Goal: Task Accomplishment & Management: Complete application form

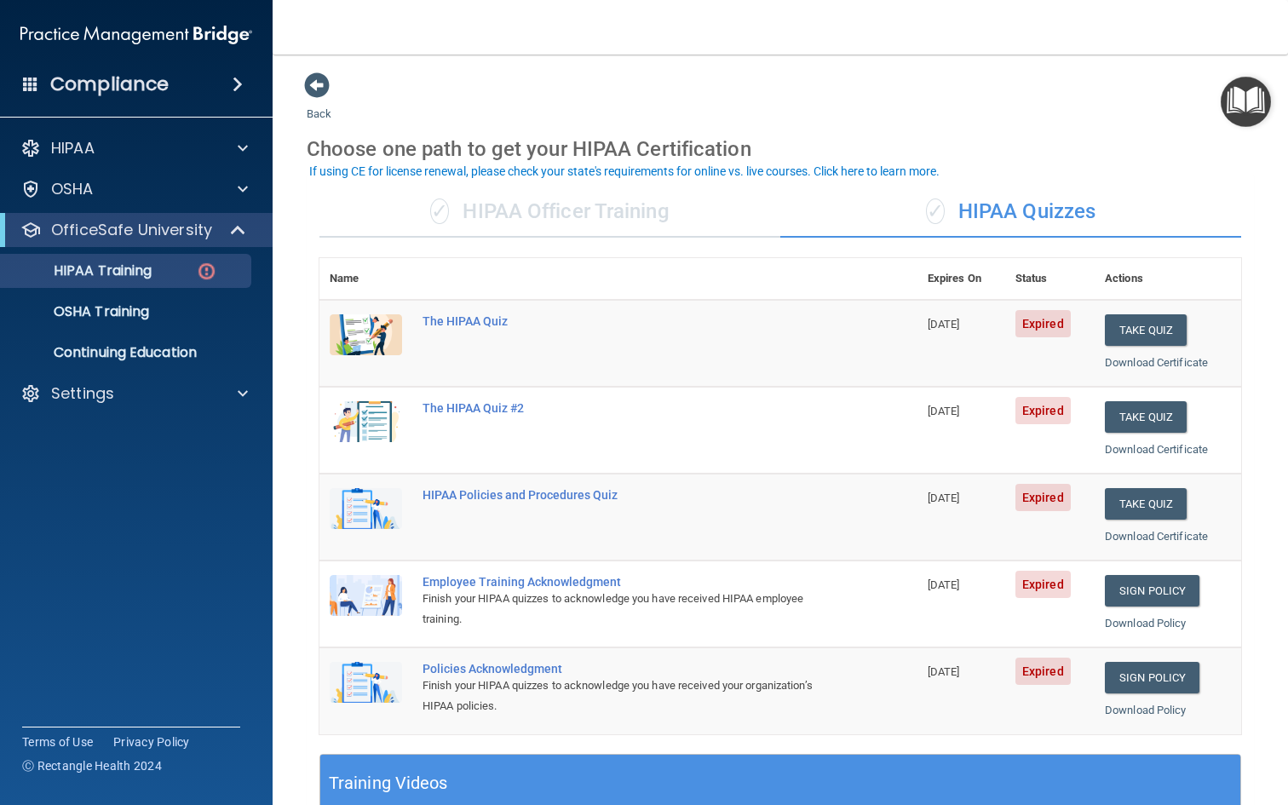
click at [655, 204] on div "✓ HIPAA Officer Training" at bounding box center [549, 212] width 461 height 51
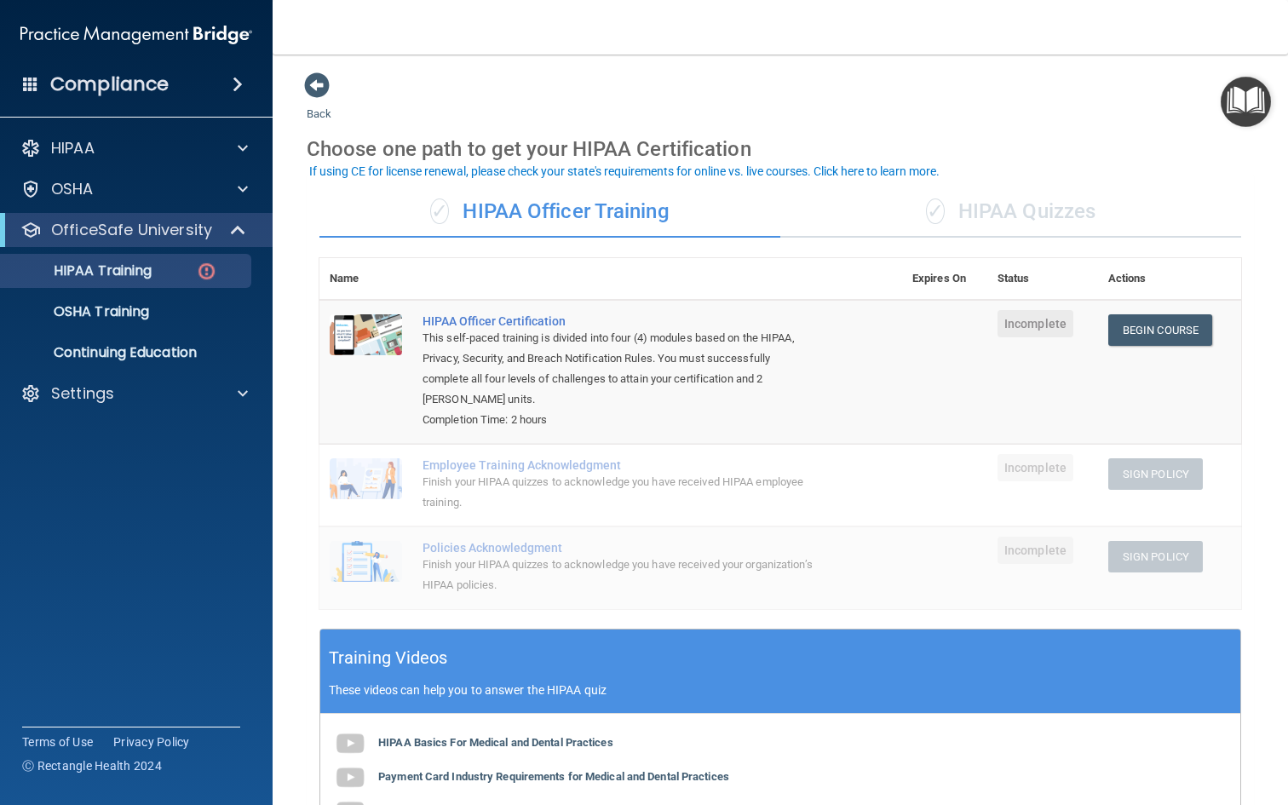
click at [1120, 279] on th "Actions" at bounding box center [1169, 279] width 143 height 42
click at [1077, 227] on div "✓ HIPAA Quizzes" at bounding box center [1010, 212] width 461 height 51
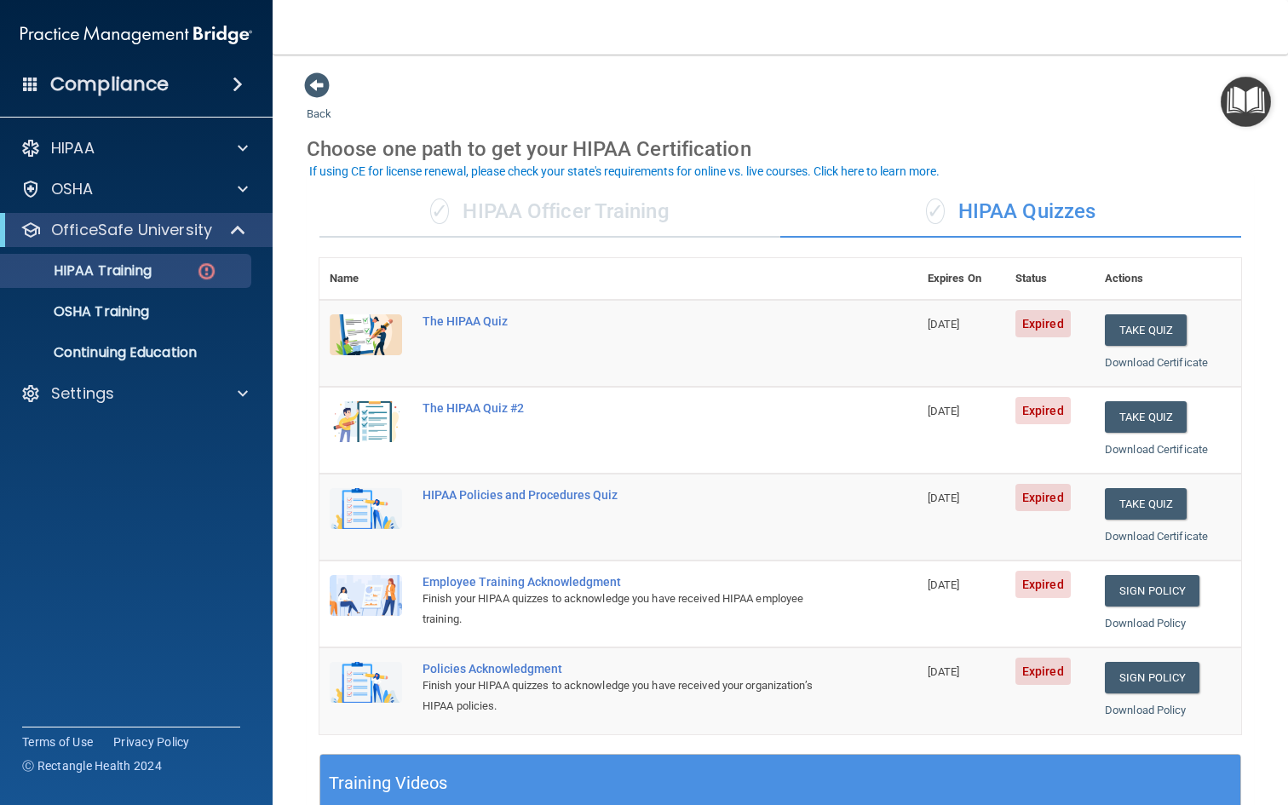
click at [1141, 309] on td "Take Quiz Download Certificate" at bounding box center [1168, 343] width 147 height 87
click at [1136, 330] on button "Take Quiz" at bounding box center [1146, 330] width 82 height 32
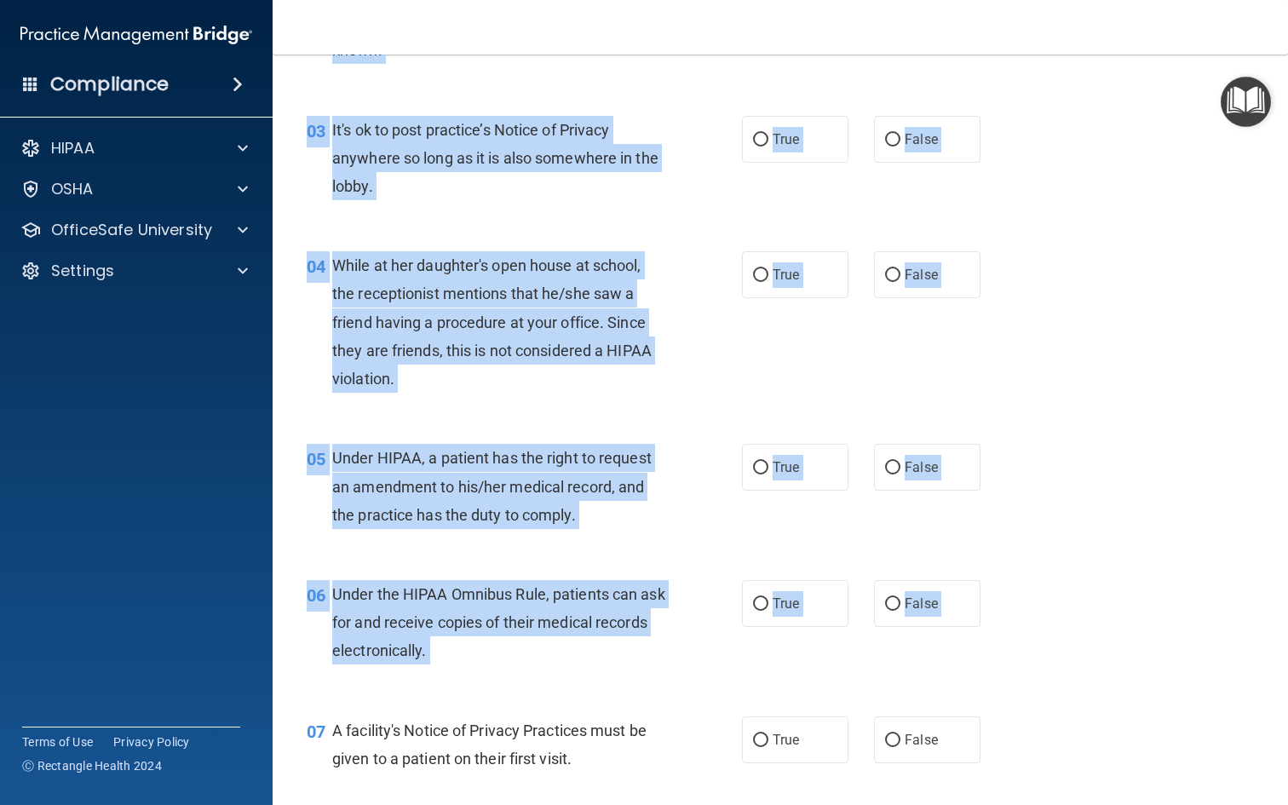
scroll to position [457, 0]
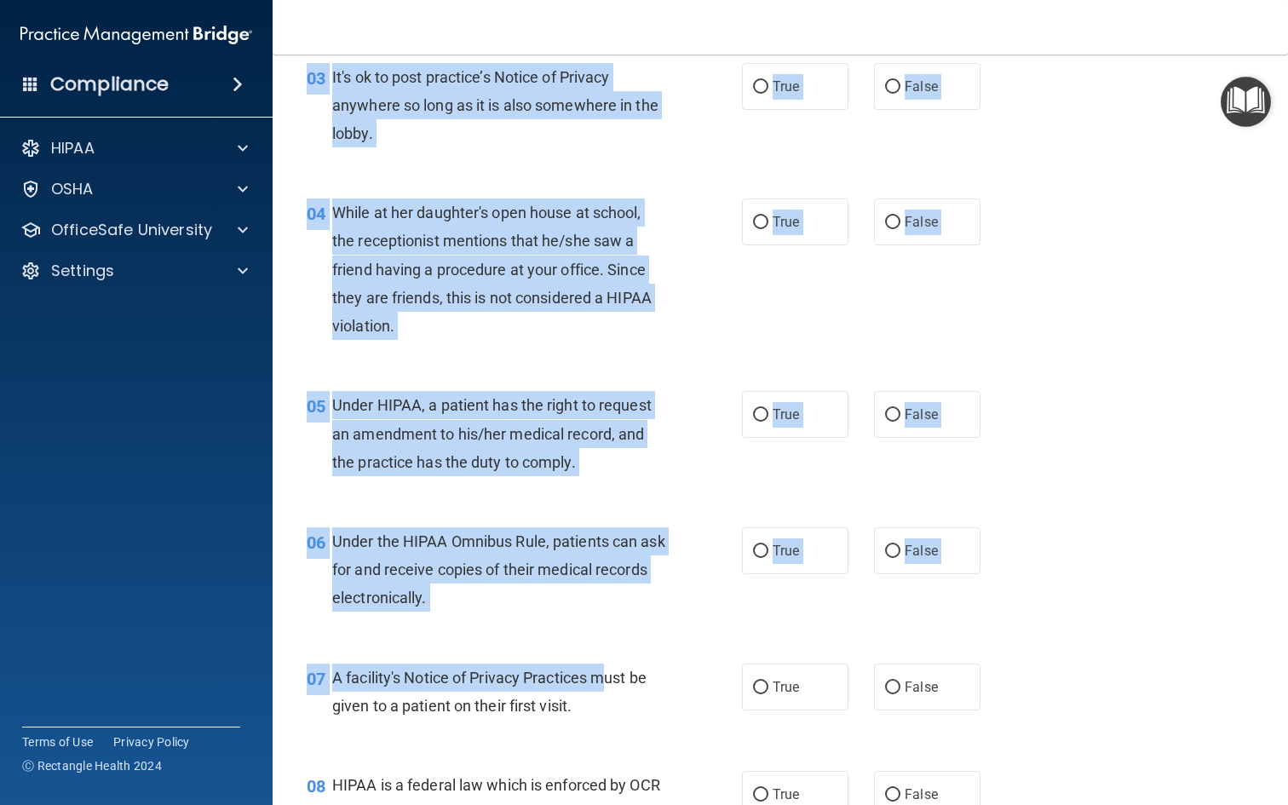
drag, startPoint x: 335, startPoint y: 146, endPoint x: 612, endPoint y: 530, distance: 473.5
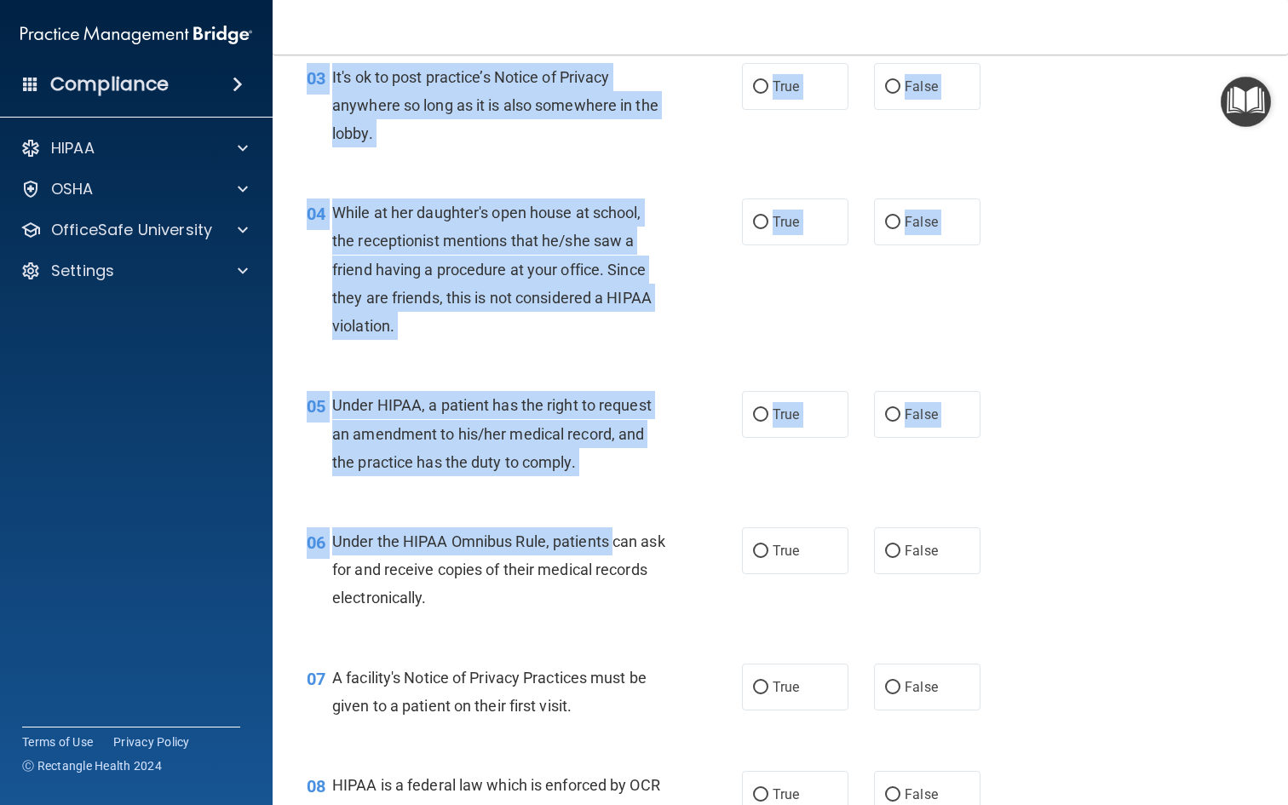
click at [612, 532] on span "Under the HIPAA Omnibus Rule, patients can ask for and receive copies of their …" at bounding box center [498, 569] width 333 height 74
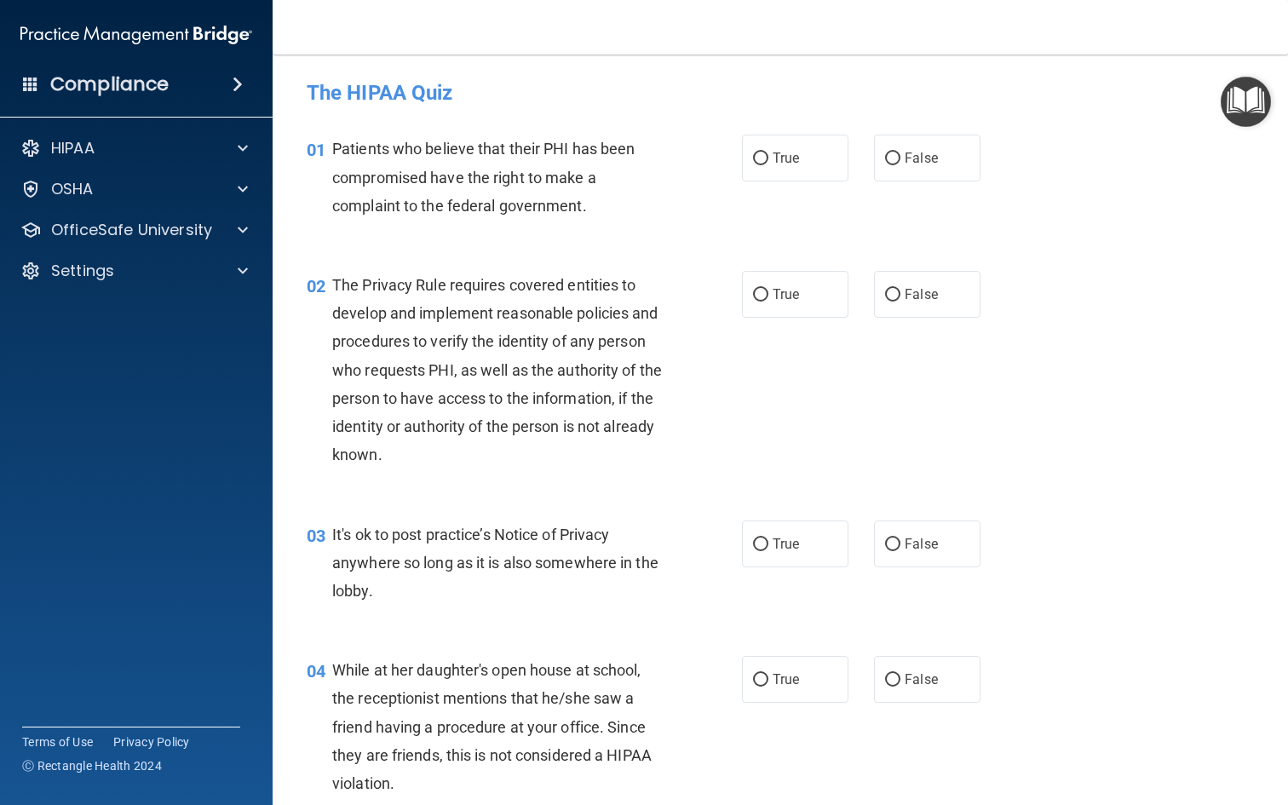
scroll to position [0, 0]
drag, startPoint x: 308, startPoint y: 86, endPoint x: 460, endPoint y: 89, distance: 151.7
click at [460, 89] on h4 "The HIPAA Quiz" at bounding box center [780, 93] width 947 height 22
copy h4 "The HIPAA Quiz"
click at [699, 152] on div "01 Patients who believe that their PHI has been compromised have the right to m…" at bounding box center [524, 182] width 486 height 94
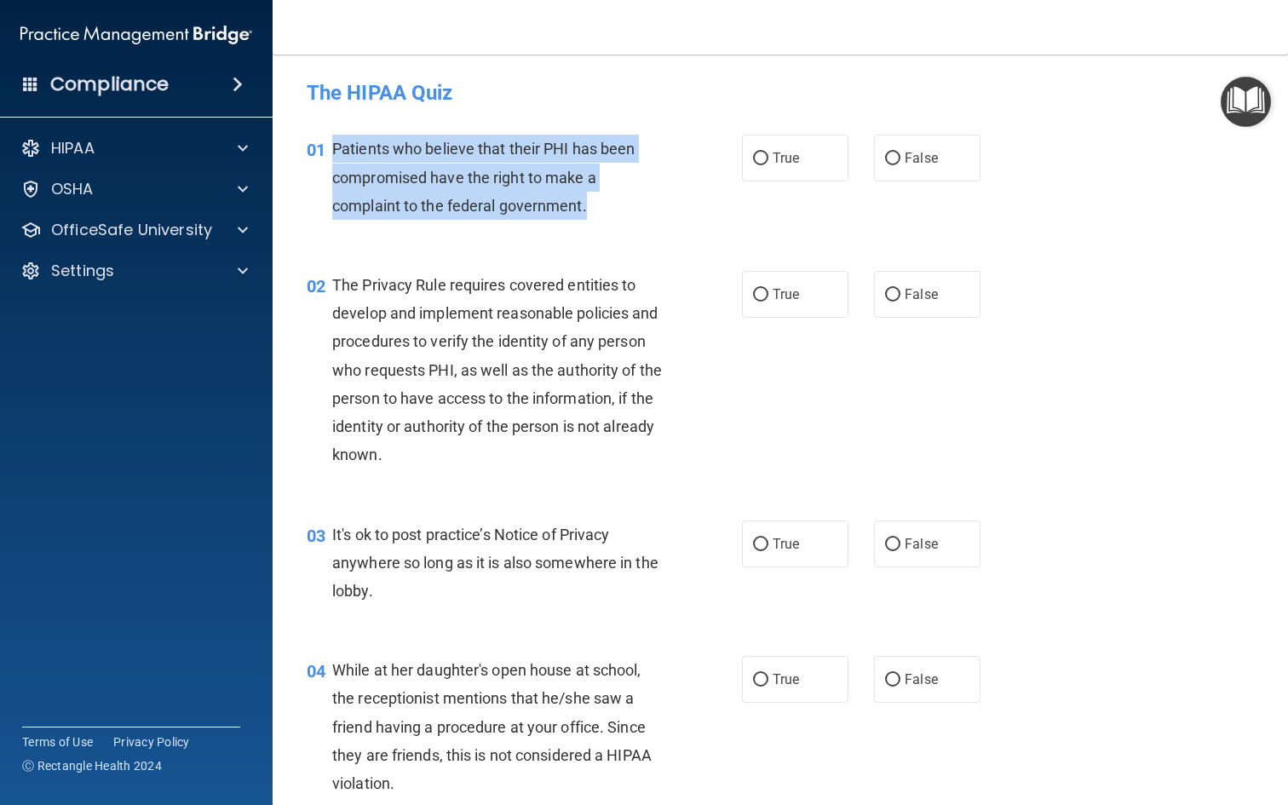
drag, startPoint x: 333, startPoint y: 144, endPoint x: 587, endPoint y: 204, distance: 260.8
click at [587, 204] on div "Patients who believe that their PHI has been compromised have the right to make…" at bounding box center [505, 177] width 346 height 85
copy span "Patients who believe that their PHI has been compromised have the right to make…"
click at [773, 180] on label "True" at bounding box center [795, 158] width 106 height 47
click at [768, 165] on input "True" at bounding box center [760, 158] width 15 height 13
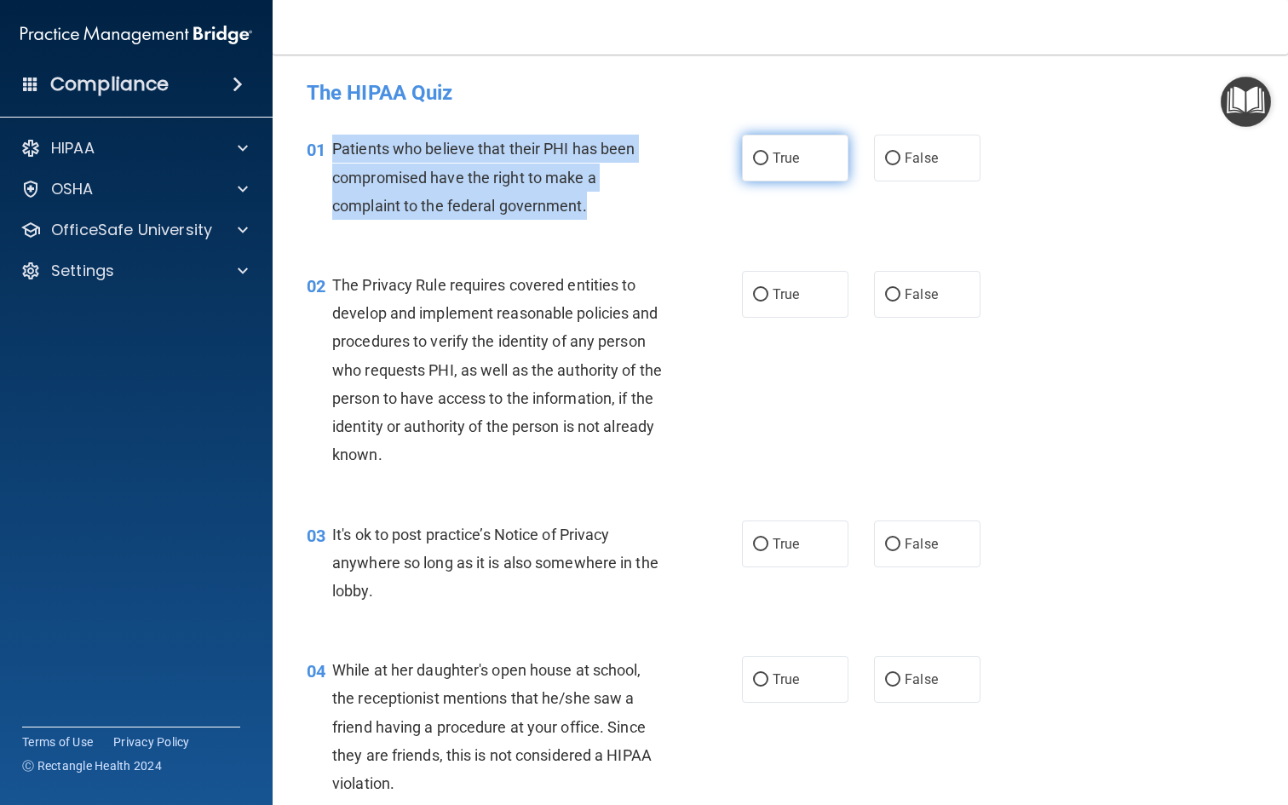
radio input "true"
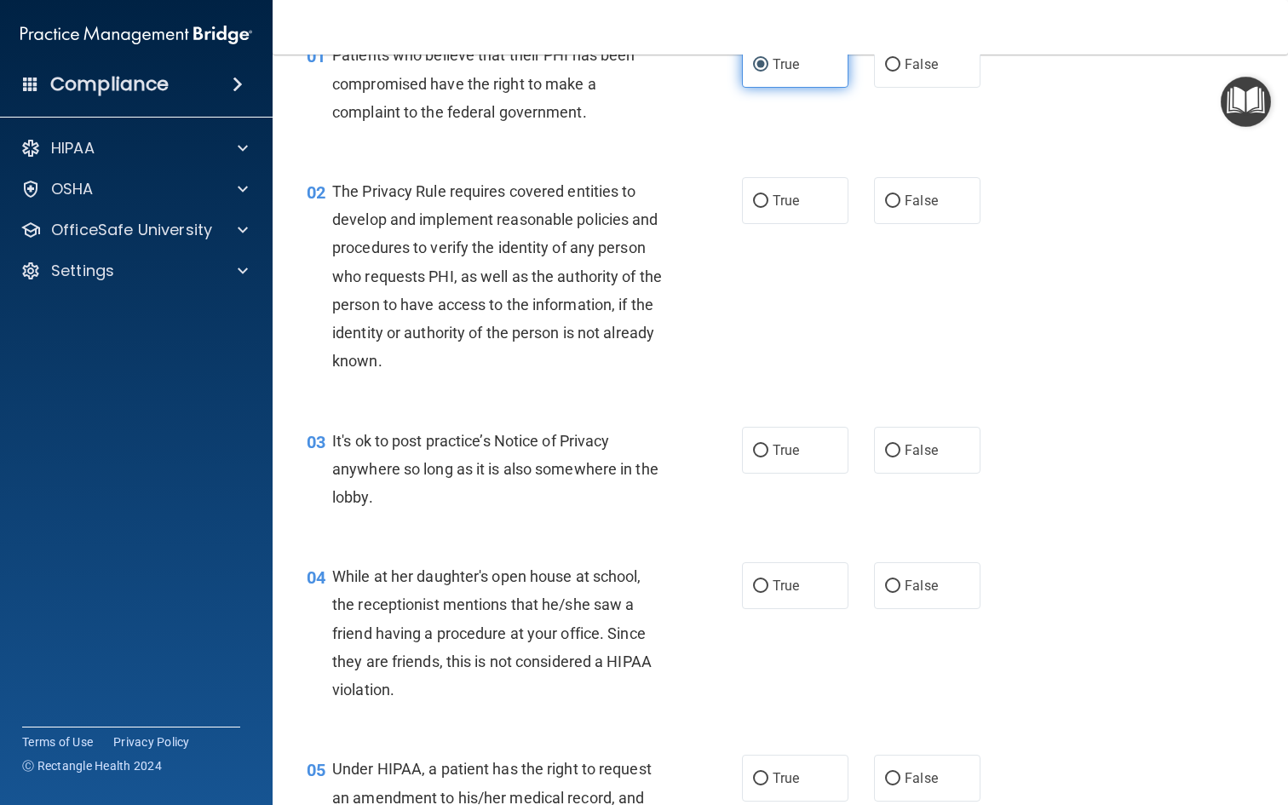
scroll to position [96, 0]
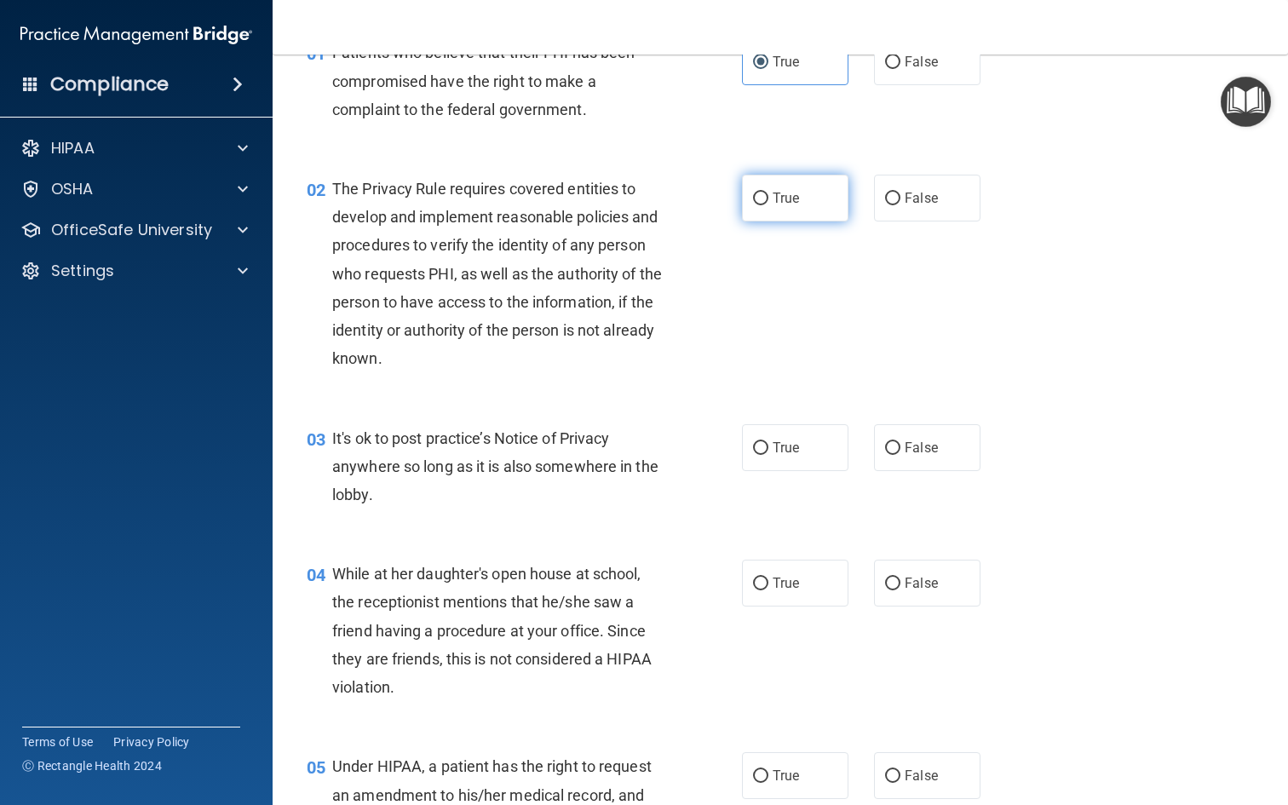
click at [781, 214] on label "True" at bounding box center [795, 198] width 106 height 47
click at [768, 205] on input "True" at bounding box center [760, 199] width 15 height 13
radio input "true"
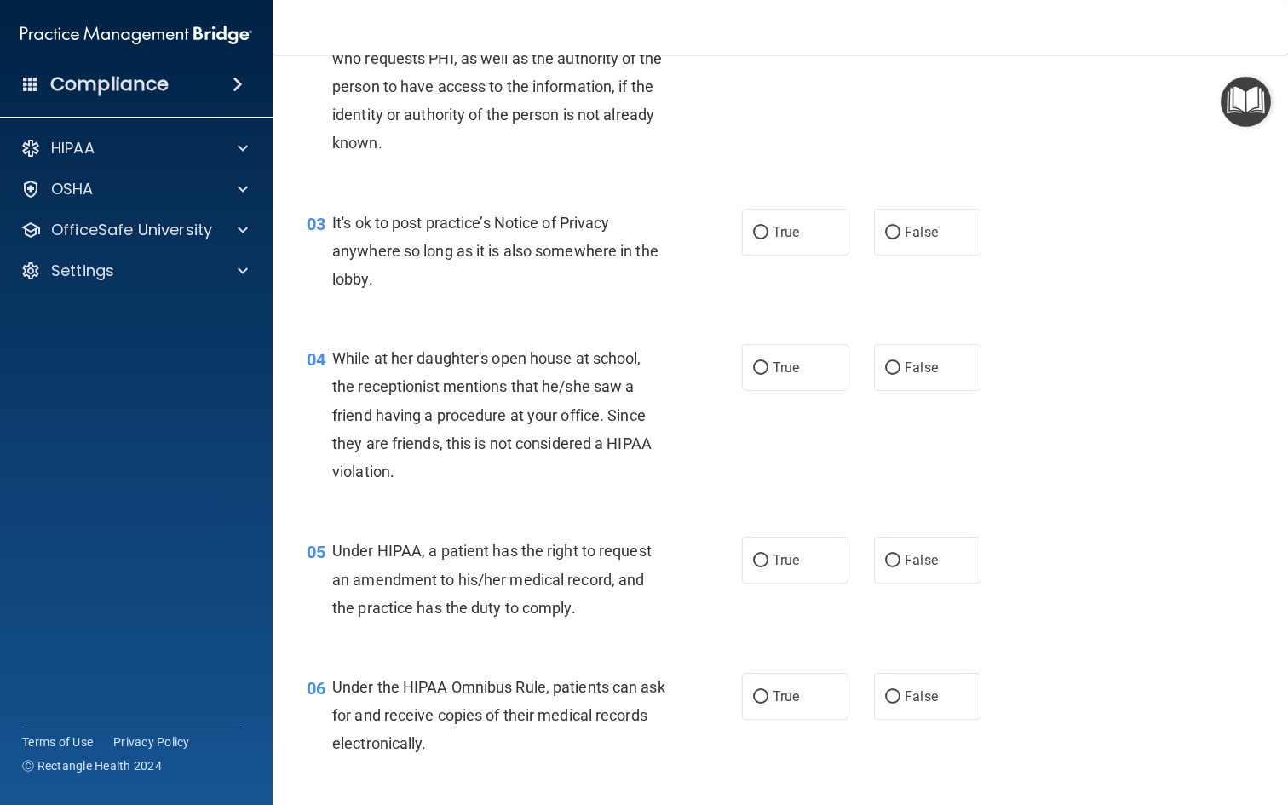
scroll to position [314, 0]
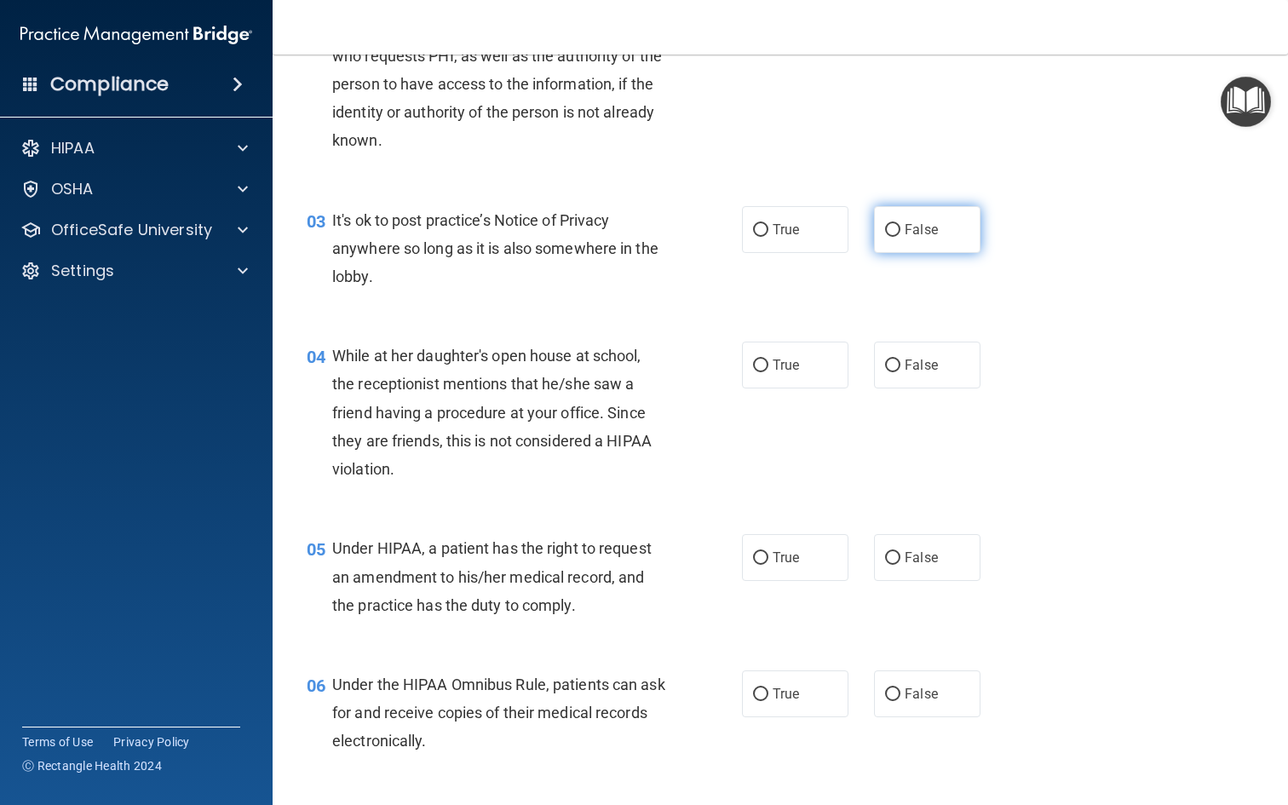
click at [916, 218] on label "False" at bounding box center [927, 229] width 106 height 47
click at [900, 224] on input "False" at bounding box center [892, 230] width 15 height 13
radio input "true"
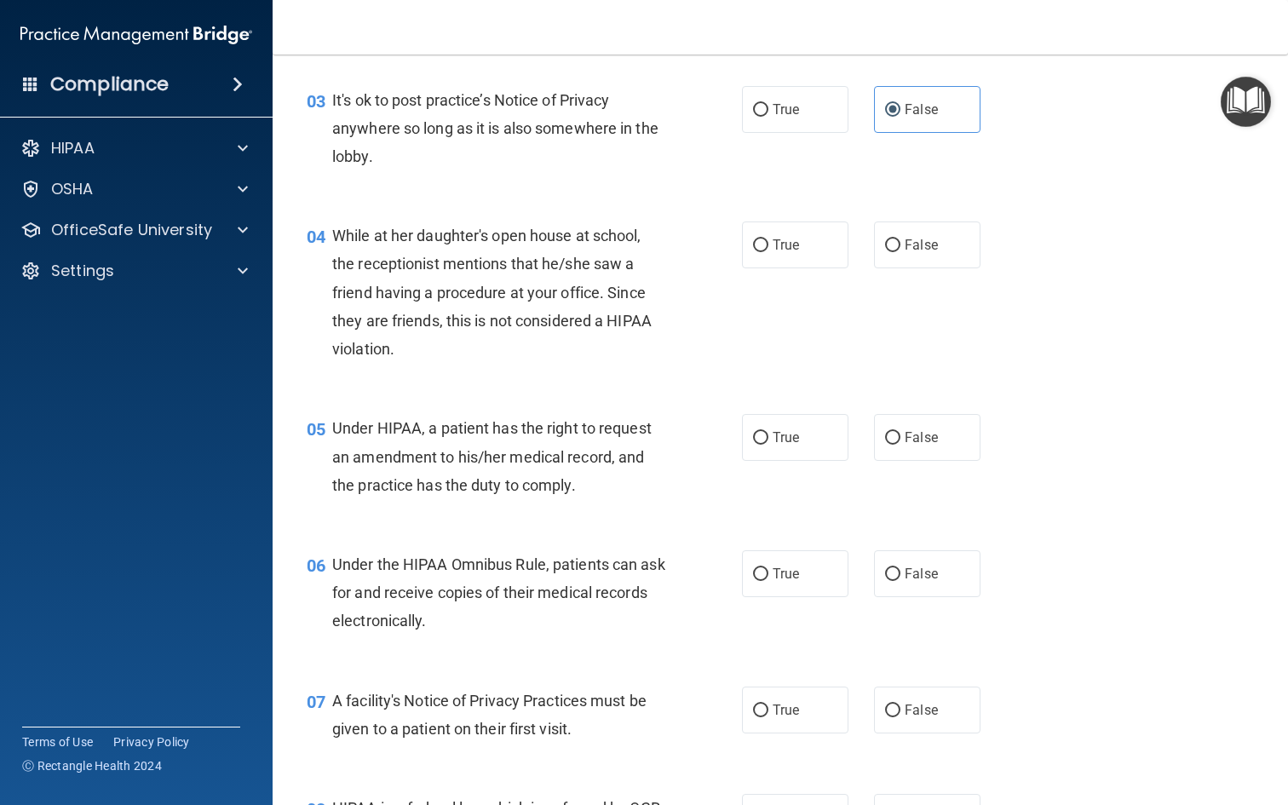
scroll to position [432, 0]
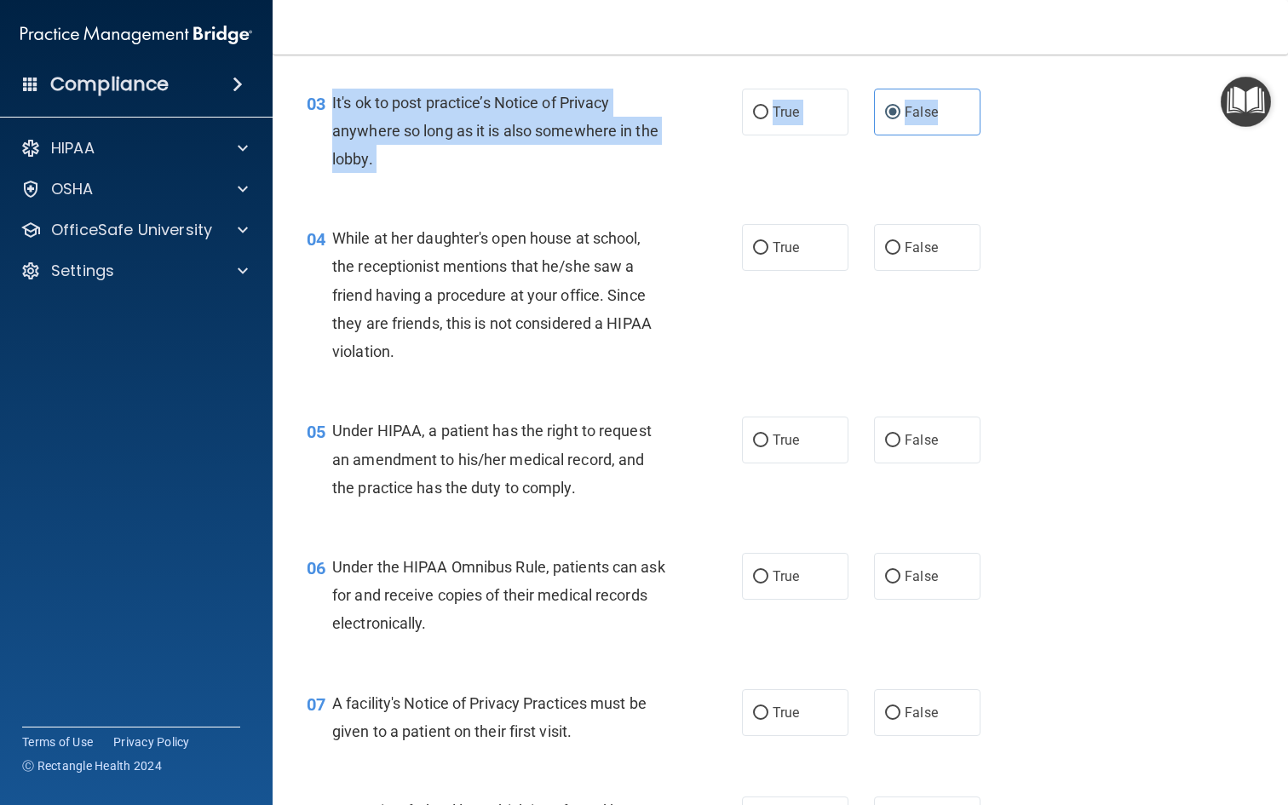
drag, startPoint x: 334, startPoint y: 97, endPoint x: 386, endPoint y: 185, distance: 102.0
click at [386, 185] on div "03 It's ok to post practice’s Notice of Privacy anywhere so long as it is also …" at bounding box center [780, 135] width 973 height 136
click at [386, 183] on div "03 It's ok to post practice’s Notice of Privacy anywhere so long as it is also …" at bounding box center [780, 135] width 973 height 136
drag, startPoint x: 332, startPoint y: 98, endPoint x: 384, endPoint y: 168, distance: 87.1
click at [384, 168] on div "It's ok to post practice’s Notice of Privacy anywhere so long as it is also som…" at bounding box center [505, 131] width 346 height 85
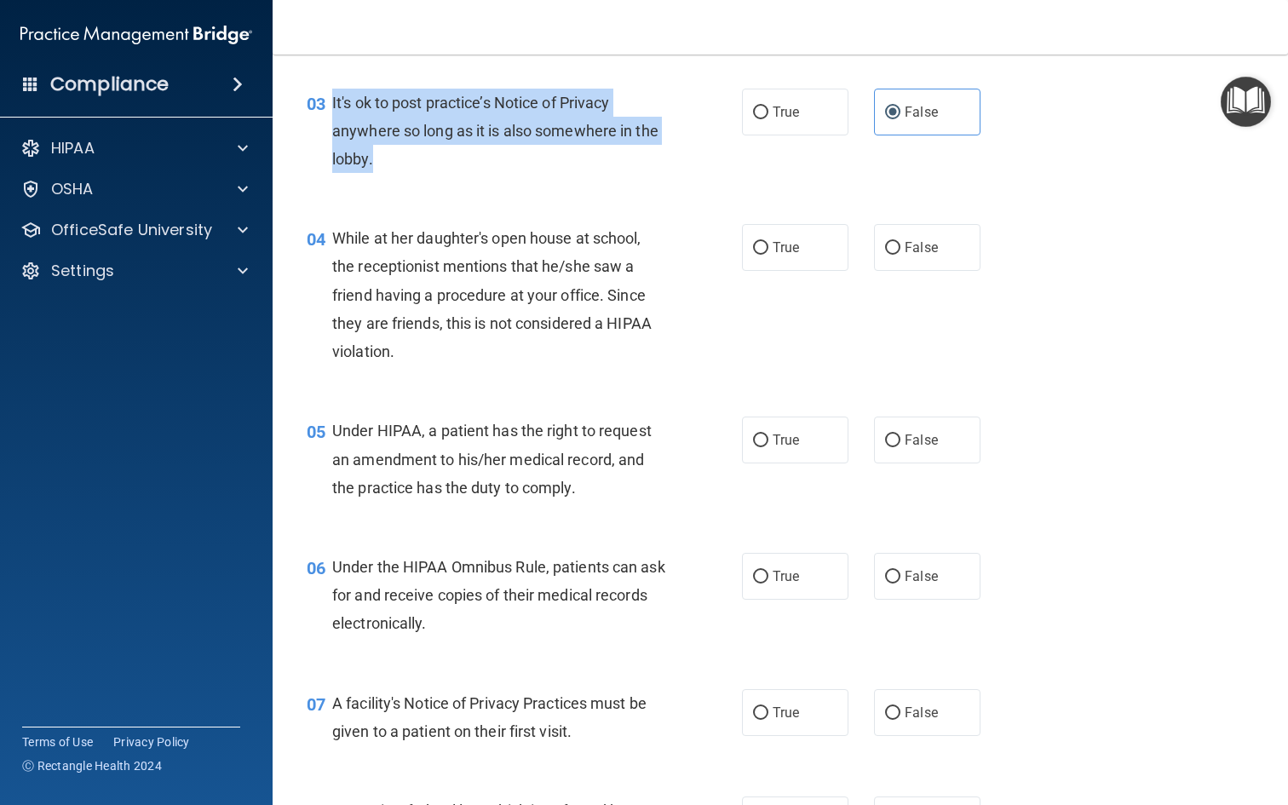
copy span "It's ok to post practice’s Notice of Privacy anywhere so long as it is also som…"
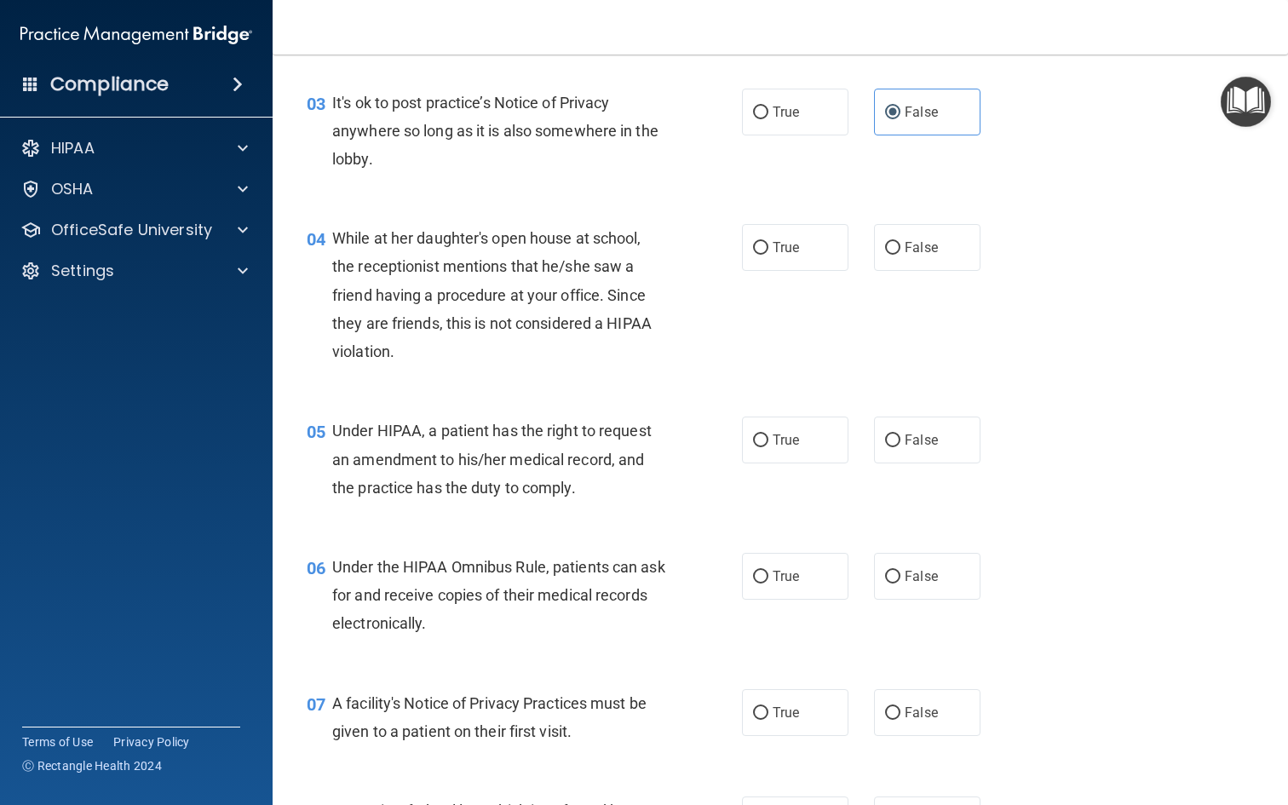
click at [1007, 70] on div "03 It's ok to post practice’s Notice of Privacy anywhere so long as it is also …" at bounding box center [780, 135] width 973 height 136
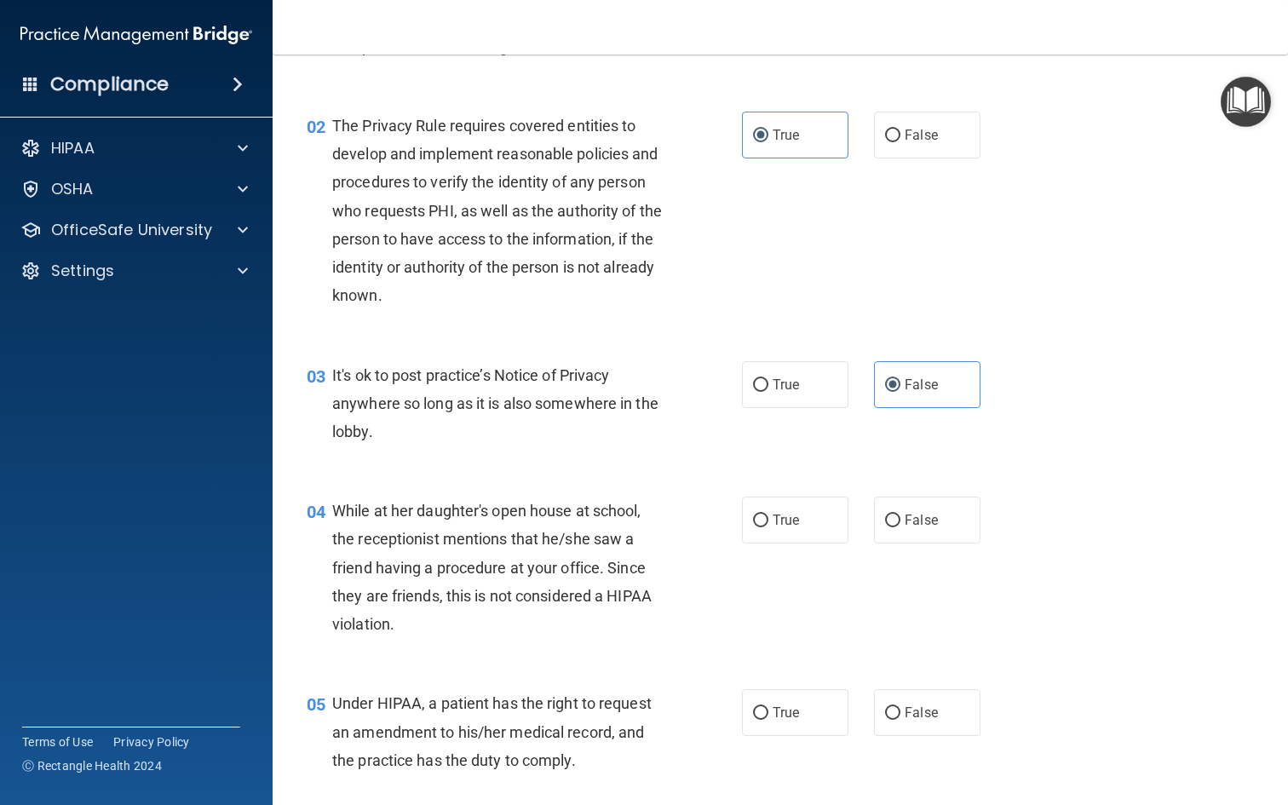
scroll to position [157, 0]
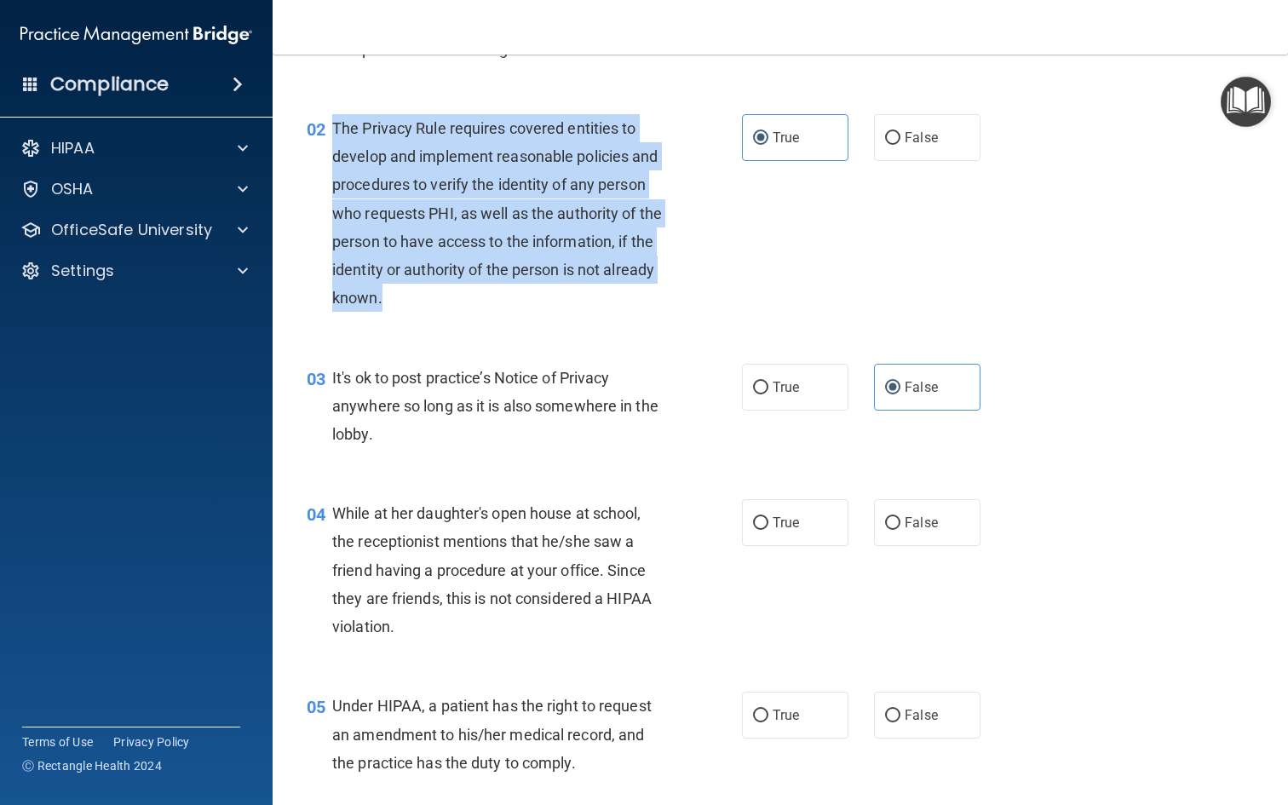
drag, startPoint x: 332, startPoint y: 118, endPoint x: 411, endPoint y: 288, distance: 186.8
click at [411, 288] on div "The Privacy Rule requires covered entities to develop and implement reasonable …" at bounding box center [505, 213] width 346 height 198
copy span "The Privacy Rule requires covered entities to develop and implement reasonable …"
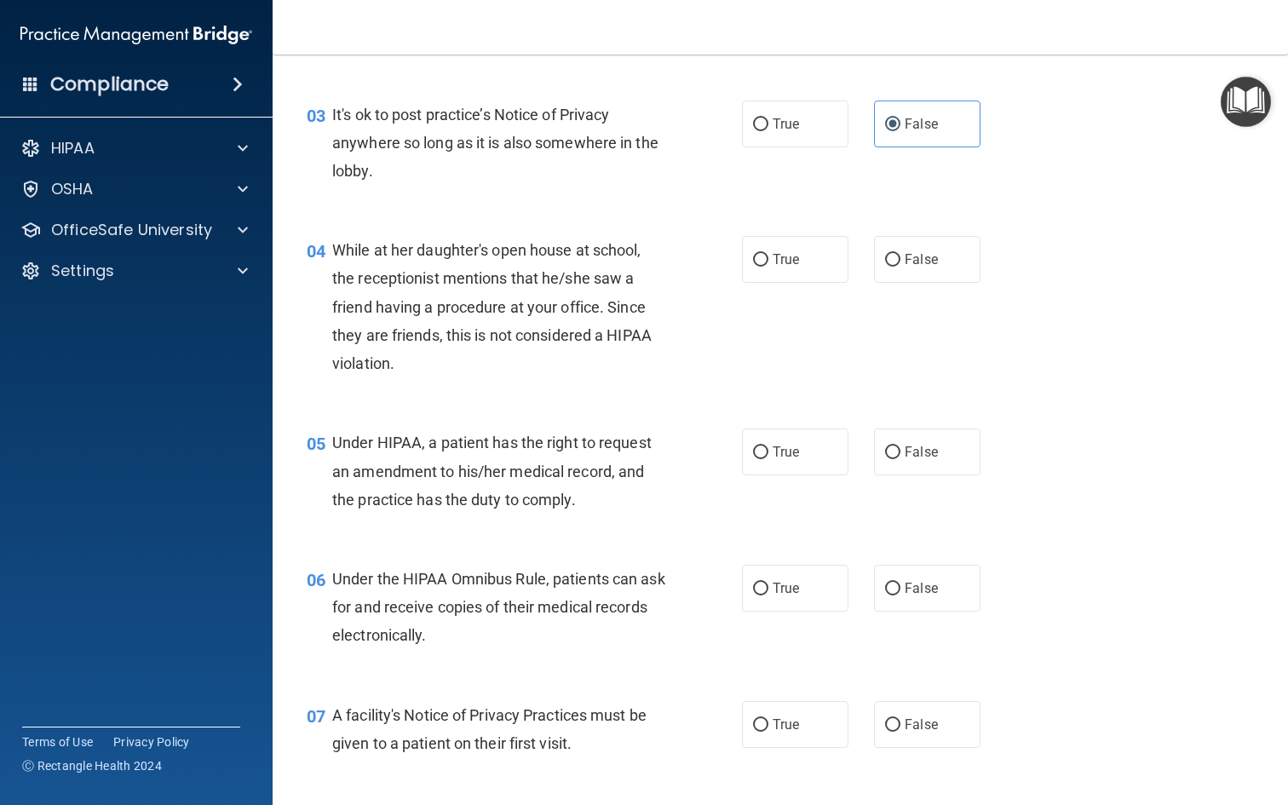
scroll to position [441, 0]
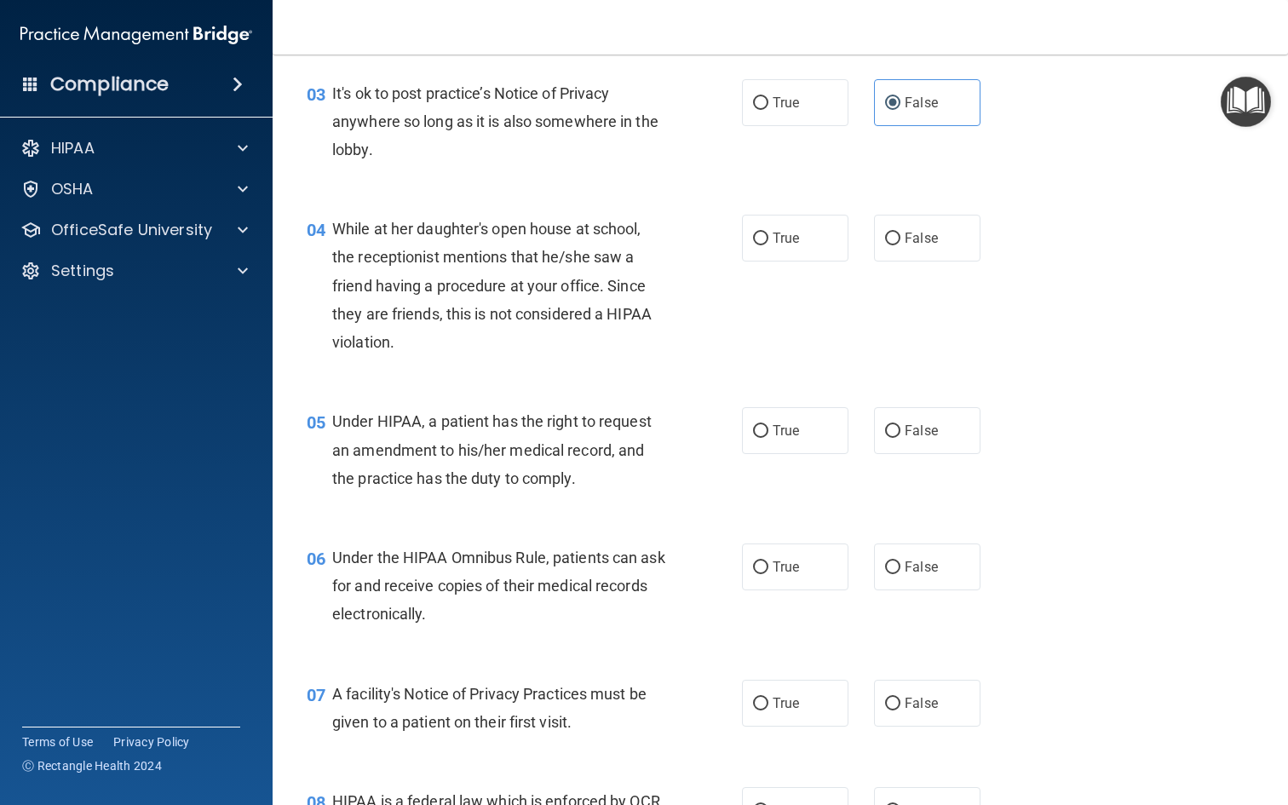
click at [759, 327] on div "04 While at her daughter's open house at school, the receptionist mentions that…" at bounding box center [524, 290] width 486 height 150
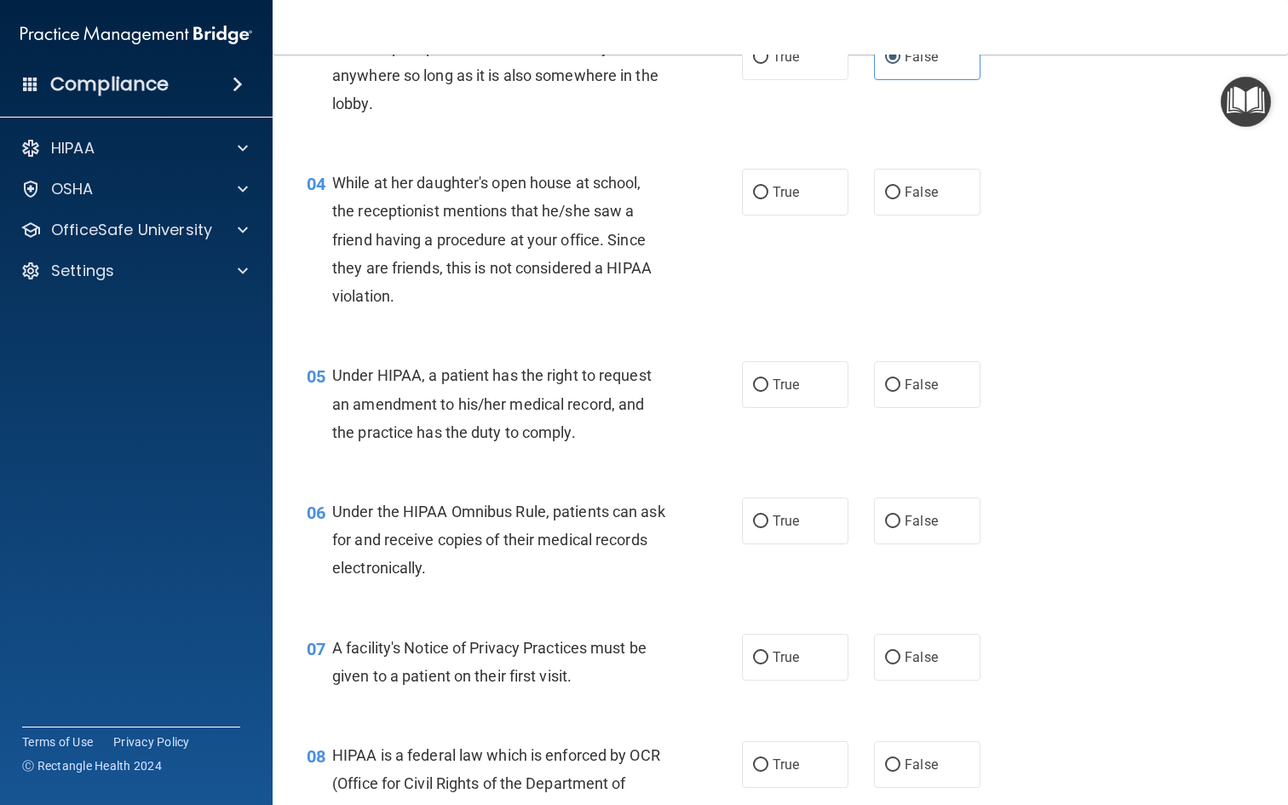
scroll to position [494, 0]
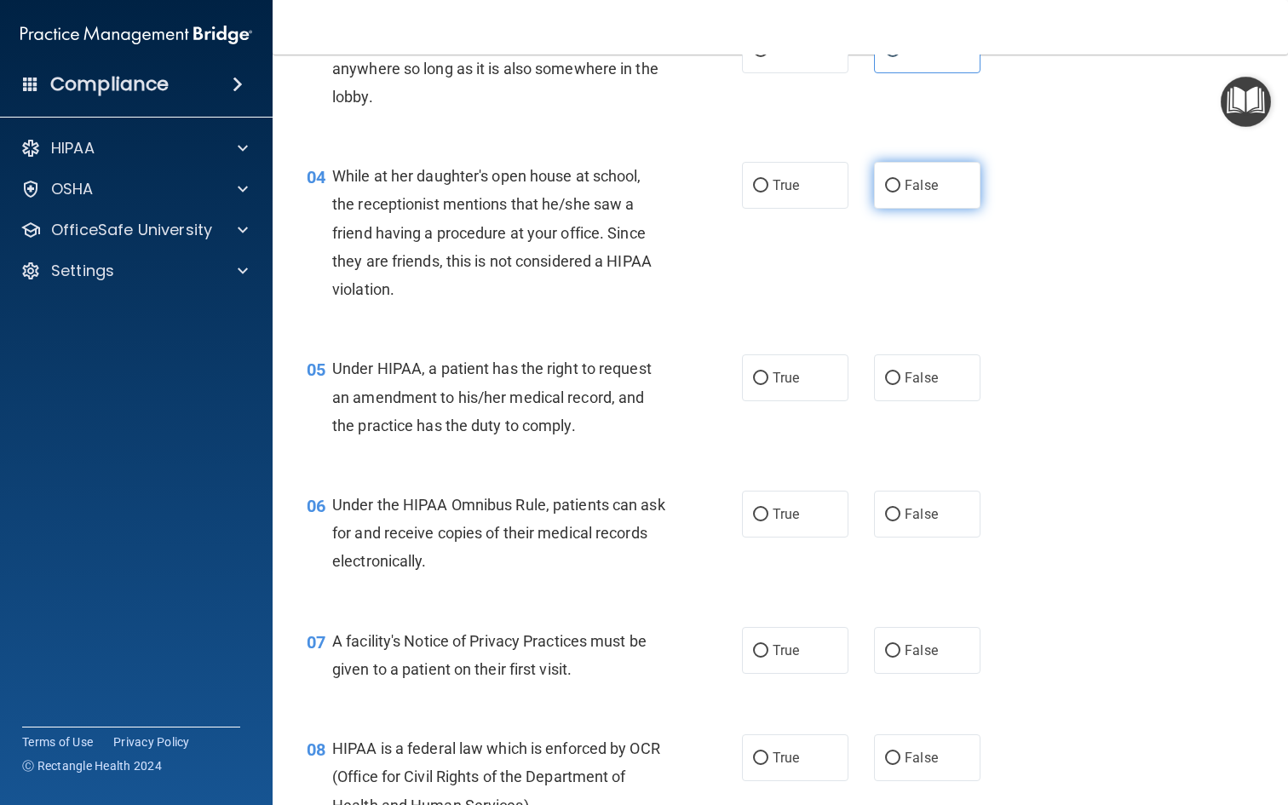
click at [886, 175] on label "False" at bounding box center [927, 185] width 106 height 47
click at [886, 180] on input "False" at bounding box center [892, 186] width 15 height 13
radio input "true"
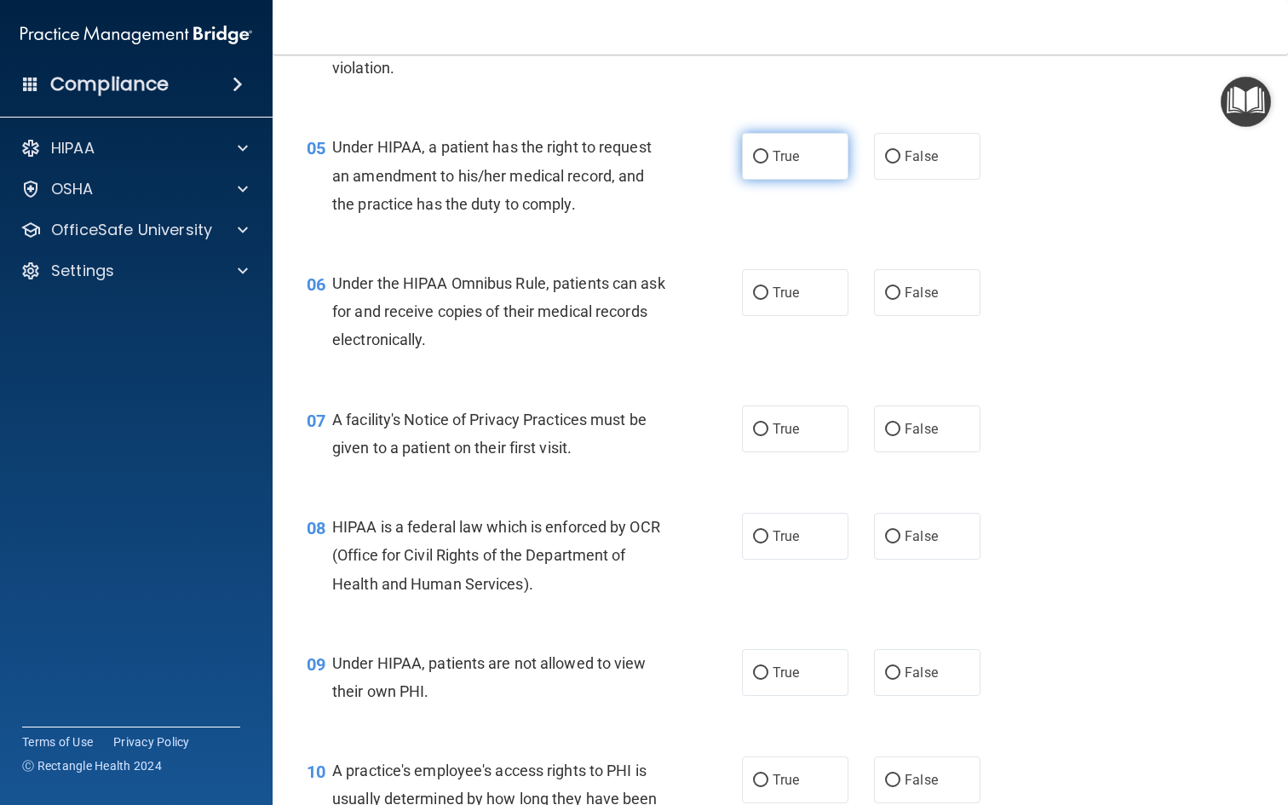
scroll to position [722, 0]
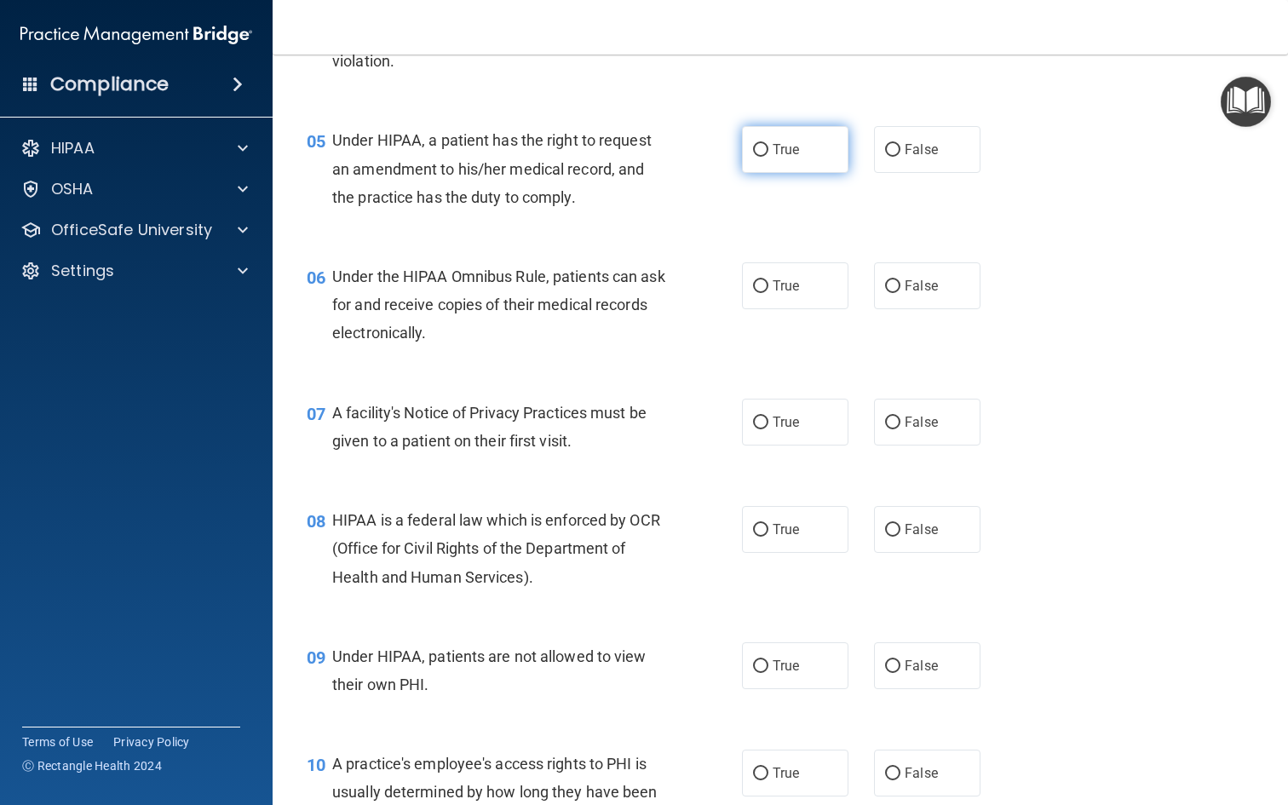
click at [797, 129] on label "True" at bounding box center [795, 149] width 106 height 47
click at [768, 144] on input "True" at bounding box center [760, 150] width 15 height 13
radio input "true"
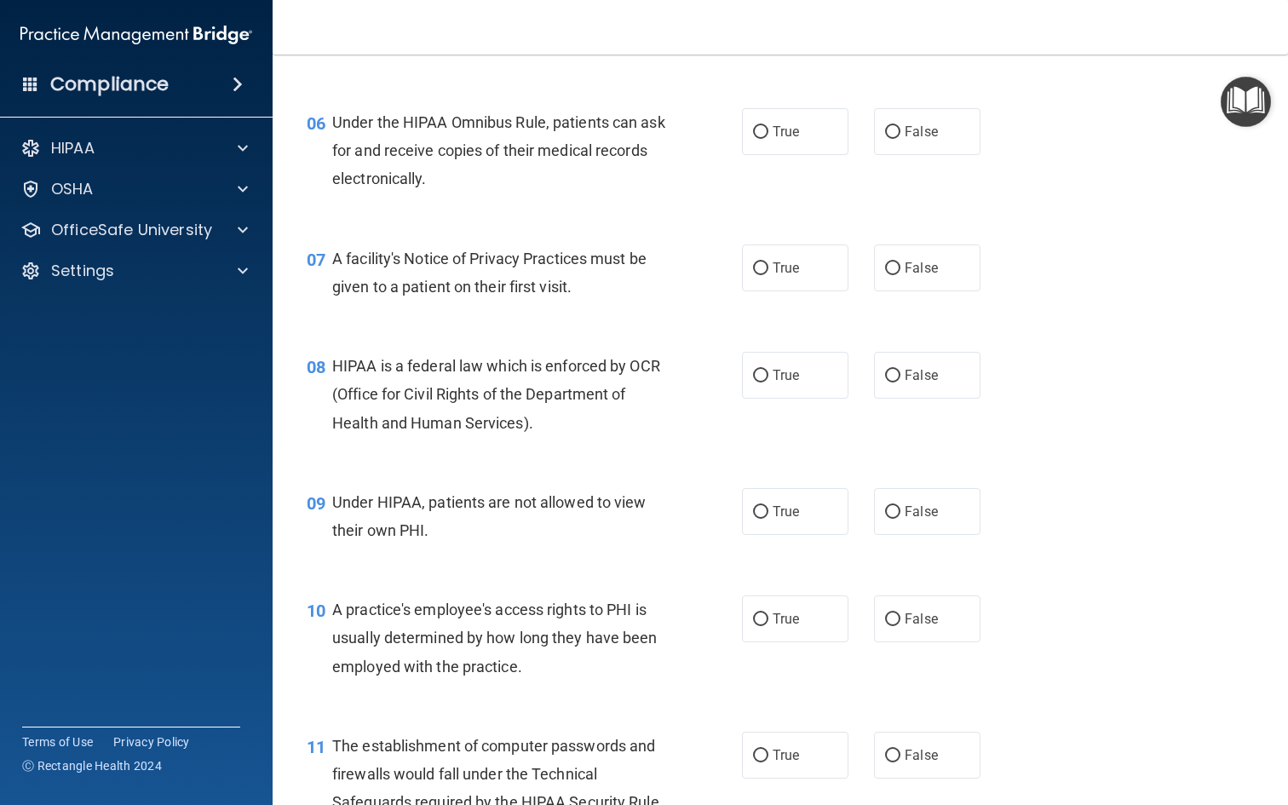
scroll to position [878, 0]
click at [778, 122] on span "True" at bounding box center [786, 130] width 26 height 16
click at [768, 124] on input "True" at bounding box center [760, 130] width 15 height 13
radio input "true"
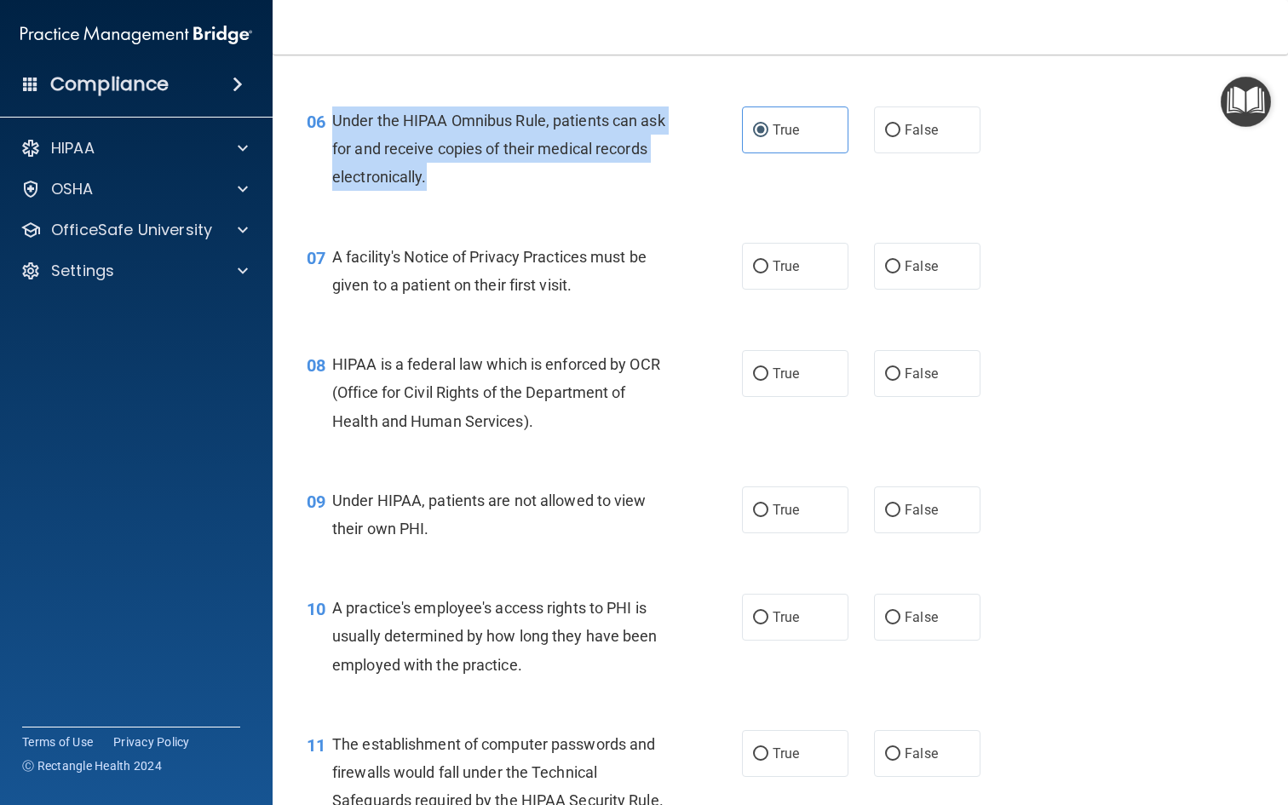
drag, startPoint x: 345, startPoint y: 118, endPoint x: 500, endPoint y: 175, distance: 165.2
click at [499, 178] on div "Under the HIPAA Omnibus Rule, patients can ask for and receive copies of their …" at bounding box center [505, 148] width 346 height 85
click at [500, 175] on div "Under the HIPAA Omnibus Rule, patients can ask for and receive copies of their …" at bounding box center [505, 148] width 346 height 85
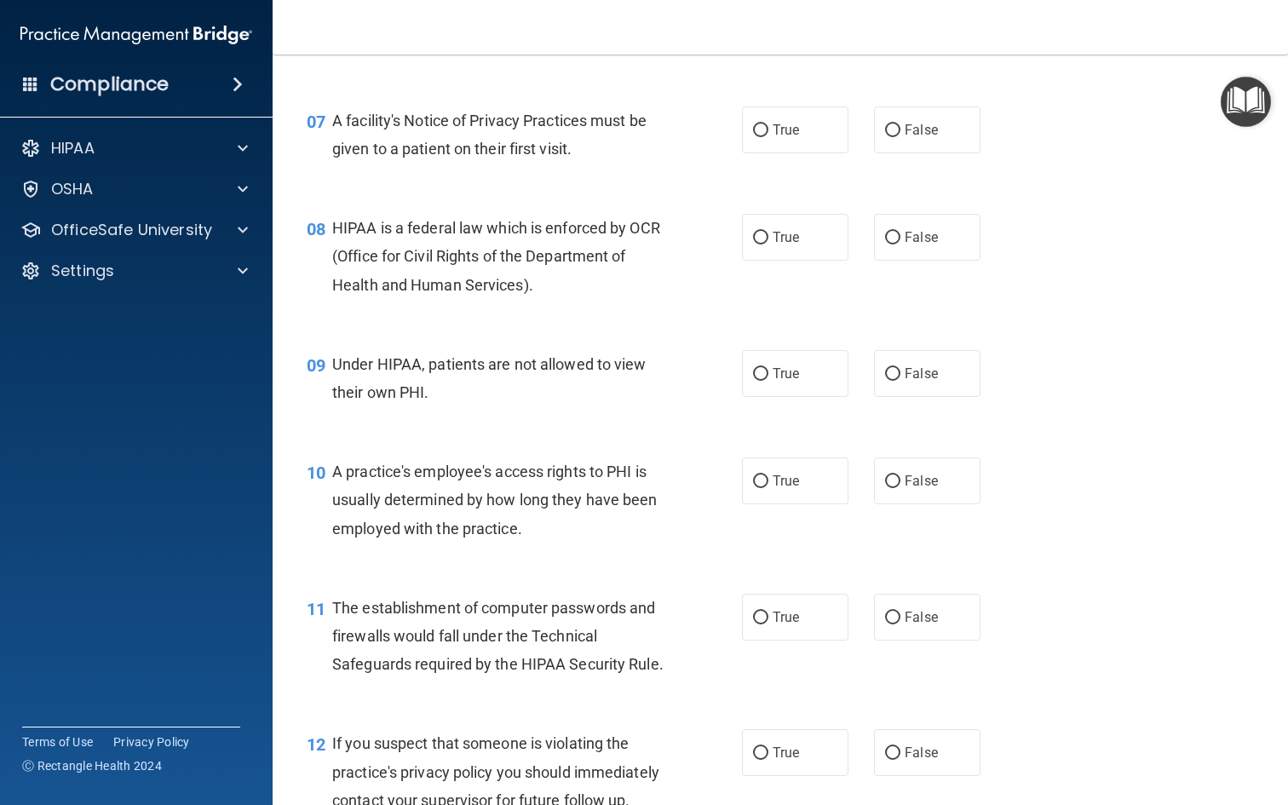
scroll to position [1022, 0]
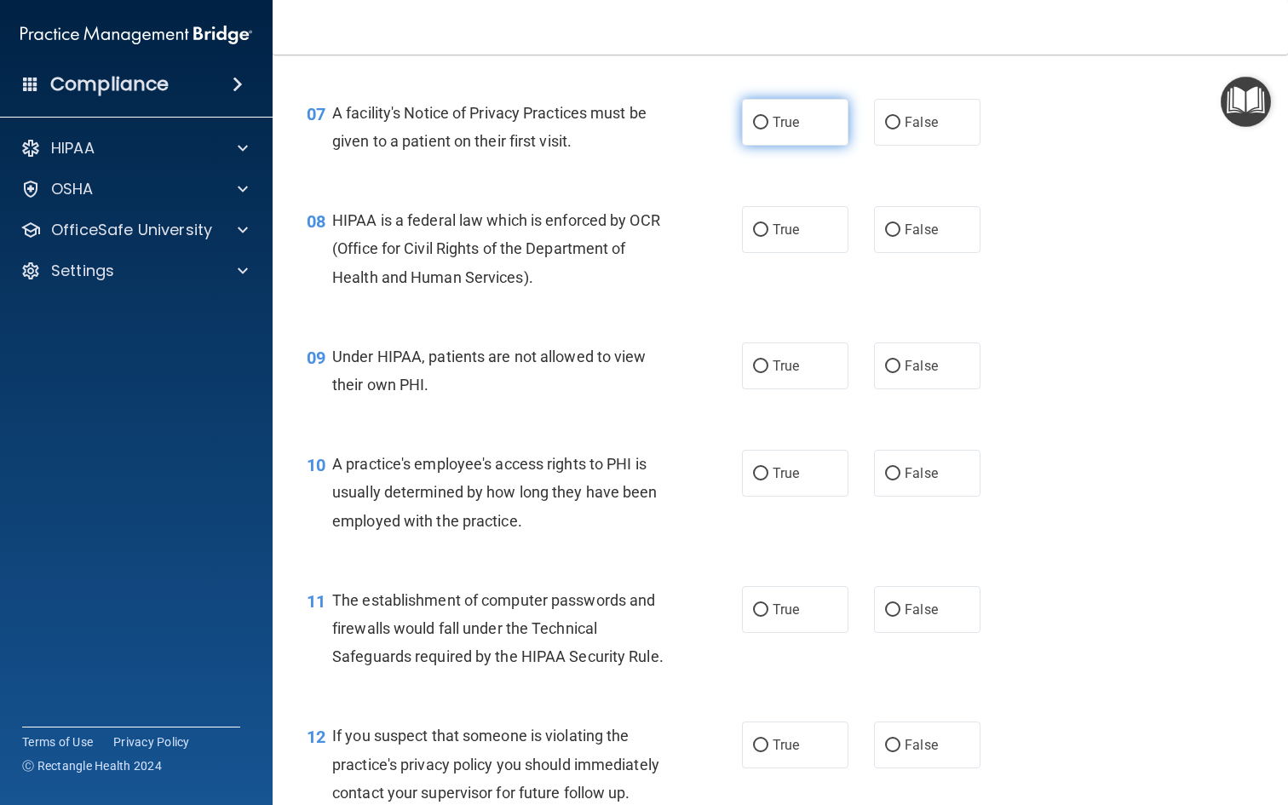
click at [825, 99] on label "True" at bounding box center [795, 122] width 106 height 47
click at [768, 117] on input "True" at bounding box center [760, 123] width 15 height 13
radio input "true"
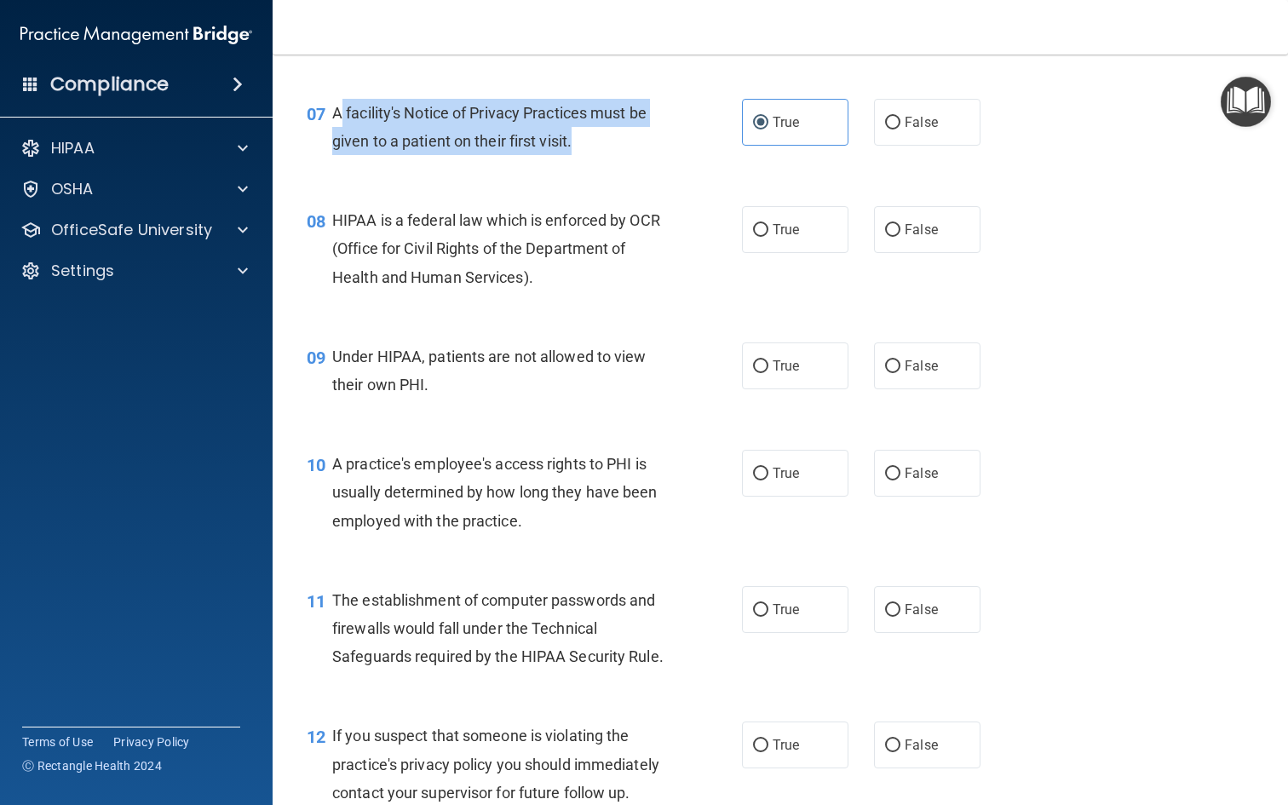
drag, startPoint x: 338, startPoint y: 105, endPoint x: 590, endPoint y: 133, distance: 253.7
click at [591, 133] on div "A facility's Notice of Privacy Practices must be given to a patient on their fi…" at bounding box center [505, 127] width 346 height 56
copy span "facility's Notice of Privacy Practices must be given to a patient on their firs…"
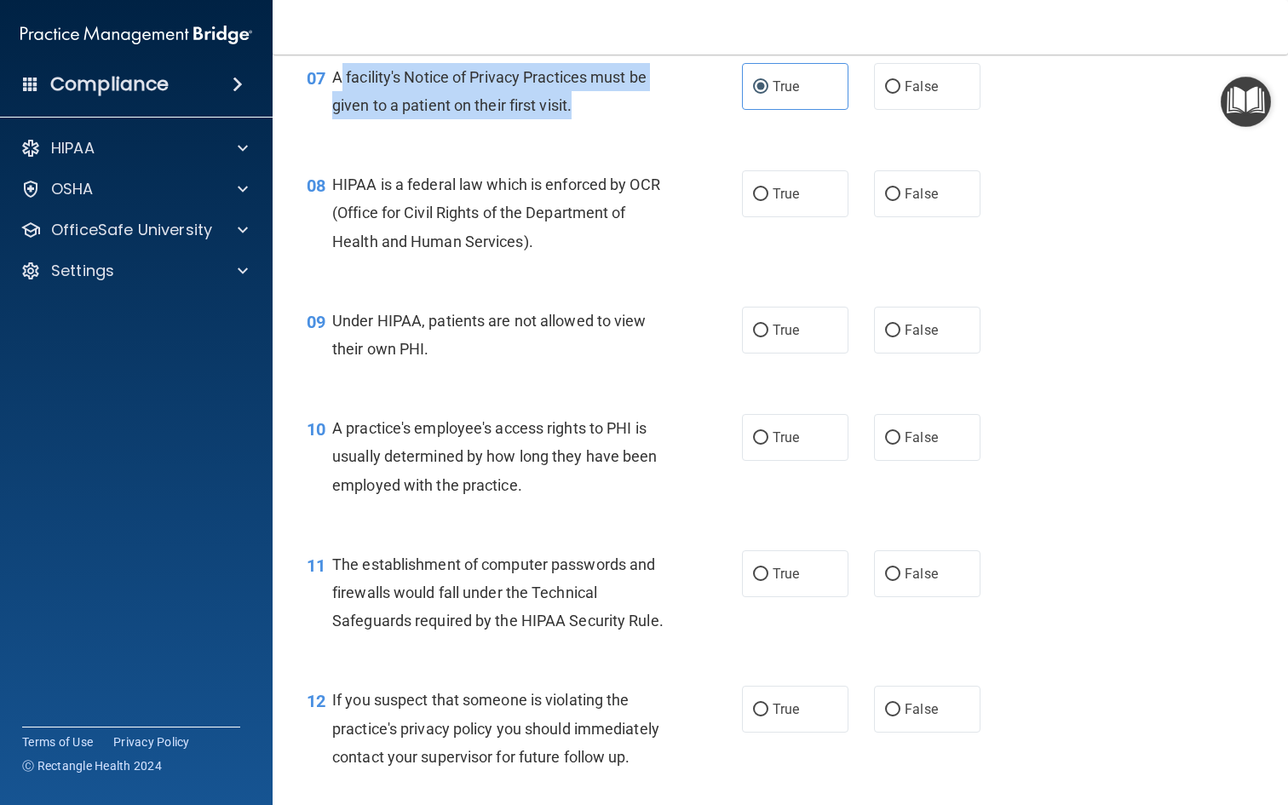
scroll to position [1062, 0]
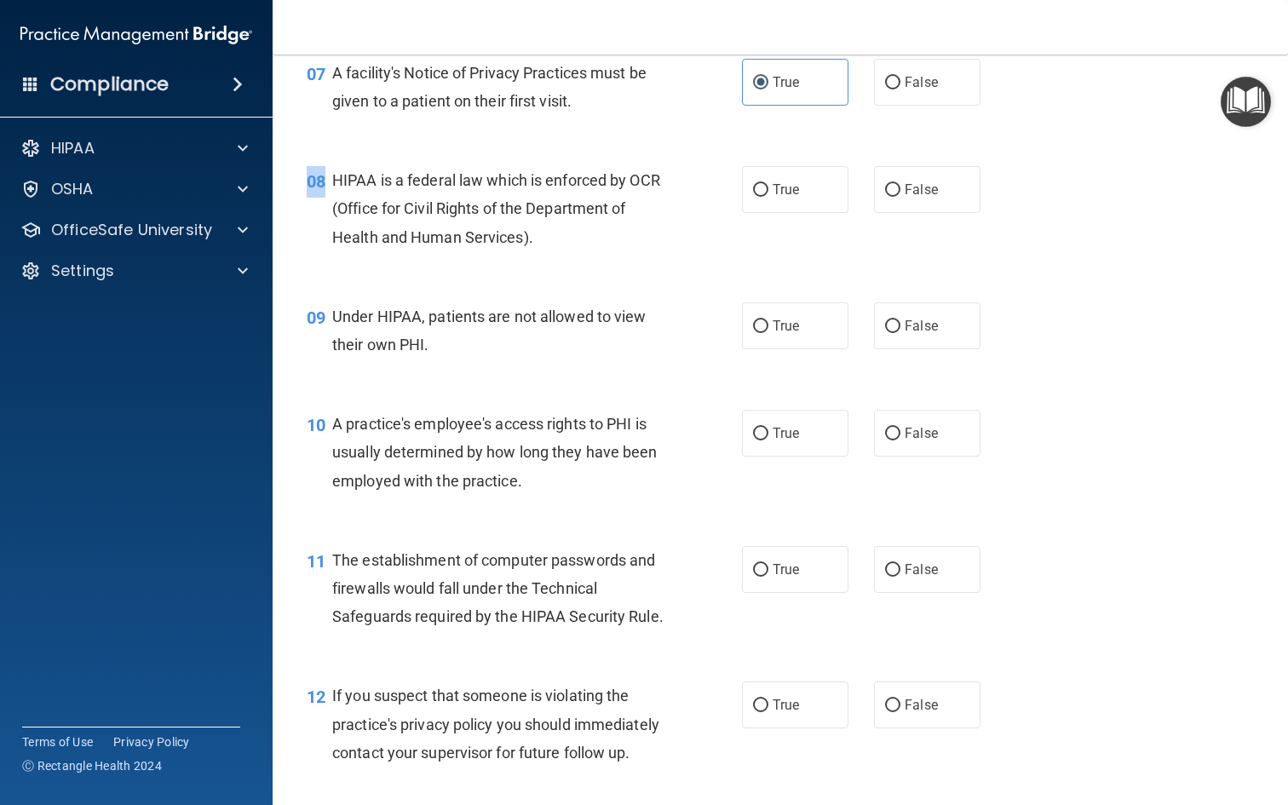
drag, startPoint x: 329, startPoint y: 173, endPoint x: 558, endPoint y: 262, distance: 245.7
click at [558, 262] on div "08 HIPAA is a federal law which is enforced by OCR (Office for Civil Rights of …" at bounding box center [780, 213] width 973 height 136
click at [557, 252] on div "08 HIPAA is a federal law which is enforced by OCR (Office for Civil Rights of …" at bounding box center [524, 213] width 486 height 94
click at [495, 198] on span "HIPAA is a federal law which is enforced by OCR (Office for Civil Rights of the…" at bounding box center [496, 208] width 328 height 74
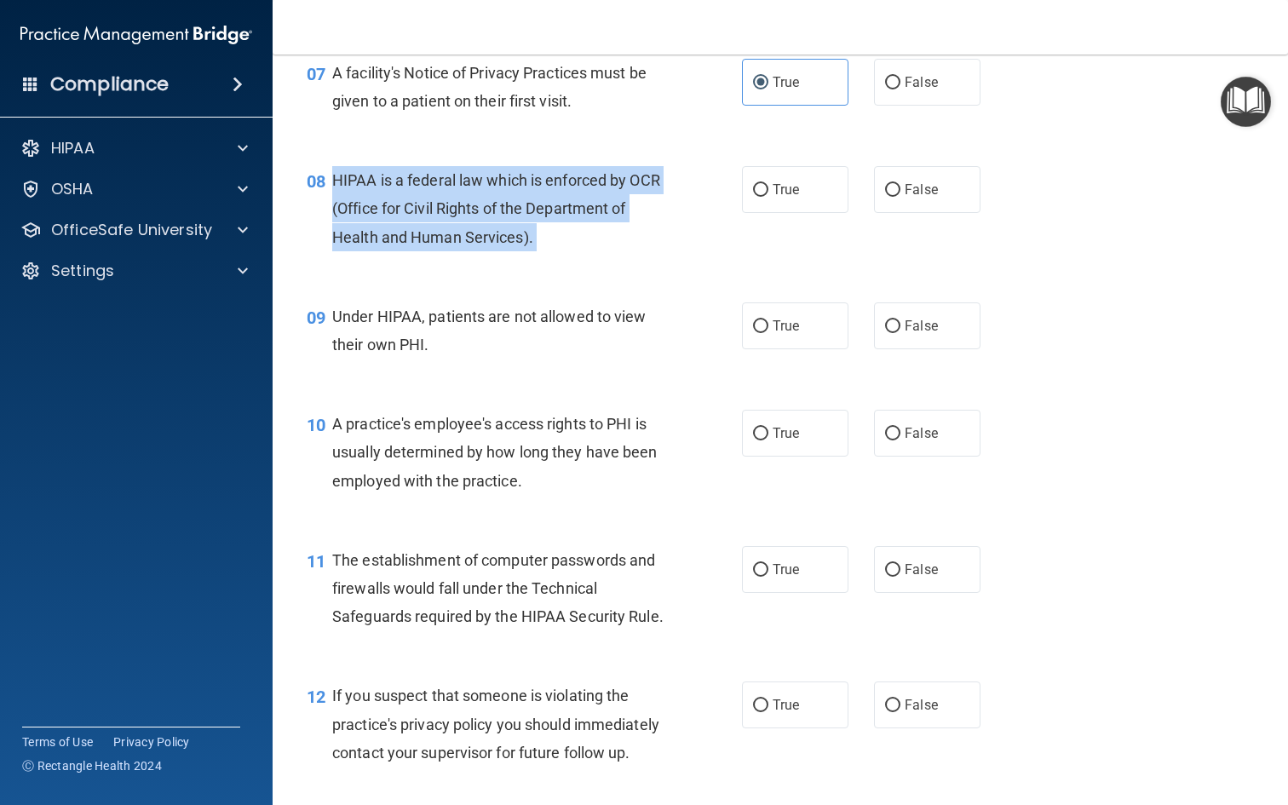
click at [495, 198] on span "HIPAA is a federal law which is enforced by OCR (Office for Civil Rights of the…" at bounding box center [496, 208] width 328 height 74
copy ng-form "HIPAA is a federal law which is enforced by OCR (Office for Civil Rights of the…"
click at [534, 247] on div "08 HIPAA is a federal law which is enforced by OCR (Office for Civil Rights of …" at bounding box center [524, 213] width 486 height 94
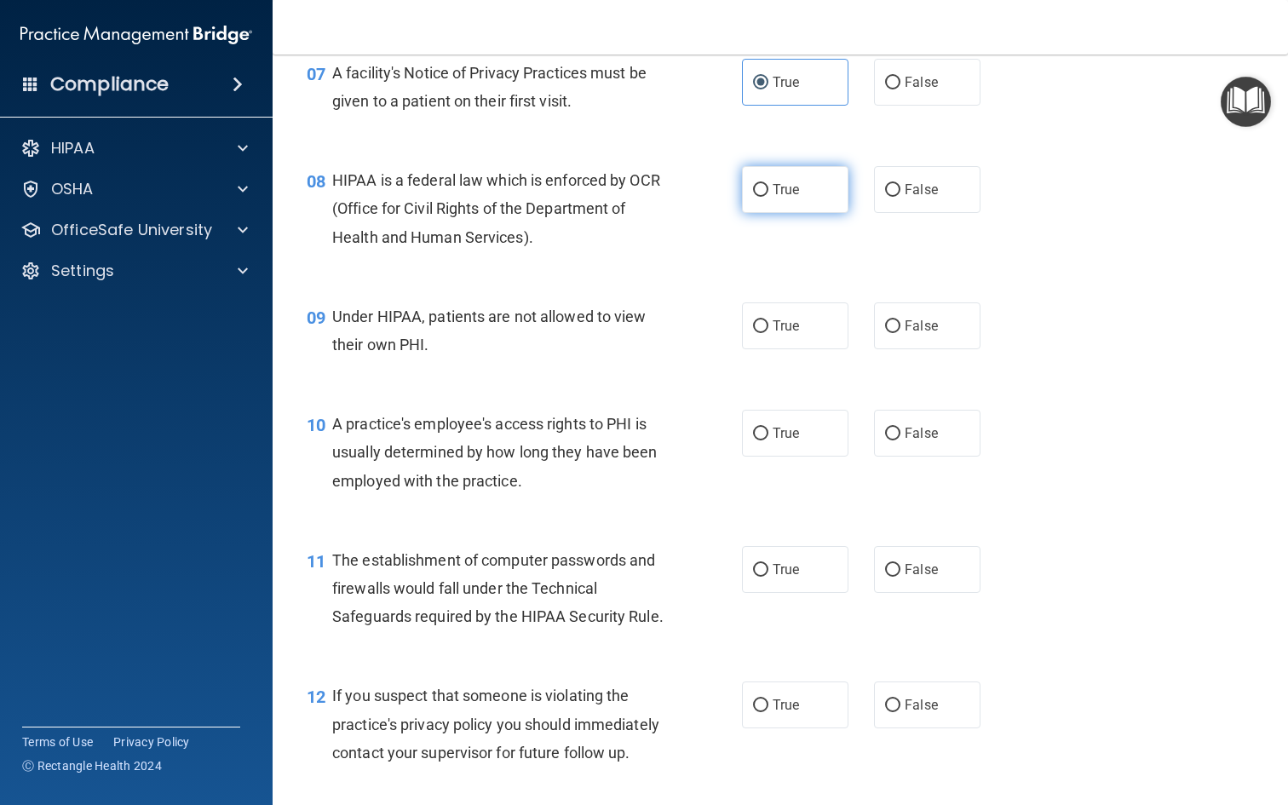
click at [810, 171] on label "True" at bounding box center [795, 189] width 106 height 47
click at [768, 184] on input "True" at bounding box center [760, 190] width 15 height 13
radio input "true"
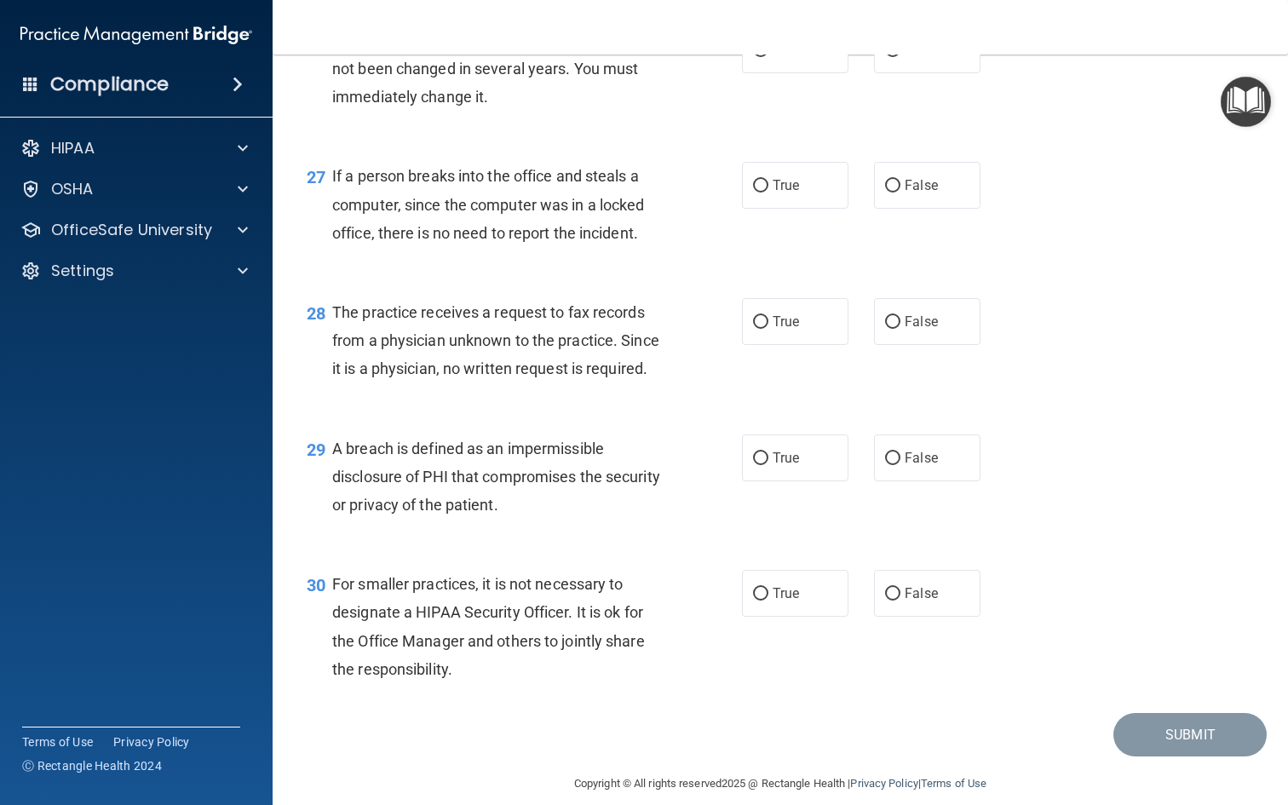
scroll to position [3876, 0]
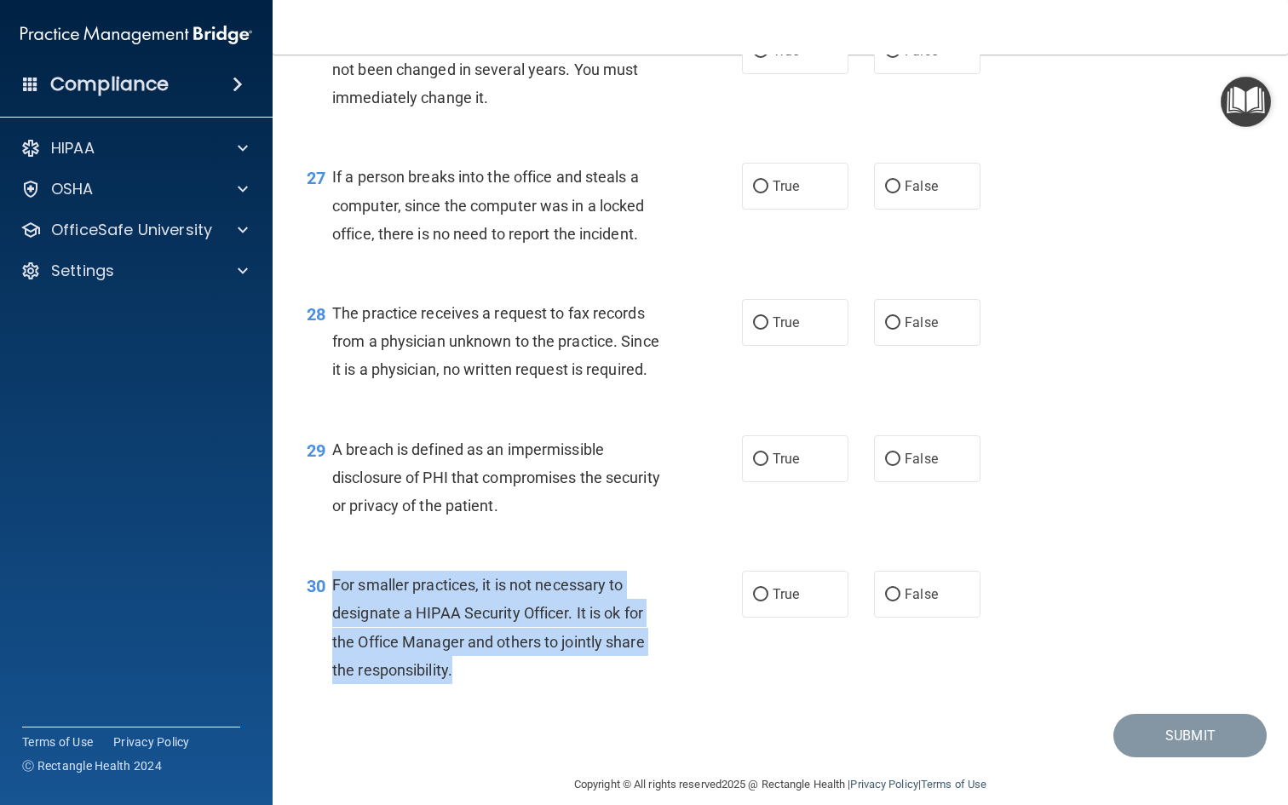
drag, startPoint x: 331, startPoint y: 565, endPoint x: 457, endPoint y: 671, distance: 165.7
click at [457, 671] on div "30 For smaller practices, it is not necessary to designate a HIPAA Security Off…" at bounding box center [524, 632] width 486 height 122
copy div "For smaller practices, it is not necessary to designate a HIPAA Security Office…"
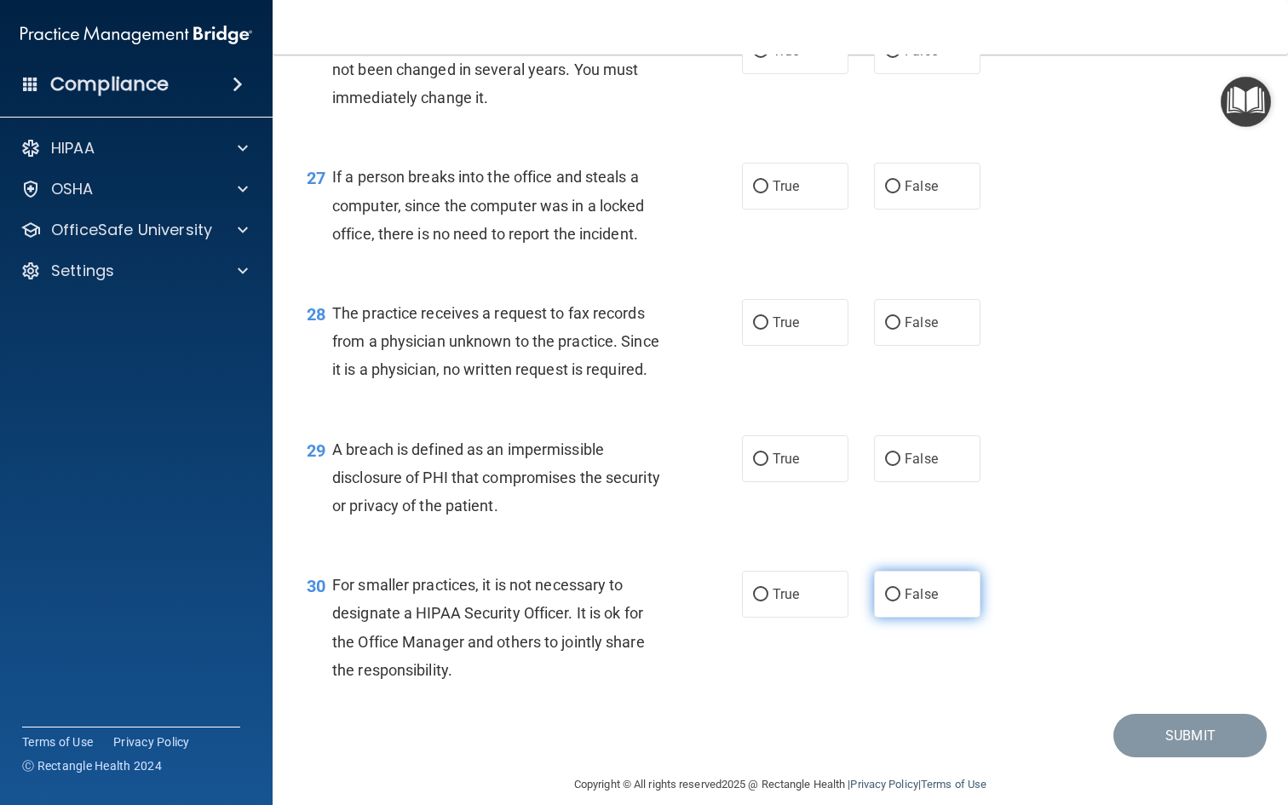
click at [877, 571] on label "False" at bounding box center [927, 594] width 106 height 47
click at [885, 589] on input "False" at bounding box center [892, 595] width 15 height 13
radio input "true"
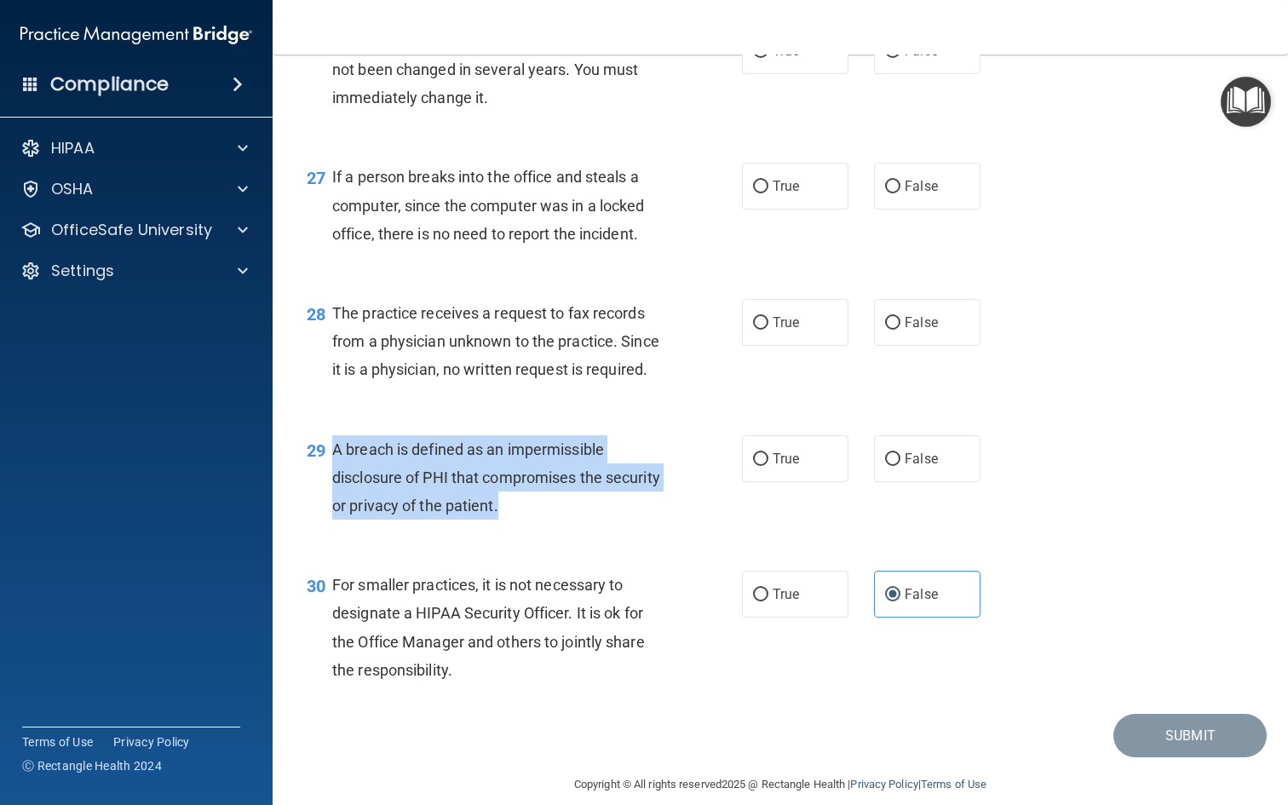
drag, startPoint x: 329, startPoint y: 427, endPoint x: 519, endPoint y: 497, distance: 202.4
click at [519, 497] on div "29 A breach is defined as an impermissible disclosure of PHI that compromises t…" at bounding box center [524, 482] width 486 height 94
copy div "A breach is defined as an impermissible disclosure of PHI that compromises the …"
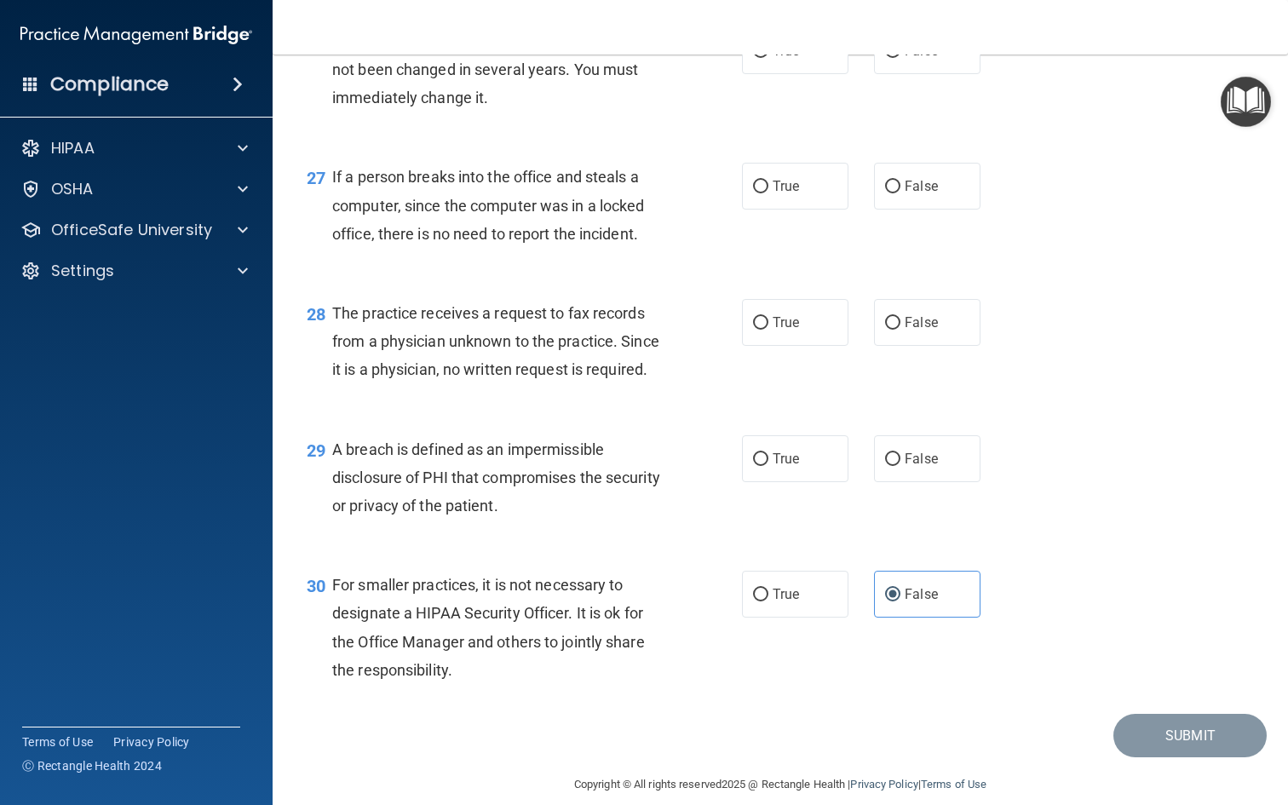
click at [750, 357] on div "28 The practice receives a request to fax records from a physician unknown to t…" at bounding box center [524, 346] width 486 height 94
click at [773, 435] on label "True" at bounding box center [795, 458] width 106 height 47
click at [768, 453] on input "True" at bounding box center [760, 459] width 15 height 13
radio input "true"
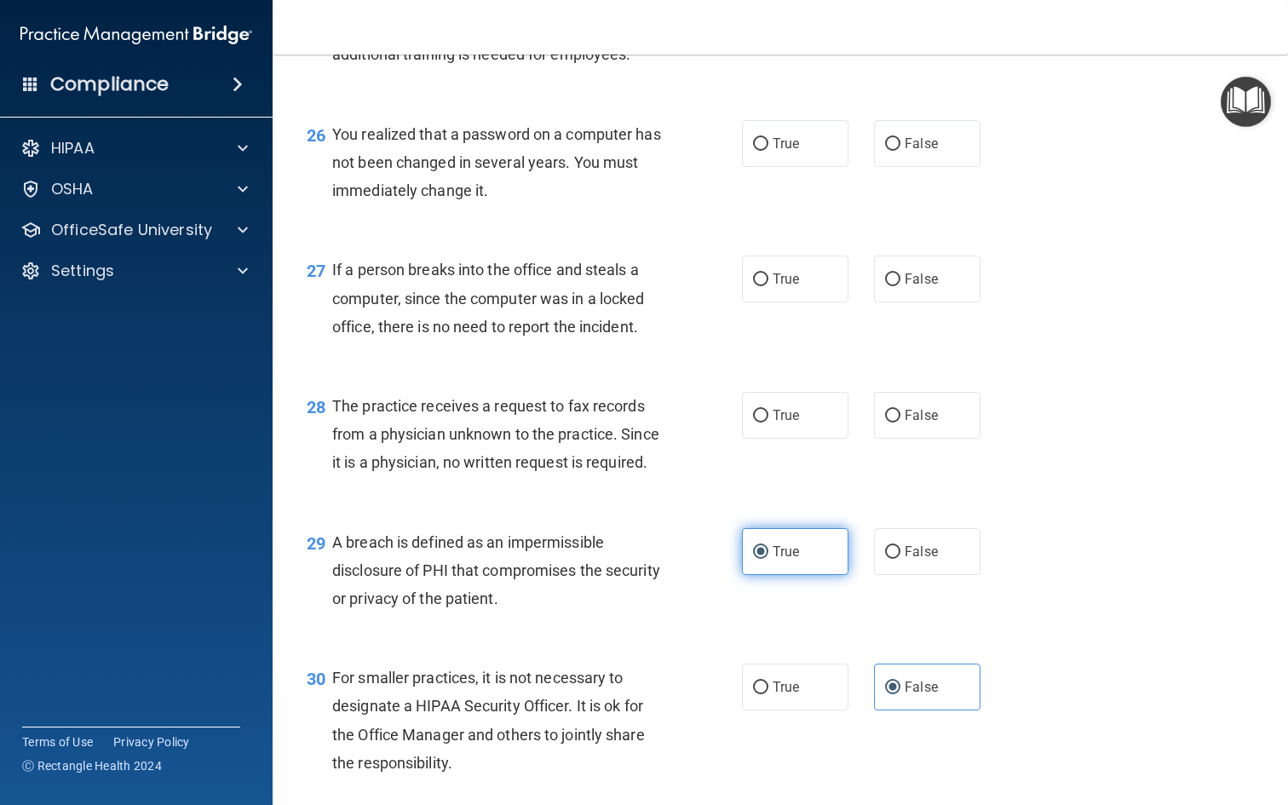
scroll to position [3786, 0]
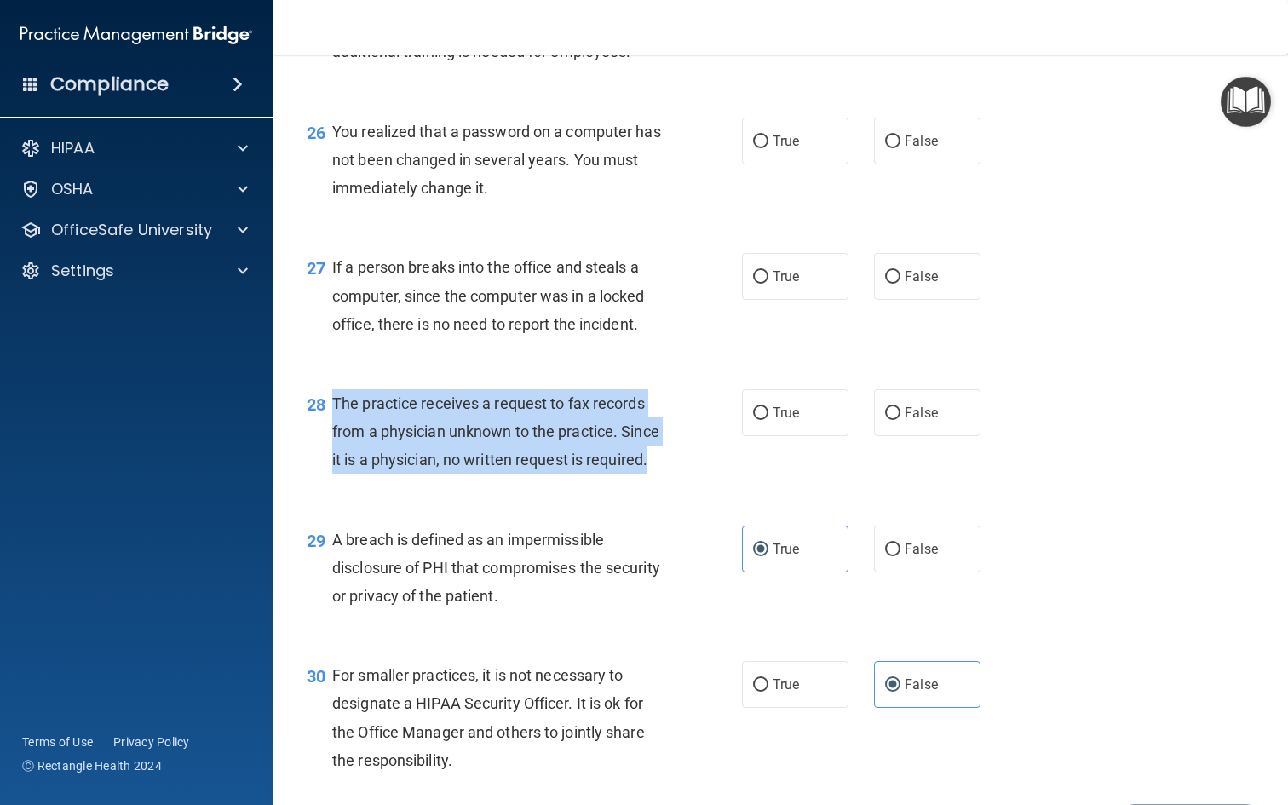
drag, startPoint x: 339, startPoint y: 379, endPoint x: 687, endPoint y: 443, distance: 353.4
click at [687, 443] on div "28 The practice receives a request to fax records from a physician unknown to t…" at bounding box center [524, 436] width 486 height 94
copy div "The practice receives a request to fax records from a physician unknown to the …"
click at [509, 417] on span "The practice receives a request to fax records from a physician unknown to the …" at bounding box center [495, 431] width 327 height 74
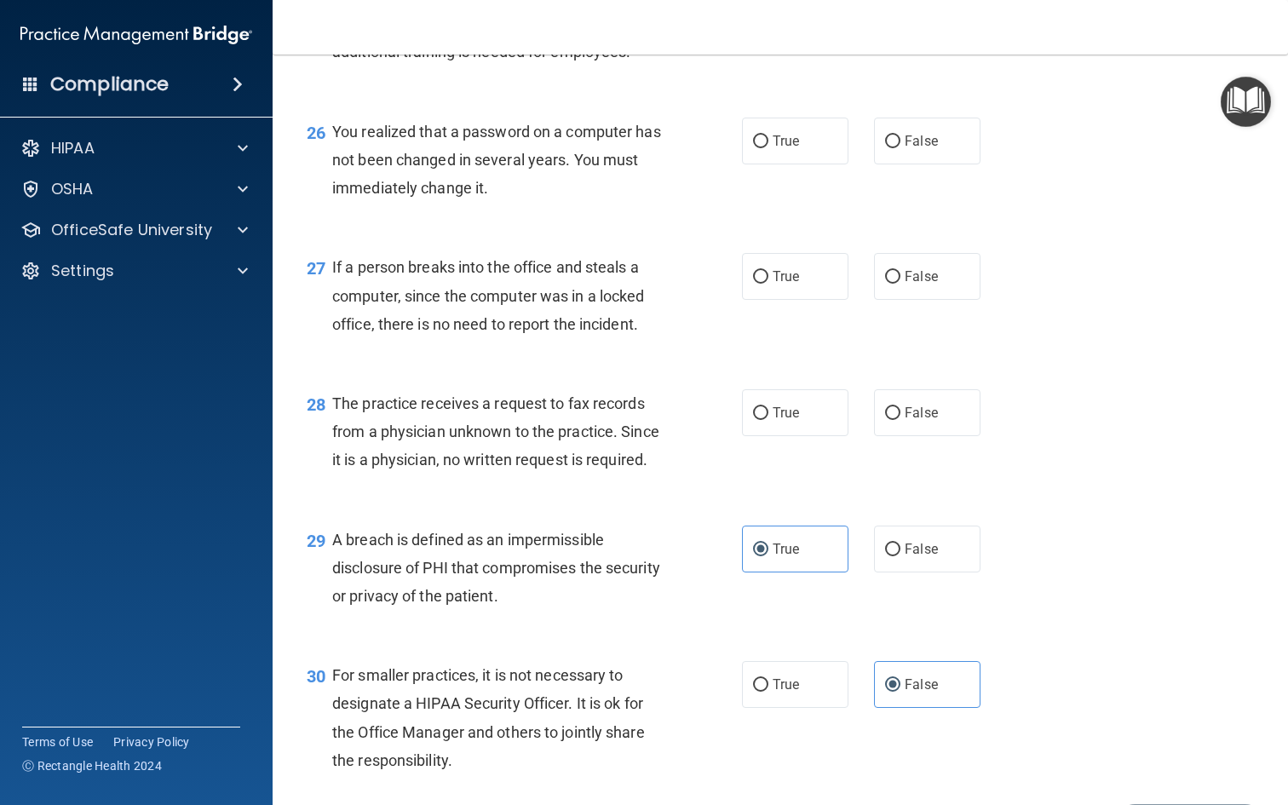
click at [508, 413] on span "The practice receives a request to fax records from a physician unknown to the …" at bounding box center [495, 431] width 327 height 74
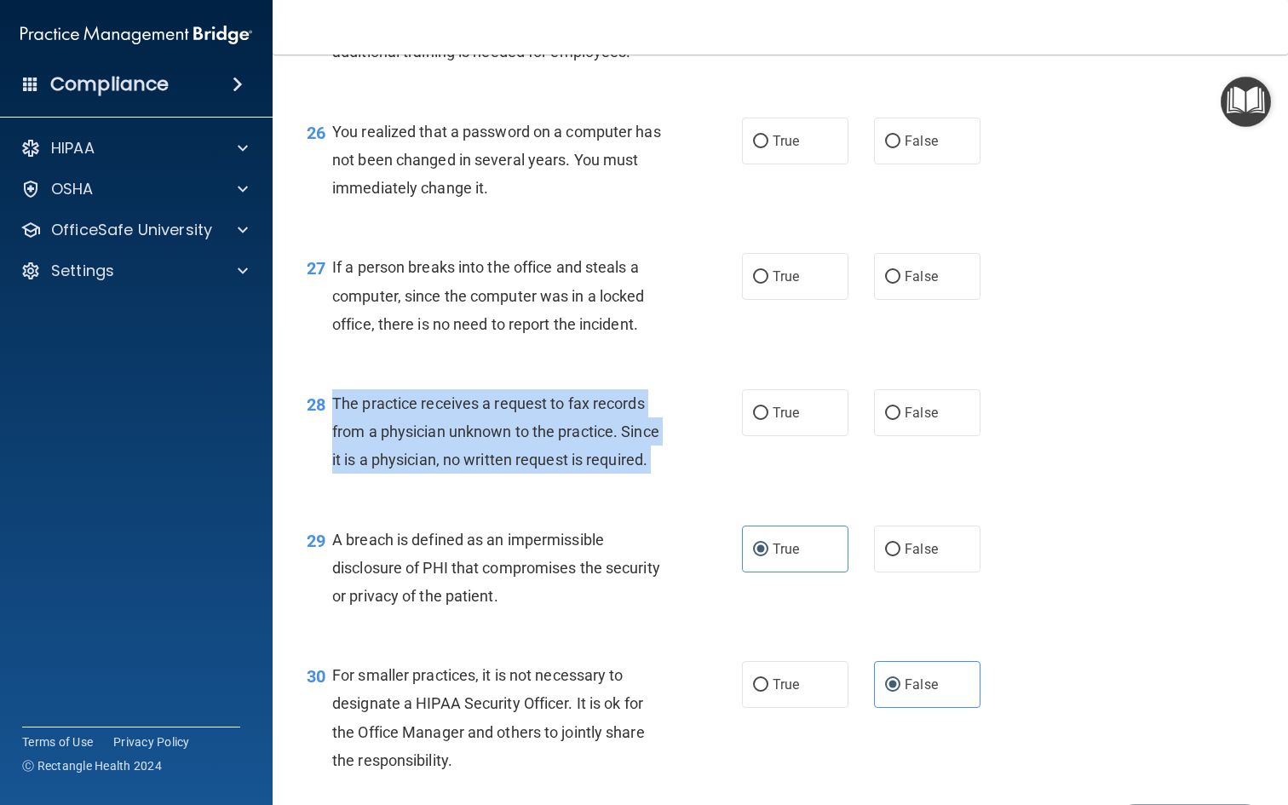
click at [508, 413] on span "The practice receives a request to fax records from a physician unknown to the …" at bounding box center [495, 431] width 327 height 74
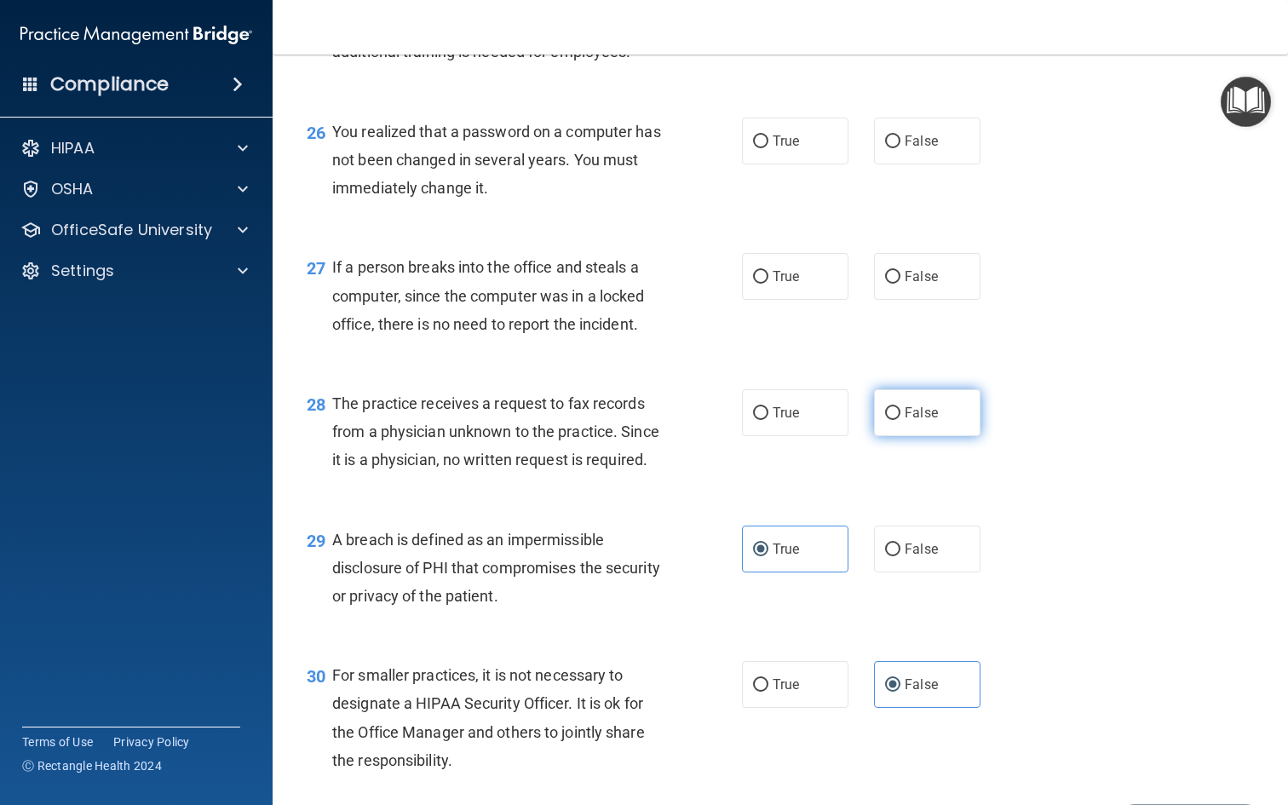
click at [879, 417] on label "False" at bounding box center [927, 412] width 106 height 47
click at [885, 417] on input "False" at bounding box center [892, 413] width 15 height 13
radio input "true"
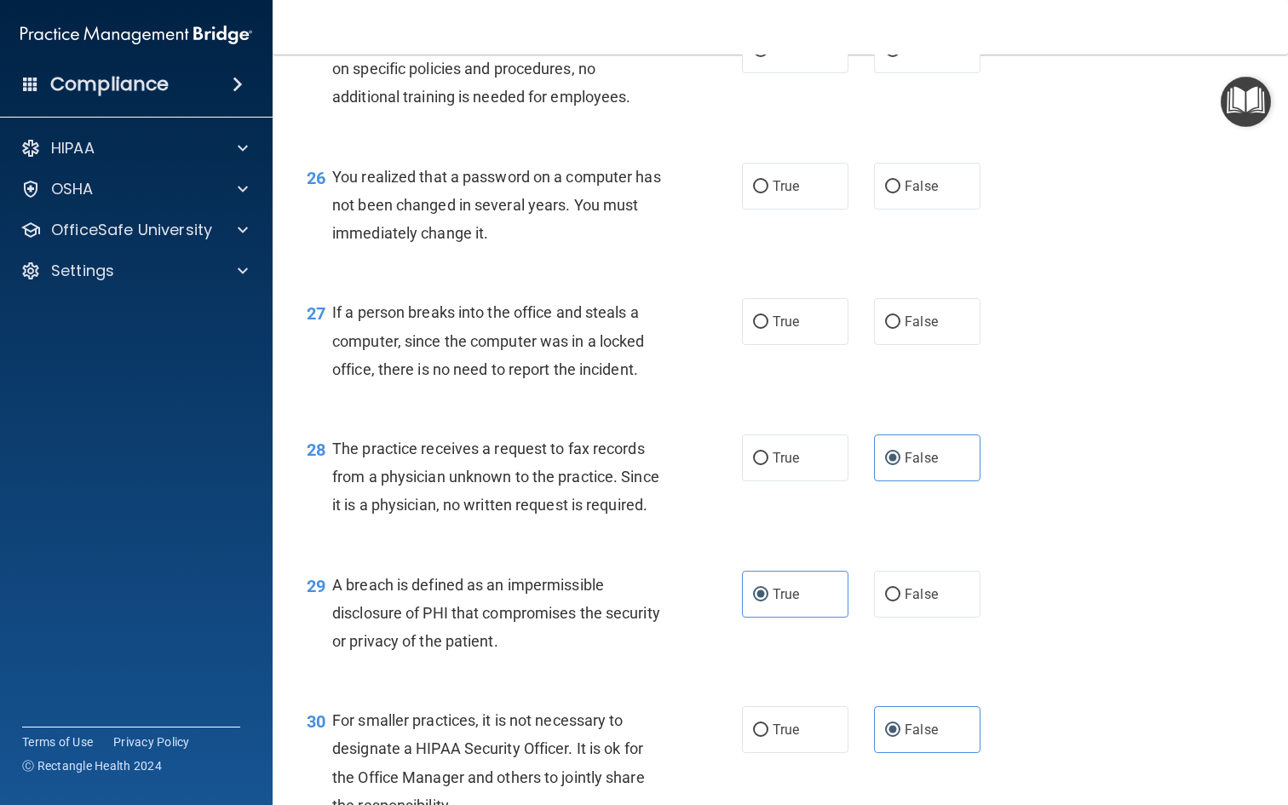
scroll to position [3735, 0]
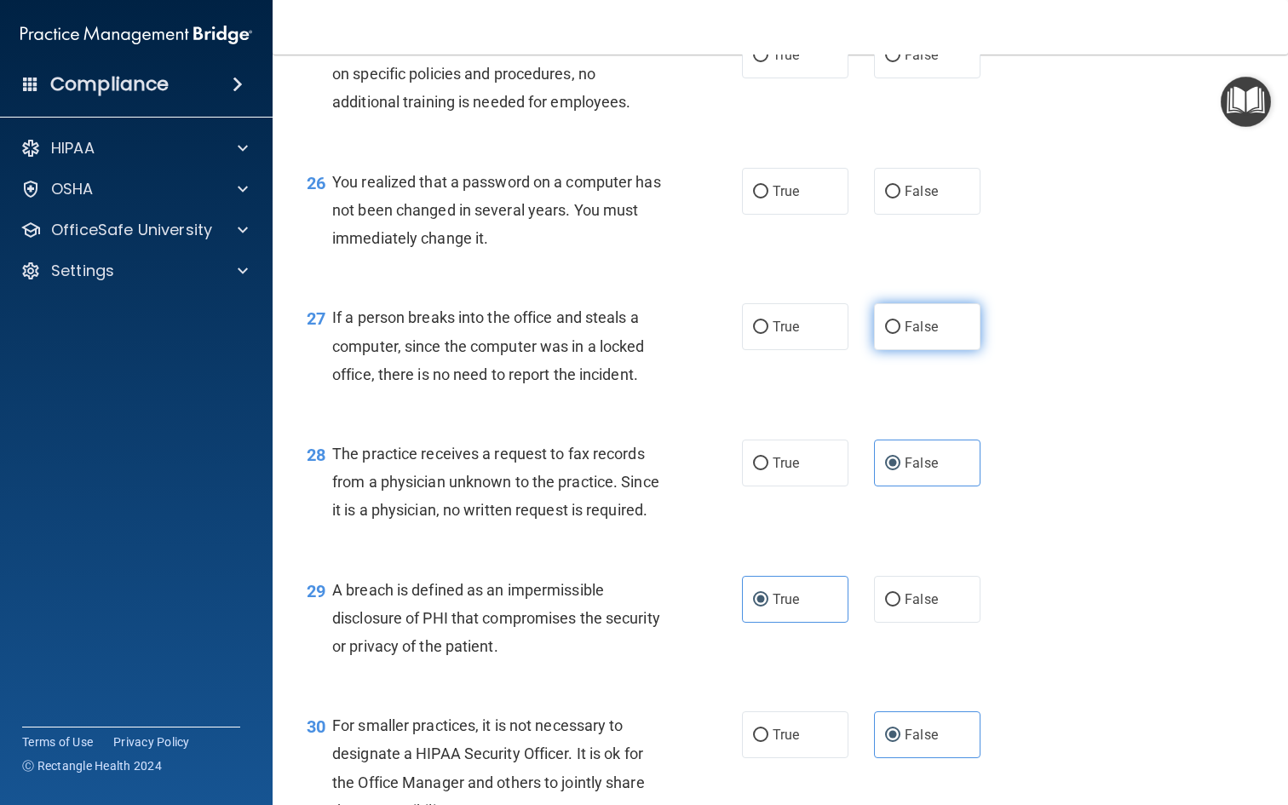
click at [957, 324] on label "False" at bounding box center [927, 326] width 106 height 47
click at [900, 324] on input "False" at bounding box center [892, 327] width 15 height 13
radio input "true"
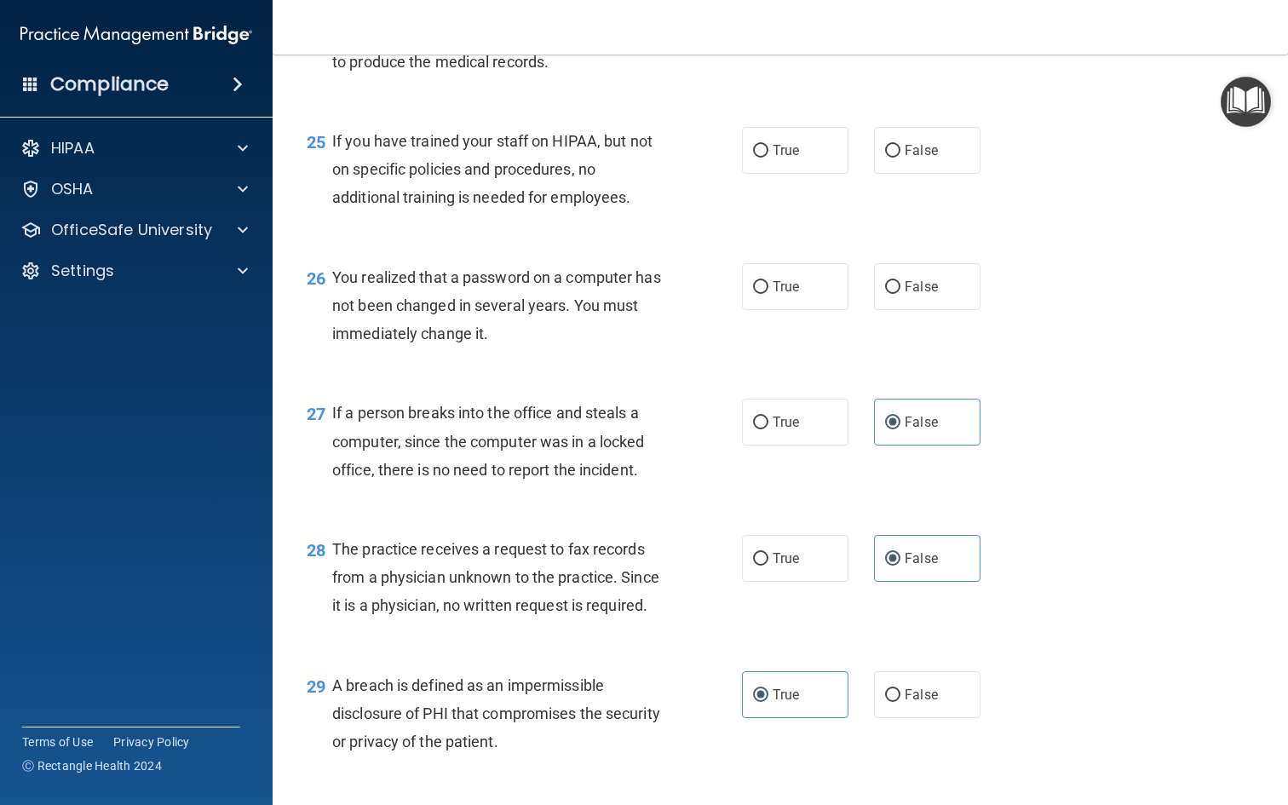
scroll to position [3612, 0]
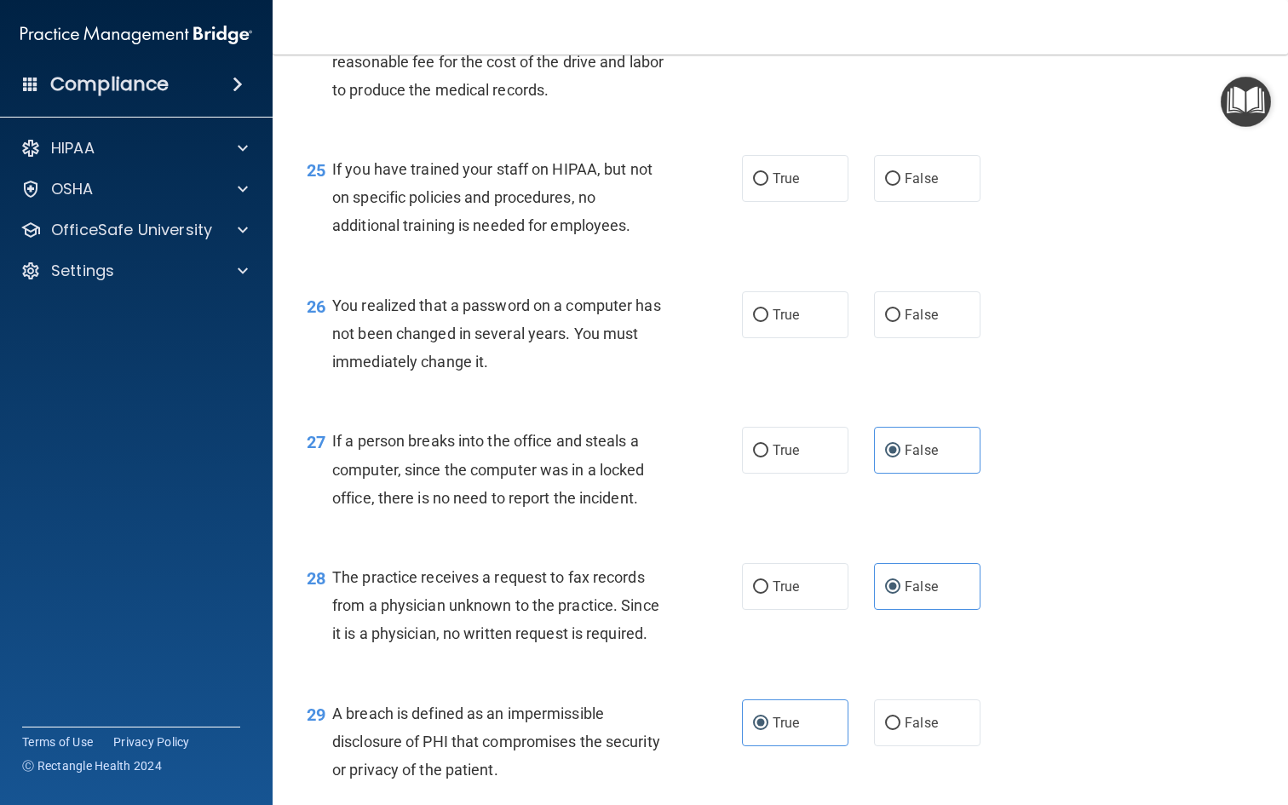
click at [407, 302] on div "You realized that a password on a computer has not been changed in several year…" at bounding box center [505, 333] width 346 height 85
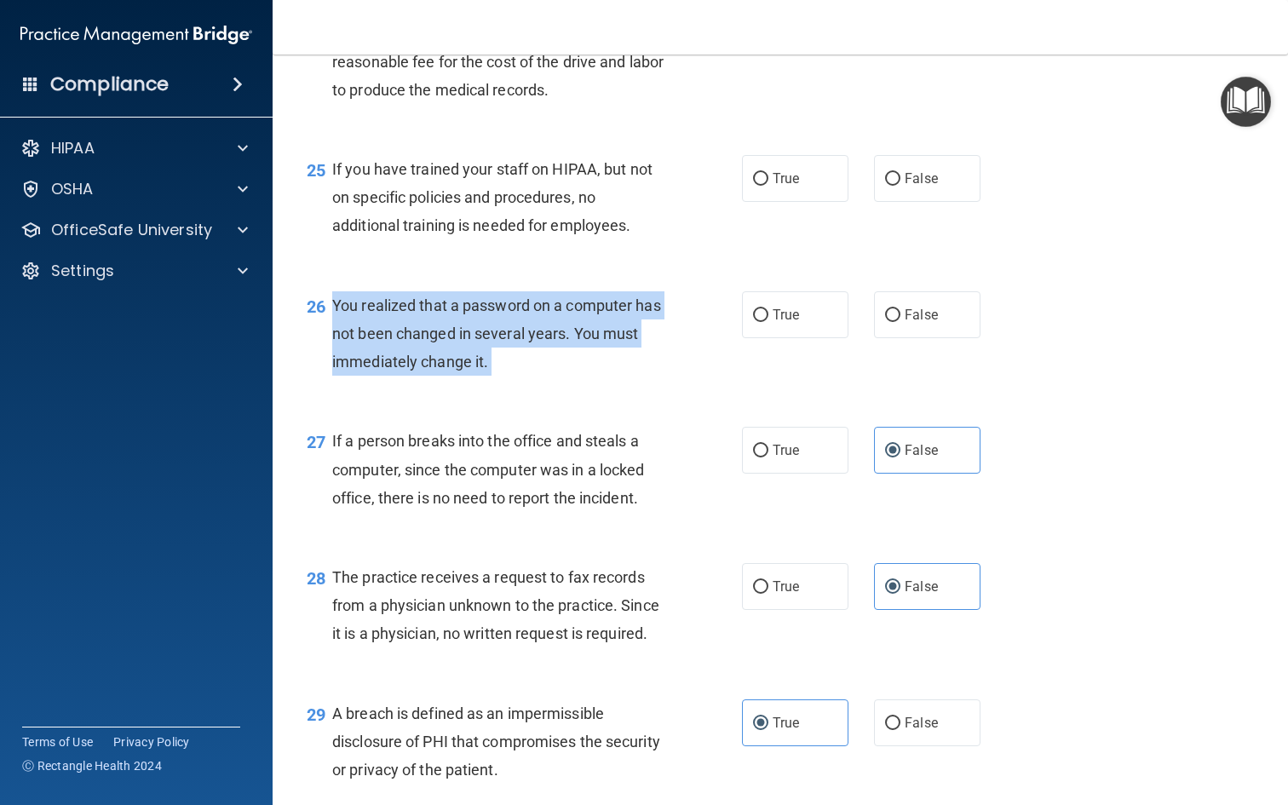
copy ng-form "You realized that a password on a computer has not been changed in several year…"
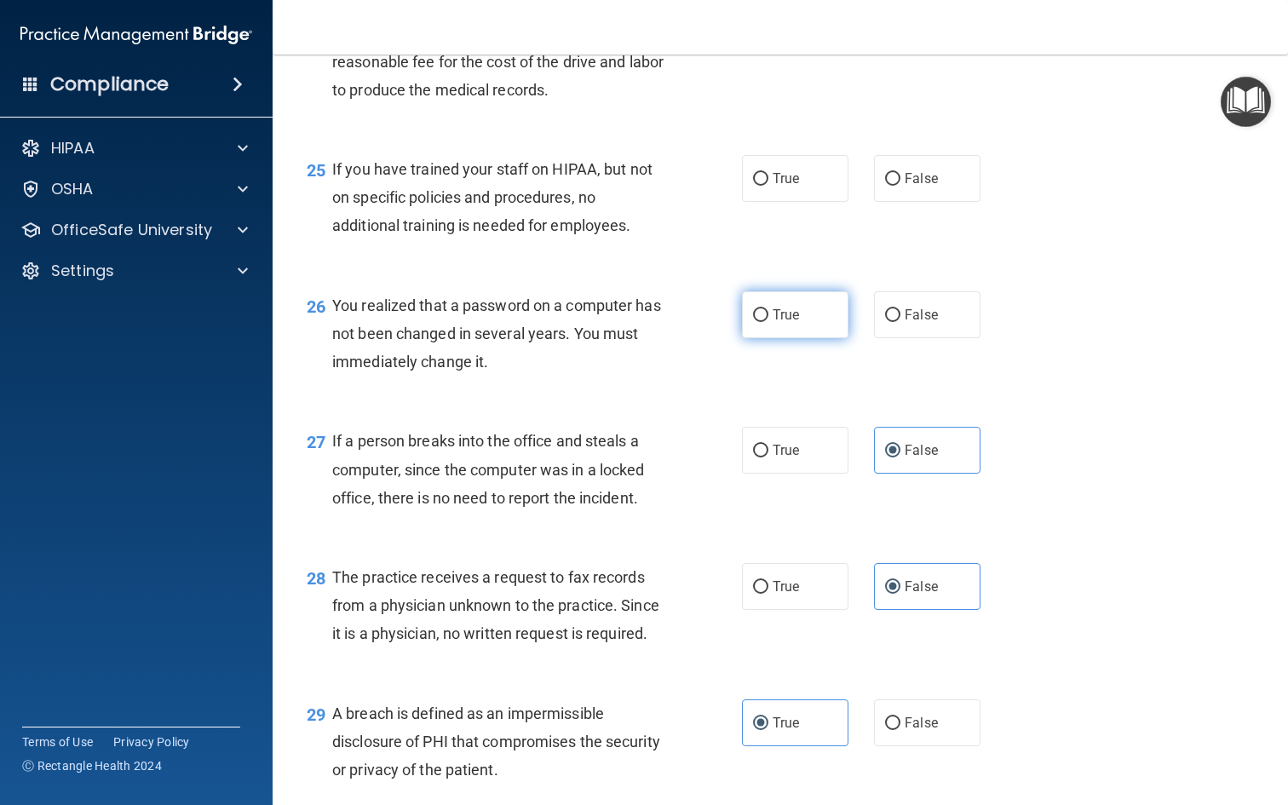
click at [828, 293] on label "True" at bounding box center [795, 314] width 106 height 47
click at [768, 309] on input "True" at bounding box center [760, 315] width 15 height 13
radio input "true"
click at [685, 348] on div "26 You realized that a password on a computer has not been changed in several y…" at bounding box center [524, 338] width 486 height 94
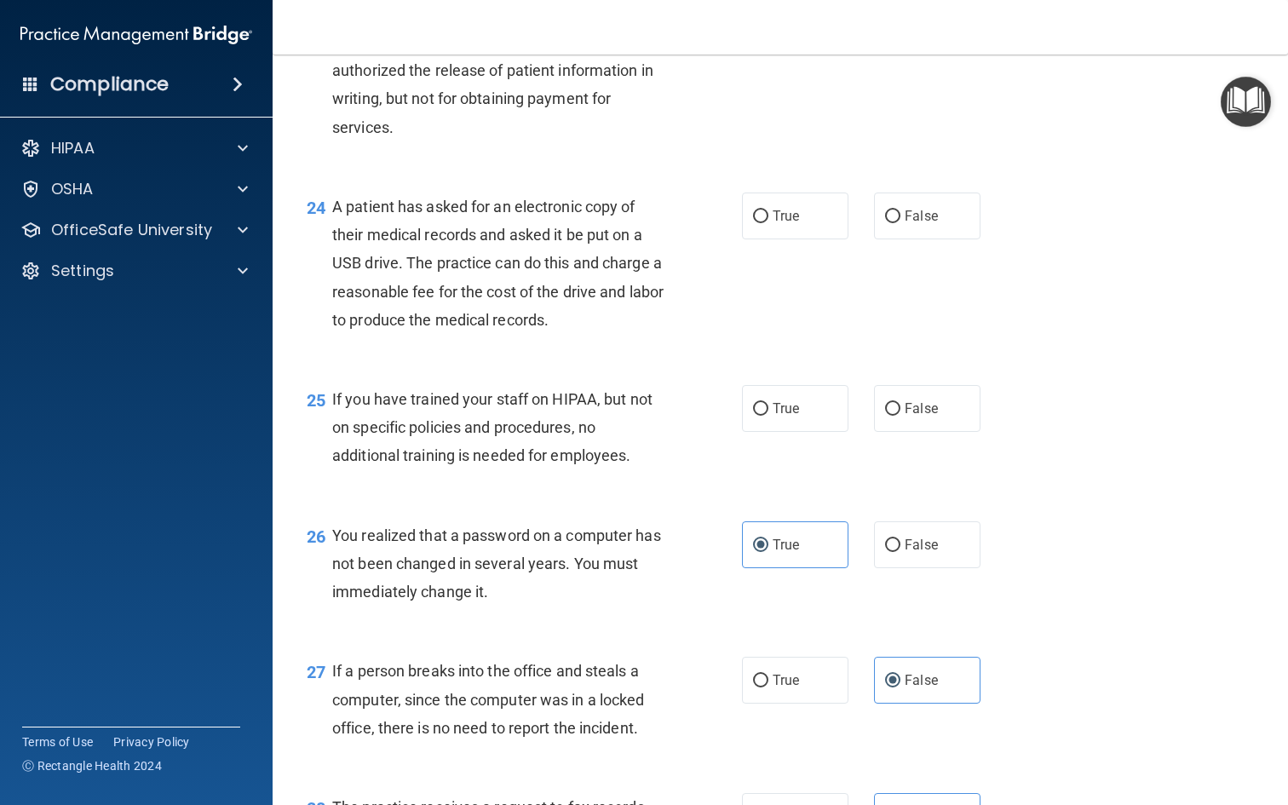
scroll to position [3384, 0]
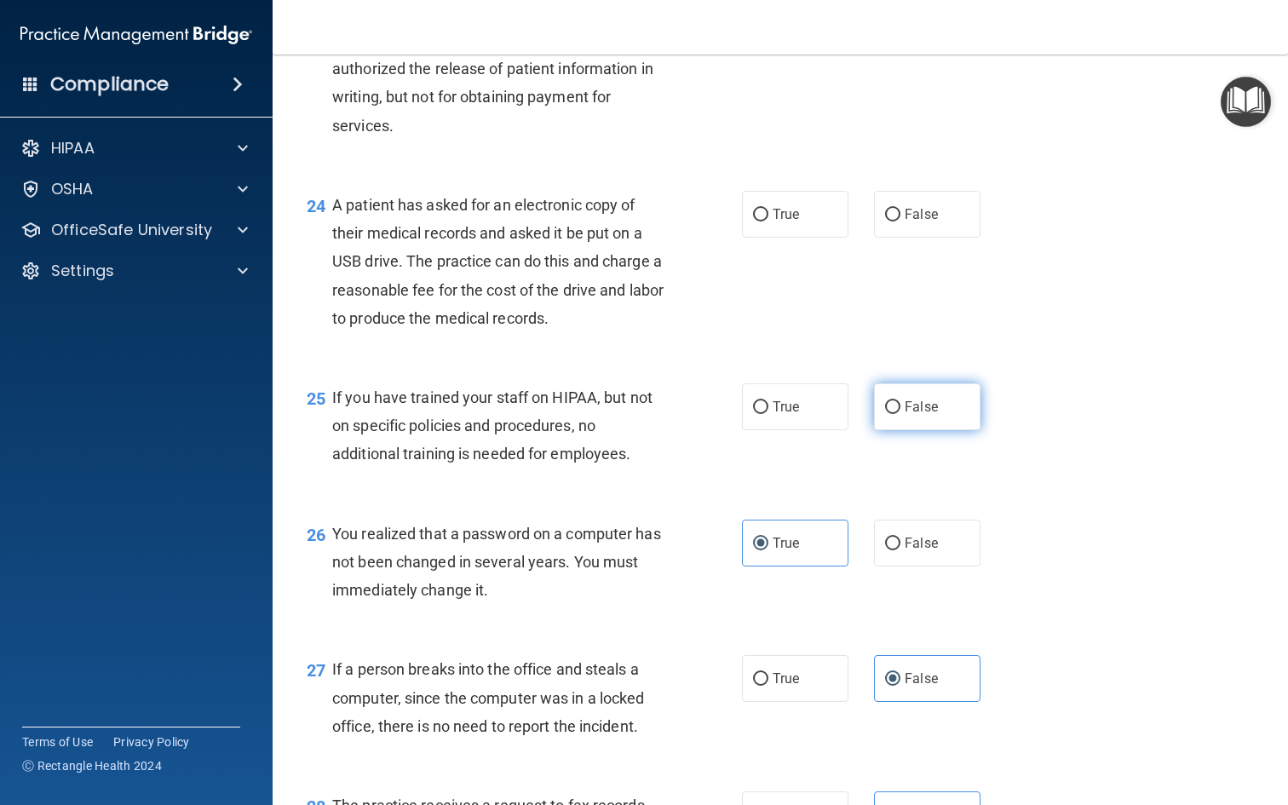
click at [951, 383] on label "False" at bounding box center [927, 406] width 106 height 47
click at [900, 401] on input "False" at bounding box center [892, 407] width 15 height 13
radio input "true"
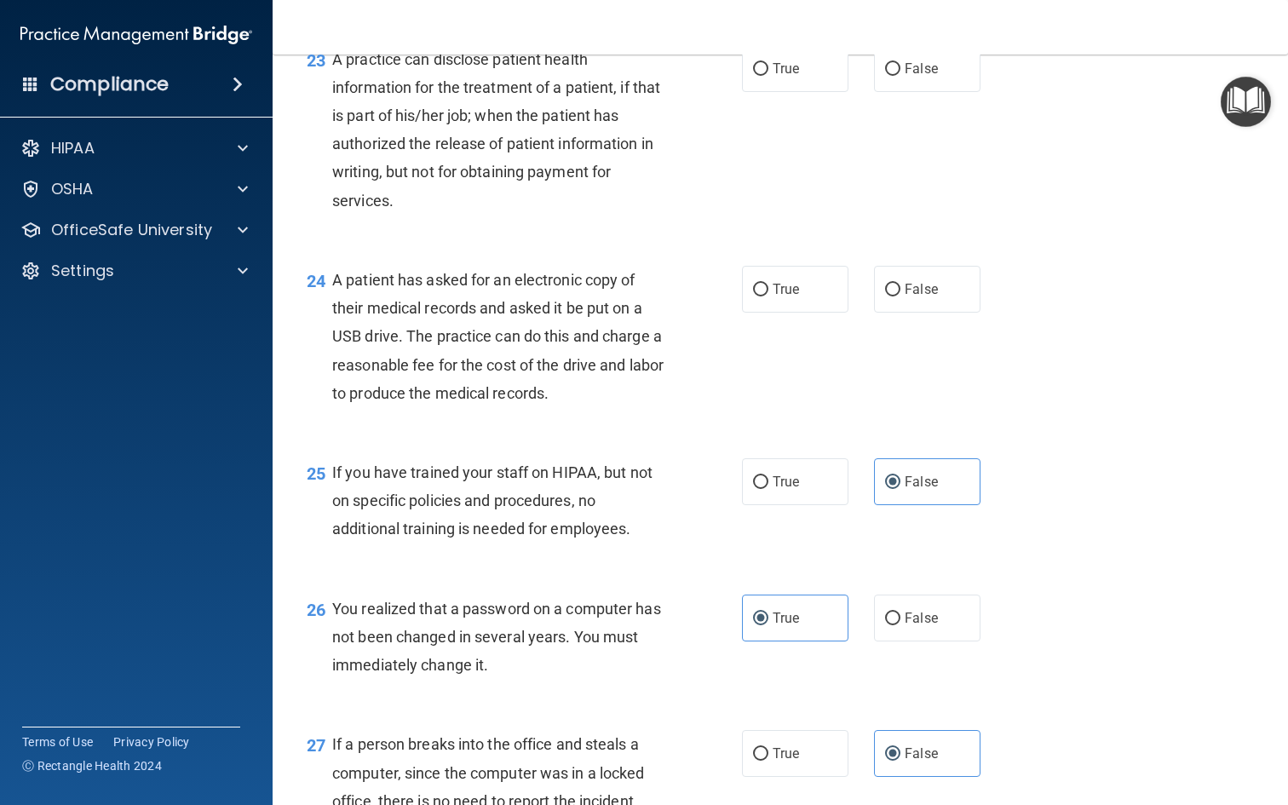
scroll to position [3279, 0]
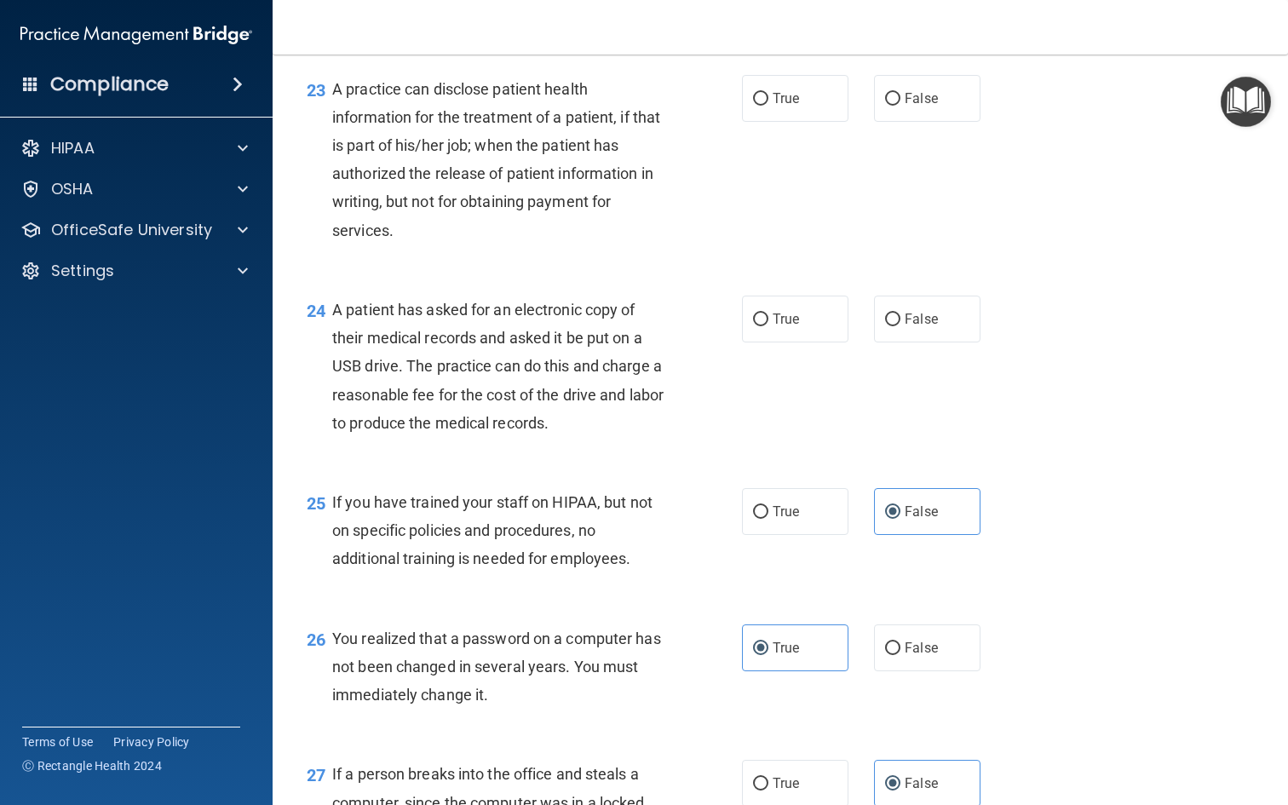
click at [577, 382] on span "A patient has asked for an electronic copy of their medical records and asked i…" at bounding box center [497, 366] width 331 height 131
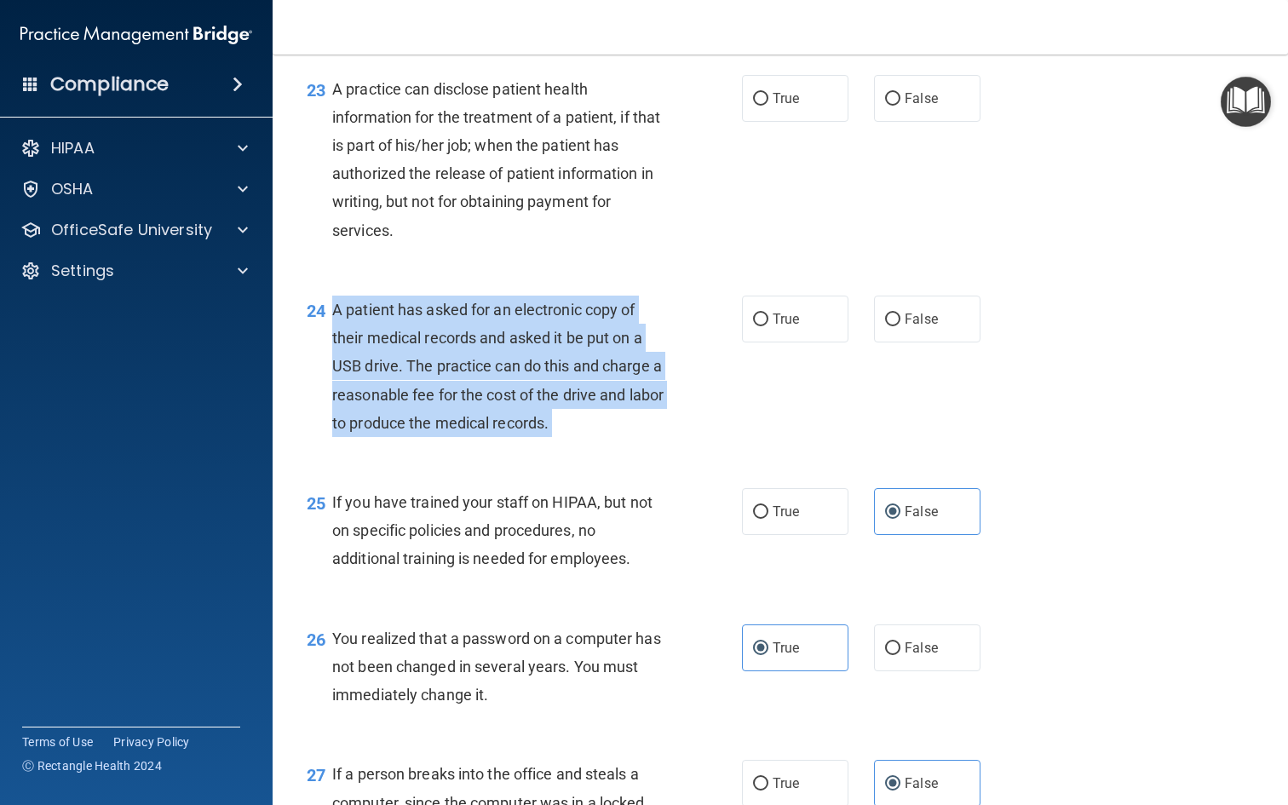
click at [577, 382] on span "A patient has asked for an electronic copy of their medical records and asked i…" at bounding box center [497, 366] width 331 height 131
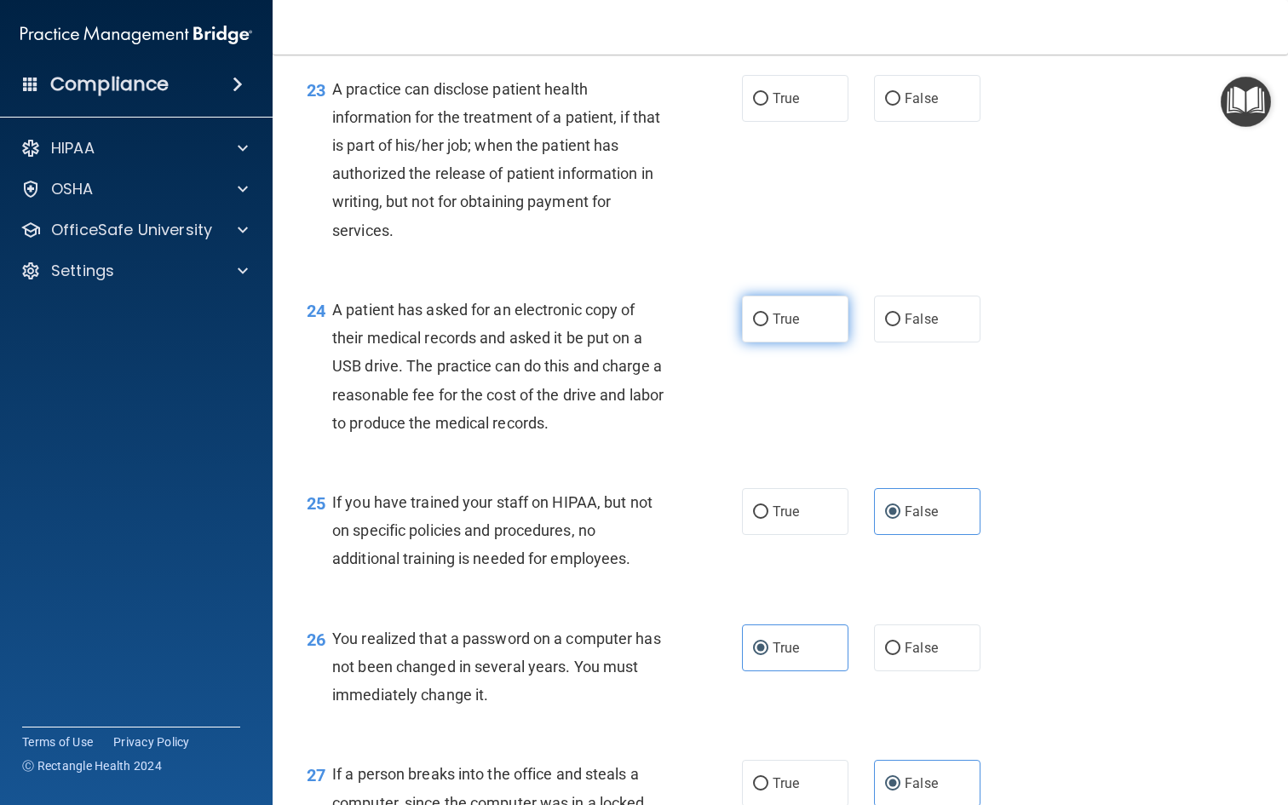
click at [761, 310] on label "True" at bounding box center [795, 319] width 106 height 47
click at [761, 313] on input "True" at bounding box center [760, 319] width 15 height 13
radio input "true"
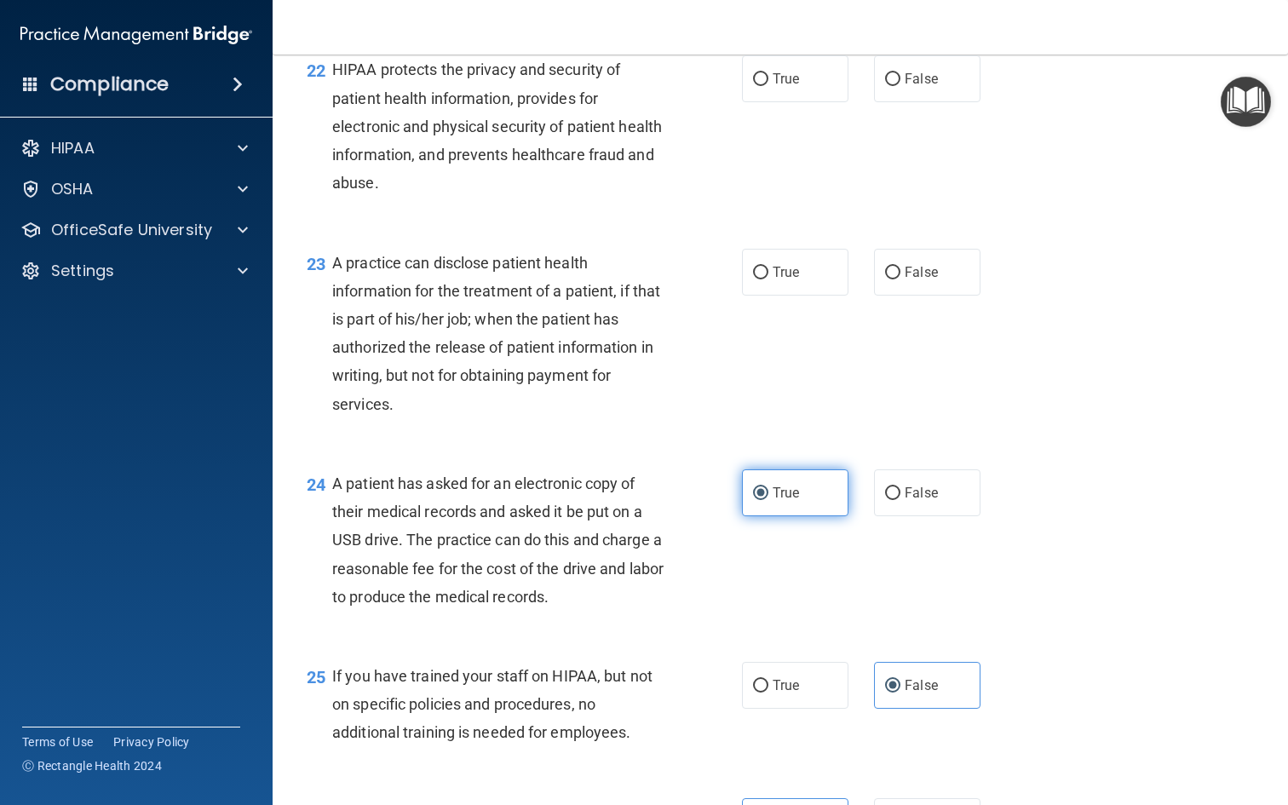
scroll to position [3104, 0]
click at [520, 335] on span "A practice can disclose patient health information for the treatment of a patie…" at bounding box center [496, 334] width 328 height 159
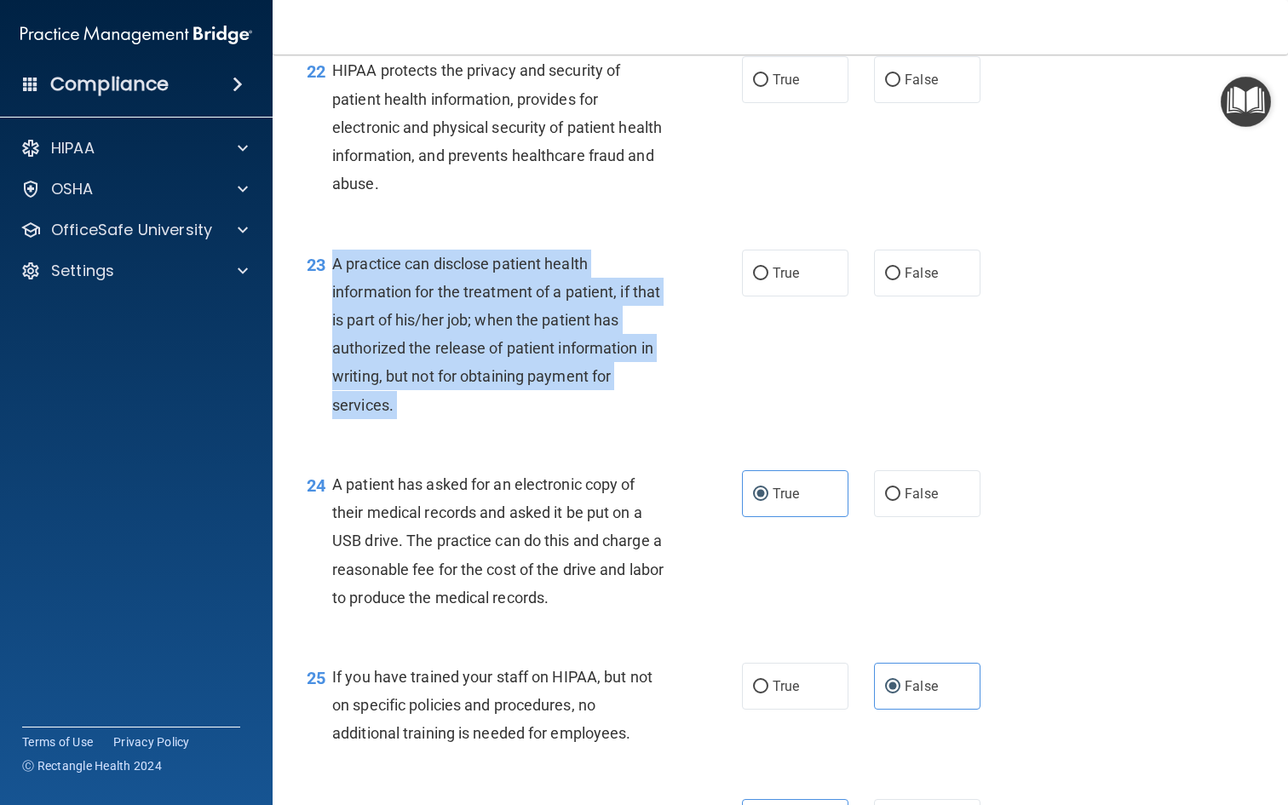
click at [520, 335] on span "A practice can disclose patient health information for the treatment of a patie…" at bounding box center [496, 334] width 328 height 159
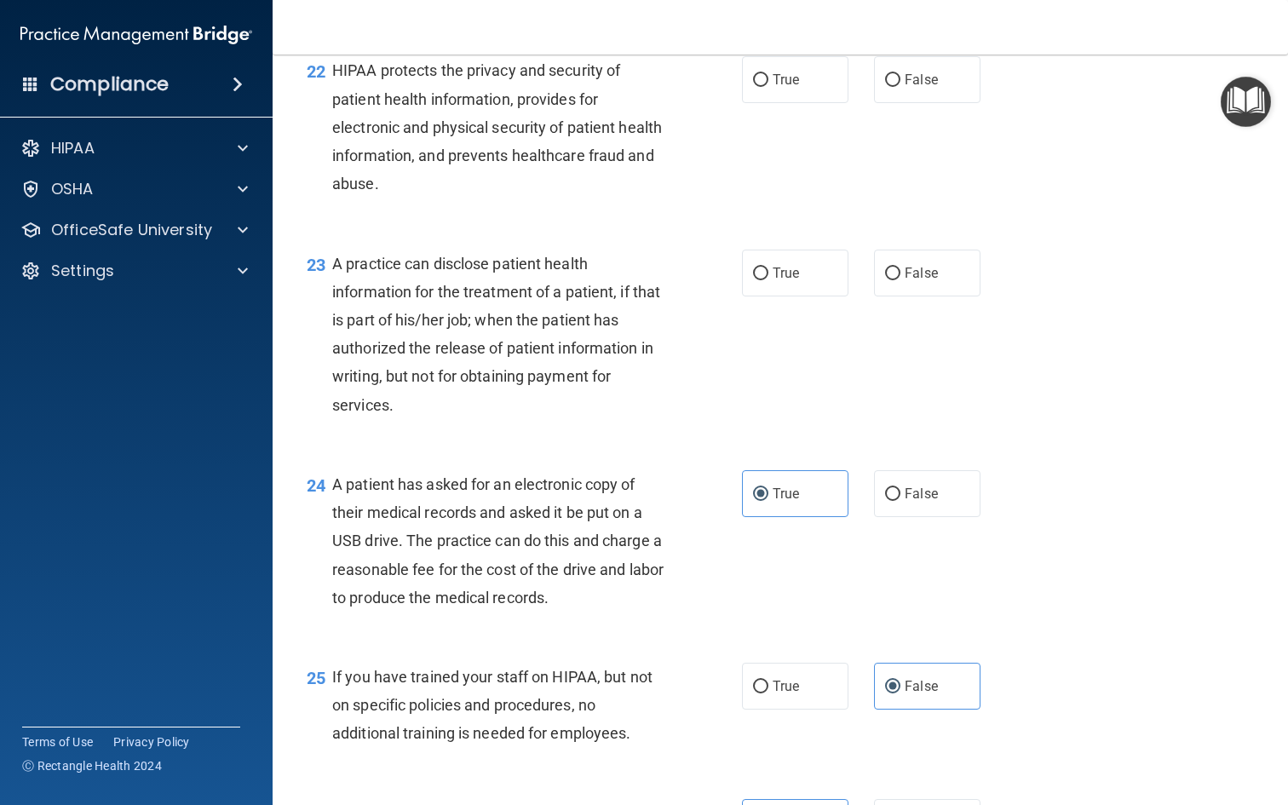
click at [813, 345] on div "23 A practice can disclose patient health information for the treatment of a pa…" at bounding box center [780, 338] width 973 height 221
click at [814, 265] on label "True" at bounding box center [795, 273] width 106 height 47
click at [768, 267] on input "True" at bounding box center [760, 273] width 15 height 13
radio input "true"
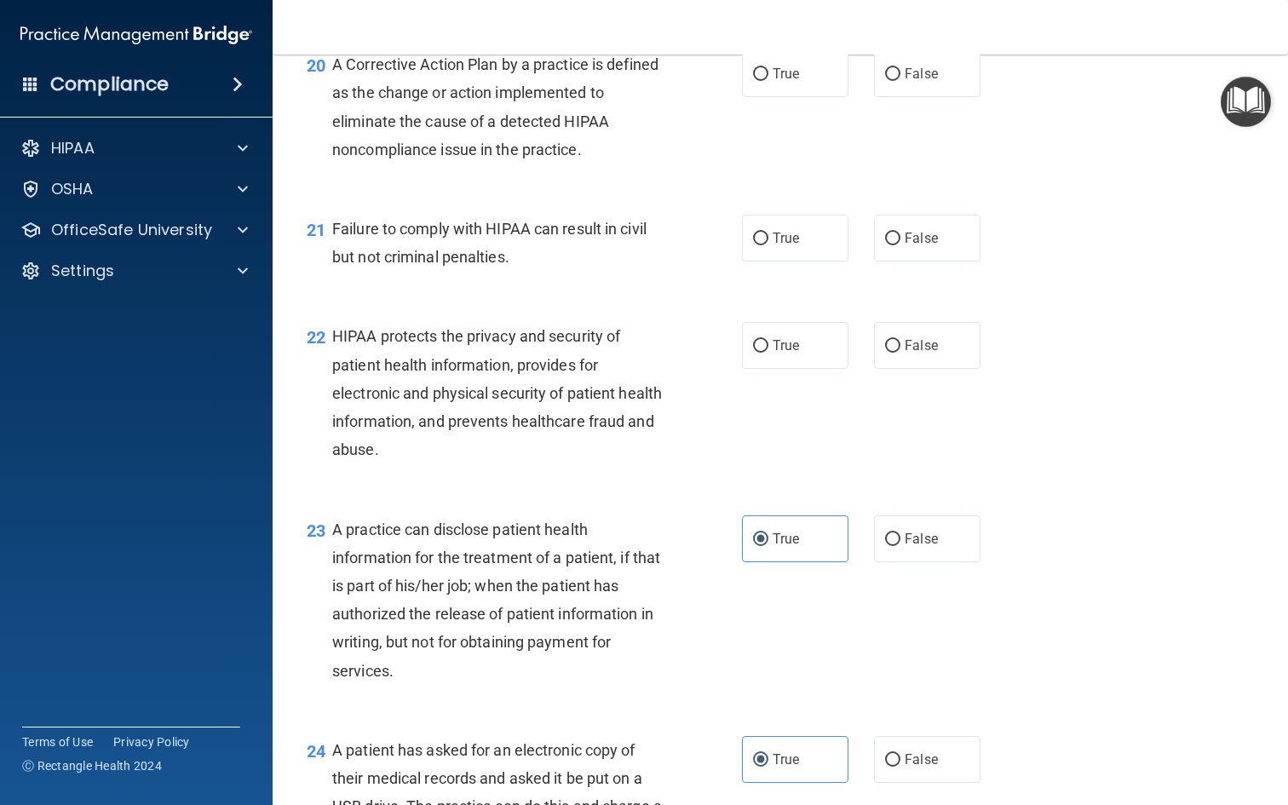
scroll to position [2836, 0]
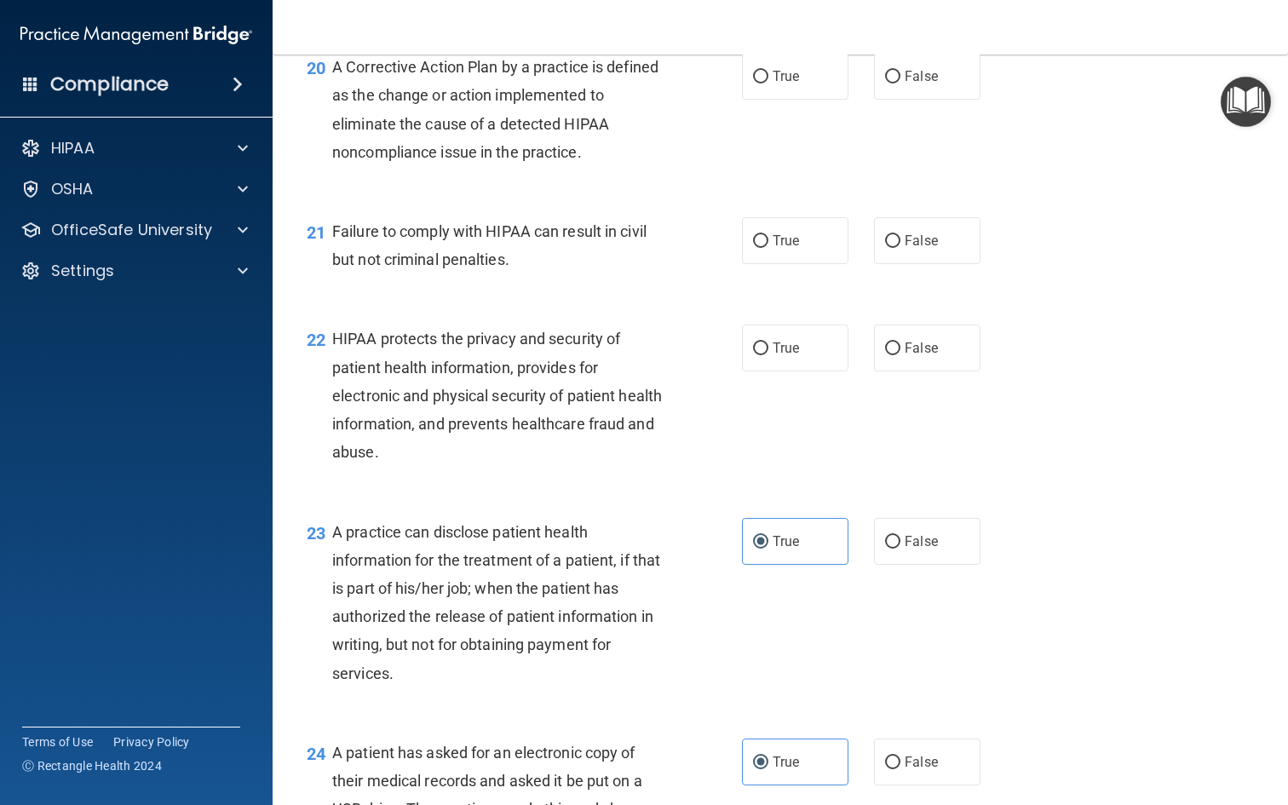
click at [533, 370] on div "HIPAA protects the privacy and security of patient health information, provides…" at bounding box center [505, 395] width 346 height 141
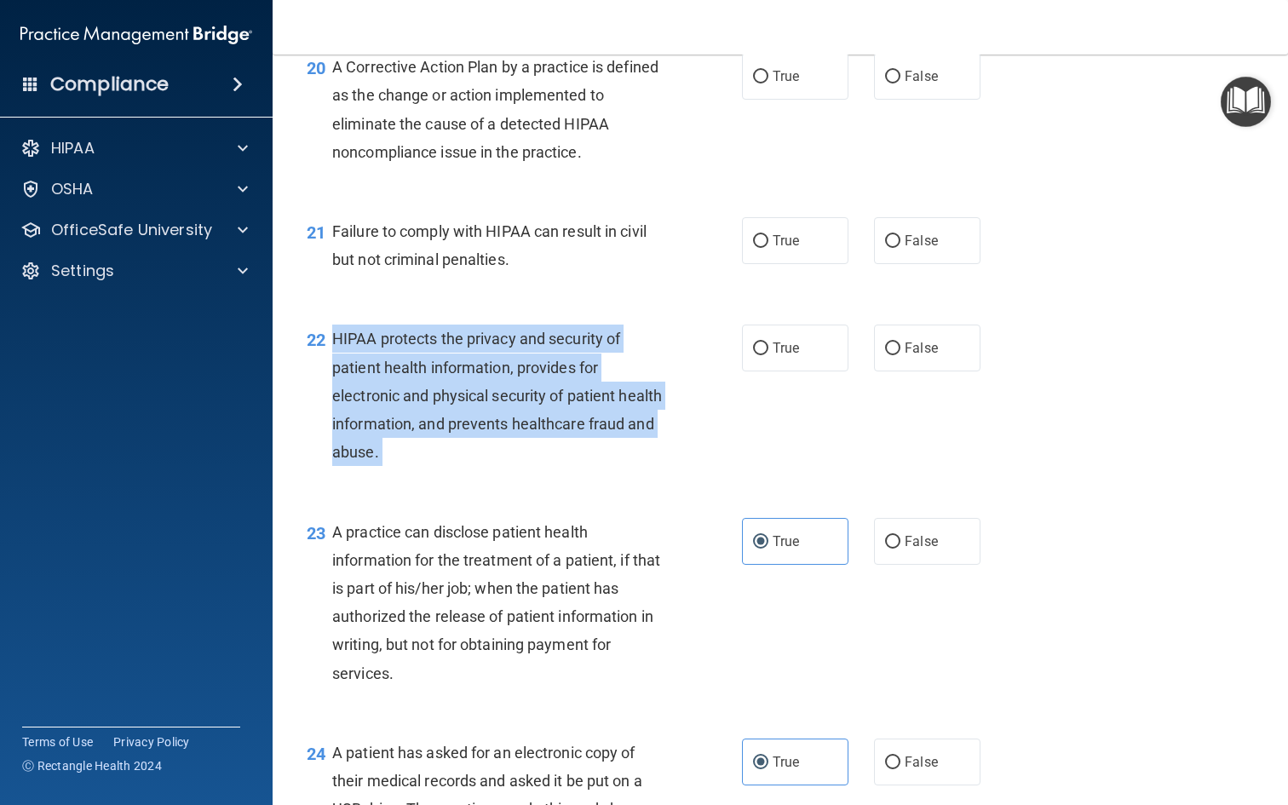
click at [533, 370] on div "HIPAA protects the privacy and security of patient health information, provides…" at bounding box center [505, 395] width 346 height 141
click at [787, 344] on label "True" at bounding box center [795, 348] width 106 height 47
click at [768, 344] on input "True" at bounding box center [760, 348] width 15 height 13
radio input "true"
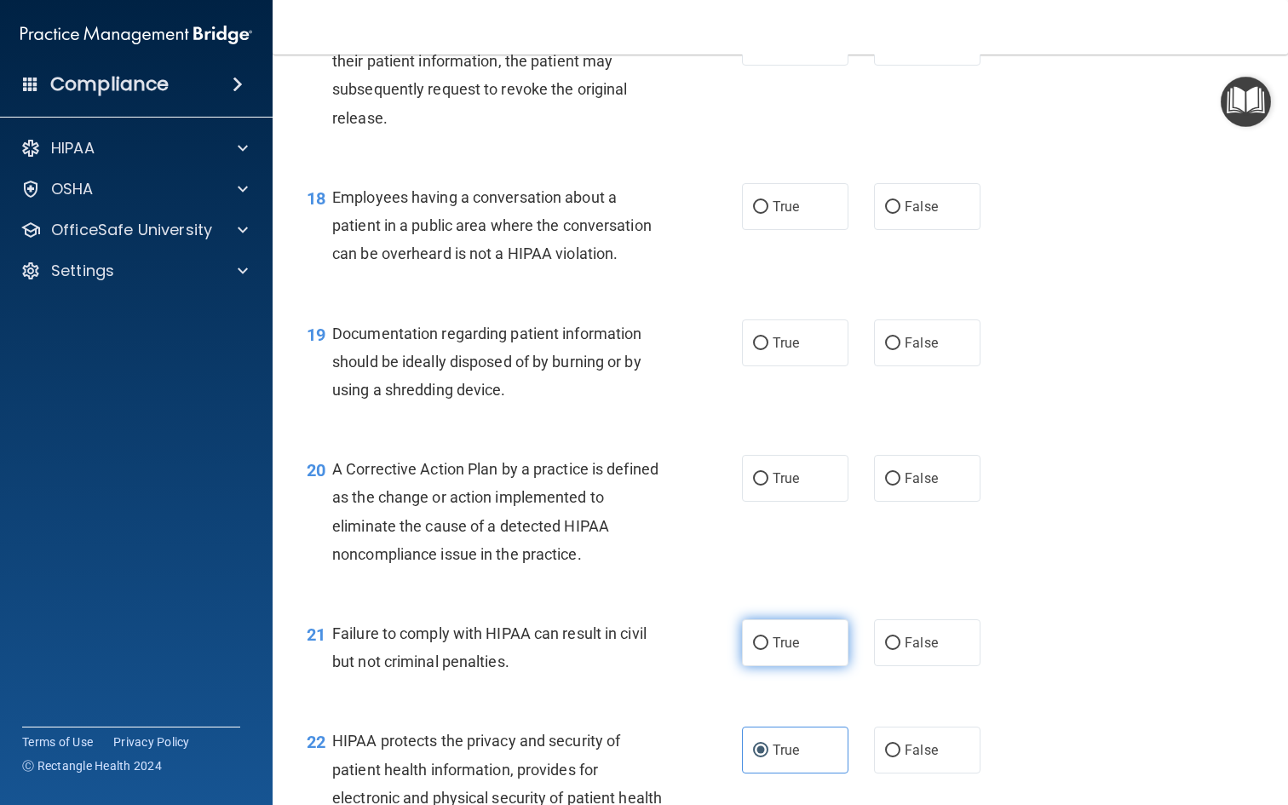
scroll to position [2455, 0]
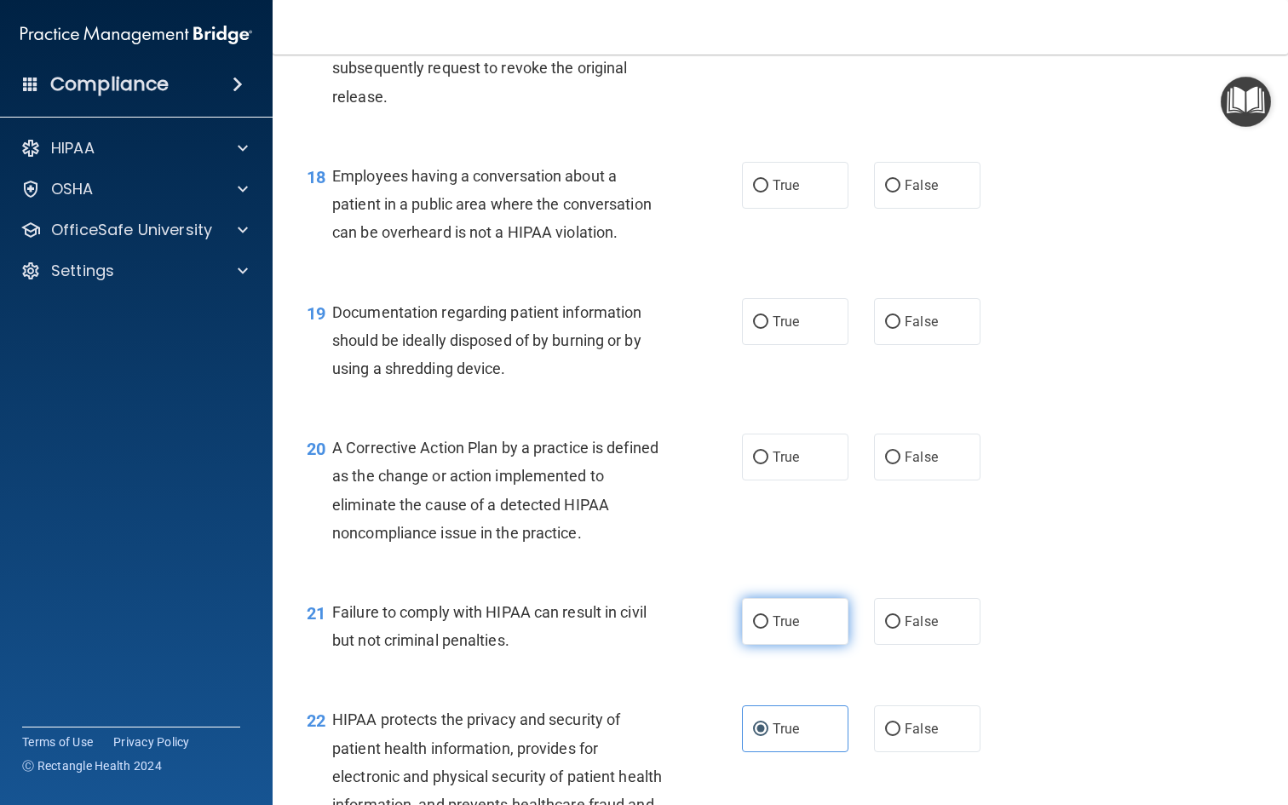
click at [779, 623] on label "True" at bounding box center [795, 621] width 106 height 47
click at [768, 623] on input "True" at bounding box center [760, 622] width 15 height 13
radio input "true"
click at [536, 623] on div "Failure to comply with HIPAA can result in civil but not criminal penalties." at bounding box center [505, 626] width 346 height 56
click at [534, 603] on span "Failure to comply with HIPAA can result in civil but not criminal penalties." at bounding box center [489, 626] width 314 height 46
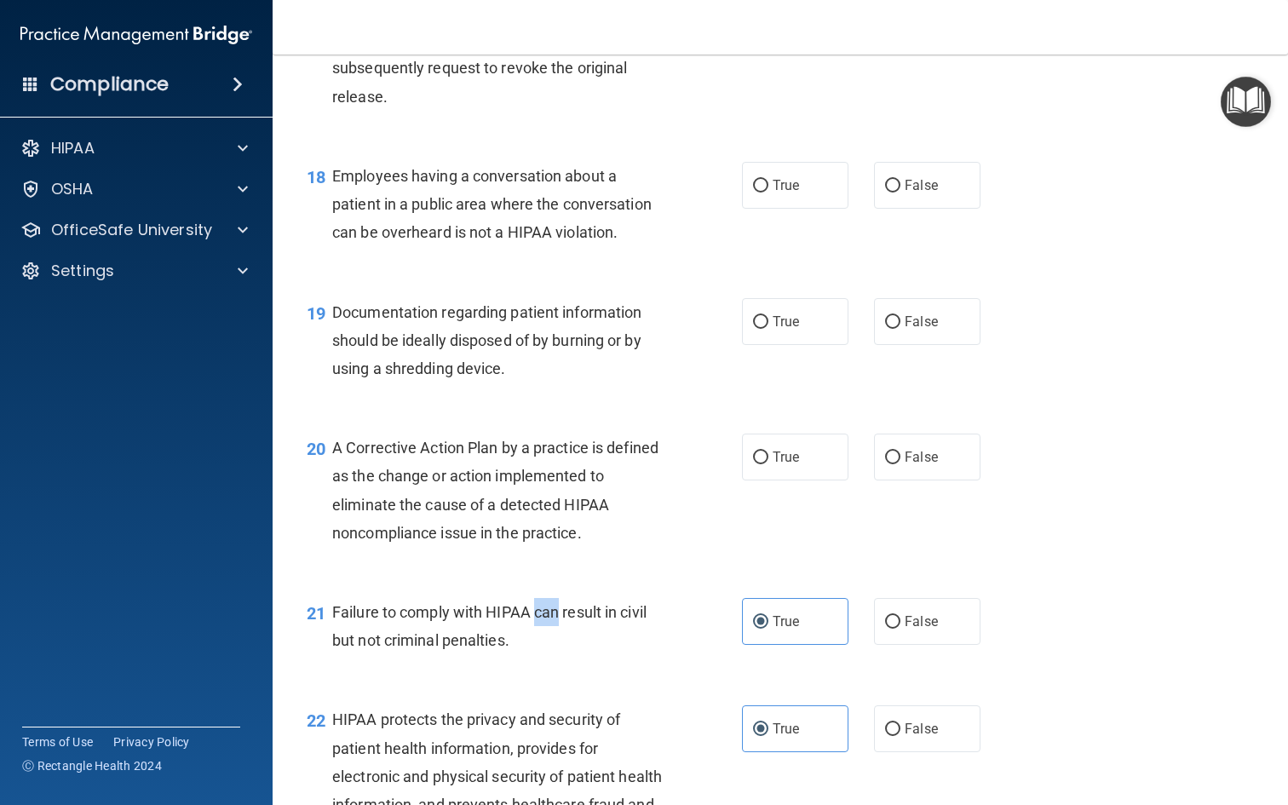
click at [534, 603] on span "Failure to comply with HIPAA can result in civil but not criminal penalties." at bounding box center [489, 626] width 314 height 46
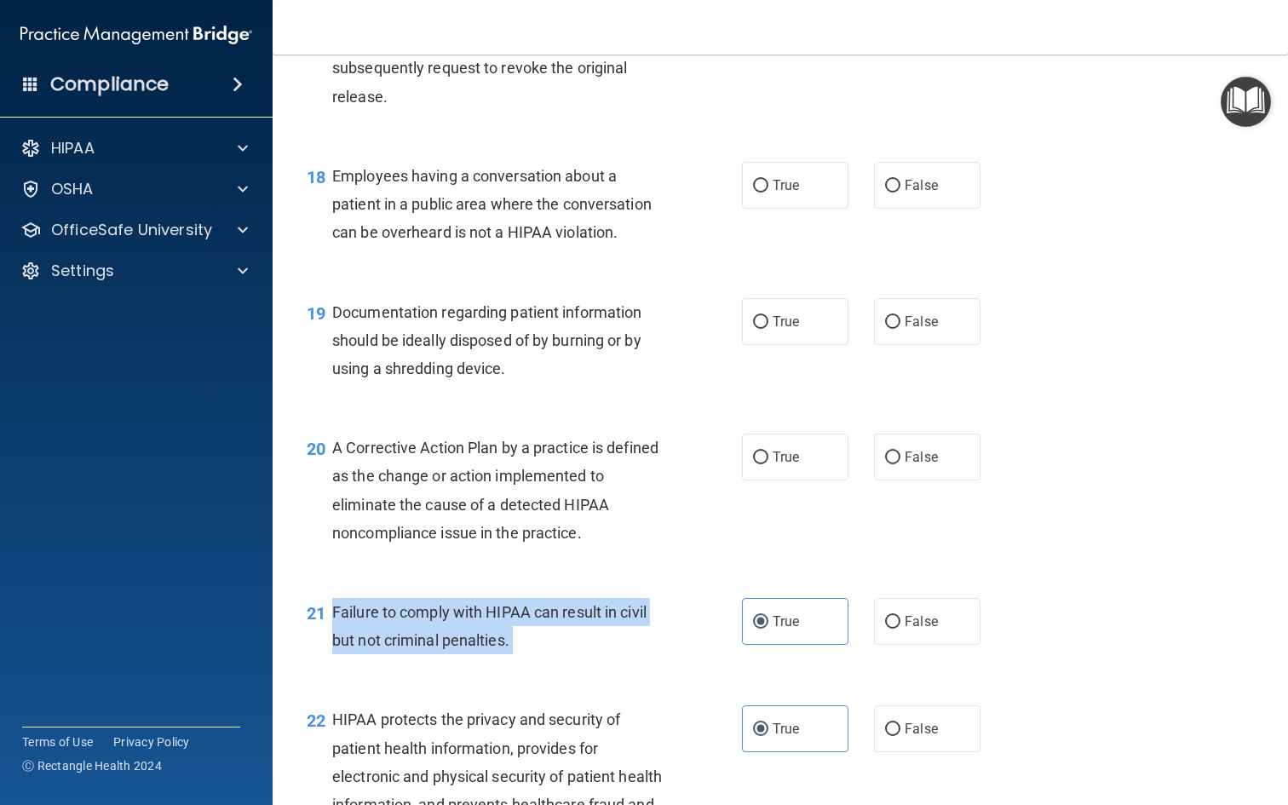
click at [534, 603] on span "Failure to comply with HIPAA can result in civil but not criminal penalties." at bounding box center [489, 626] width 314 height 46
click at [900, 616] on input "False" at bounding box center [892, 622] width 15 height 13
radio input "true"
radio input "false"
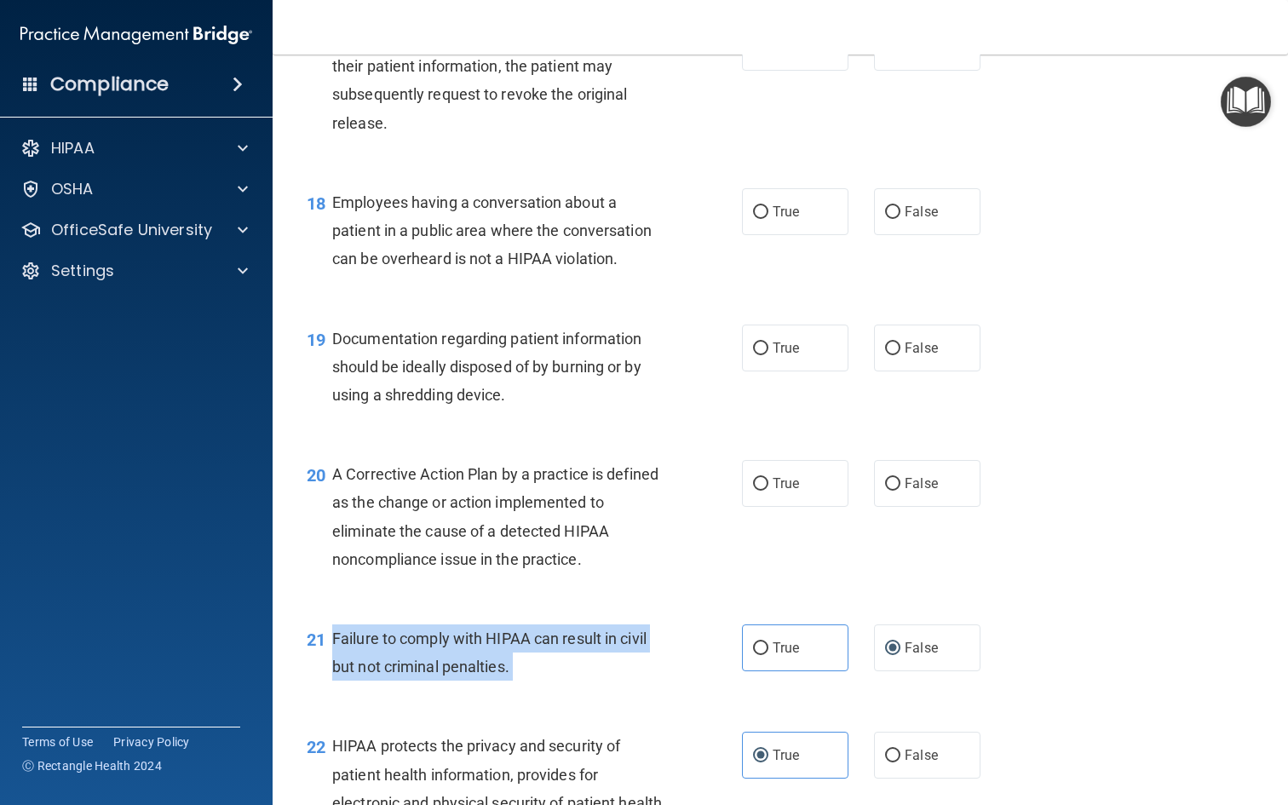
scroll to position [2425, 0]
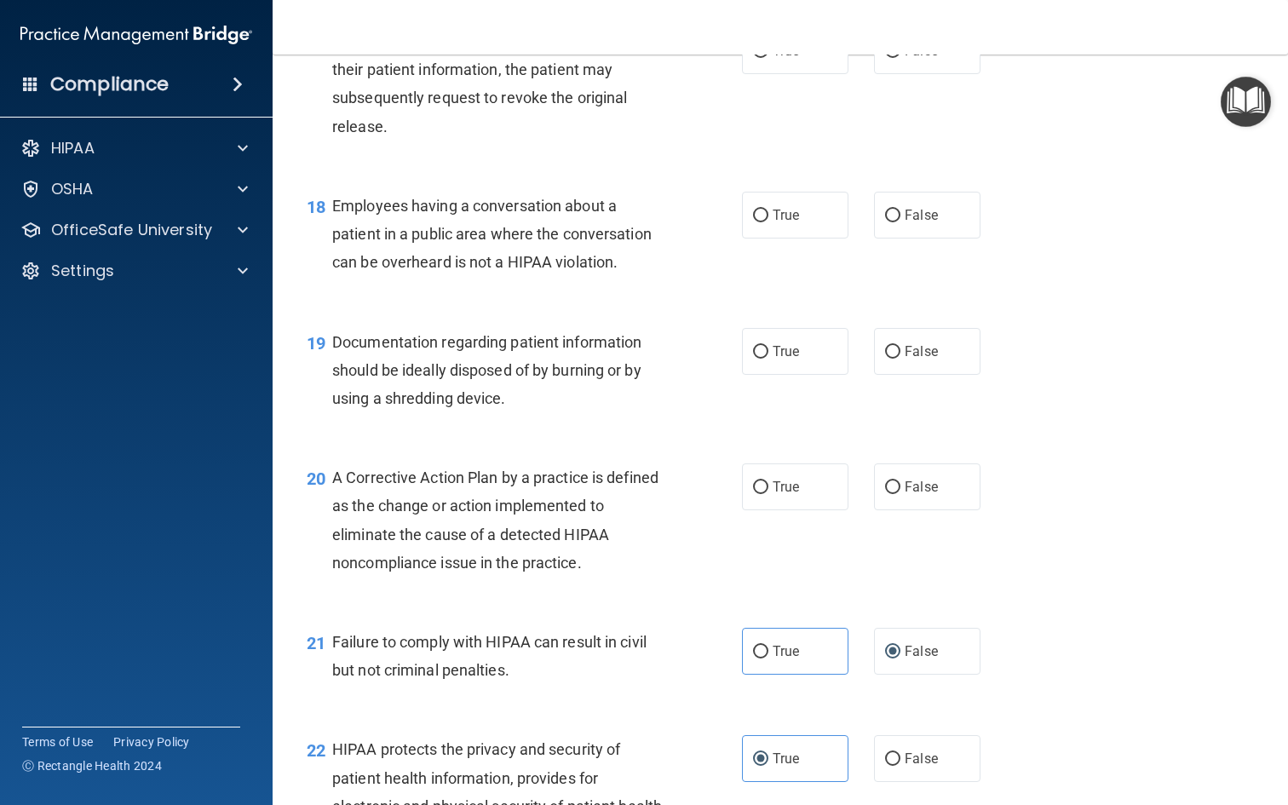
click at [693, 527] on div "20 A Corrective Action Plan by a practice is defined as the change or action im…" at bounding box center [524, 524] width 486 height 122
click at [540, 489] on span "A Corrective Action Plan by a practice is defined as the change or action imple…" at bounding box center [495, 520] width 326 height 103
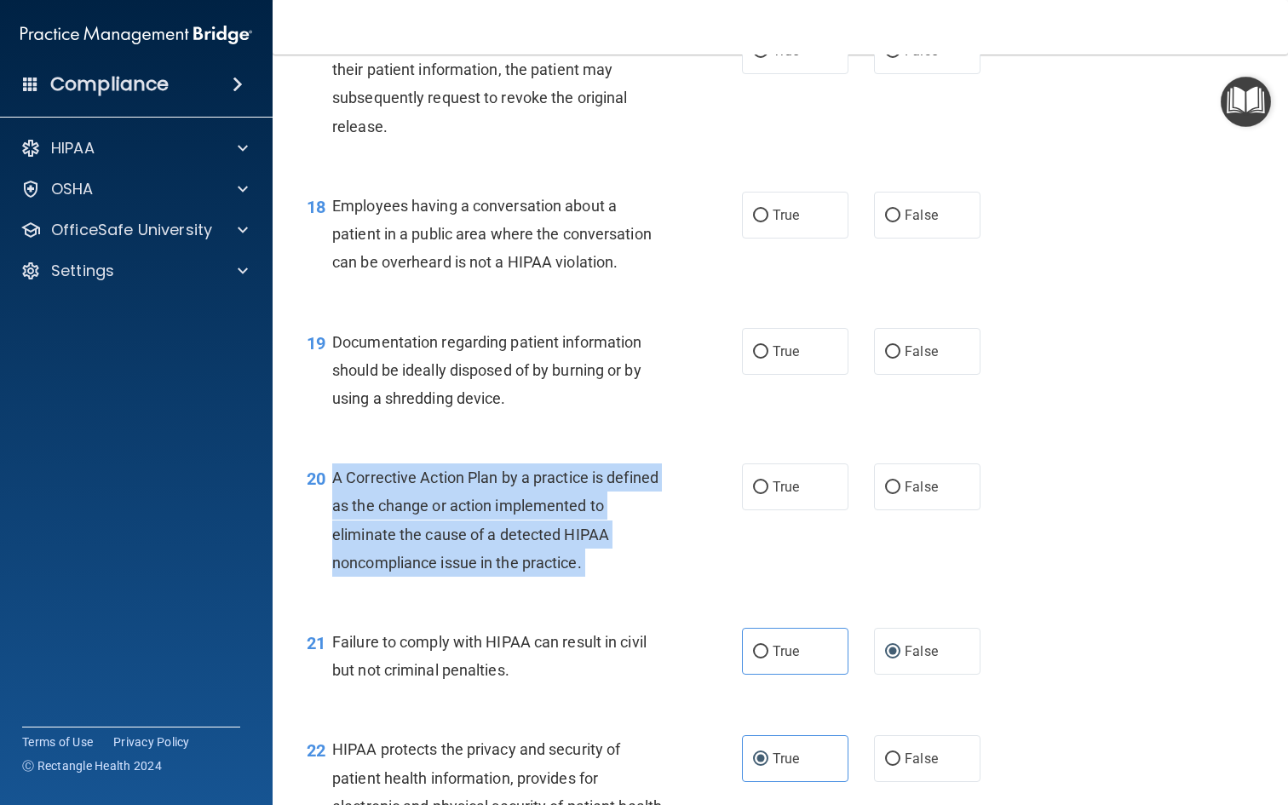
click at [540, 489] on span "A Corrective Action Plan by a practice is defined as the change or action imple…" at bounding box center [495, 520] width 326 height 103
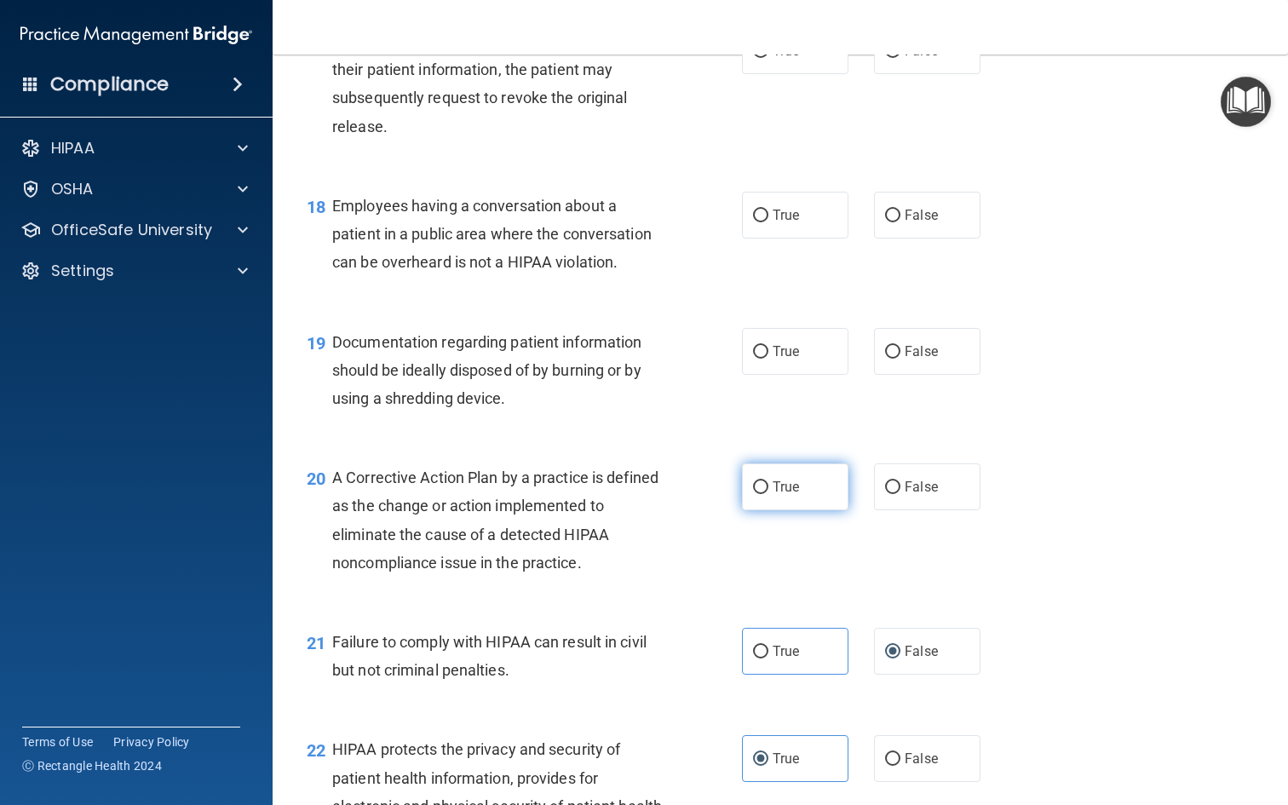
click at [768, 463] on label "True" at bounding box center [795, 486] width 106 height 47
click at [768, 481] on input "True" at bounding box center [760, 487] width 15 height 13
radio input "true"
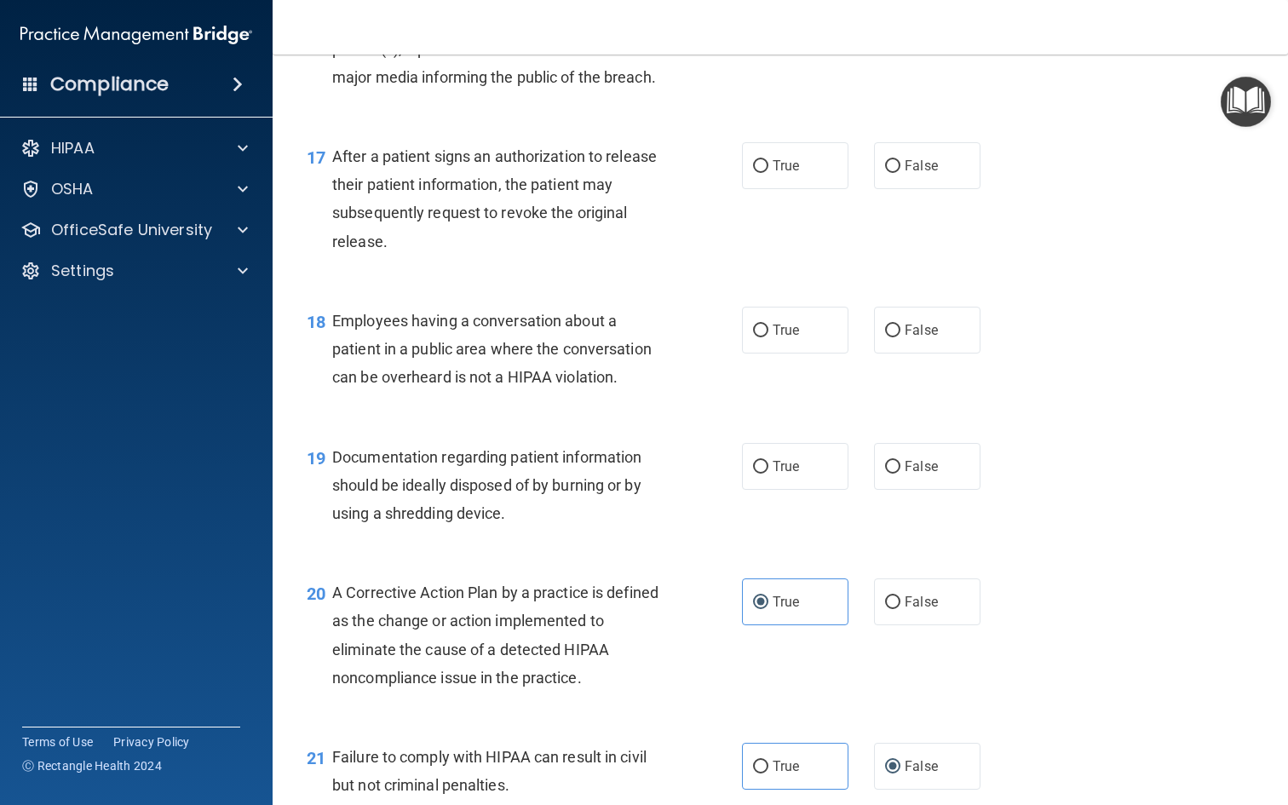
scroll to position [2307, 0]
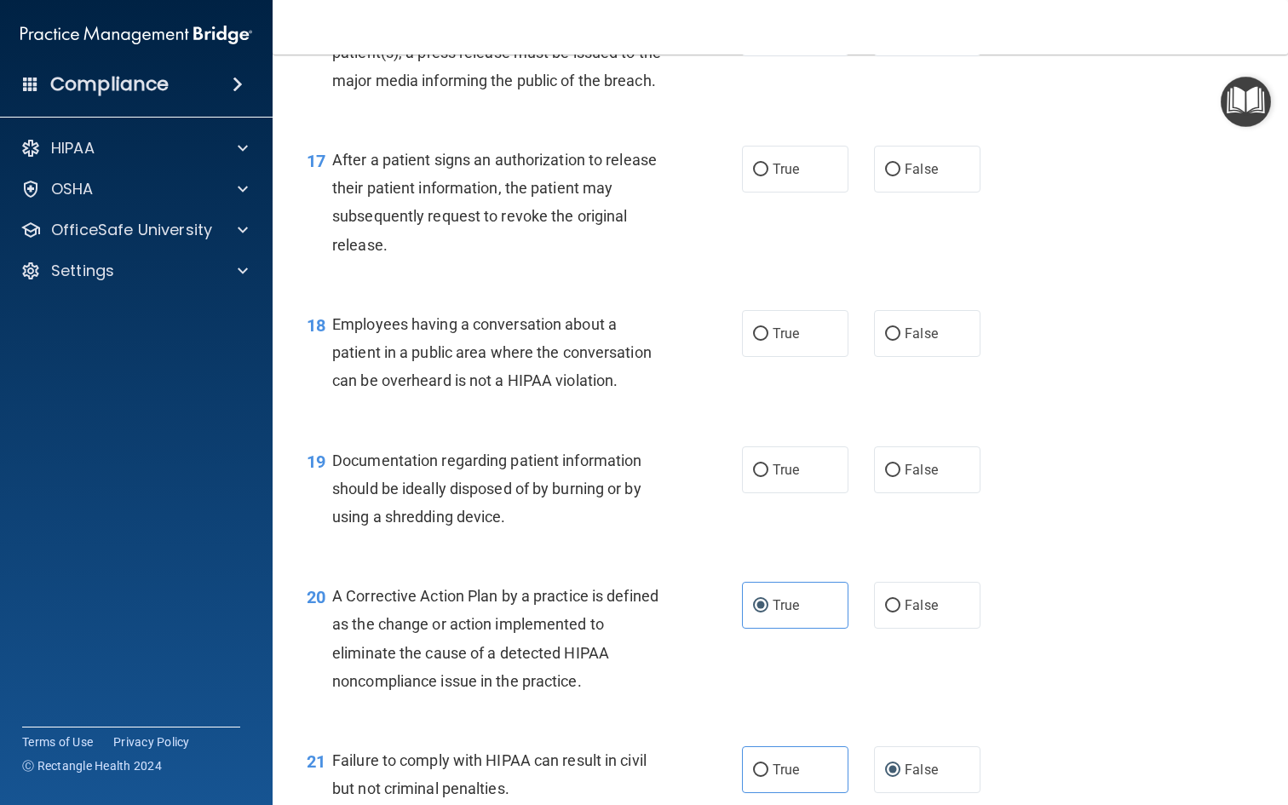
click at [575, 470] on span "Documentation regarding patient information should be ideally disposed of by bu…" at bounding box center [486, 488] width 309 height 74
click at [814, 469] on label "True" at bounding box center [795, 469] width 106 height 47
click at [768, 469] on input "True" at bounding box center [760, 470] width 15 height 13
radio input "true"
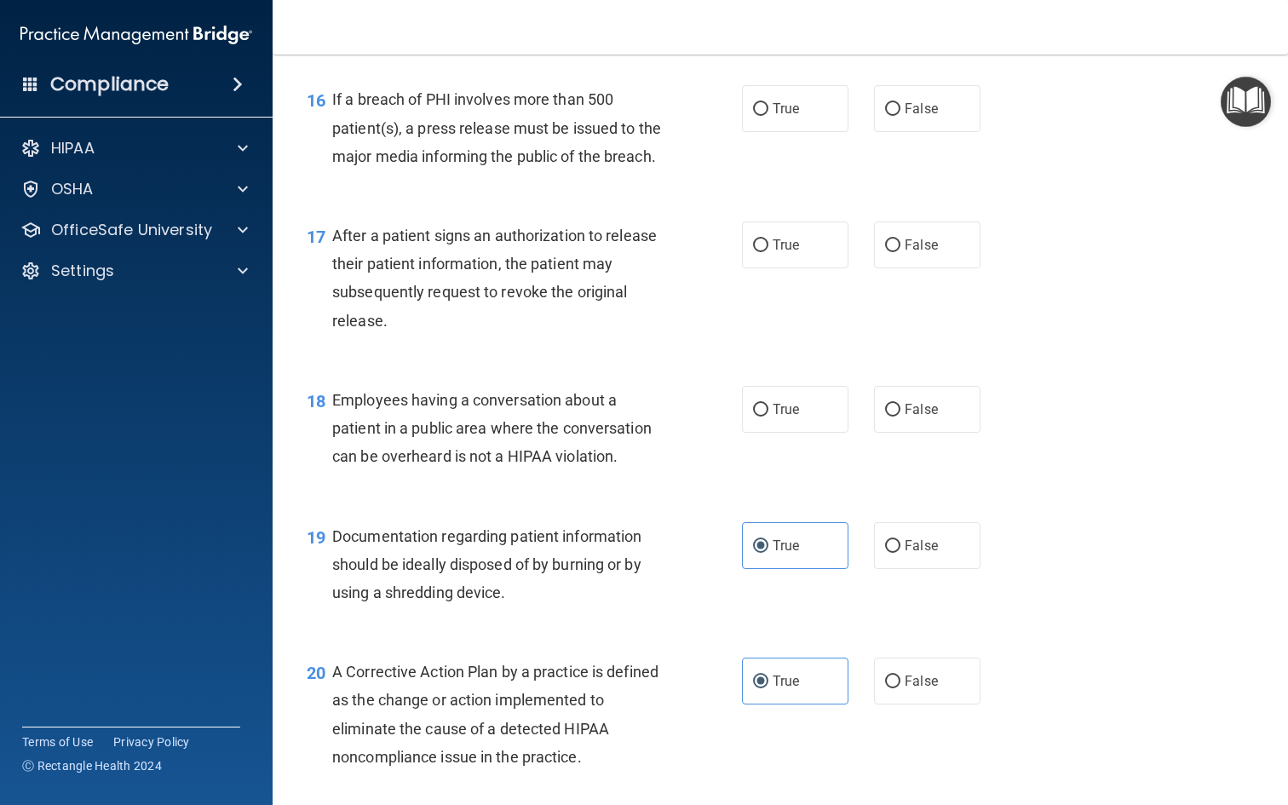
scroll to position [2228, 0]
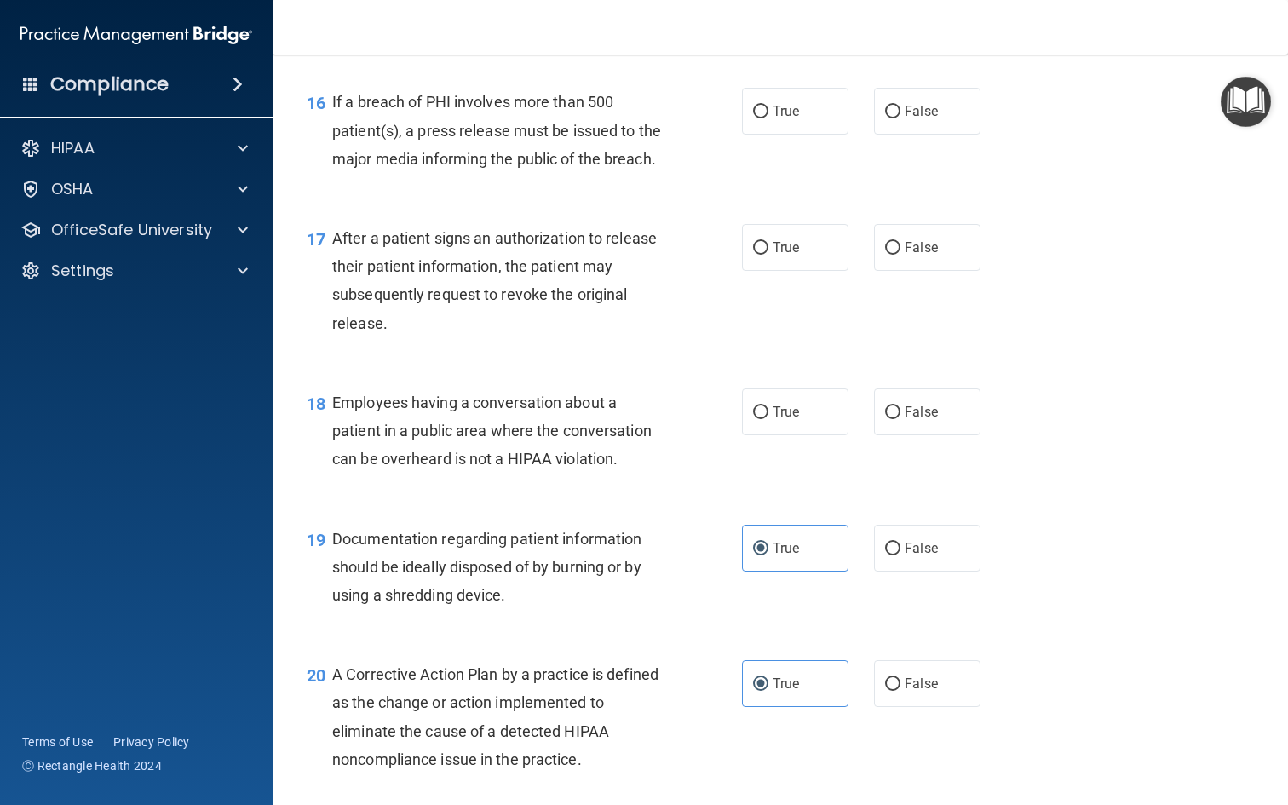
click at [594, 525] on div "Documentation regarding patient information should be ideally disposed of by bu…" at bounding box center [505, 567] width 346 height 85
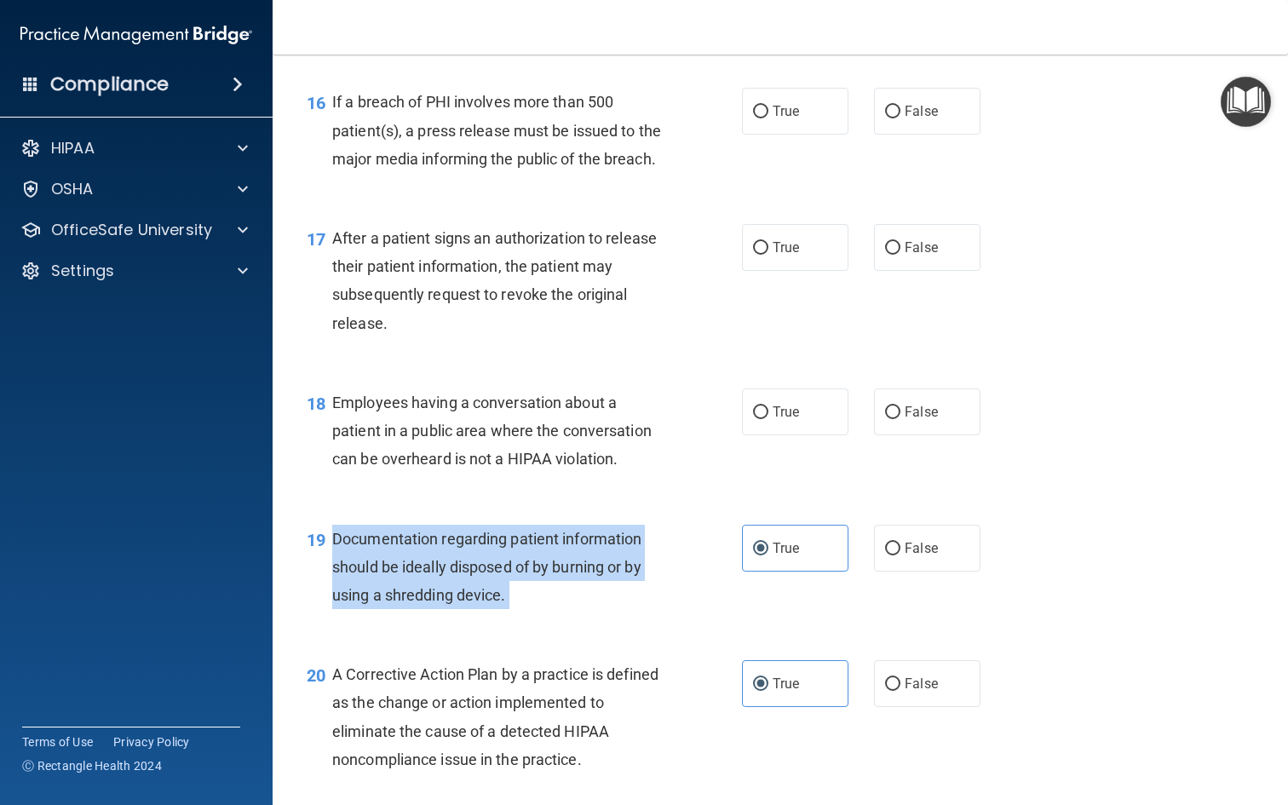
click at [594, 525] on div "Documentation regarding patient information should be ideally disposed of by bu…" at bounding box center [505, 567] width 346 height 85
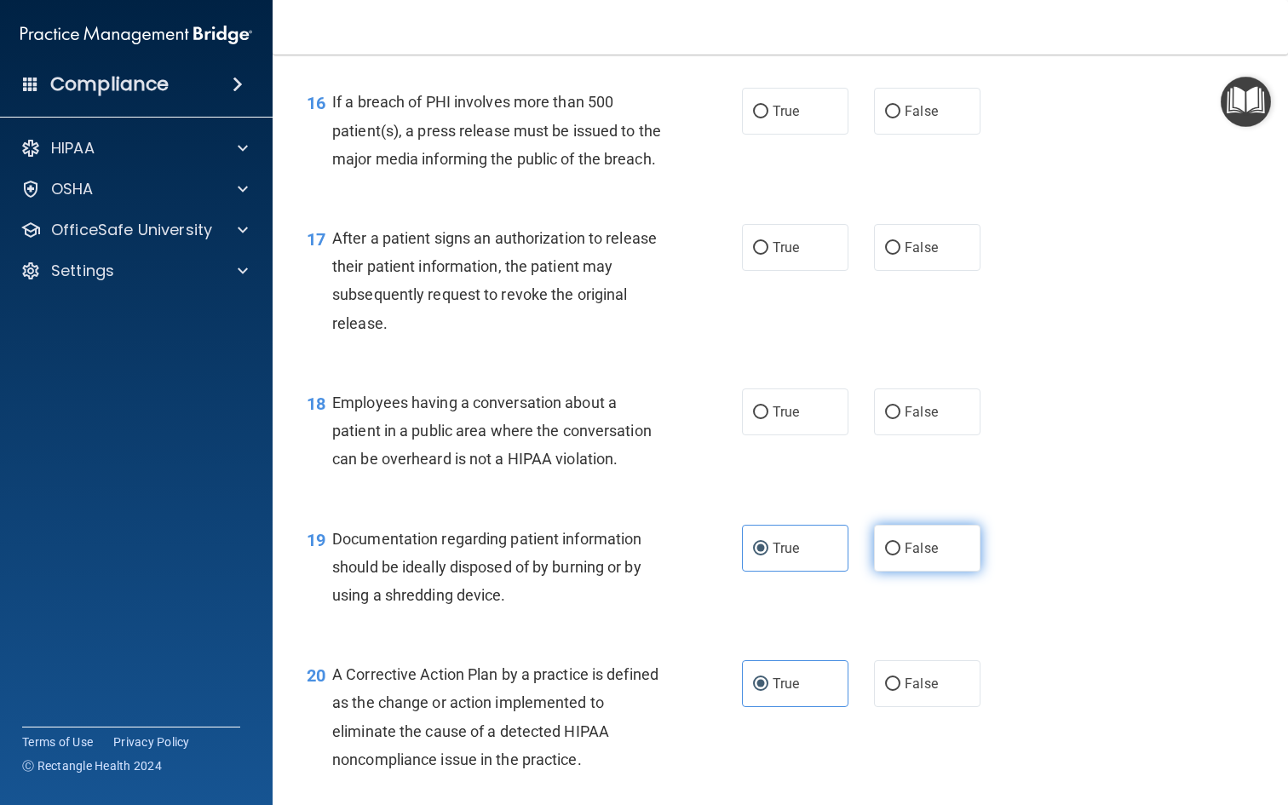
click at [911, 551] on label "False" at bounding box center [927, 548] width 106 height 47
click at [900, 551] on input "False" at bounding box center [892, 549] width 15 height 13
radio input "true"
click at [800, 544] on label "True" at bounding box center [795, 548] width 106 height 47
click at [768, 544] on input "True" at bounding box center [760, 549] width 15 height 13
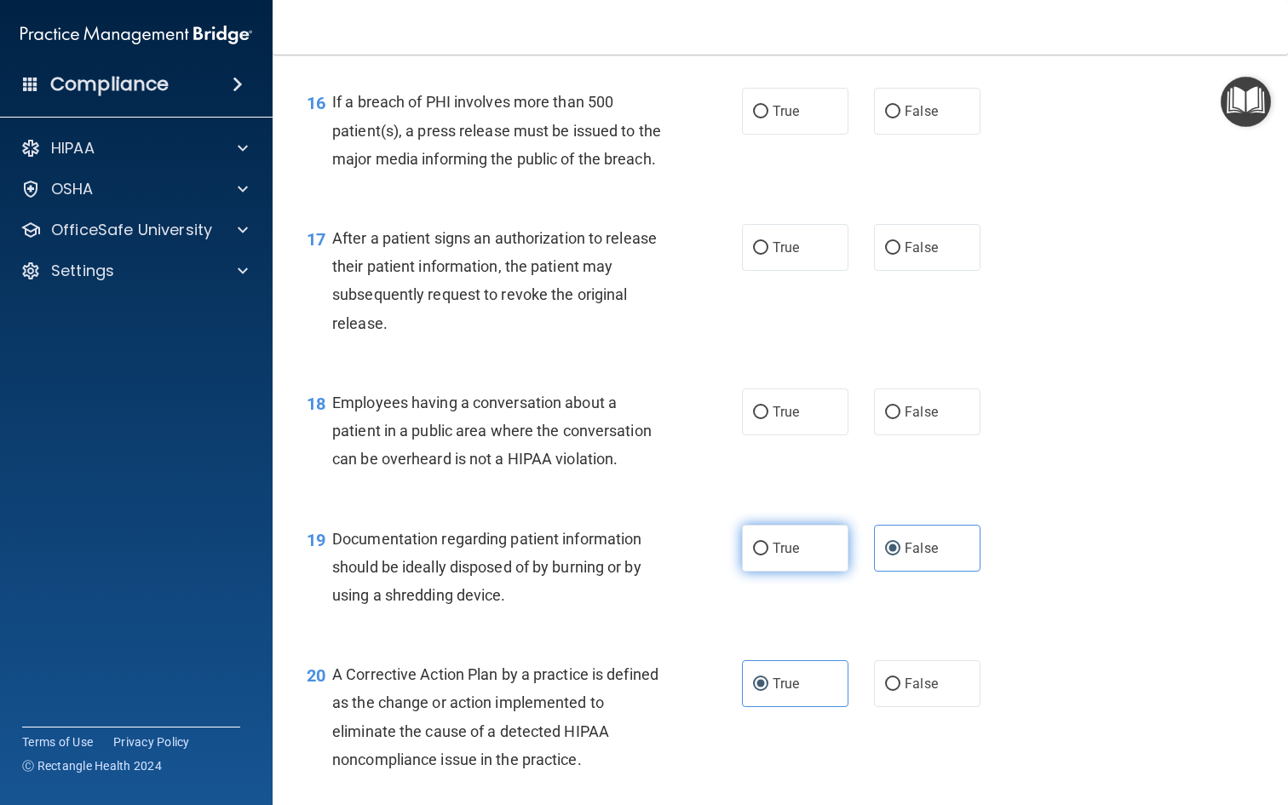
radio input "true"
radio input "false"
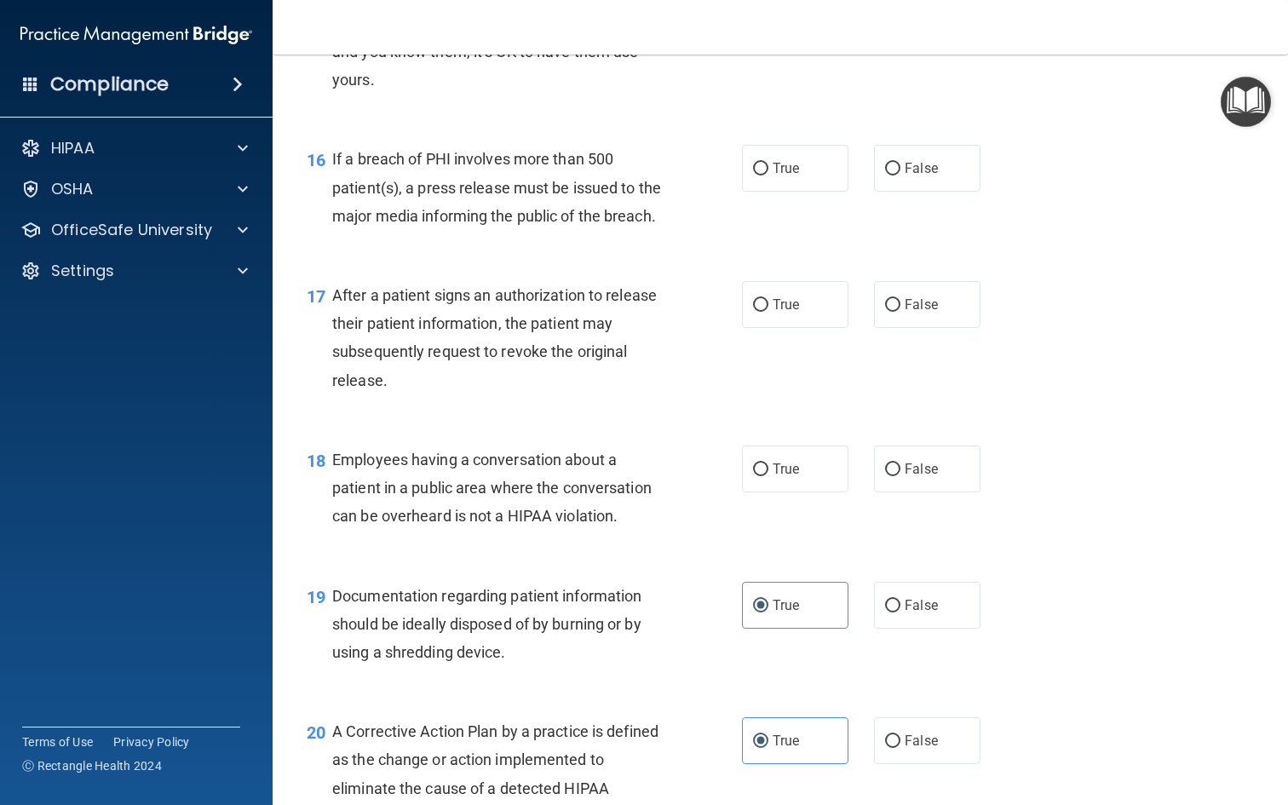
scroll to position [2166, 0]
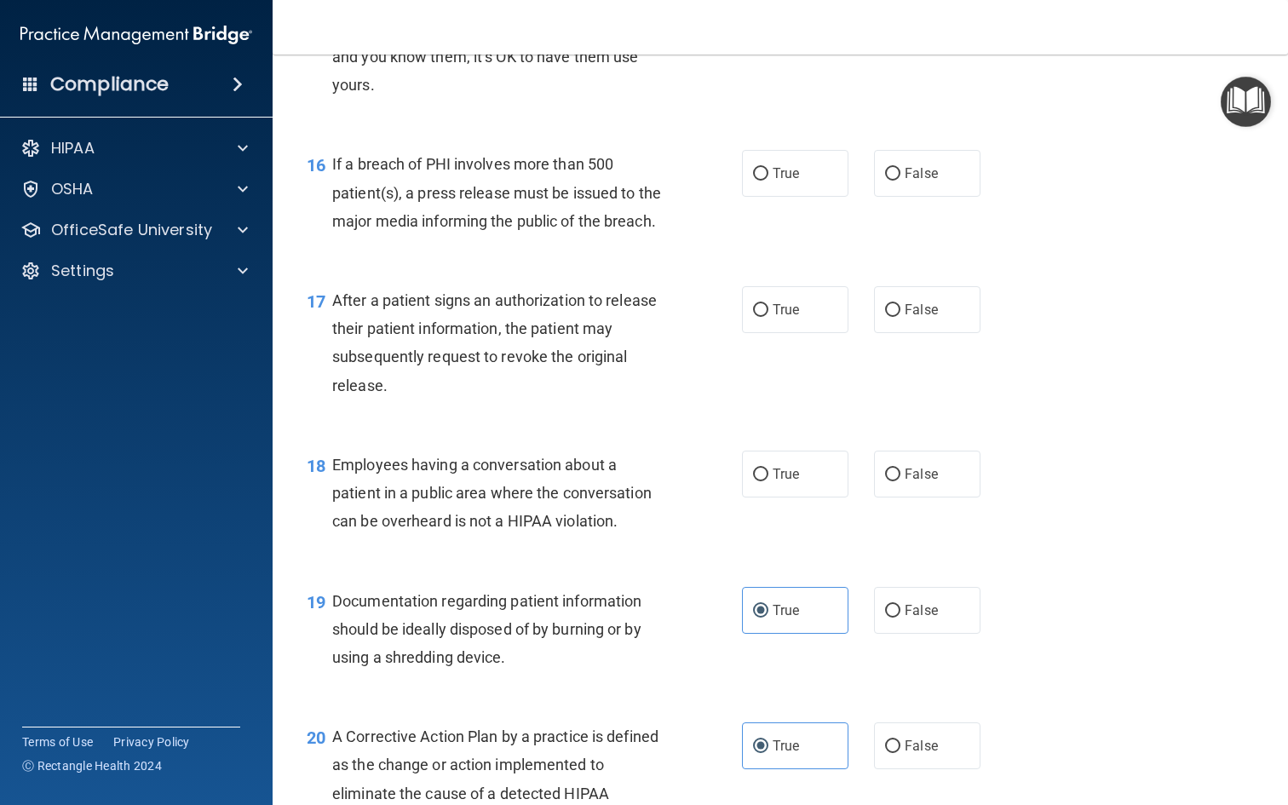
click at [524, 451] on div "Employees having a conversation about a patient in a public area where the conv…" at bounding box center [505, 493] width 346 height 85
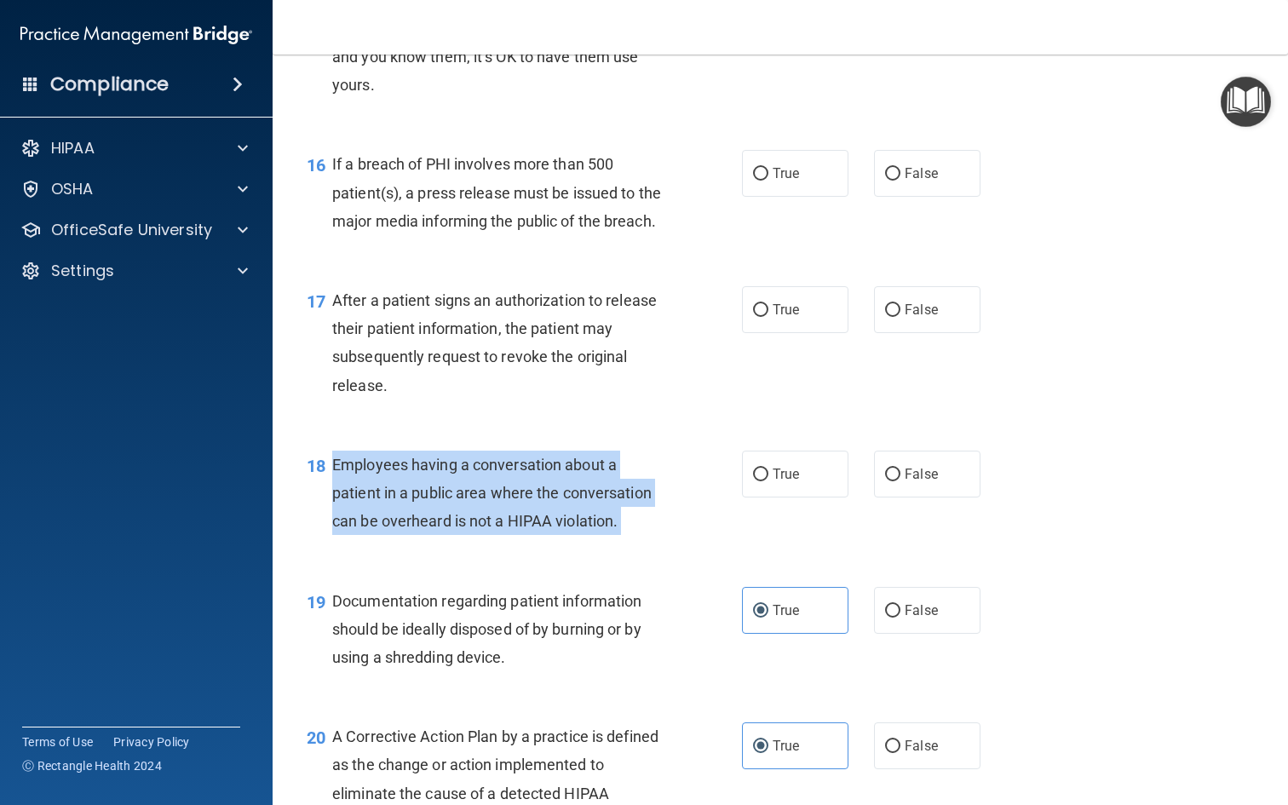
click at [524, 451] on div "Employees having a conversation about a patient in a public area where the conv…" at bounding box center [505, 493] width 346 height 85
click at [676, 465] on div "Employees having a conversation about a patient in a public area where the conv…" at bounding box center [505, 493] width 346 height 85
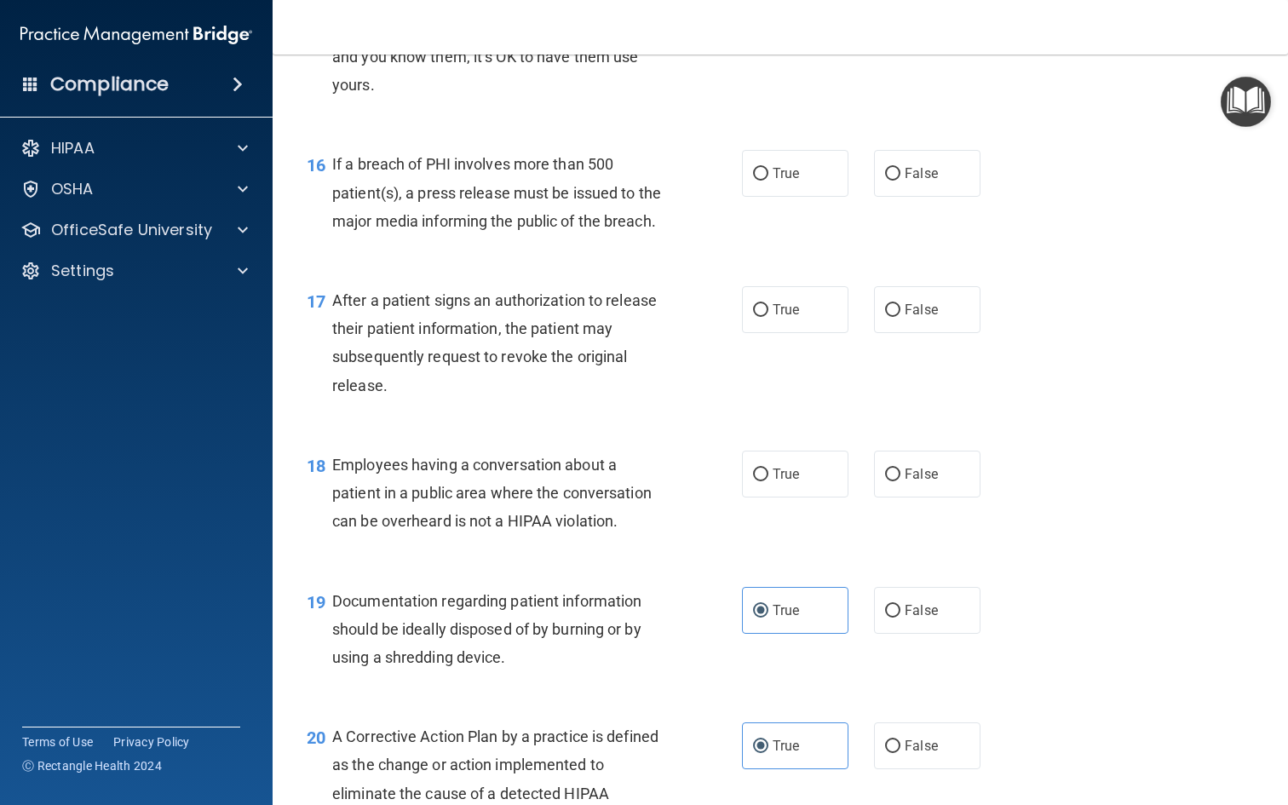
click at [865, 485] on div "True False" at bounding box center [870, 474] width 256 height 47
click at [885, 469] on label "False" at bounding box center [927, 474] width 106 height 47
click at [885, 469] on input "False" at bounding box center [892, 475] width 15 height 13
radio input "true"
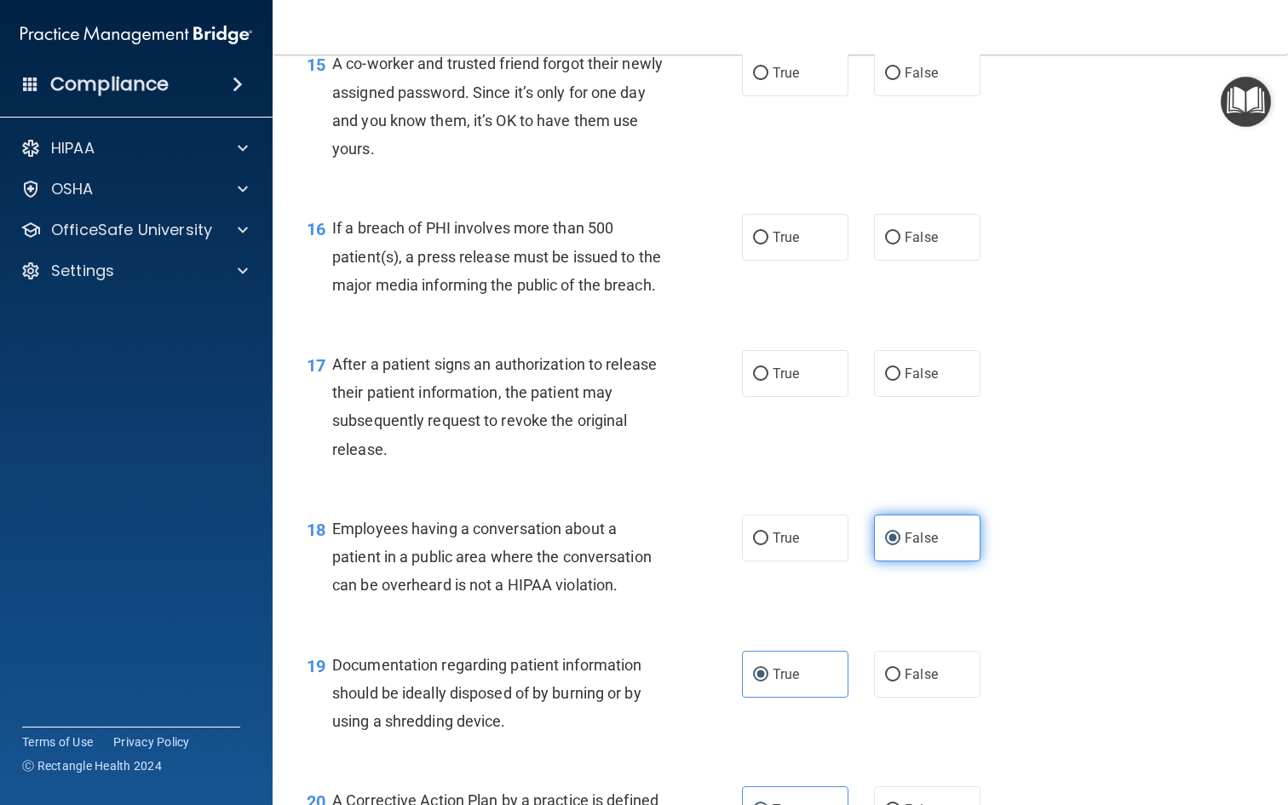
scroll to position [2092, 0]
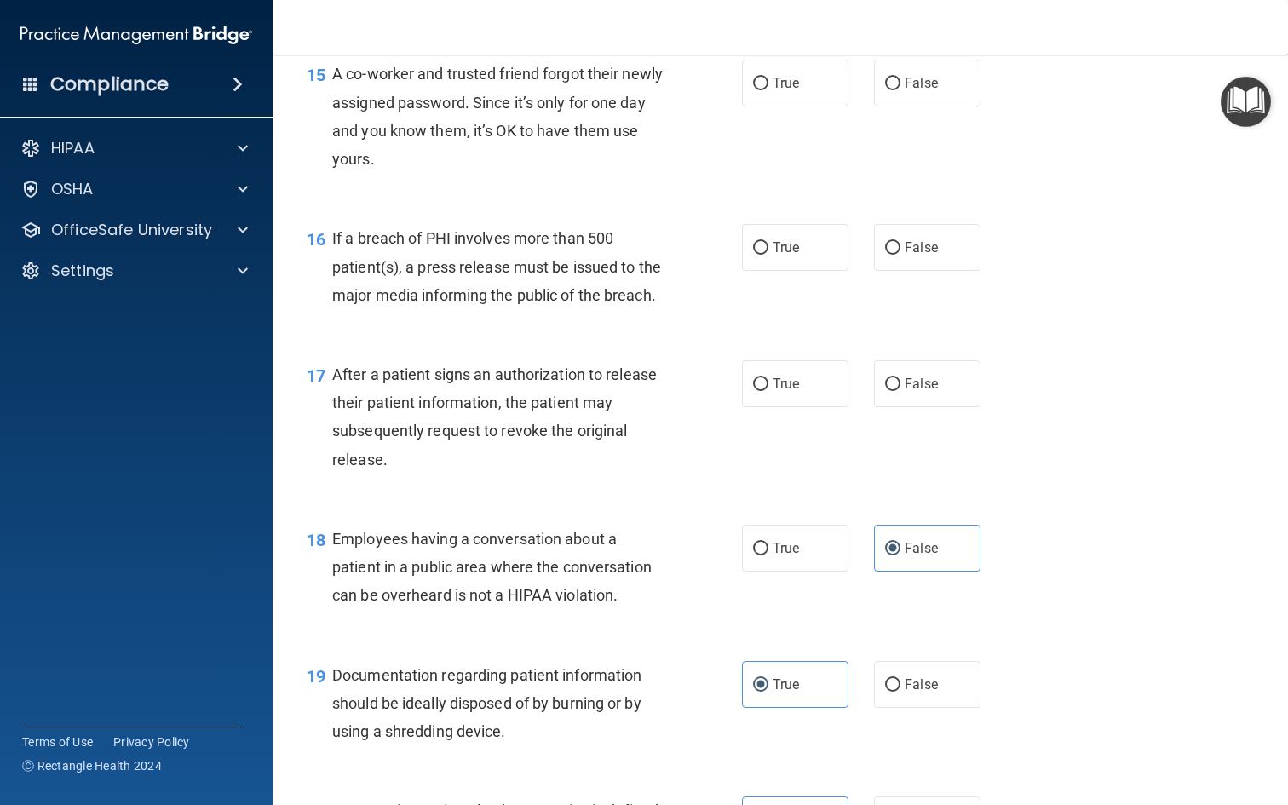
click at [593, 391] on span "After a patient signs an authorization to release their patient information, th…" at bounding box center [494, 416] width 325 height 103
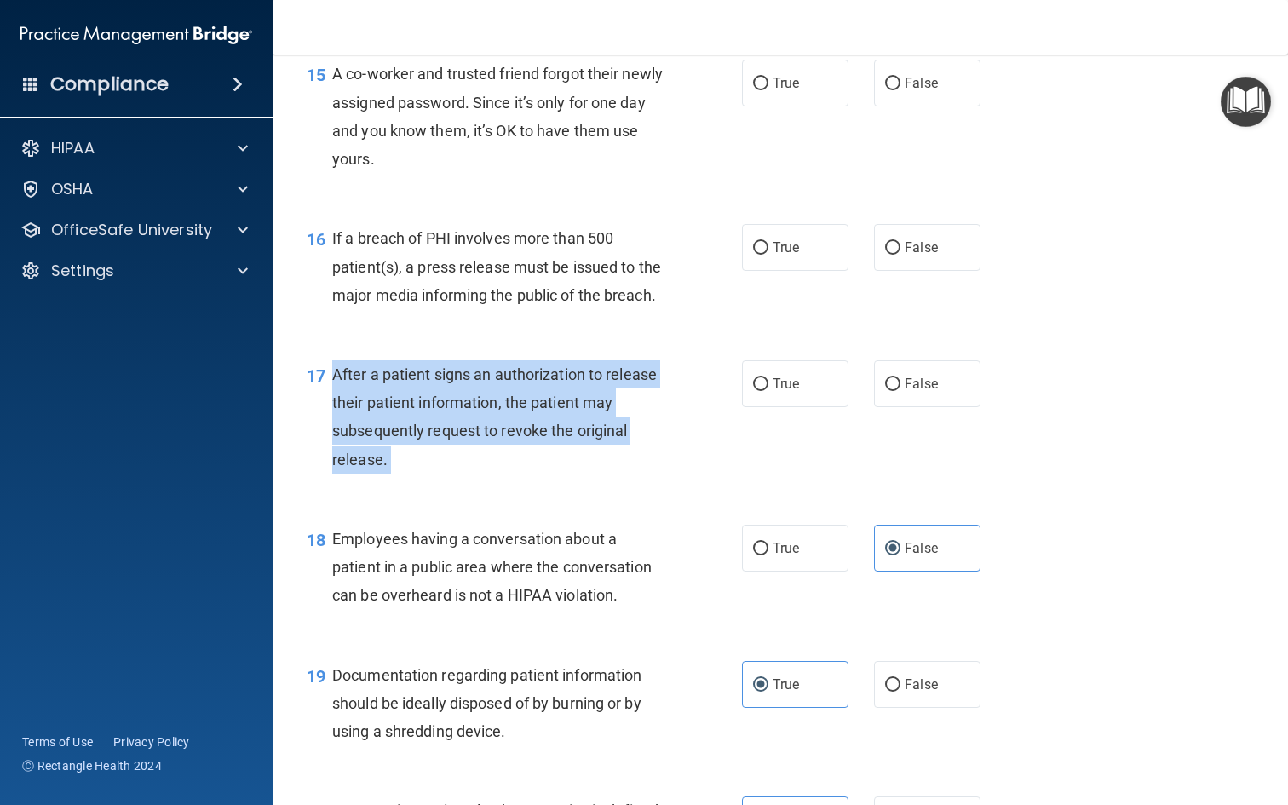
click at [732, 360] on div "17 After a patient signs an authorization to release their patient information,…" at bounding box center [524, 421] width 486 height 122
click at [773, 363] on label "True" at bounding box center [795, 383] width 106 height 47
click at [768, 378] on input "True" at bounding box center [760, 384] width 15 height 13
radio input "true"
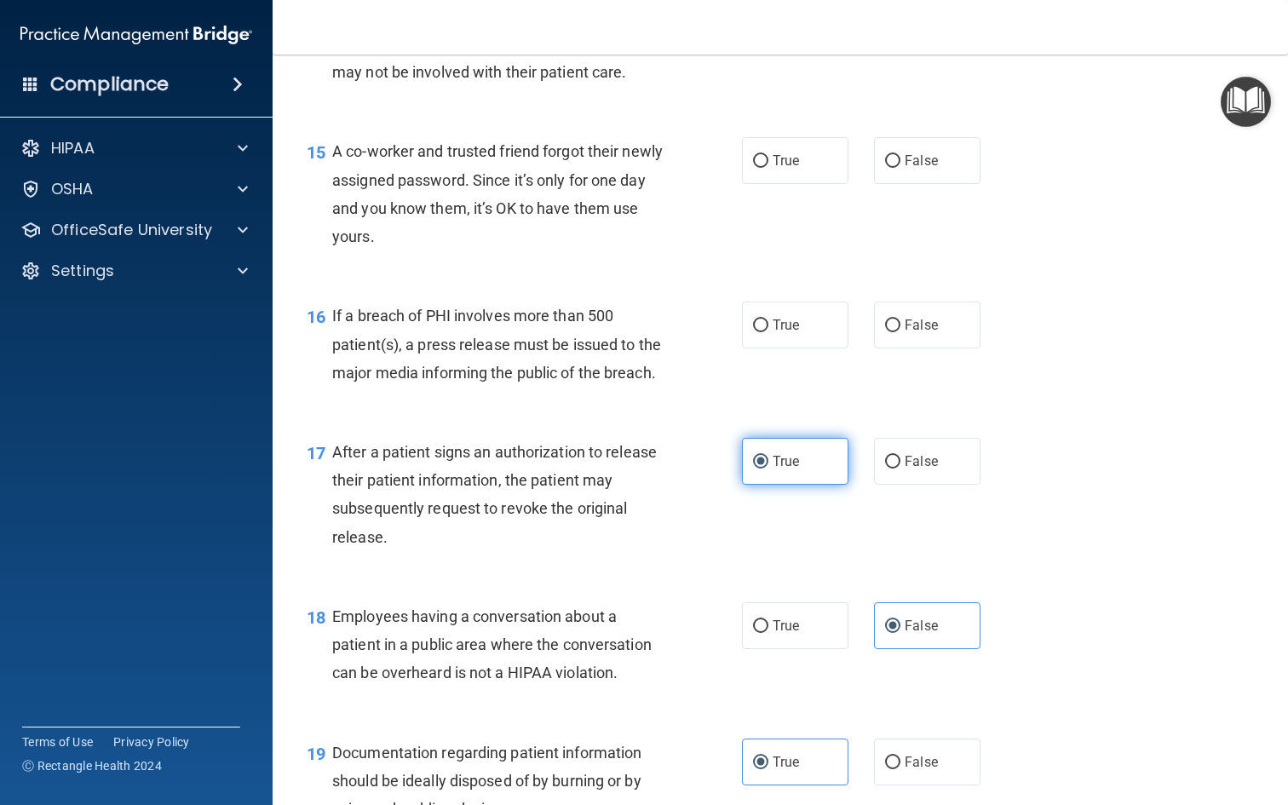
scroll to position [2005, 0]
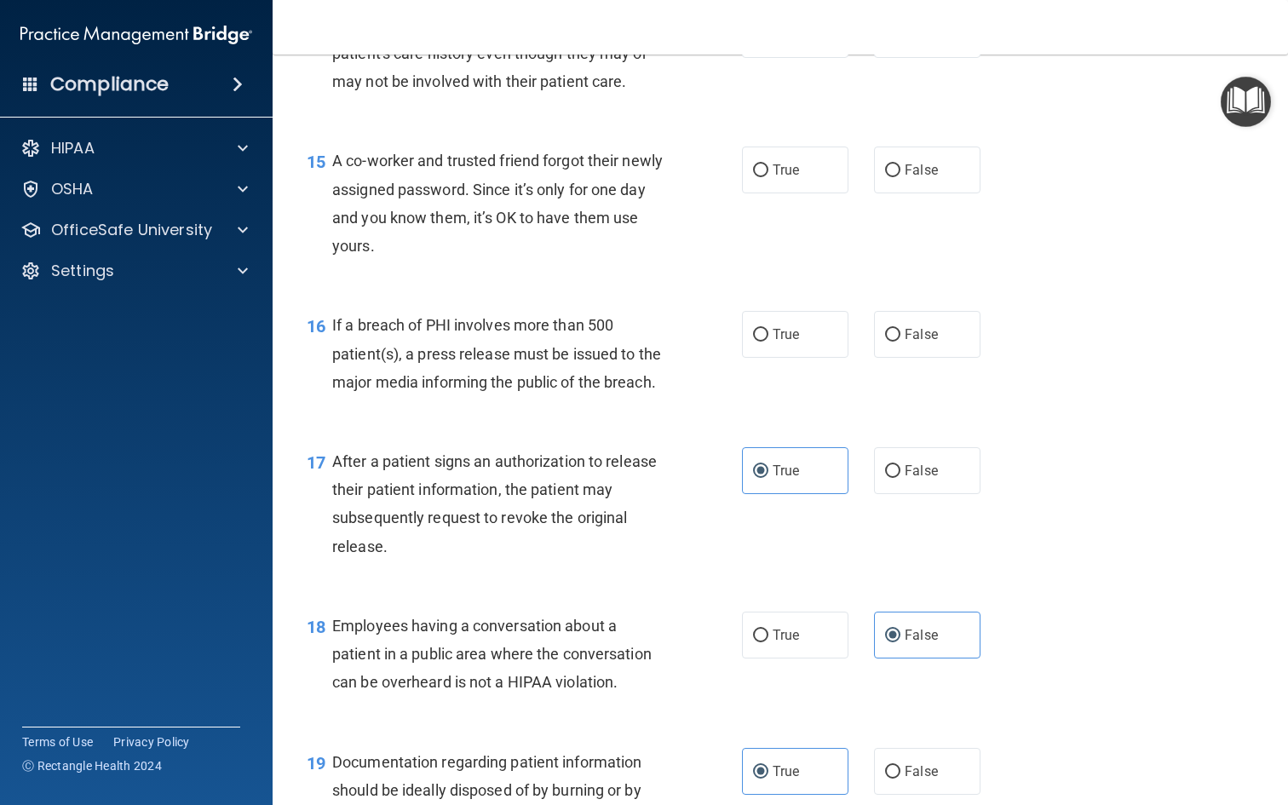
click at [620, 365] on span "If a breach of PHI involves more than 500 patient(s), a press release must be i…" at bounding box center [496, 353] width 329 height 74
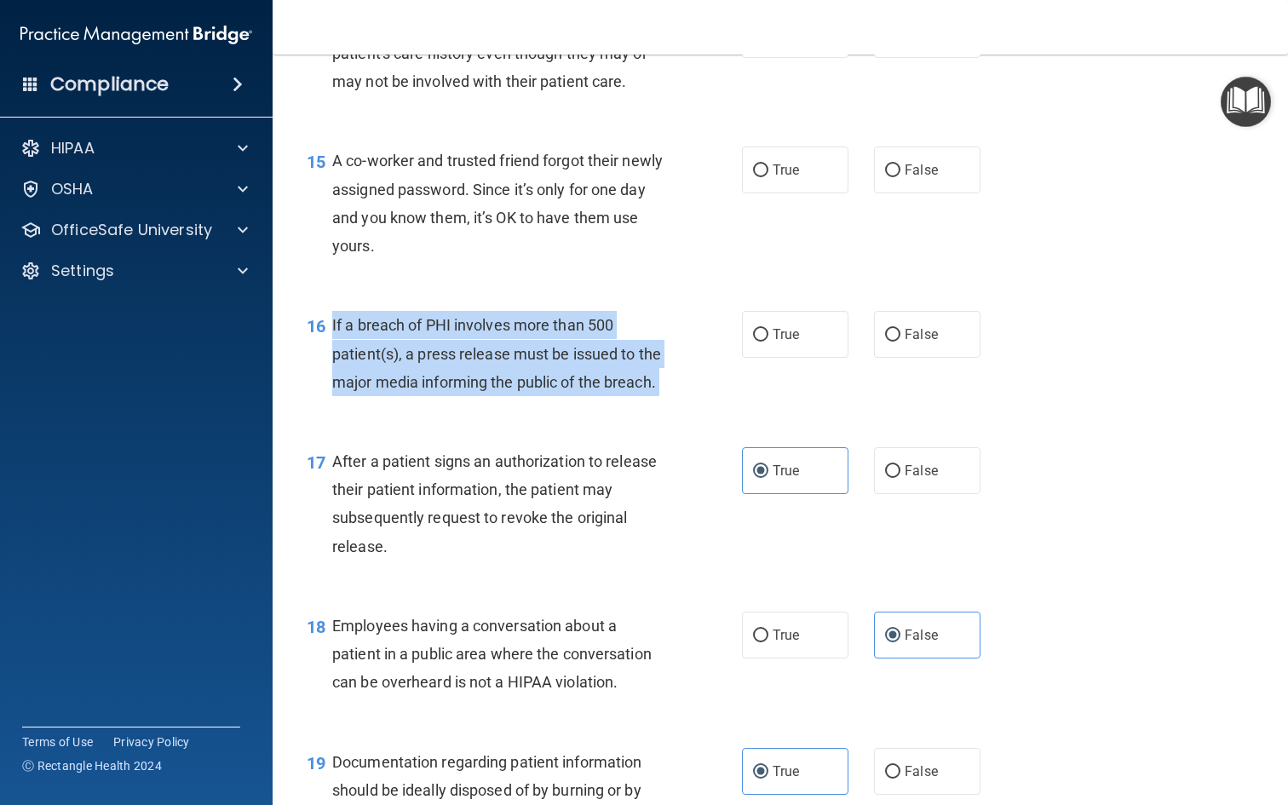
click at [620, 365] on span "If a breach of PHI involves more than 500 patient(s), a press release must be i…" at bounding box center [496, 353] width 329 height 74
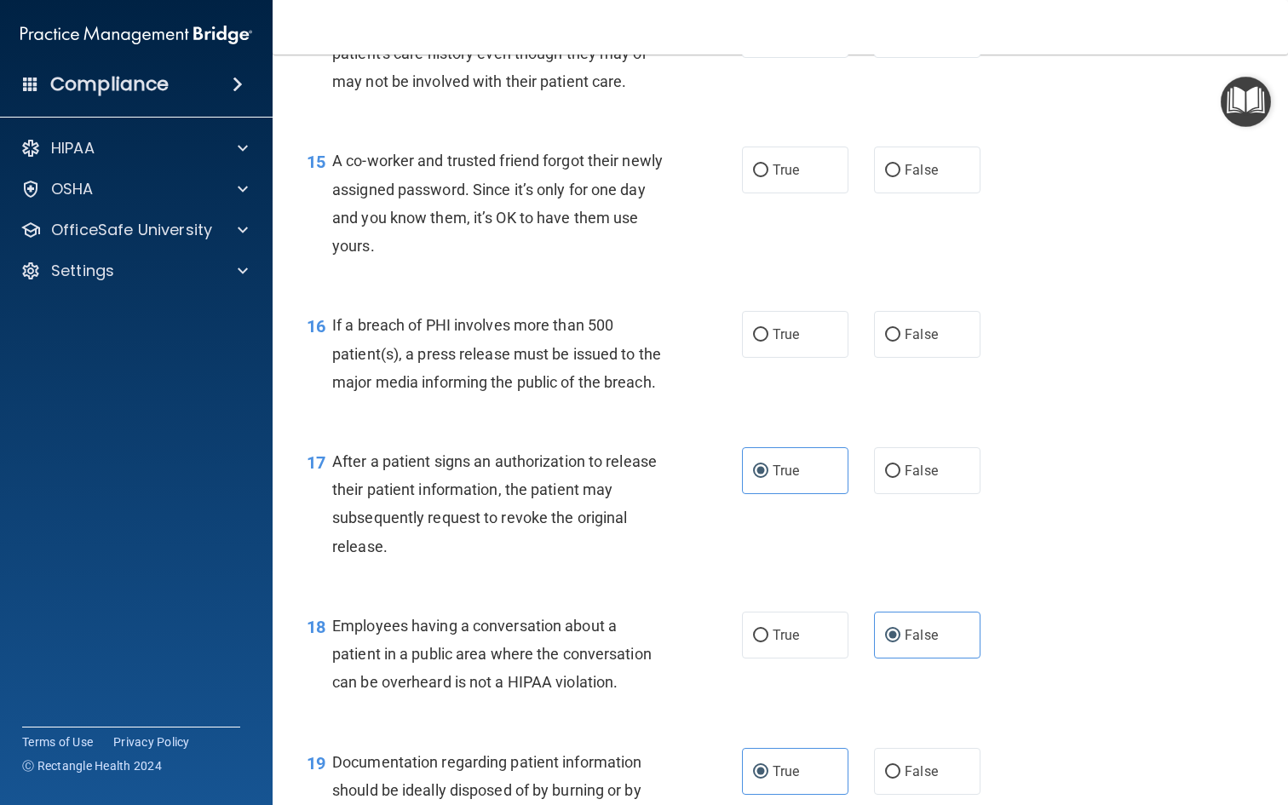
click at [820, 257] on div "15 A co-worker and trusted friend forgot their newly assigned password. Since i…" at bounding box center [780, 207] width 973 height 164
click at [779, 331] on span "True" at bounding box center [786, 334] width 26 height 16
click at [768, 331] on input "True" at bounding box center [760, 335] width 15 height 13
radio input "true"
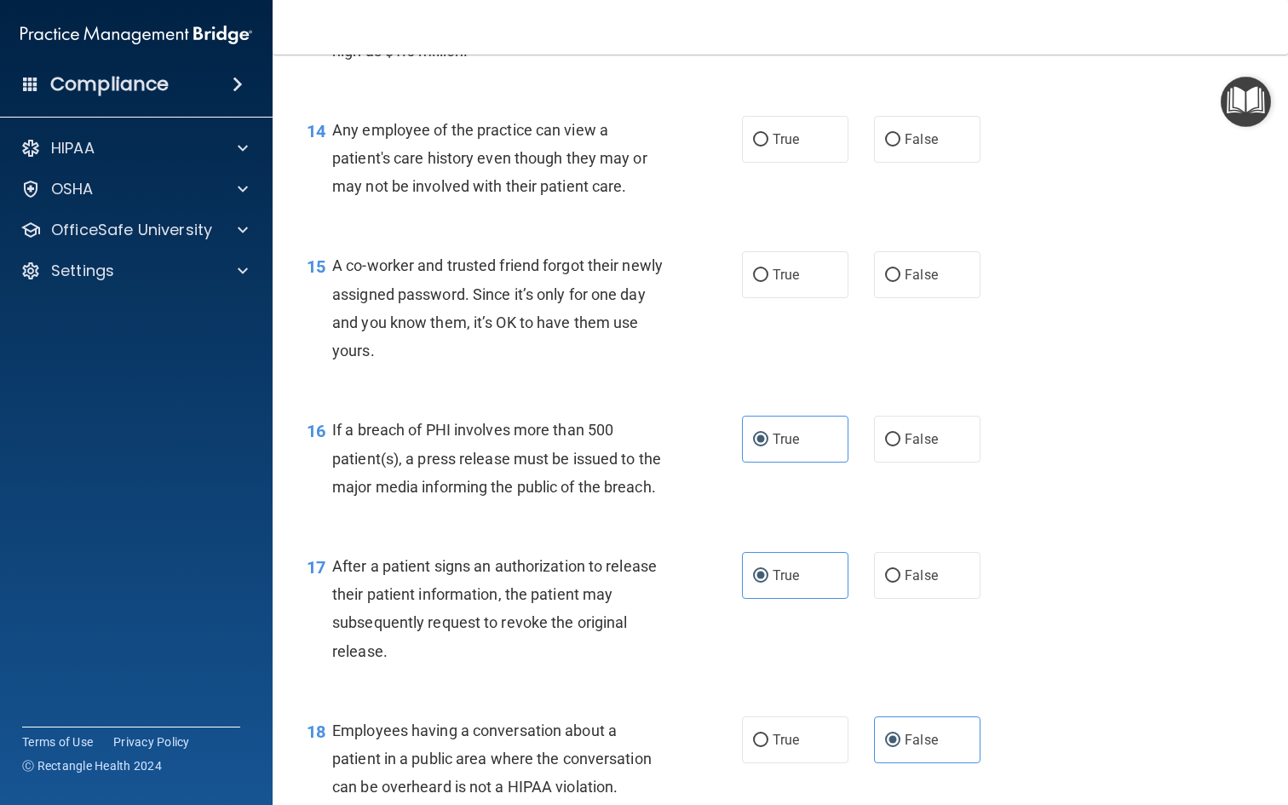
scroll to position [1882, 0]
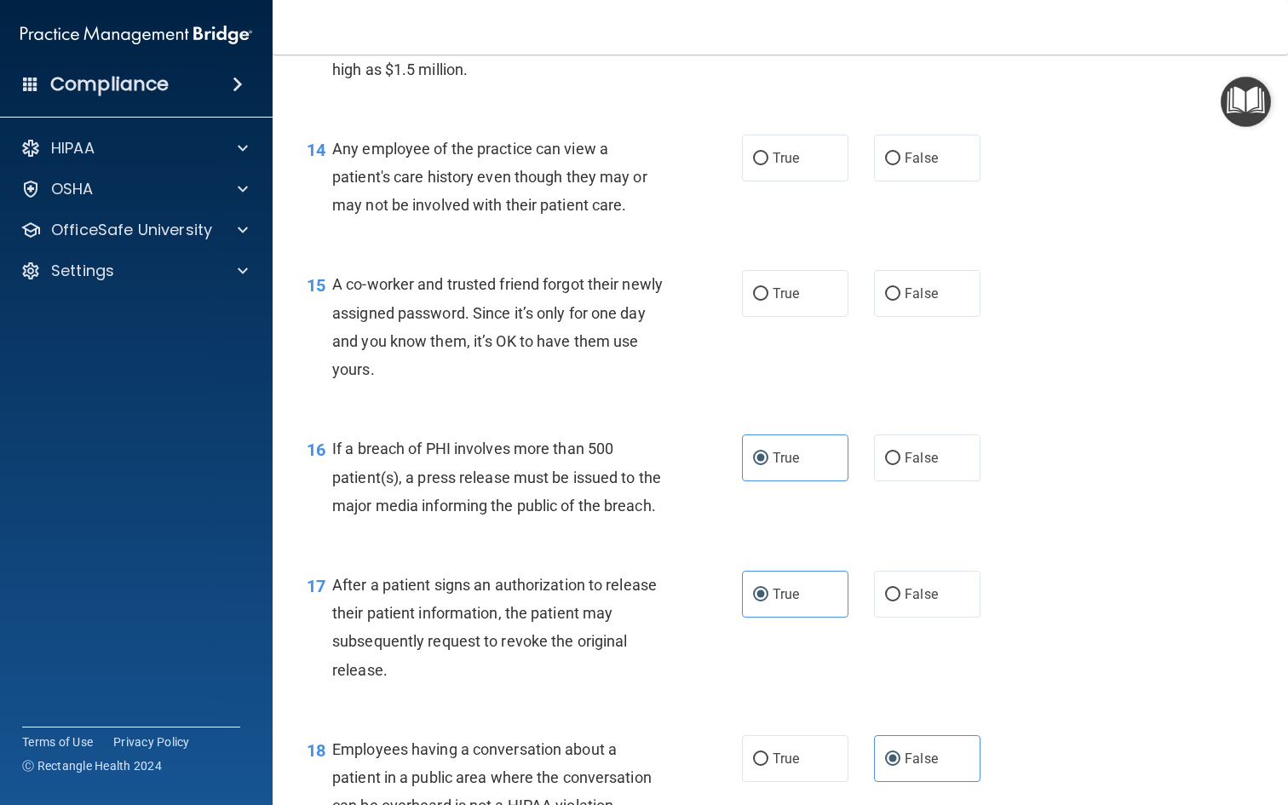
click at [546, 332] on span "A co-worker and trusted friend forgot their newly assigned password. Since it’s…" at bounding box center [497, 326] width 331 height 103
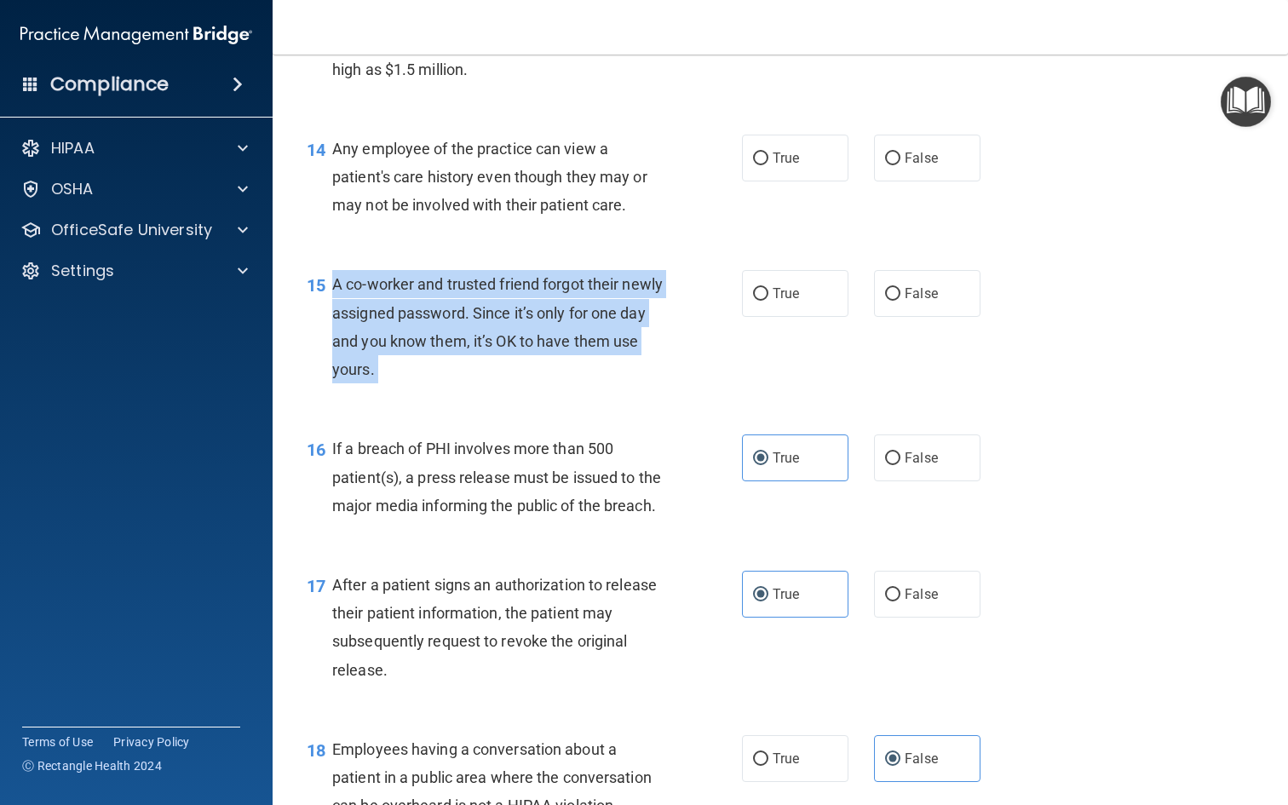
click at [706, 341] on div "15 A co-worker and trusted friend forgot their newly assigned password. Since i…" at bounding box center [524, 331] width 486 height 122
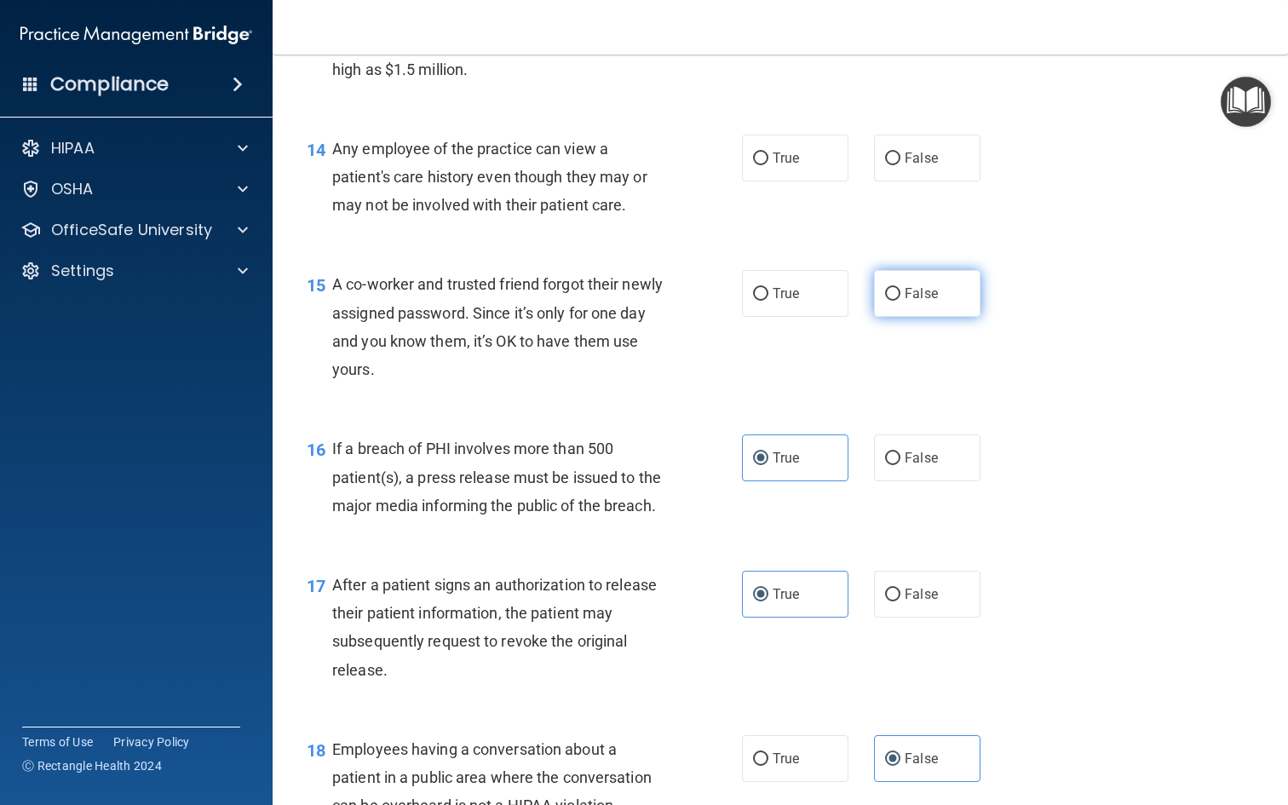
click at [887, 290] on input "False" at bounding box center [892, 294] width 15 height 13
radio input "true"
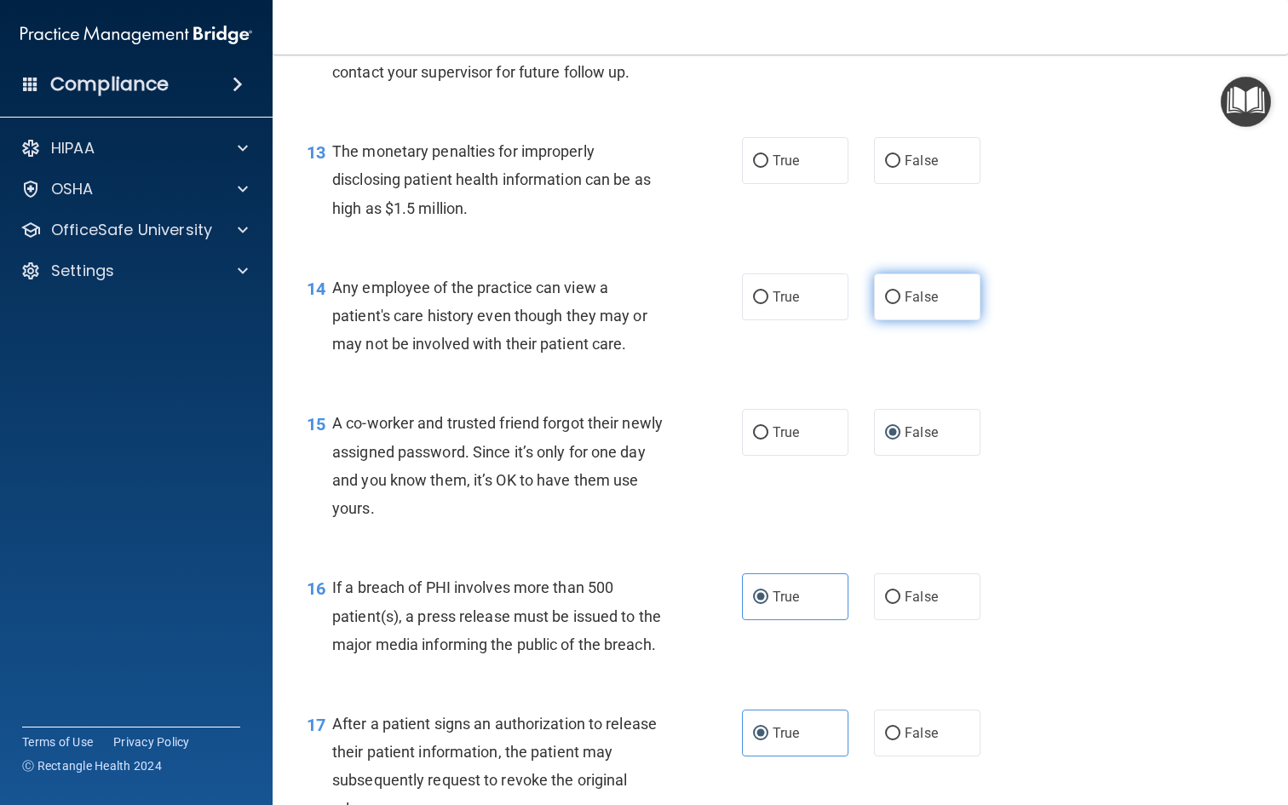
scroll to position [1723, 0]
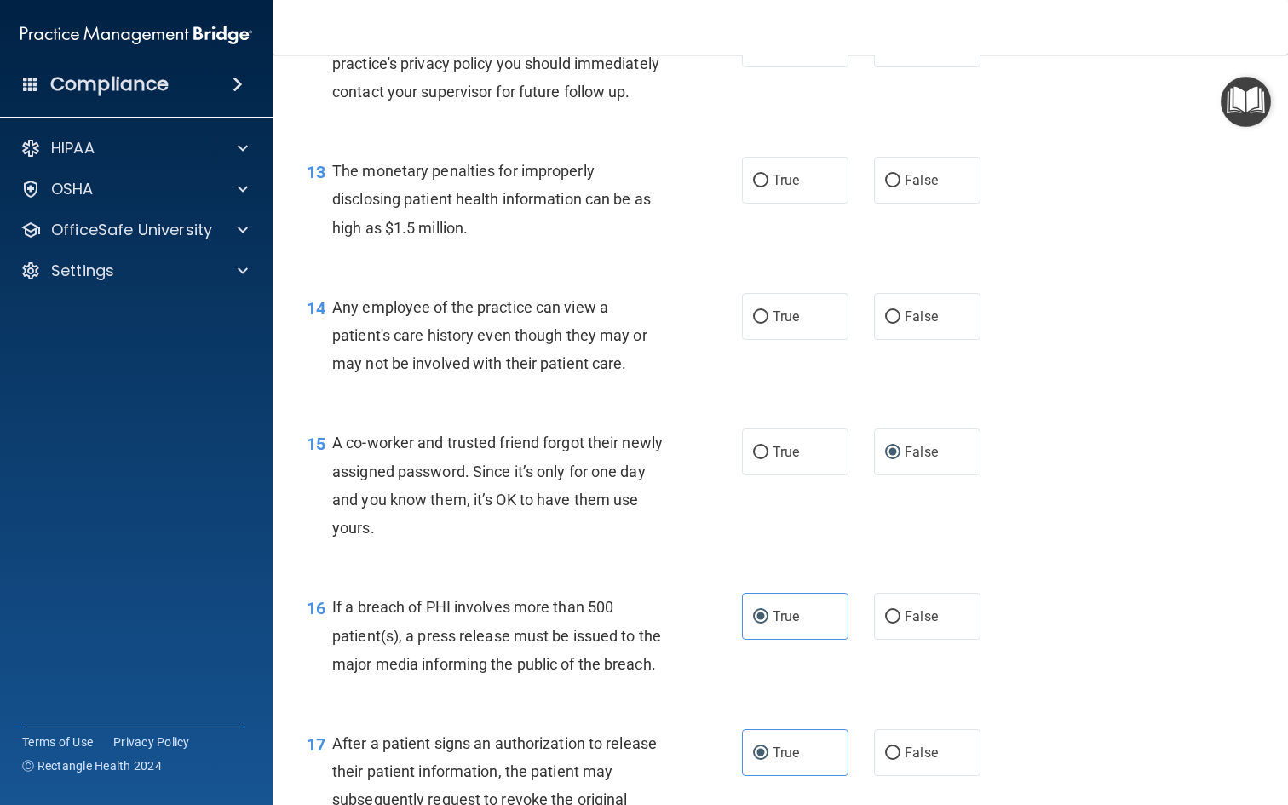
click at [483, 318] on span "Any employee of the practice can view a patient's care history even though they…" at bounding box center [489, 335] width 315 height 74
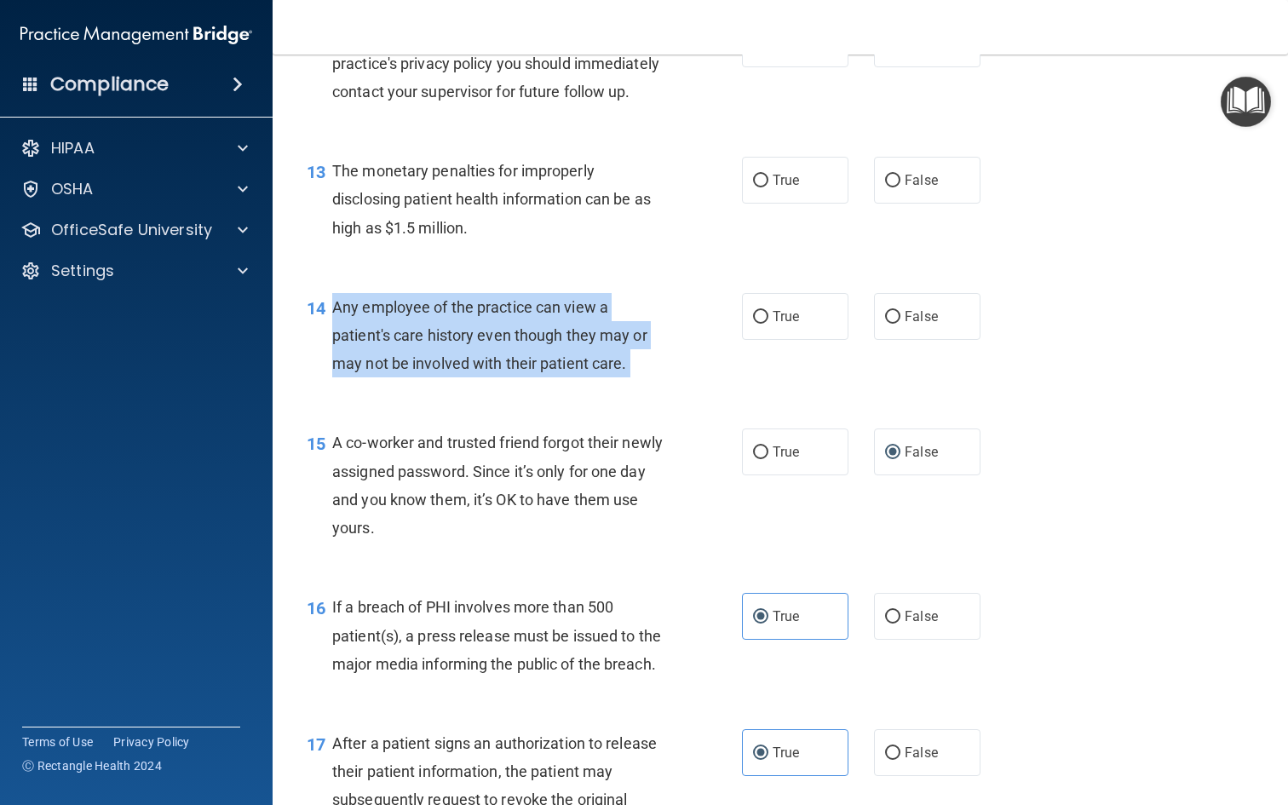
click at [483, 318] on span "Any employee of the practice can view a patient's care history even though they…" at bounding box center [489, 335] width 315 height 74
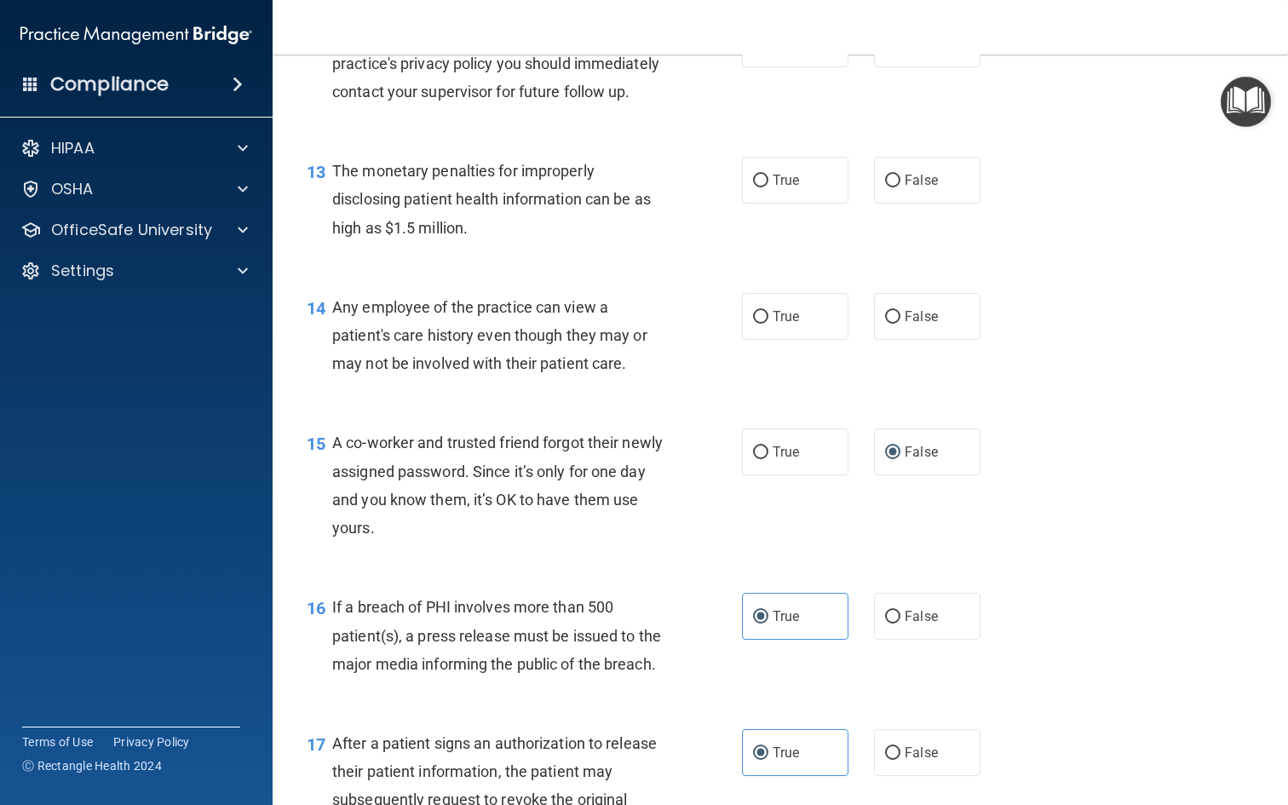
click at [1015, 83] on div "12 If you suspect that someone is violating the practice's privacy policy you s…" at bounding box center [780, 67] width 973 height 136
click at [768, 311] on input "True" at bounding box center [760, 317] width 15 height 13
radio input "true"
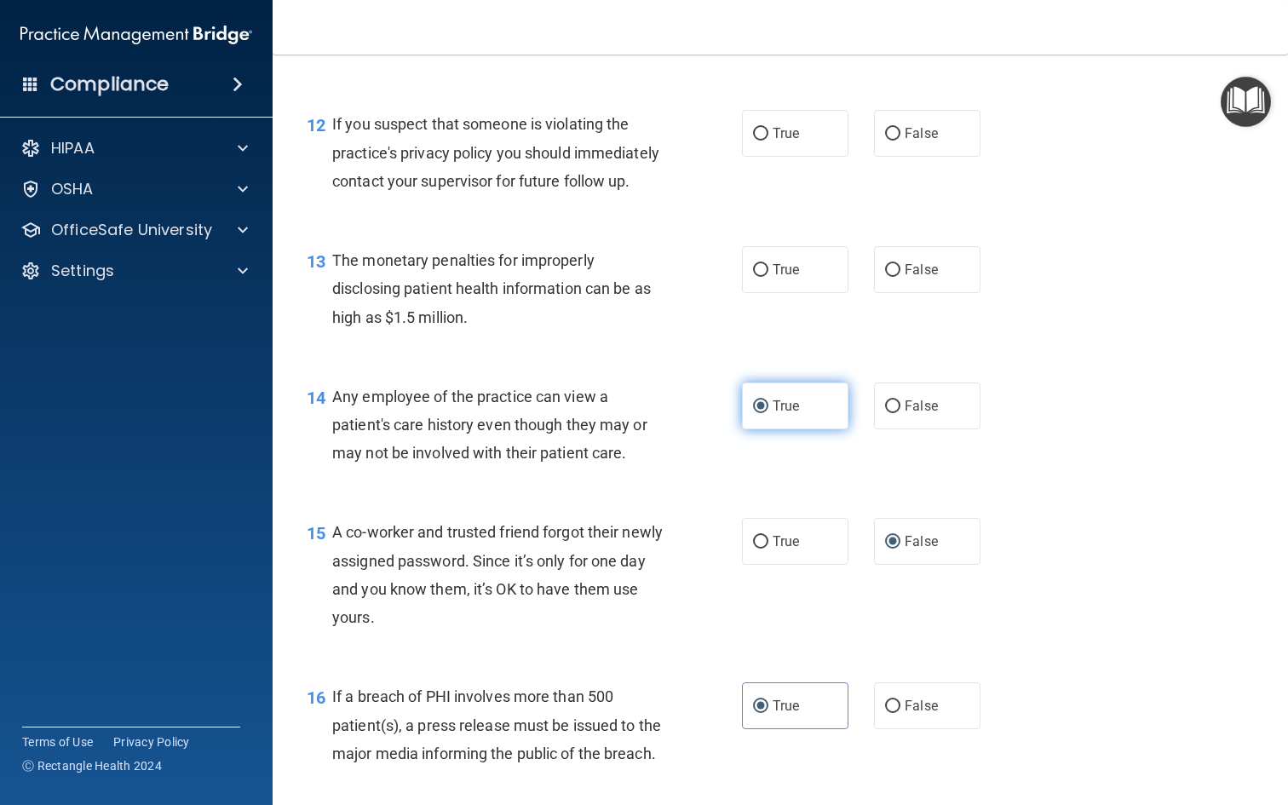
scroll to position [1614, 0]
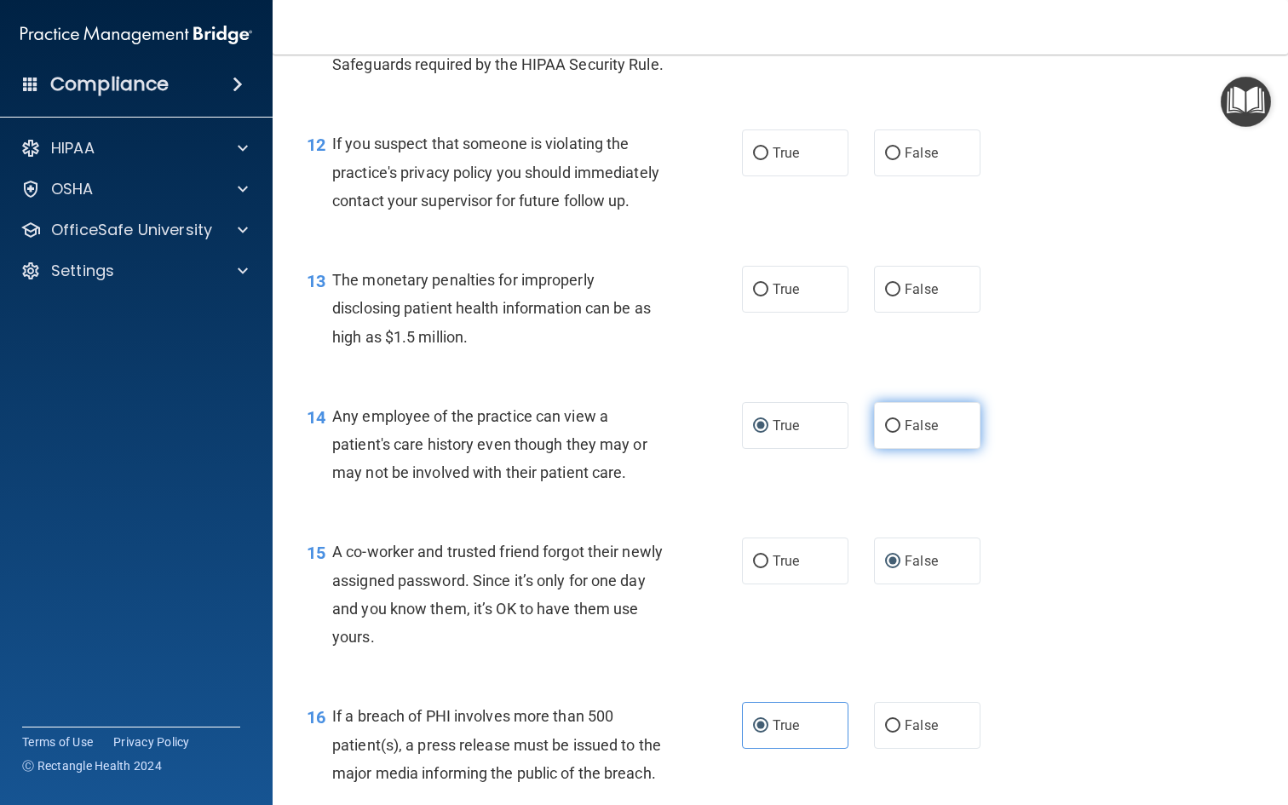
click at [912, 402] on label "False" at bounding box center [927, 425] width 106 height 47
click at [900, 420] on input "False" at bounding box center [892, 426] width 15 height 13
radio input "true"
radio input "false"
click at [804, 295] on label "True" at bounding box center [795, 289] width 106 height 47
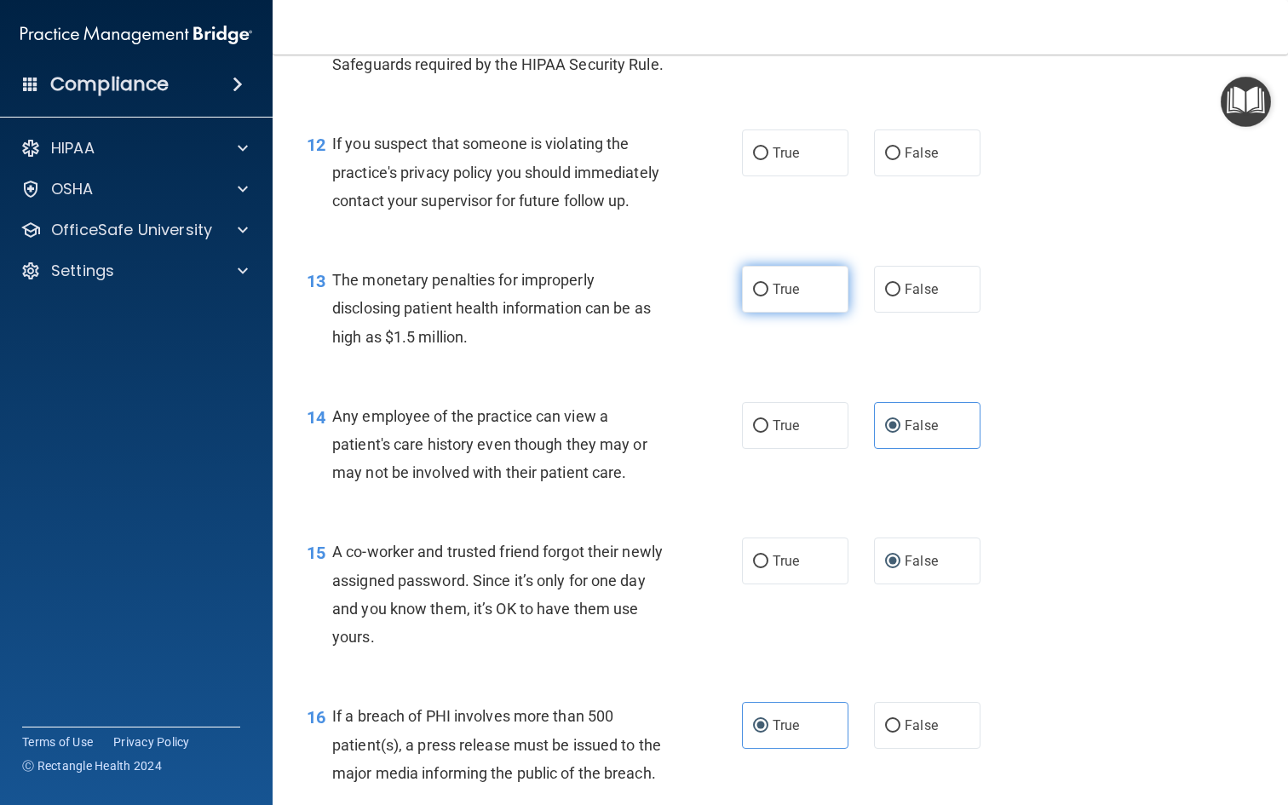
click at [768, 295] on input "True" at bounding box center [760, 290] width 15 height 13
radio input "true"
click at [476, 304] on span "The monetary penalties for improperly disclosing patient health information can…" at bounding box center [491, 308] width 319 height 74
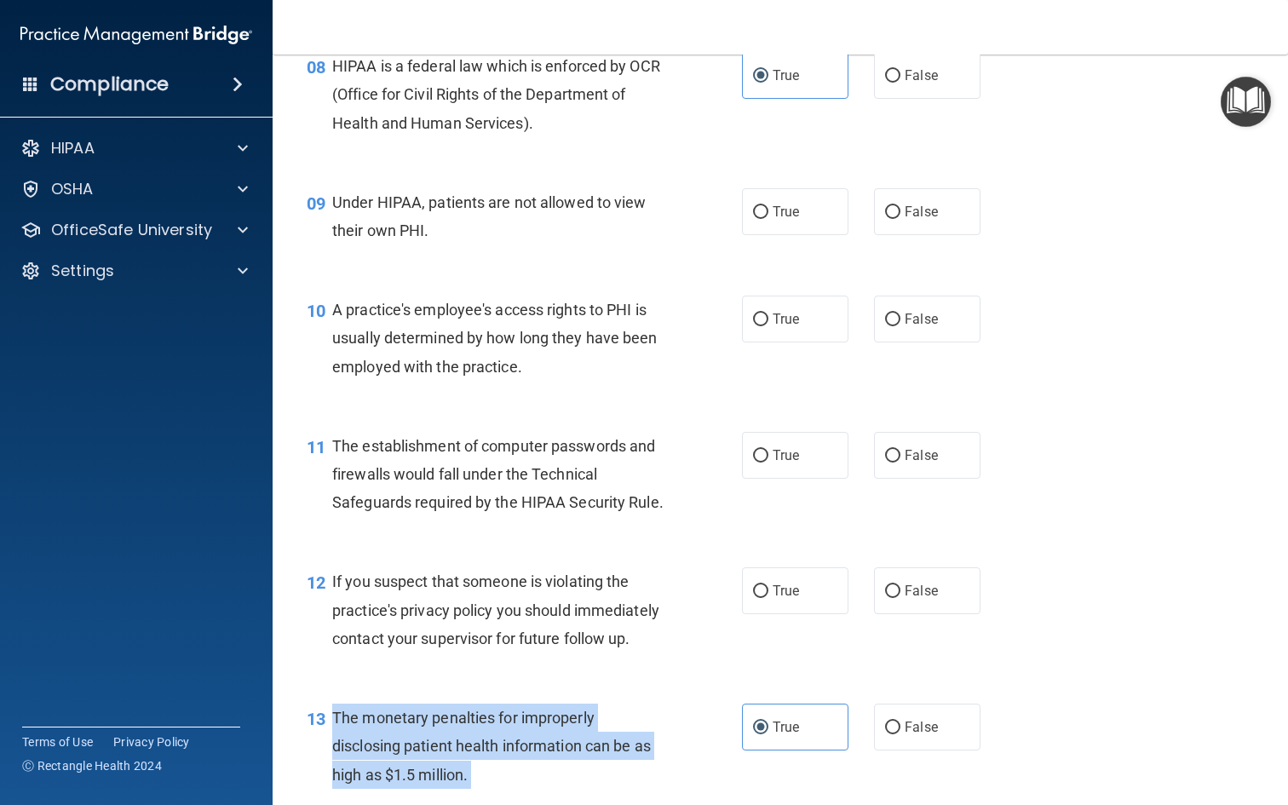
scroll to position [1175, 0]
click at [588, 250] on div "09 Under HIPAA, patients are not allowed to view their own PHI. True False" at bounding box center [780, 222] width 973 height 107
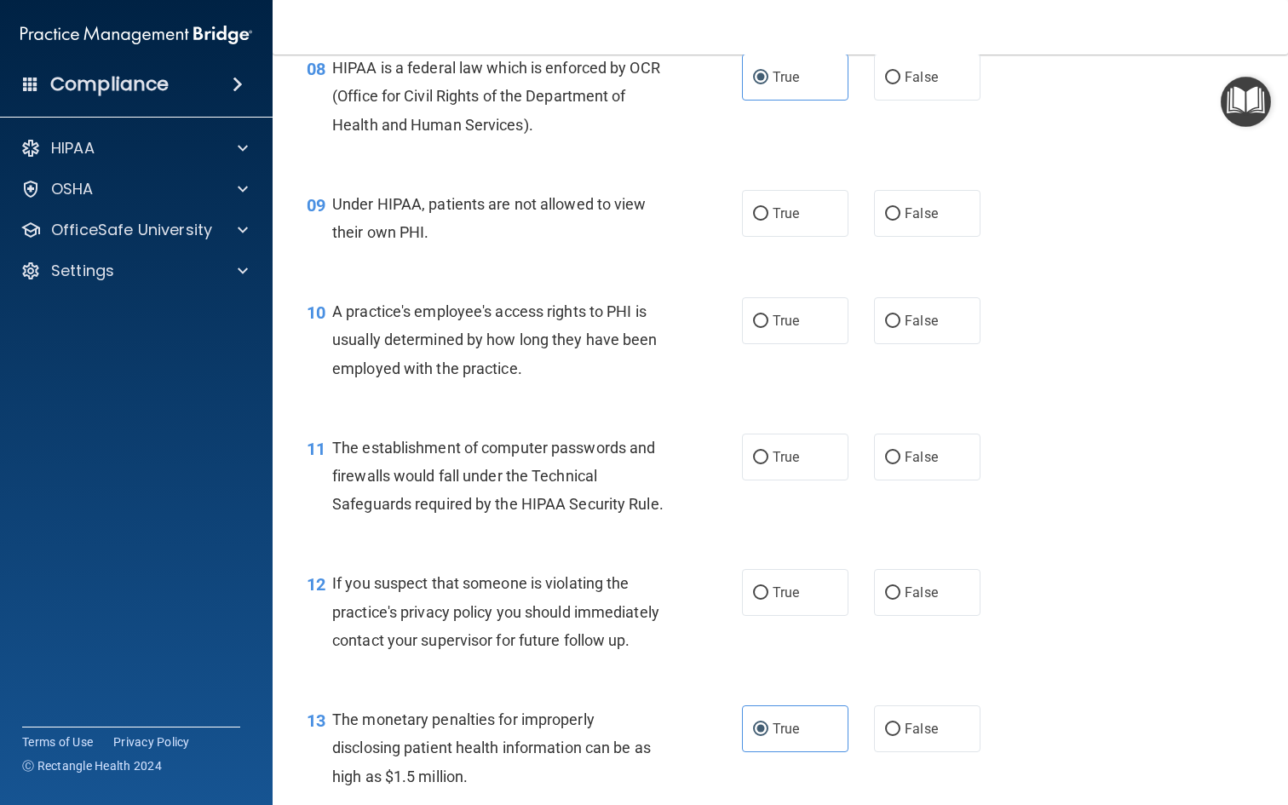
click at [457, 212] on div "Under HIPAA, patients are not allowed to view their own PHI." at bounding box center [505, 218] width 346 height 56
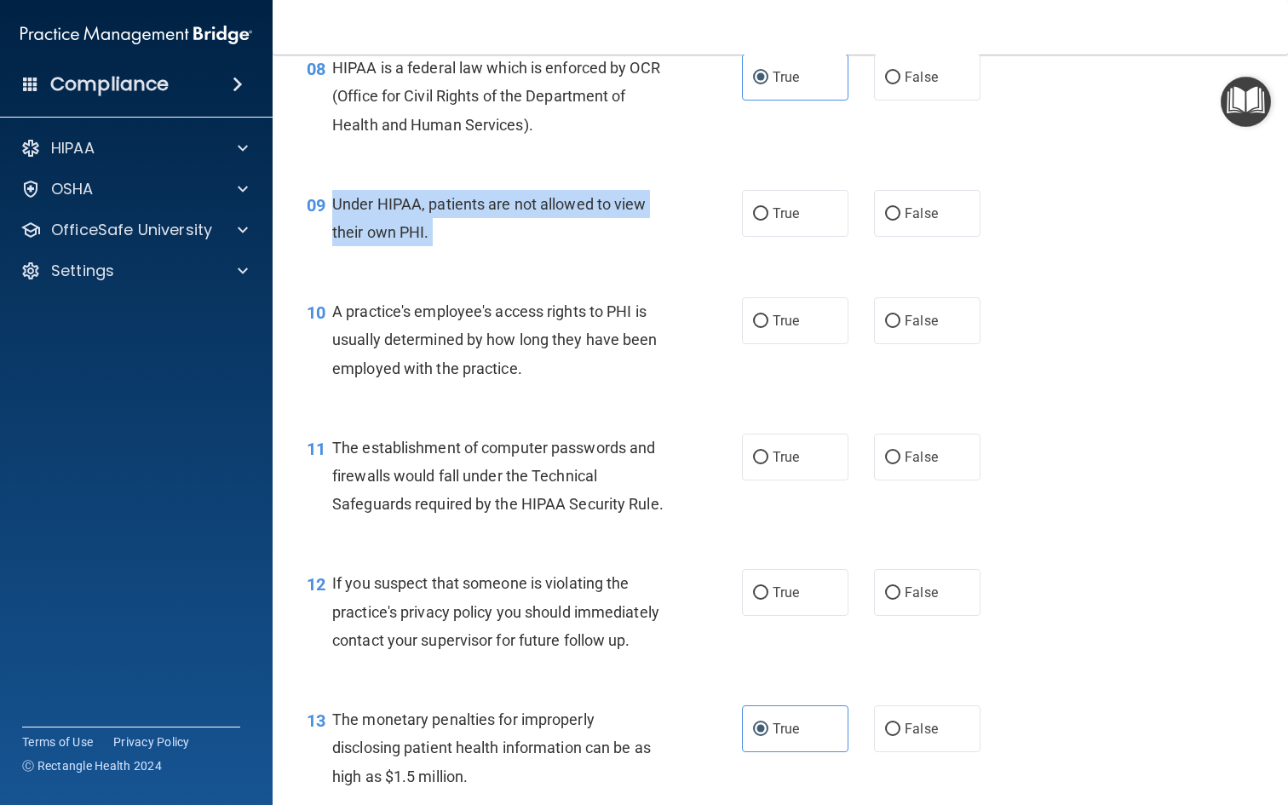
click at [457, 212] on div "Under HIPAA, patients are not allowed to view their own PHI." at bounding box center [505, 218] width 346 height 56
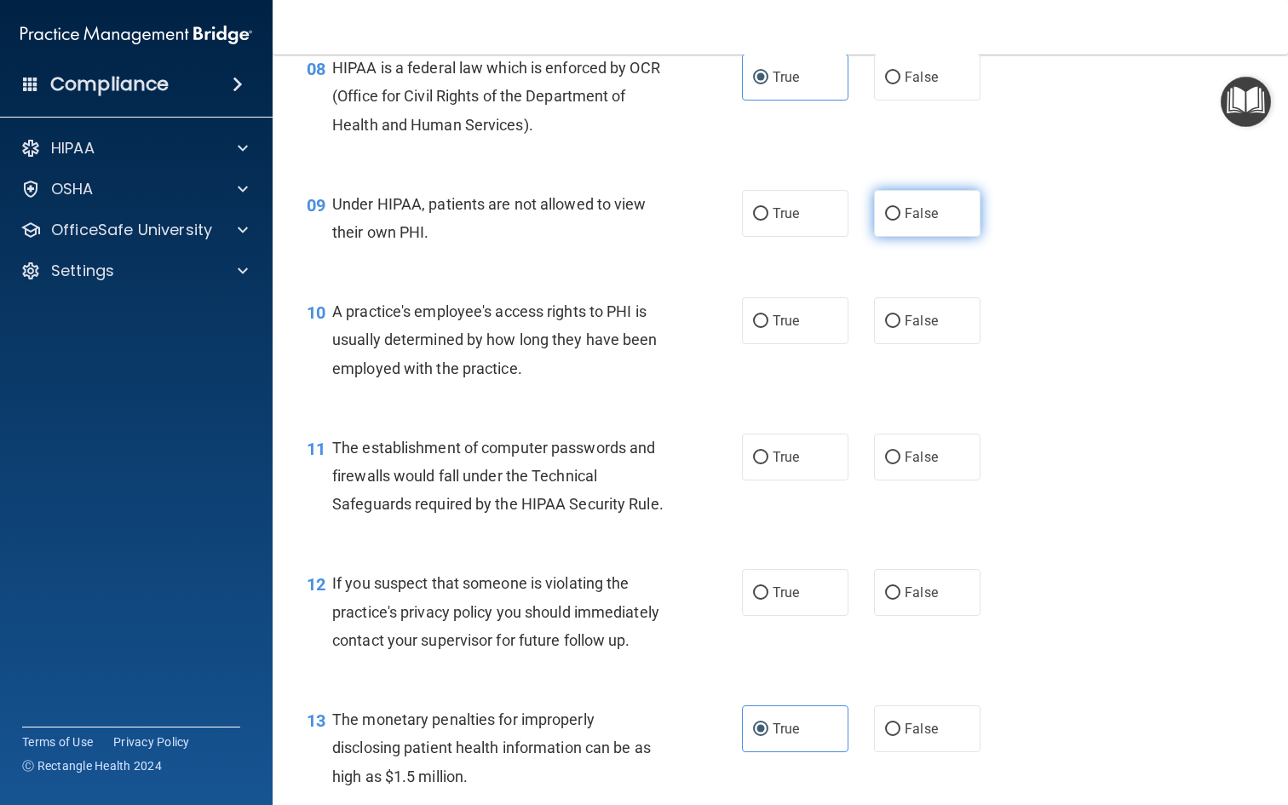
click at [902, 213] on label "False" at bounding box center [927, 213] width 106 height 47
click at [900, 213] on input "False" at bounding box center [892, 214] width 15 height 13
radio input "true"
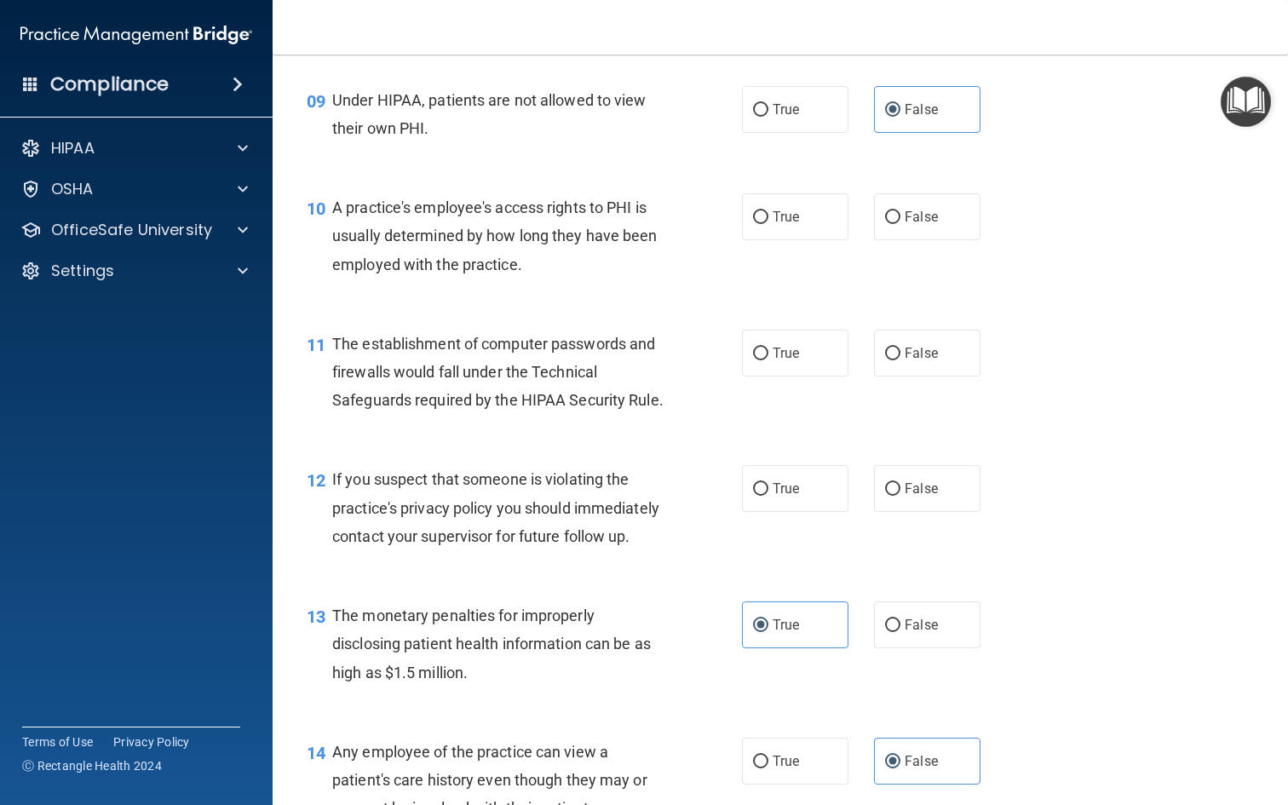
scroll to position [1283, 0]
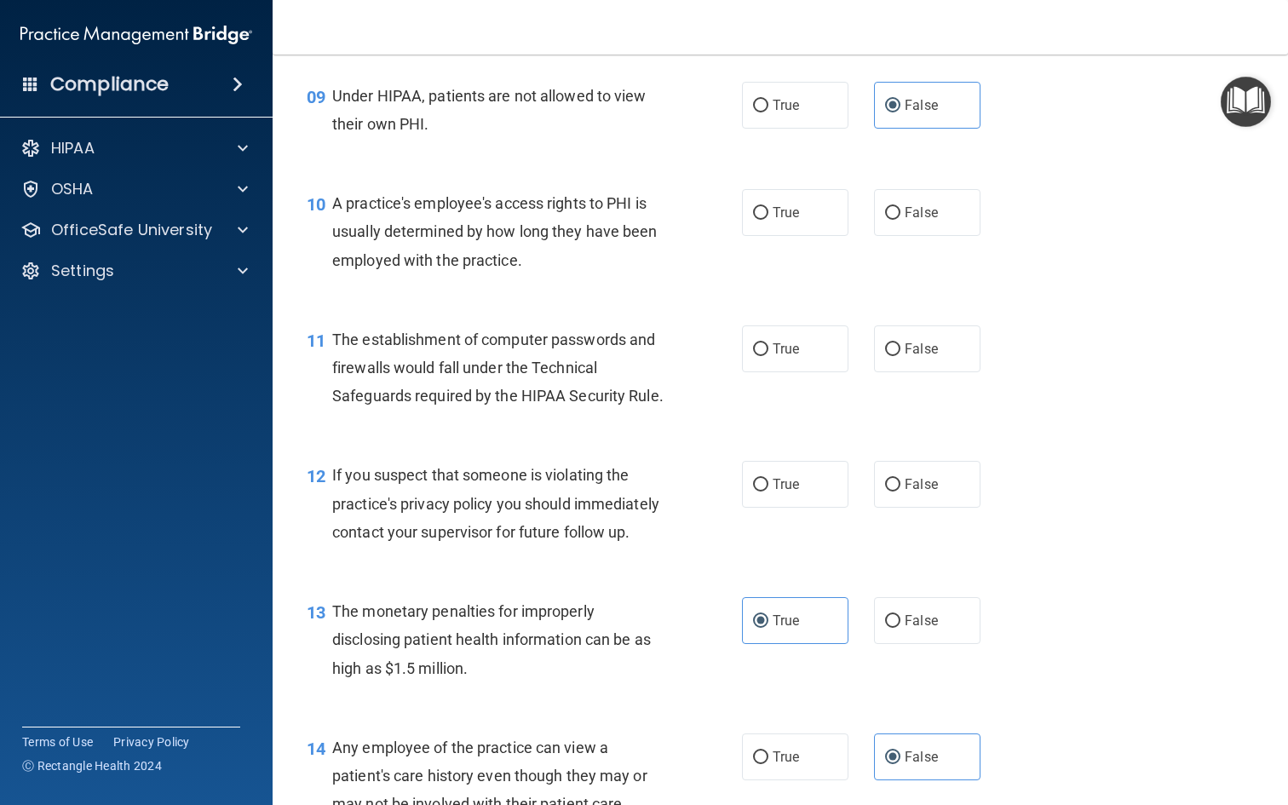
click at [520, 239] on div "A practice's employee's access rights to PHI is usually determined by how long …" at bounding box center [505, 231] width 346 height 85
click at [982, 193] on div "True False" at bounding box center [870, 212] width 256 height 47
click at [952, 193] on label "False" at bounding box center [927, 212] width 106 height 47
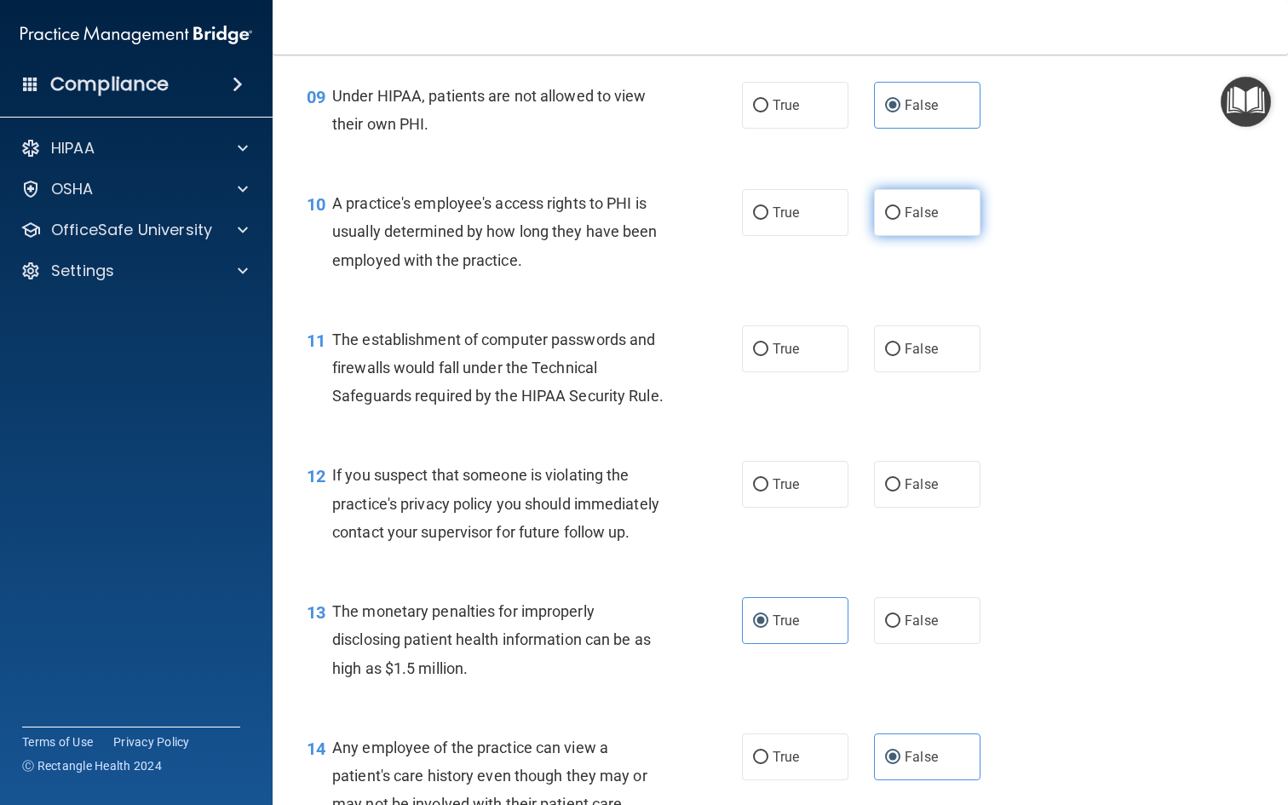
click at [900, 207] on input "False" at bounding box center [892, 213] width 15 height 13
radio input "true"
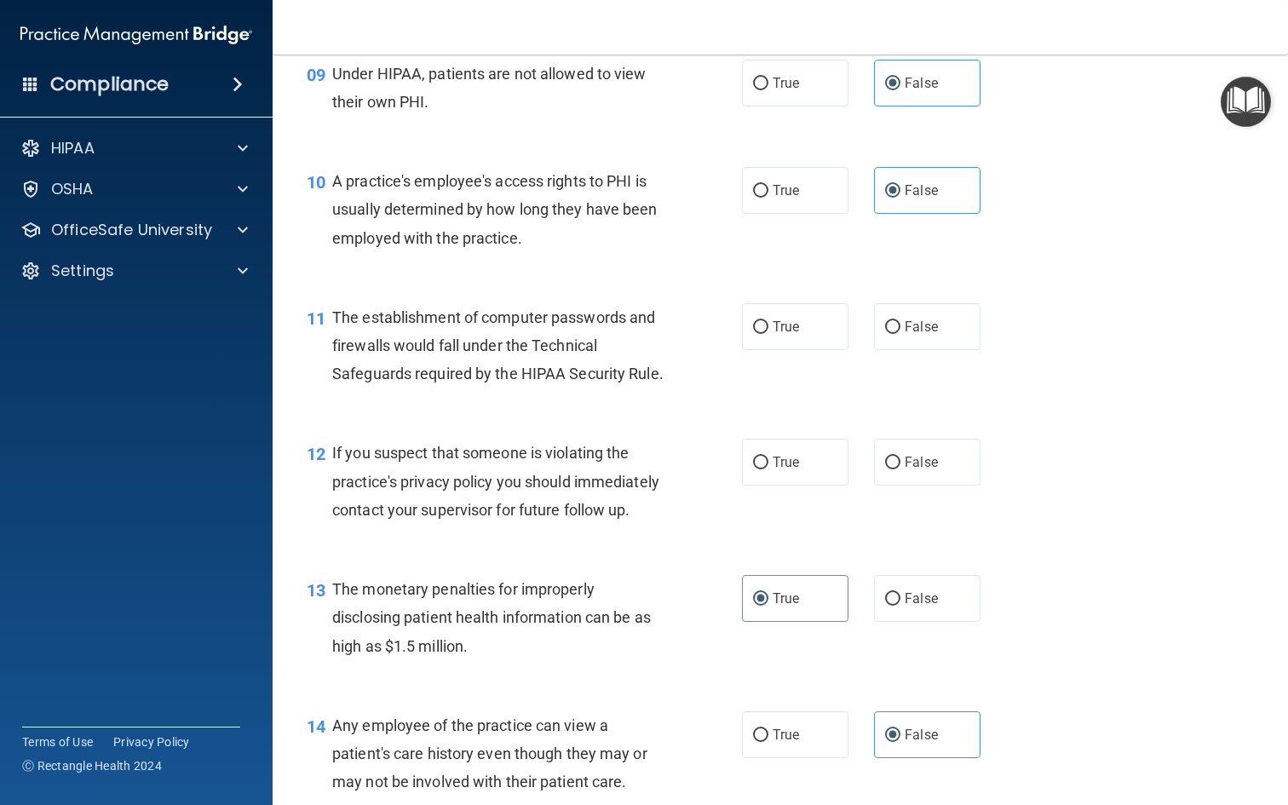
scroll to position [1366, 0]
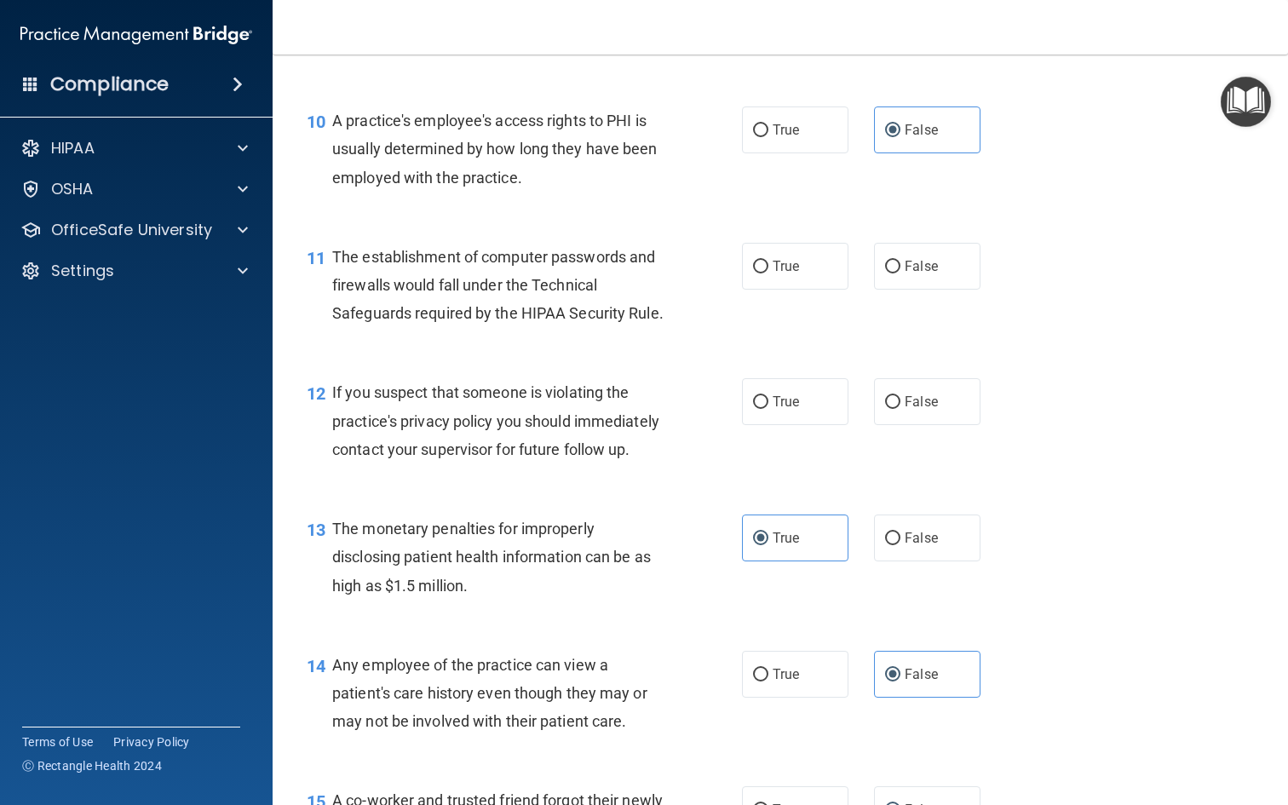
click at [558, 276] on span "The establishment of computer passwords and firewalls would fall under the Tech…" at bounding box center [497, 285] width 331 height 74
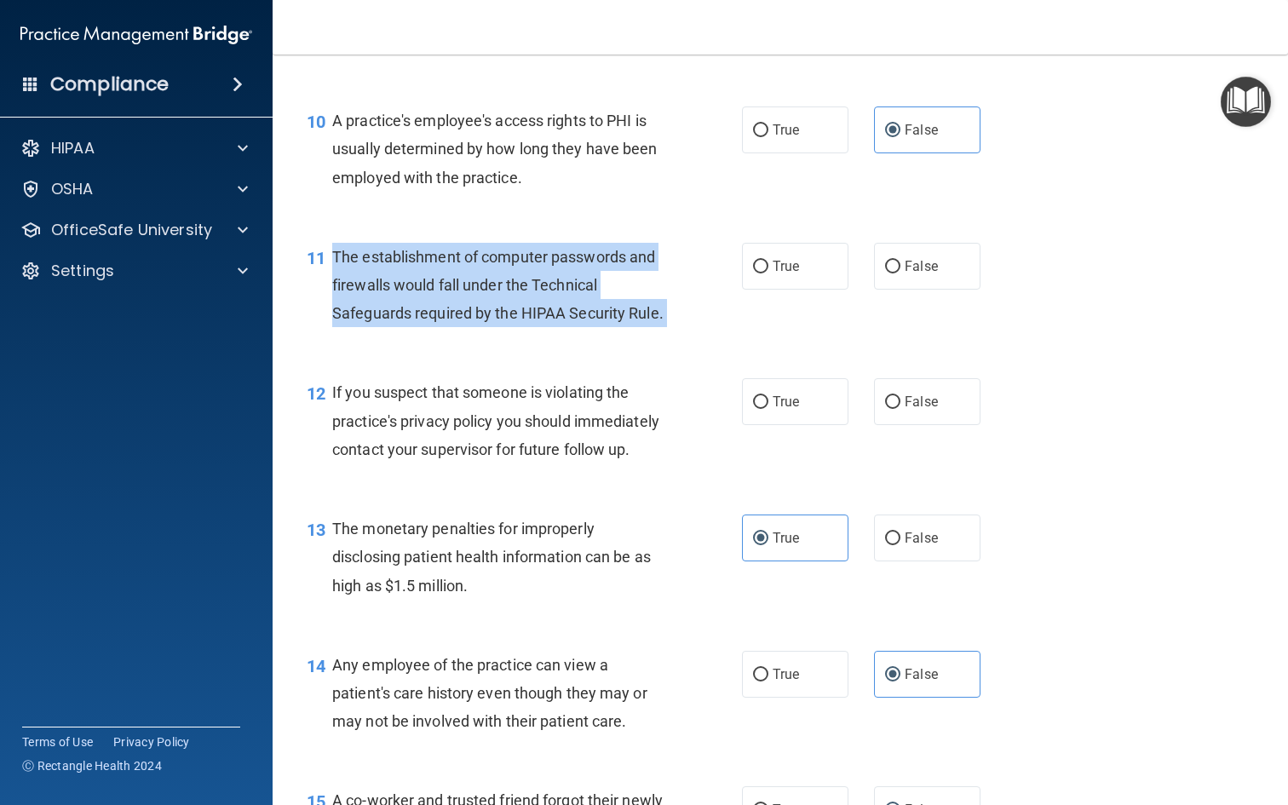
click at [558, 276] on span "The establishment of computer passwords and firewalls would fall under the Tech…" at bounding box center [497, 285] width 331 height 74
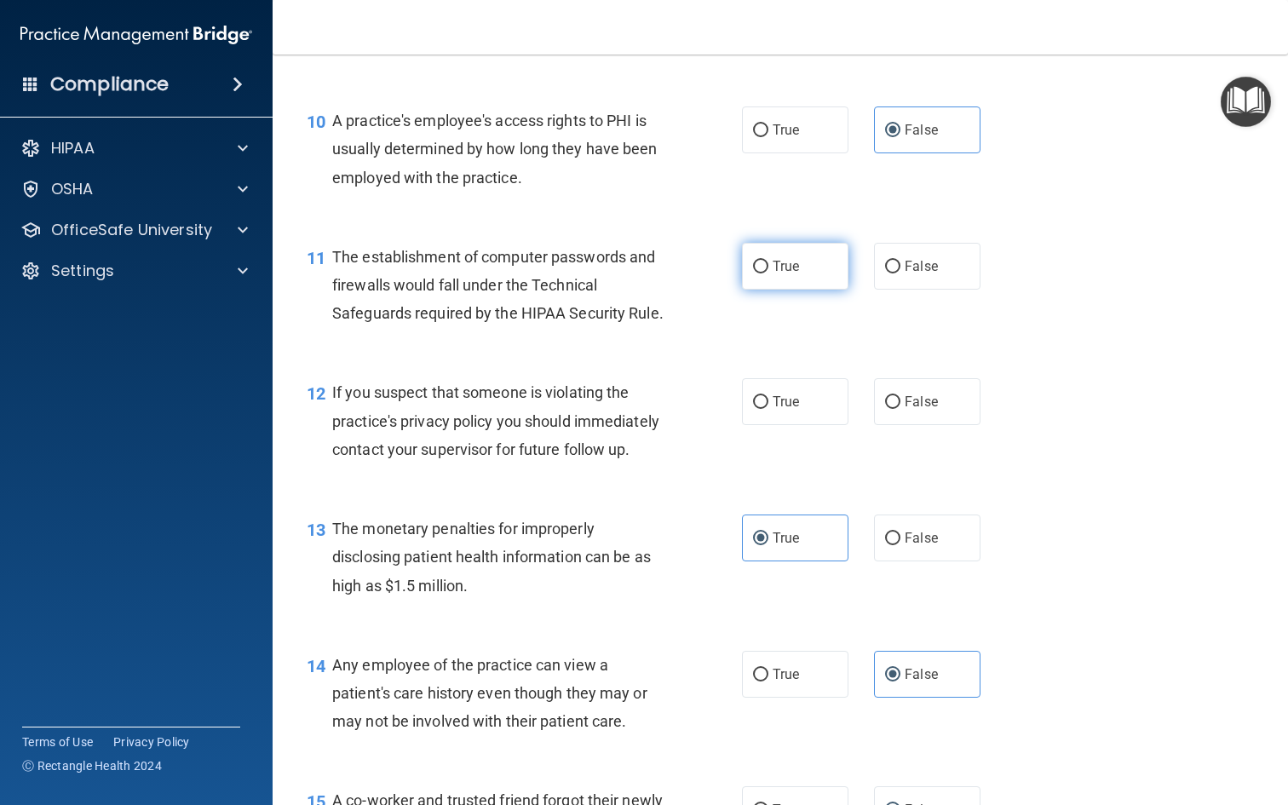
click at [790, 243] on label "True" at bounding box center [795, 266] width 106 height 47
click at [768, 261] on input "True" at bounding box center [760, 267] width 15 height 13
radio input "true"
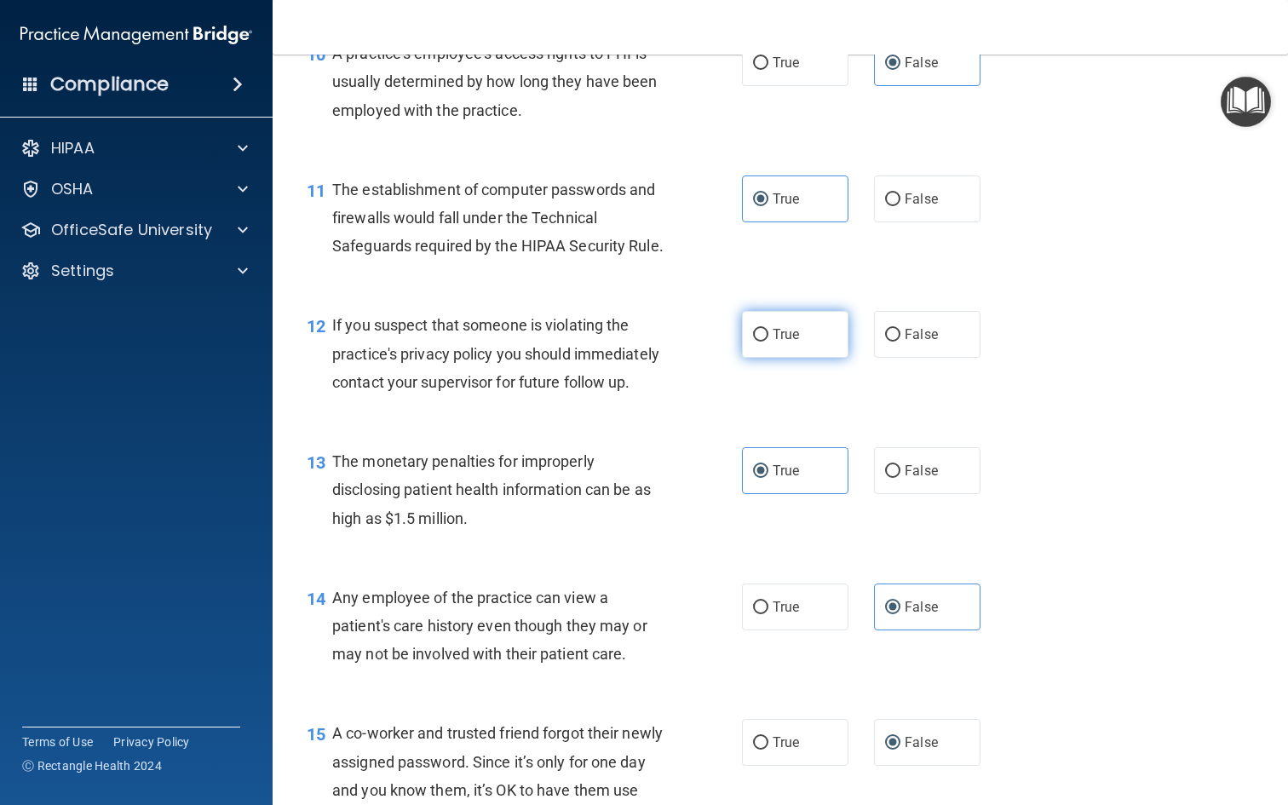
scroll to position [1444, 0]
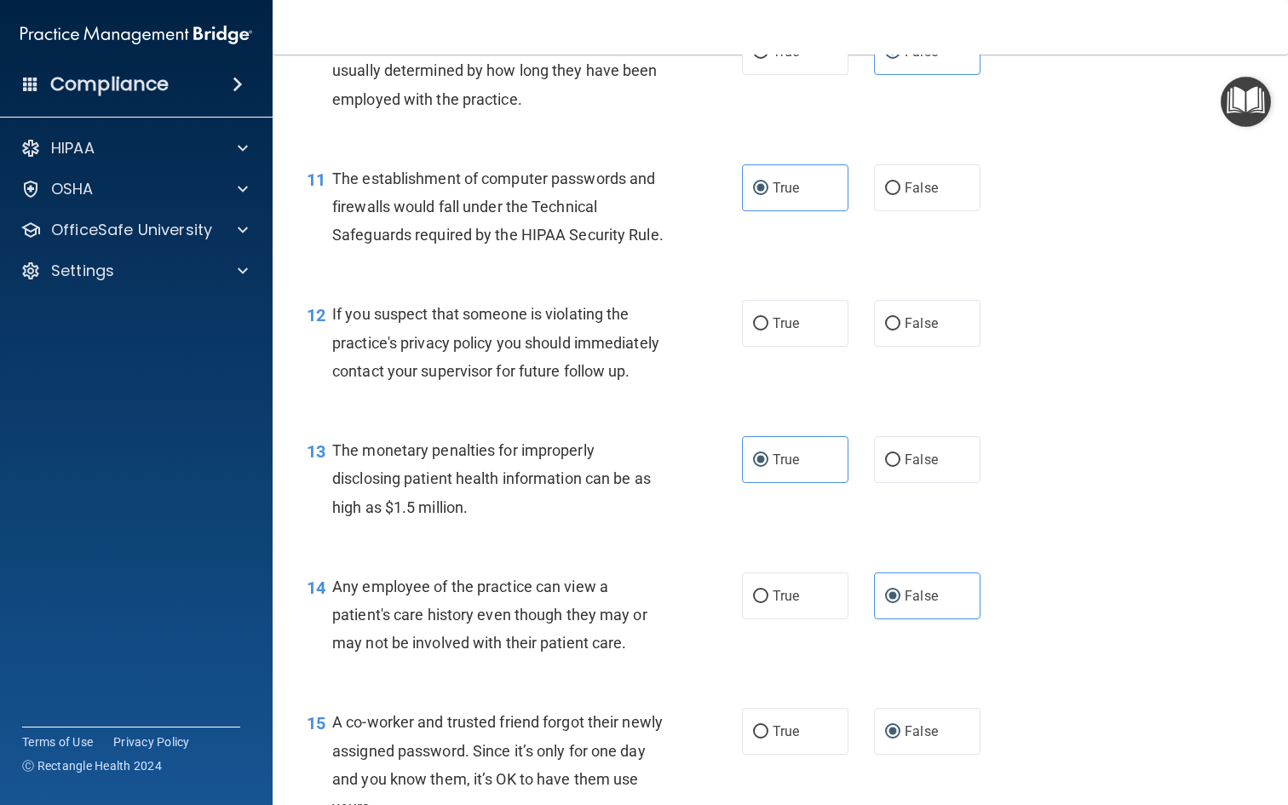
click at [623, 328] on span "If you suspect that someone is violating the practice's privacy policy you shou…" at bounding box center [495, 342] width 327 height 74
click at [840, 268] on div "11 The establishment of computer passwords and firewalls would fall under the T…" at bounding box center [780, 211] width 973 height 136
click at [798, 335] on label "True" at bounding box center [795, 323] width 106 height 47
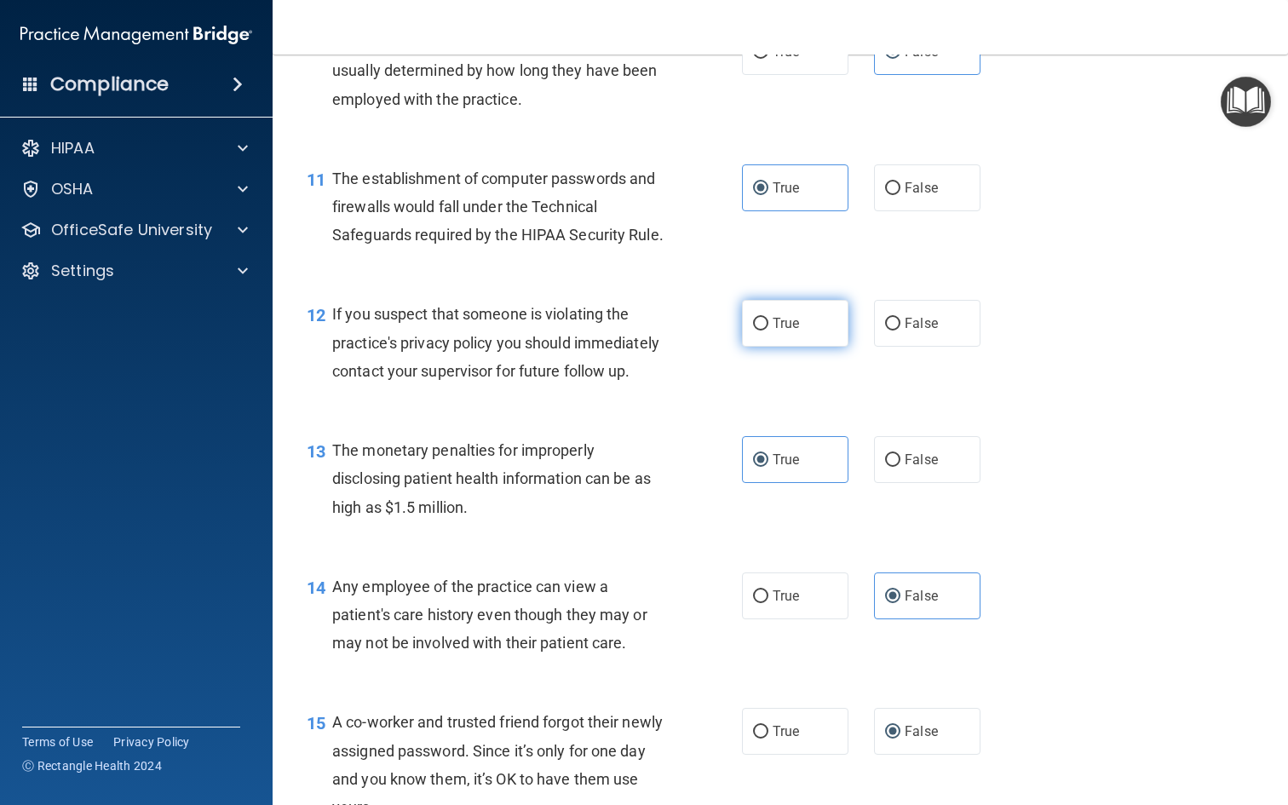
click at [768, 331] on input "True" at bounding box center [760, 324] width 15 height 13
radio input "true"
click at [568, 313] on span "If you suspect that someone is violating the practice's privacy policy you shou…" at bounding box center [495, 342] width 327 height 74
click at [567, 313] on span "If you suspect that someone is violating the practice's privacy policy you shou…" at bounding box center [495, 342] width 327 height 74
click at [566, 313] on span "If you suspect that someone is violating the practice's privacy policy you shou…" at bounding box center [495, 342] width 327 height 74
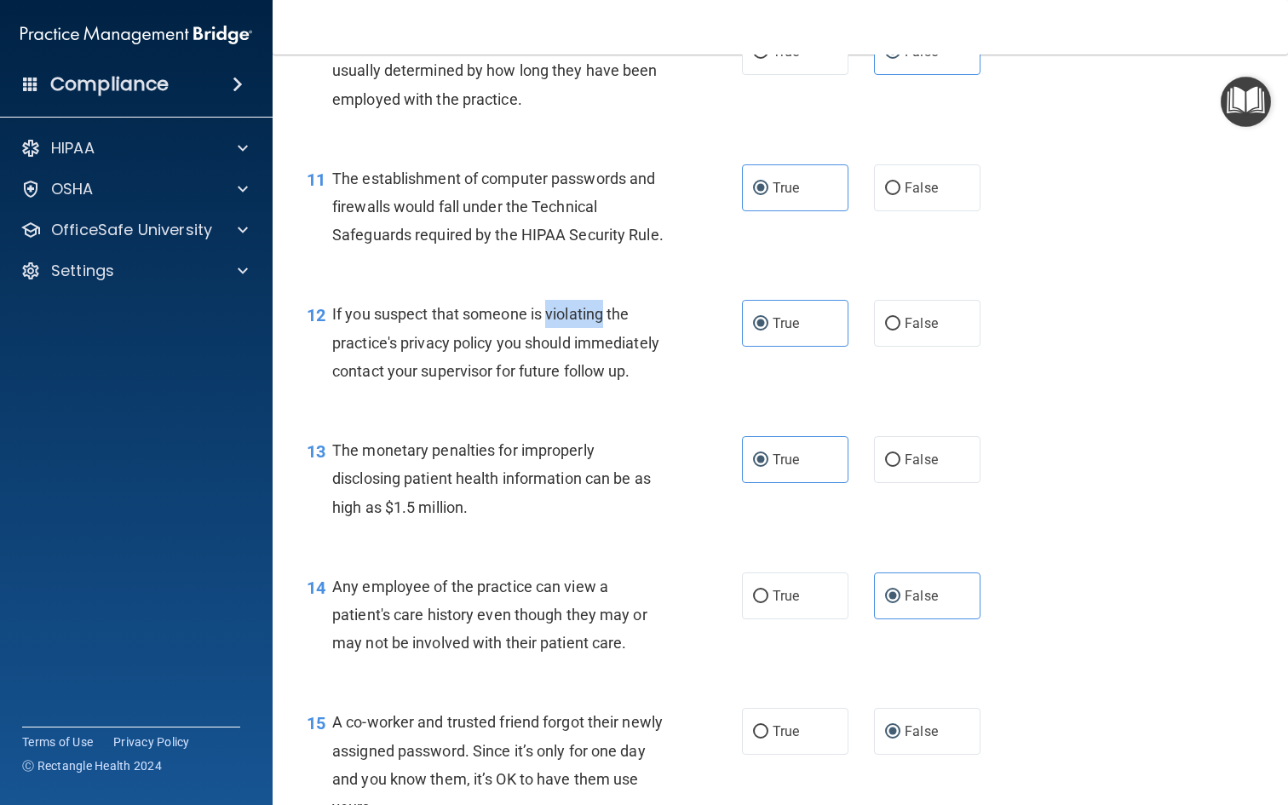
click at [566, 313] on span "If you suspect that someone is violating the practice's privacy policy you shou…" at bounding box center [495, 342] width 327 height 74
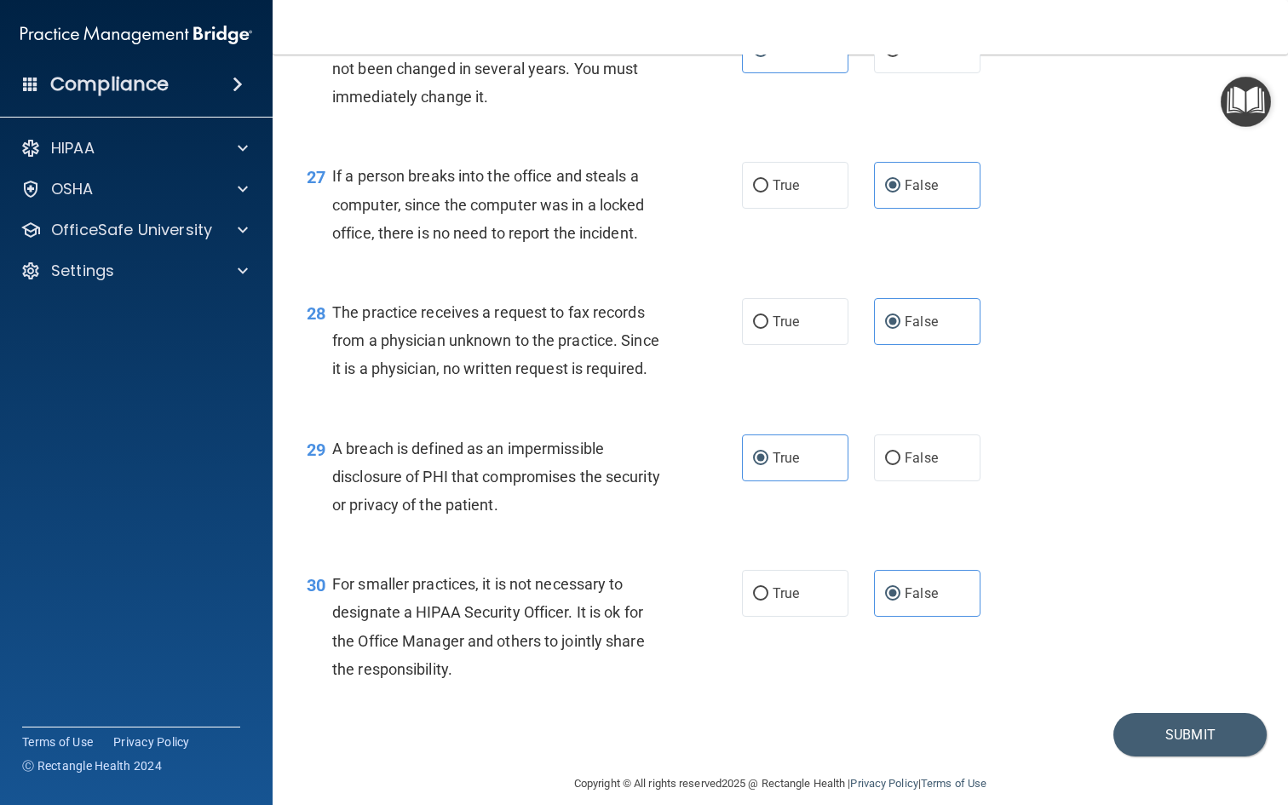
scroll to position [3876, 0]
click at [1195, 714] on button "Submit" at bounding box center [1189, 735] width 153 height 43
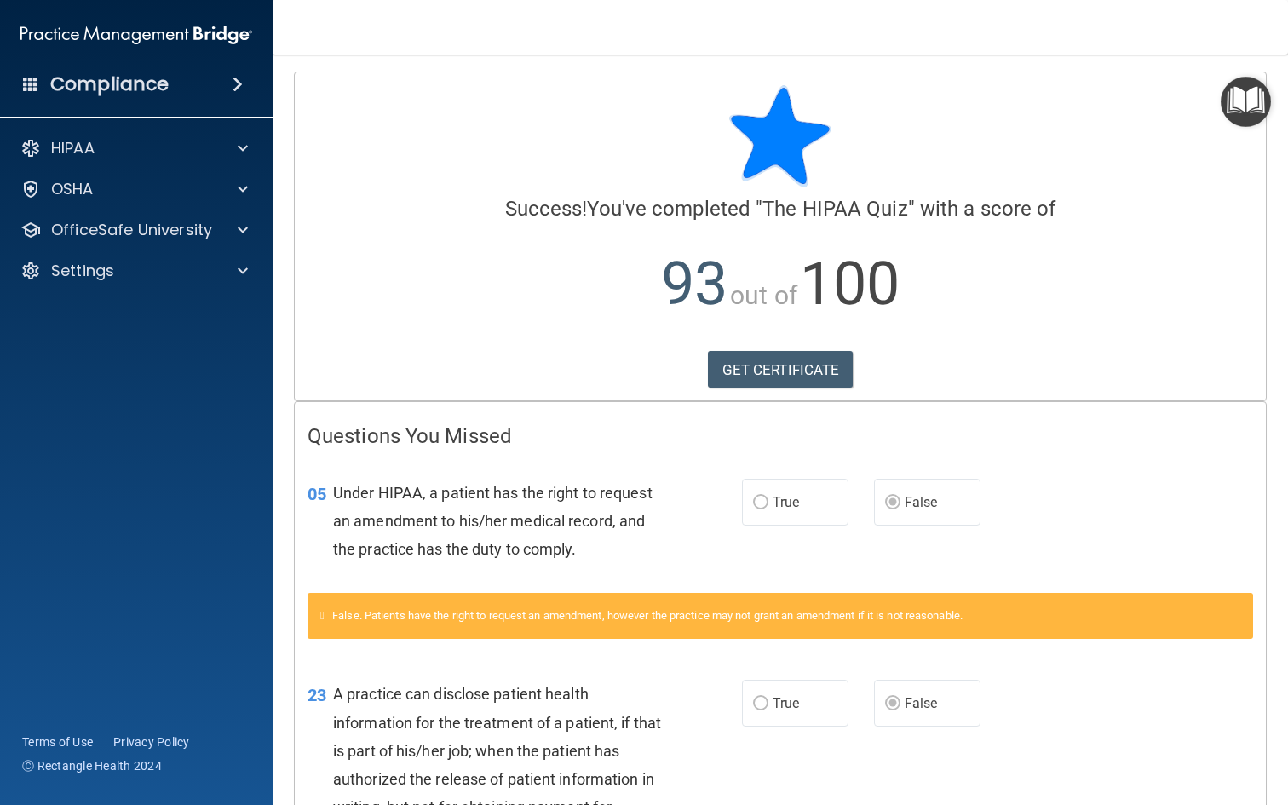
click at [760, 293] on span "out of" at bounding box center [763, 295] width 67 height 30
click at [759, 357] on link "GET CERTIFICATE" at bounding box center [781, 369] width 146 height 37
click at [730, 181] on img at bounding box center [780, 136] width 102 height 102
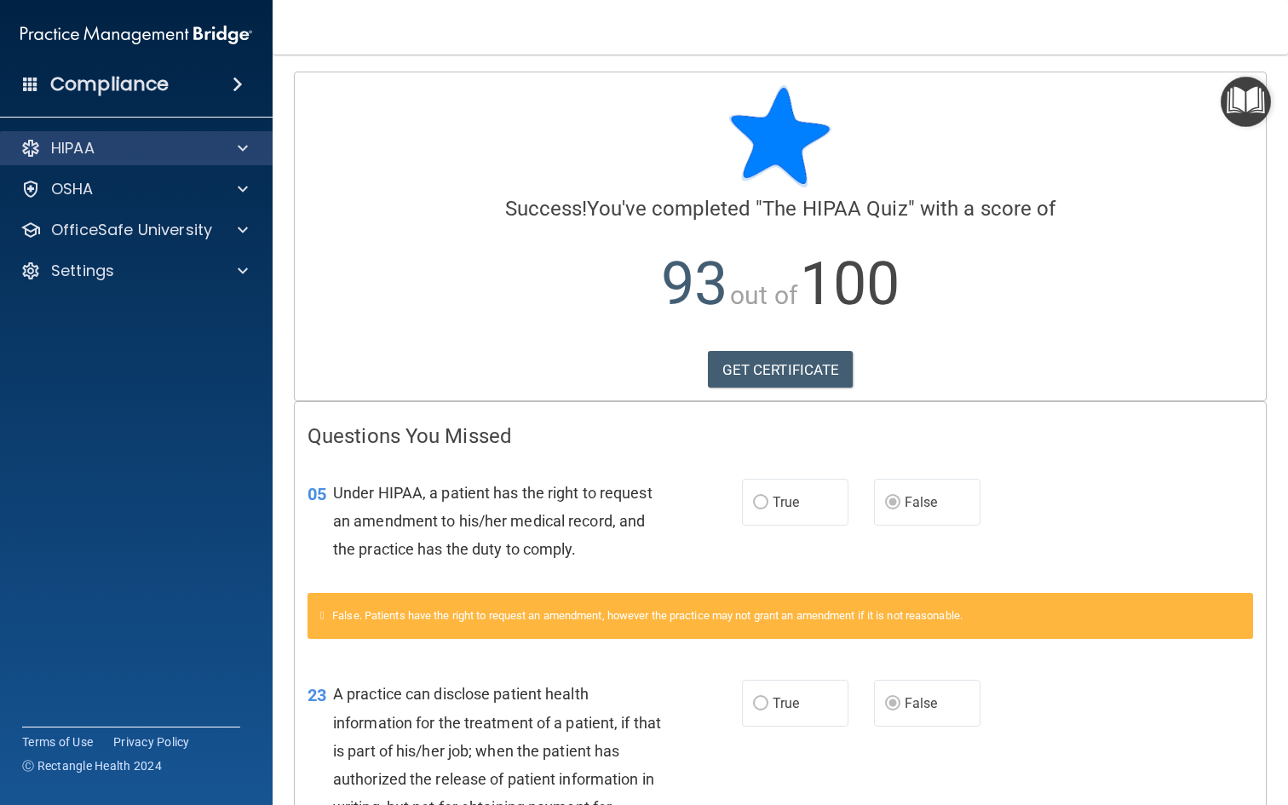
click at [126, 152] on div "HIPAA" at bounding box center [113, 148] width 211 height 20
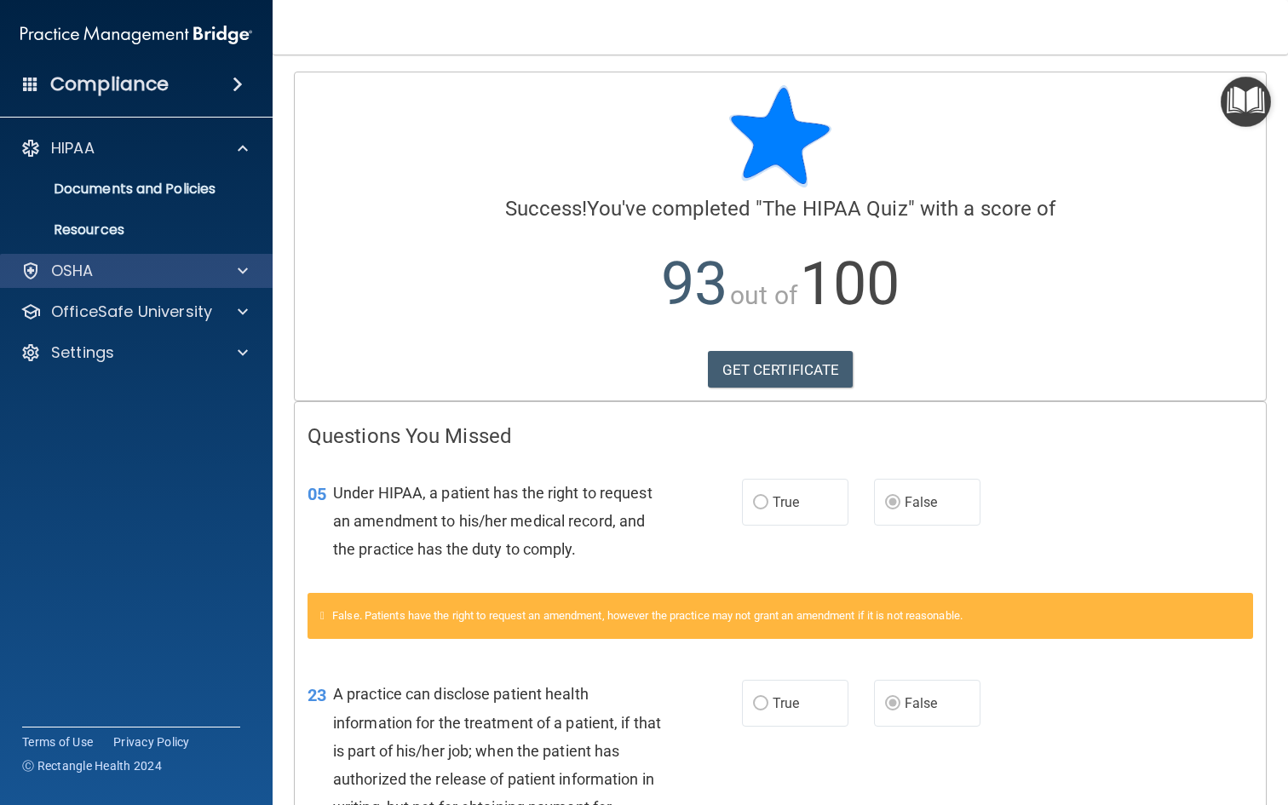
click at [127, 265] on div "OSHA" at bounding box center [113, 271] width 211 height 20
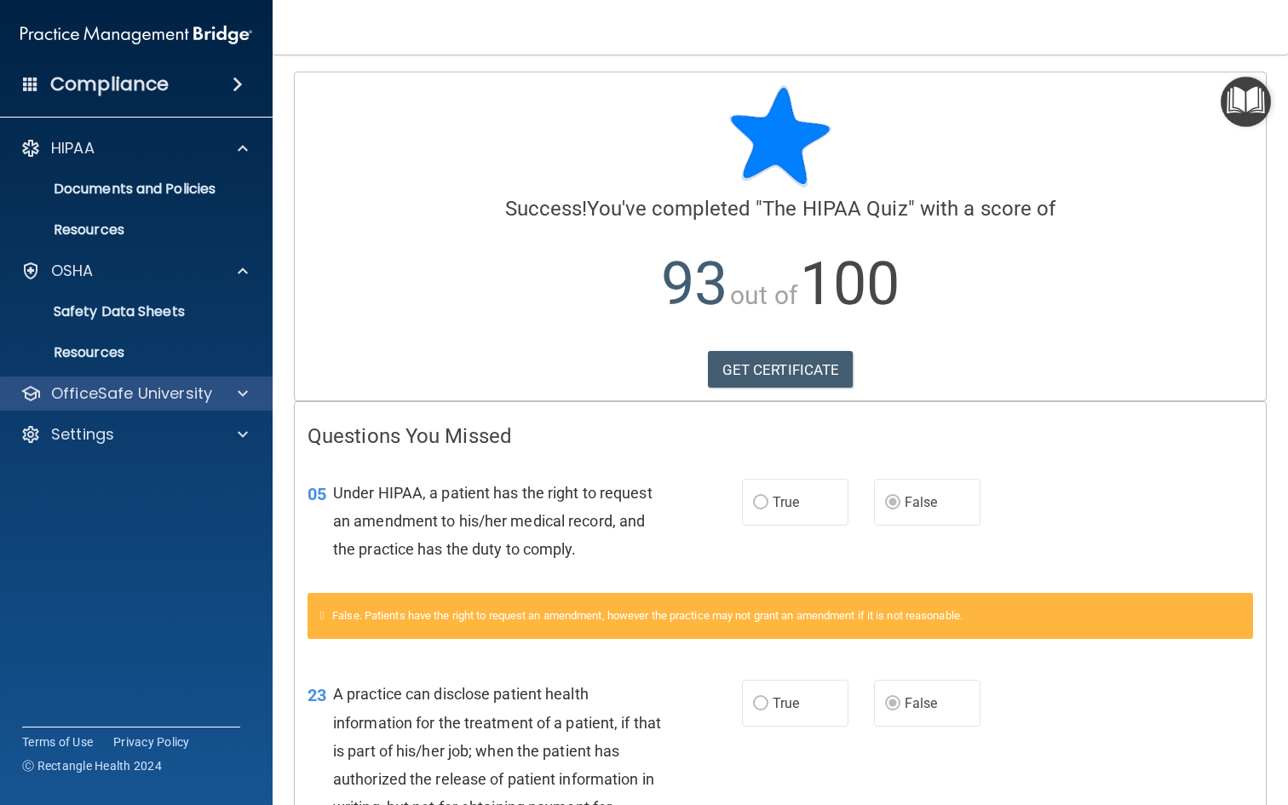
click at [134, 392] on p "OfficeSafe University" at bounding box center [131, 393] width 161 height 20
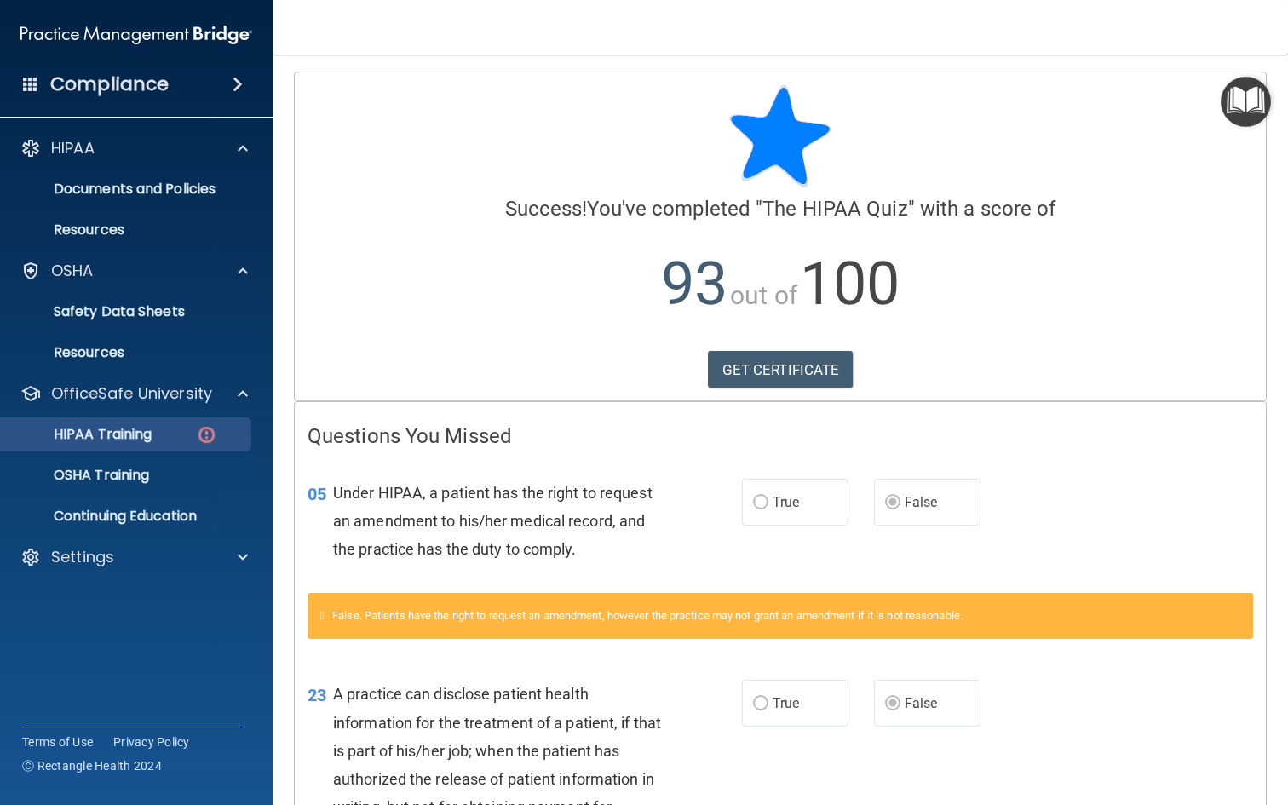
click at [138, 437] on p "HIPAA Training" at bounding box center [81, 434] width 141 height 17
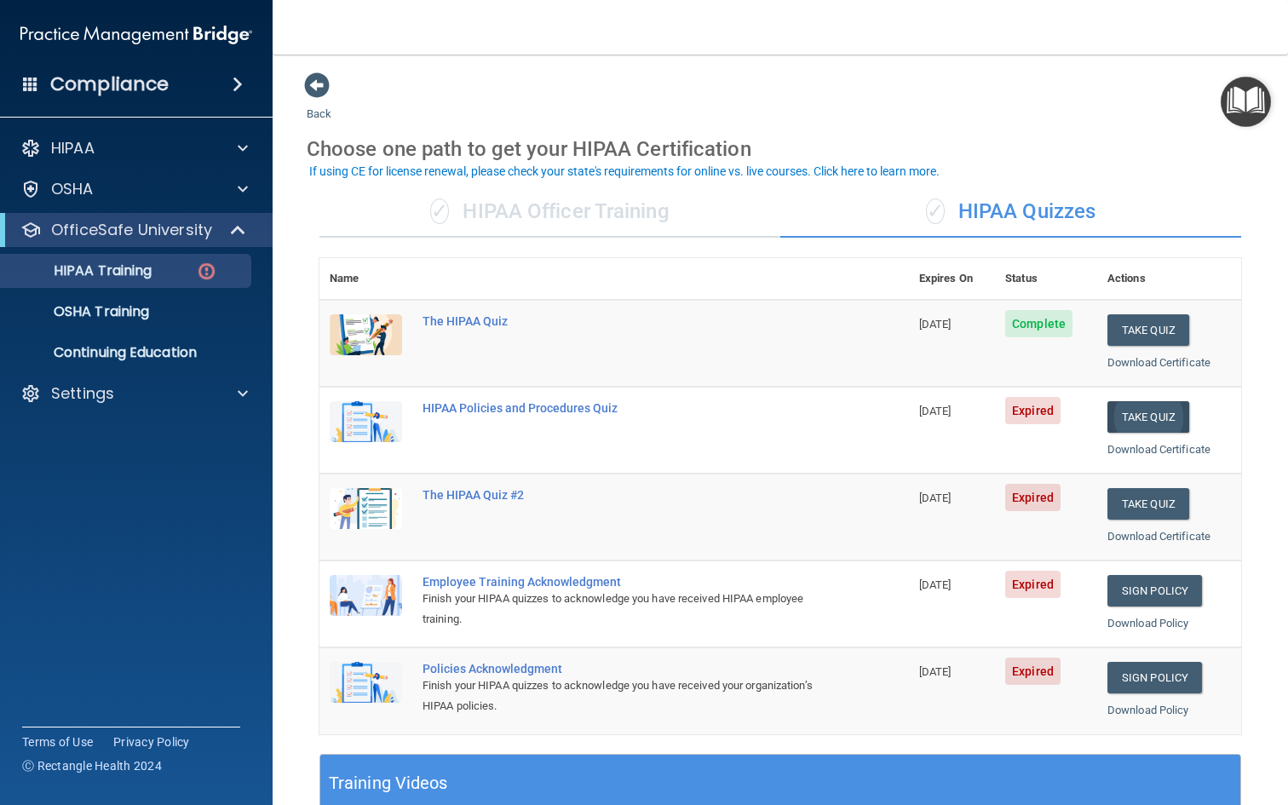
click at [1164, 406] on button "Take Quiz" at bounding box center [1148, 417] width 82 height 32
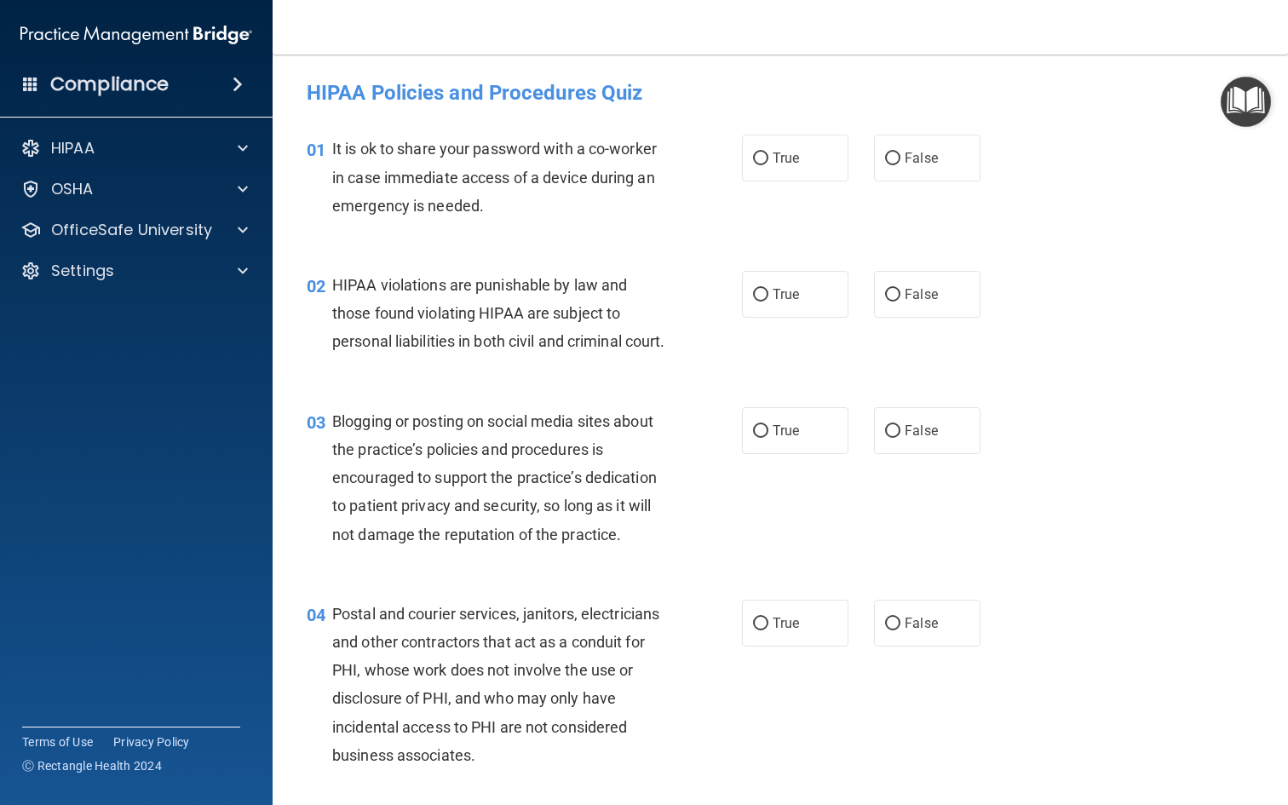
click at [436, 158] on div "It is ok to share your password with a co-worker in case immediate access of a …" at bounding box center [505, 177] width 346 height 85
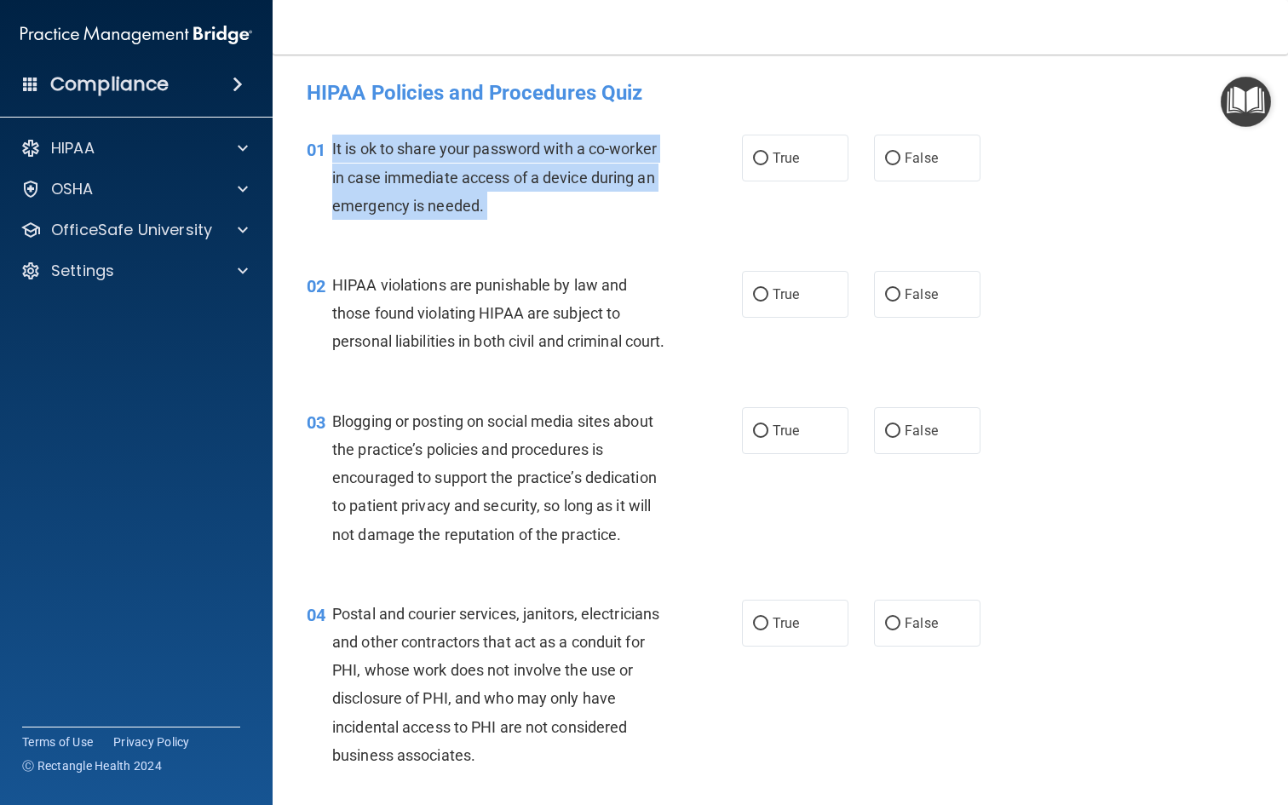
click at [436, 158] on div "It is ok to share your password with a co-worker in case immediate access of a …" at bounding box center [505, 177] width 346 height 85
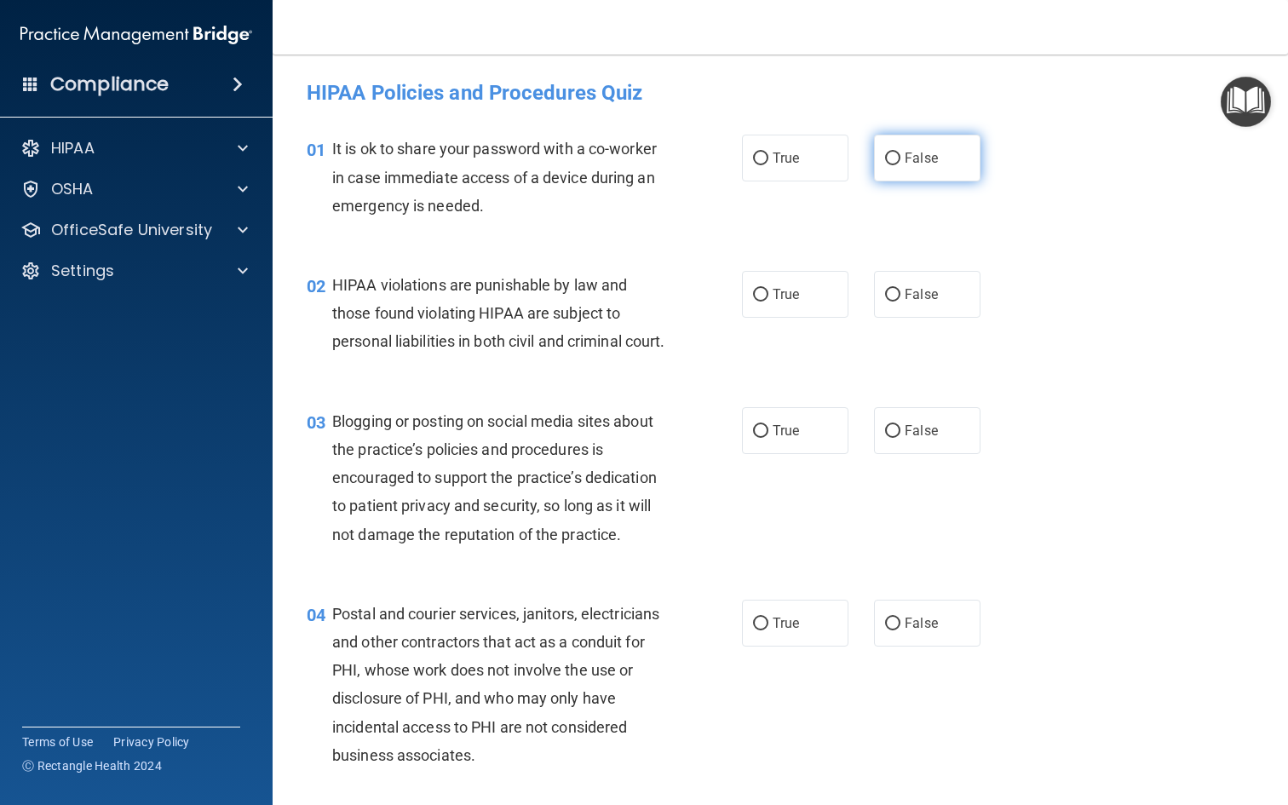
click at [929, 161] on span "False" at bounding box center [921, 158] width 33 height 16
click at [900, 161] on input "False" at bounding box center [892, 158] width 15 height 13
radio input "true"
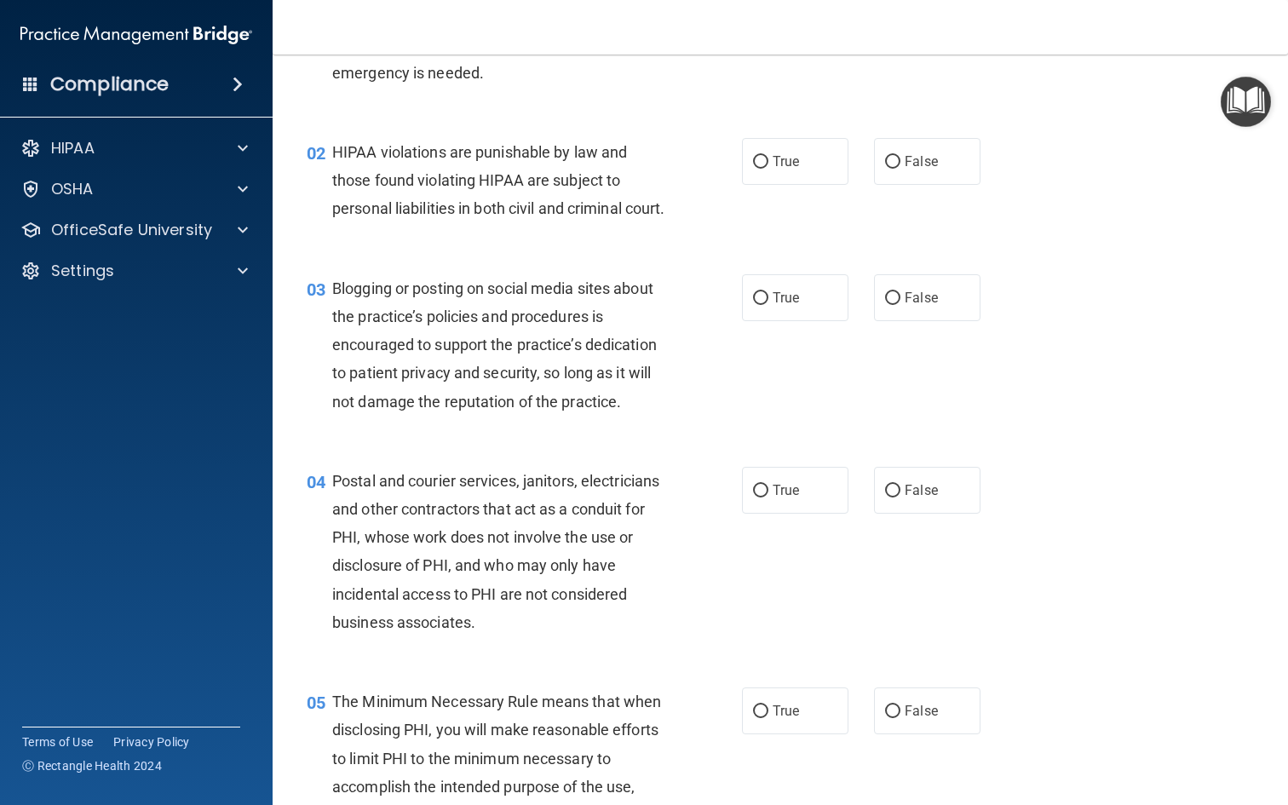
scroll to position [138, 0]
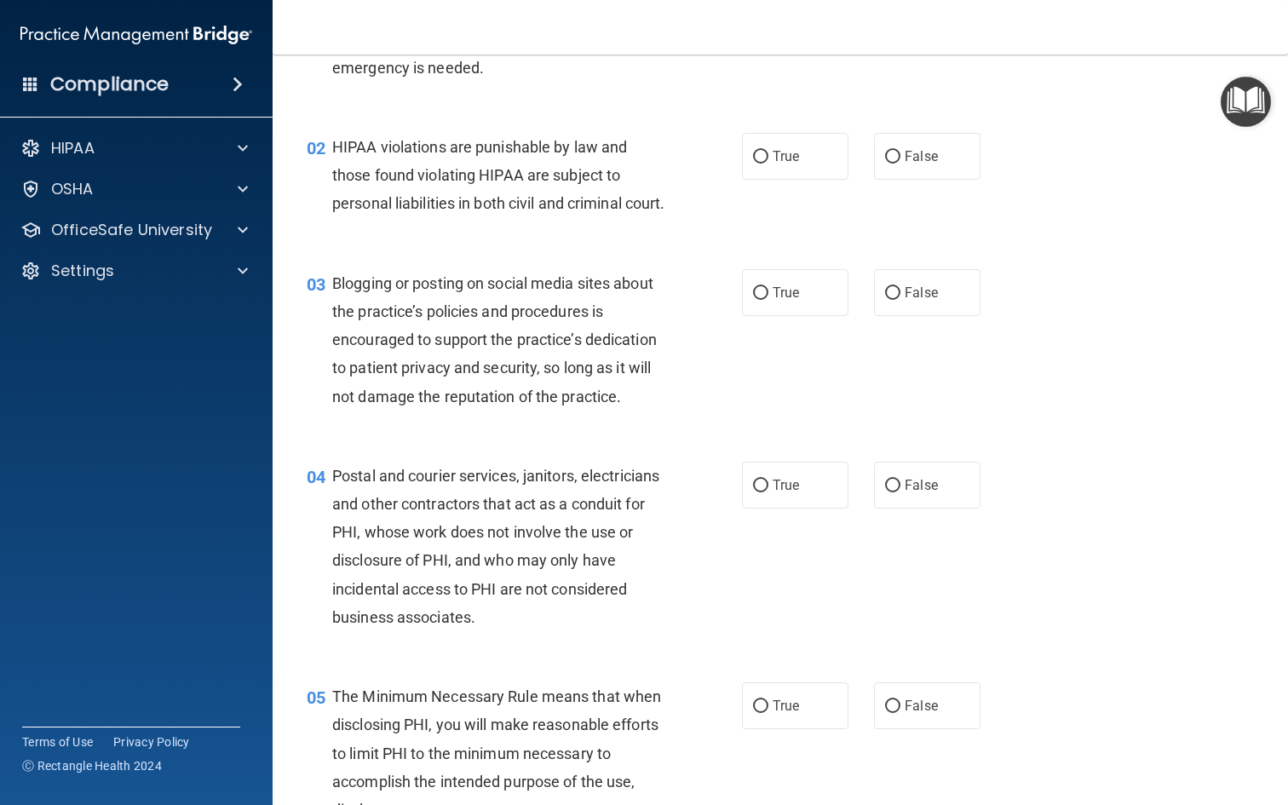
click at [533, 178] on span "HIPAA violations are punishable by law and those found violating HIPAA are subj…" at bounding box center [498, 175] width 332 height 74
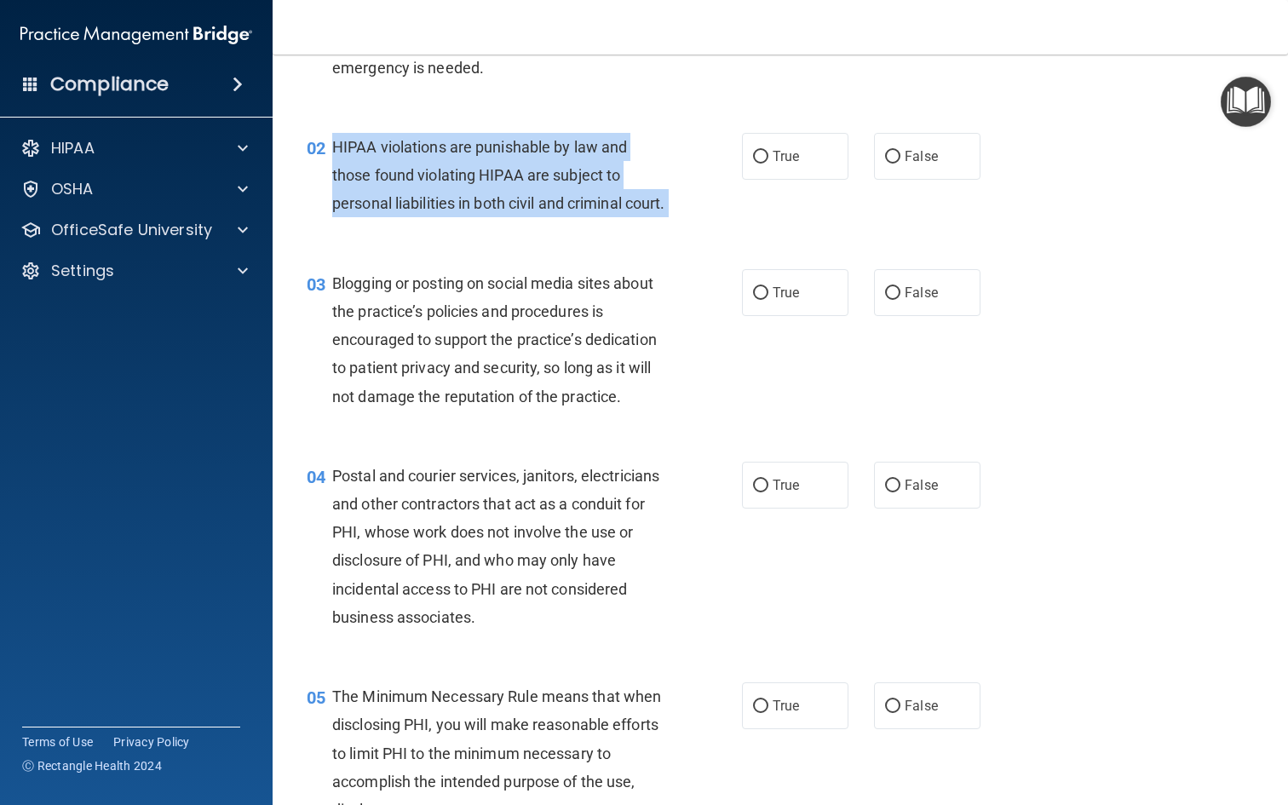
click at [533, 178] on span "HIPAA violations are punishable by law and those found violating HIPAA are subj…" at bounding box center [498, 175] width 332 height 74
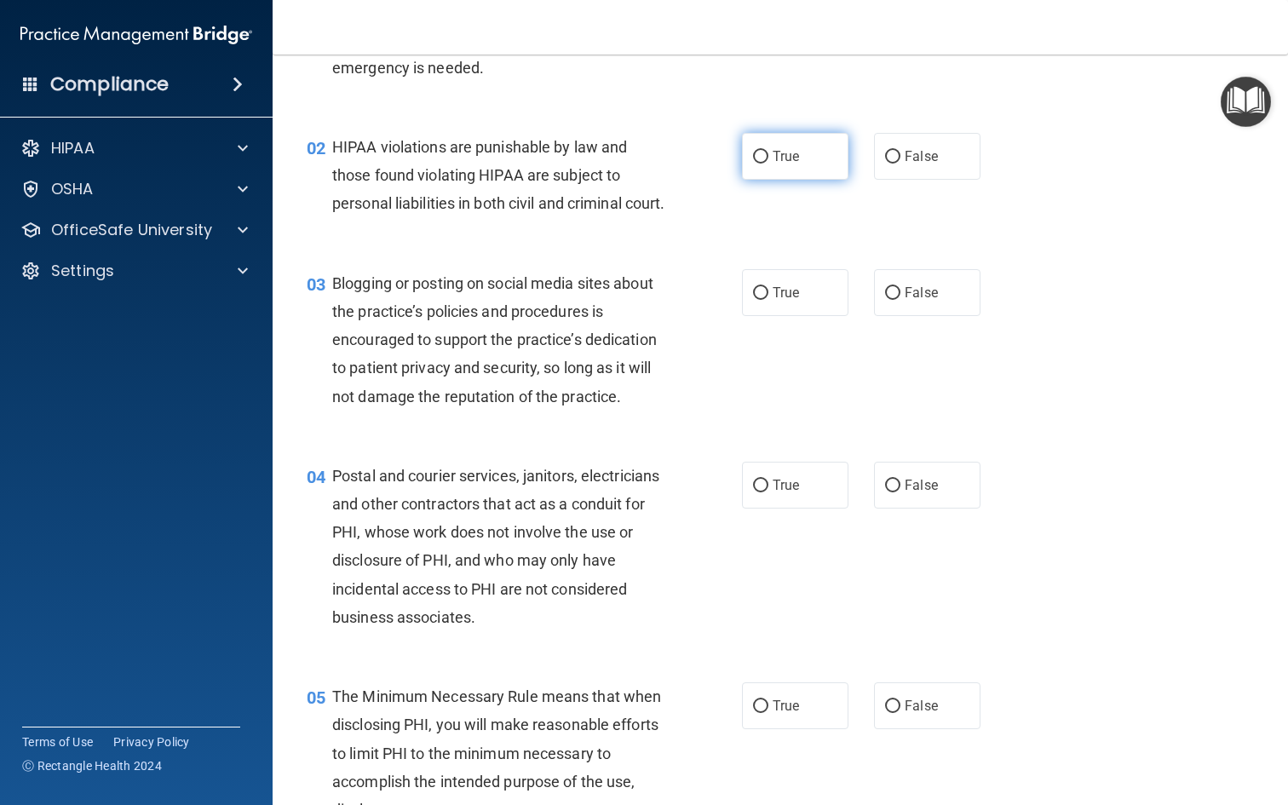
click at [793, 163] on span "True" at bounding box center [786, 156] width 26 height 16
click at [768, 163] on input "True" at bounding box center [760, 157] width 15 height 13
radio input "true"
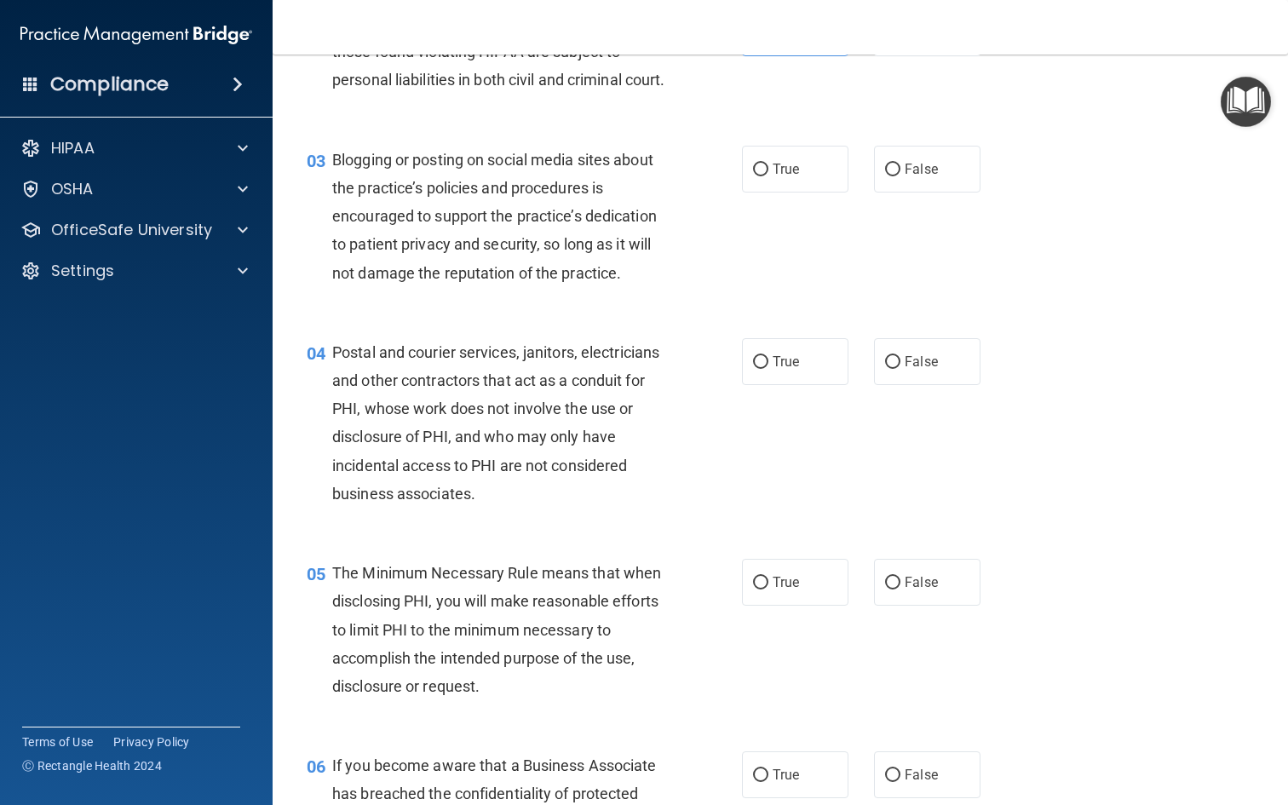
scroll to position [262, 0]
click at [561, 281] on div "Blogging or posting on social media sites about the practice’s policies and pro…" at bounding box center [505, 215] width 346 height 141
click at [790, 176] on span "True" at bounding box center [786, 168] width 26 height 16
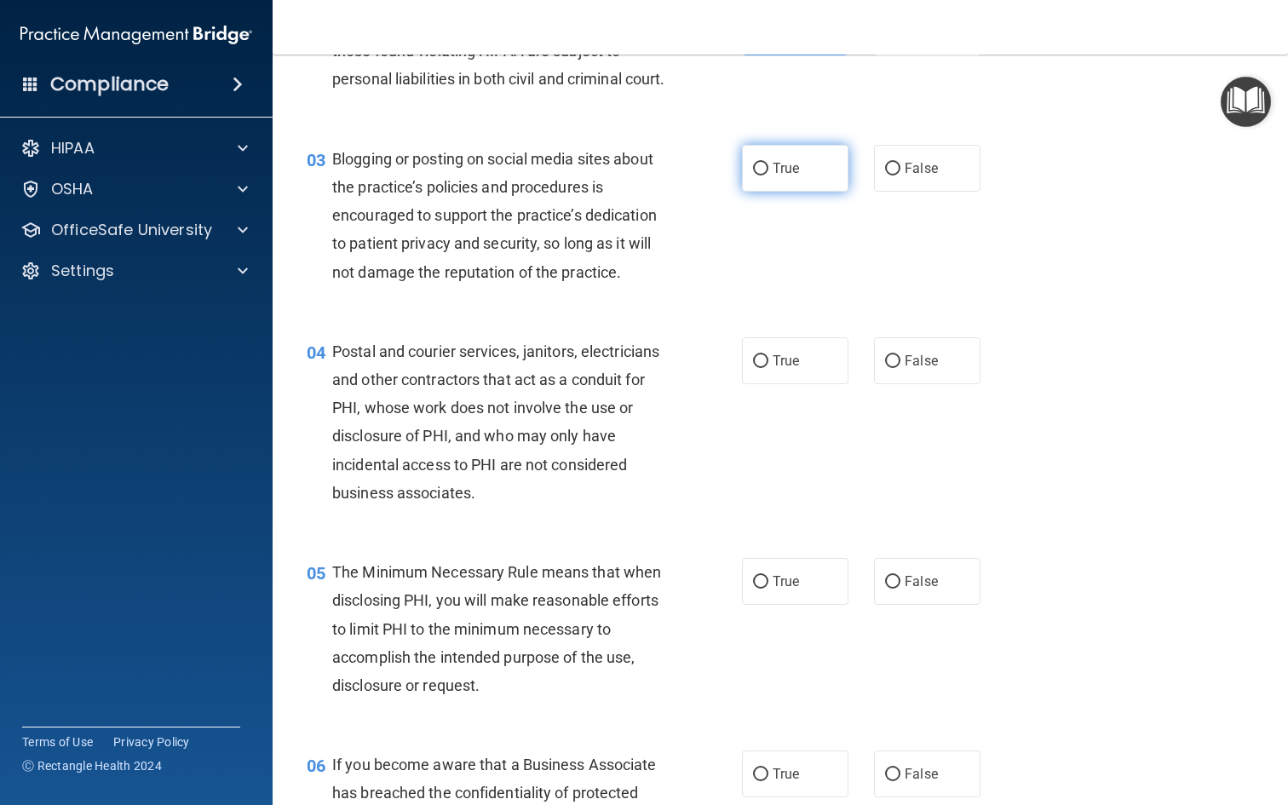
click at [768, 175] on input "True" at bounding box center [760, 169] width 15 height 13
radio input "true"
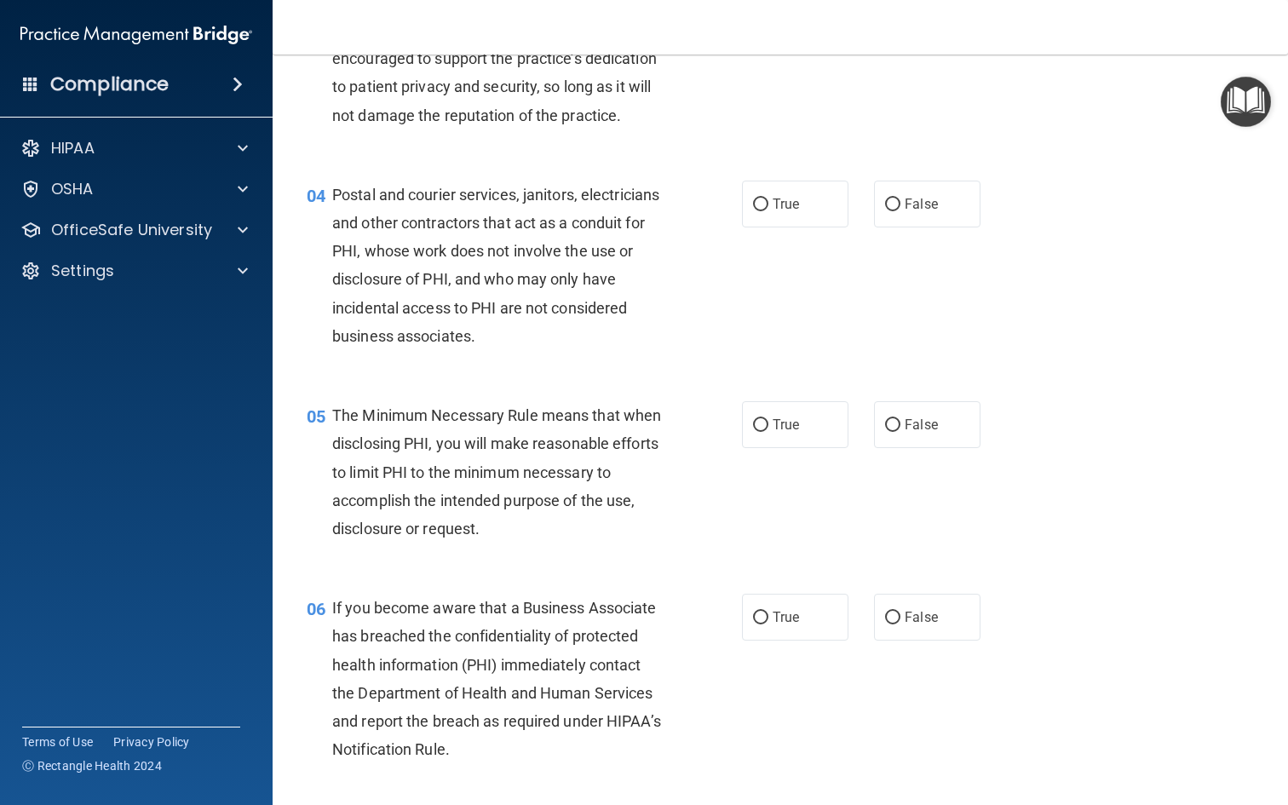
scroll to position [420, 0]
click at [567, 254] on span "Postal and courier services, janitors, electricians and other contractors that …" at bounding box center [495, 264] width 327 height 159
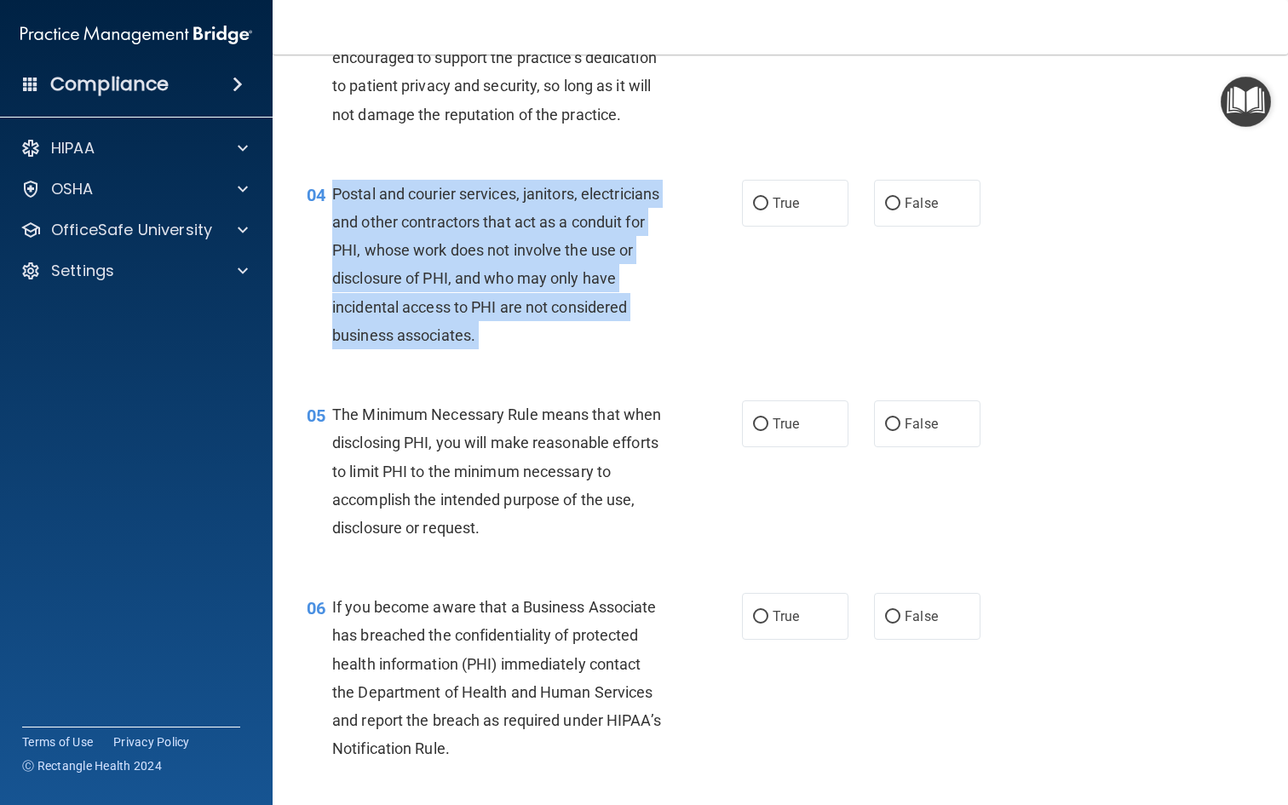
click at [567, 254] on span "Postal and courier services, janitors, electricians and other contractors that …" at bounding box center [495, 264] width 327 height 159
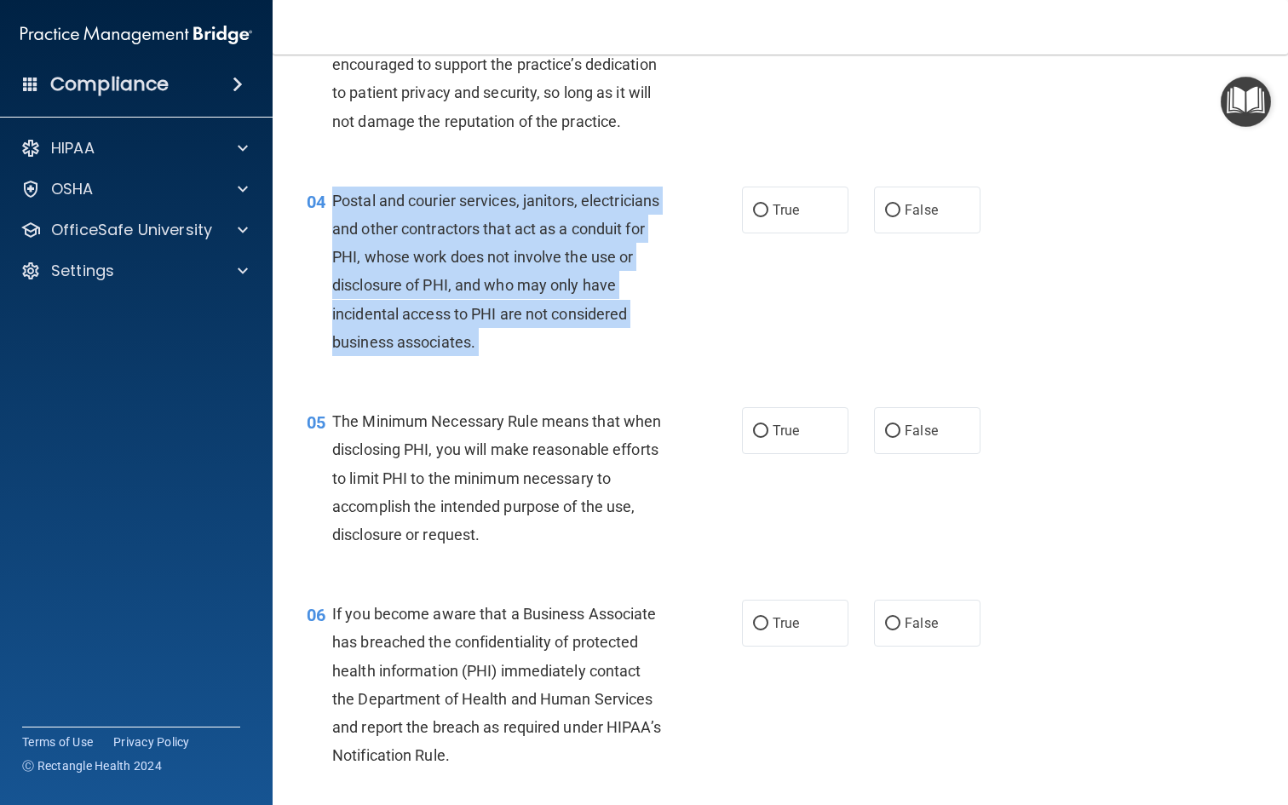
scroll to position [419, 0]
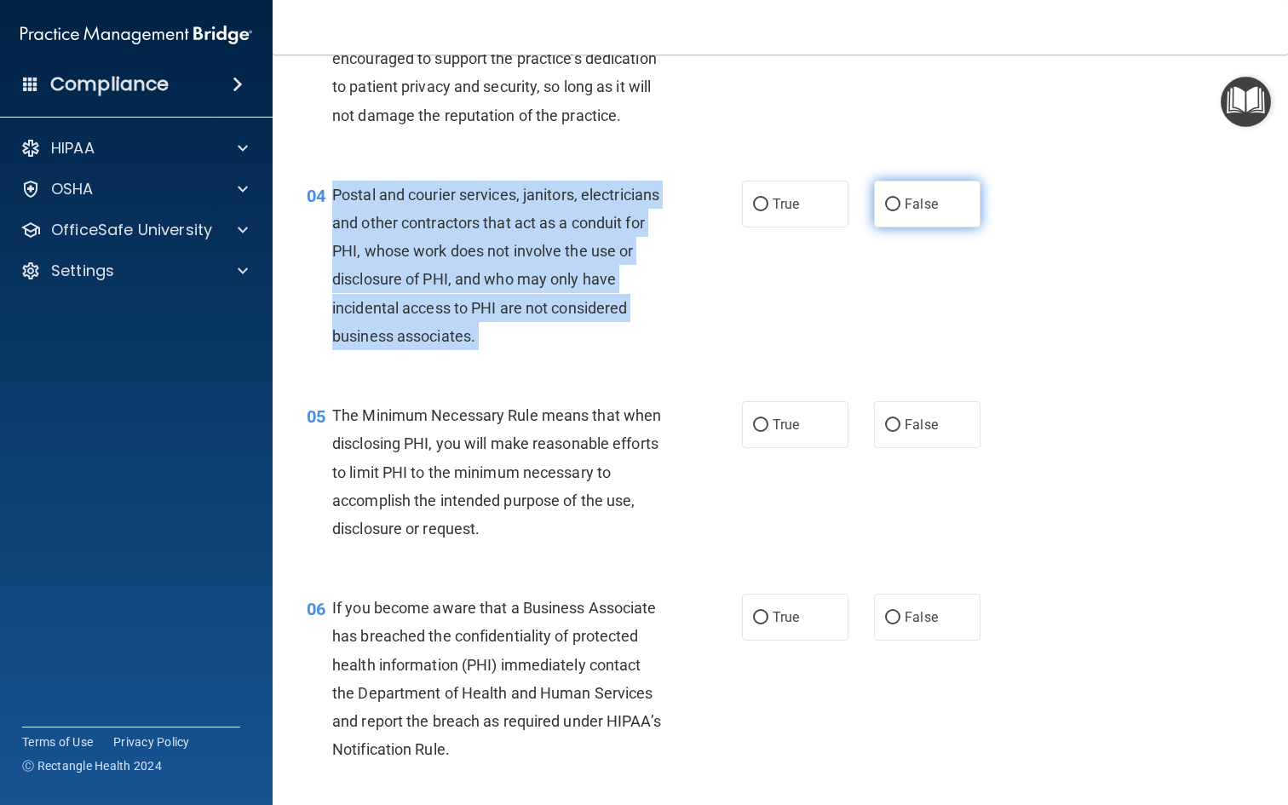
click at [958, 219] on label "False" at bounding box center [927, 204] width 106 height 47
click at [900, 211] on input "False" at bounding box center [892, 204] width 15 height 13
radio input "true"
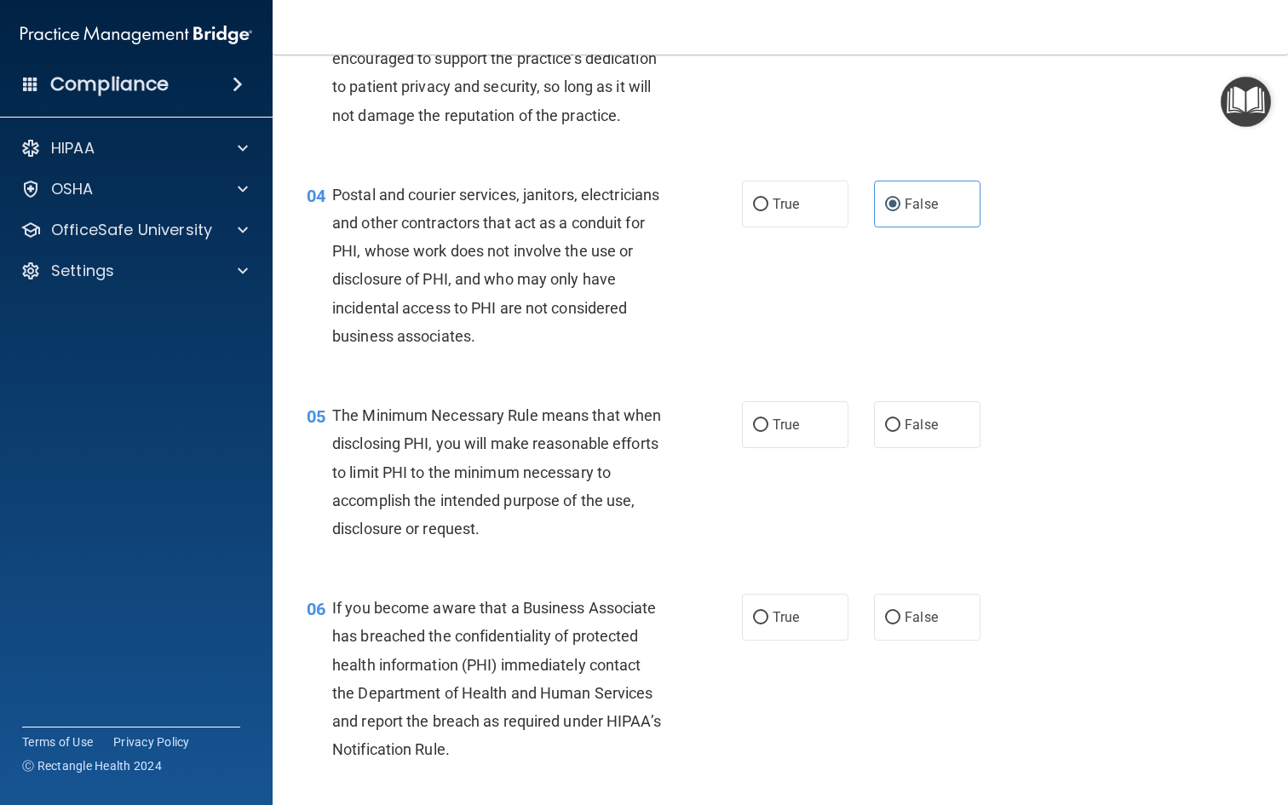
click at [619, 343] on div "Postal and courier services, janitors, electricians and other contractors that …" at bounding box center [505, 266] width 346 height 170
drag, startPoint x: 619, startPoint y: 343, endPoint x: 578, endPoint y: 314, distance: 50.8
click at [578, 314] on div "Postal and courier services, janitors, electricians and other contractors that …" at bounding box center [505, 266] width 346 height 170
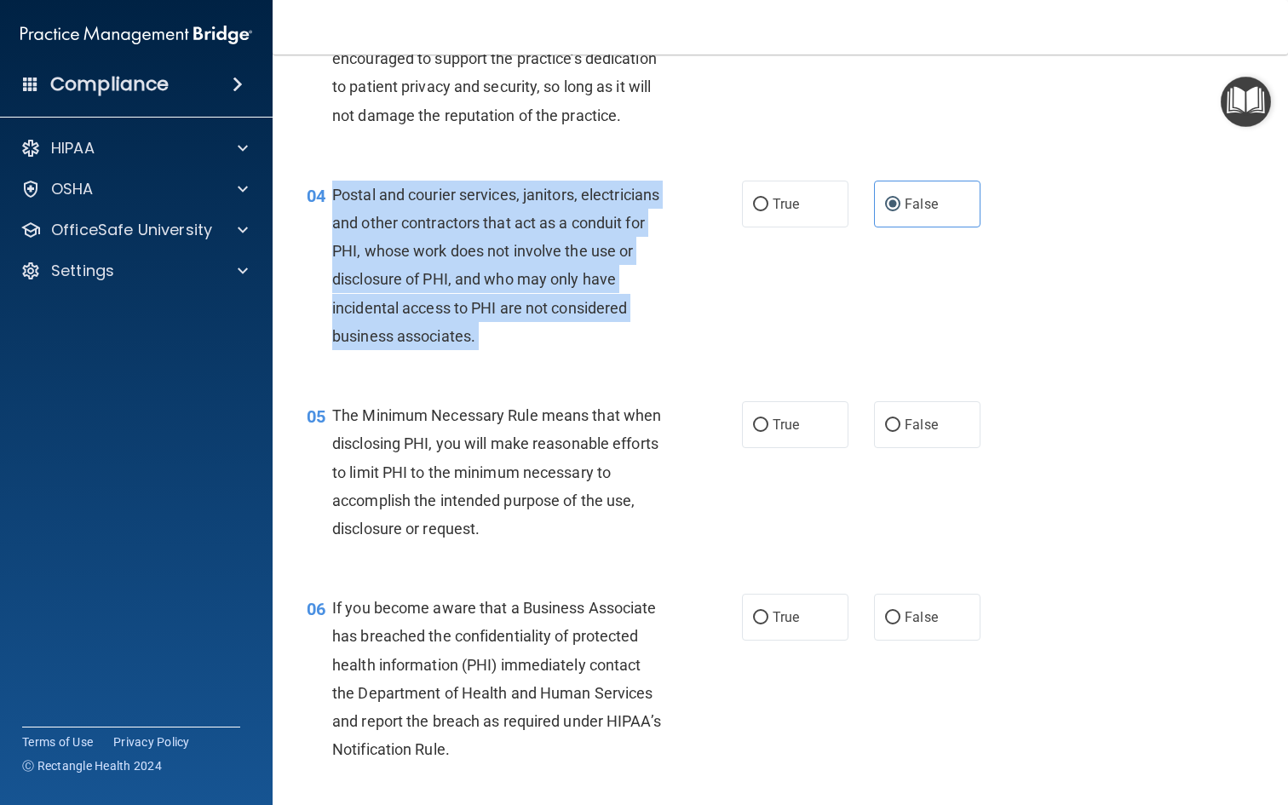
click at [578, 314] on div "Postal and courier services, janitors, electricians and other contractors that …" at bounding box center [505, 266] width 346 height 170
click at [785, 212] on span "True" at bounding box center [786, 204] width 26 height 16
click at [768, 211] on input "True" at bounding box center [760, 204] width 15 height 13
radio input "true"
radio input "false"
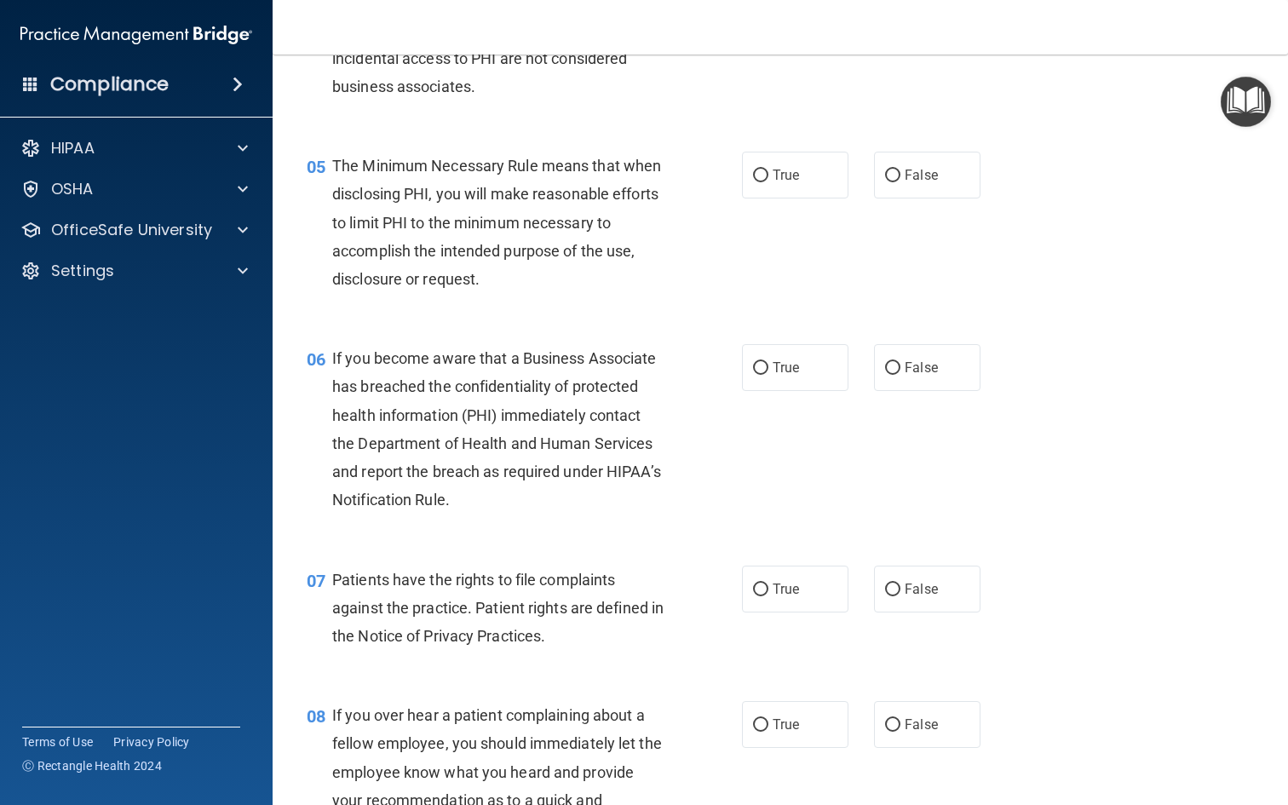
scroll to position [676, 0]
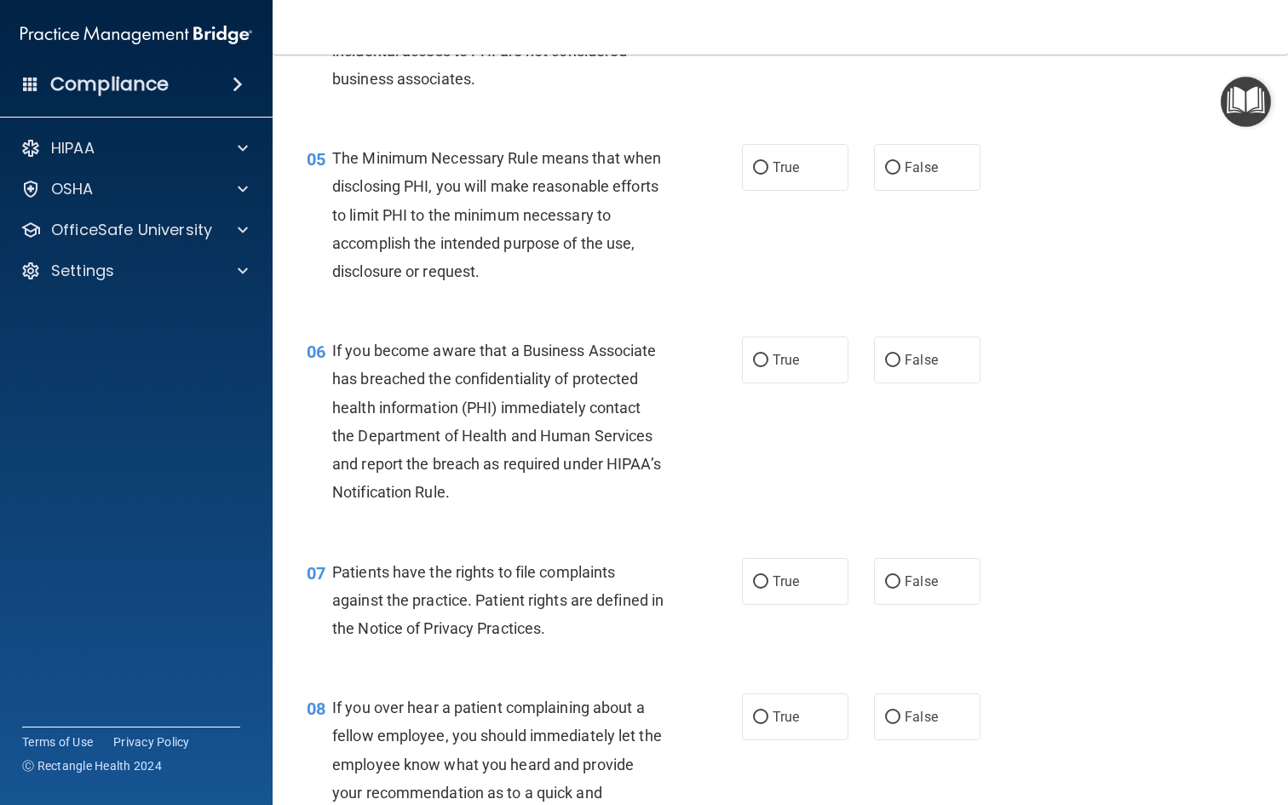
click at [566, 245] on span "The Minimum Necessary Rule means that when disclosing PHI, you will make reason…" at bounding box center [496, 214] width 329 height 131
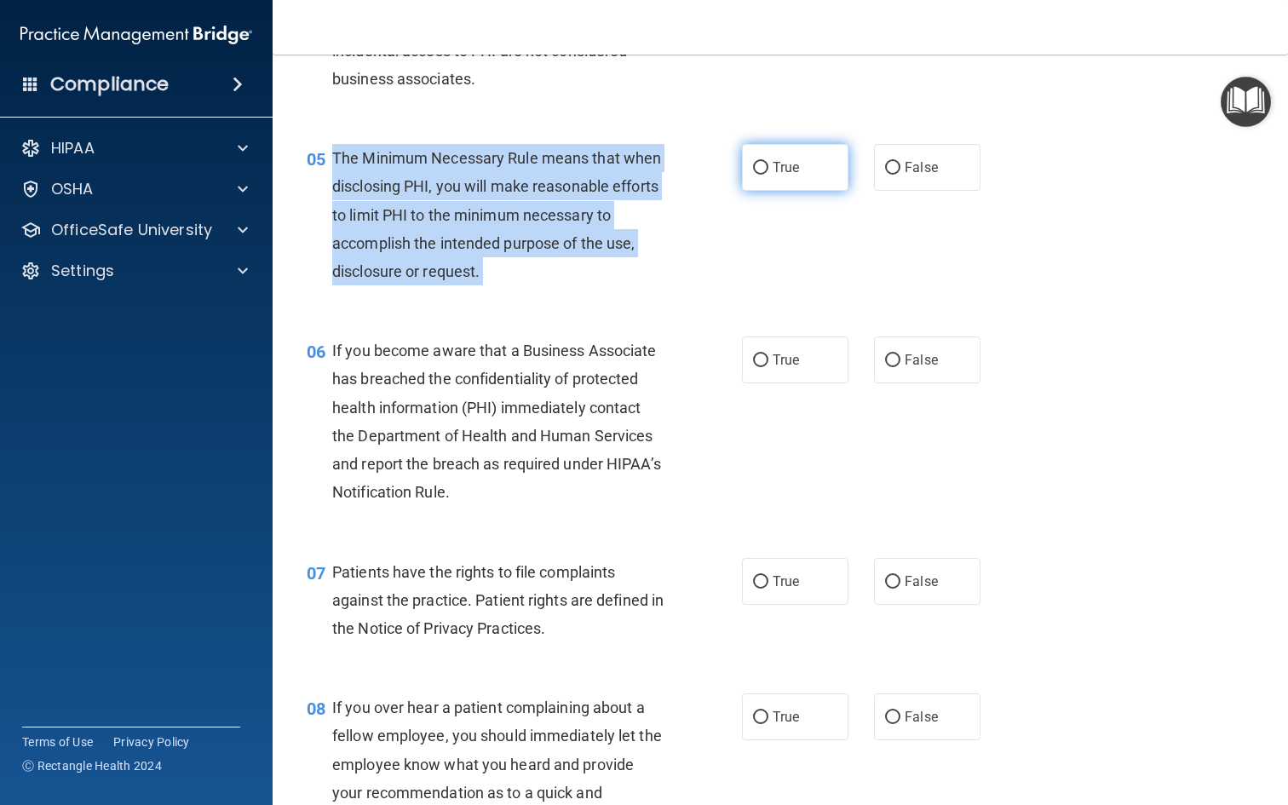
click at [750, 191] on label "True" at bounding box center [795, 167] width 106 height 47
click at [753, 175] on input "True" at bounding box center [760, 168] width 15 height 13
radio input "true"
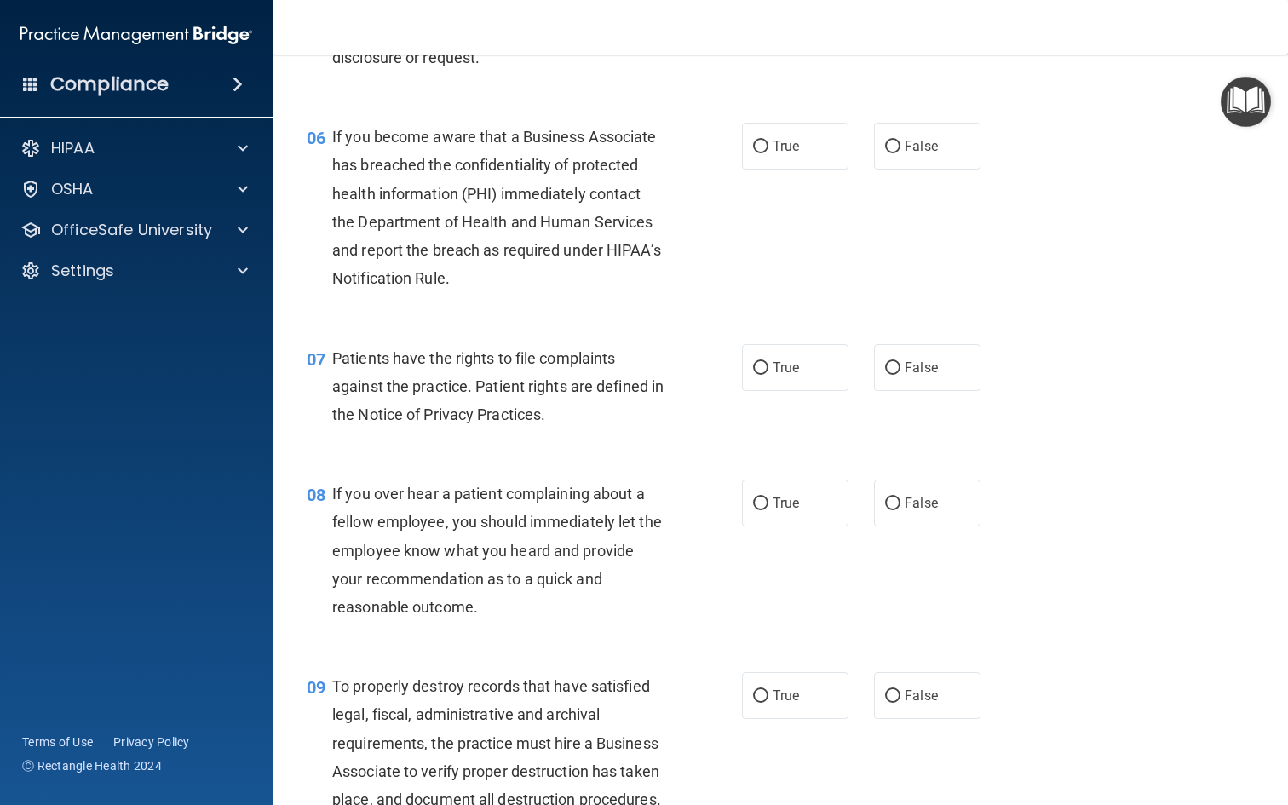
scroll to position [897, 0]
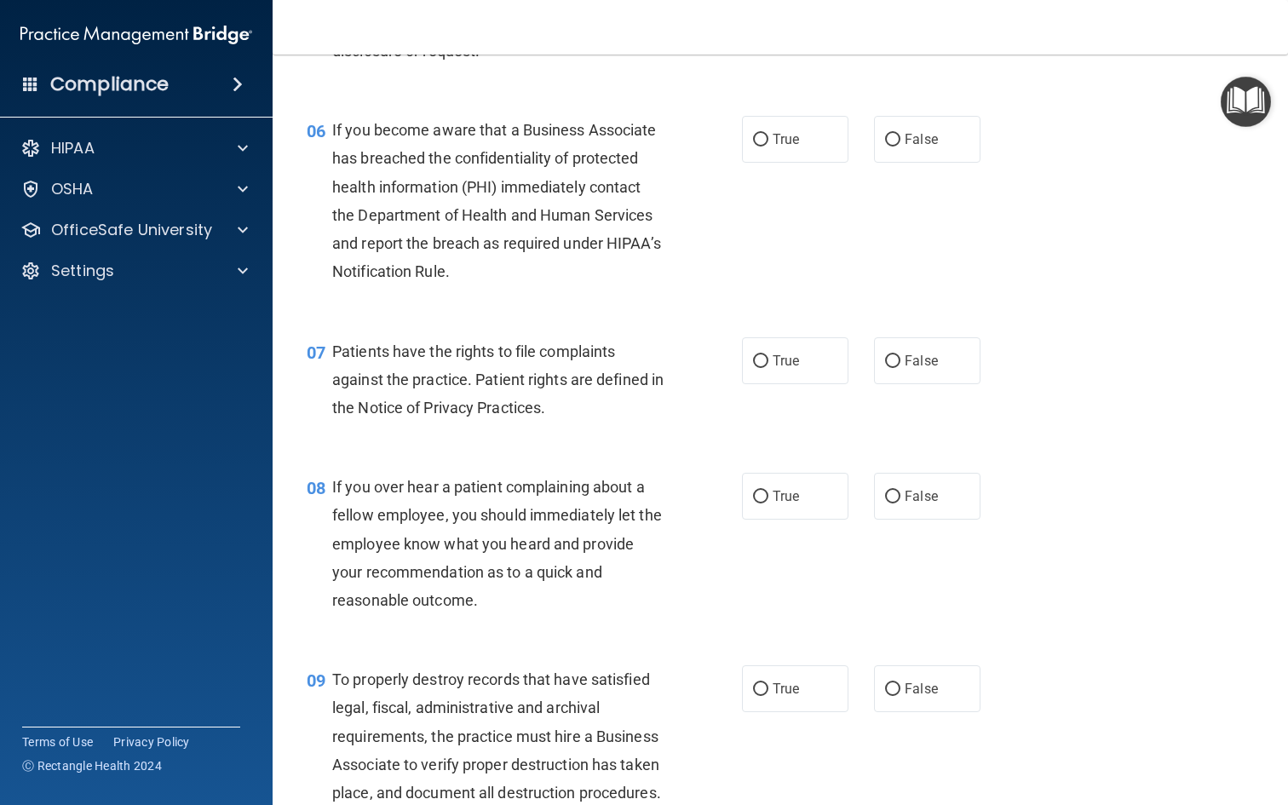
click at [523, 214] on span "If you become aware that a Business Associate has breached the confidentiality …" at bounding box center [496, 200] width 329 height 159
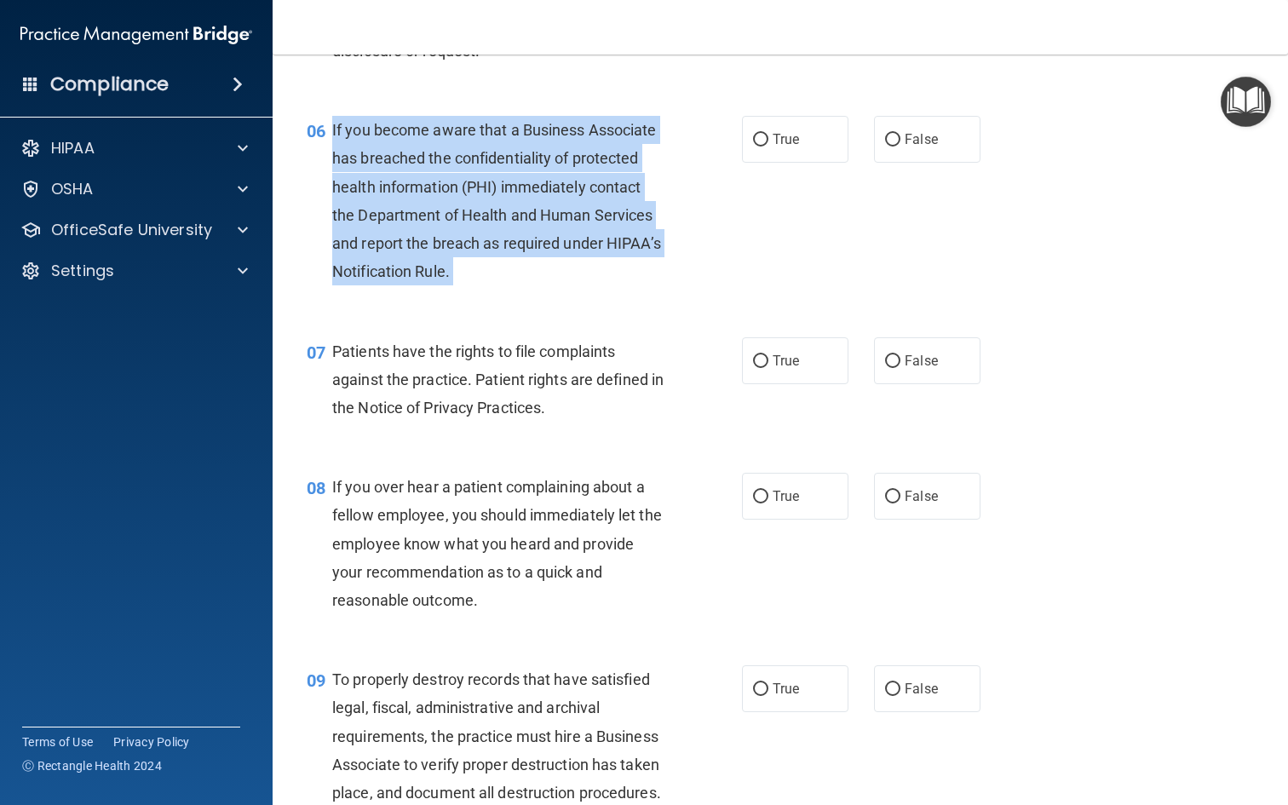
click at [523, 214] on span "If you become aware that a Business Associate has breached the confidentiality …" at bounding box center [496, 200] width 329 height 159
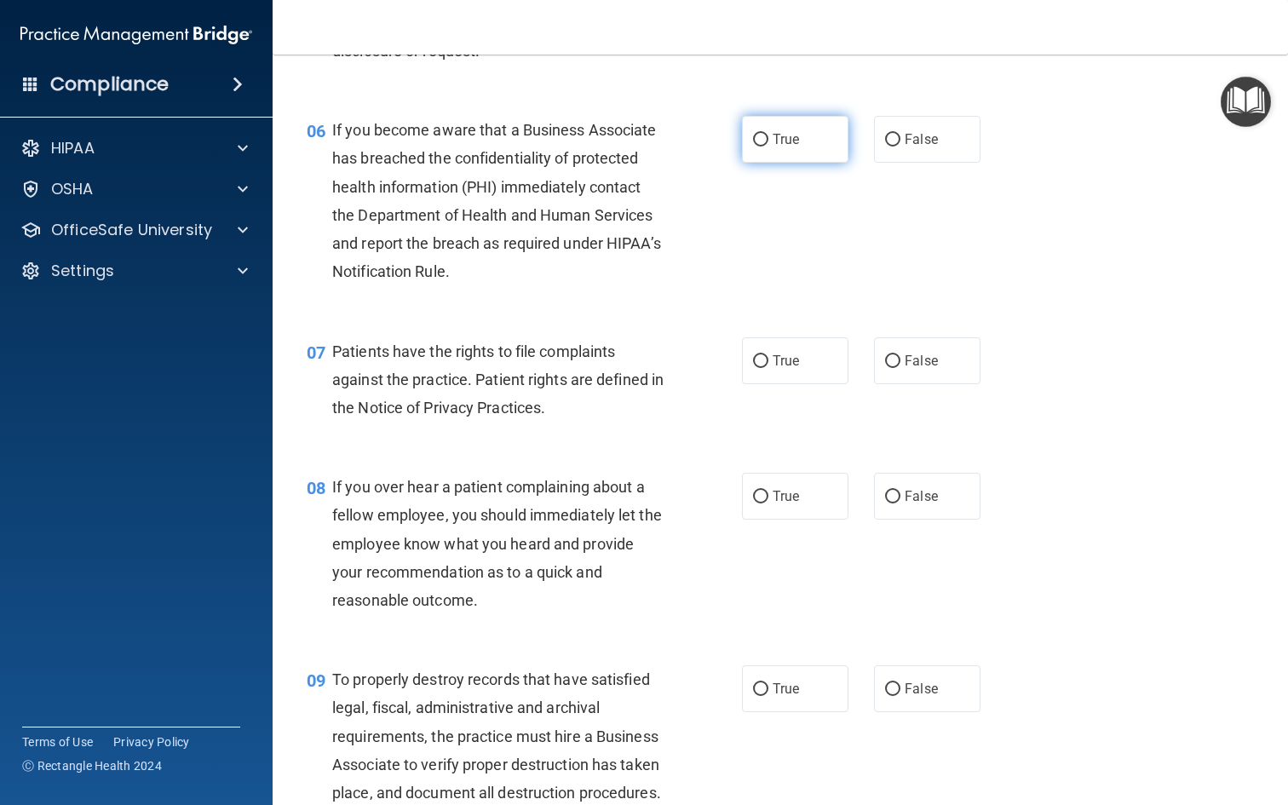
click at [811, 163] on label "True" at bounding box center [795, 139] width 106 height 47
click at [768, 147] on input "True" at bounding box center [760, 140] width 15 height 13
radio input "true"
click at [940, 141] on label "False" at bounding box center [927, 139] width 106 height 47
click at [900, 141] on input "False" at bounding box center [892, 140] width 15 height 13
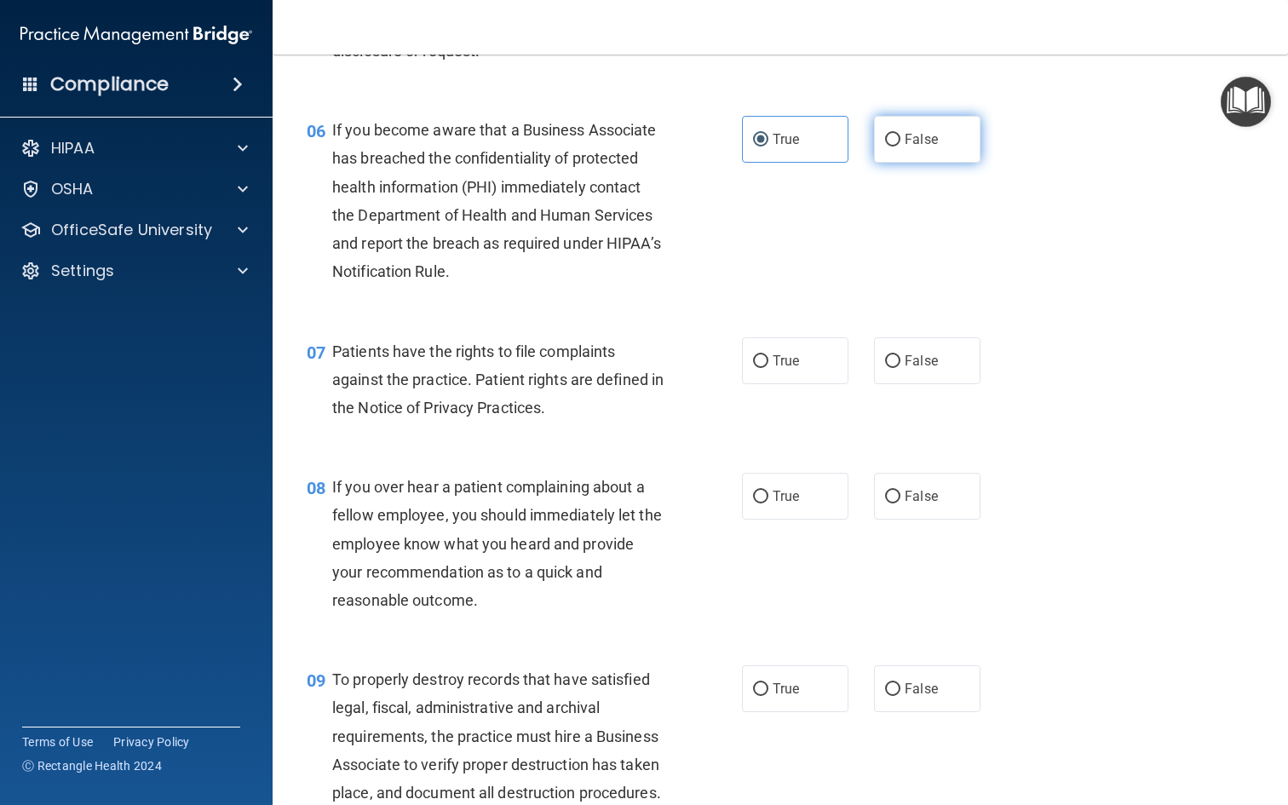
radio input "true"
radio input "false"
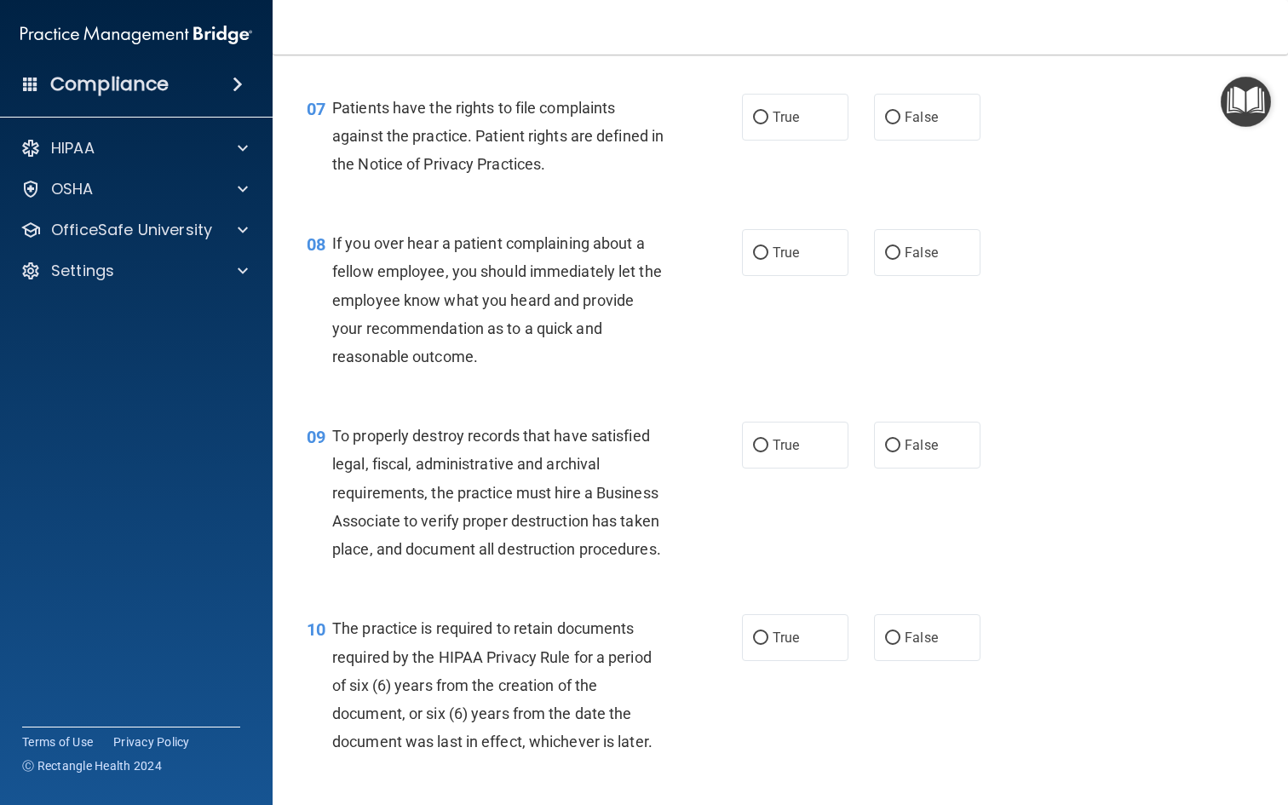
scroll to position [1147, 0]
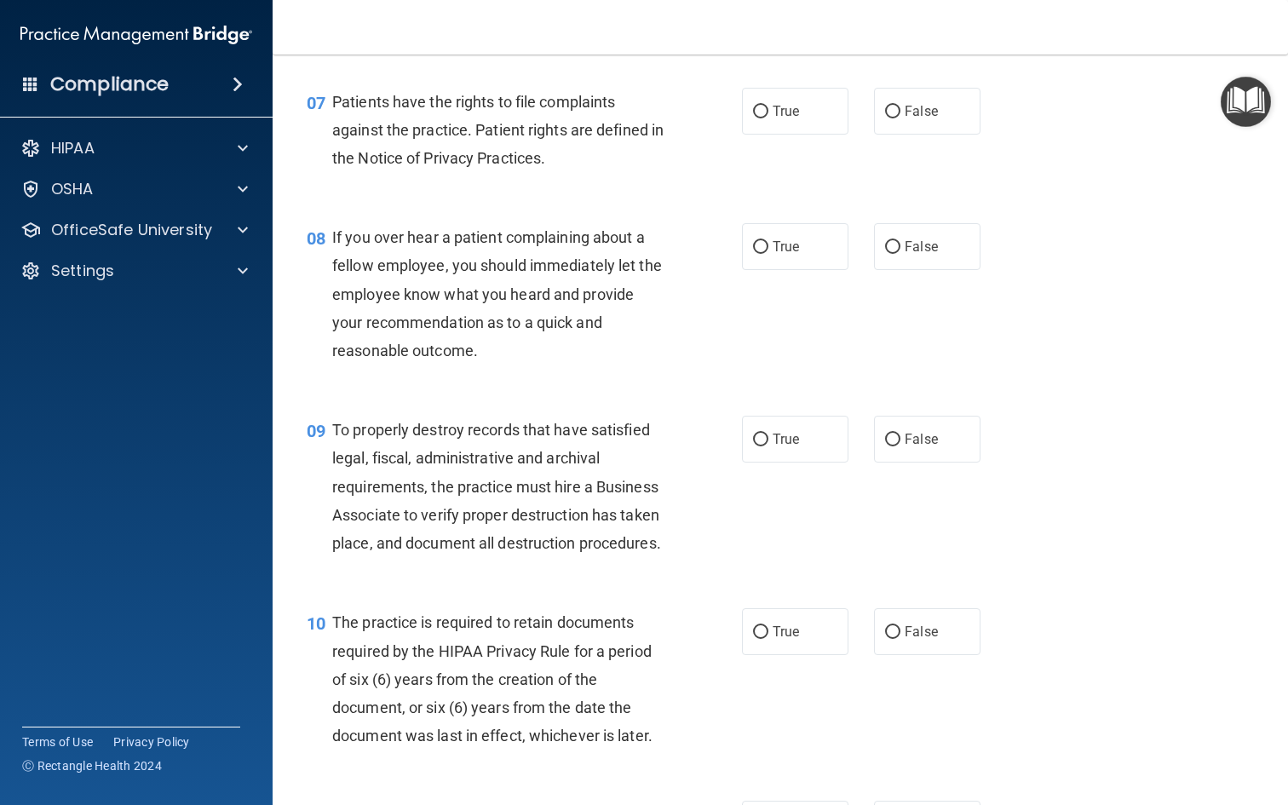
click at [489, 122] on span "Patients have the rights to file complaints against the practice. Patient right…" at bounding box center [497, 130] width 331 height 74
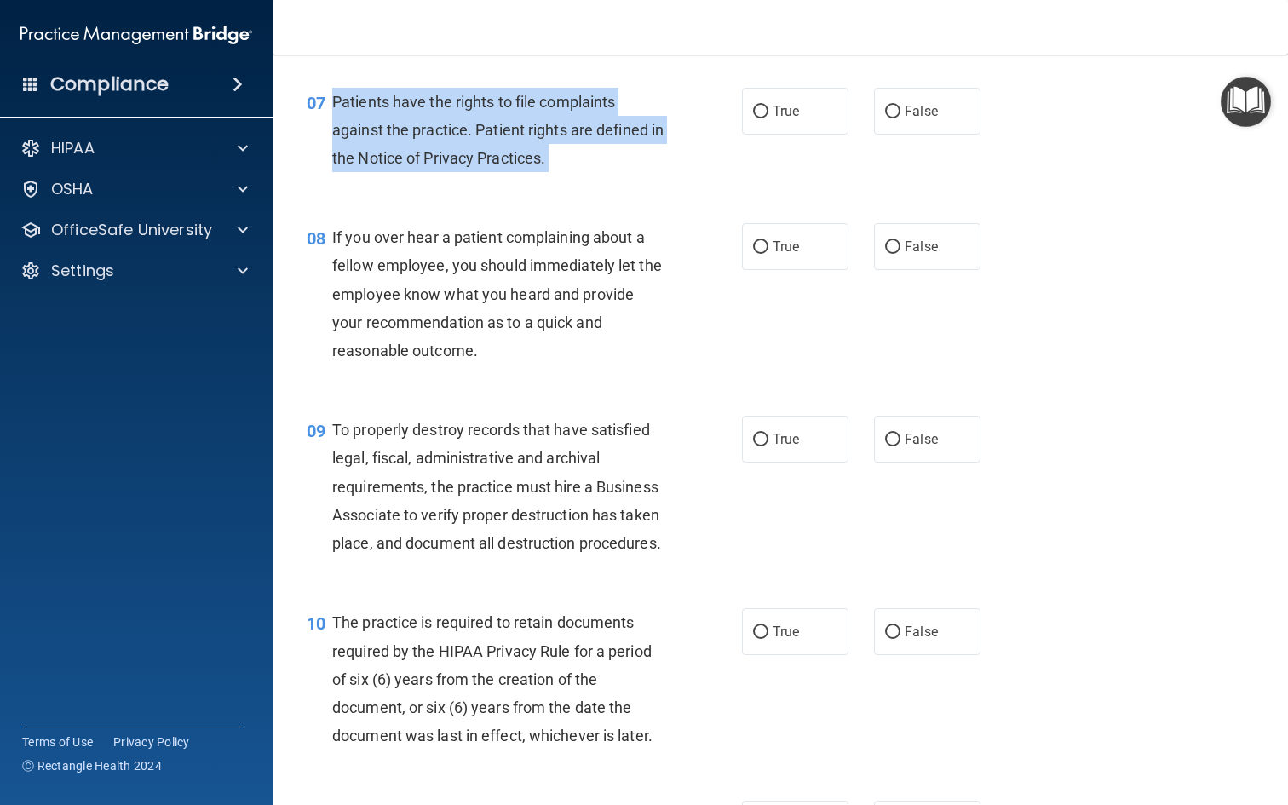
click at [489, 122] on span "Patients have the rights to file complaints against the practice. Patient right…" at bounding box center [497, 130] width 331 height 74
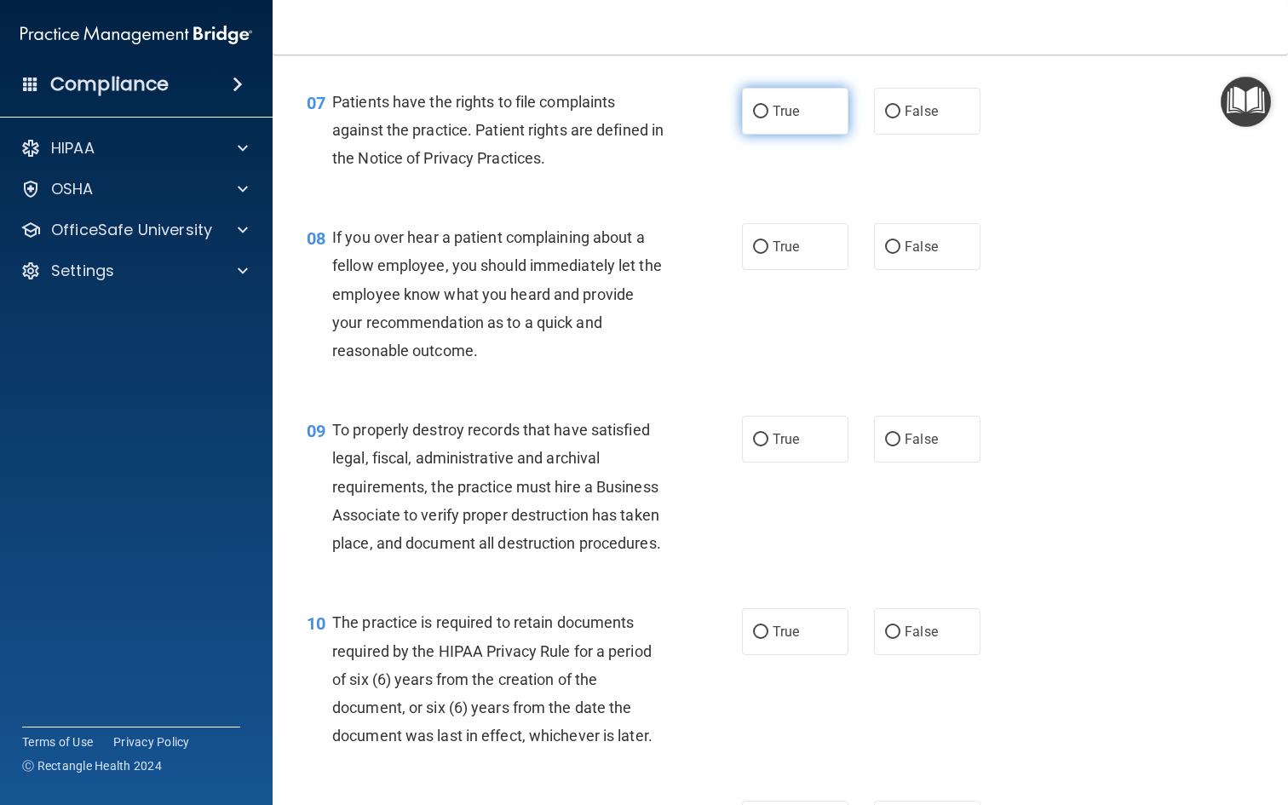
click at [755, 135] on label "True" at bounding box center [795, 111] width 106 height 47
click at [755, 118] on input "True" at bounding box center [760, 112] width 15 height 13
radio input "true"
click at [544, 152] on span "Patients have the rights to file complaints against the practice. Patient right…" at bounding box center [497, 130] width 331 height 74
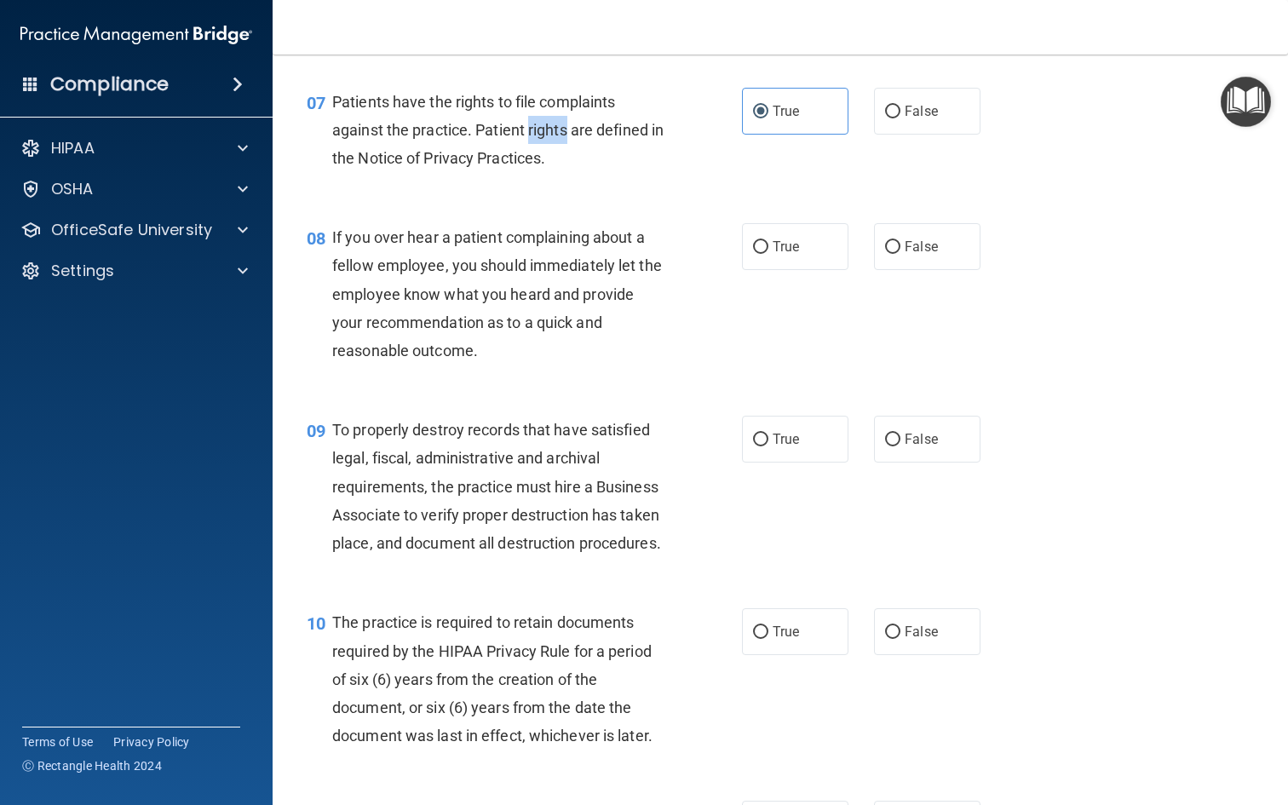
click at [544, 152] on span "Patients have the rights to file complaints against the practice. Patient right…" at bounding box center [497, 130] width 331 height 74
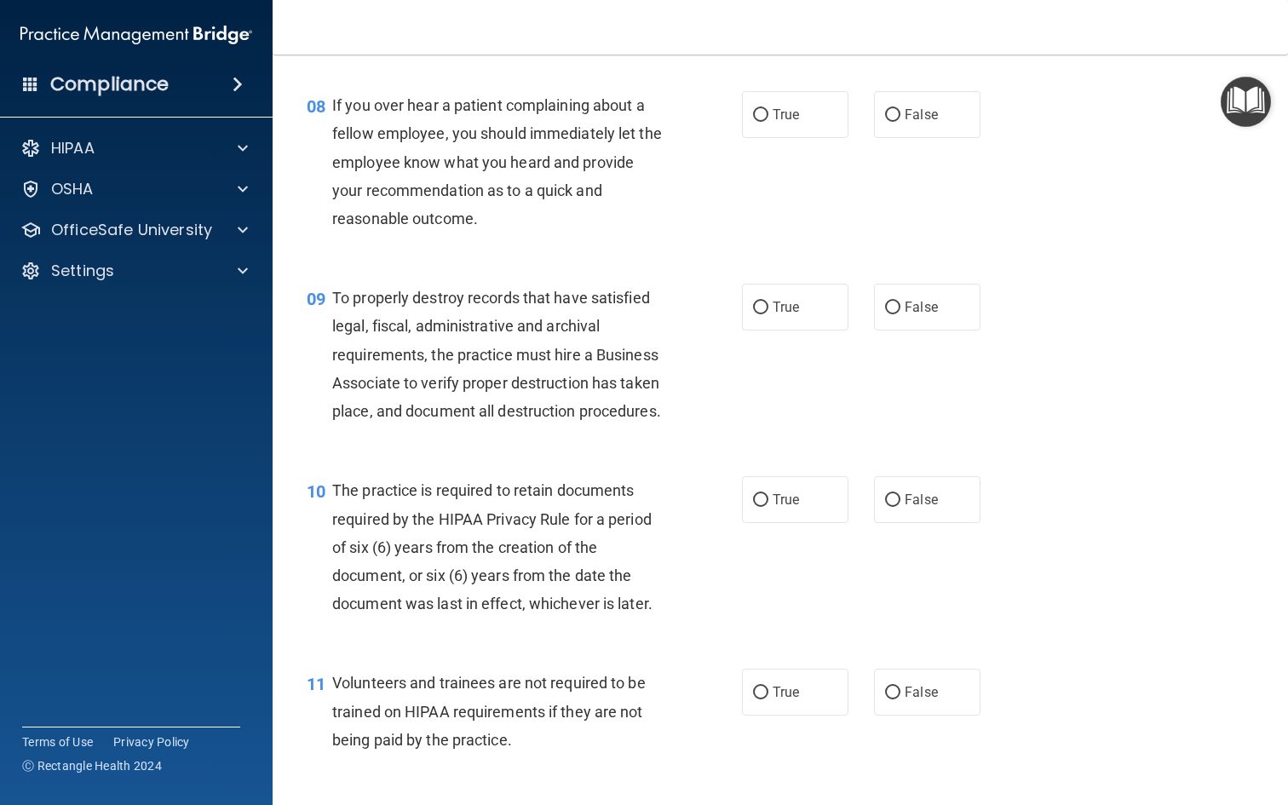
scroll to position [1279, 0]
click at [544, 152] on span "If you over hear a patient complaining about a fellow employee, you should imme…" at bounding box center [497, 160] width 330 height 131
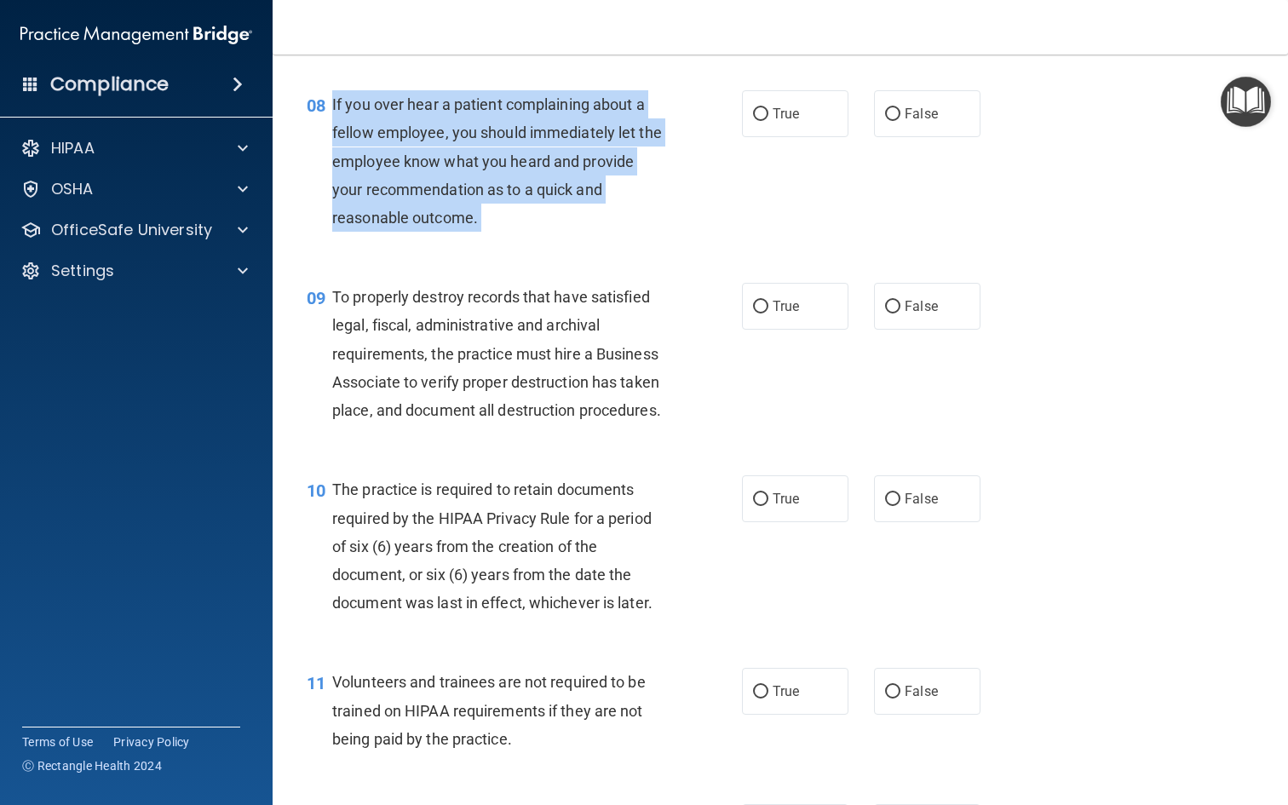
click at [544, 152] on span "If you over hear a patient complaining about a fellow employee, you should imme…" at bounding box center [497, 160] width 330 height 131
click at [906, 122] on span "False" at bounding box center [921, 114] width 33 height 16
click at [900, 121] on input "False" at bounding box center [892, 114] width 15 height 13
radio input "true"
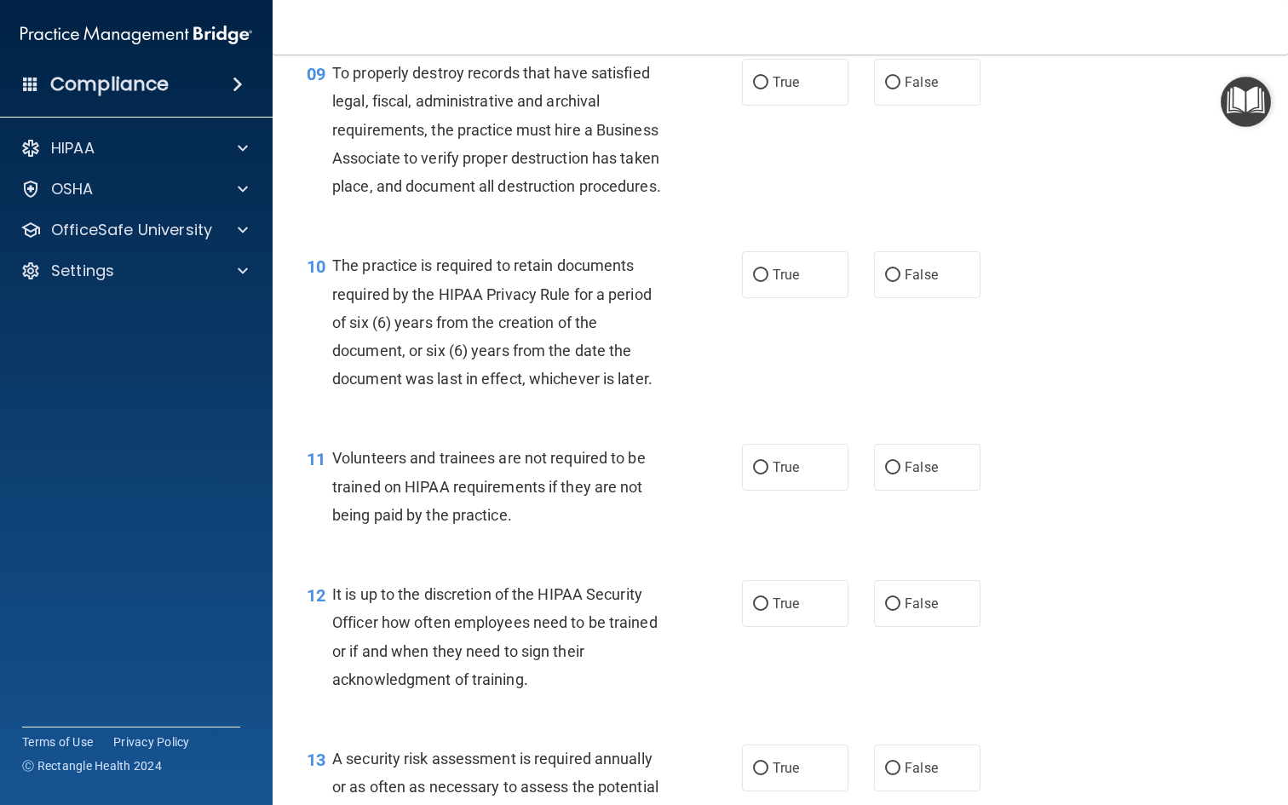
scroll to position [1490, 0]
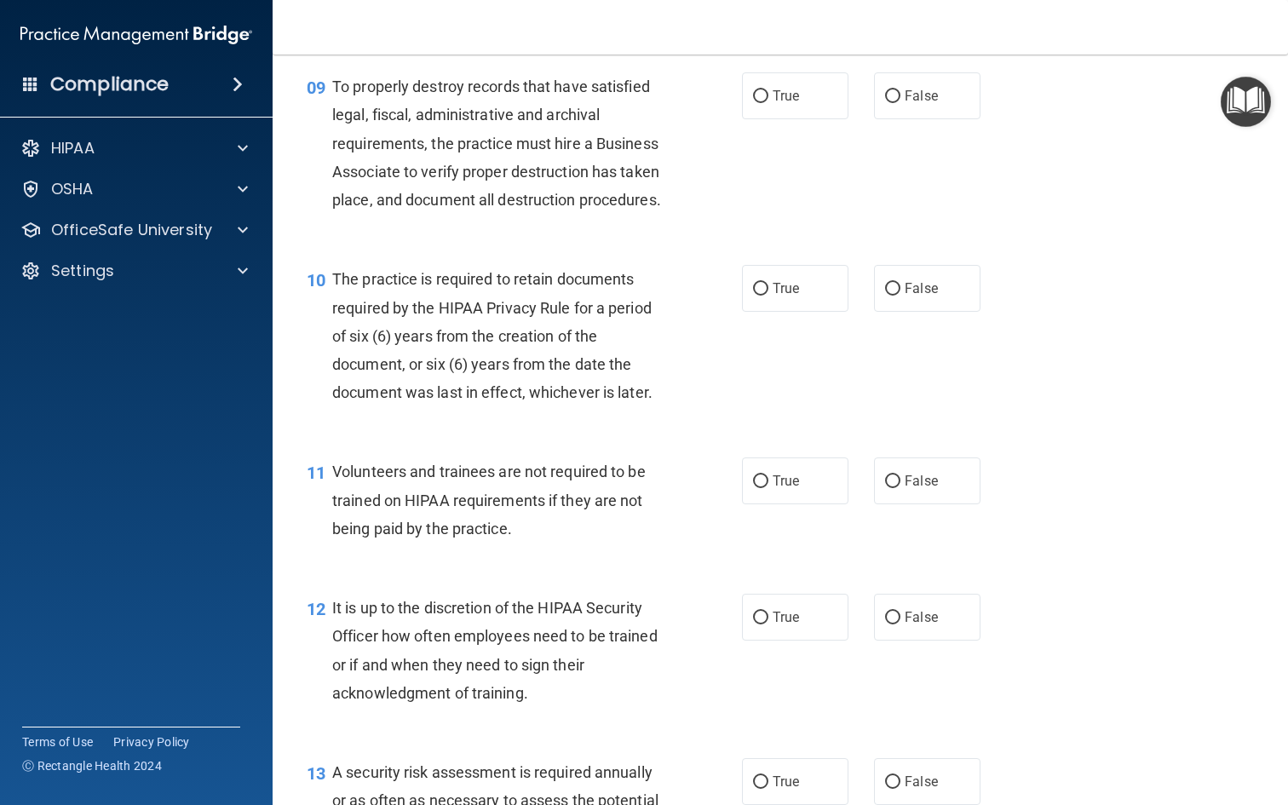
click at [500, 161] on span "To properly destroy records that have satisfied legal, fiscal, administrative a…" at bounding box center [496, 143] width 329 height 131
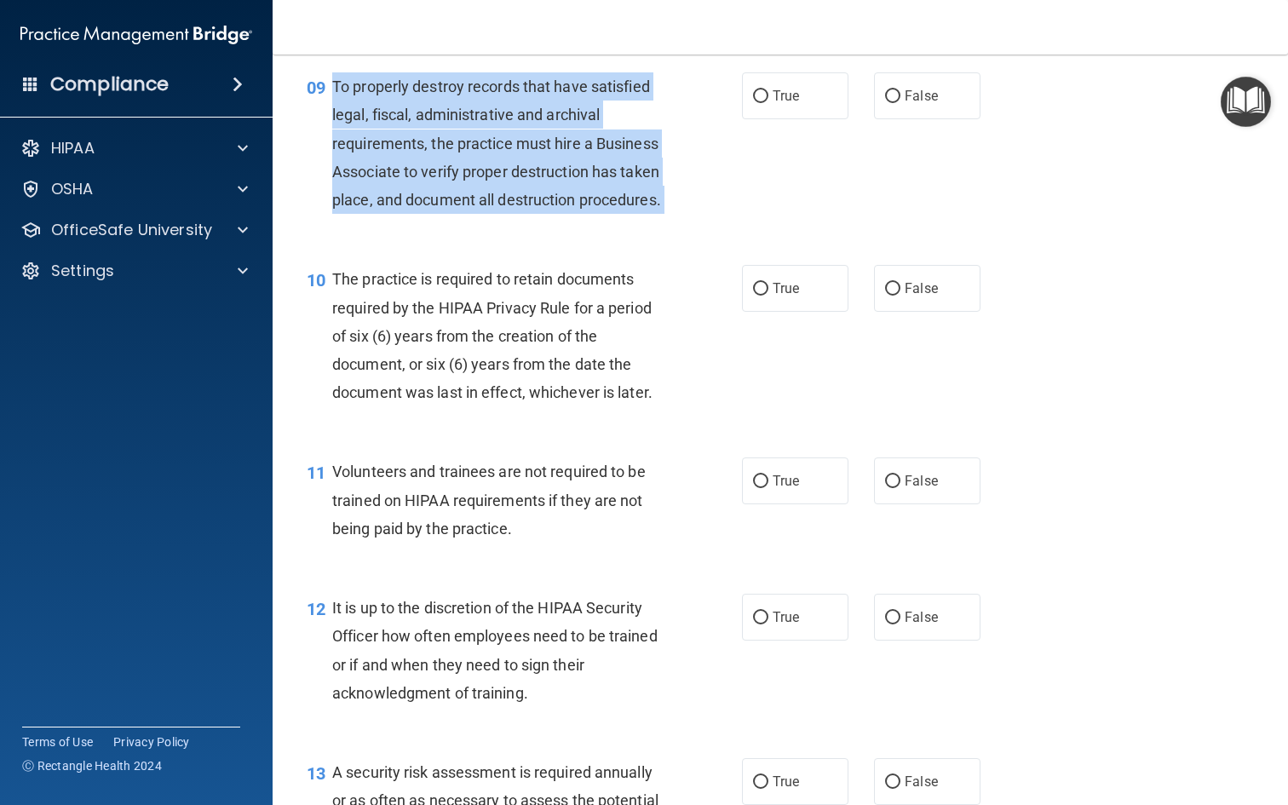
click at [714, 118] on div "09 To properly destroy records that have satisfied legal, fiscal, administrativ…" at bounding box center [524, 147] width 486 height 150
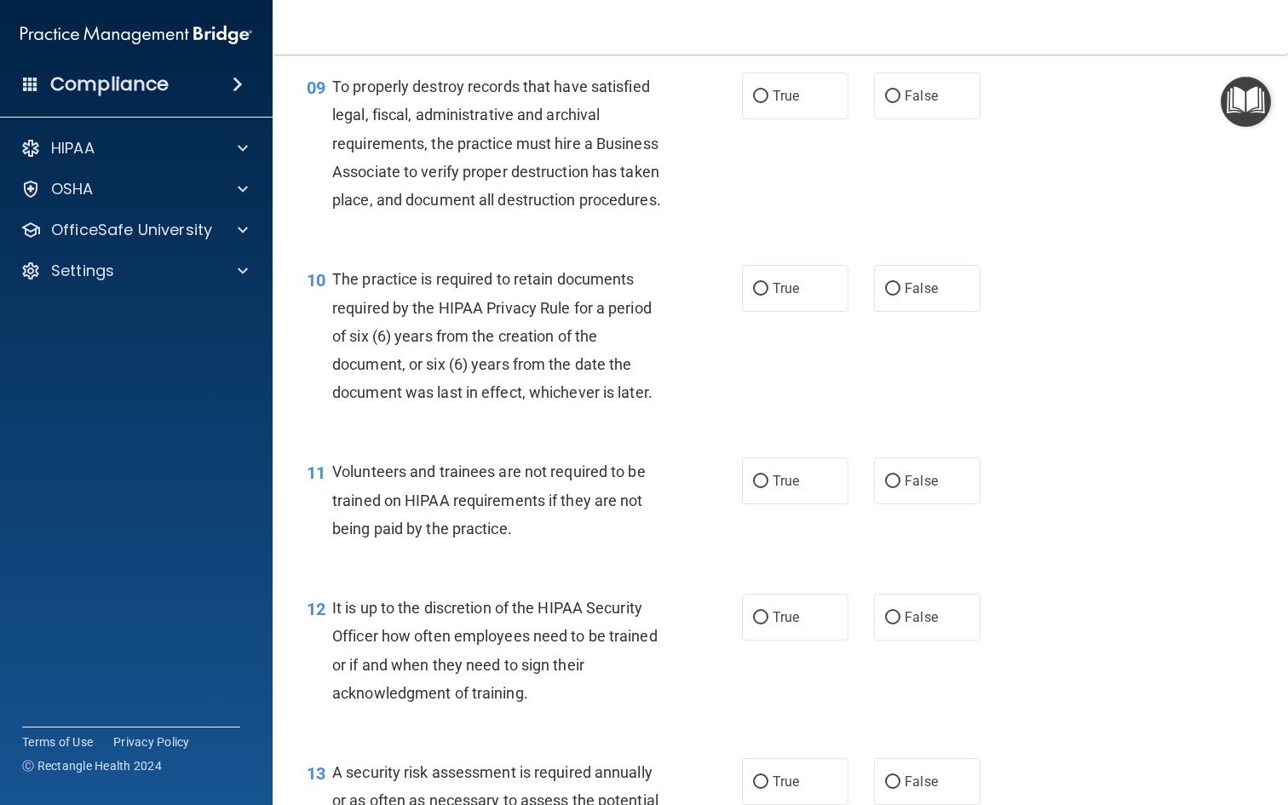
click at [782, 92] on div "09 To properly destroy records that have satisfied legal, fiscal, administrativ…" at bounding box center [780, 147] width 973 height 193
click at [782, 104] on span "True" at bounding box center [786, 96] width 26 height 16
click at [768, 103] on input "True" at bounding box center [760, 96] width 15 height 13
radio input "true"
click at [915, 296] on span "False" at bounding box center [921, 288] width 33 height 16
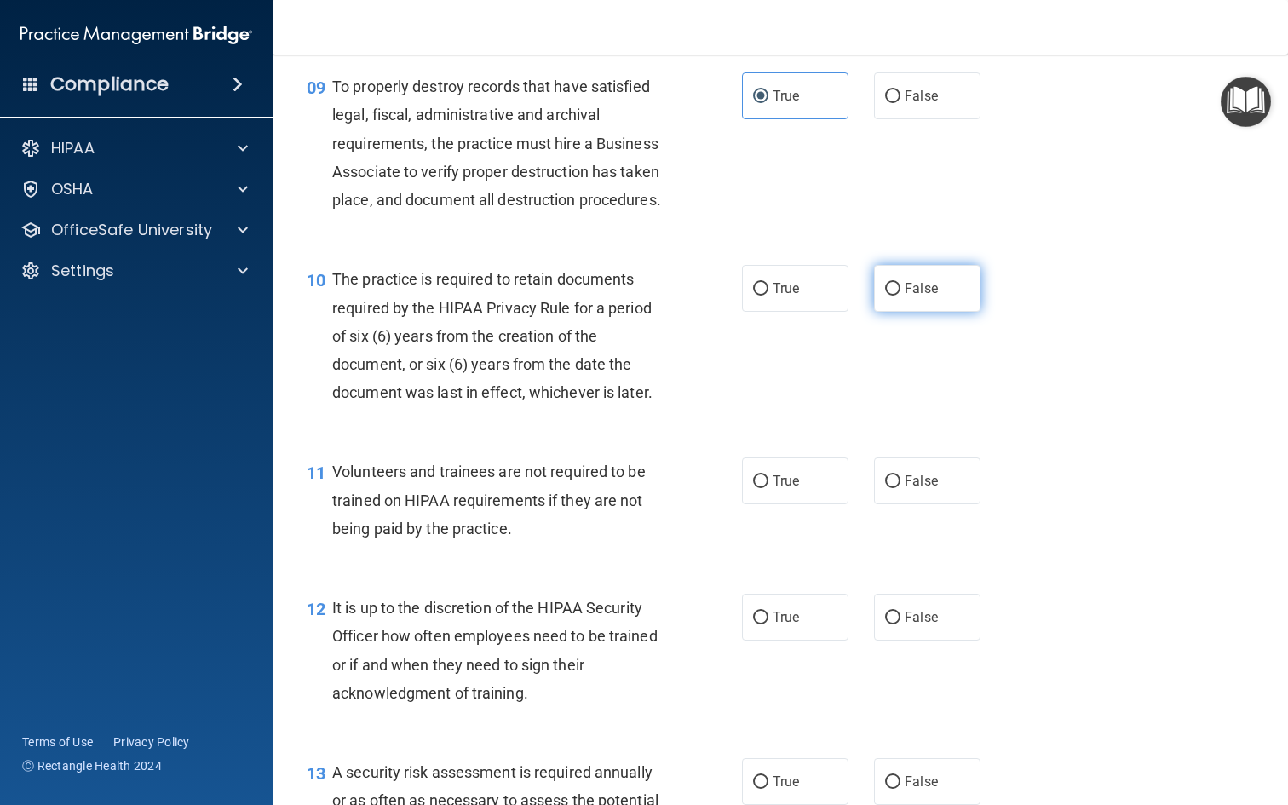
click at [900, 296] on input "False" at bounding box center [892, 289] width 15 height 13
radio input "true"
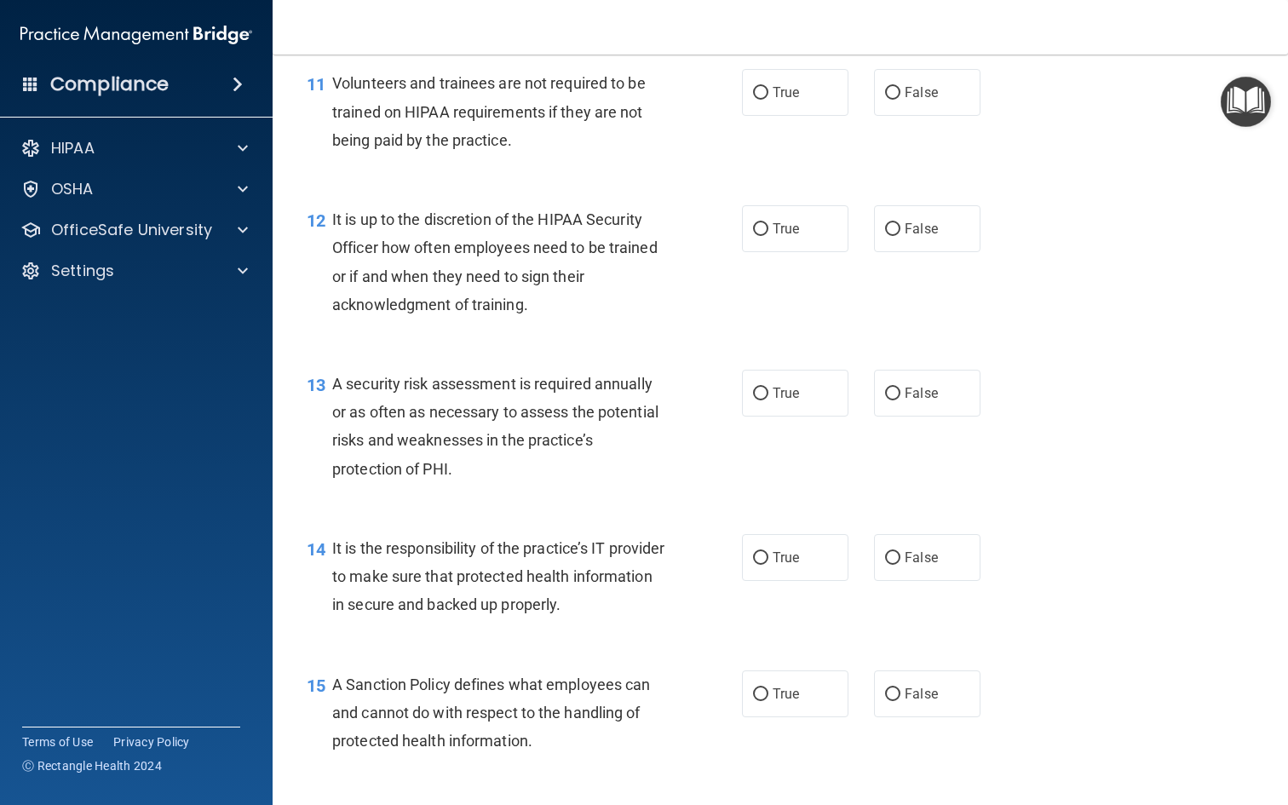
scroll to position [1859, 0]
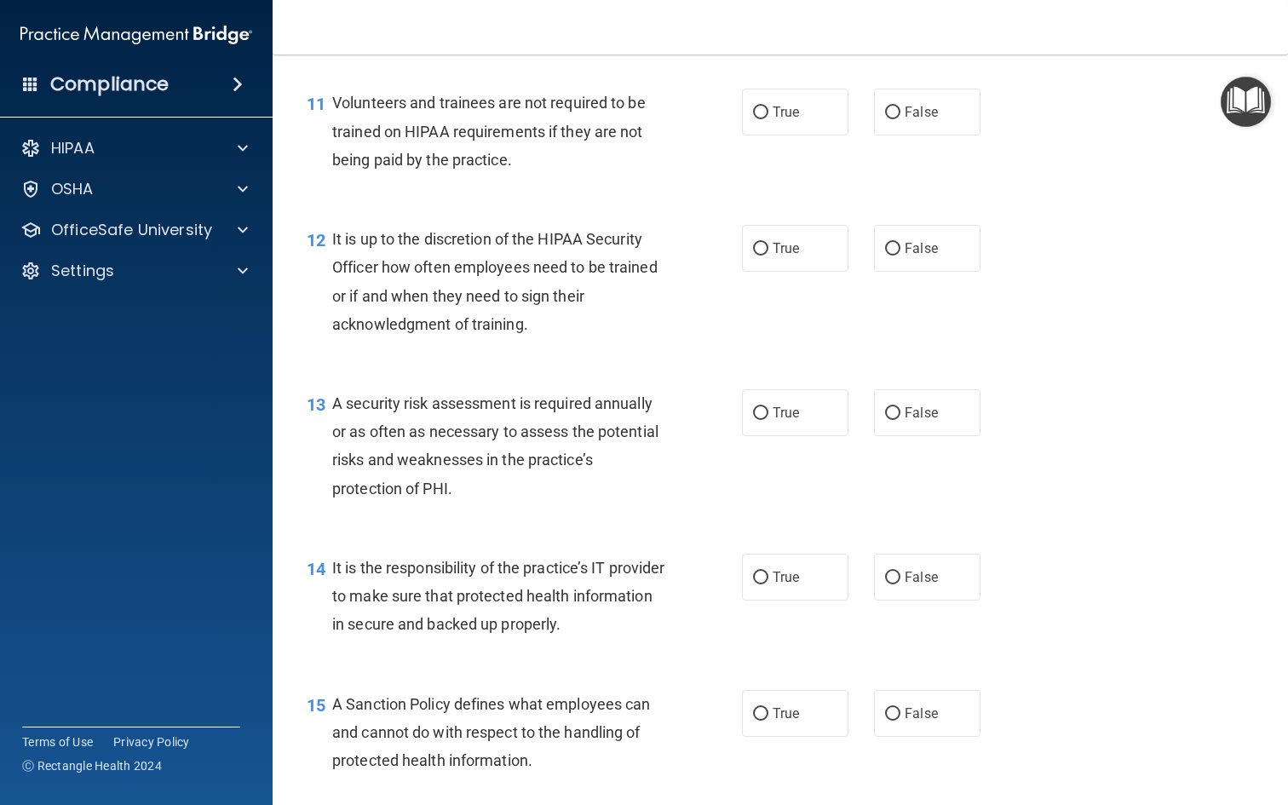
click at [508, 144] on span "Volunteers and trainees are not required to be trained on HIPAA requirements if…" at bounding box center [488, 131] width 313 height 74
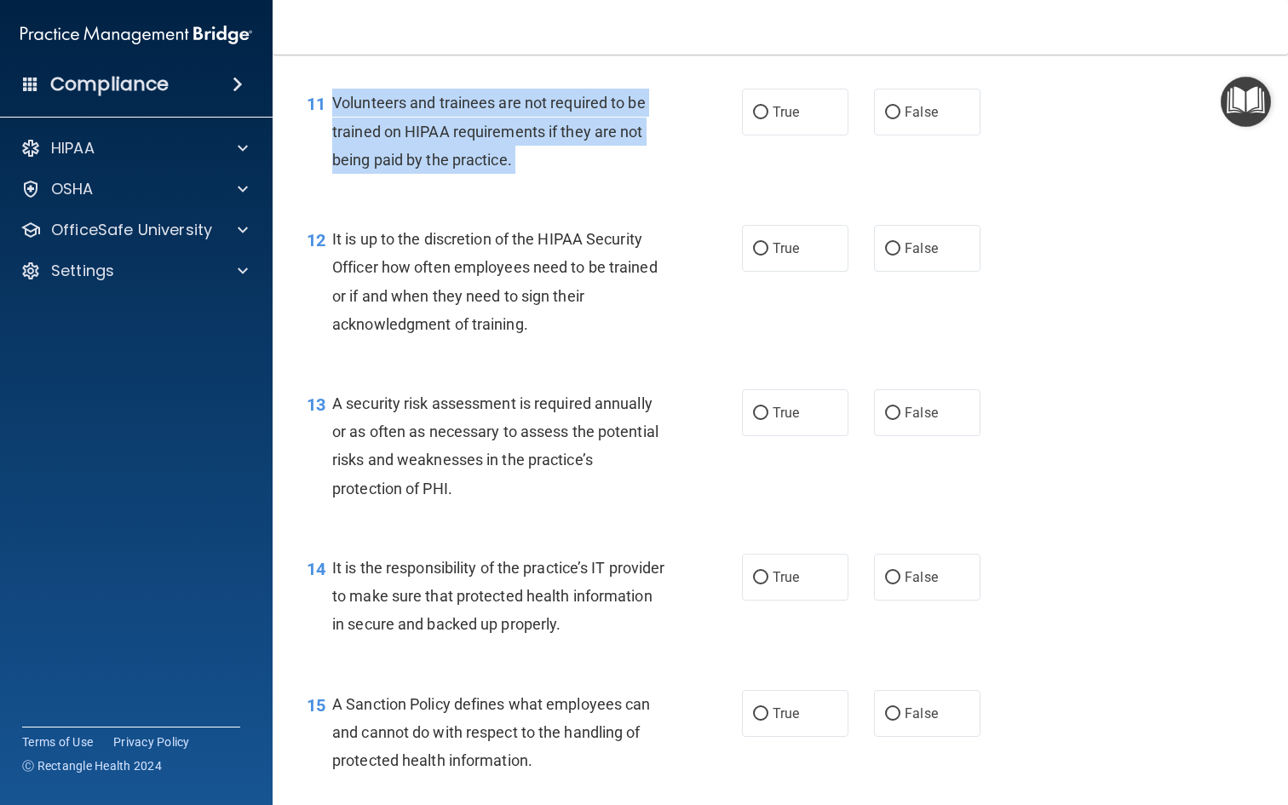
click at [508, 144] on span "Volunteers and trainees are not required to be trained on HIPAA requirements if…" at bounding box center [488, 131] width 313 height 74
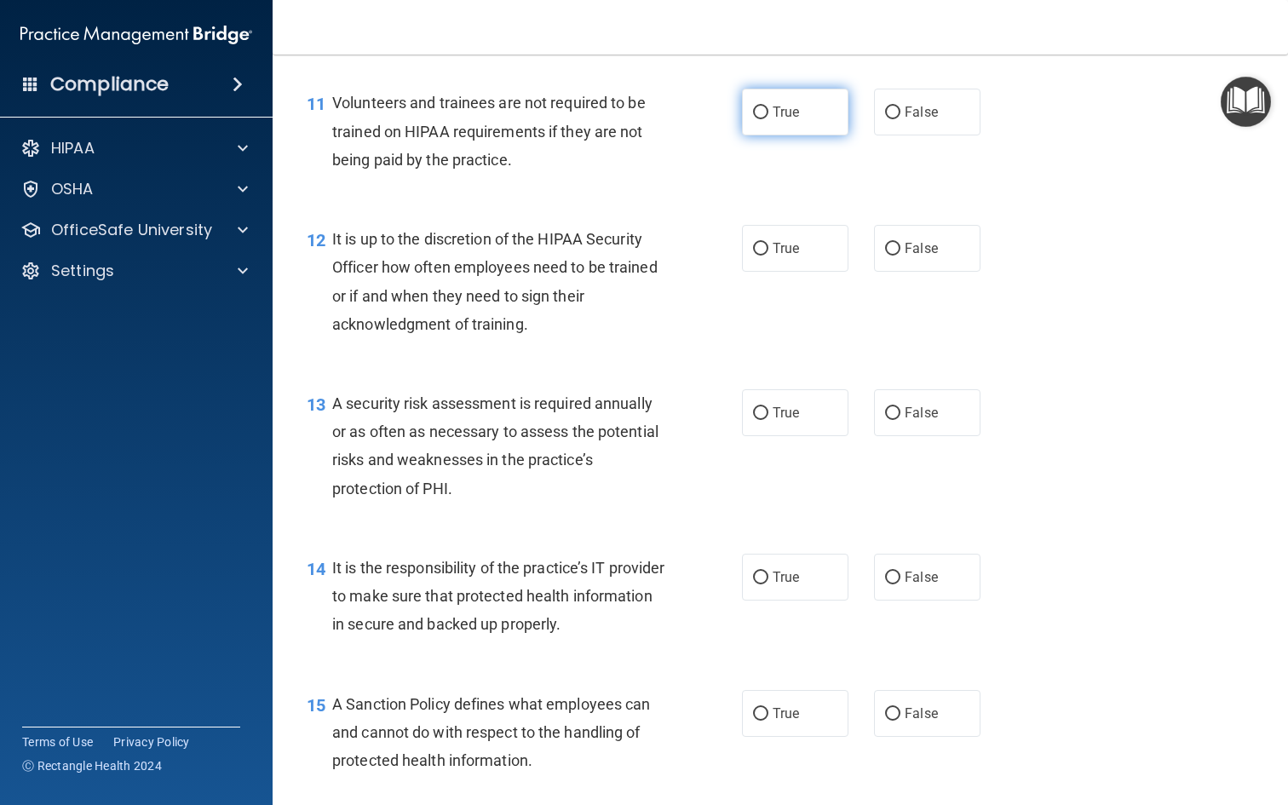
click at [785, 120] on span "True" at bounding box center [786, 112] width 26 height 16
click at [768, 119] on input "True" at bounding box center [760, 112] width 15 height 13
radio input "true"
click at [929, 118] on label "False" at bounding box center [927, 112] width 106 height 47
click at [900, 118] on input "False" at bounding box center [892, 112] width 15 height 13
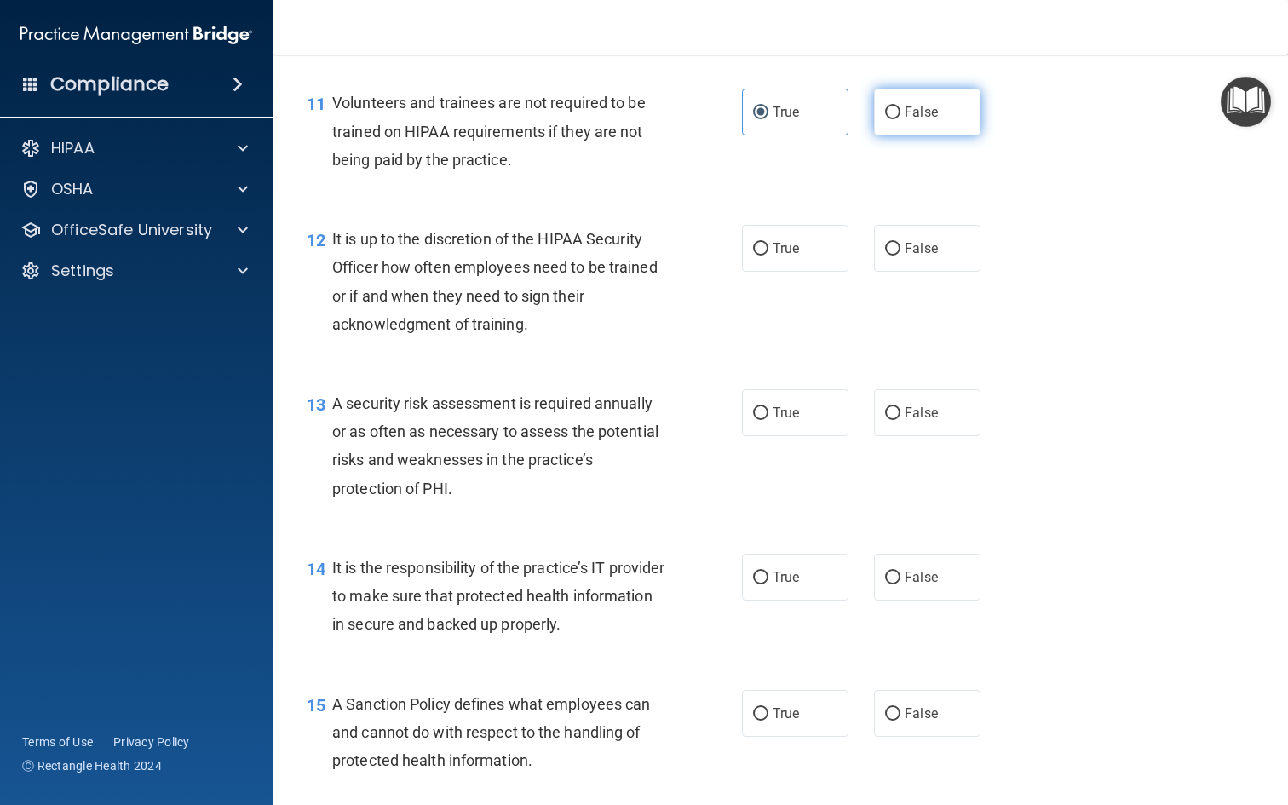
radio input "true"
radio input "false"
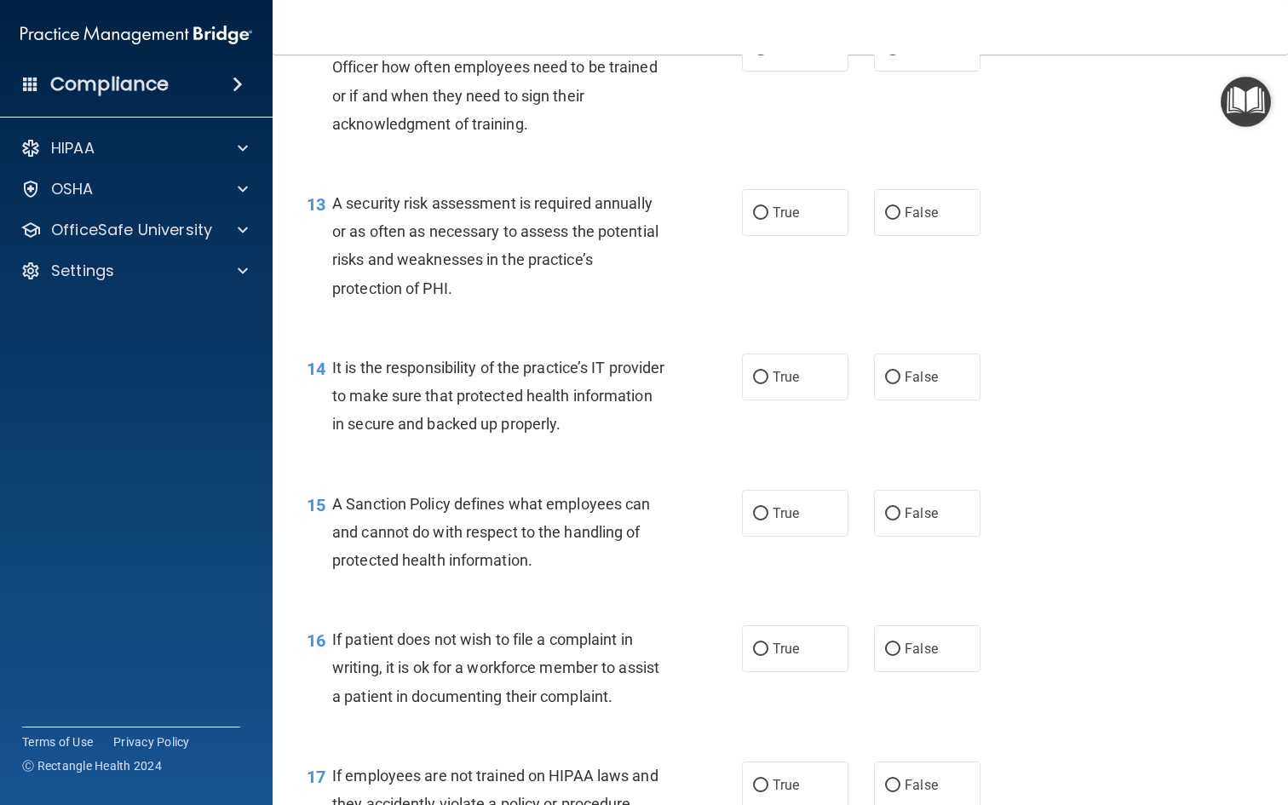
scroll to position [2008, 0]
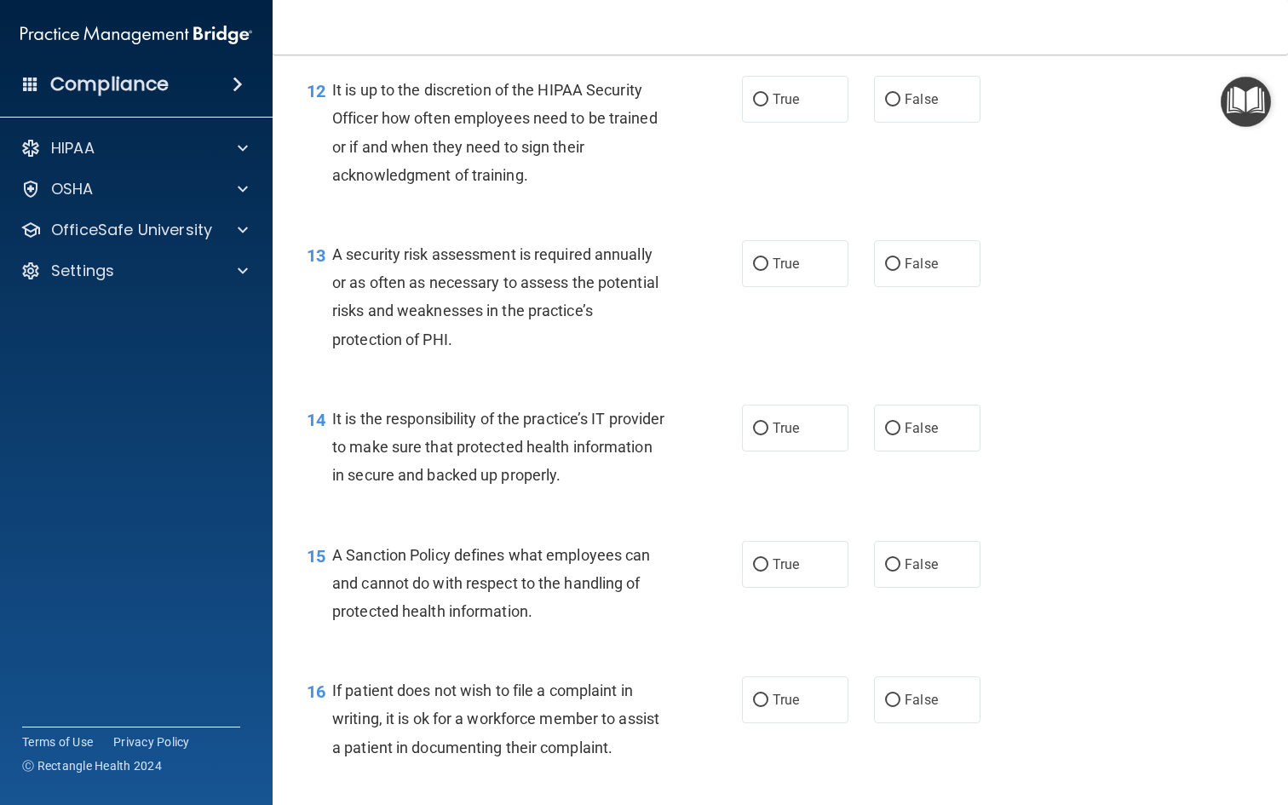
click at [544, 144] on span "It is up to the discretion of the HIPAA Security Officer how often employees ne…" at bounding box center [494, 132] width 325 height 103
click at [907, 144] on div "12 It is up to the discretion of the HIPAA Security Officer how often employees…" at bounding box center [780, 137] width 973 height 164
click at [906, 123] on label "False" at bounding box center [927, 99] width 106 height 47
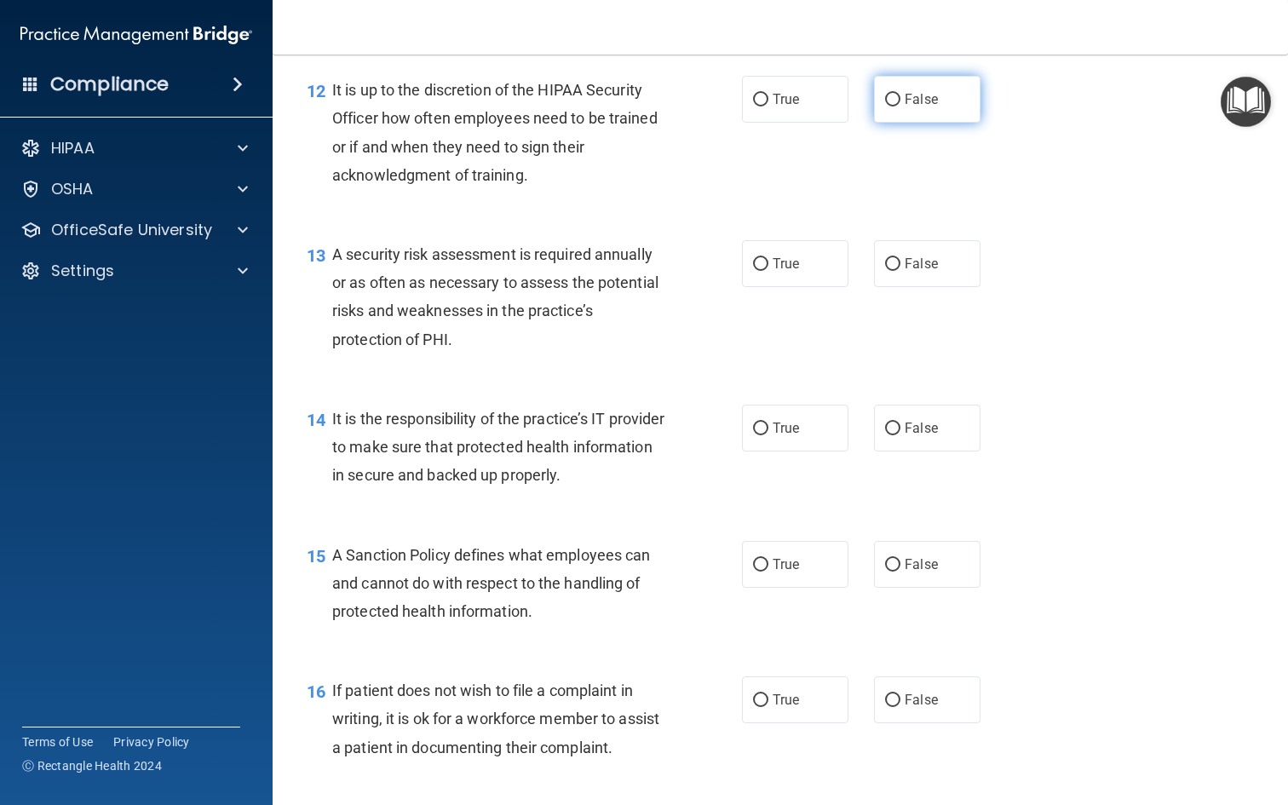
click at [900, 106] on input "False" at bounding box center [892, 100] width 15 height 13
radio input "true"
click at [394, 303] on span "A security risk assessment is required annually or as often as necessary to ass…" at bounding box center [495, 296] width 326 height 103
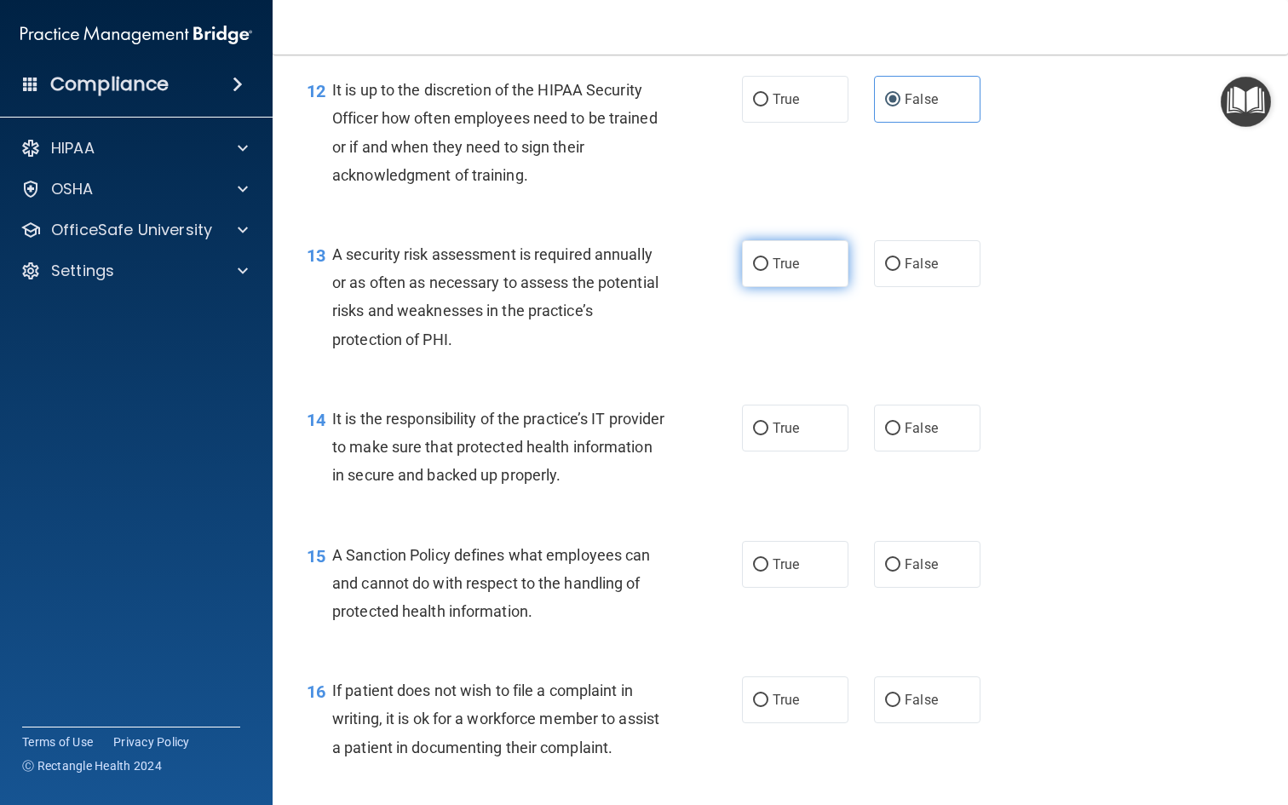
click at [783, 272] on span "True" at bounding box center [786, 264] width 26 height 16
click at [768, 271] on input "True" at bounding box center [760, 264] width 15 height 13
radio input "true"
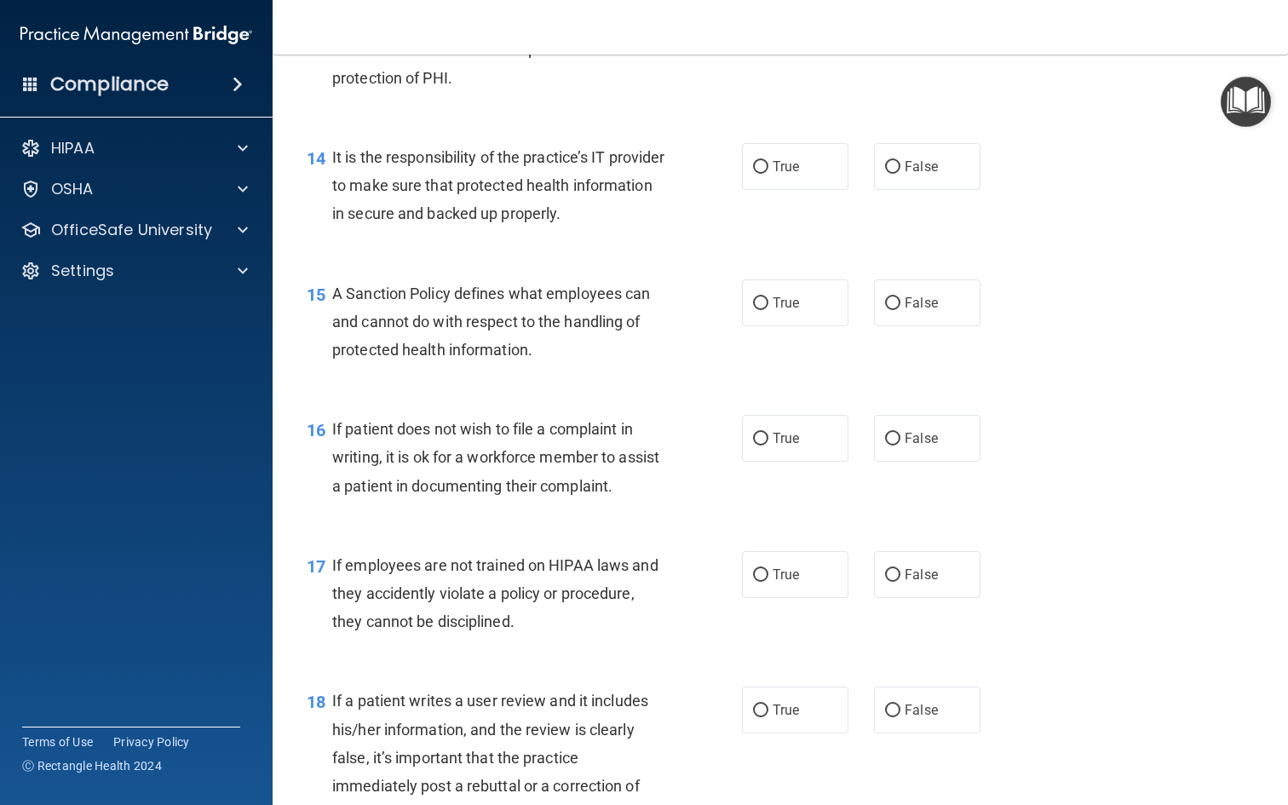
scroll to position [2275, 0]
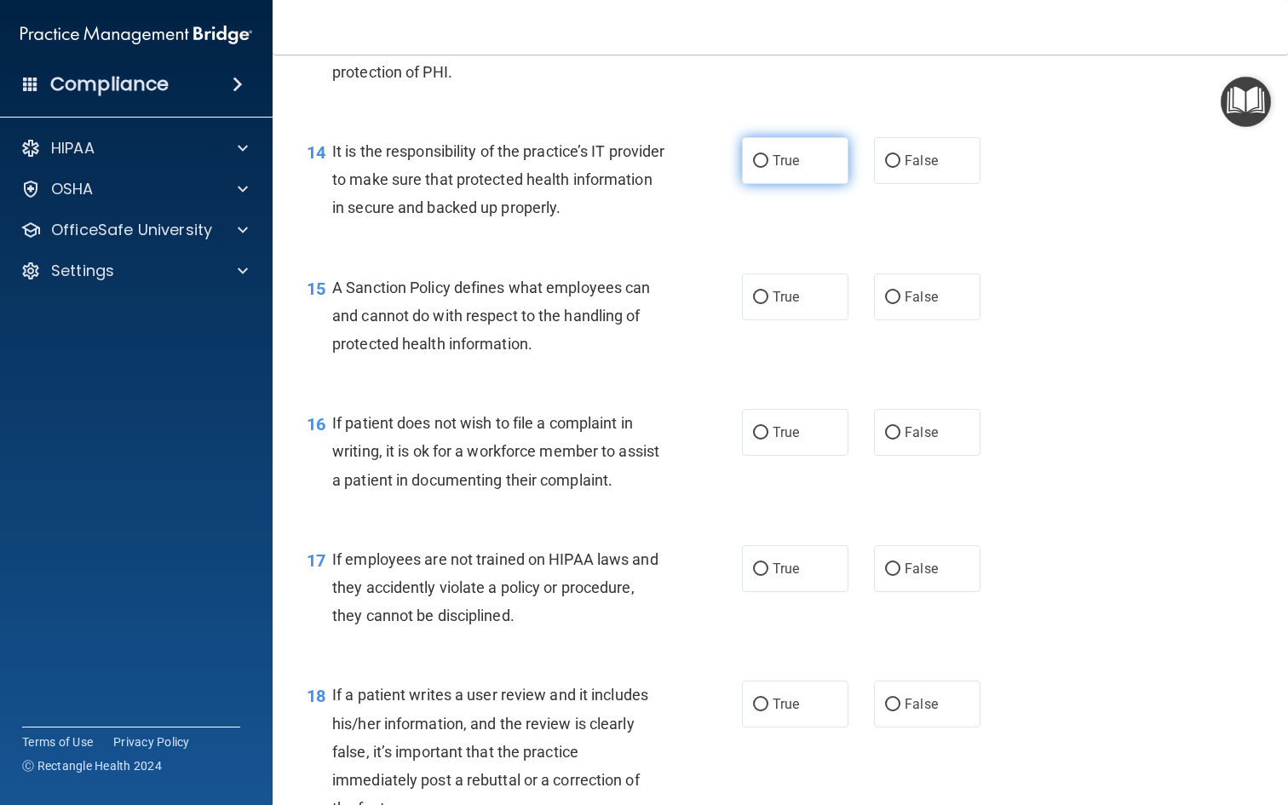
click at [776, 155] on label "True" at bounding box center [795, 160] width 106 height 47
click at [768, 155] on input "True" at bounding box center [760, 161] width 15 height 13
radio input "true"
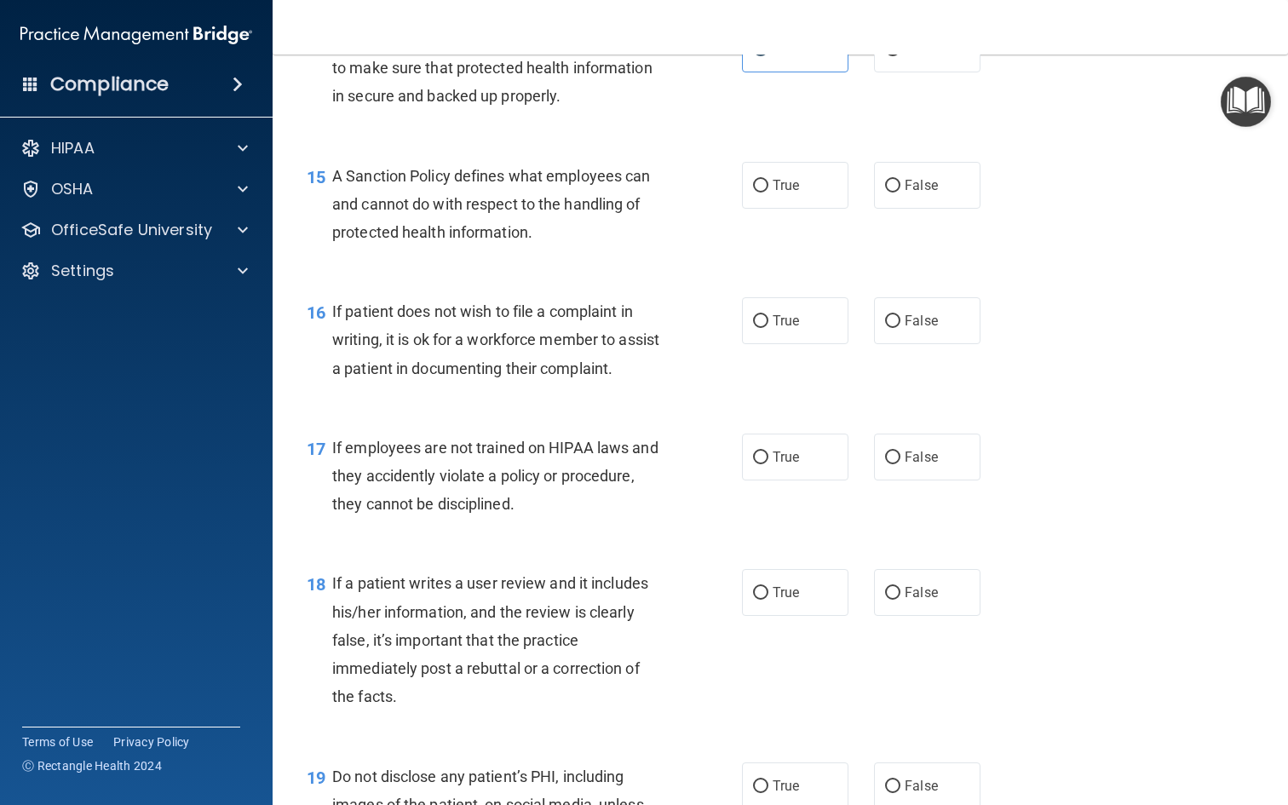
scroll to position [2396, 0]
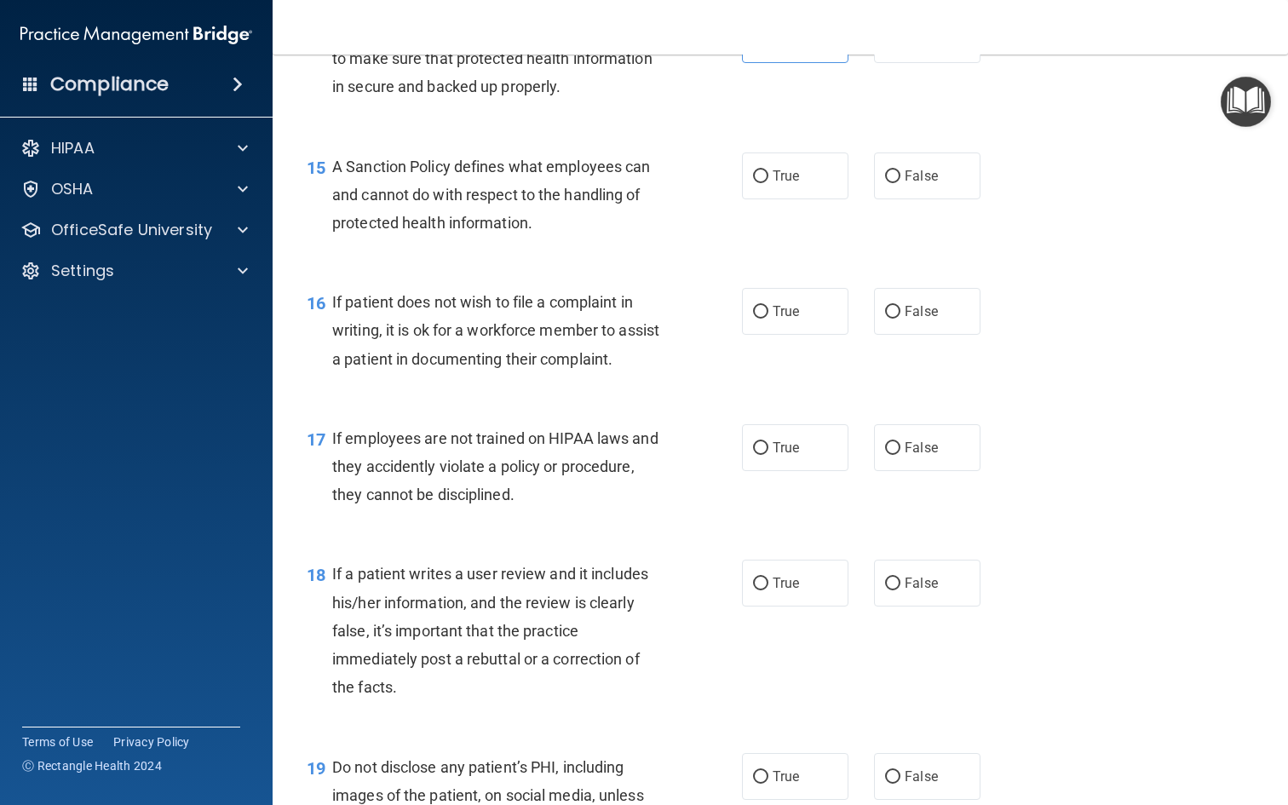
click at [578, 215] on span "A Sanction Policy defines what employees can and cannot do with respect to the …" at bounding box center [491, 195] width 318 height 74
click at [1024, 174] on div "15 A Sanction Policy defines what employees can and cannot do with respect to t…" at bounding box center [780, 199] width 973 height 136
click at [892, 181] on label "False" at bounding box center [927, 175] width 106 height 47
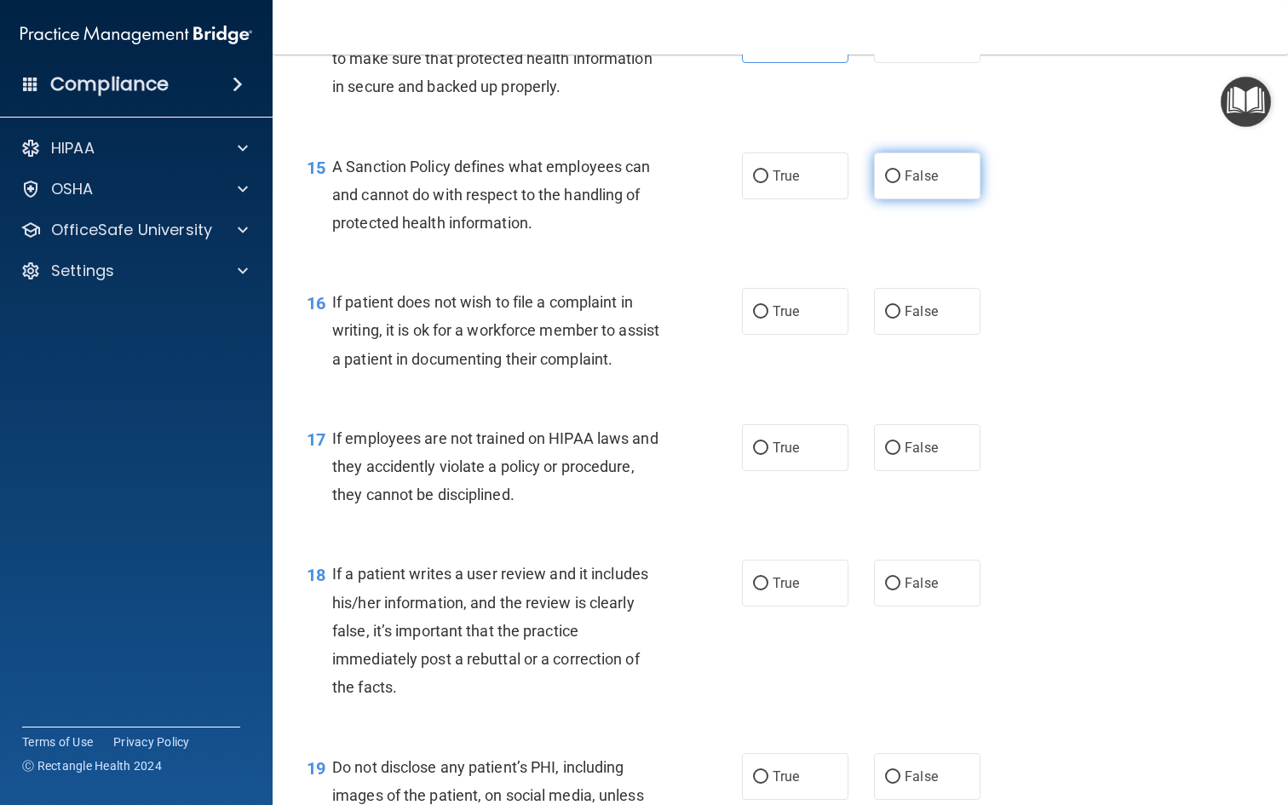
click at [892, 181] on input "False" at bounding box center [892, 176] width 15 height 13
radio input "true"
click at [769, 185] on label "True" at bounding box center [795, 175] width 106 height 47
click at [768, 183] on input "True" at bounding box center [760, 176] width 15 height 13
radio input "true"
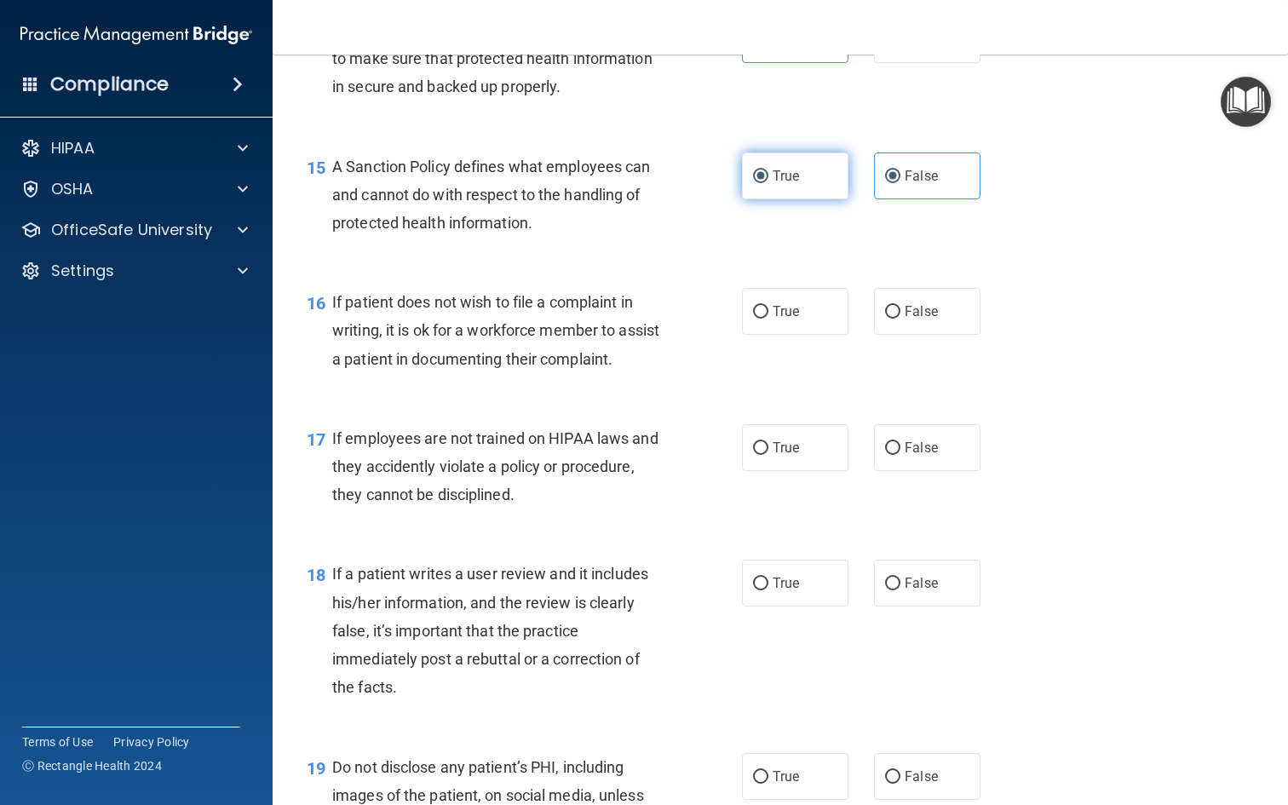
radio input "false"
click at [546, 219] on span "A Sanction Policy defines what employees can and cannot do with respect to the …" at bounding box center [491, 195] width 318 height 74
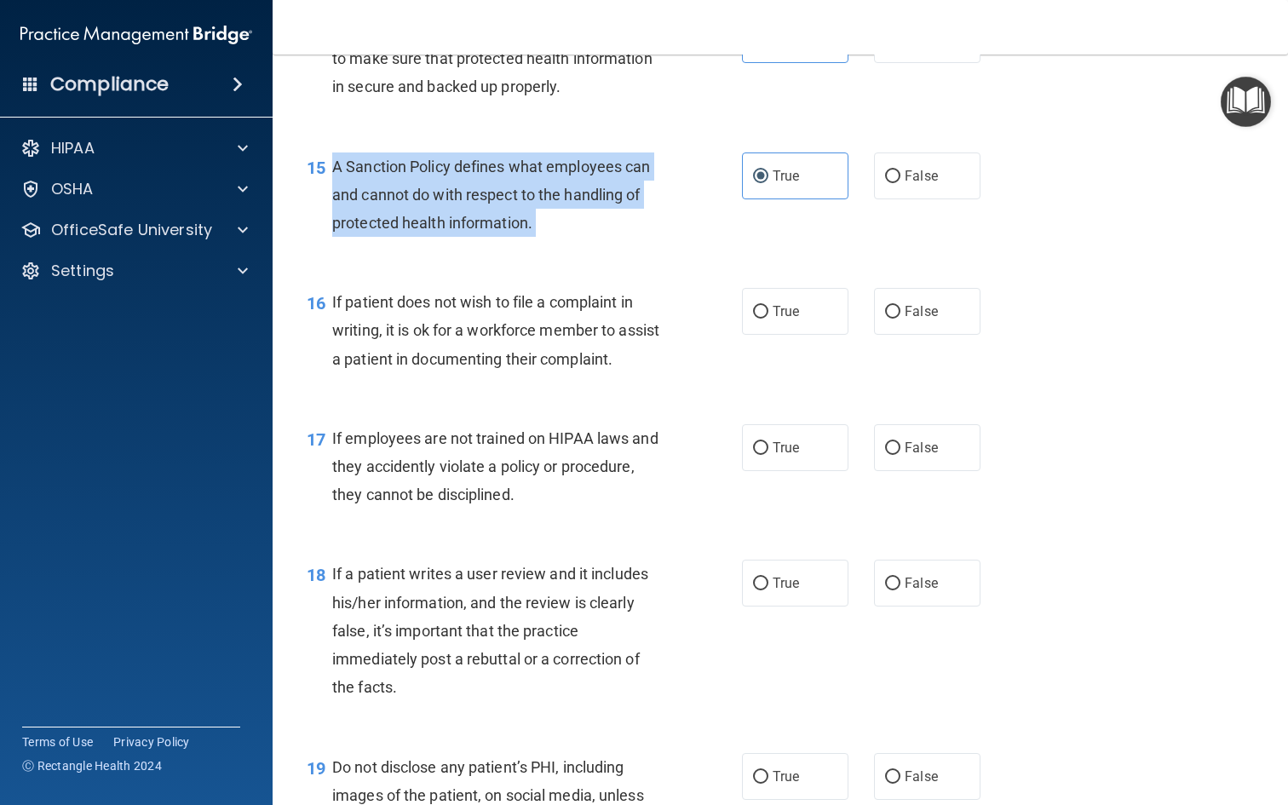
click at [546, 219] on span "A Sanction Policy defines what employees can and cannot do with respect to the …" at bounding box center [491, 195] width 318 height 74
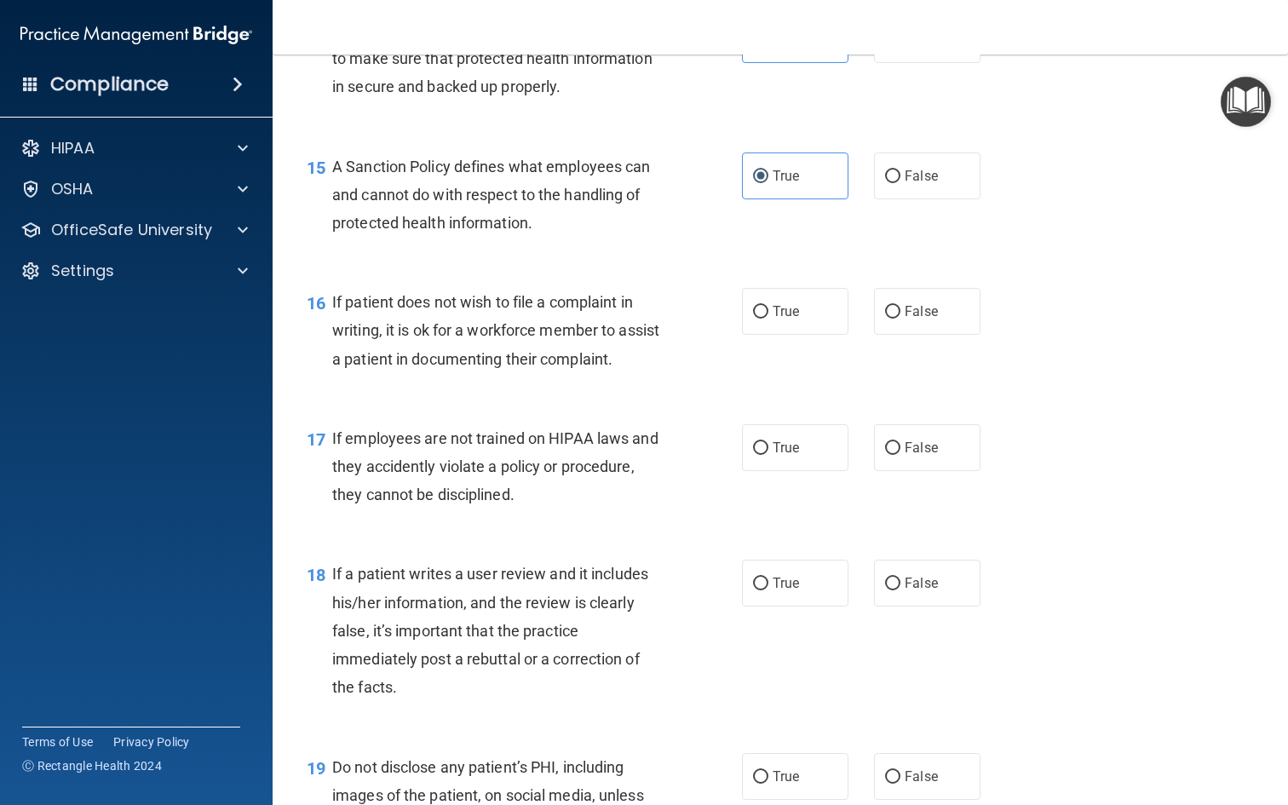
click at [578, 367] on span "If patient does not wish to file a complaint in writing, it is ok for a workfor…" at bounding box center [495, 330] width 327 height 74
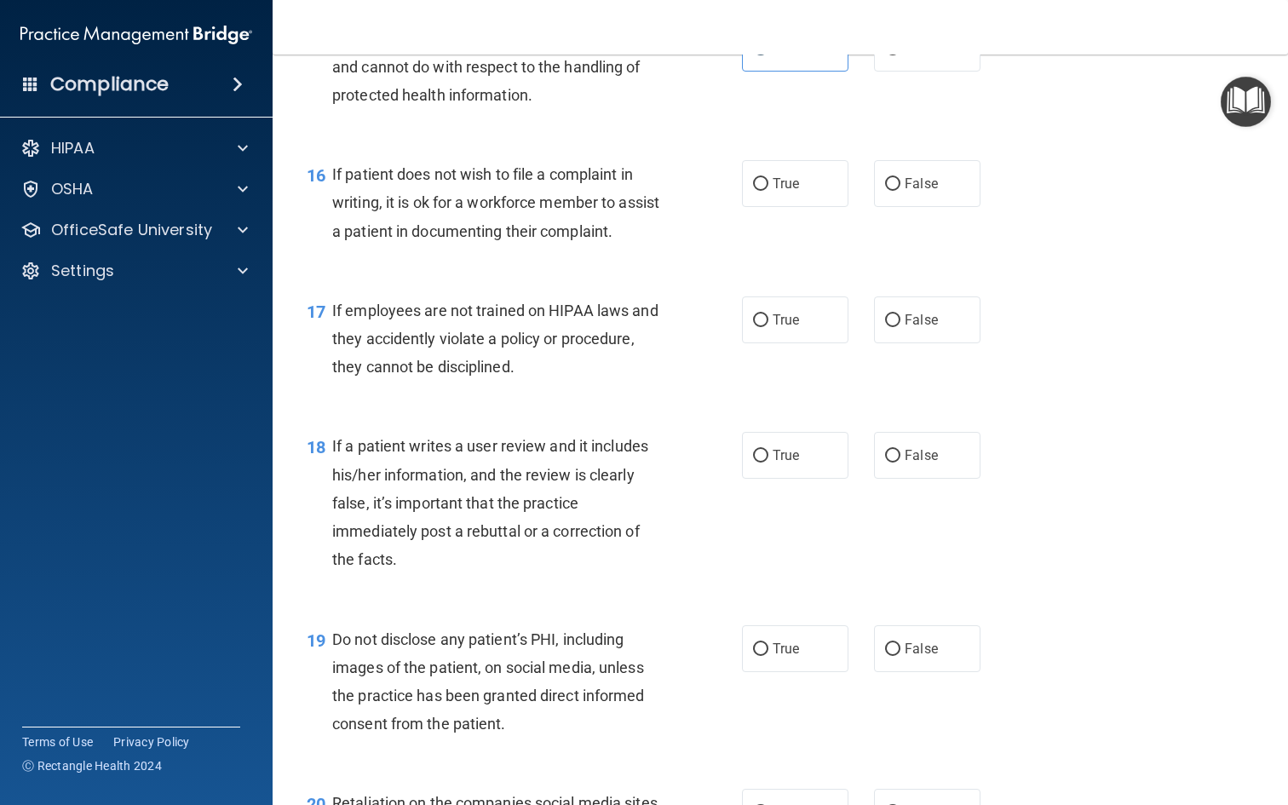
scroll to position [2530, 0]
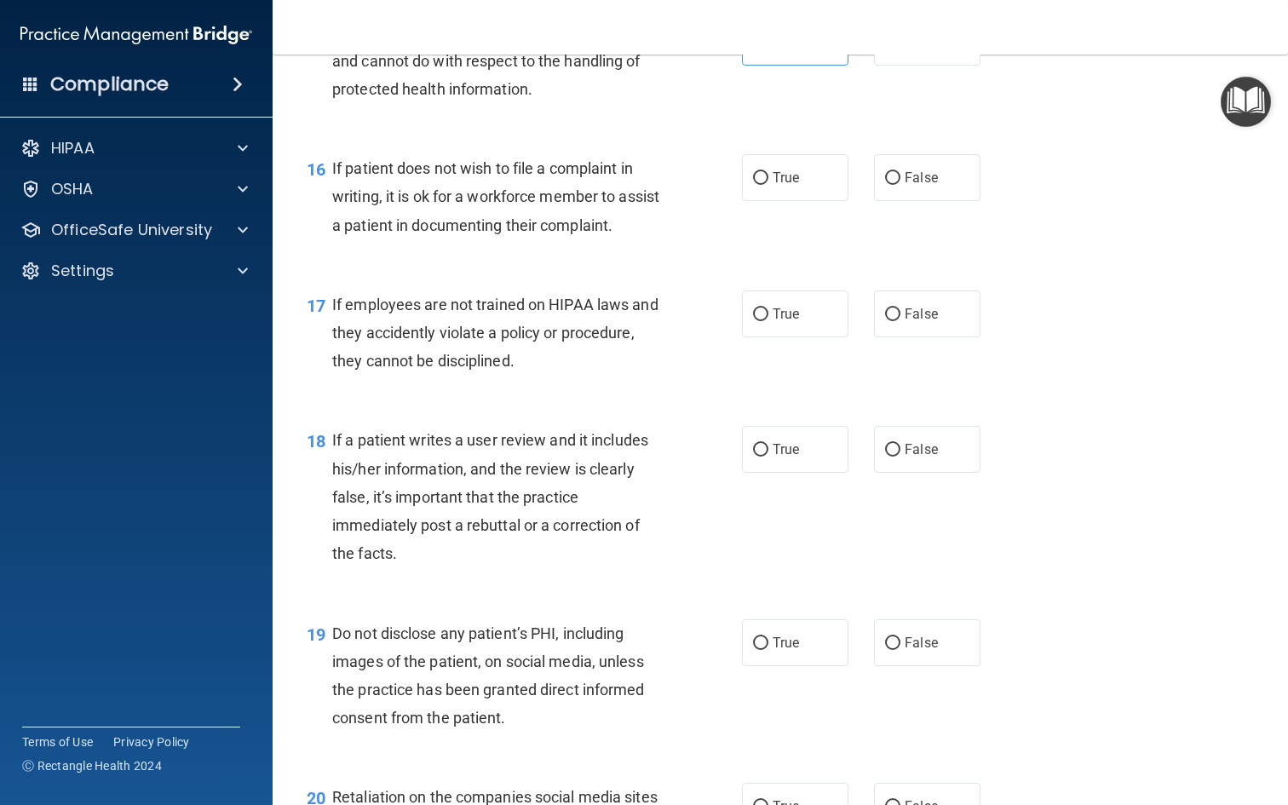
click at [614, 233] on span "If patient does not wish to file a complaint in writing, it is ok for a workfor…" at bounding box center [495, 196] width 327 height 74
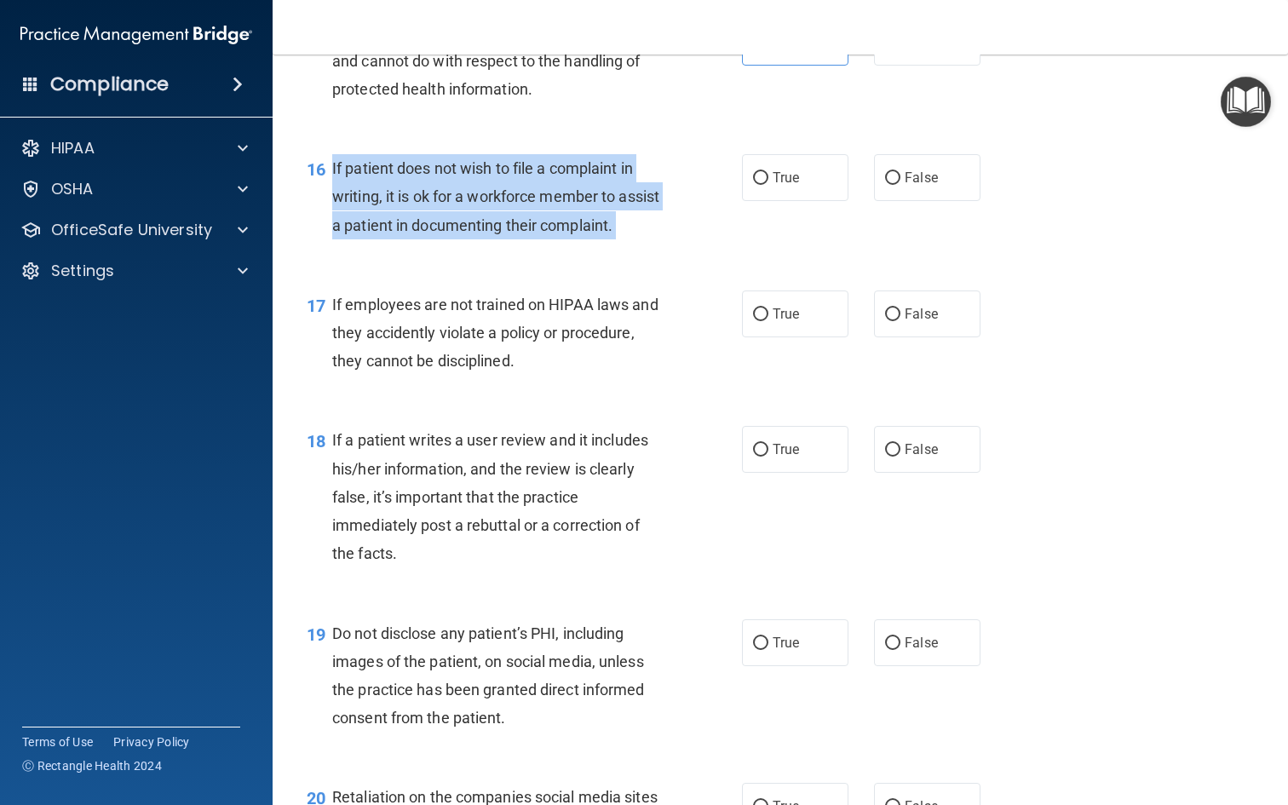
click at [614, 233] on span "If patient does not wish to file a complaint in writing, it is ok for a workfor…" at bounding box center [495, 196] width 327 height 74
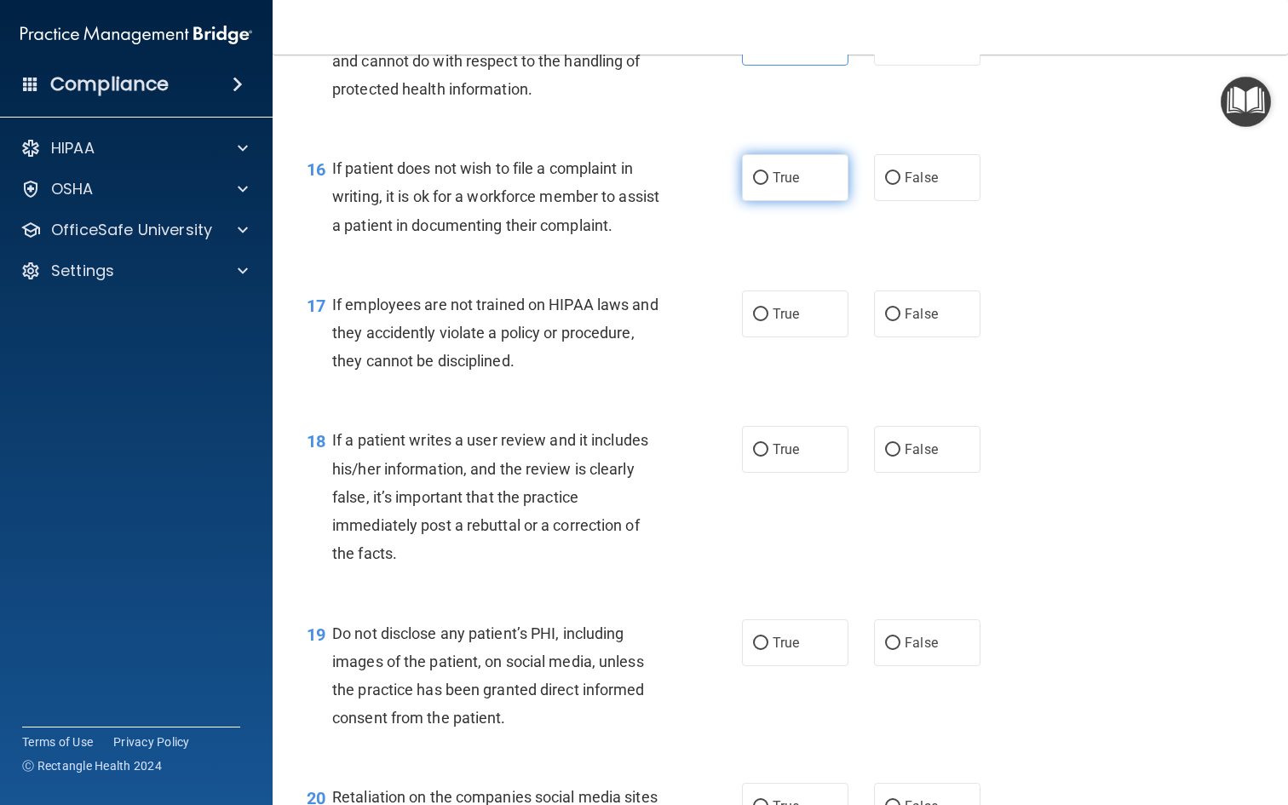
click at [802, 201] on label "True" at bounding box center [795, 177] width 106 height 47
click at [768, 185] on input "True" at bounding box center [760, 178] width 15 height 13
radio input "true"
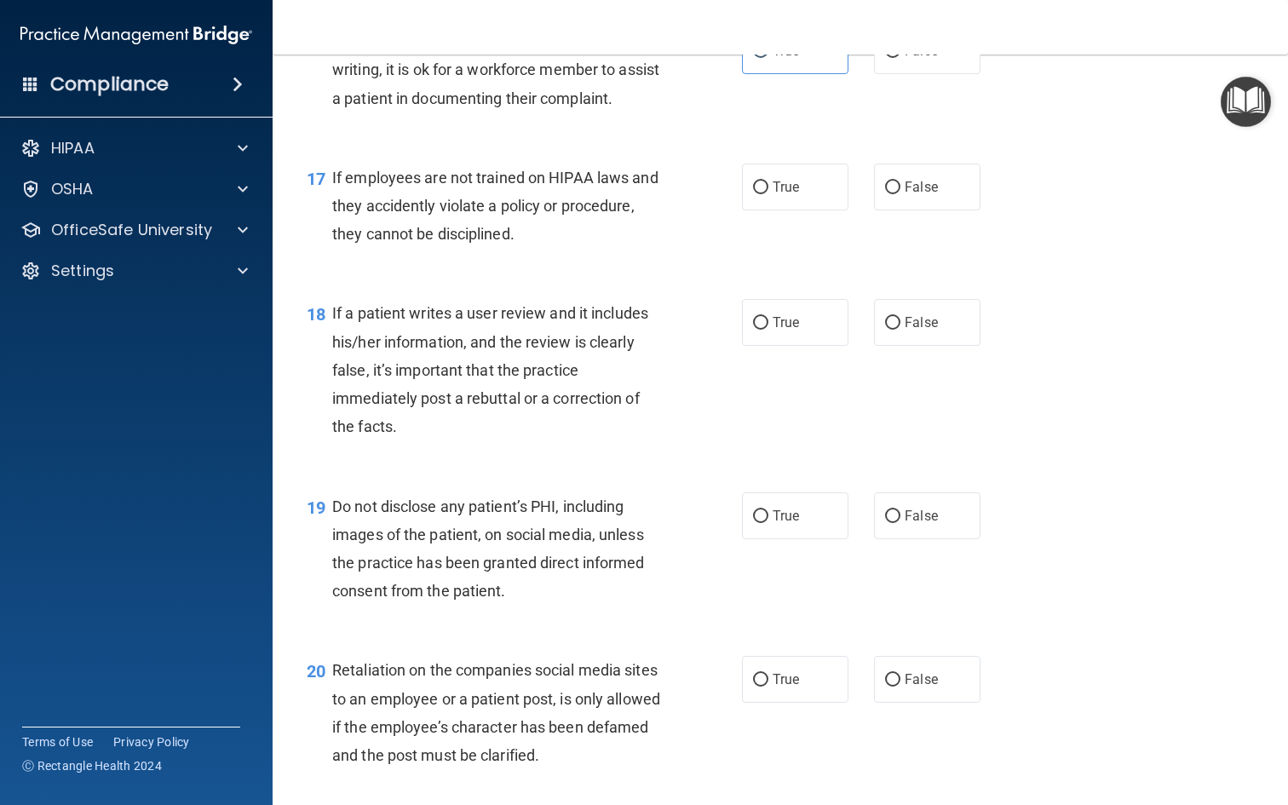
scroll to position [2681, 0]
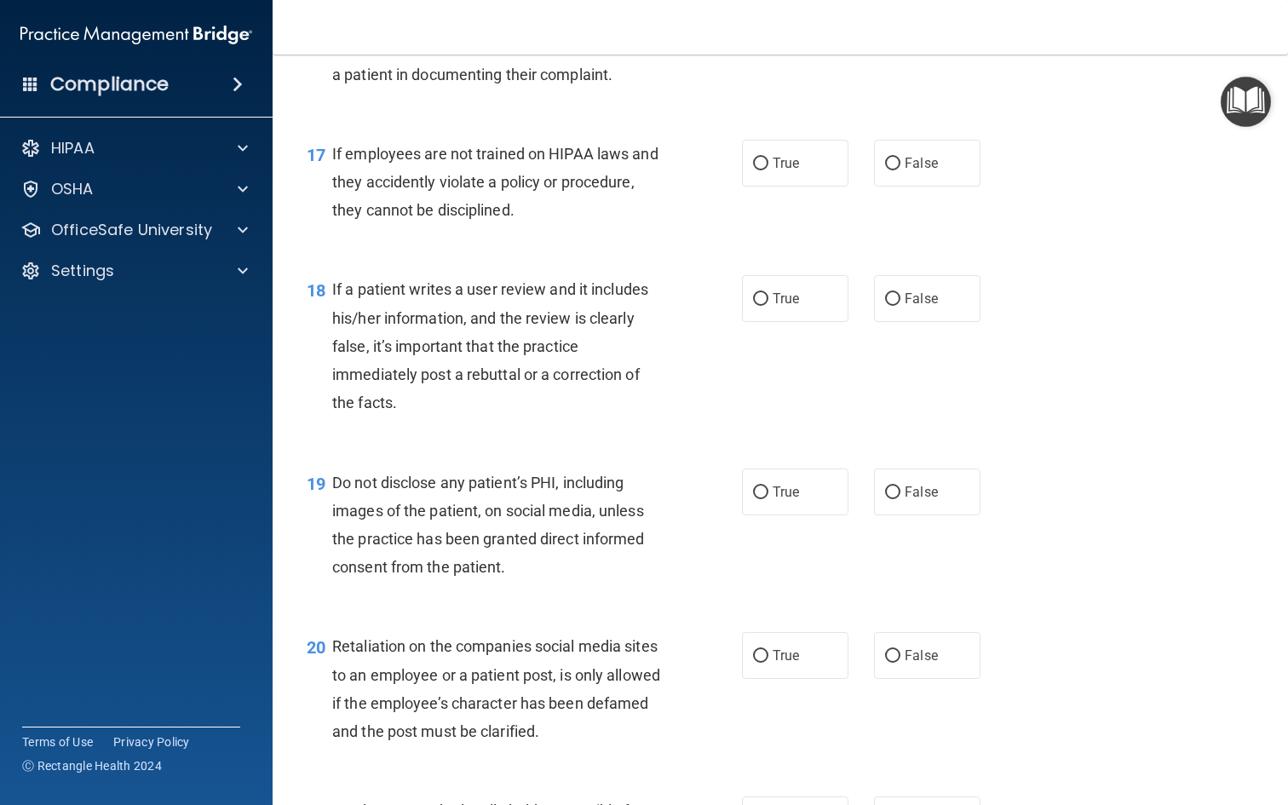
click at [503, 204] on span "If employees are not trained on HIPAA laws and they accidently violate a policy…" at bounding box center [495, 182] width 326 height 74
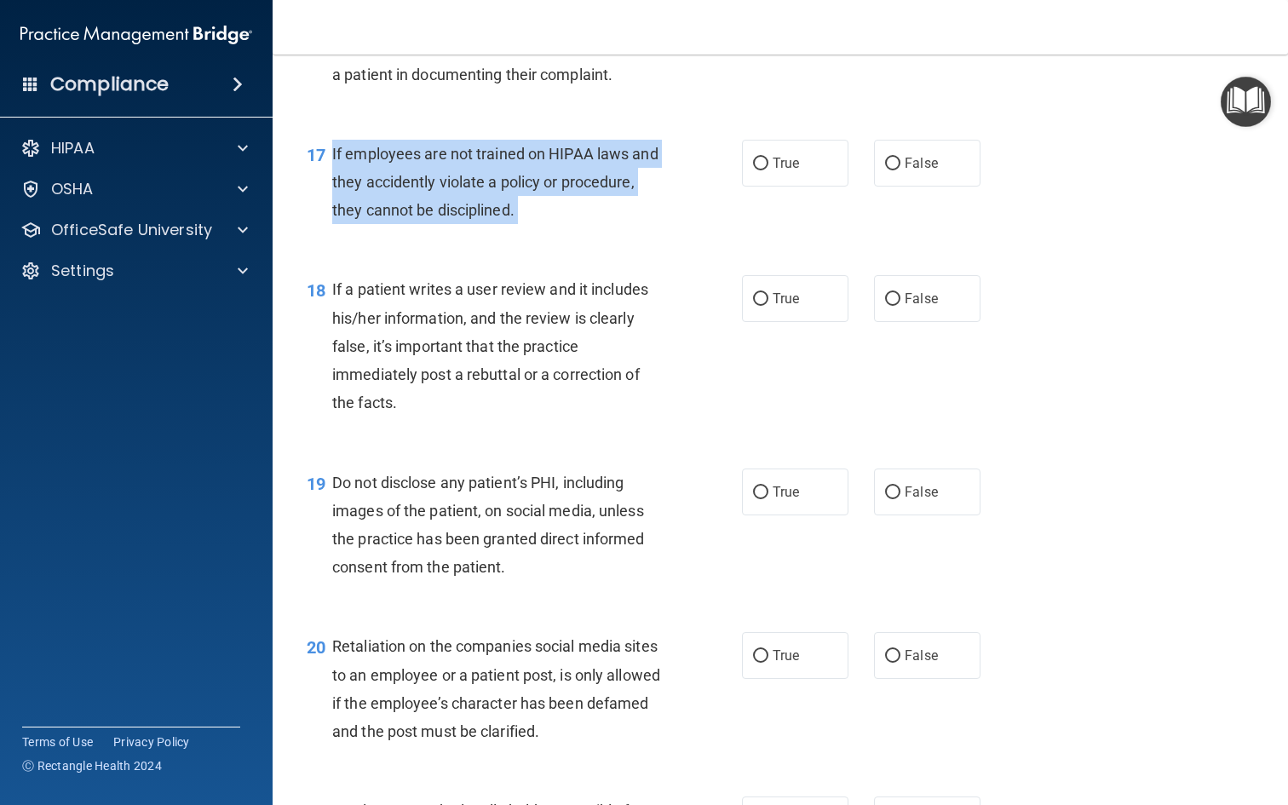
click at [503, 204] on span "If employees are not trained on HIPAA laws and they accidently violate a policy…" at bounding box center [495, 182] width 326 height 74
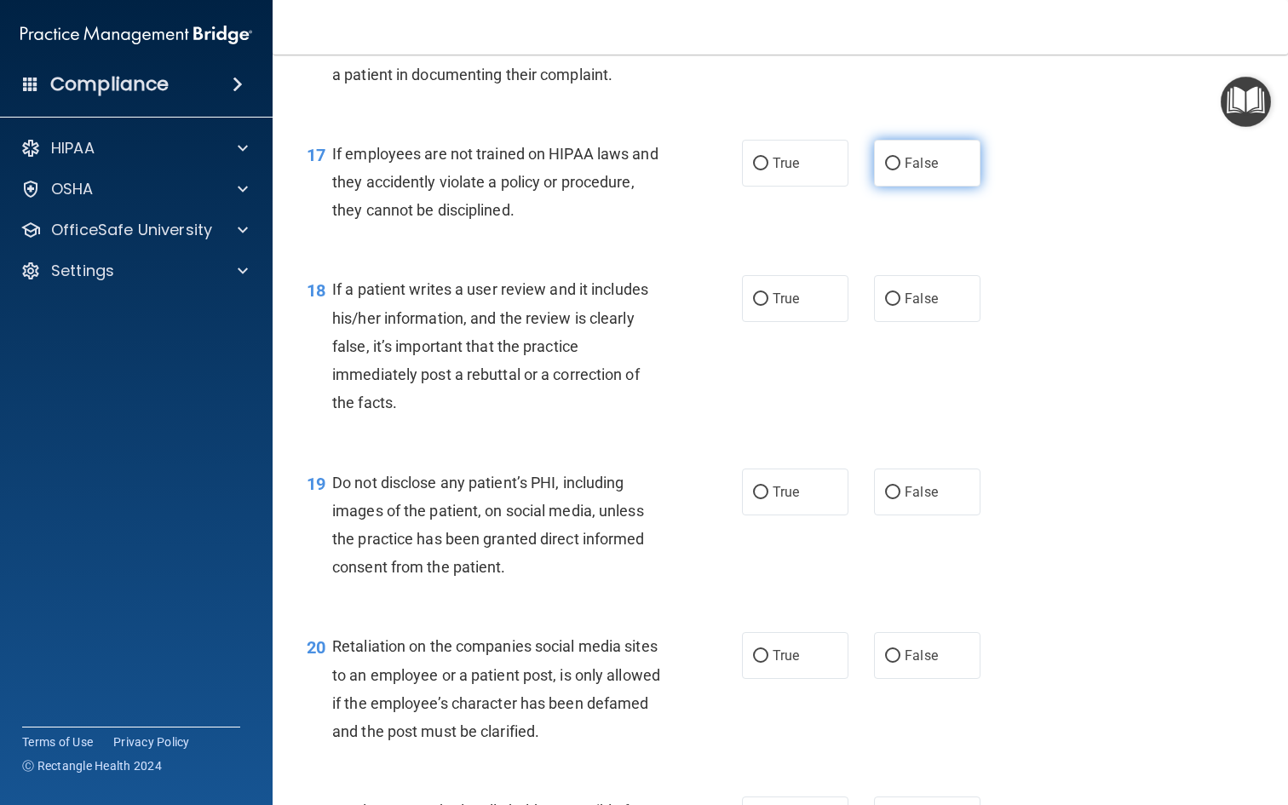
click at [937, 187] on label "False" at bounding box center [927, 163] width 106 height 47
click at [900, 170] on input "False" at bounding box center [892, 164] width 15 height 13
radio input "true"
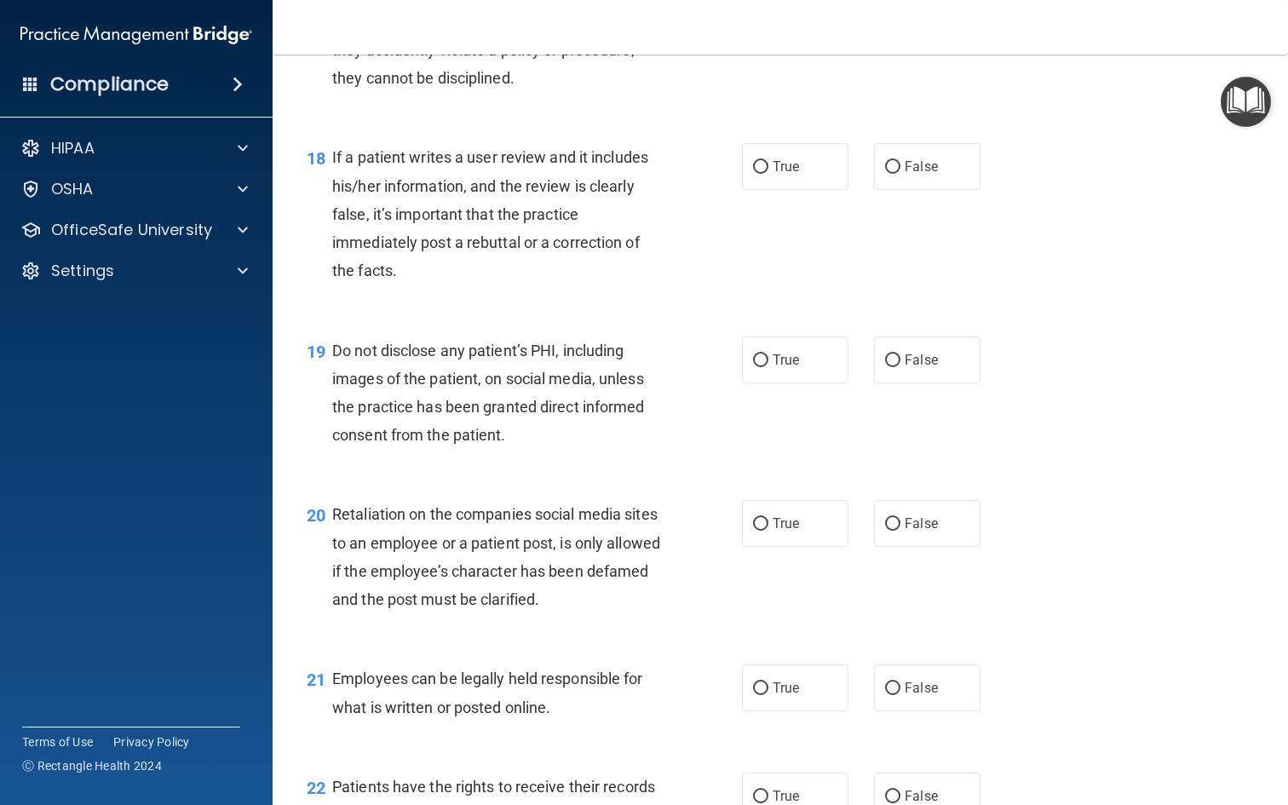
scroll to position [2843, 0]
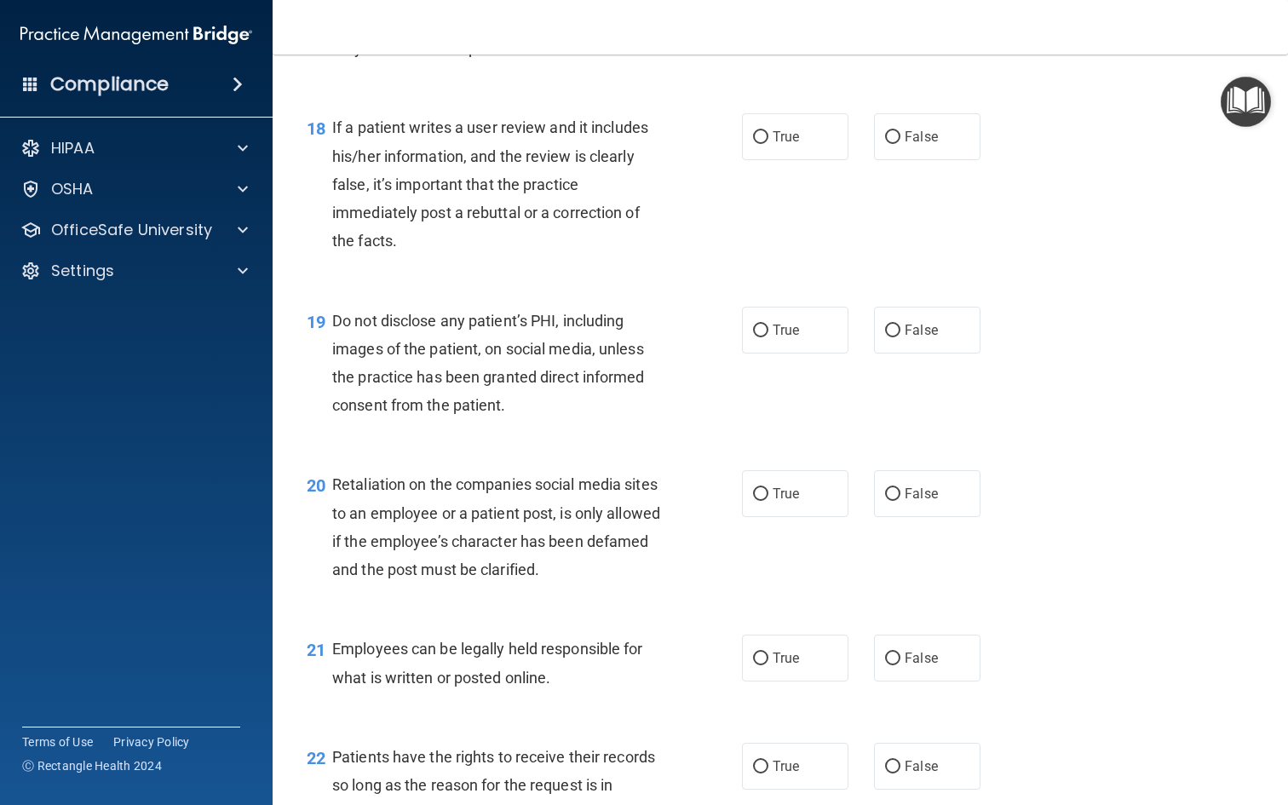
click at [549, 210] on div "If a patient writes a user review and it includes his/her information, and the …" at bounding box center [505, 183] width 346 height 141
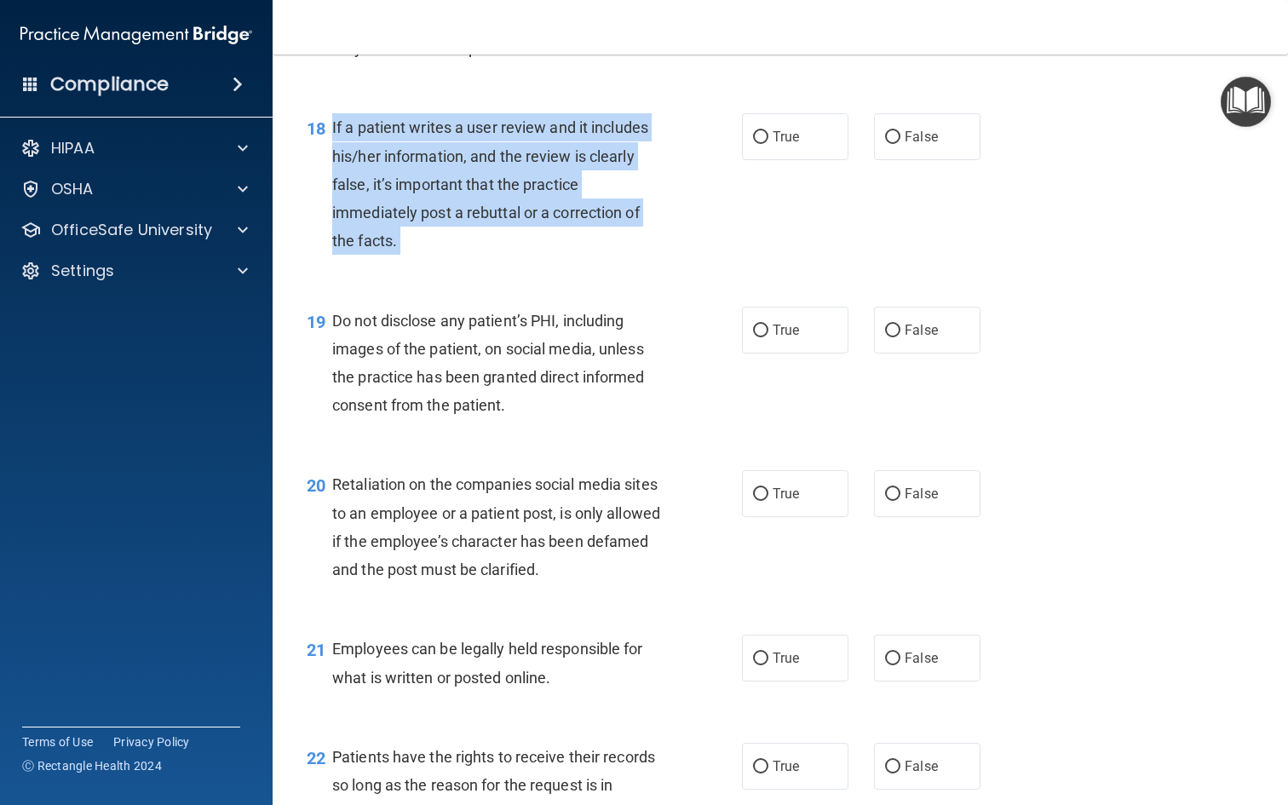
click at [635, 220] on span "If a patient writes a user review and it includes his/her information, and the …" at bounding box center [490, 183] width 316 height 131
click at [704, 230] on div "18 If a patient writes a user review and it includes his/her information, and t…" at bounding box center [524, 188] width 486 height 150
click at [577, 227] on span "If a patient writes a user review and it includes his/her information, and the …" at bounding box center [490, 183] width 316 height 131
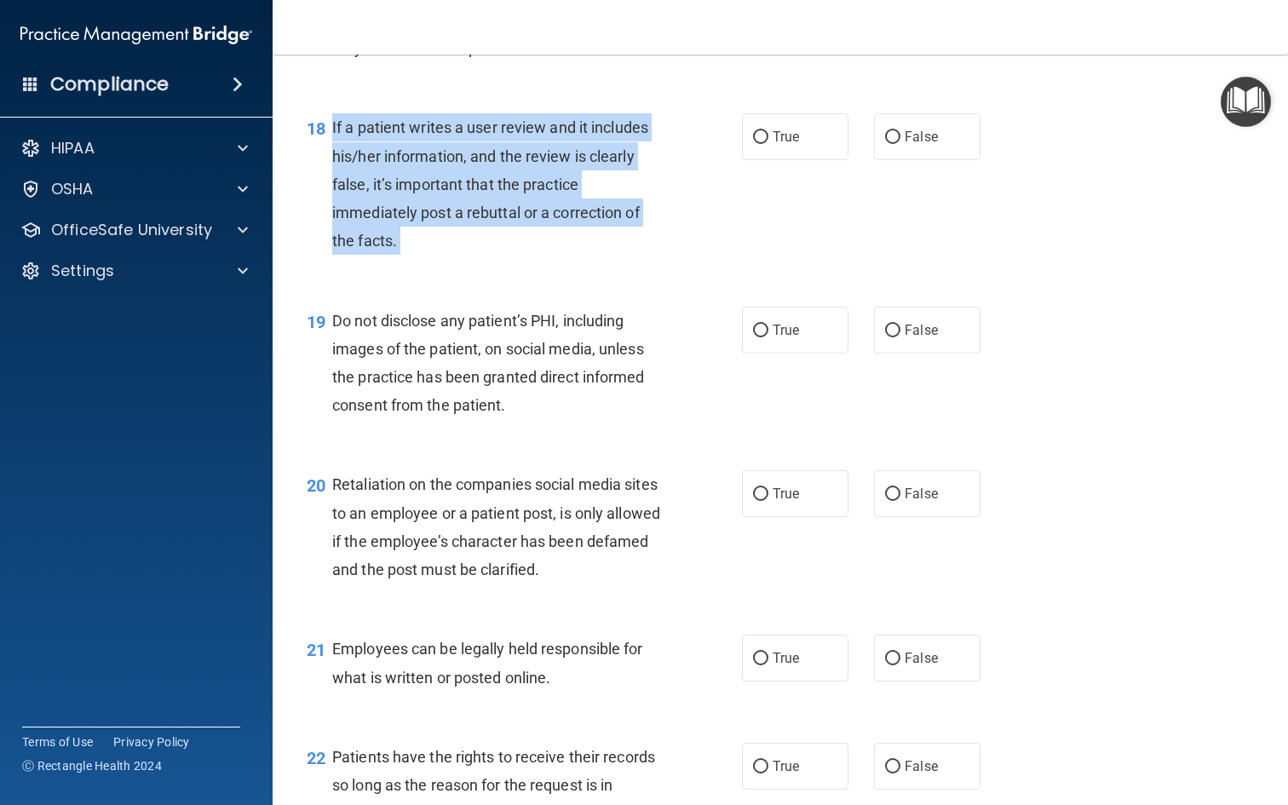
click at [577, 227] on span "If a patient writes a user review and it includes his/her information, and the …" at bounding box center [490, 183] width 316 height 131
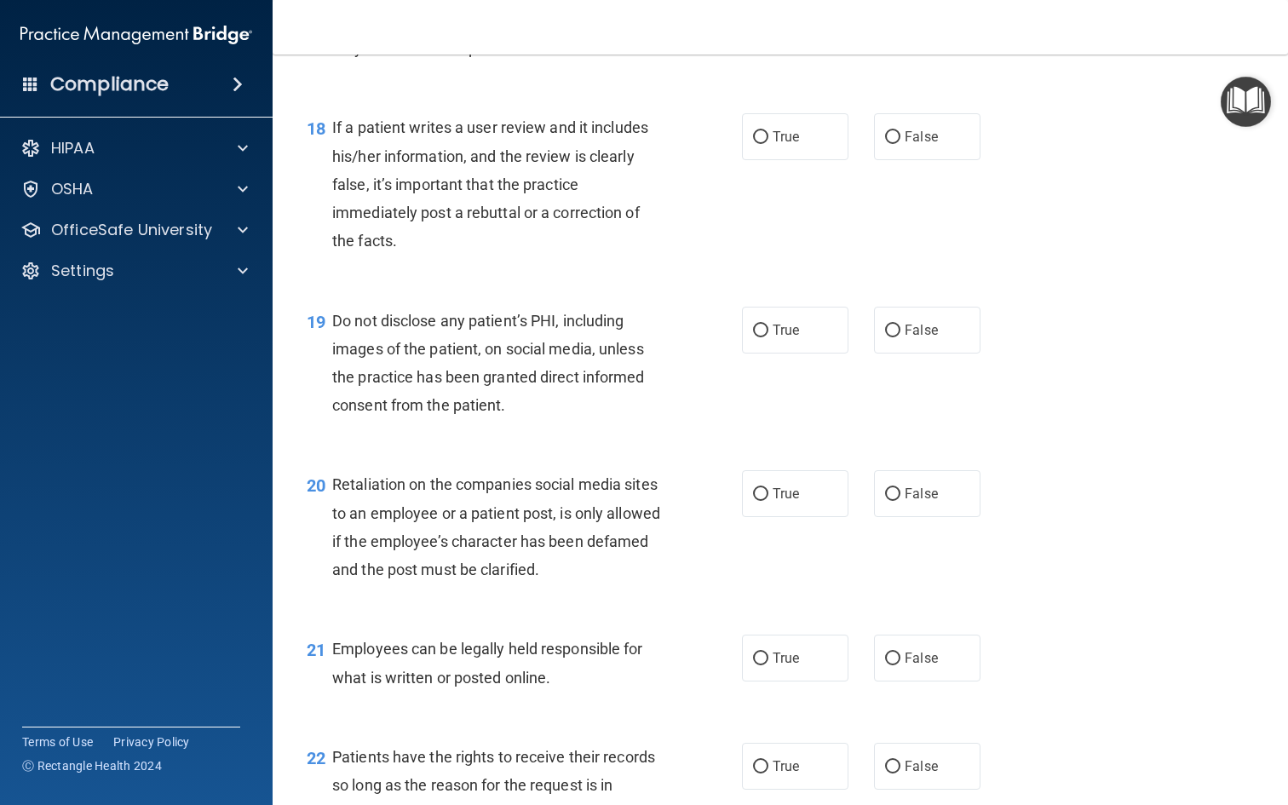
click at [931, 181] on div "18 If a patient writes a user review and it includes his/her information, and t…" at bounding box center [780, 188] width 973 height 193
click at [920, 145] on span "False" at bounding box center [921, 137] width 33 height 16
click at [900, 144] on input "False" at bounding box center [892, 137] width 15 height 13
radio input "true"
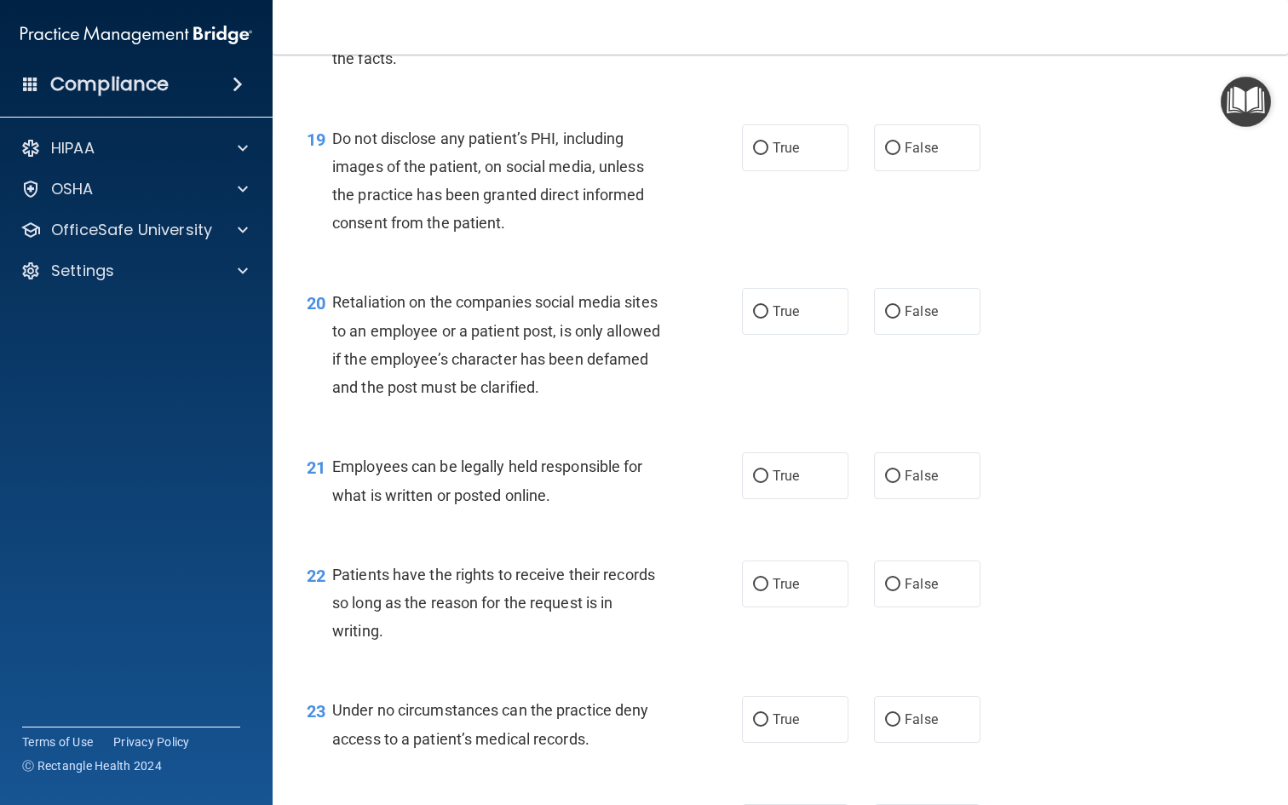
scroll to position [3069, 0]
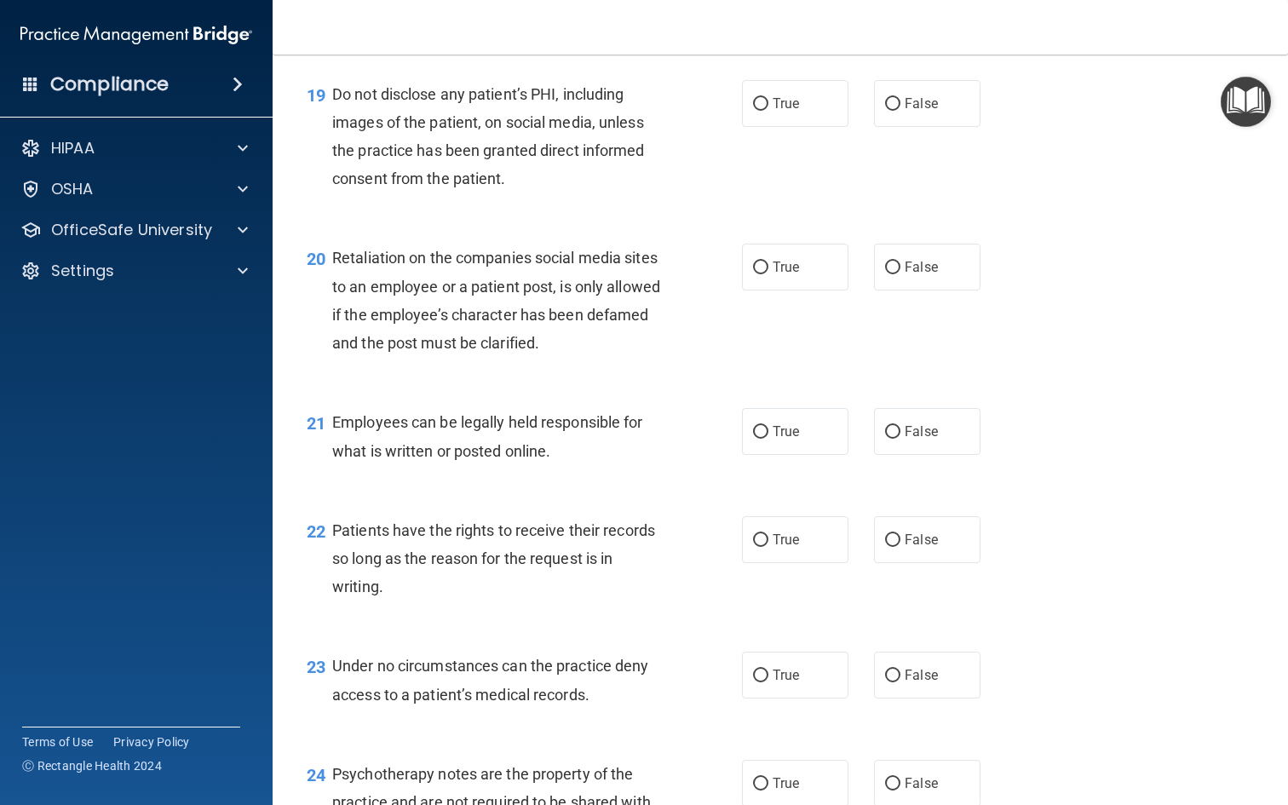
click at [496, 90] on div "19 Do not disclose any patient’s PHI, including images of the patient, on socia…" at bounding box center [780, 141] width 973 height 164
click at [796, 102] on label "True" at bounding box center [795, 103] width 106 height 47
click at [768, 102] on input "True" at bounding box center [760, 104] width 15 height 13
radio input "true"
click at [468, 130] on span "Do not disclose any patient’s PHI, including images of the patient, on social m…" at bounding box center [488, 136] width 313 height 103
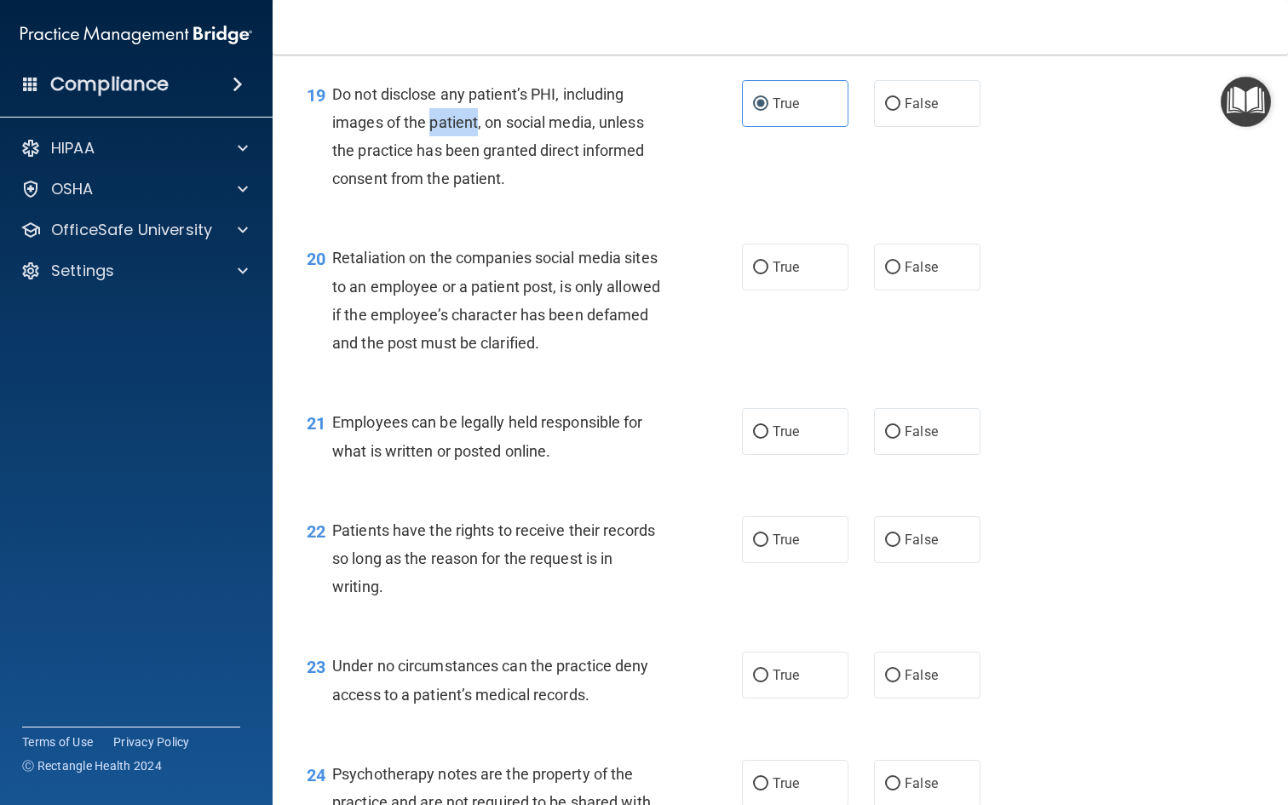
click at [468, 130] on span "Do not disclose any patient’s PHI, including images of the patient, on social m…" at bounding box center [488, 136] width 313 height 103
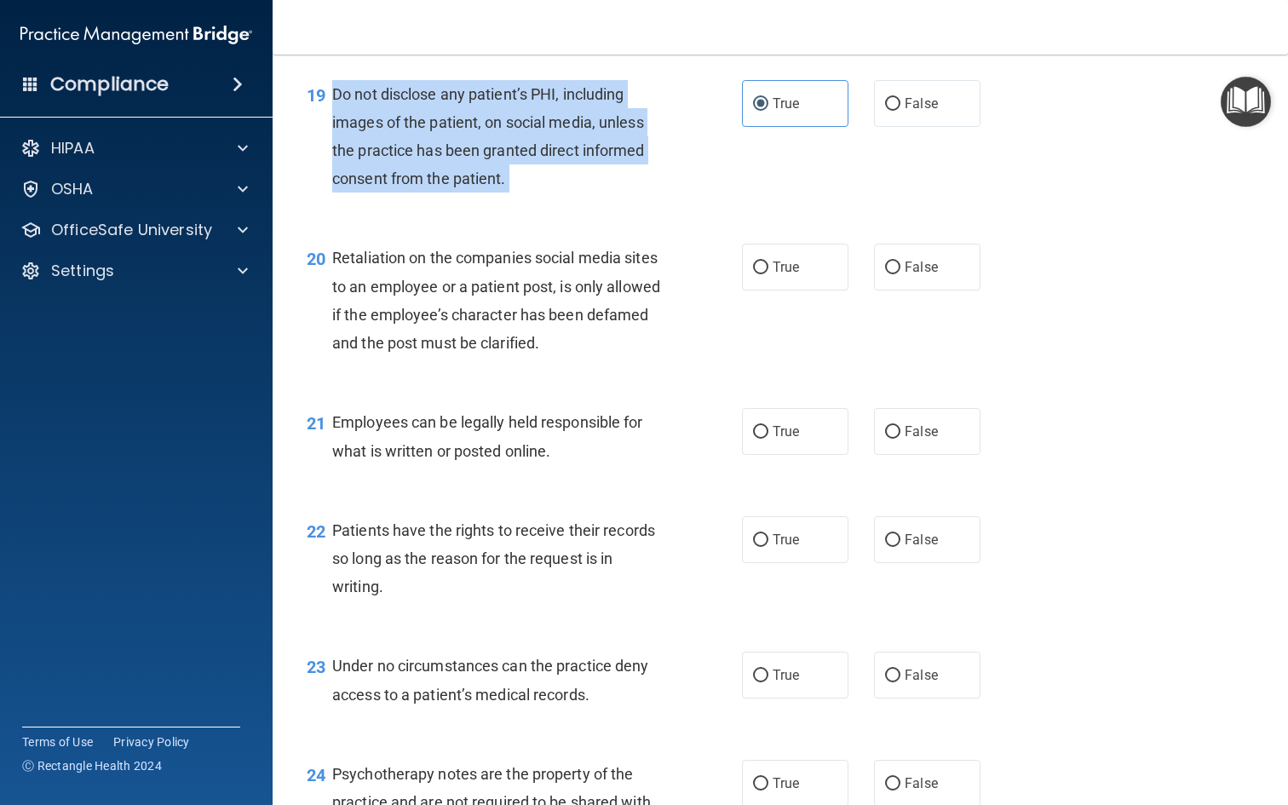
click at [468, 130] on span "Do not disclose any patient’s PHI, including images of the patient, on social m…" at bounding box center [488, 136] width 313 height 103
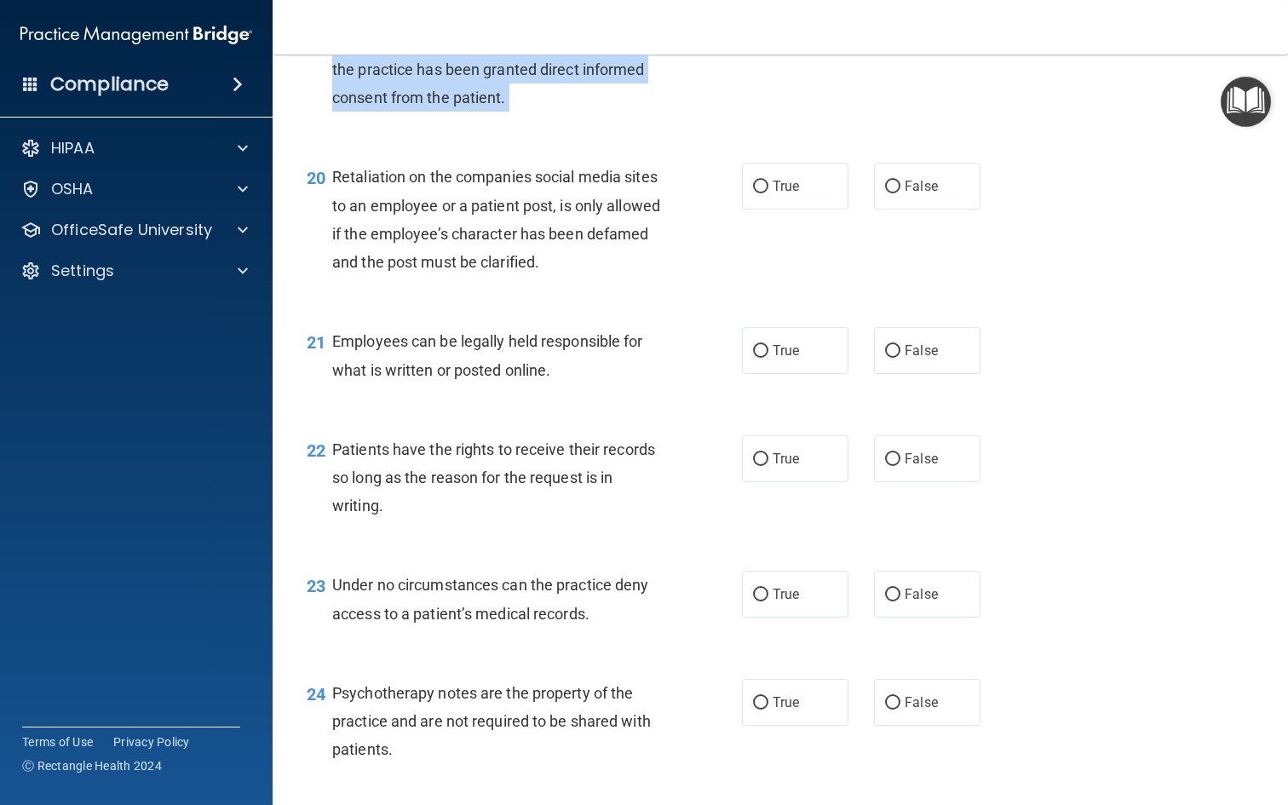
scroll to position [3154, 0]
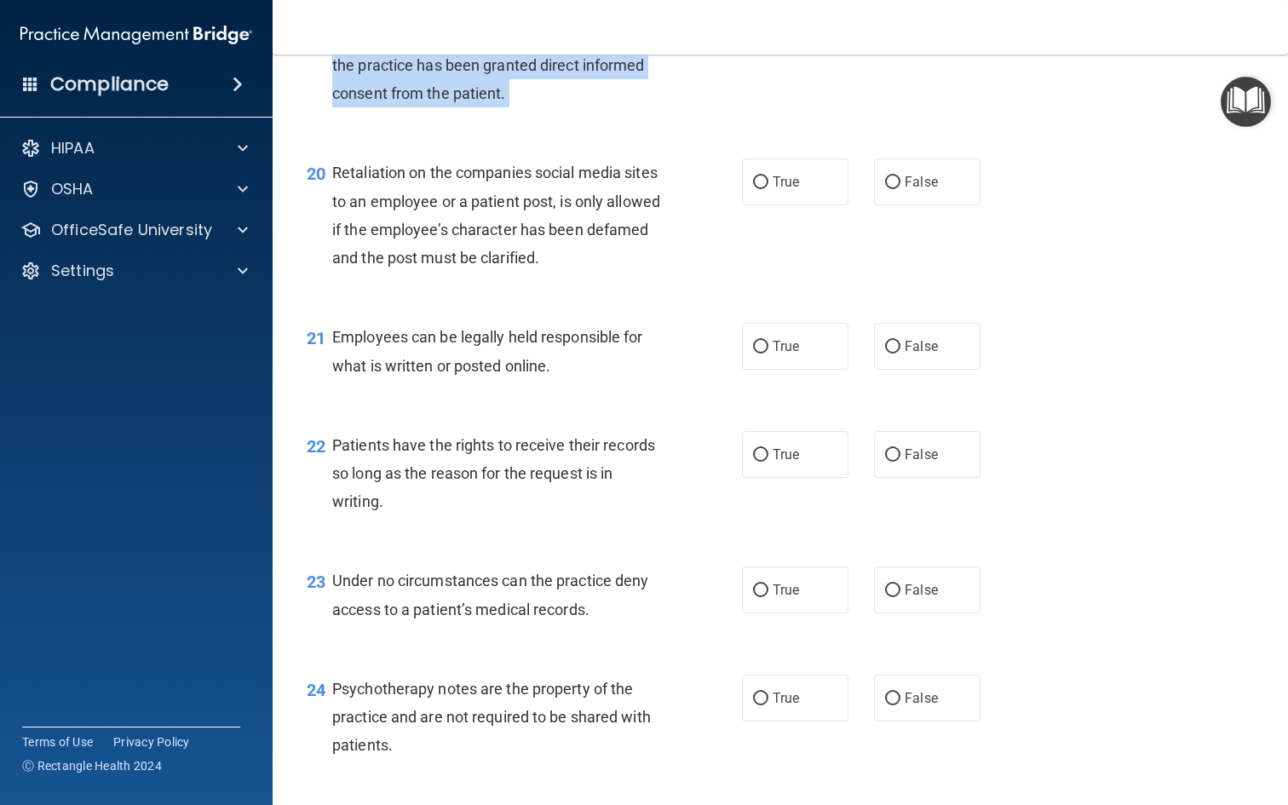
click at [546, 210] on span "Retaliation on the companies social media sites to an employee or a patient pos…" at bounding box center [496, 215] width 328 height 103
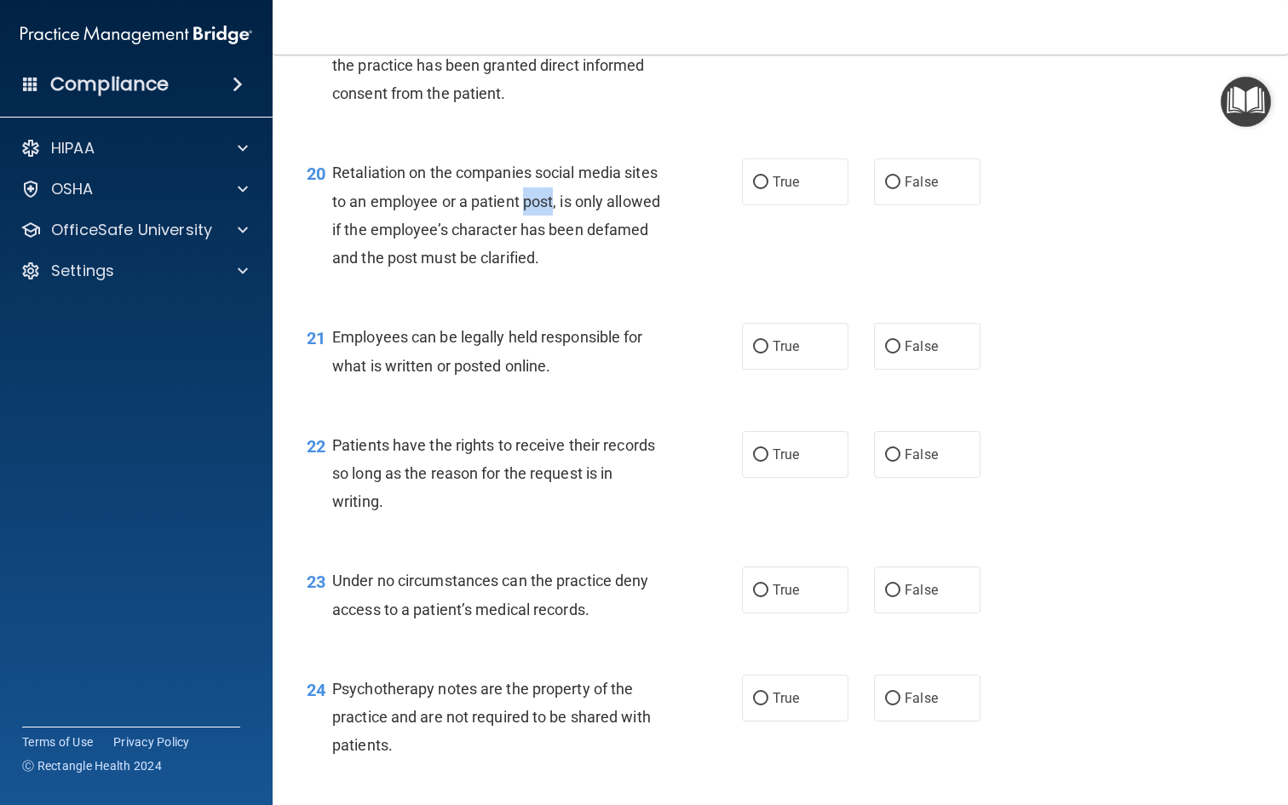
click at [546, 210] on span "Retaliation on the companies social media sites to an employee or a patient pos…" at bounding box center [496, 215] width 328 height 103
click at [949, 185] on label "False" at bounding box center [927, 181] width 106 height 47
click at [900, 185] on input "False" at bounding box center [892, 182] width 15 height 13
radio input "true"
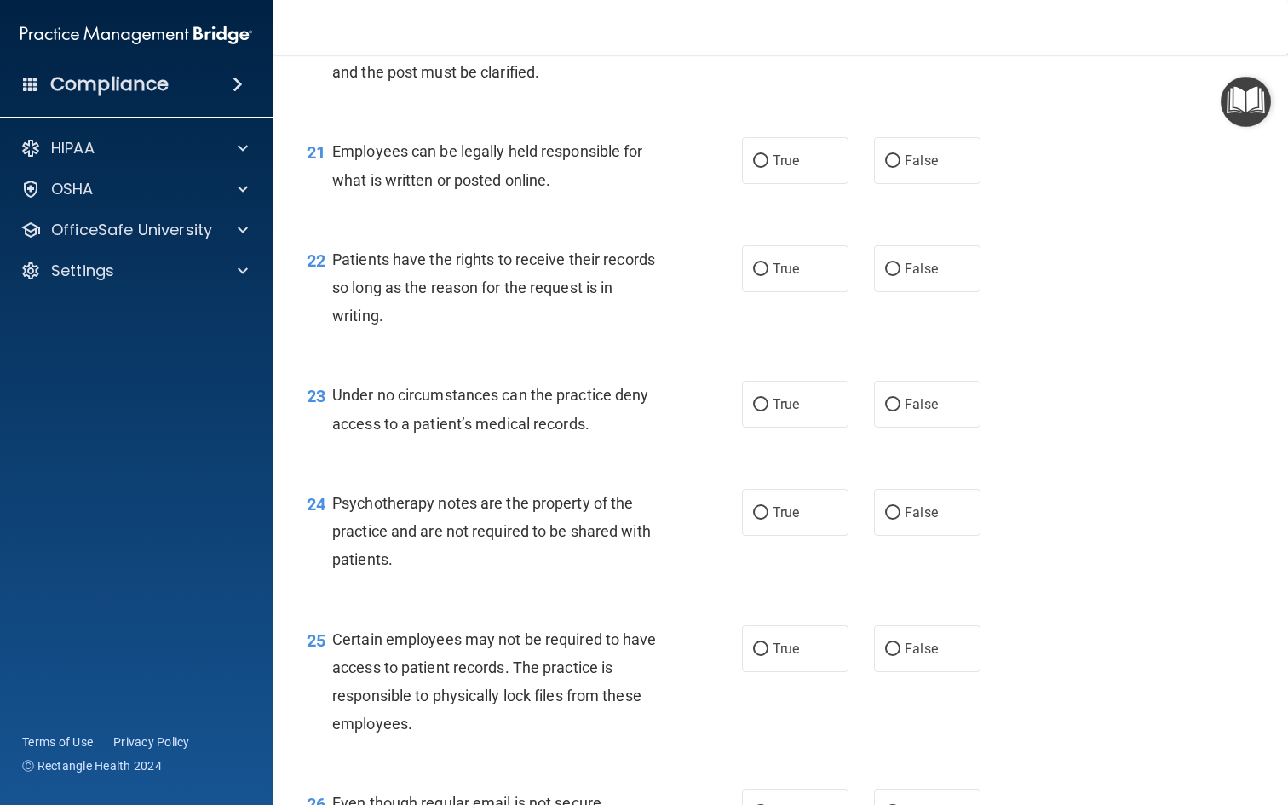
scroll to position [3411, 0]
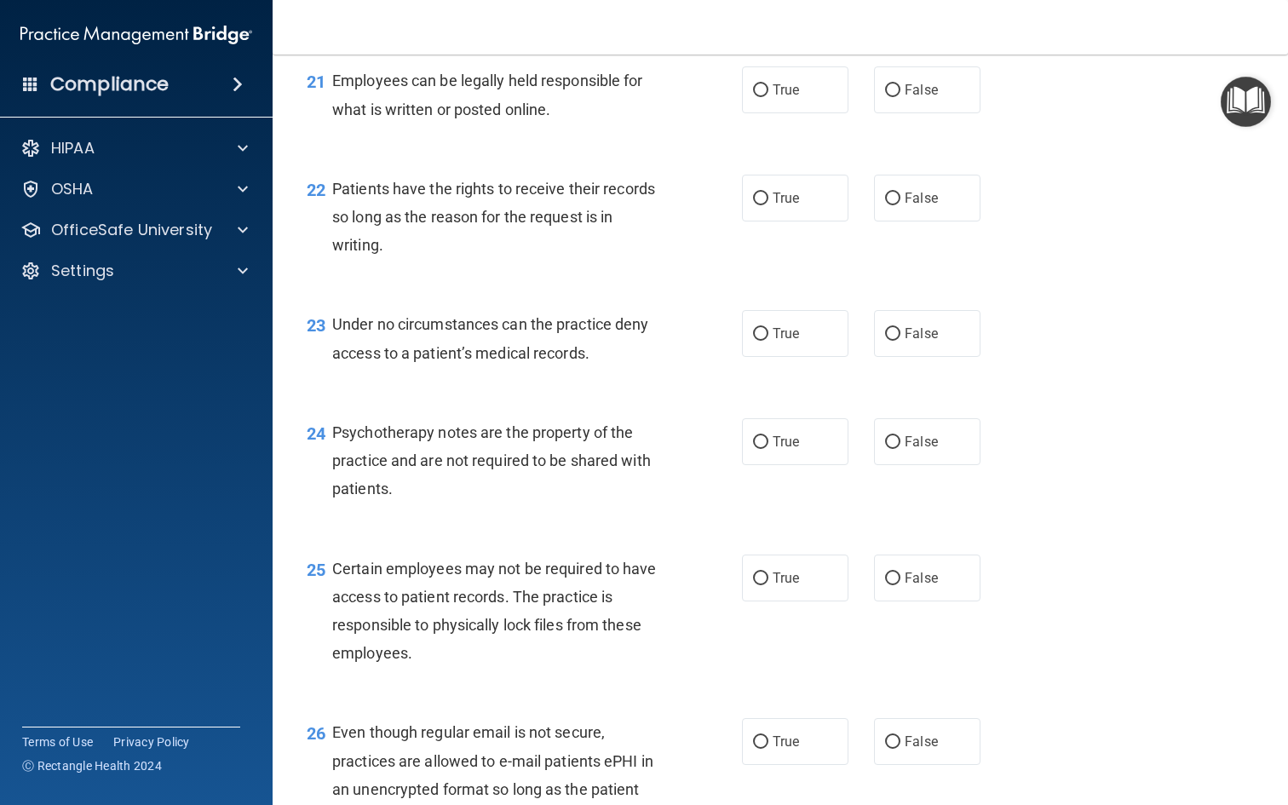
click at [728, 106] on div "21 Employees can be legally held responsible for what is written or posted onli…" at bounding box center [524, 98] width 486 height 65
click at [765, 93] on label "True" at bounding box center [795, 89] width 106 height 47
click at [765, 93] on input "True" at bounding box center [760, 90] width 15 height 13
radio input "true"
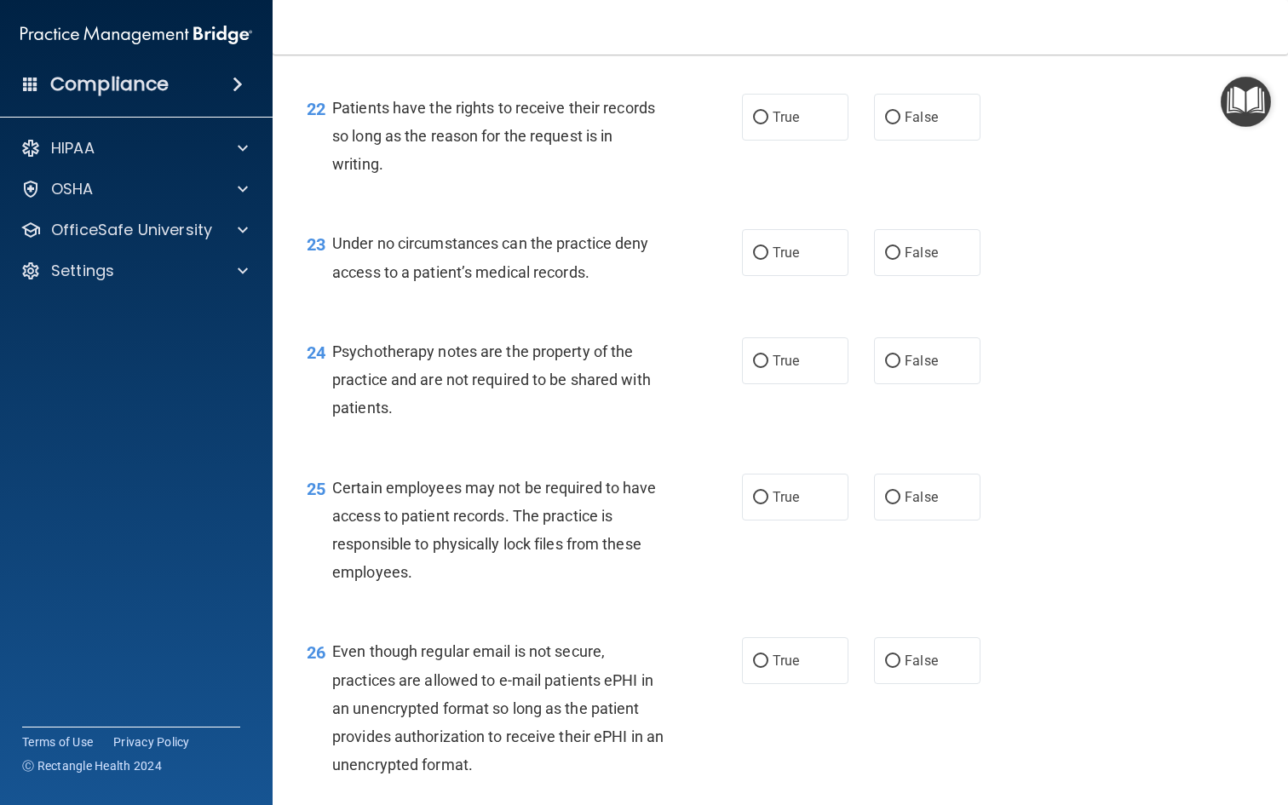
scroll to position [3495, 0]
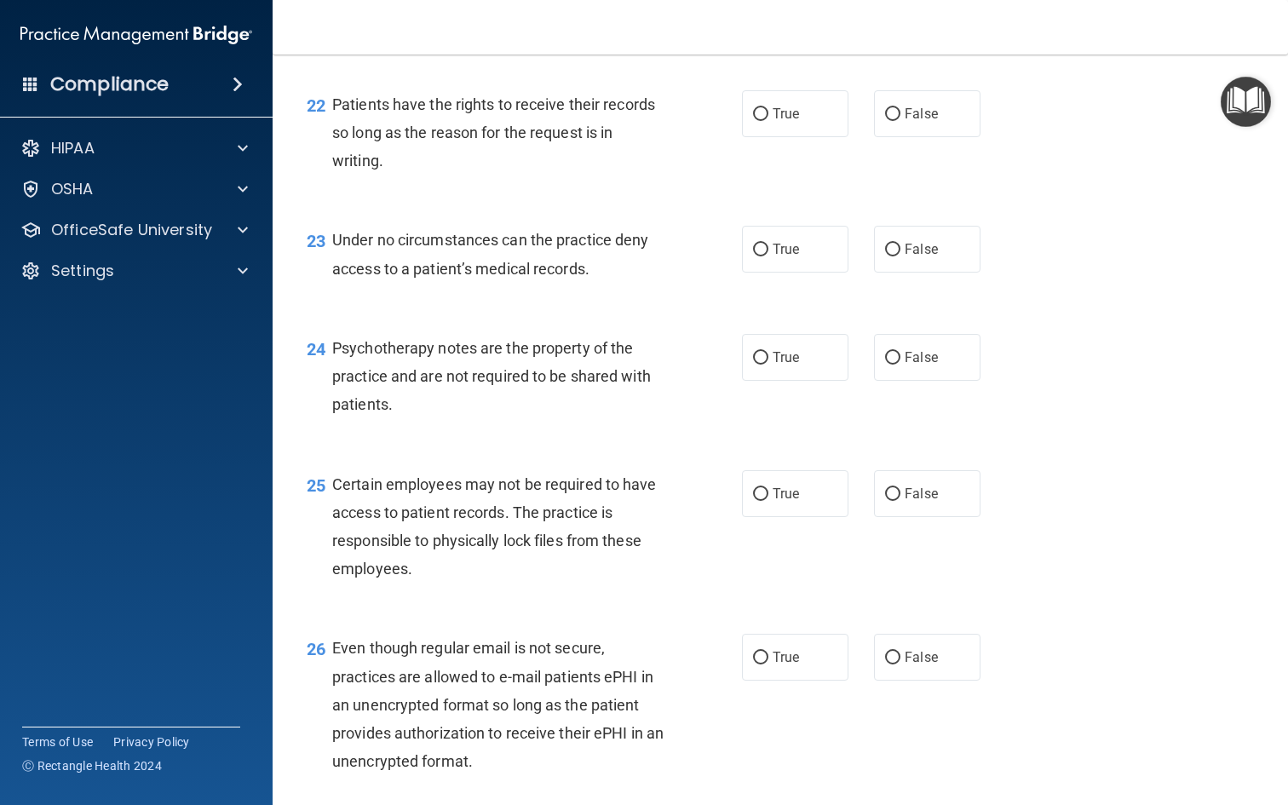
click at [520, 152] on span "Patients have the rights to receive their records so long as the reason for the…" at bounding box center [493, 132] width 323 height 74
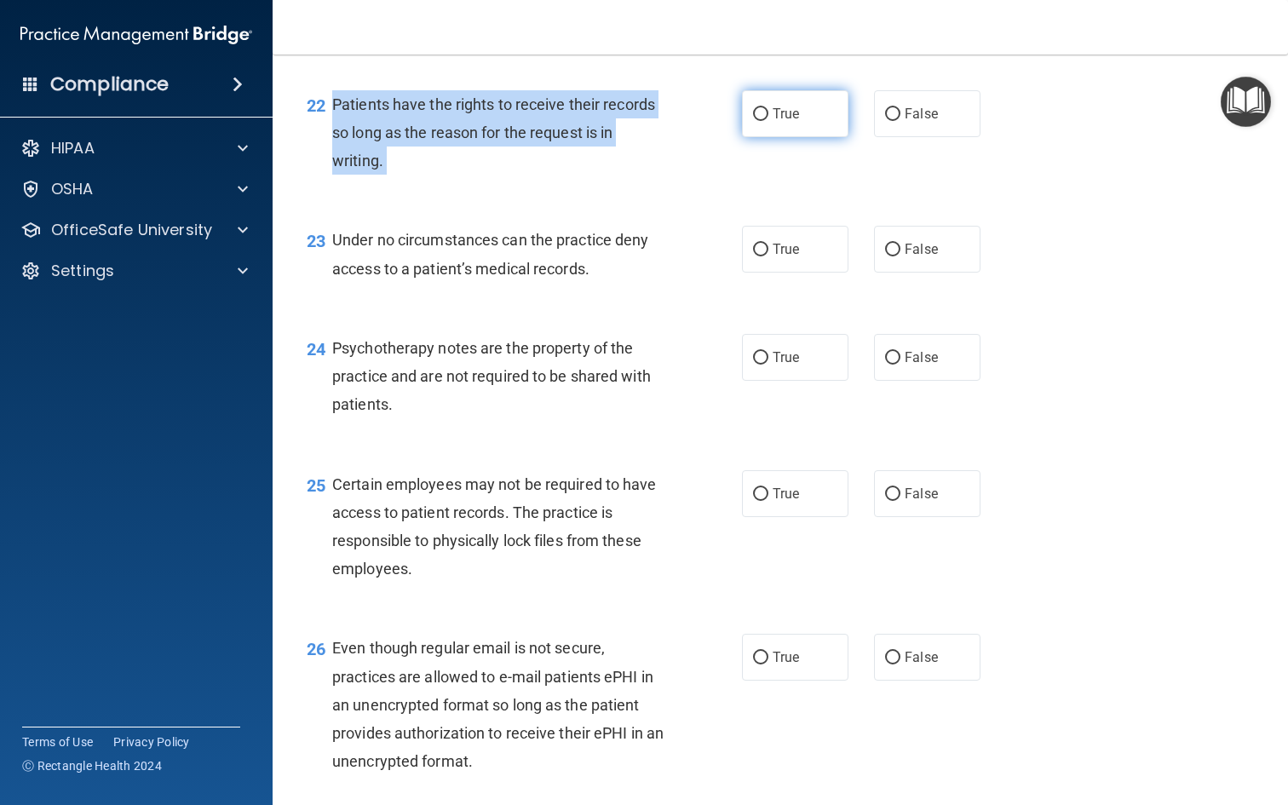
click at [749, 116] on label "True" at bounding box center [795, 113] width 106 height 47
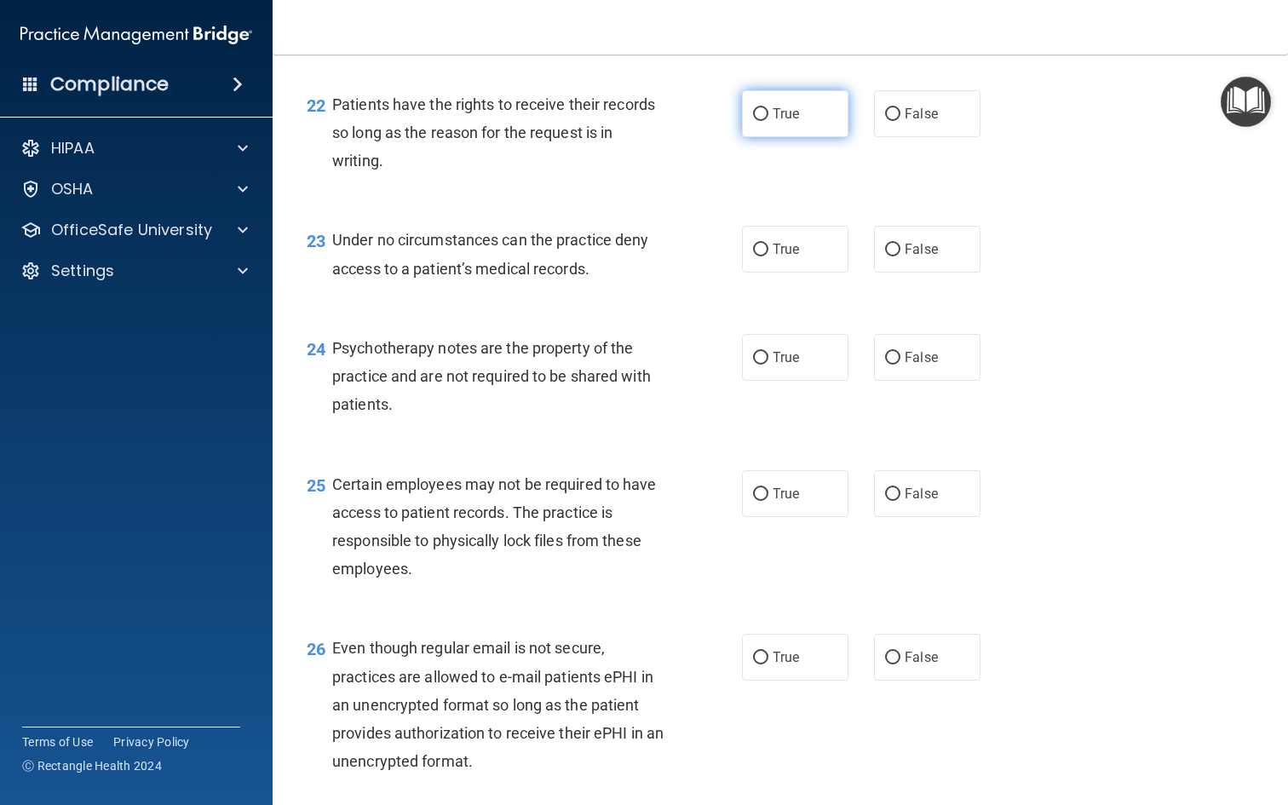
click at [753, 116] on input "True" at bounding box center [760, 114] width 15 height 13
radio input "true"
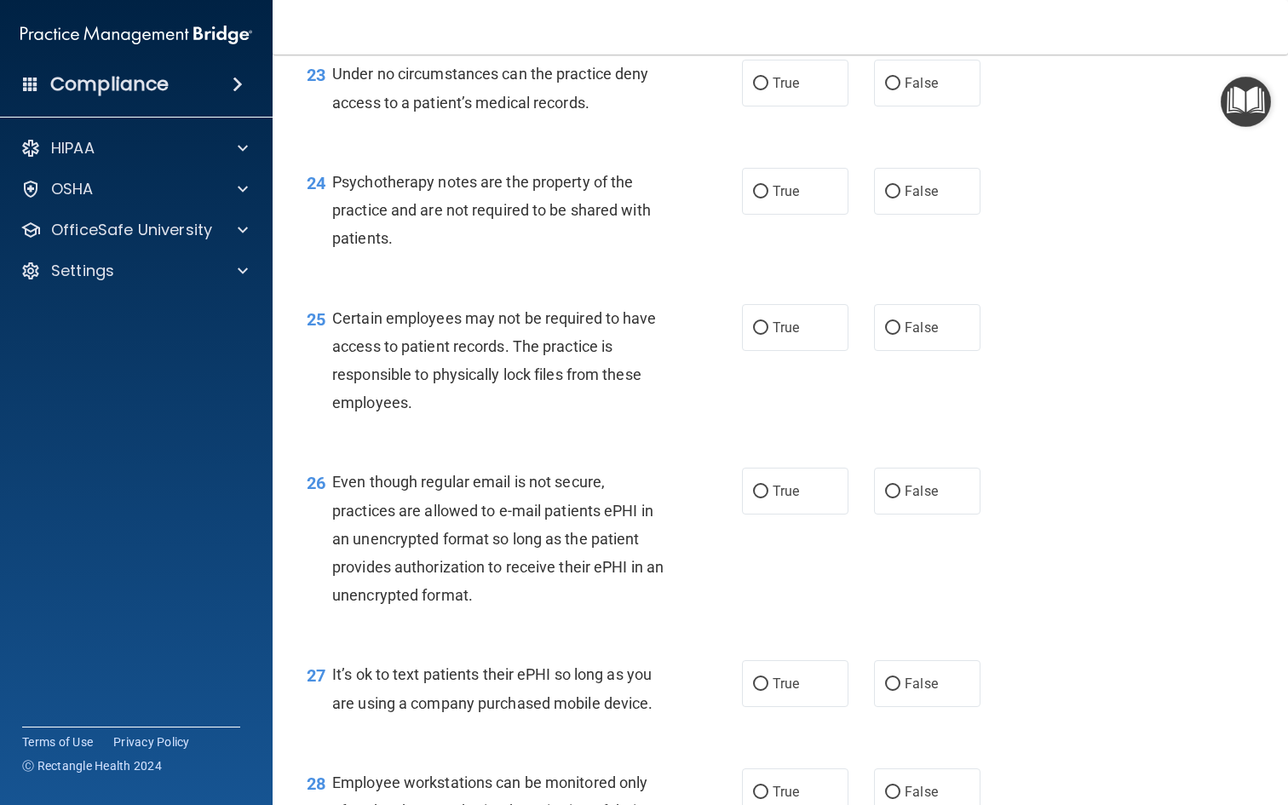
scroll to position [3637, 0]
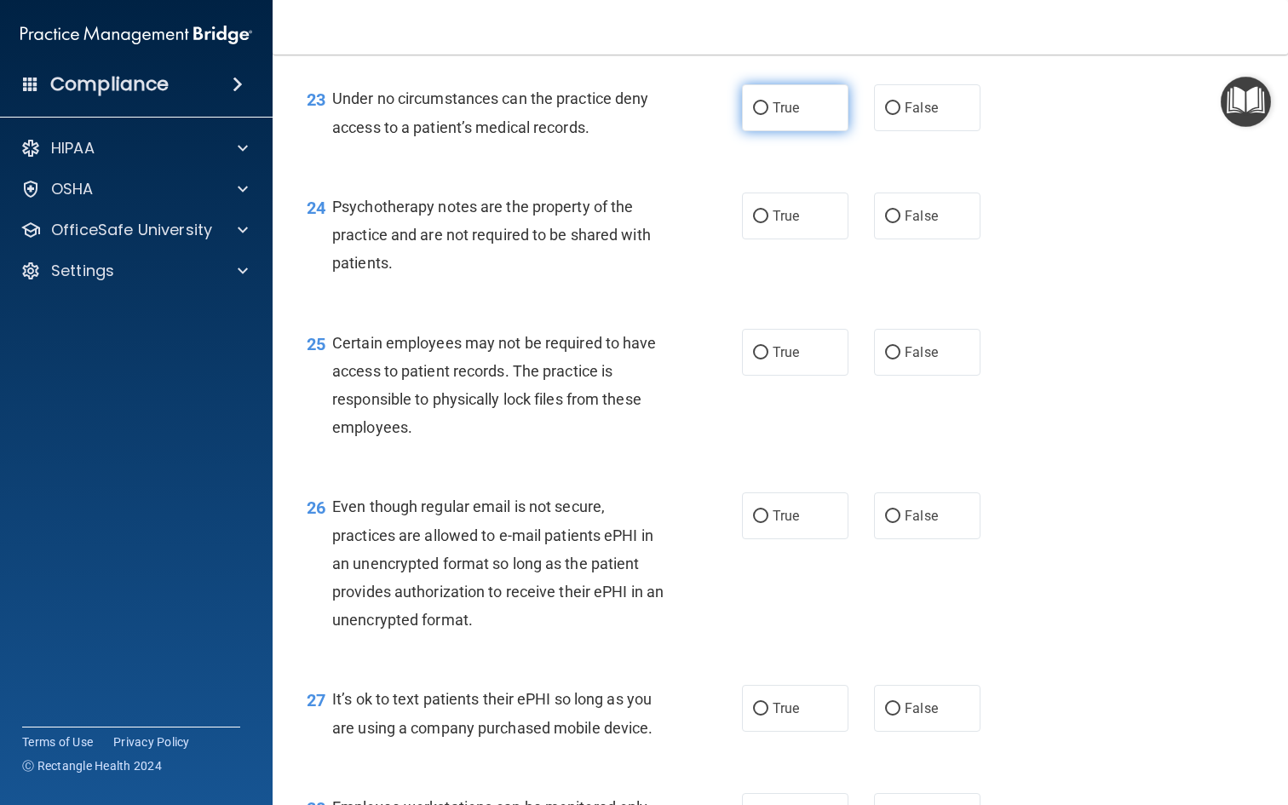
click at [819, 117] on label "True" at bounding box center [795, 107] width 106 height 47
click at [768, 115] on input "True" at bounding box center [760, 108] width 15 height 13
radio input "true"
click at [441, 112] on span "Under no circumstances can the practice deny access to a patient’s medical reco…" at bounding box center [490, 112] width 316 height 46
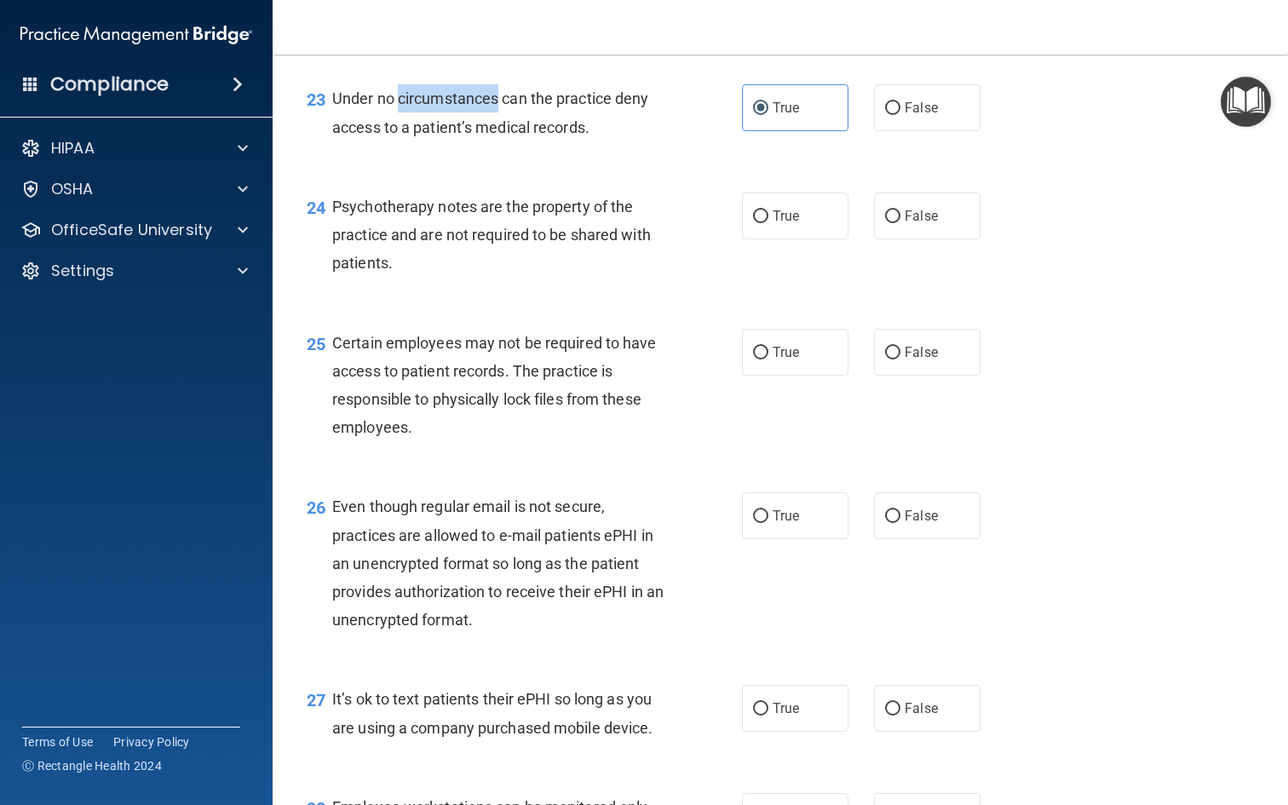
click at [441, 112] on span "Under no circumstances can the practice deny access to a patient’s medical reco…" at bounding box center [490, 112] width 316 height 46
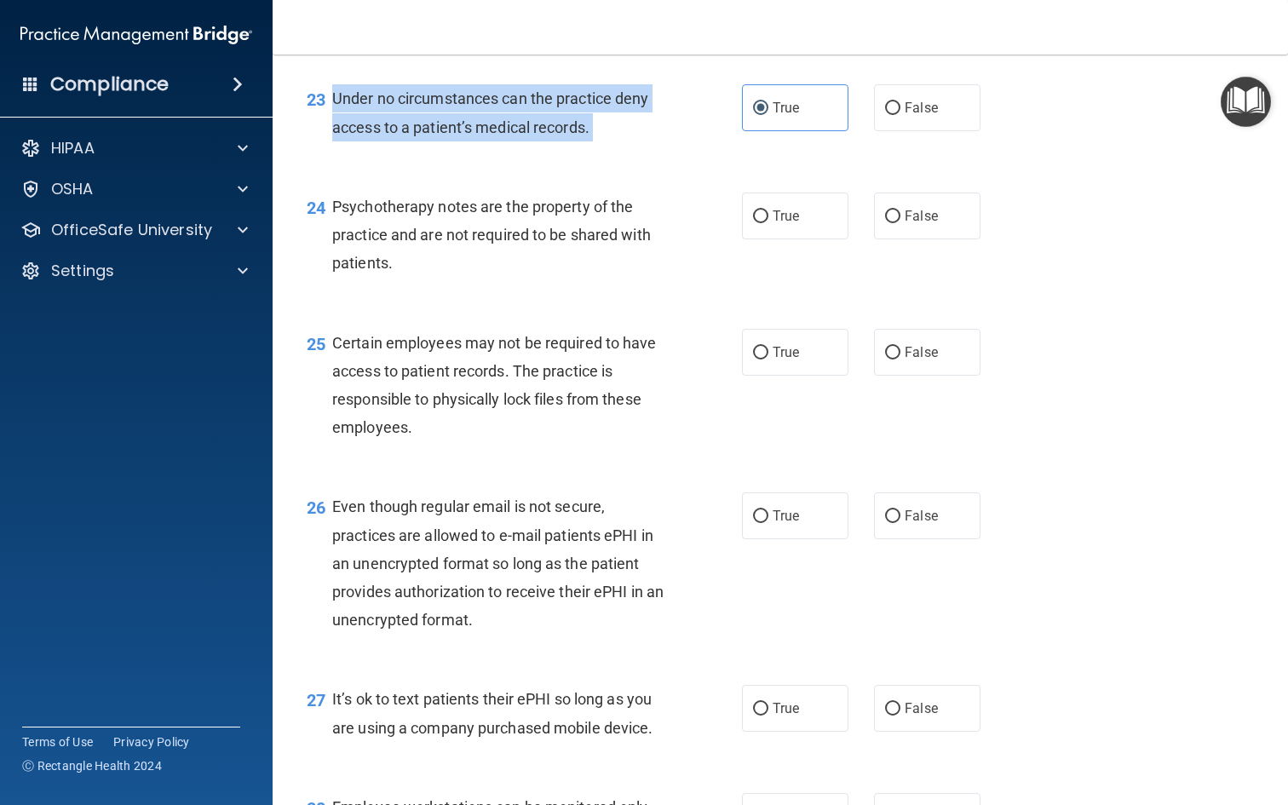
click at [441, 112] on span "Under no circumstances can the practice deny access to a patient’s medical reco…" at bounding box center [490, 112] width 316 height 46
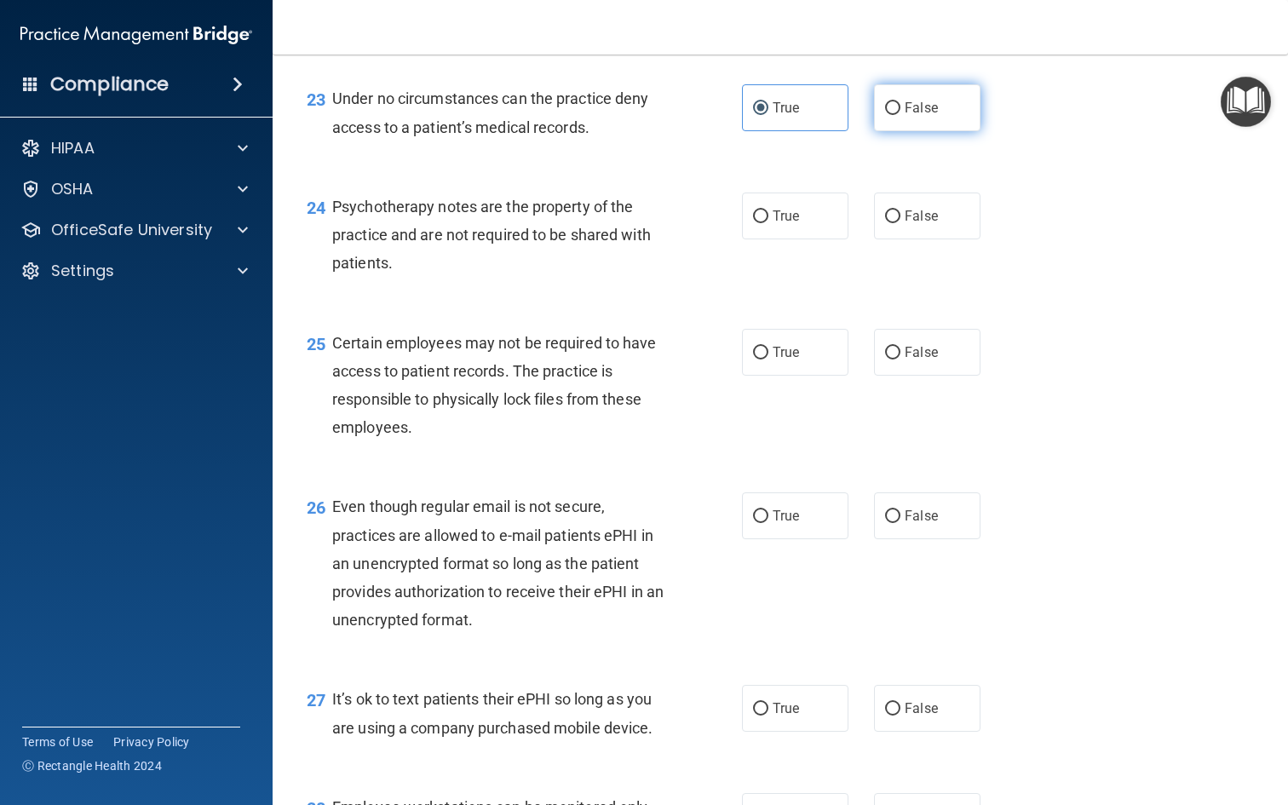
click at [902, 104] on label "False" at bounding box center [927, 107] width 106 height 47
click at [900, 104] on input "False" at bounding box center [892, 108] width 15 height 13
radio input "true"
radio input "false"
click at [549, 222] on span "Psychotherapy notes are the property of the practice and are not required to be…" at bounding box center [491, 235] width 319 height 74
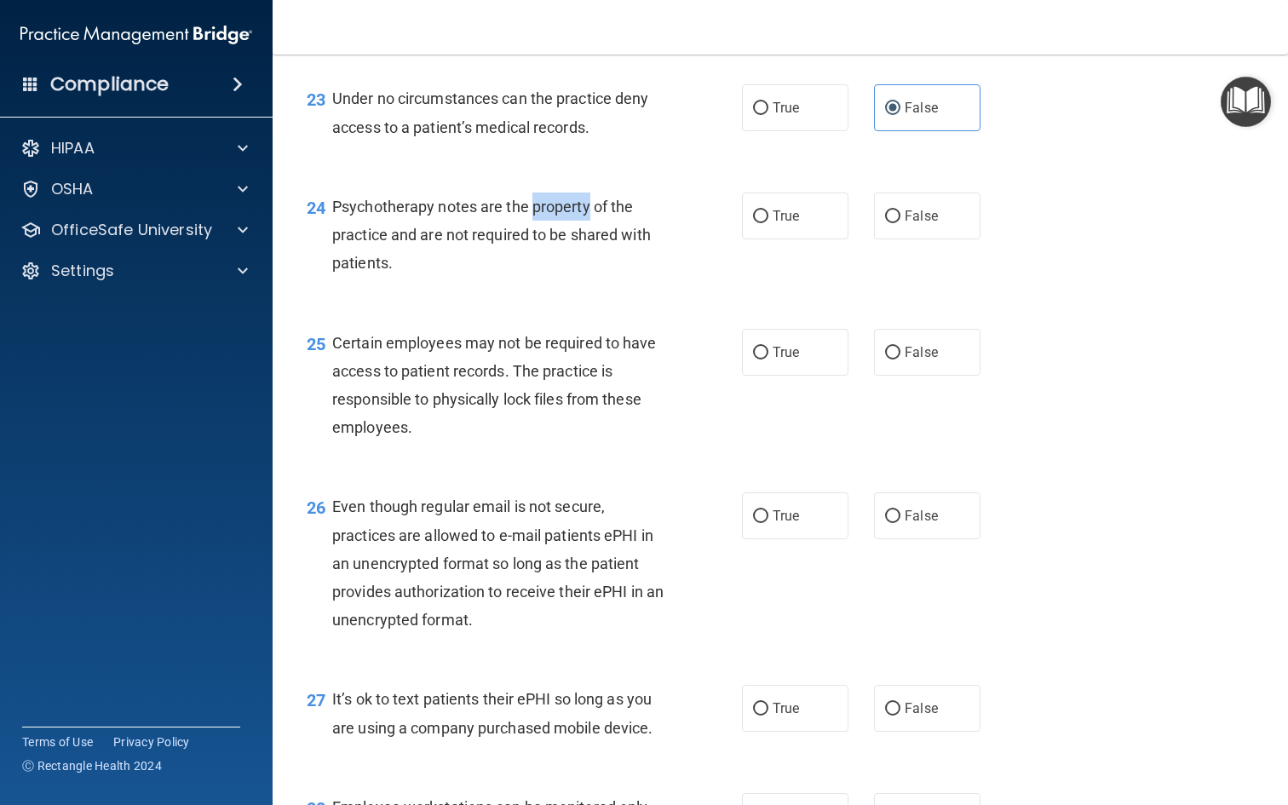
click at [549, 222] on span "Psychotherapy notes are the property of the practice and are not required to be…" at bounding box center [491, 235] width 319 height 74
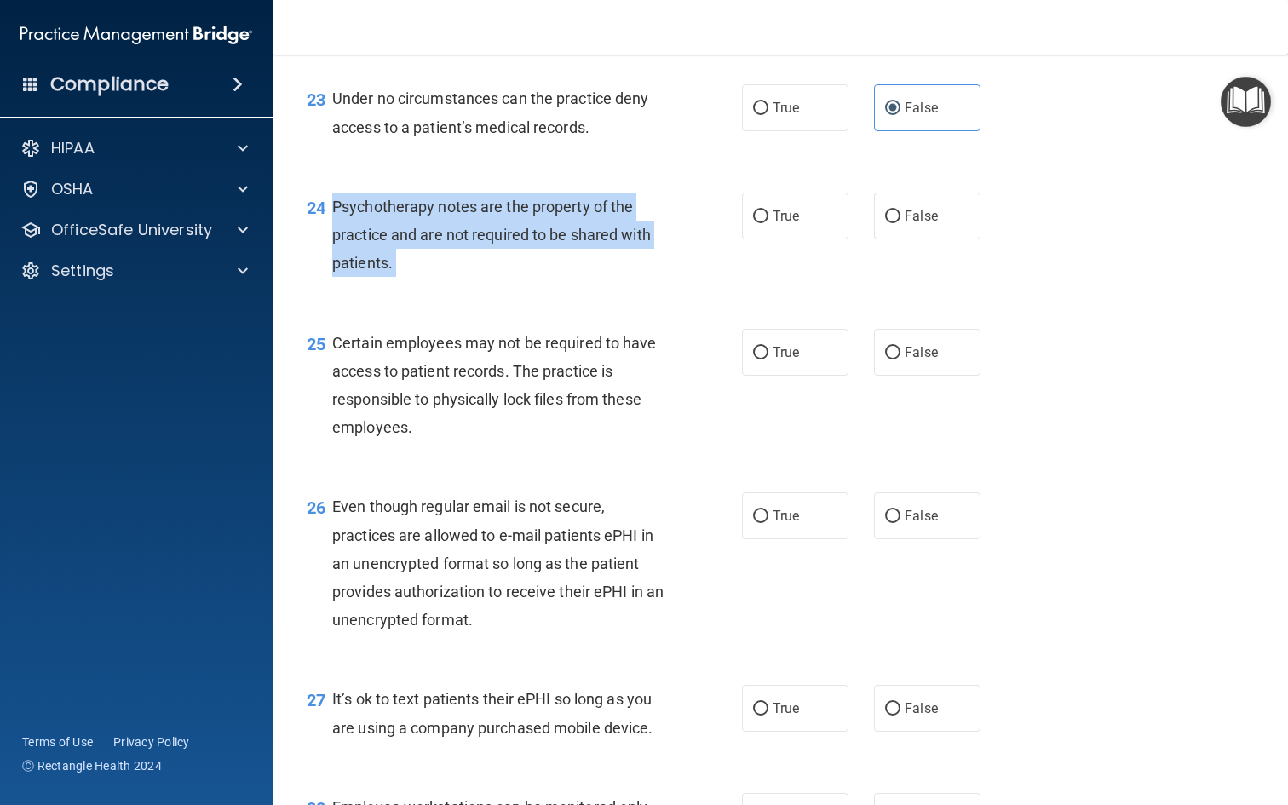
click at [549, 222] on span "Psychotherapy notes are the property of the practice and are not required to be…" at bounding box center [491, 235] width 319 height 74
click at [555, 275] on div "Psychotherapy notes are the property of the practice and are not required to be…" at bounding box center [505, 235] width 346 height 85
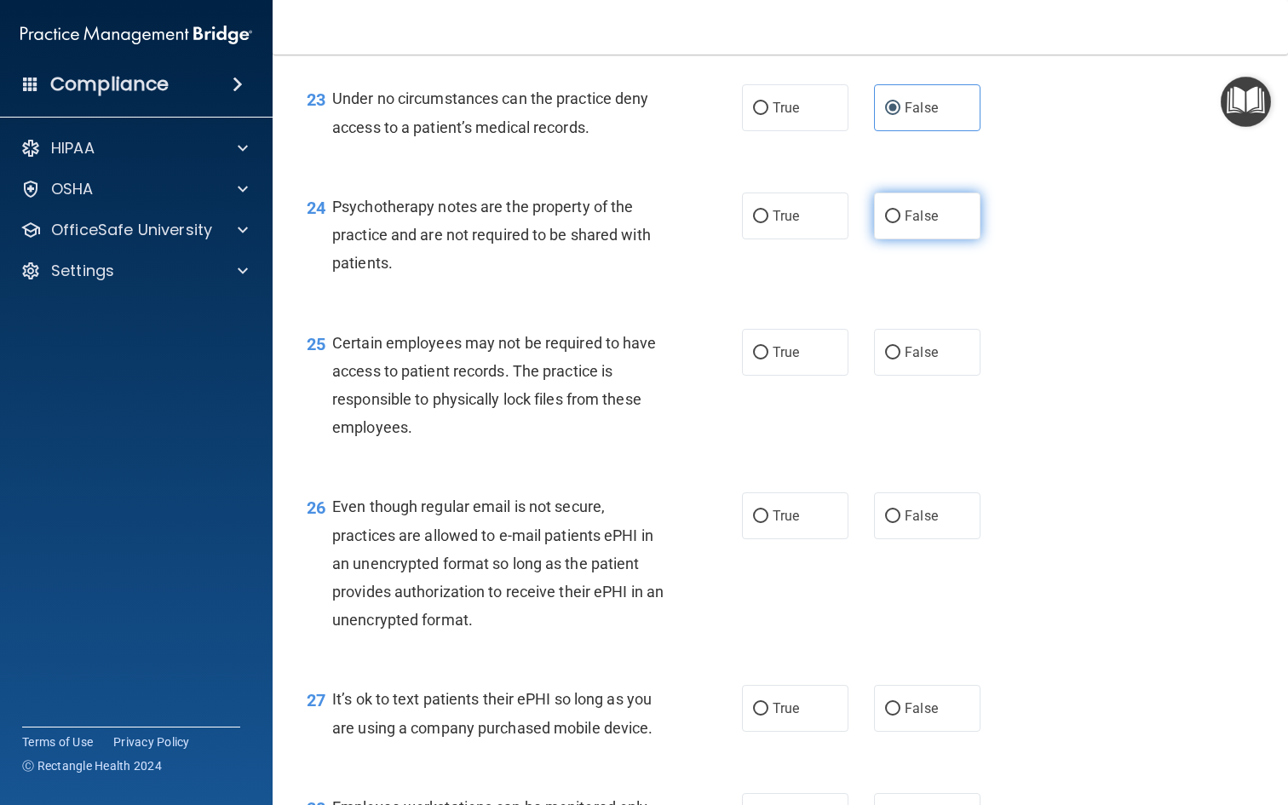
click at [892, 223] on input "False" at bounding box center [892, 216] width 15 height 13
radio input "true"
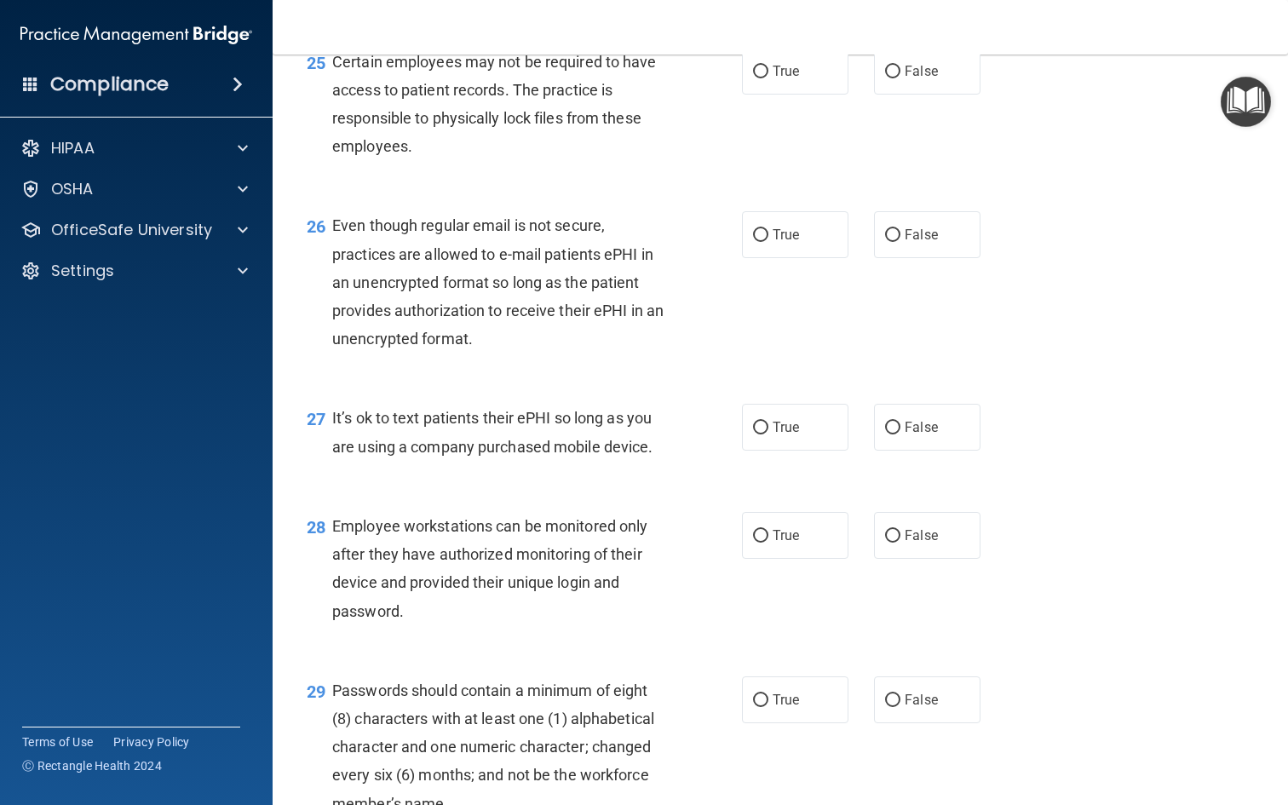
scroll to position [3919, 0]
click at [552, 119] on span "Certain employees may not be required to have access to patient records. The pr…" at bounding box center [494, 102] width 325 height 103
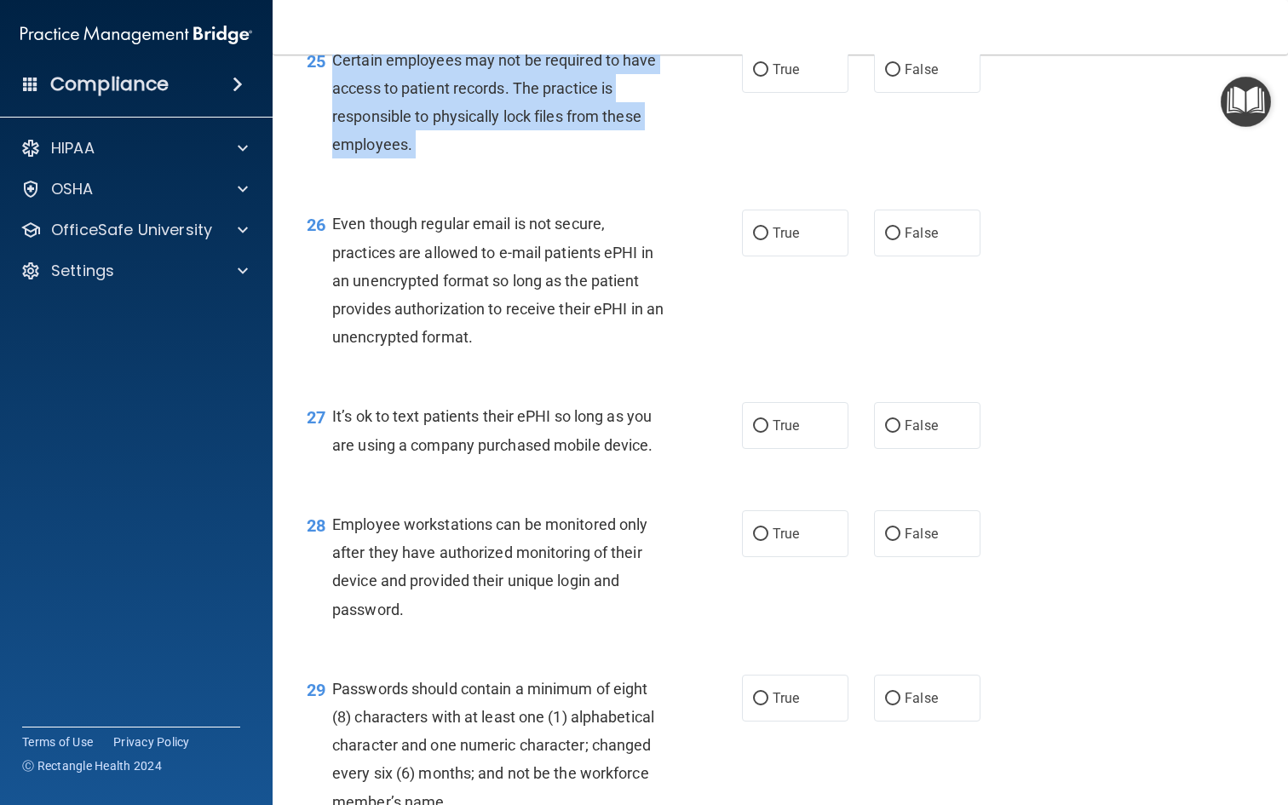
click at [552, 119] on span "Certain employees may not be required to have access to patient records. The pr…" at bounding box center [494, 102] width 325 height 103
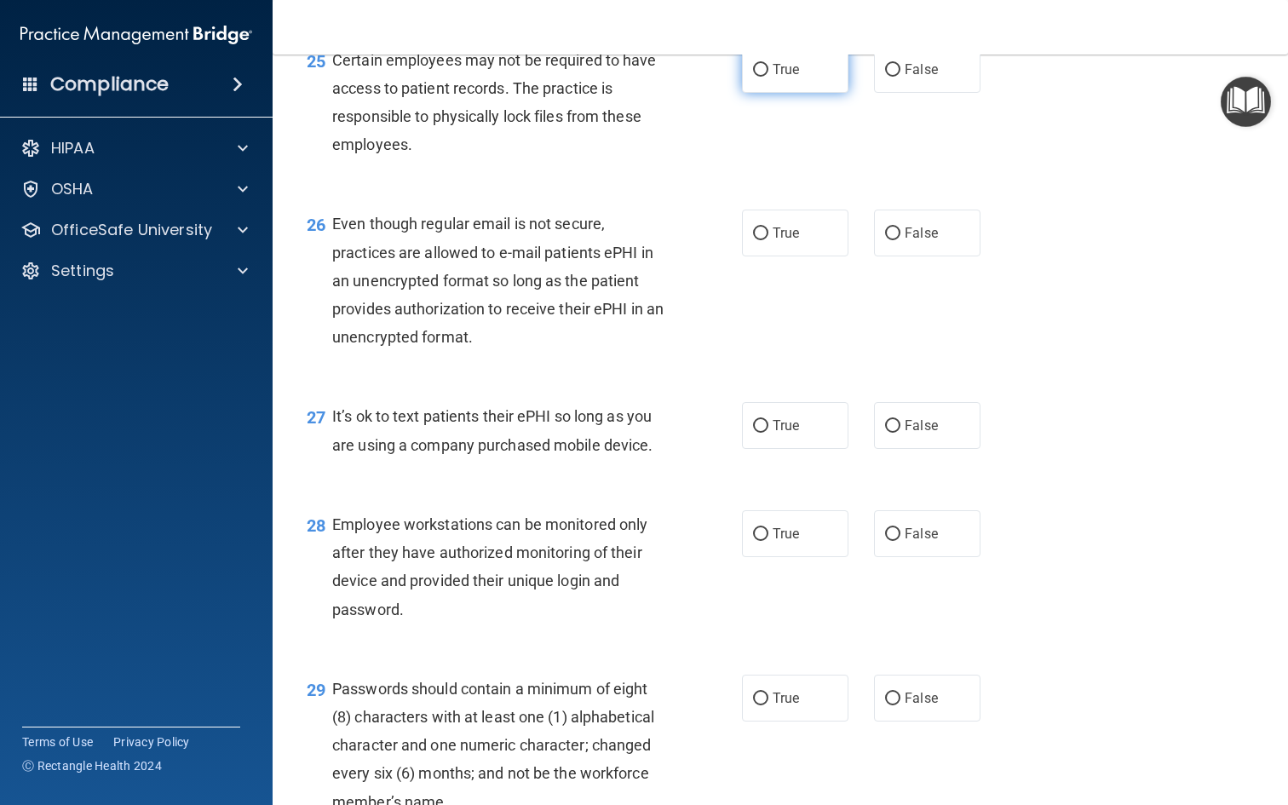
click at [775, 88] on label "True" at bounding box center [795, 69] width 106 height 47
click at [768, 77] on input "True" at bounding box center [760, 70] width 15 height 13
radio input "true"
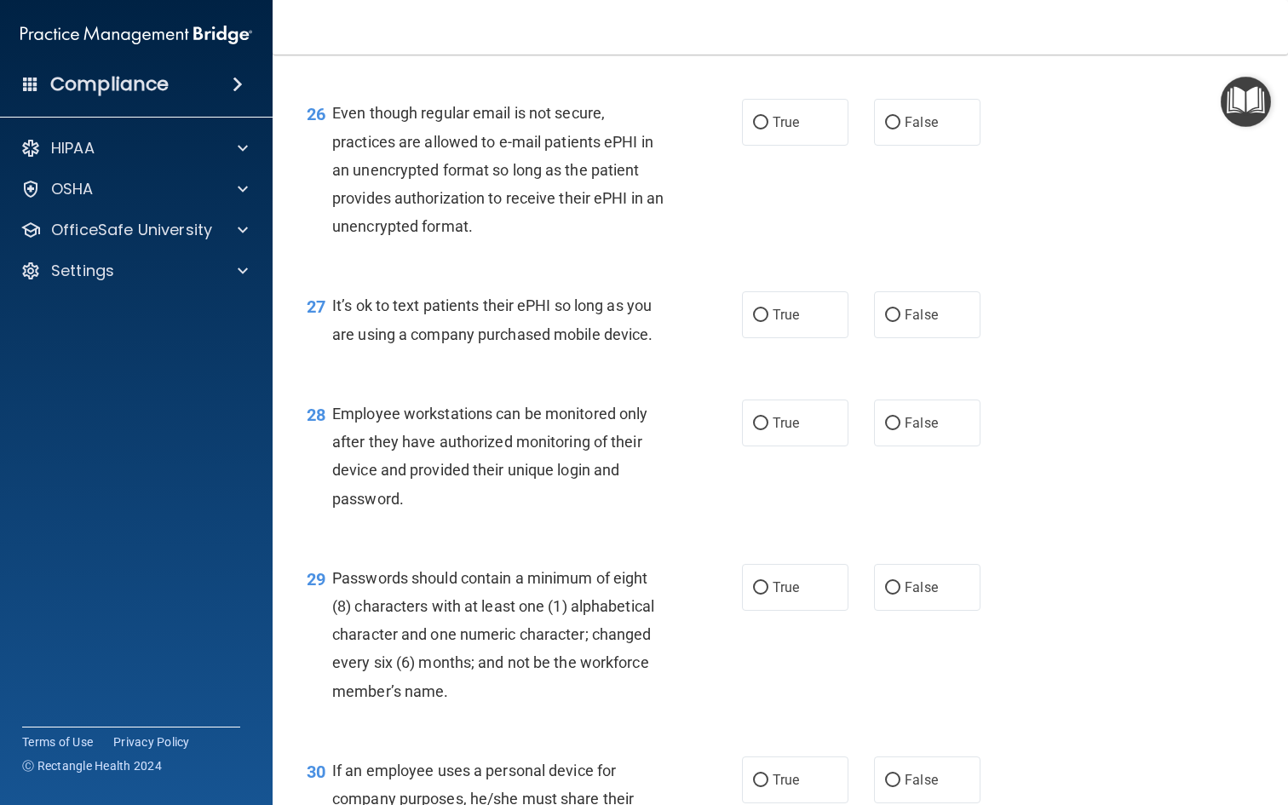
scroll to position [4031, 0]
click at [520, 188] on div "Even though regular email is not secure, practices are allowed to e-mail patien…" at bounding box center [505, 168] width 346 height 141
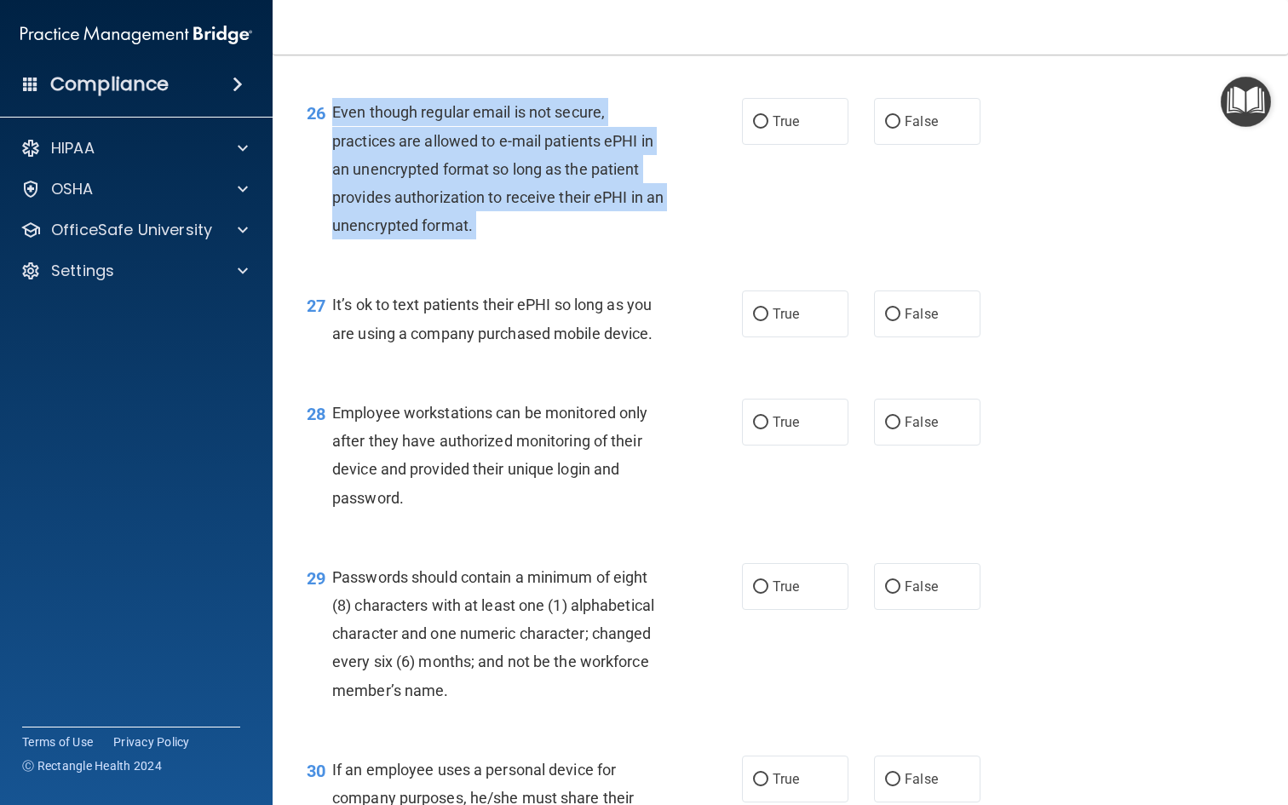
click at [520, 188] on div "Even though regular email is not secure, practices are allowed to e-mail patien…" at bounding box center [505, 168] width 346 height 141
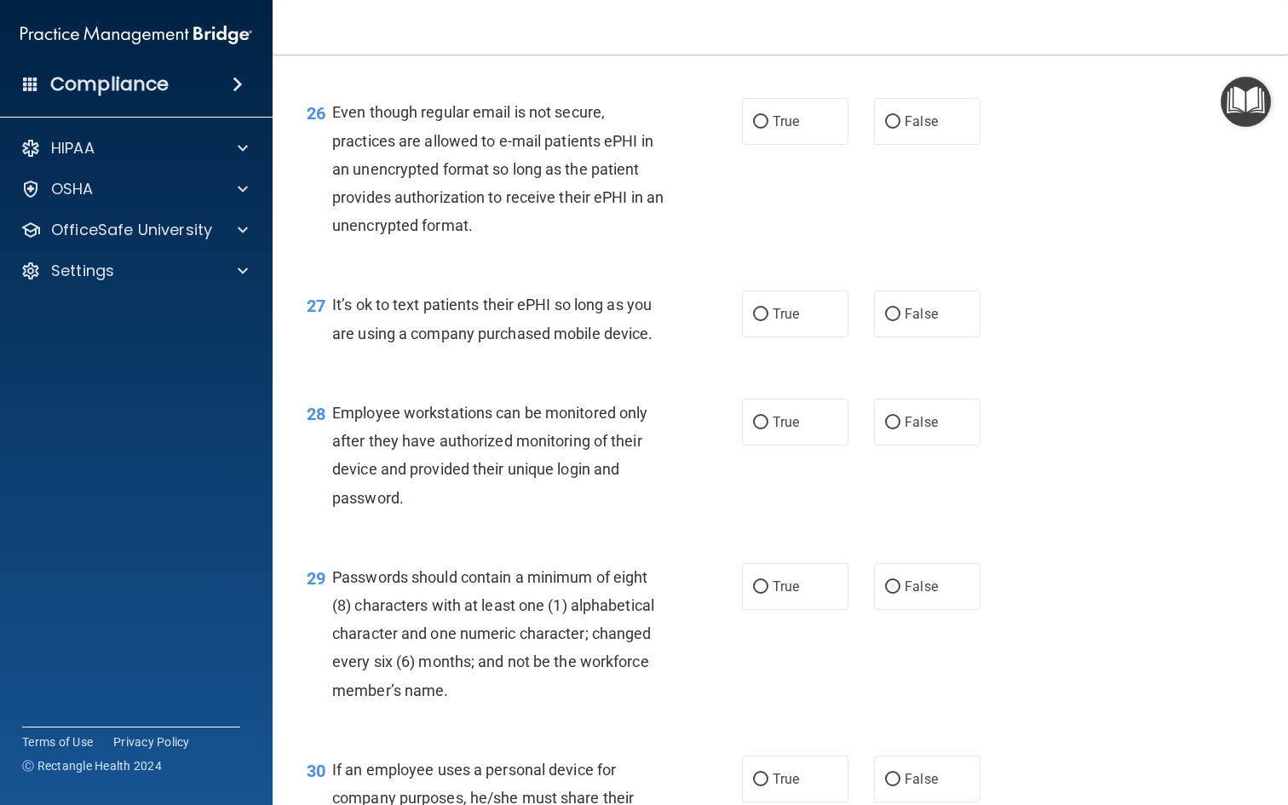
click at [937, 106] on div "26 Even though regular email is not secure, practices are allowed to e-mail pat…" at bounding box center [780, 173] width 973 height 193
click at [926, 129] on span "False" at bounding box center [921, 121] width 33 height 16
click at [900, 129] on input "False" at bounding box center [892, 122] width 15 height 13
radio input "true"
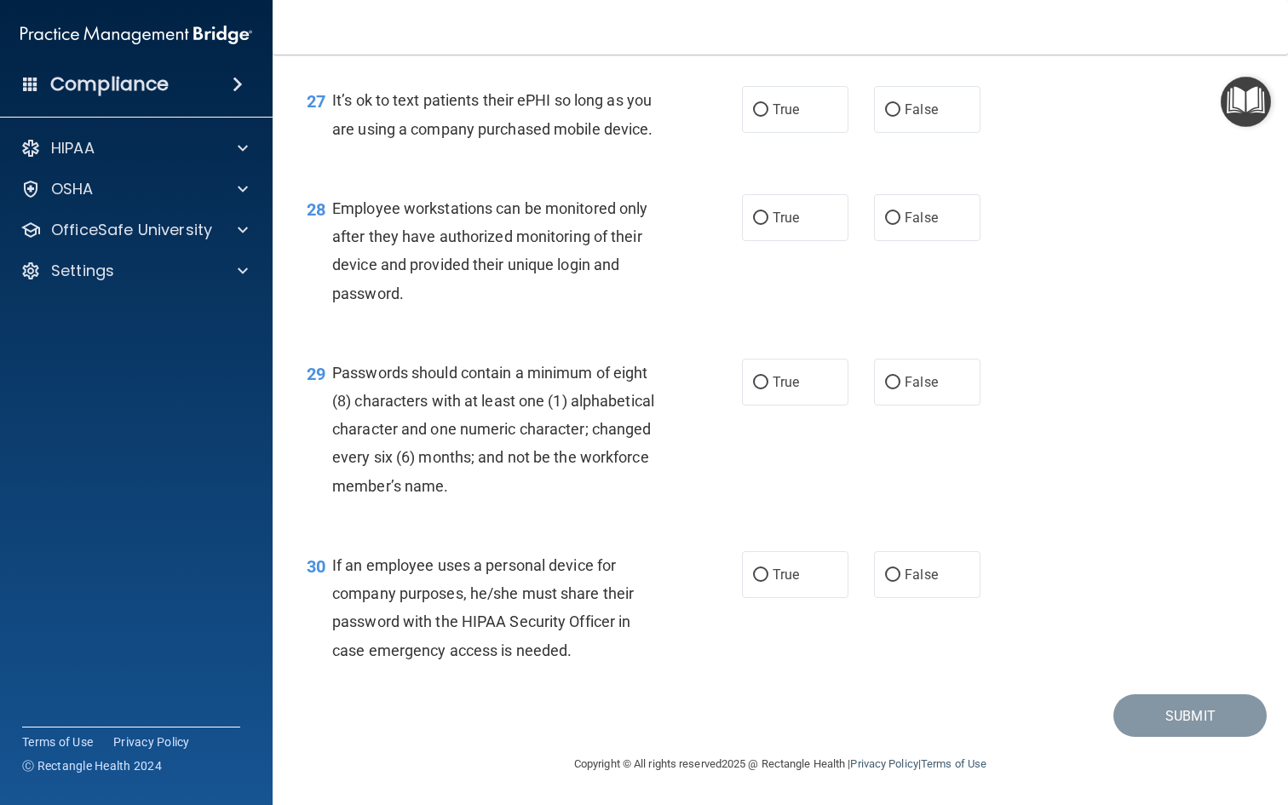
scroll to position [4241, 0]
click at [515, 118] on div "It’s ok to text patients their ePHI so long as you are using a company purchase…" at bounding box center [505, 114] width 346 height 56
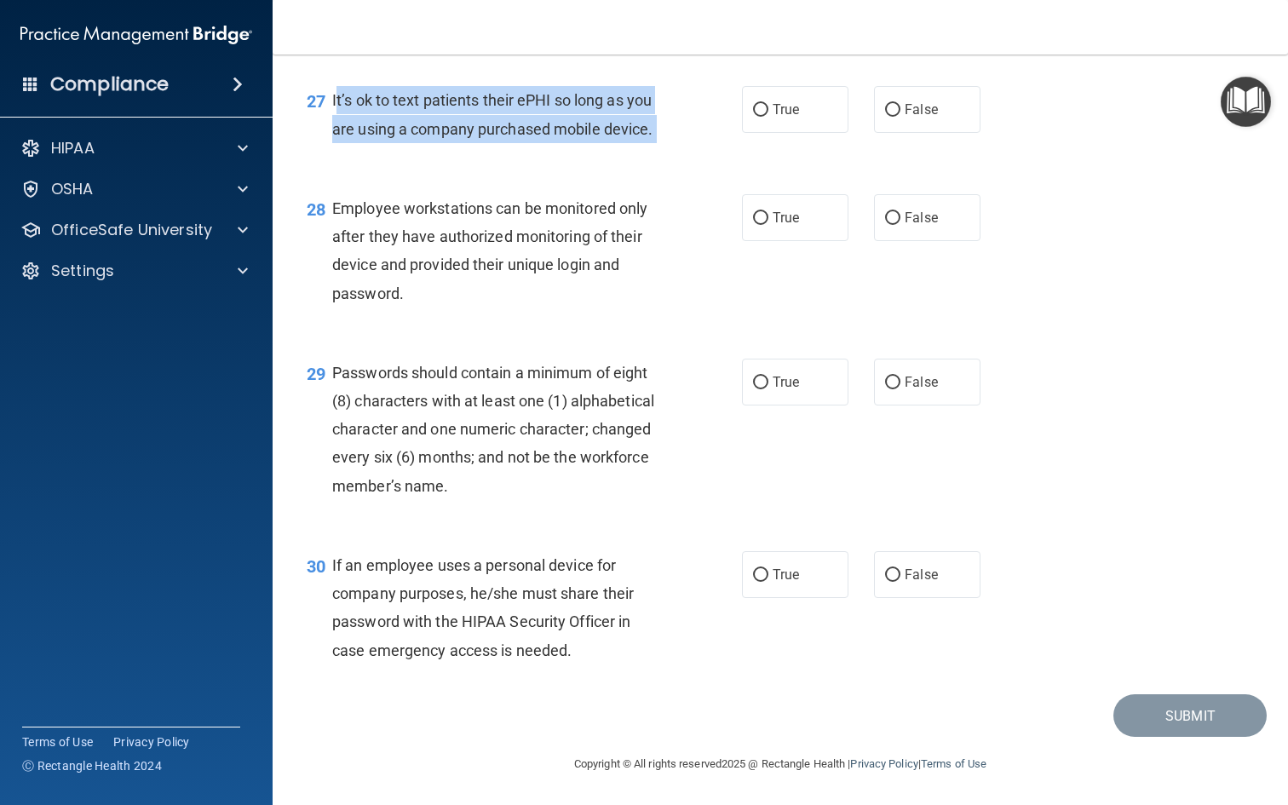
click at [515, 118] on div "It’s ok to text patients their ePHI so long as you are using a company purchase…" at bounding box center [505, 114] width 346 height 56
click at [531, 151] on div "27 It’s ok to text patients their ePHI so long as you are using a company purch…" at bounding box center [524, 118] width 486 height 65
click at [535, 160] on div "27 It’s ok to text patients their ePHI so long as you are using a company purch…" at bounding box center [780, 118] width 973 height 107
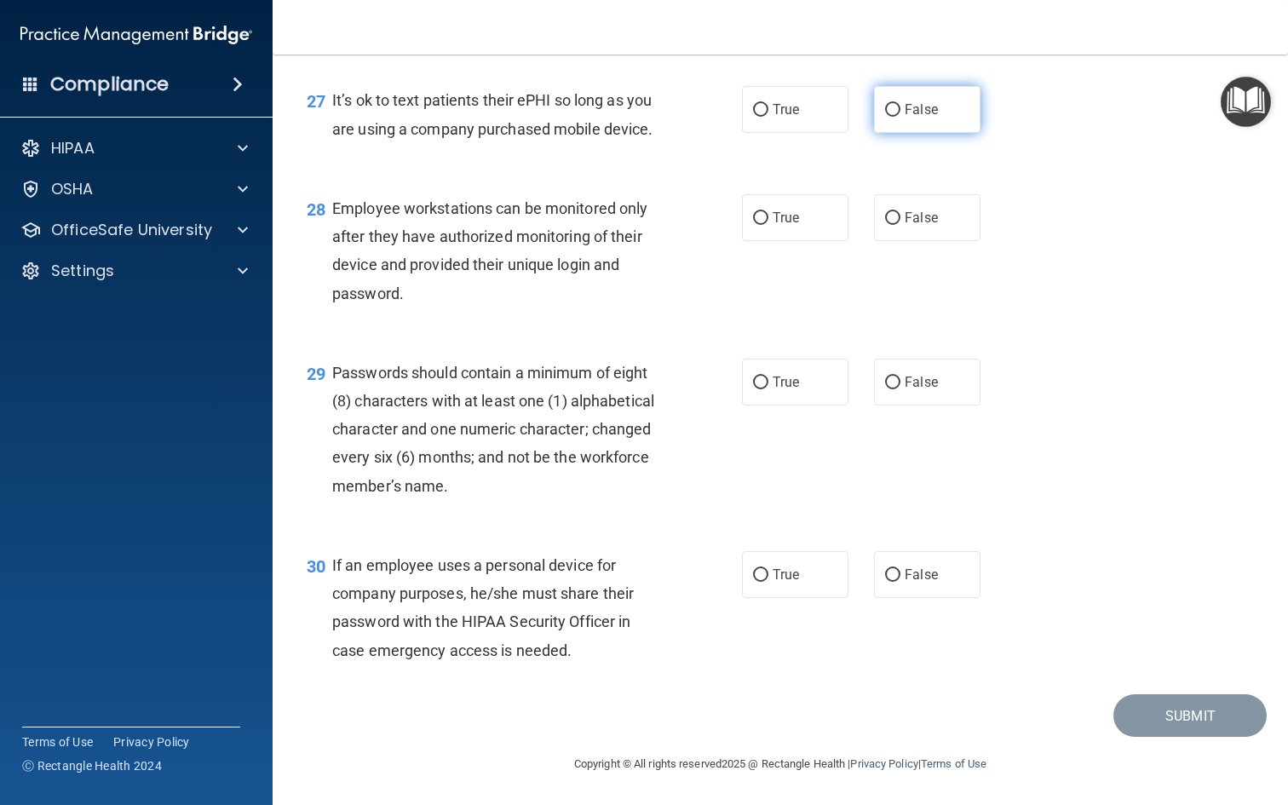
click at [923, 108] on span "False" at bounding box center [921, 109] width 33 height 16
click at [900, 108] on input "False" at bounding box center [892, 110] width 15 height 13
radio input "true"
drag, startPoint x: 476, startPoint y: 278, endPoint x: 418, endPoint y: 276, distance: 58.0
click at [418, 276] on div "Employee workstations can be monitored only after they have authorized monitori…" at bounding box center [505, 250] width 346 height 113
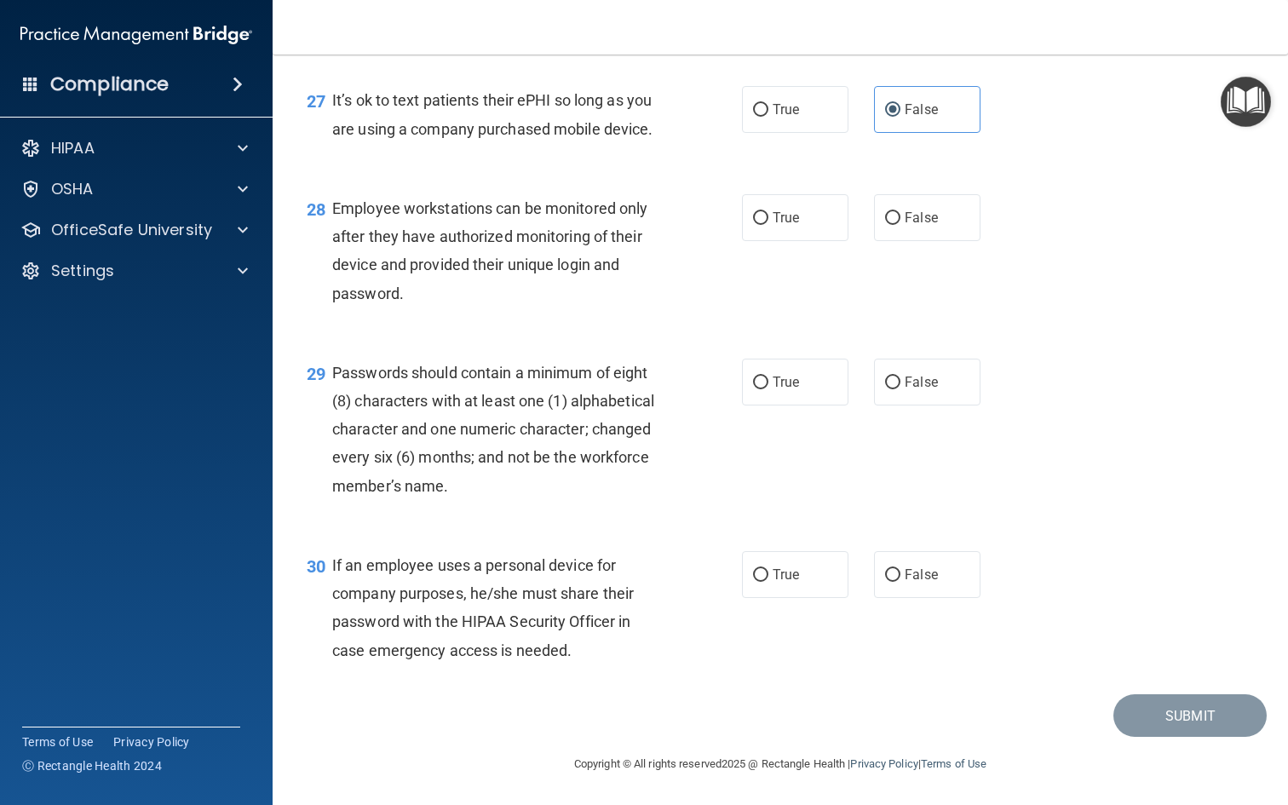
click at [409, 293] on div "Employee workstations can be monitored only after they have authorized monitori…" at bounding box center [505, 250] width 346 height 113
click at [416, 263] on span "Employee workstations can be monitored only after they have authorized monitori…" at bounding box center [489, 250] width 315 height 103
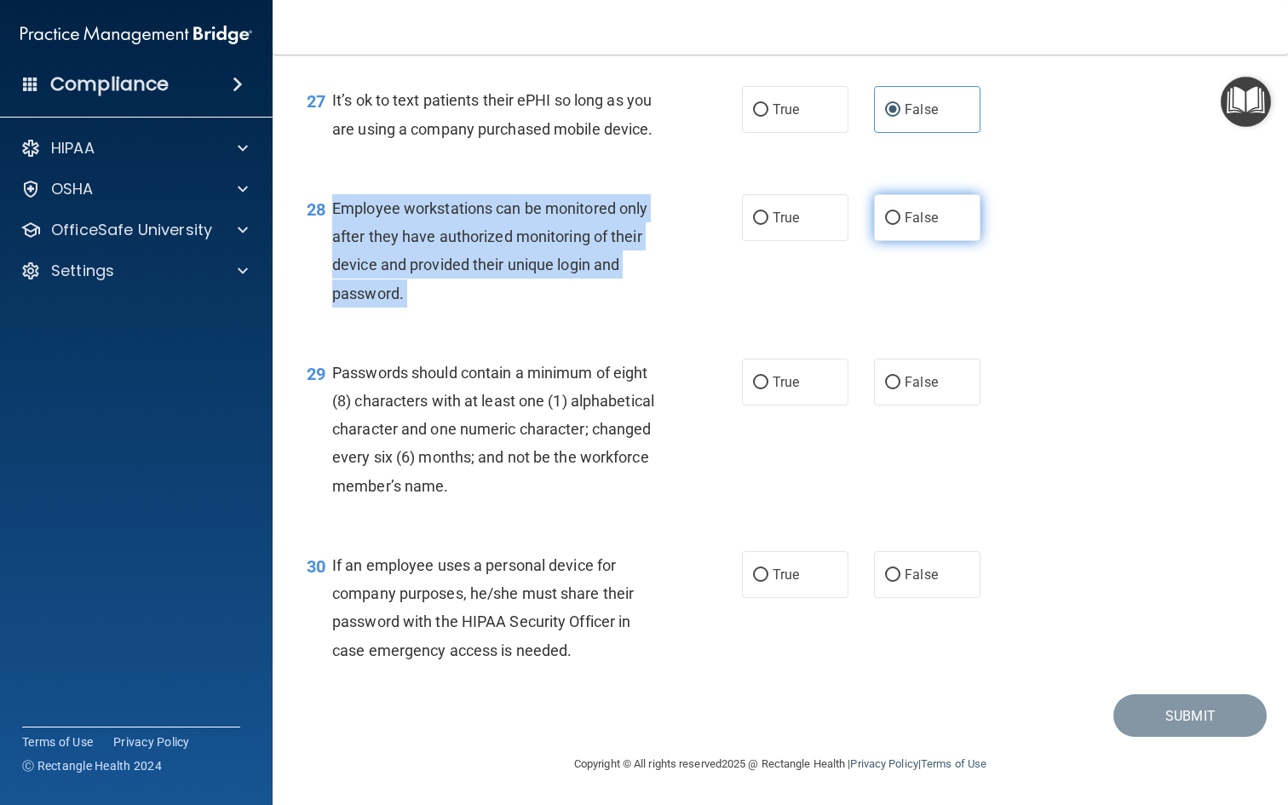
click at [882, 214] on label "False" at bounding box center [927, 217] width 106 height 47
click at [885, 214] on input "False" at bounding box center [892, 218] width 15 height 13
radio input "true"
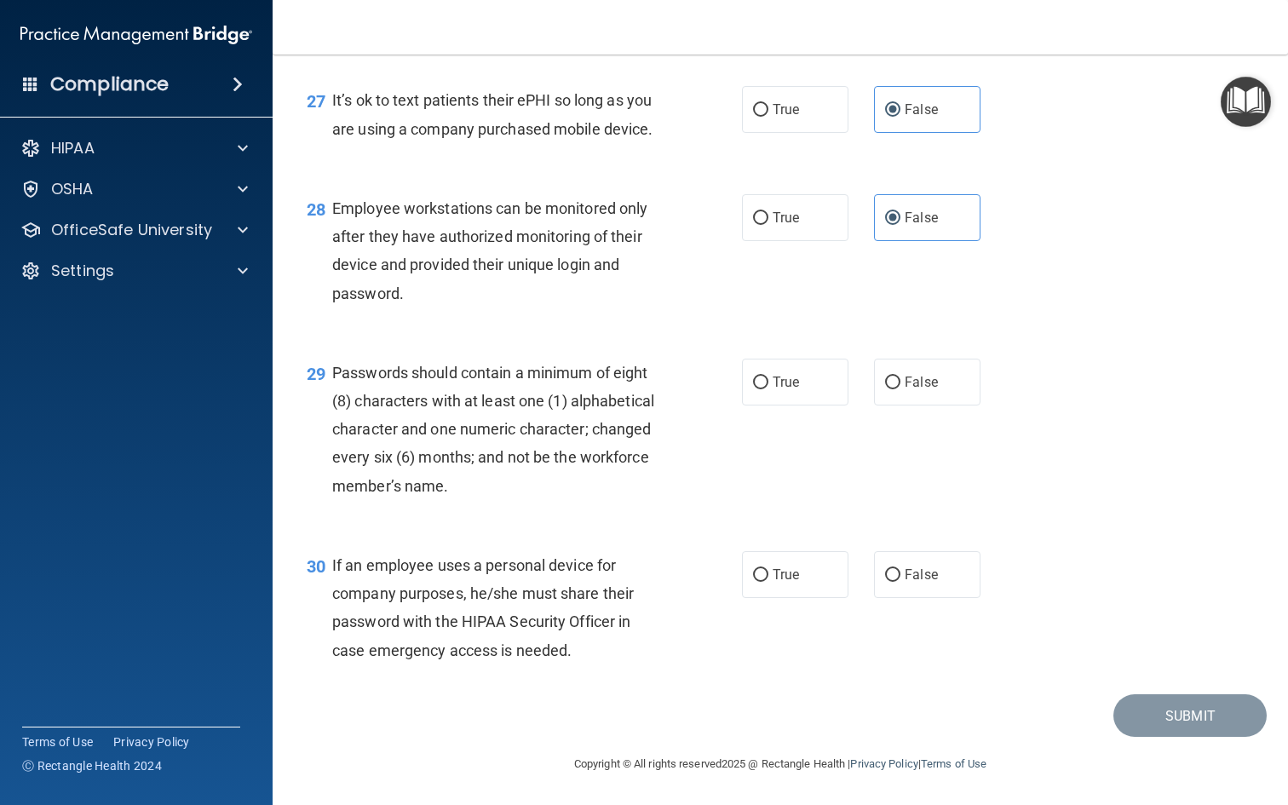
click at [536, 412] on div "Passwords should contain a minimum of eight (8) characters with at least one (1…" at bounding box center [505, 429] width 346 height 141
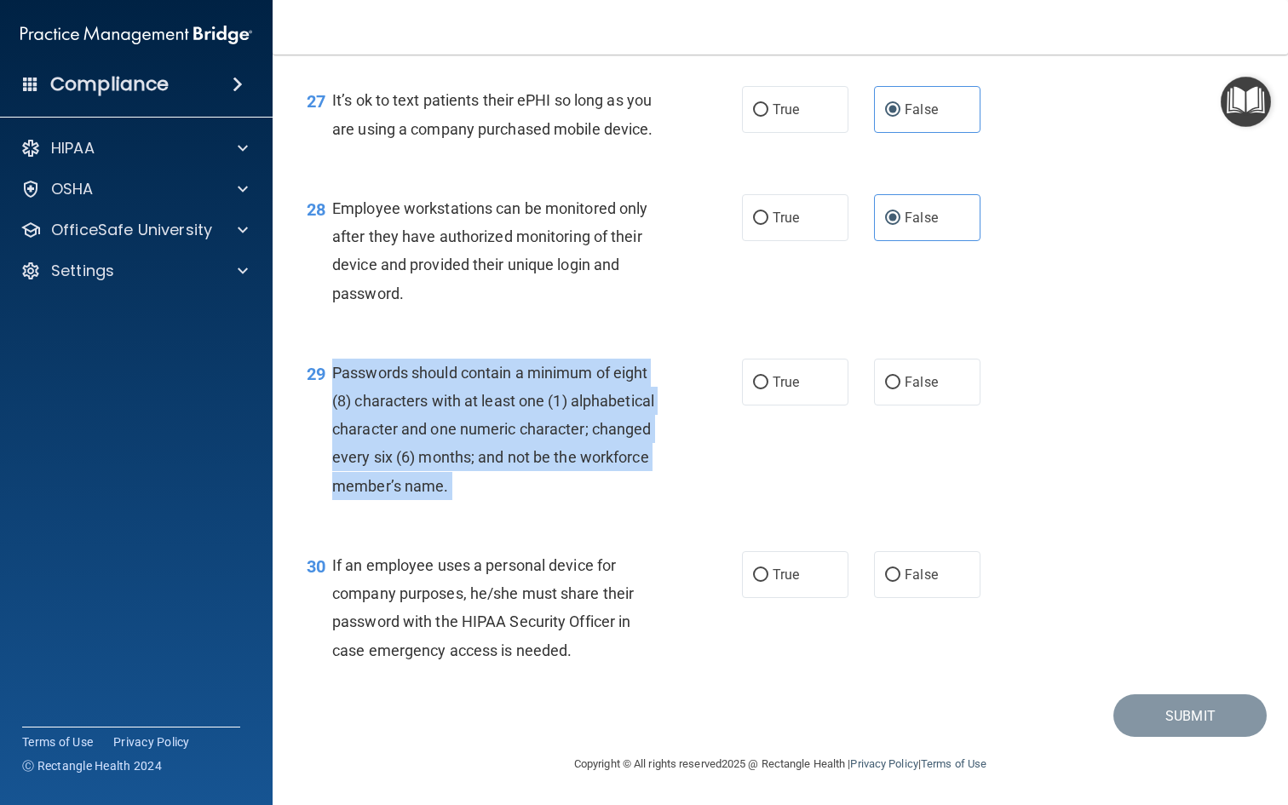
click at [536, 412] on div "Passwords should contain a minimum of eight (8) characters with at least one (1…" at bounding box center [505, 429] width 346 height 141
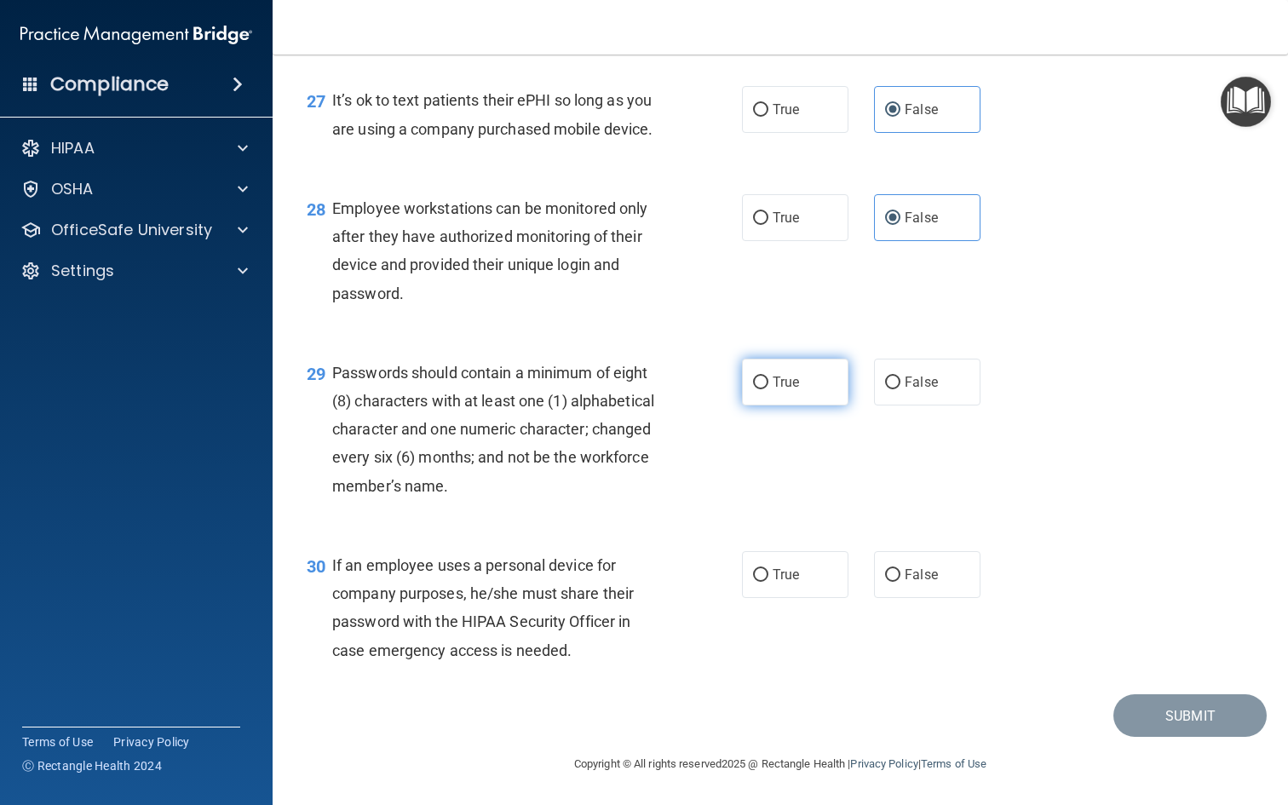
click at [813, 388] on label "True" at bounding box center [795, 382] width 106 height 47
click at [768, 388] on input "True" at bounding box center [760, 383] width 15 height 13
radio input "true"
click at [498, 649] on span "If an employee uses a personal device for company purposes, he/she must share t…" at bounding box center [483, 607] width 302 height 103
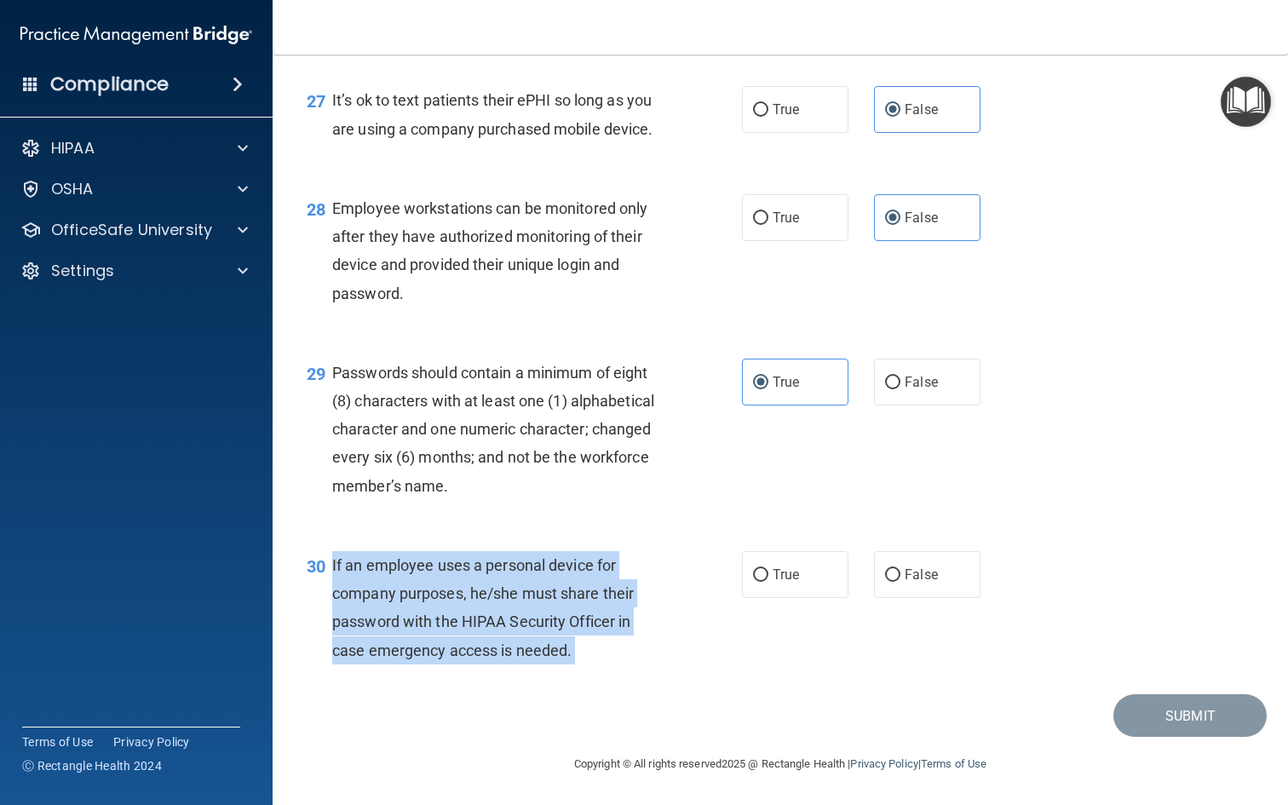
click at [498, 649] on span "If an employee uses a personal device for company purposes, he/she must share t…" at bounding box center [483, 607] width 302 height 103
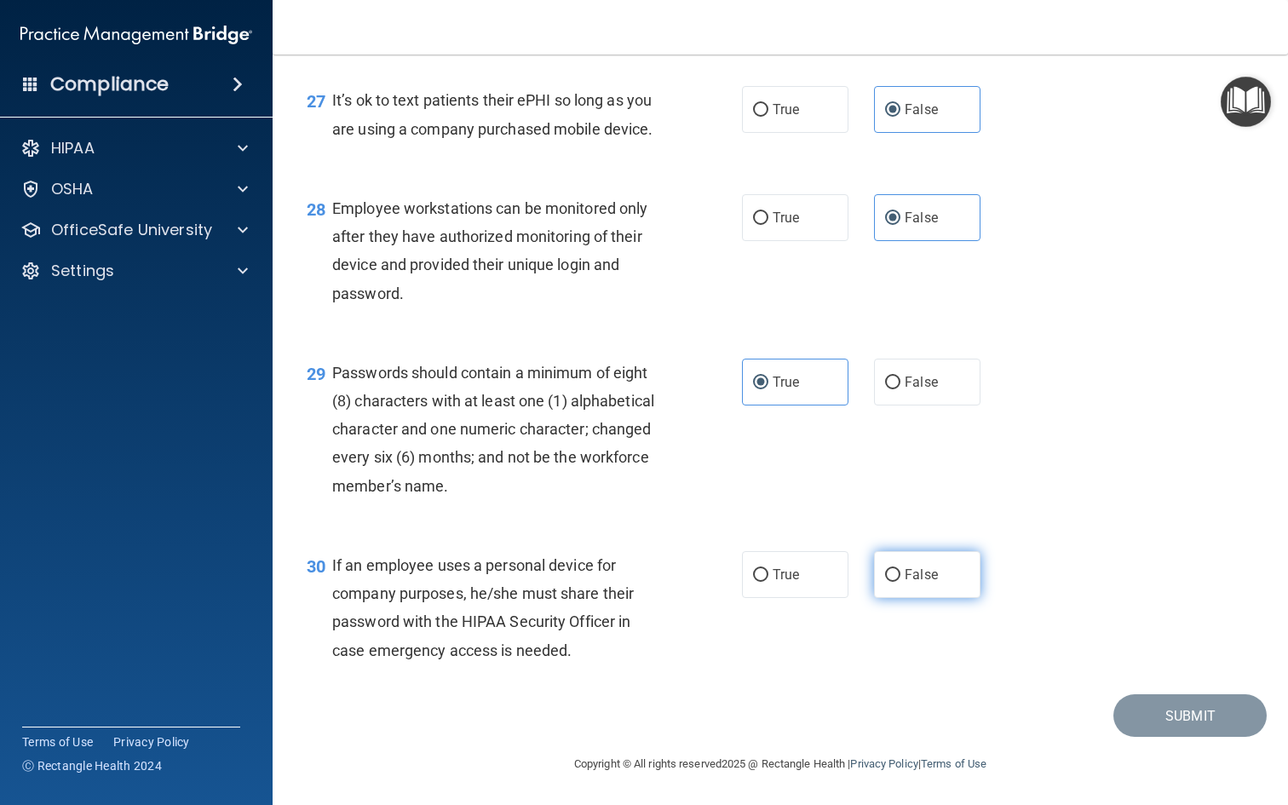
click at [921, 573] on span "False" at bounding box center [921, 574] width 33 height 16
click at [900, 573] on input "False" at bounding box center [892, 575] width 15 height 13
radio input "true"
click at [1133, 715] on button "Submit" at bounding box center [1189, 715] width 153 height 43
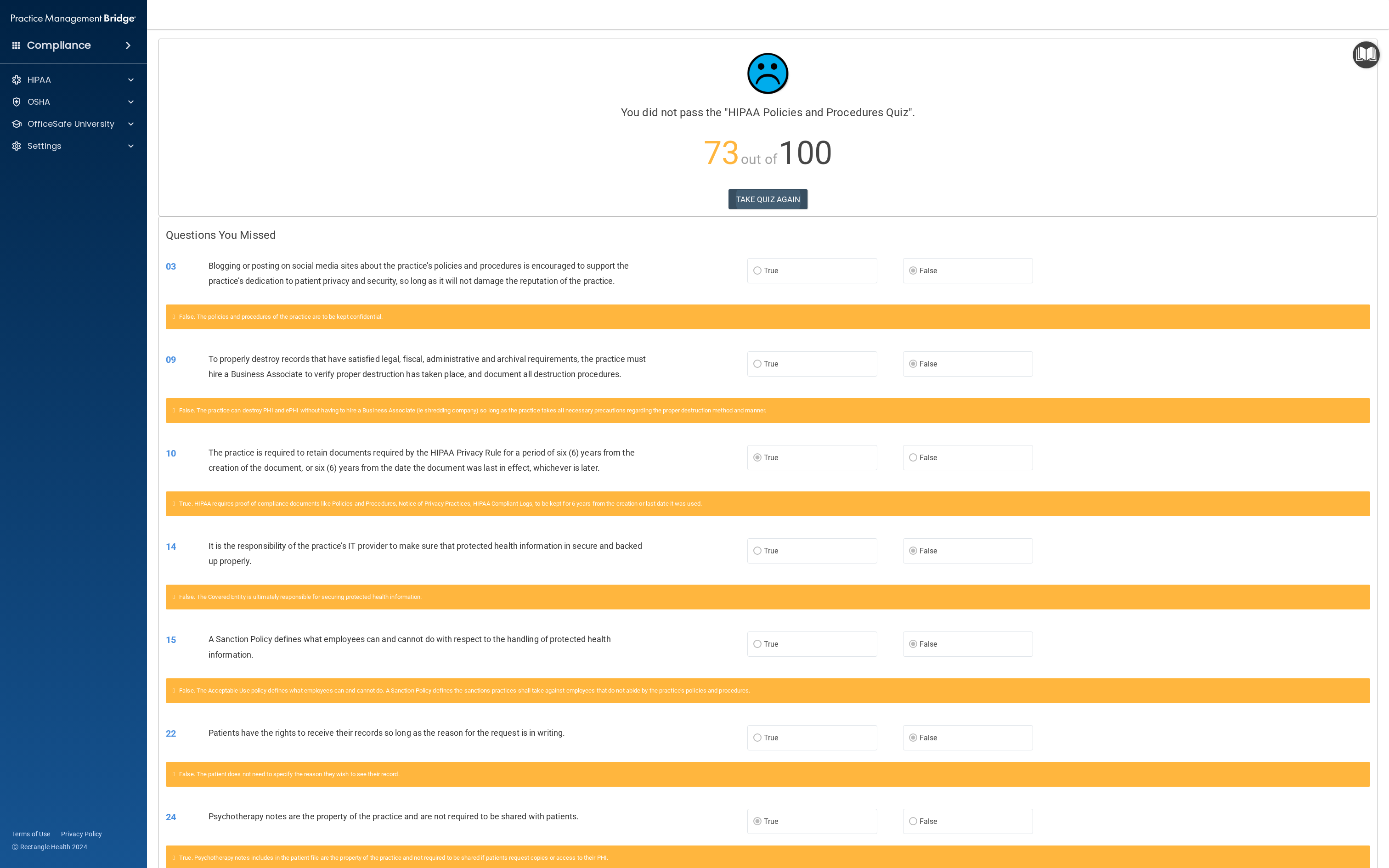
click at [694, 202] on button "TAKE QUIZ AGAIN" at bounding box center [768, 199] width 79 height 20
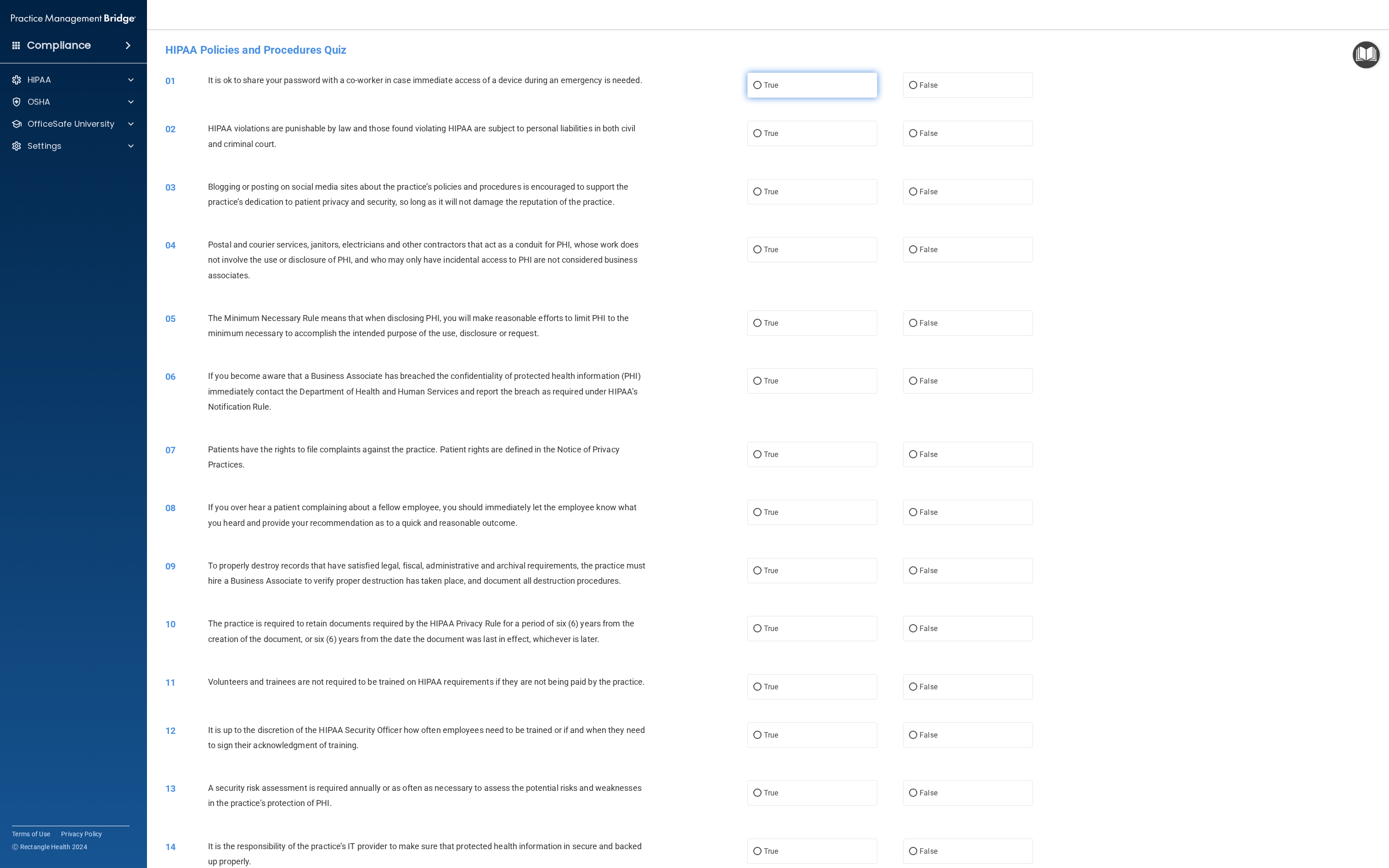
click at [694, 91] on label "True" at bounding box center [812, 85] width 130 height 25
click at [694, 89] on input "True" at bounding box center [757, 85] width 8 height 7
radio input "true"
click at [694, 119] on div "02 HIPAA violations are punishable by law and those found violating HIPAA are s…" at bounding box center [768, 138] width 1219 height 58
click at [694, 157] on div "02 HIPAA violations are punishable by law and those found violating HIPAA are s…" at bounding box center [768, 138] width 1219 height 58
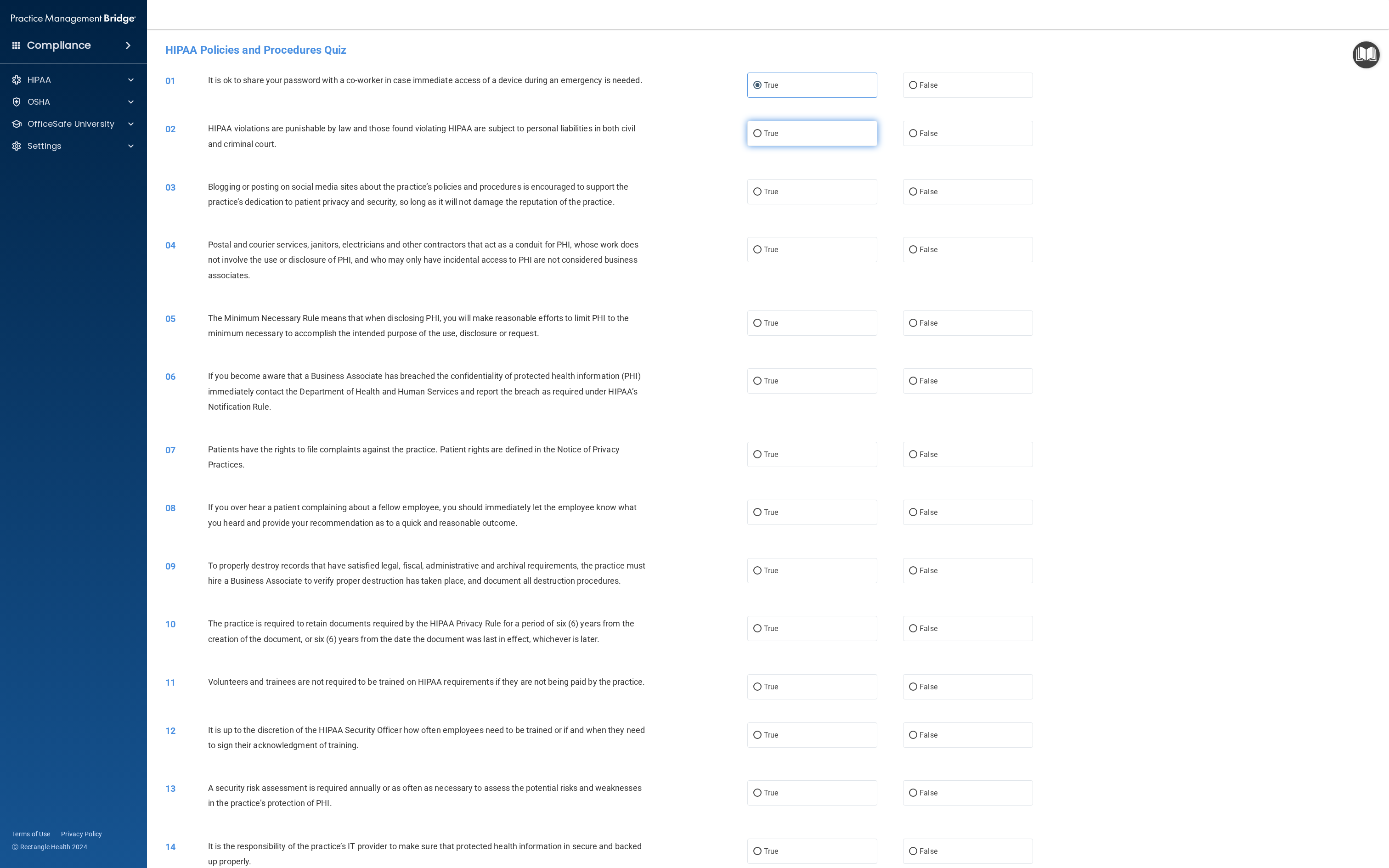
click at [694, 144] on label "True" at bounding box center [812, 133] width 130 height 25
click at [694, 137] on input "True" at bounding box center [757, 134] width 8 height 7
radio input "true"
click at [694, 189] on span "True" at bounding box center [771, 192] width 14 height 9
click at [694, 189] on input "True" at bounding box center [757, 192] width 8 height 7
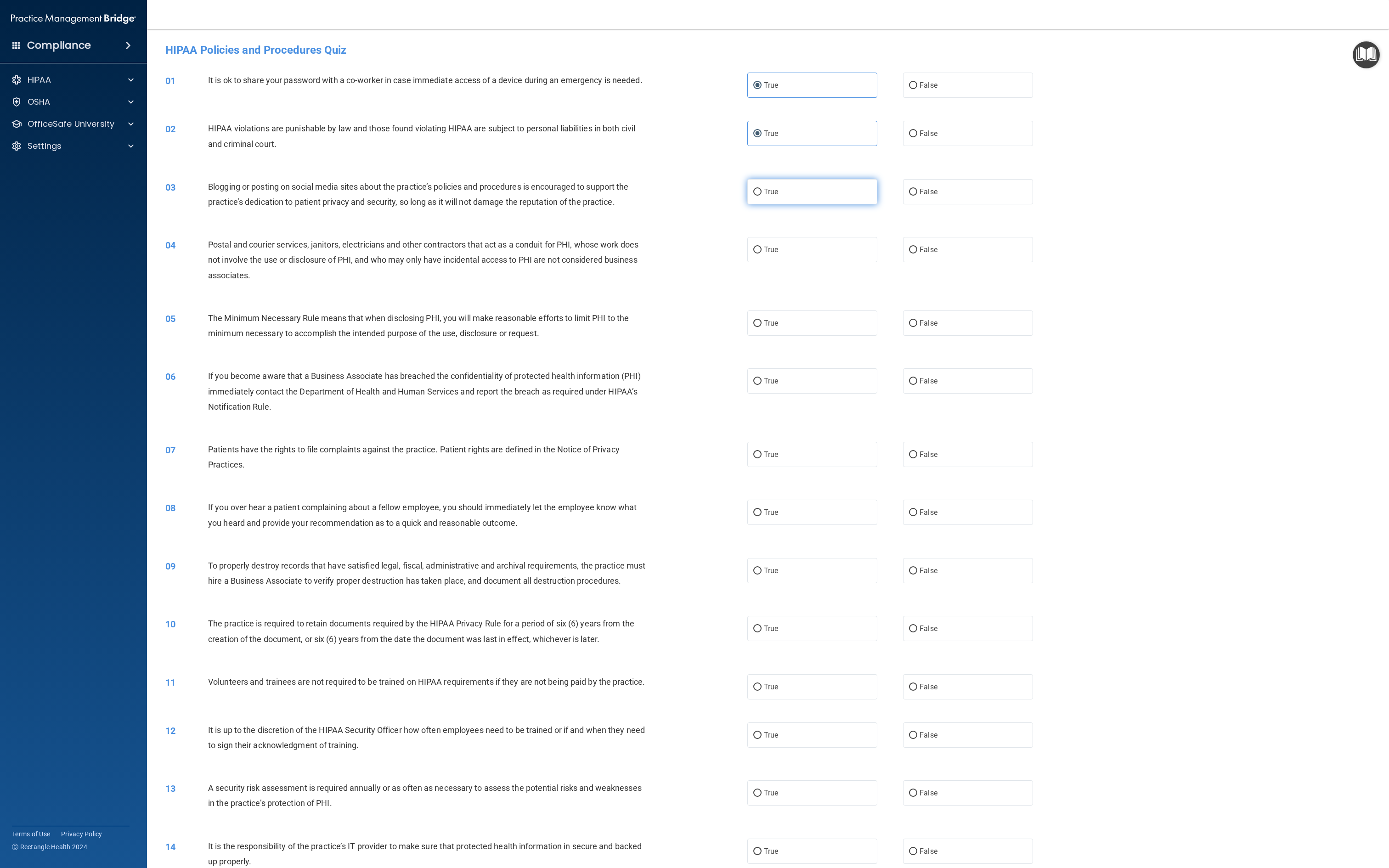
radio input "true"
click at [694, 251] on span "True" at bounding box center [771, 250] width 14 height 9
click at [694, 251] on input "True" at bounding box center [757, 250] width 8 height 7
radio input "true"
click at [694, 319] on span "True" at bounding box center [771, 323] width 14 height 9
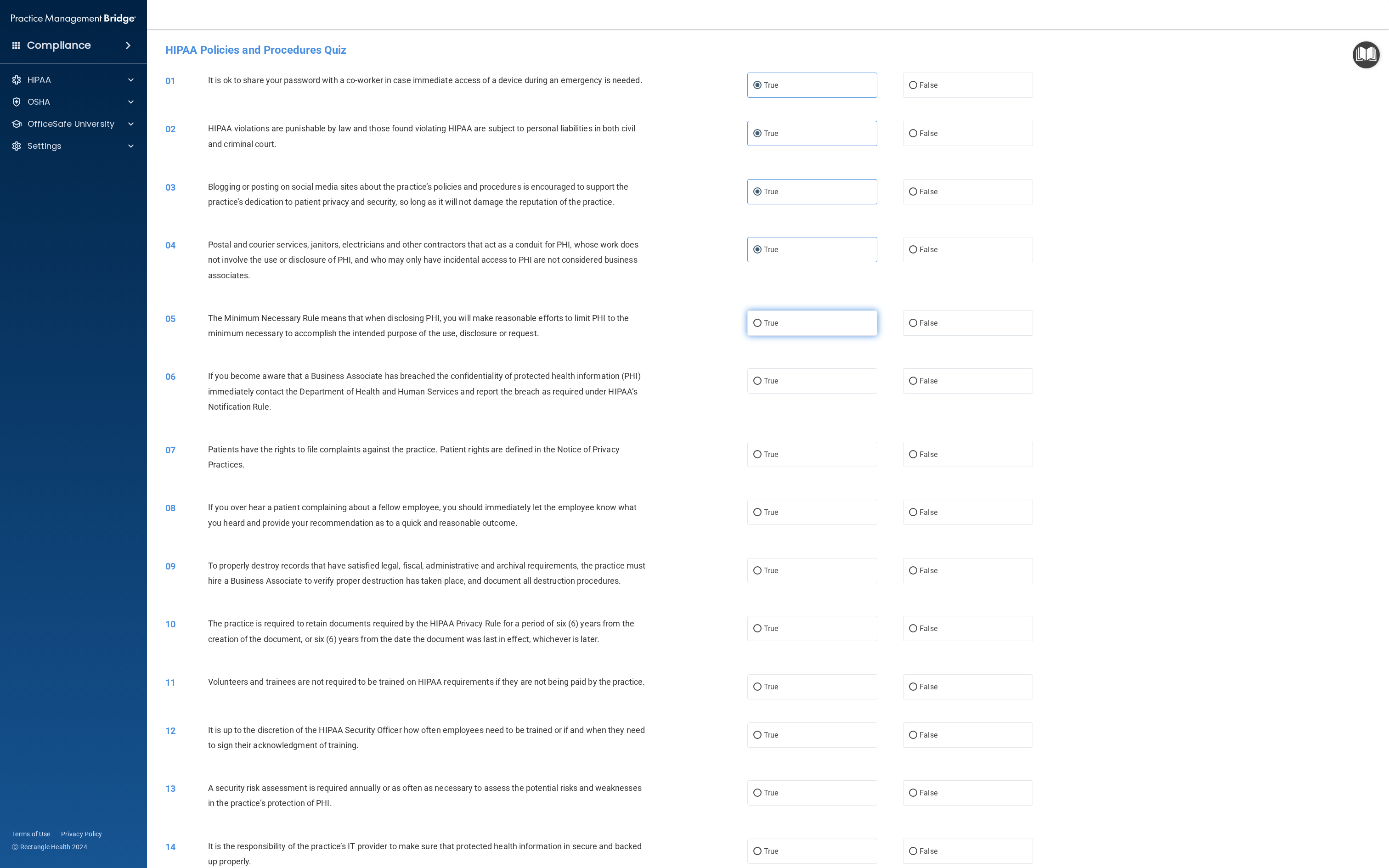
click at [694, 320] on input "True" at bounding box center [757, 323] width 8 height 7
radio input "true"
click at [694, 377] on span "True" at bounding box center [771, 381] width 14 height 9
click at [694, 378] on input "True" at bounding box center [757, 381] width 8 height 7
radio input "true"
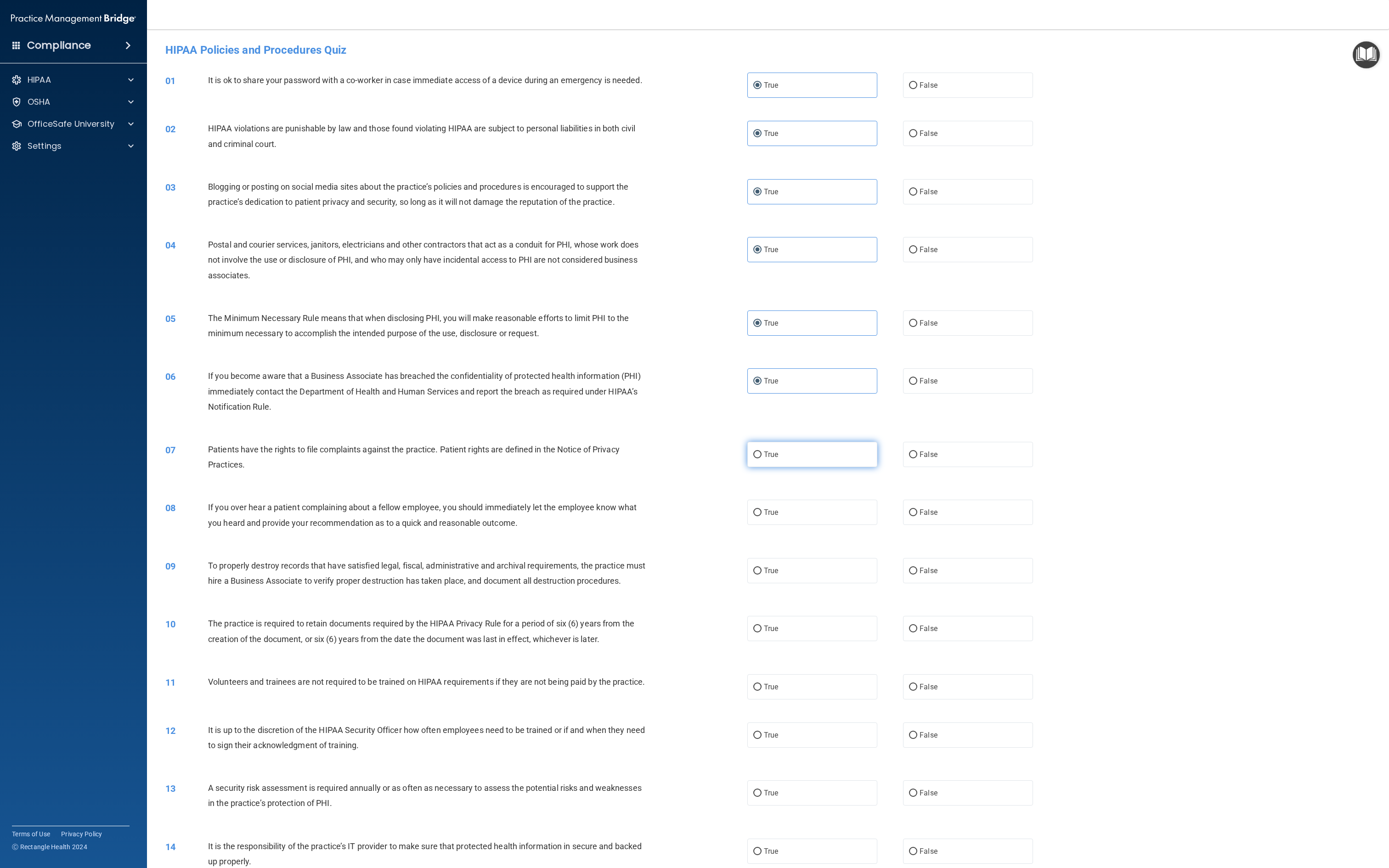
click at [694, 433] on label "True" at bounding box center [812, 454] width 130 height 25
click at [694, 433] on input "True" at bounding box center [757, 454] width 8 height 7
radio input "true"
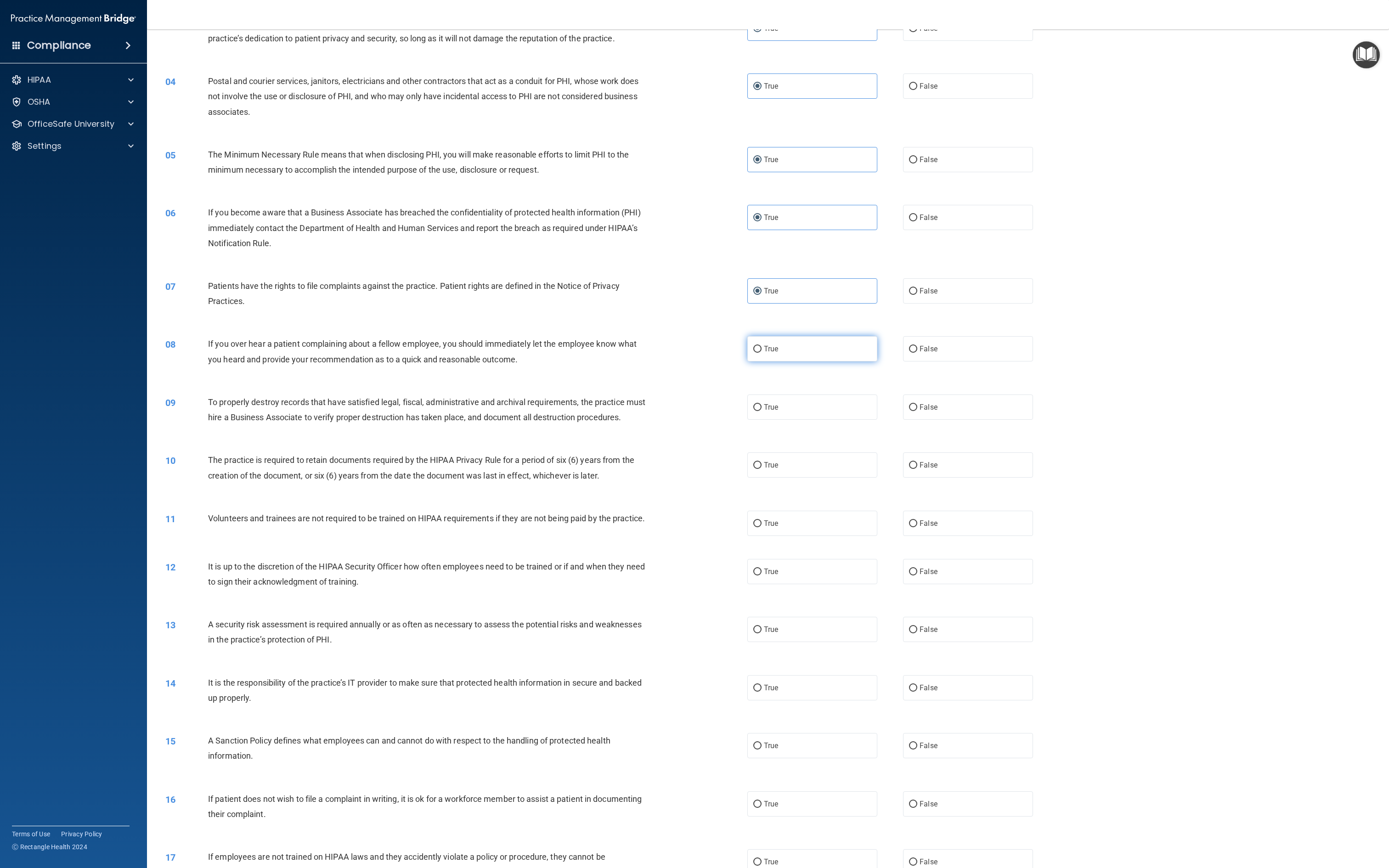
scroll to position [169, 0]
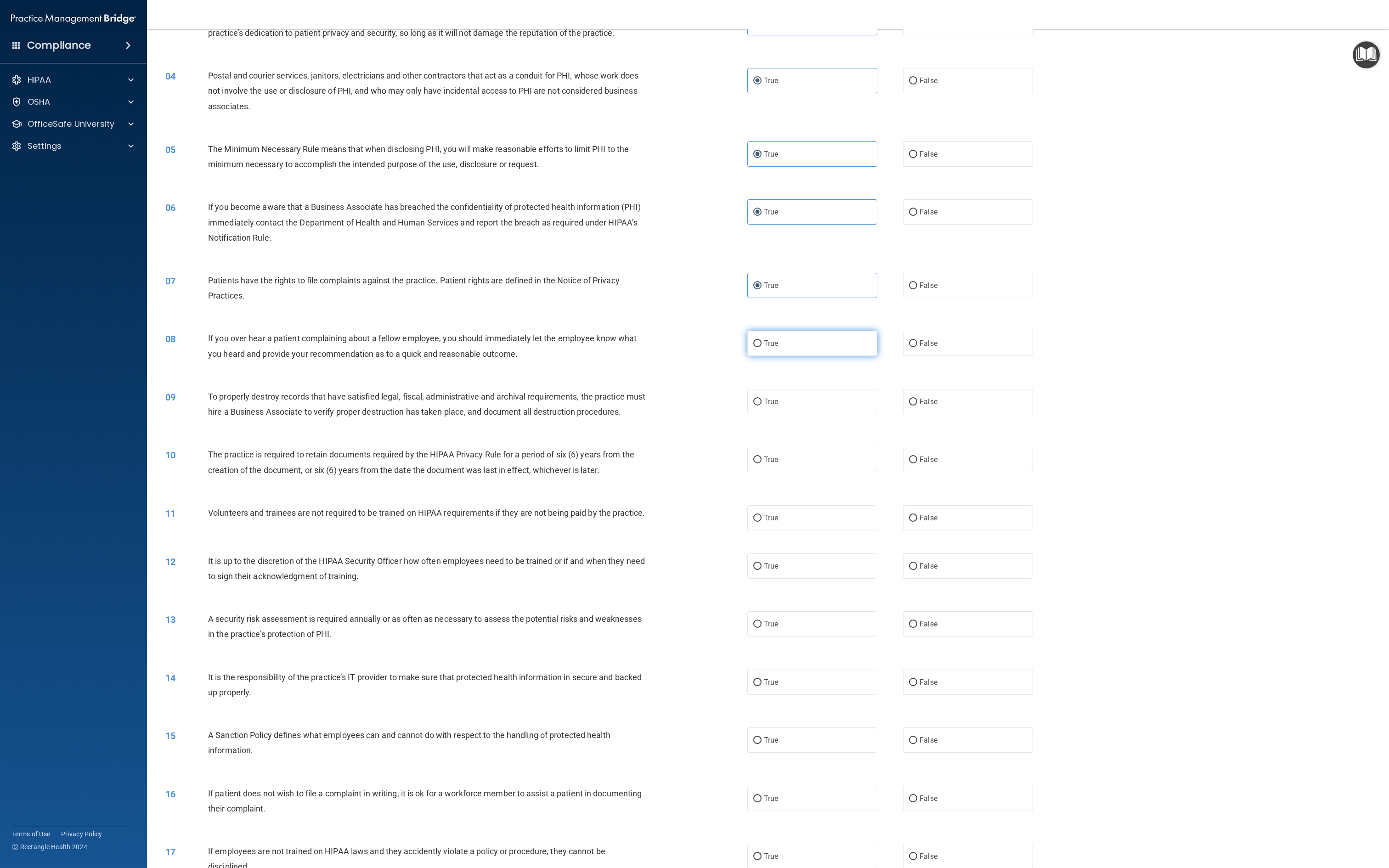
click at [694, 341] on label "True" at bounding box center [812, 343] width 130 height 25
click at [694, 341] on input "True" at bounding box center [757, 343] width 8 height 7
radio input "true"
click at [694, 433] on div "10 The practice is required to retain documents required by the HIPAA Privacy R…" at bounding box center [768, 464] width 1219 height 58
click at [694, 403] on label "True" at bounding box center [812, 402] width 130 height 25
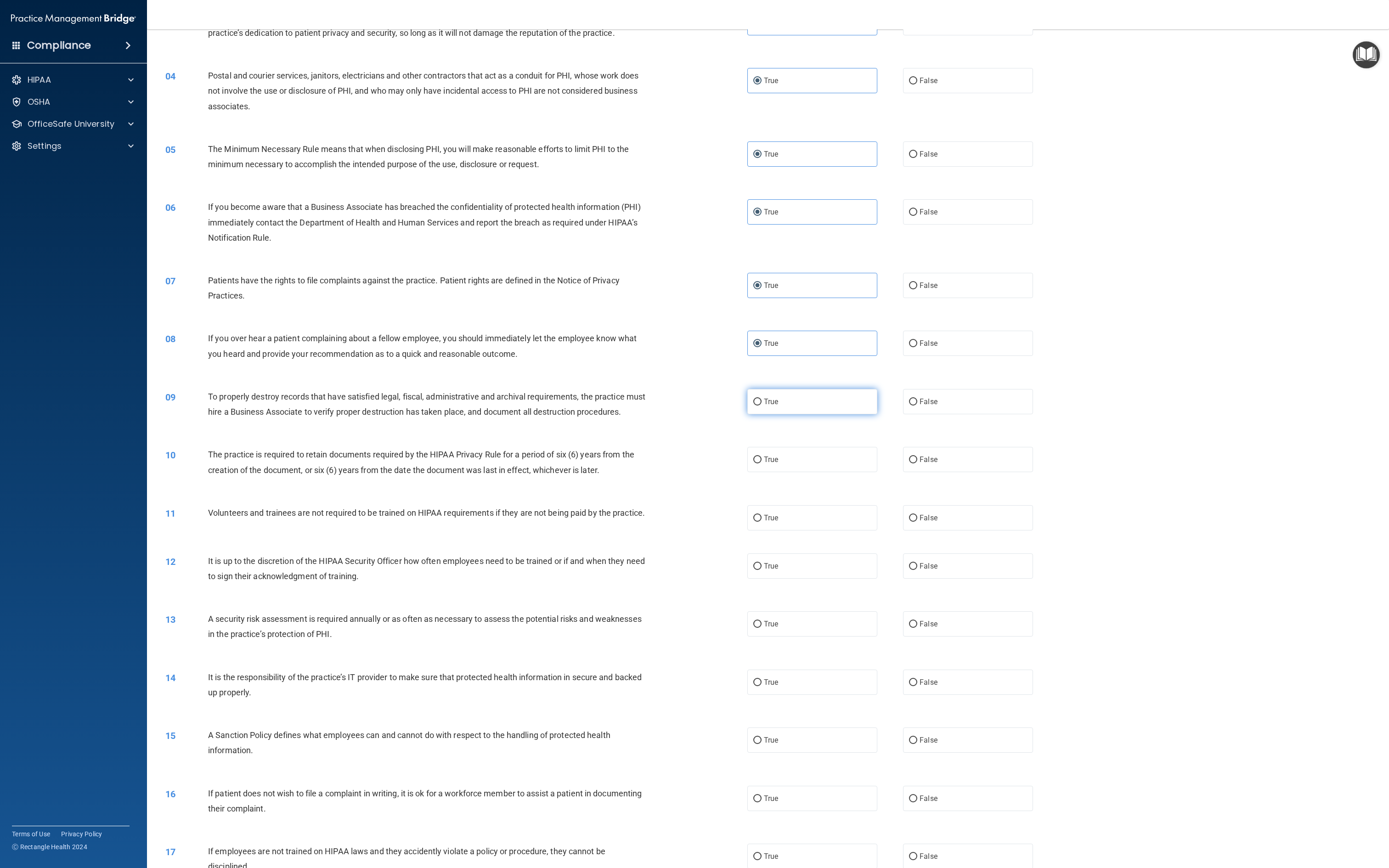
click at [694, 403] on input "True" at bounding box center [757, 402] width 8 height 7
radio input "true"
click at [694, 433] on label "True" at bounding box center [812, 459] width 130 height 25
click at [694, 433] on input "True" at bounding box center [757, 460] width 8 height 7
radio input "true"
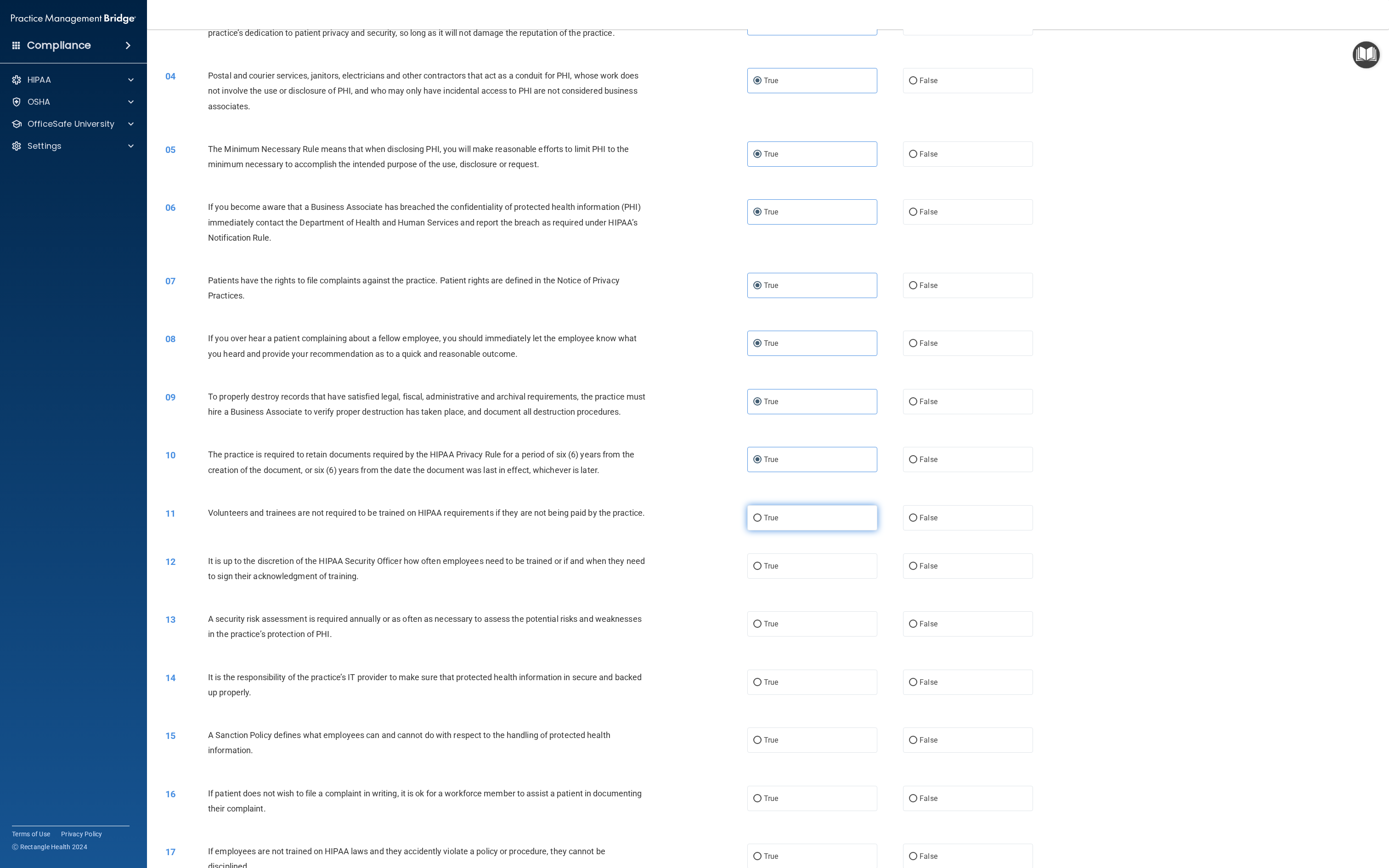
click at [694, 433] on label "True" at bounding box center [812, 518] width 130 height 25
click at [694, 433] on input "True" at bounding box center [757, 518] width 8 height 7
radio input "true"
click at [694, 433] on div "12 It is up to the discretion of the HIPAA Security Officer how often employees…" at bounding box center [768, 570] width 1219 height 58
click at [694, 433] on label "True" at bounding box center [812, 566] width 130 height 25
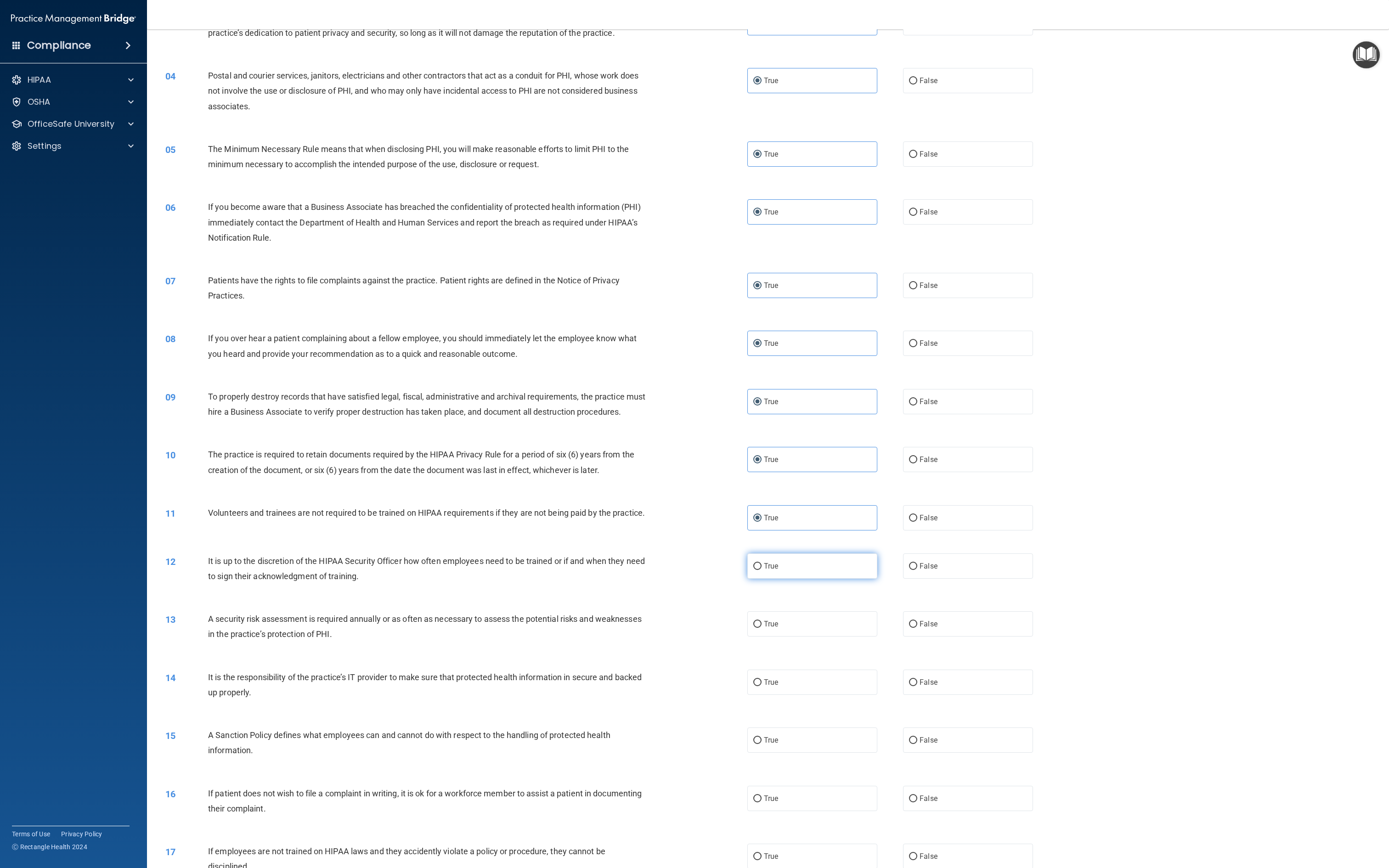
click at [694, 433] on input "True" at bounding box center [757, 566] width 8 height 7
radio input "true"
click at [694, 433] on label "True" at bounding box center [812, 624] width 130 height 25
click at [694, 433] on input "True" at bounding box center [757, 624] width 8 height 7
radio input "true"
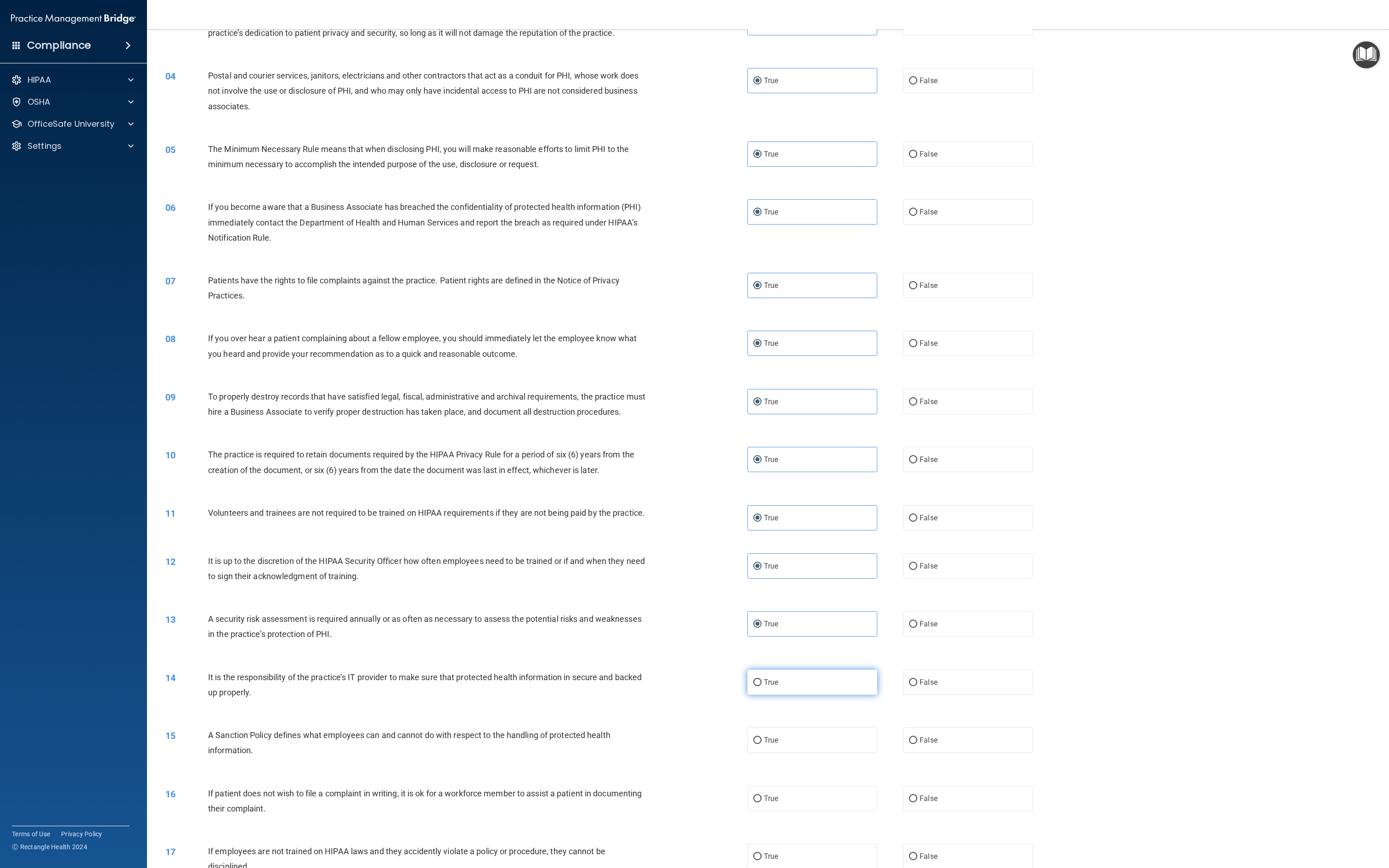
click at [694, 433] on label "True" at bounding box center [812, 682] width 130 height 25
click at [694, 433] on input "True" at bounding box center [757, 683] width 8 height 7
radio input "true"
click at [694, 433] on label "True" at bounding box center [812, 740] width 130 height 25
click at [694, 433] on input "True" at bounding box center [757, 740] width 8 height 7
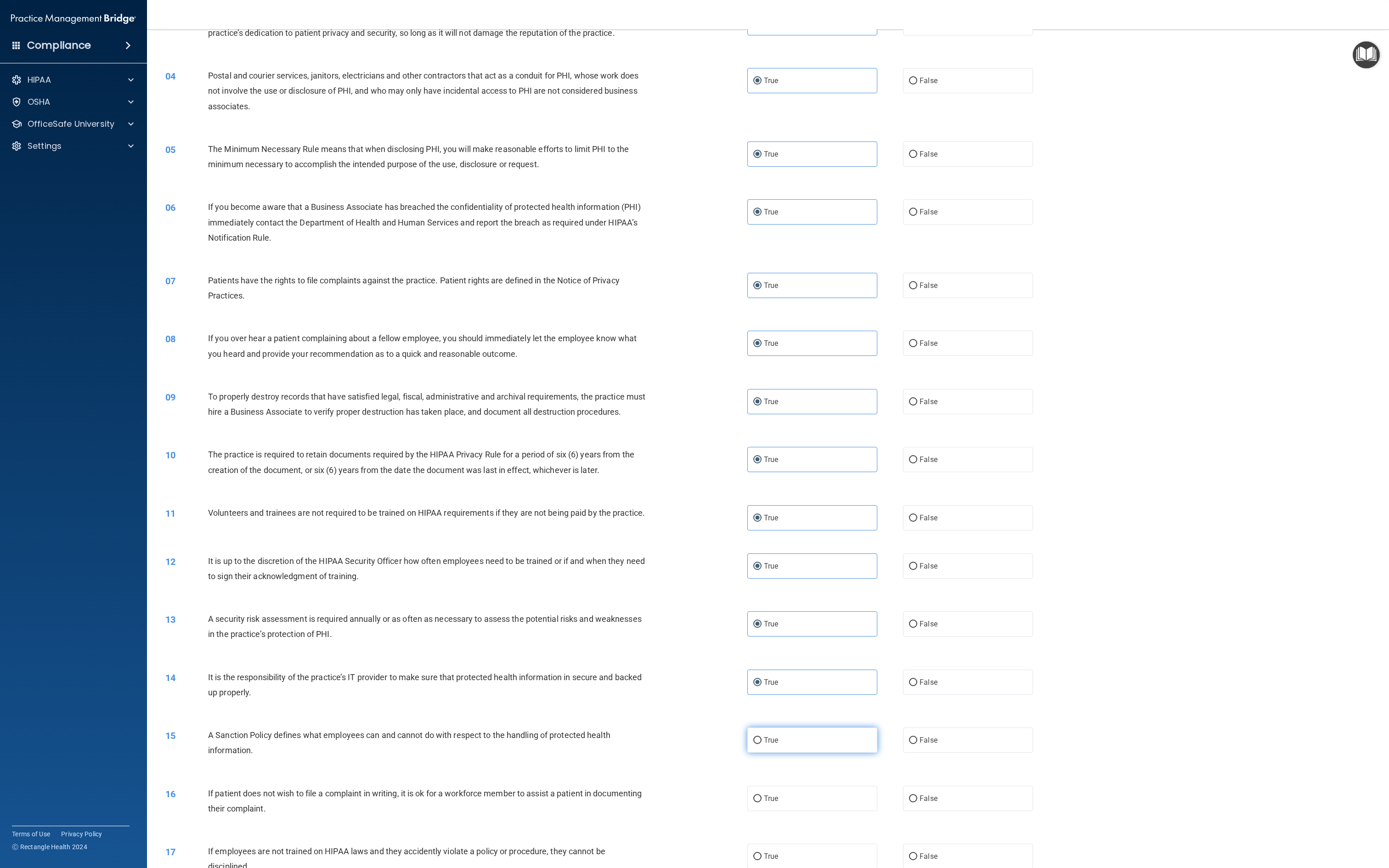
radio input "true"
click at [694, 433] on div "16 If patient does not wish to file a complaint in writing, it is ok for a work…" at bounding box center [768, 803] width 1219 height 58
click at [694, 433] on label "True" at bounding box center [812, 856] width 130 height 25
click at [694, 433] on input "True" at bounding box center [757, 857] width 8 height 7
radio input "true"
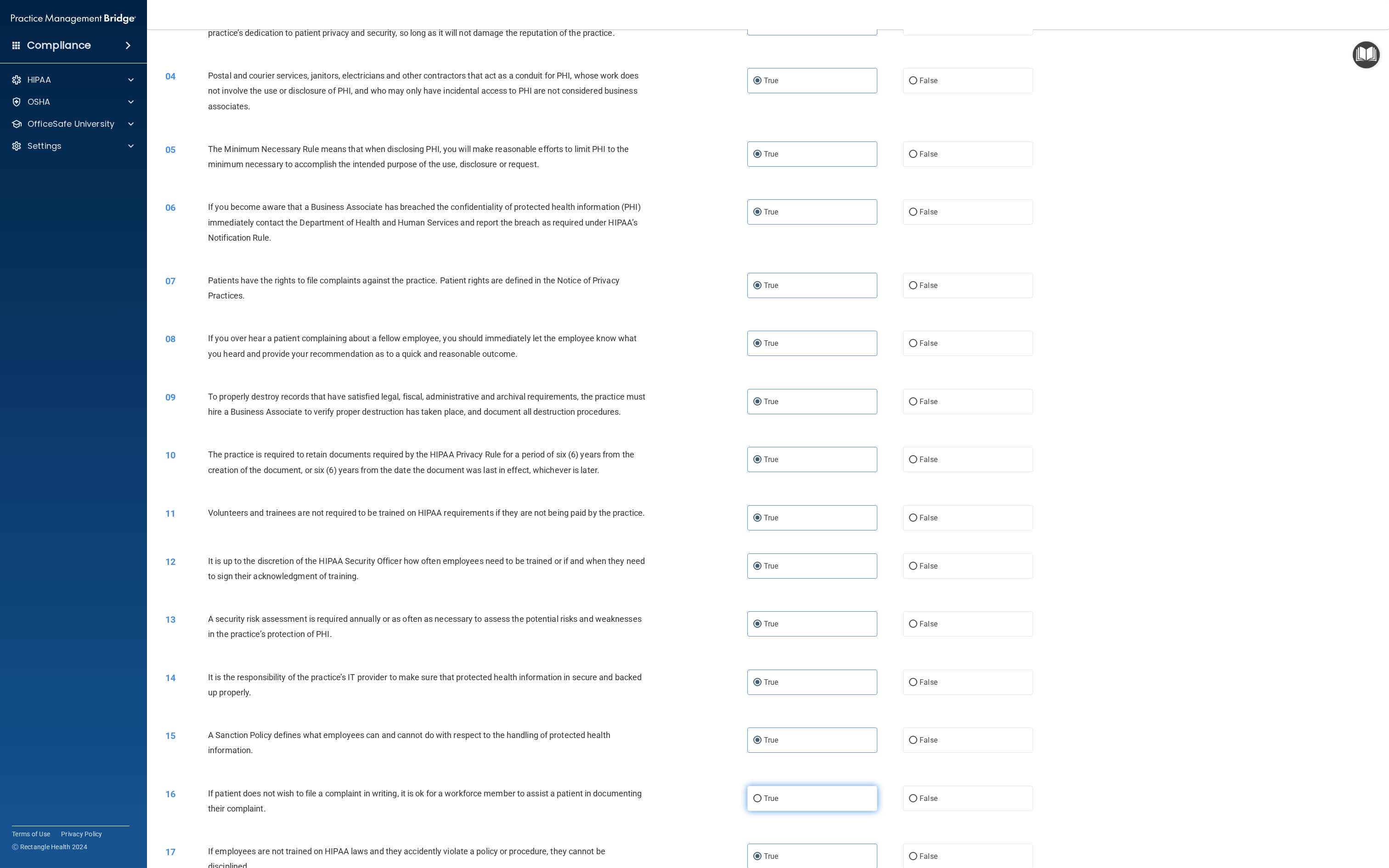
click at [694, 433] on label "True" at bounding box center [812, 798] width 130 height 25
click at [694, 433] on input "True" at bounding box center [757, 798] width 8 height 7
radio input "true"
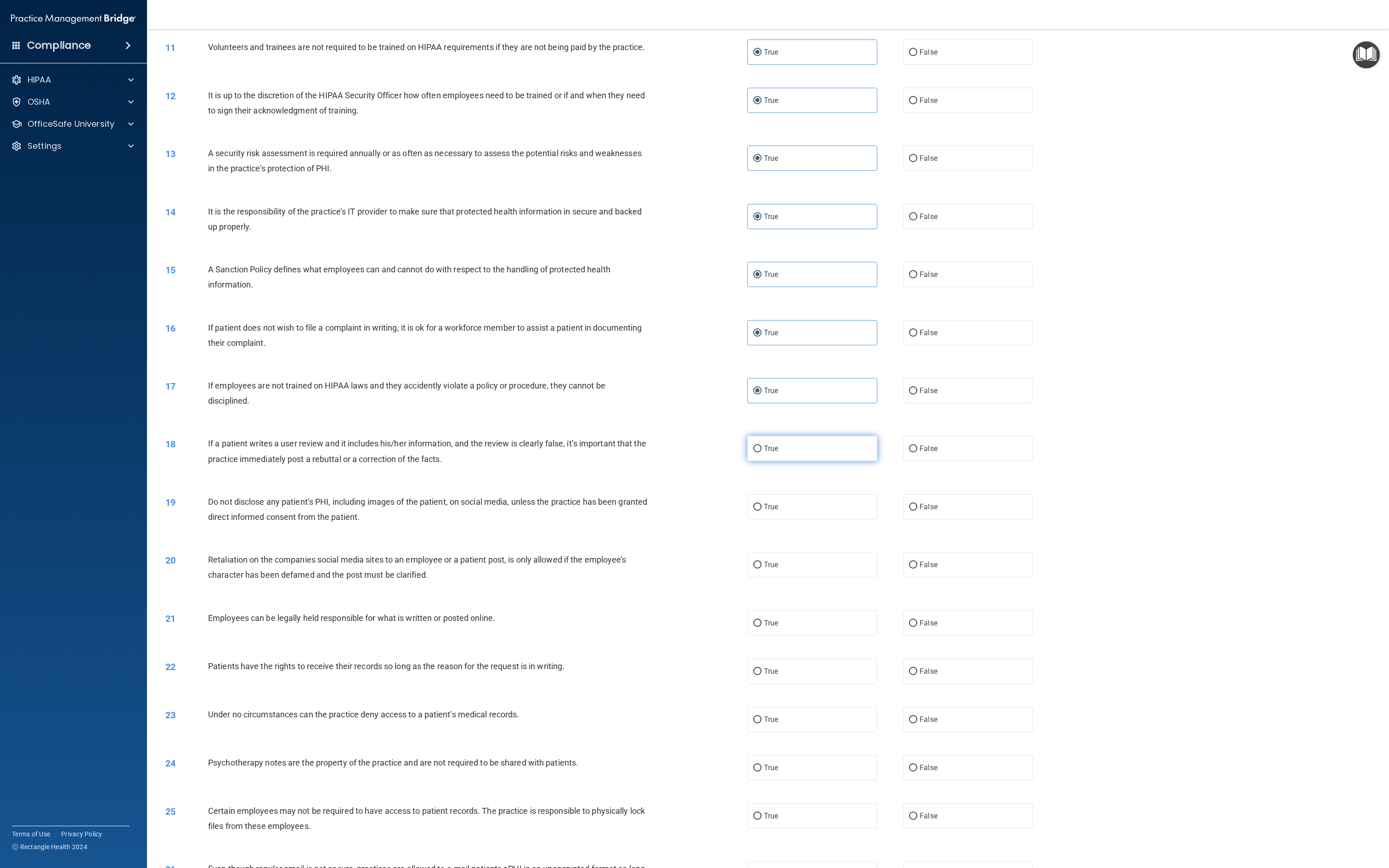
scroll to position [641, 0]
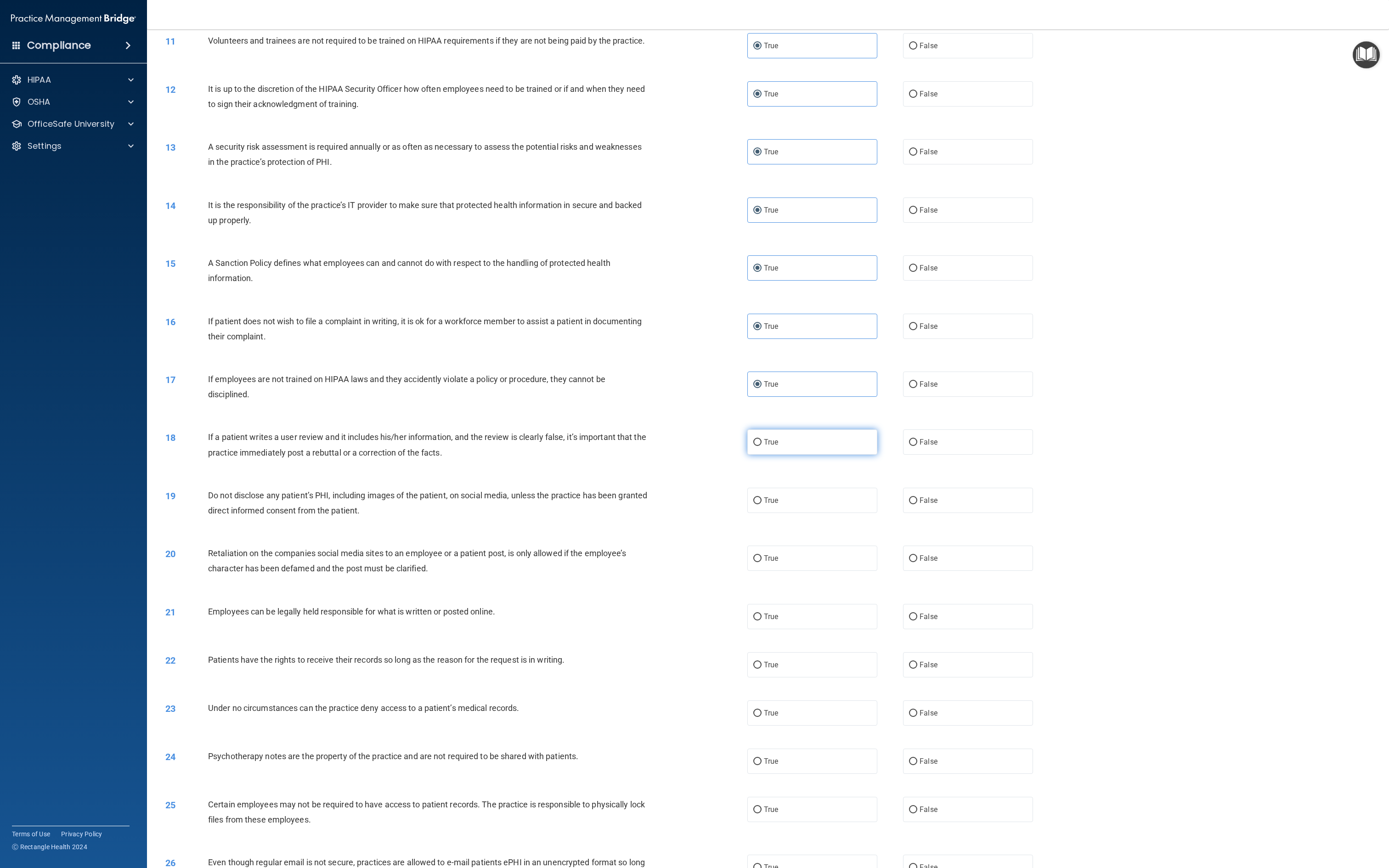
click at [694, 433] on span "True" at bounding box center [771, 442] width 14 height 9
click at [694, 433] on input "True" at bounding box center [757, 442] width 8 height 7
radio input "true"
click at [694, 433] on div "20 Retaliation on the companies social media sites to an employee or a patient …" at bounding box center [768, 563] width 1219 height 58
click at [694, 433] on span "True" at bounding box center [771, 500] width 14 height 9
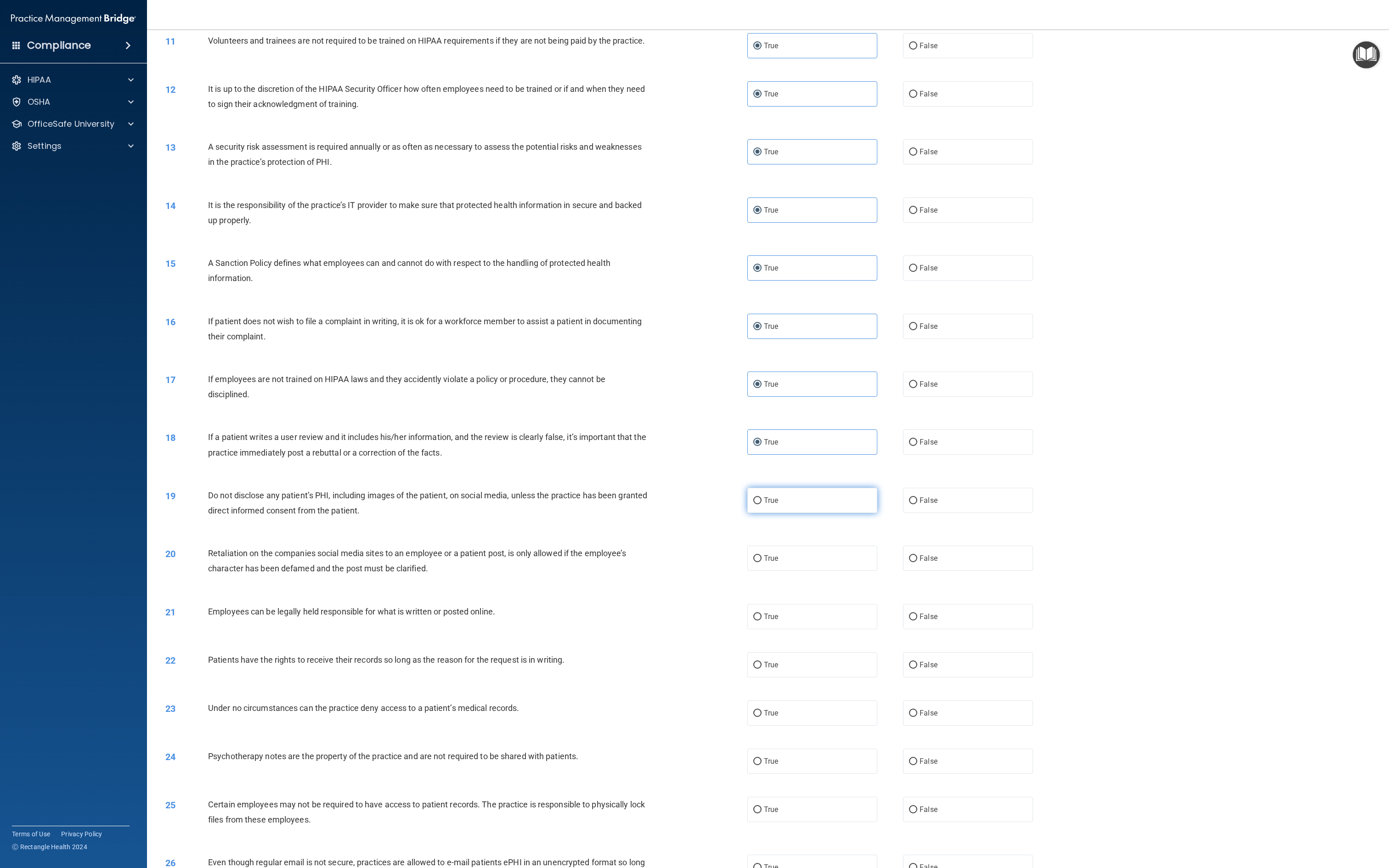
click at [694, 433] on input "True" at bounding box center [757, 501] width 8 height 7
radio input "true"
click at [694, 433] on div "20 Retaliation on the companies social media sites to an employee or a patient …" at bounding box center [768, 563] width 1219 height 58
click at [694, 433] on span "True" at bounding box center [771, 558] width 14 height 9
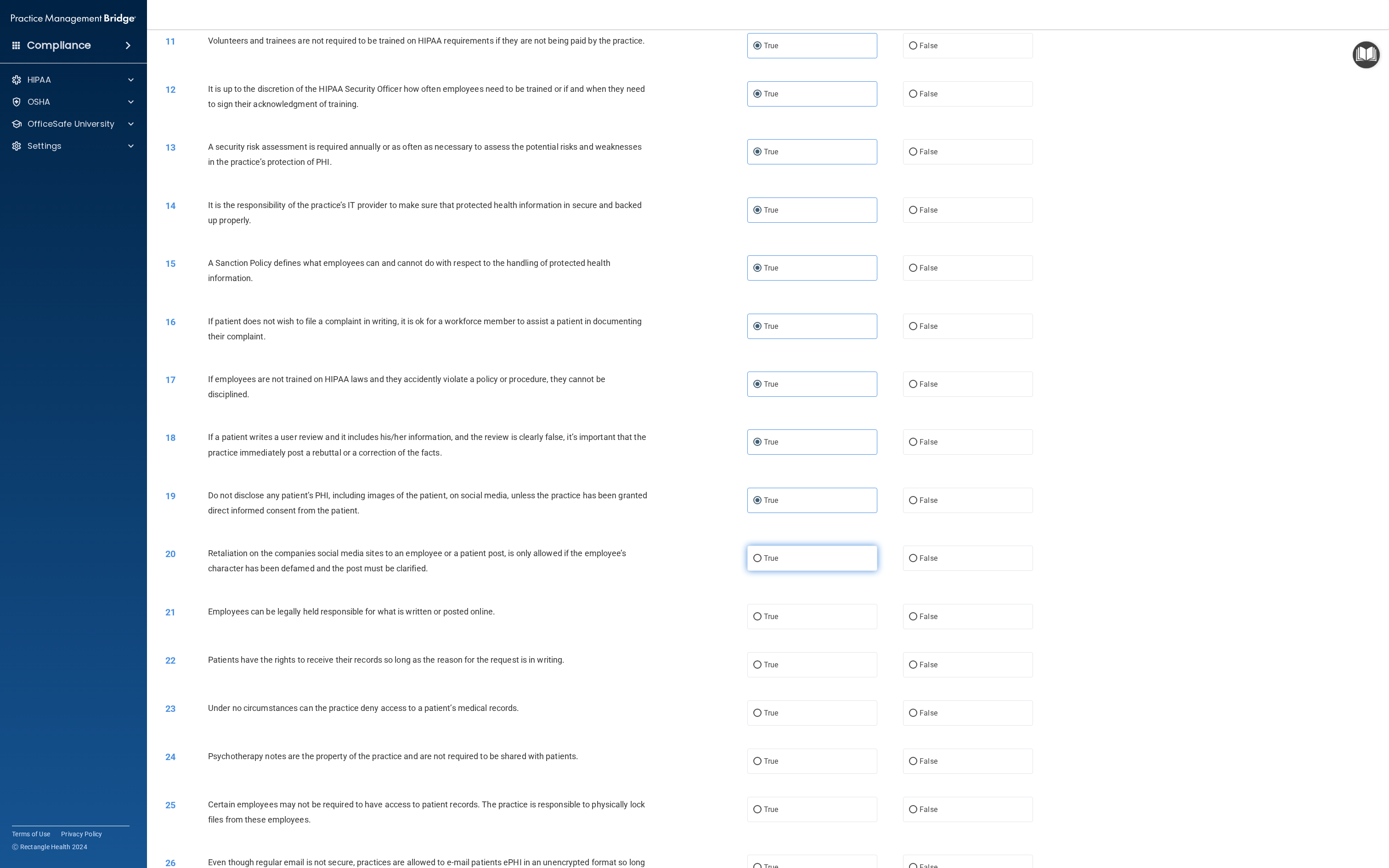
click at [694, 433] on input "True" at bounding box center [757, 559] width 8 height 7
radio input "true"
click at [694, 433] on span "True" at bounding box center [771, 617] width 14 height 9
click at [694, 433] on input "True" at bounding box center [757, 617] width 8 height 7
radio input "true"
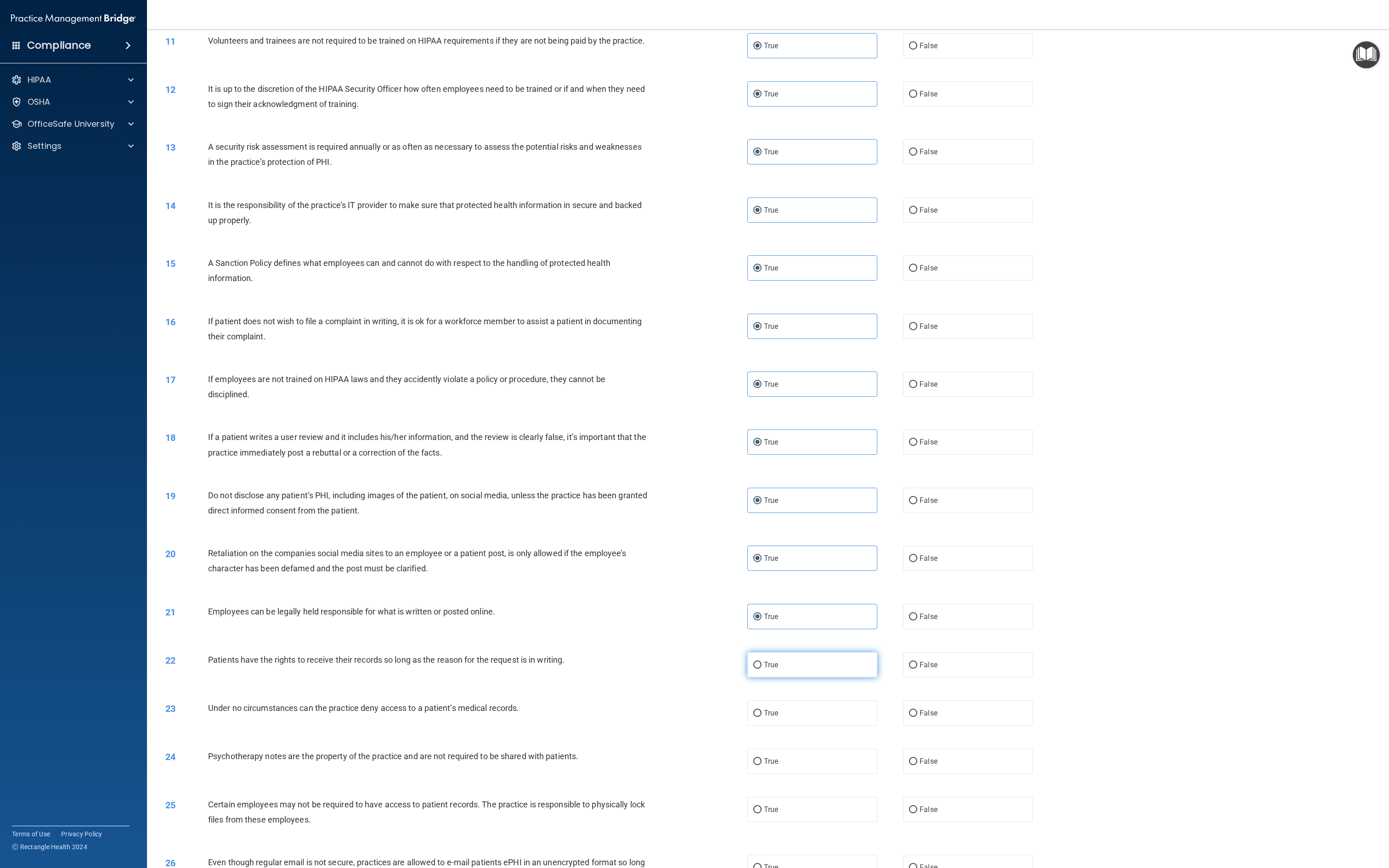
click at [694, 433] on label "True" at bounding box center [812, 665] width 130 height 25
click at [694, 433] on input "True" at bounding box center [757, 665] width 8 height 7
radio input "true"
click at [694, 433] on div "23 Under no circumstances can the practice deny access to a patient’s medical r…" at bounding box center [768, 713] width 1219 height 48
click at [694, 433] on label "True" at bounding box center [812, 713] width 130 height 25
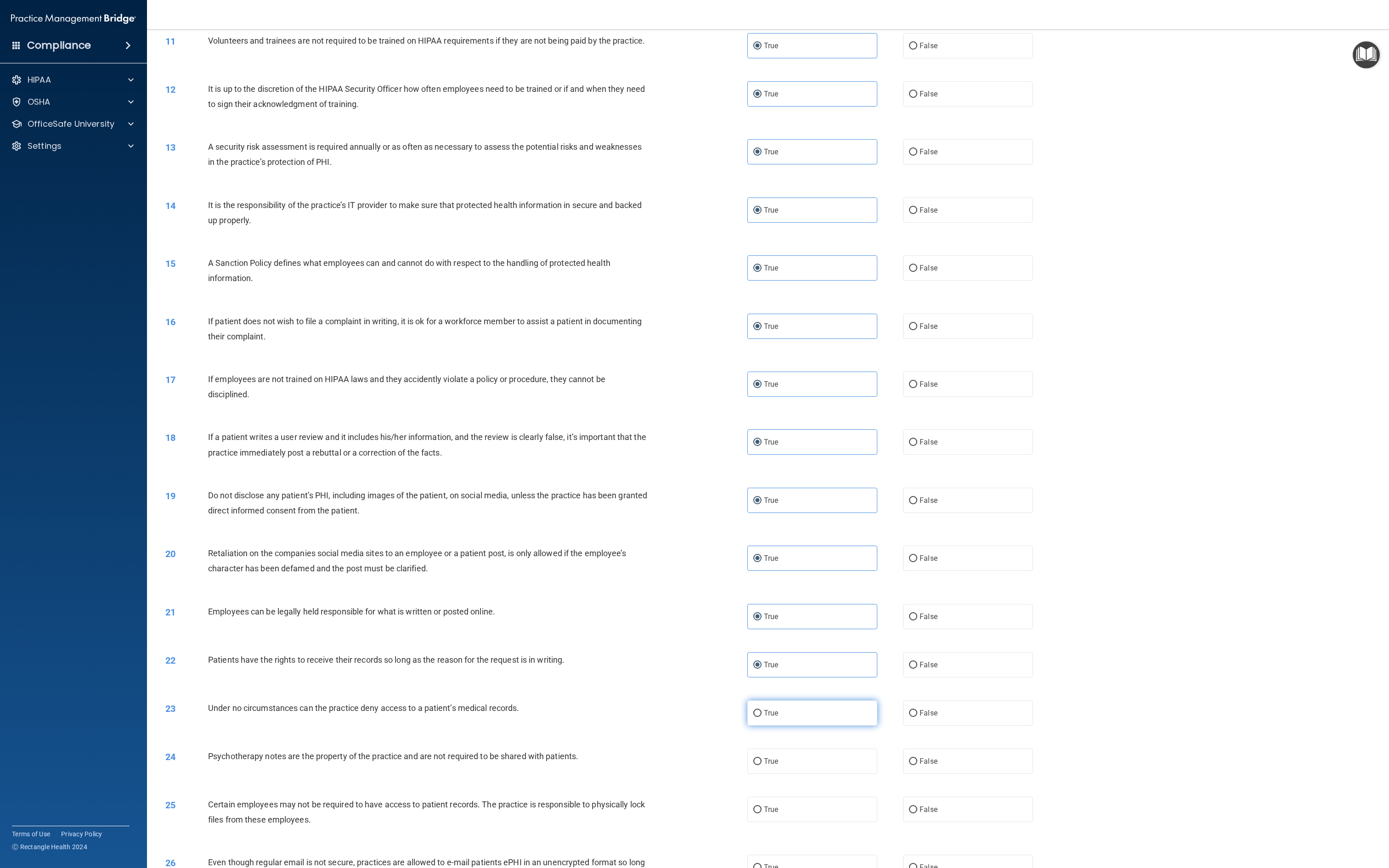
click at [694, 433] on input "True" at bounding box center [757, 713] width 8 height 7
radio input "true"
click at [694, 433] on label "True" at bounding box center [812, 761] width 130 height 25
click at [694, 433] on input "True" at bounding box center [757, 761] width 8 height 7
radio input "true"
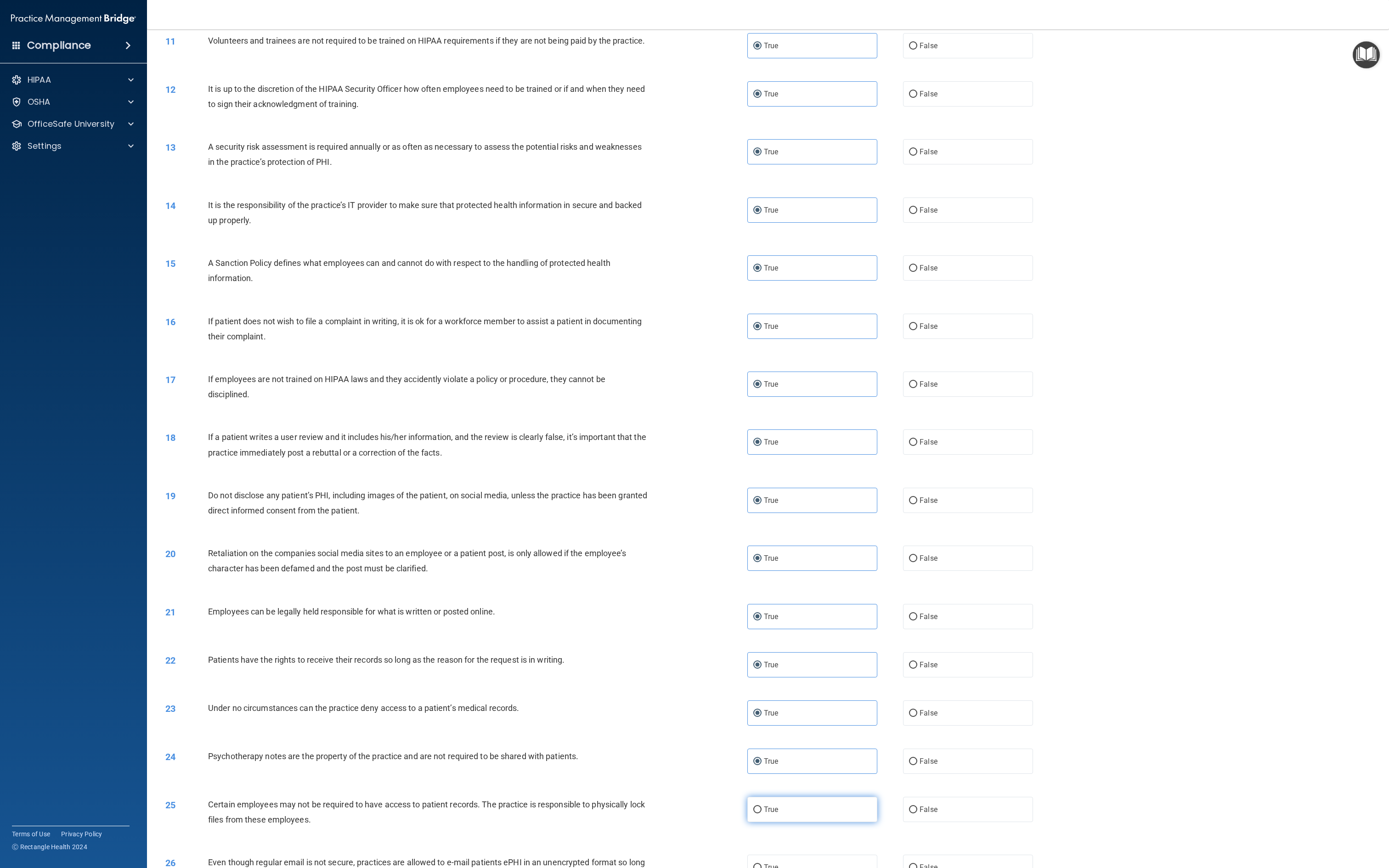
click at [694, 433] on label "True" at bounding box center [812, 809] width 130 height 25
click at [694, 433] on input "True" at bounding box center [757, 810] width 8 height 7
radio input "true"
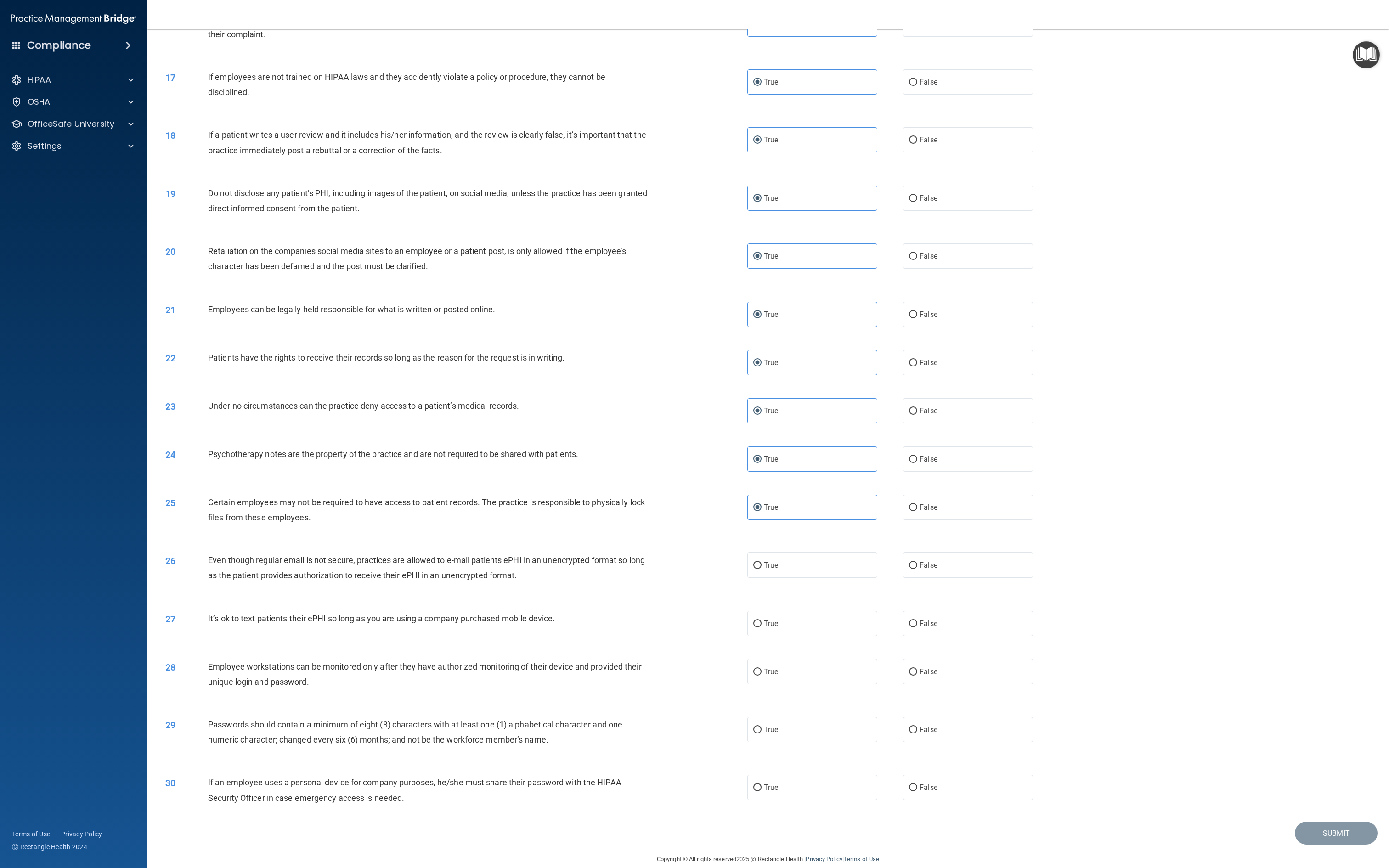
scroll to position [942, 0]
click at [694, 433] on div "27 It’s ok to text patients their ePHI so long as you are using a company purch…" at bounding box center [768, 624] width 1219 height 48
click at [694, 433] on label "True" at bounding box center [812, 566] width 130 height 25
click at [694, 433] on input "True" at bounding box center [757, 566] width 8 height 7
radio input "true"
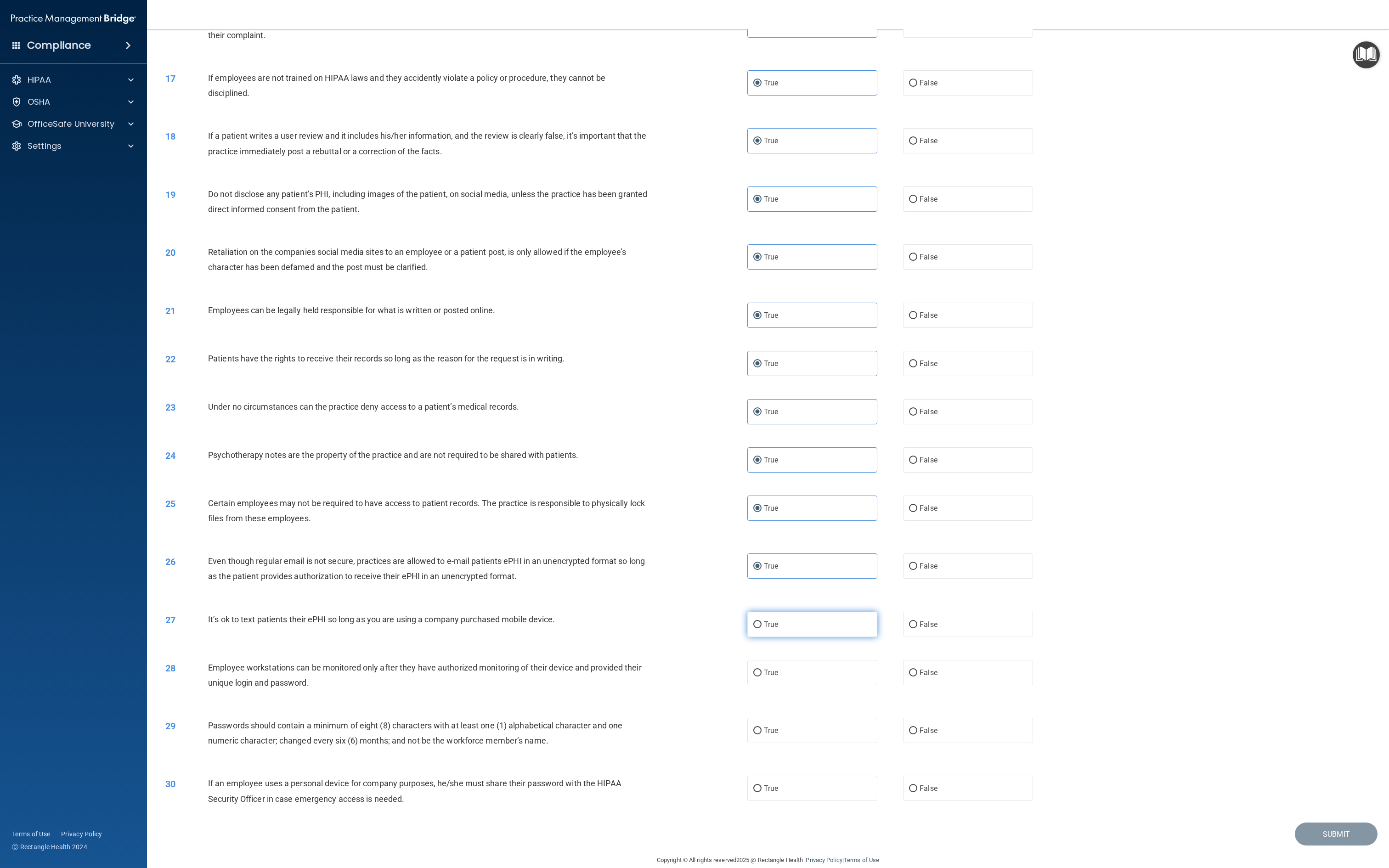
click at [694, 433] on label "True" at bounding box center [812, 624] width 130 height 25
click at [694, 433] on input "True" at bounding box center [757, 625] width 8 height 7
radio input "true"
click at [694, 433] on label "True" at bounding box center [812, 672] width 130 height 25
click at [694, 433] on input "True" at bounding box center [757, 673] width 8 height 7
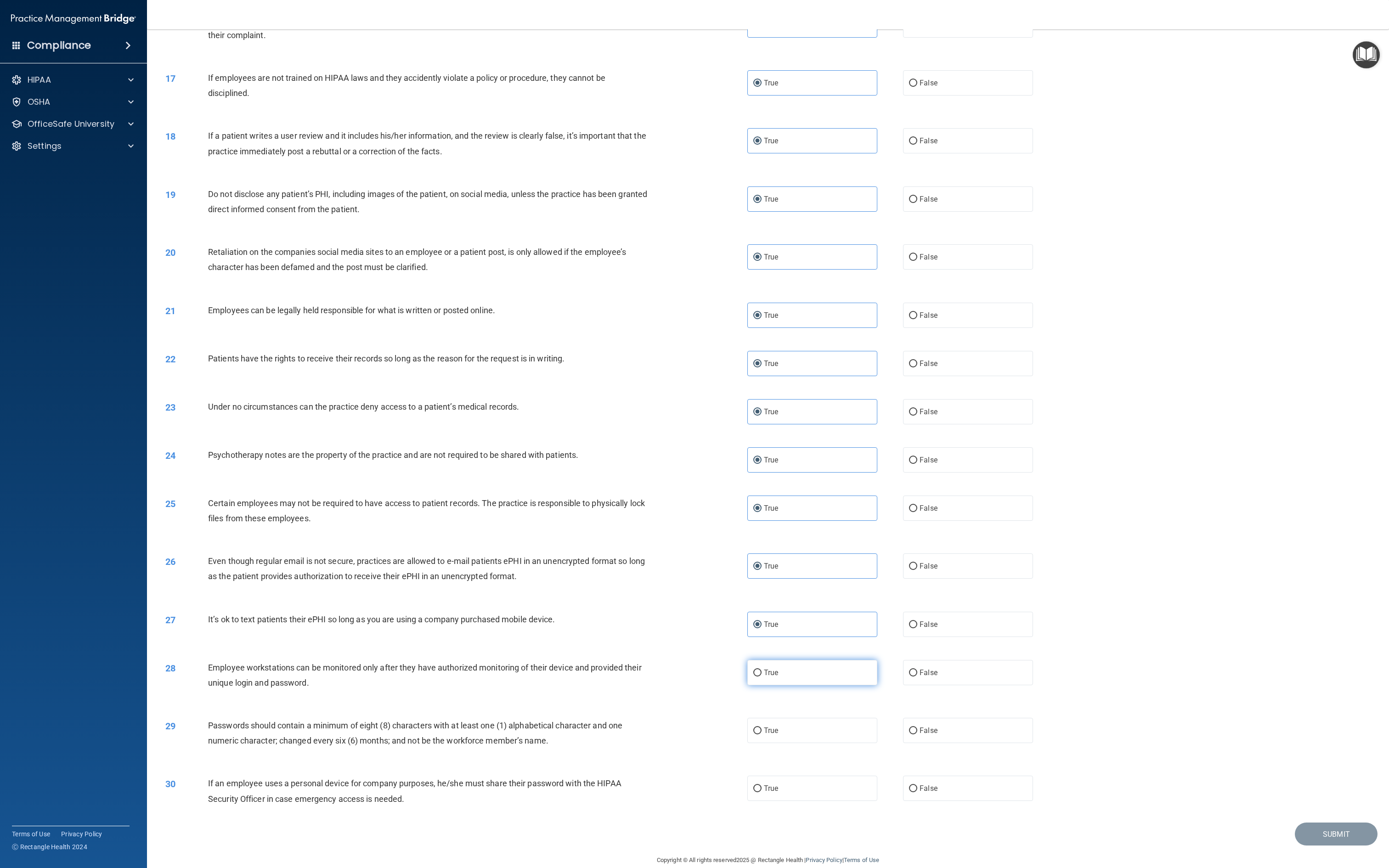
radio input "true"
click at [694, 433] on label "True" at bounding box center [812, 730] width 130 height 25
click at [694, 433] on input "True" at bounding box center [757, 731] width 8 height 7
radio input "true"
click at [694, 433] on label "True" at bounding box center [812, 788] width 130 height 25
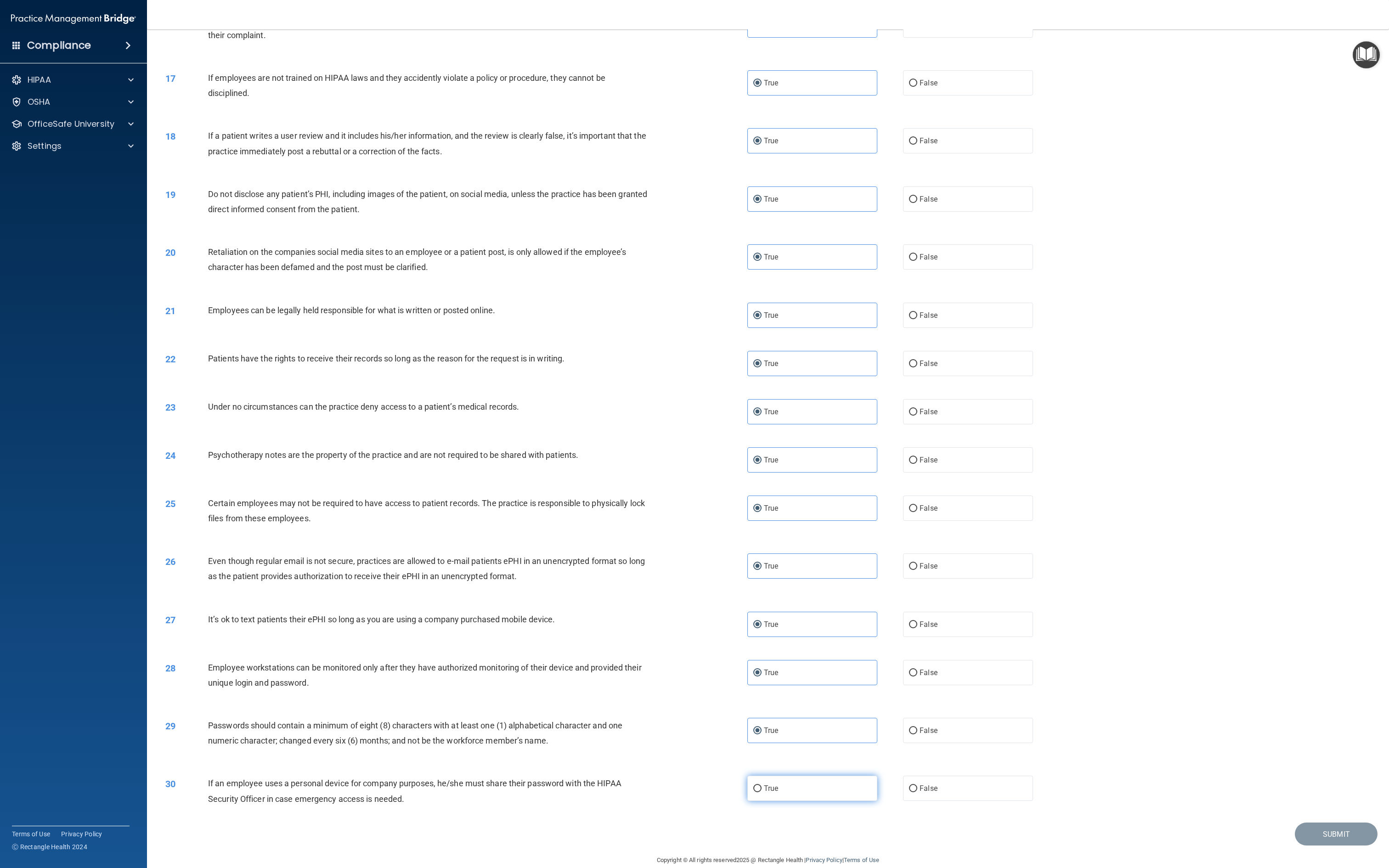
click at [694, 433] on input "True" at bounding box center [757, 789] width 8 height 7
radio input "true"
click at [694, 433] on button "Submit" at bounding box center [1336, 834] width 82 height 23
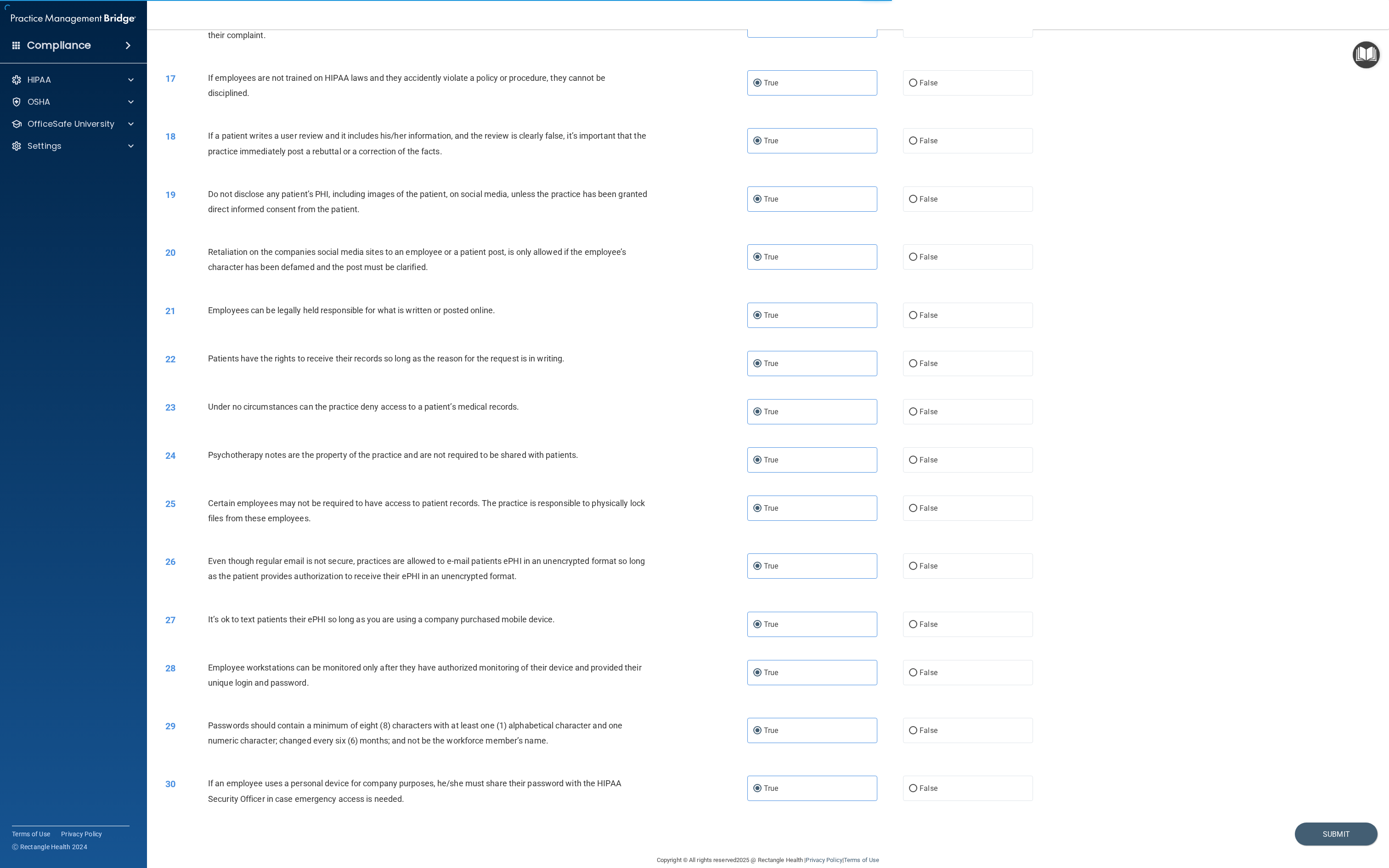
scroll to position [9, 0]
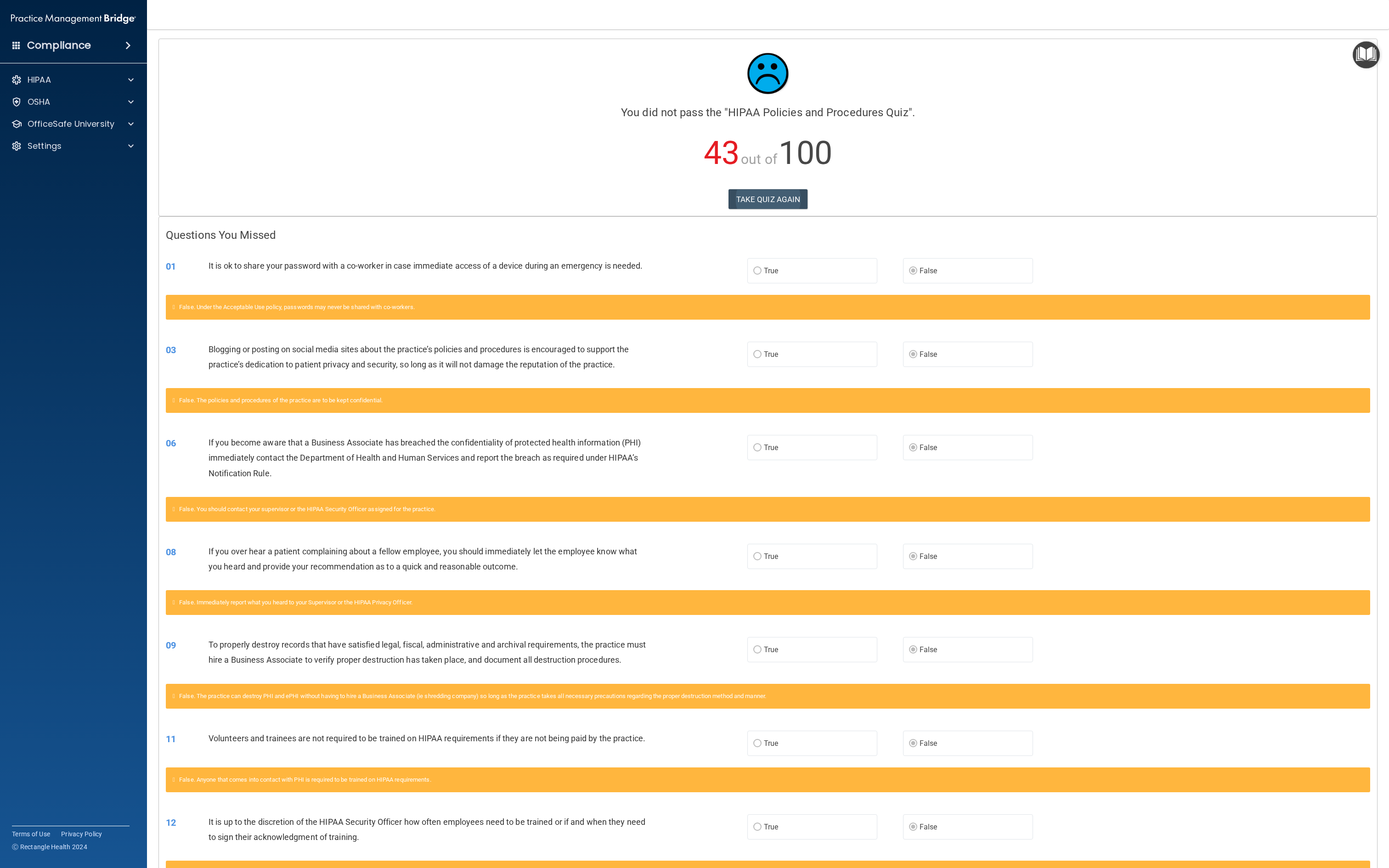
click at [694, 208] on button "TAKE QUIZ AGAIN" at bounding box center [768, 199] width 79 height 20
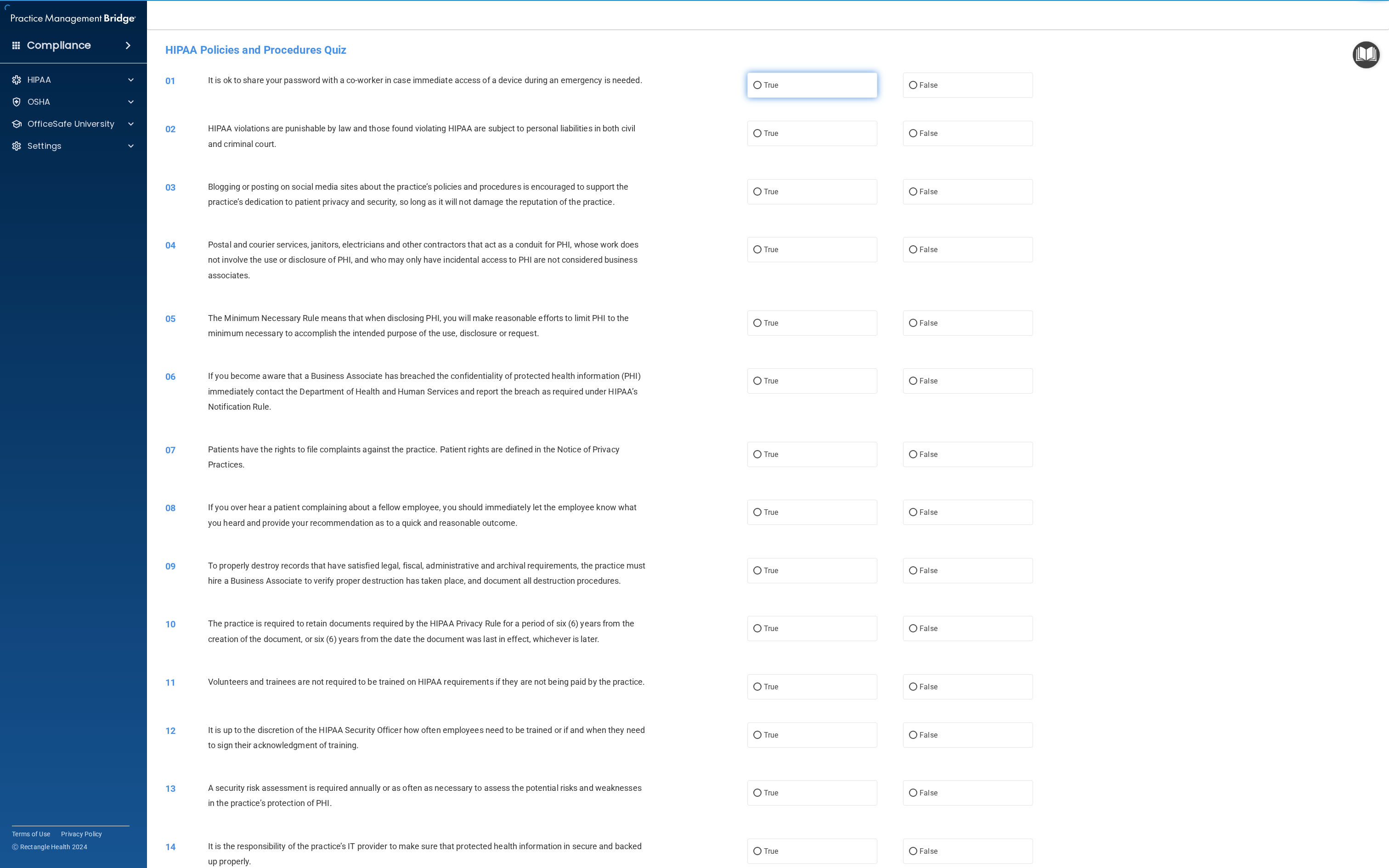
click at [694, 85] on span "True" at bounding box center [771, 85] width 14 height 9
click at [694, 85] on input "True" at bounding box center [757, 85] width 8 height 7
radio input "true"
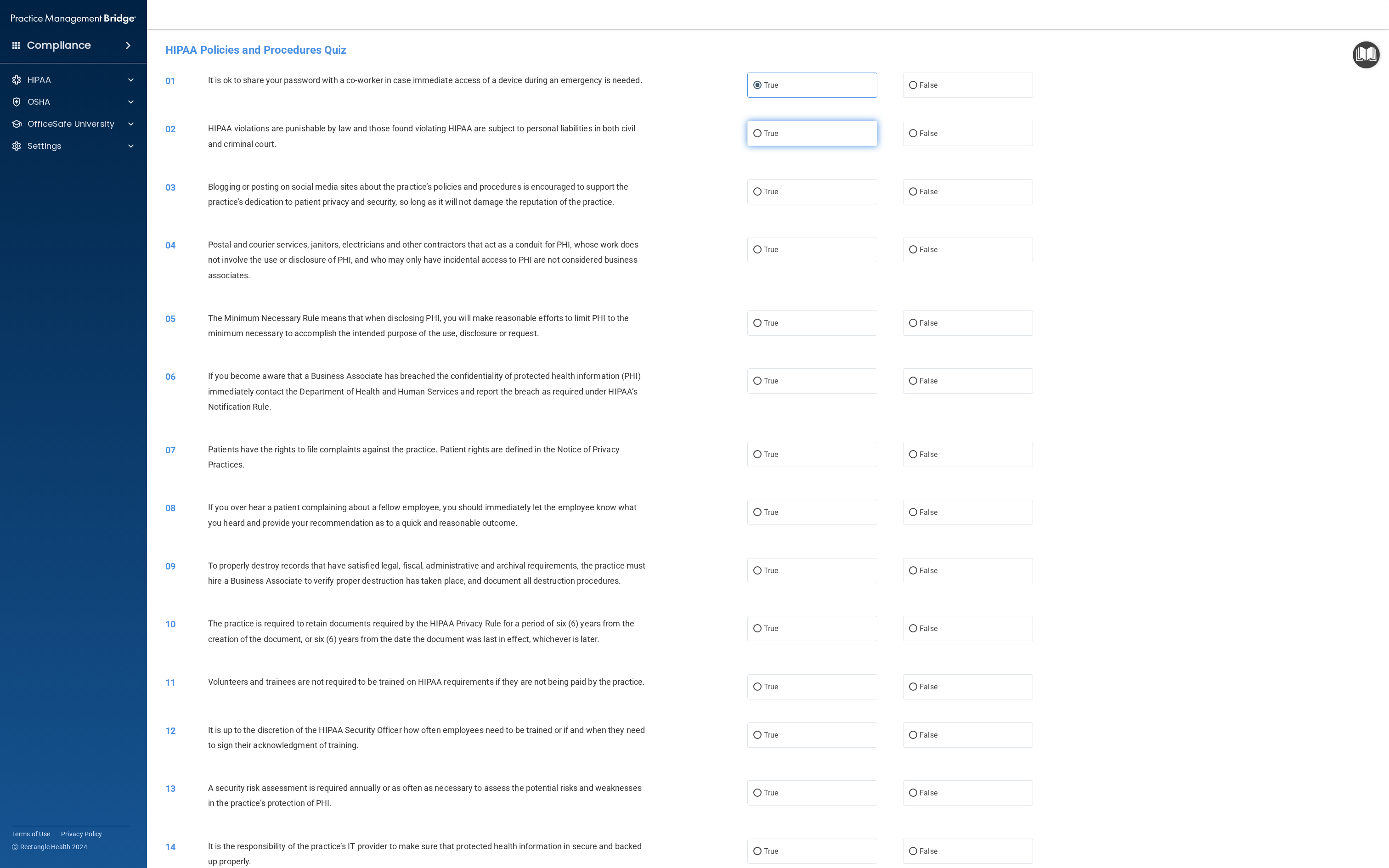
click at [694, 145] on label "True" at bounding box center [812, 133] width 130 height 25
click at [694, 137] on input "True" at bounding box center [757, 134] width 8 height 7
radio input "true"
click at [694, 184] on label "True" at bounding box center [812, 191] width 130 height 25
click at [694, 189] on input "True" at bounding box center [757, 192] width 8 height 7
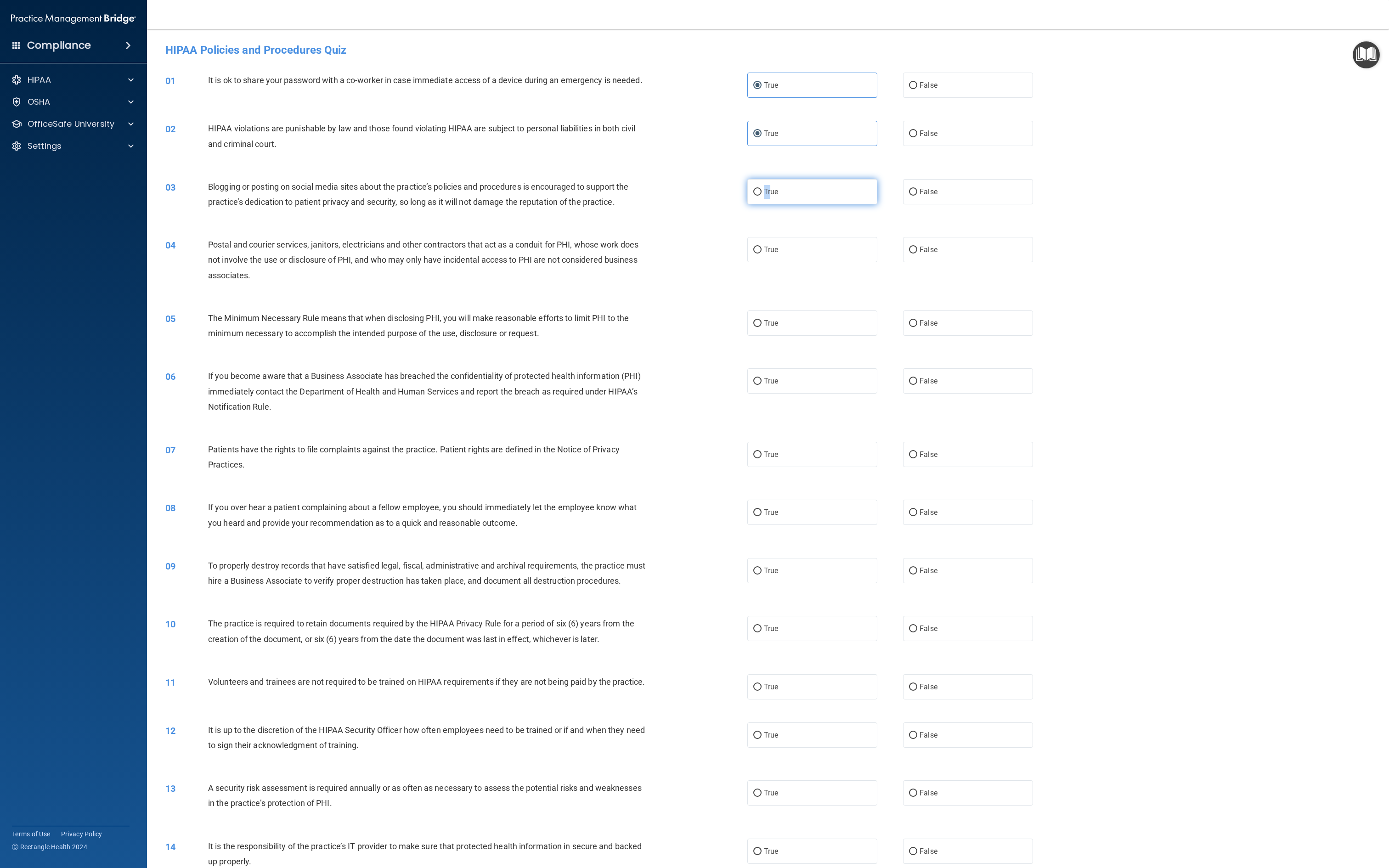
radio input "true"
click at [694, 237] on label "True" at bounding box center [812, 250] width 130 height 25
click at [694, 246] on input "True" at bounding box center [757, 250] width 8 height 7
radio input "true"
click at [694, 315] on label "True" at bounding box center [812, 323] width 130 height 25
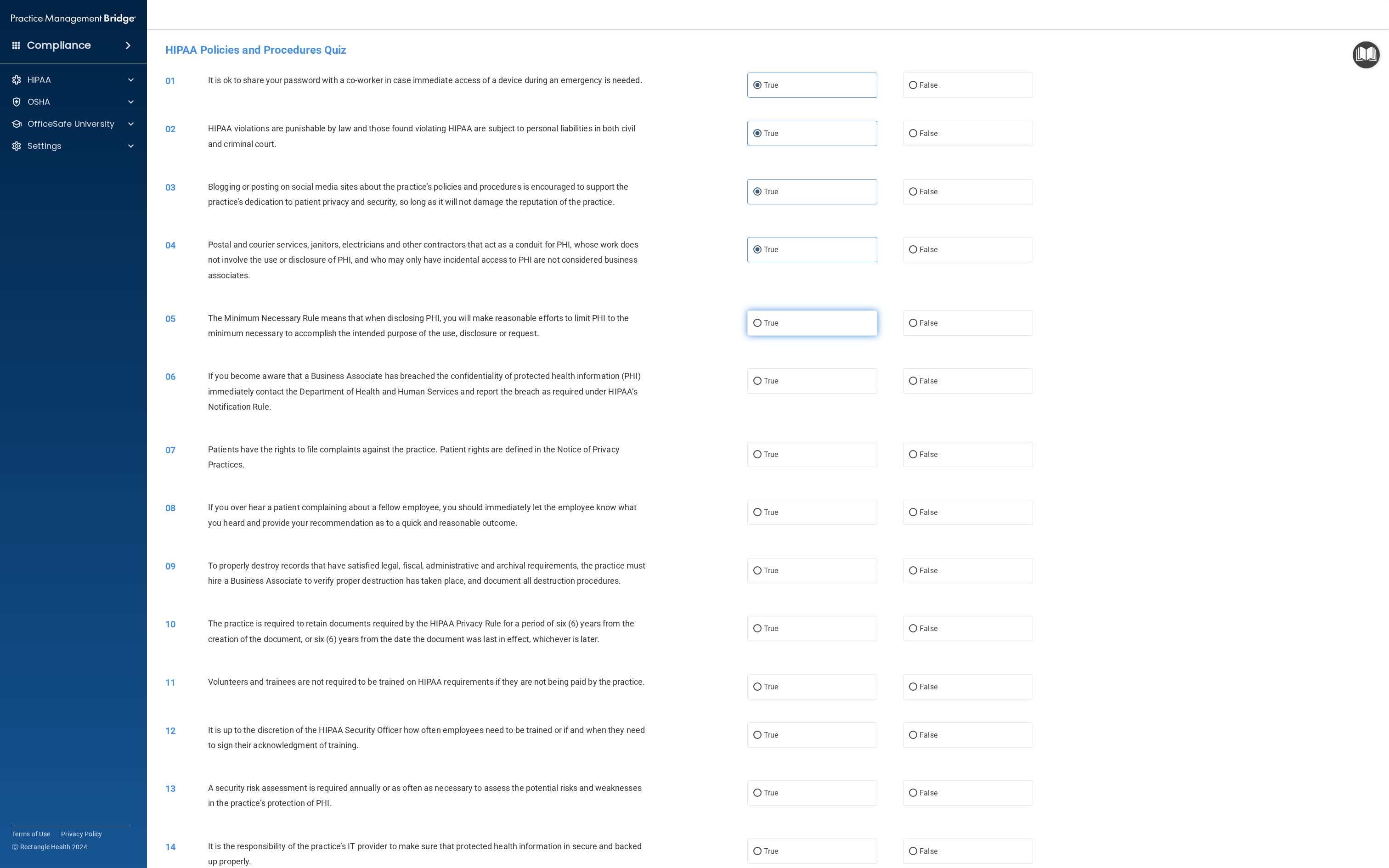
click at [694, 320] on input "True" at bounding box center [757, 323] width 8 height 7
radio input "true"
click at [694, 389] on div "06 If you become aware that a Business Associate has breached the confidentiali…" at bounding box center [768, 394] width 1219 height 73
click at [694, 387] on label "True" at bounding box center [812, 381] width 130 height 25
click at [694, 385] on input "True" at bounding box center [757, 381] width 8 height 7
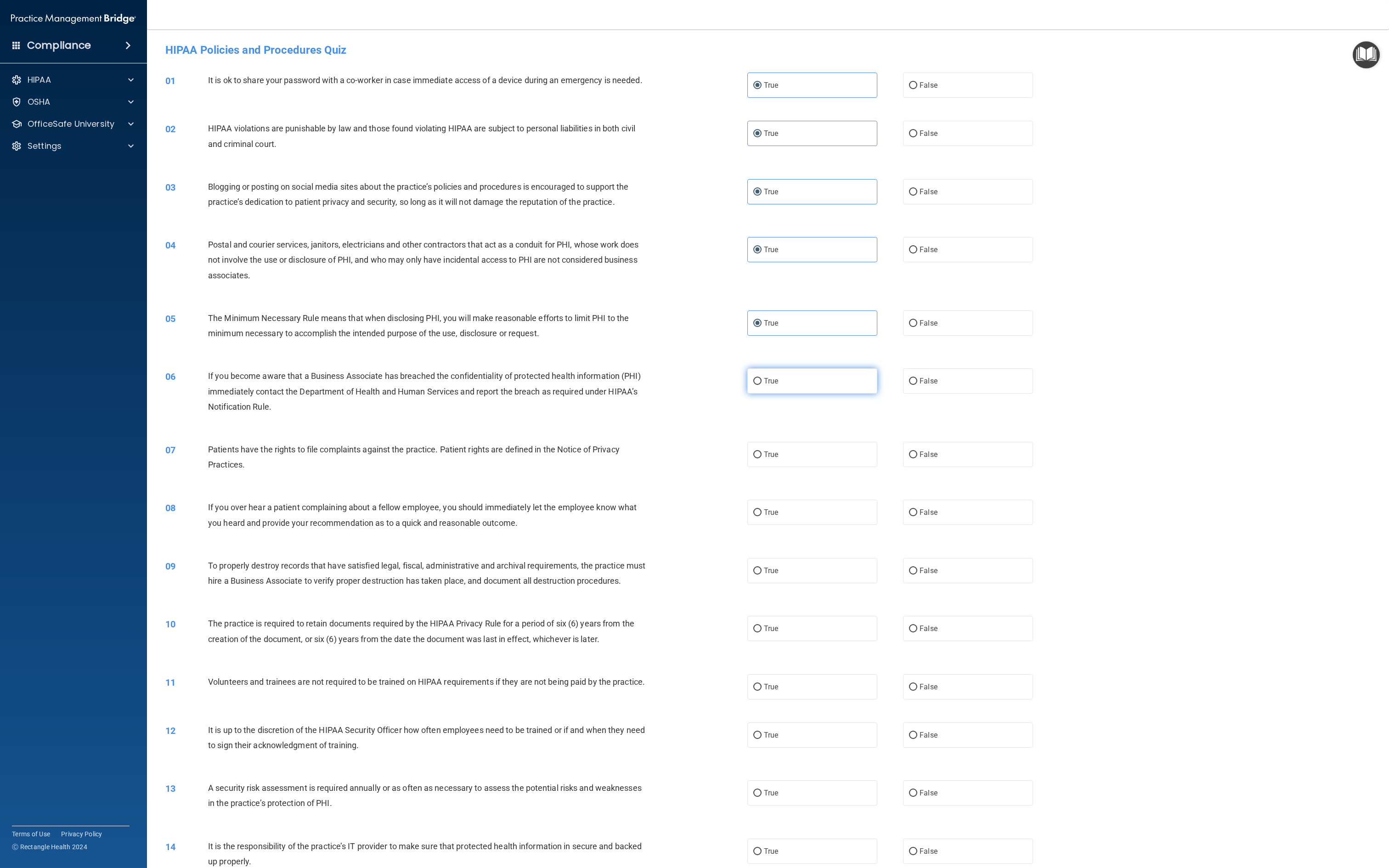
radio input "true"
click at [694, 433] on label "True" at bounding box center [812, 454] width 130 height 25
click at [694, 433] on input "True" at bounding box center [757, 454] width 8 height 7
radio input "true"
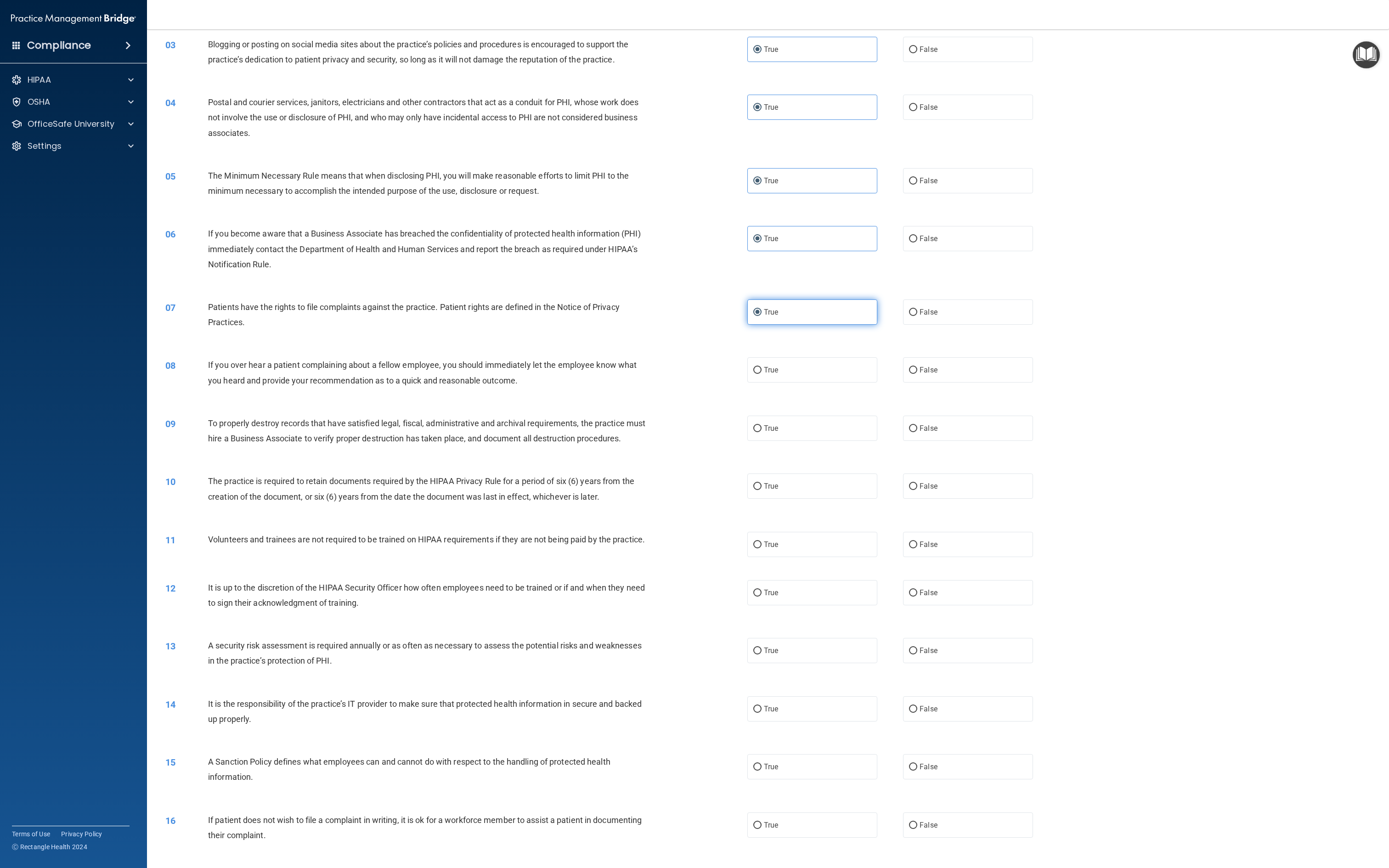
scroll to position [153, 0]
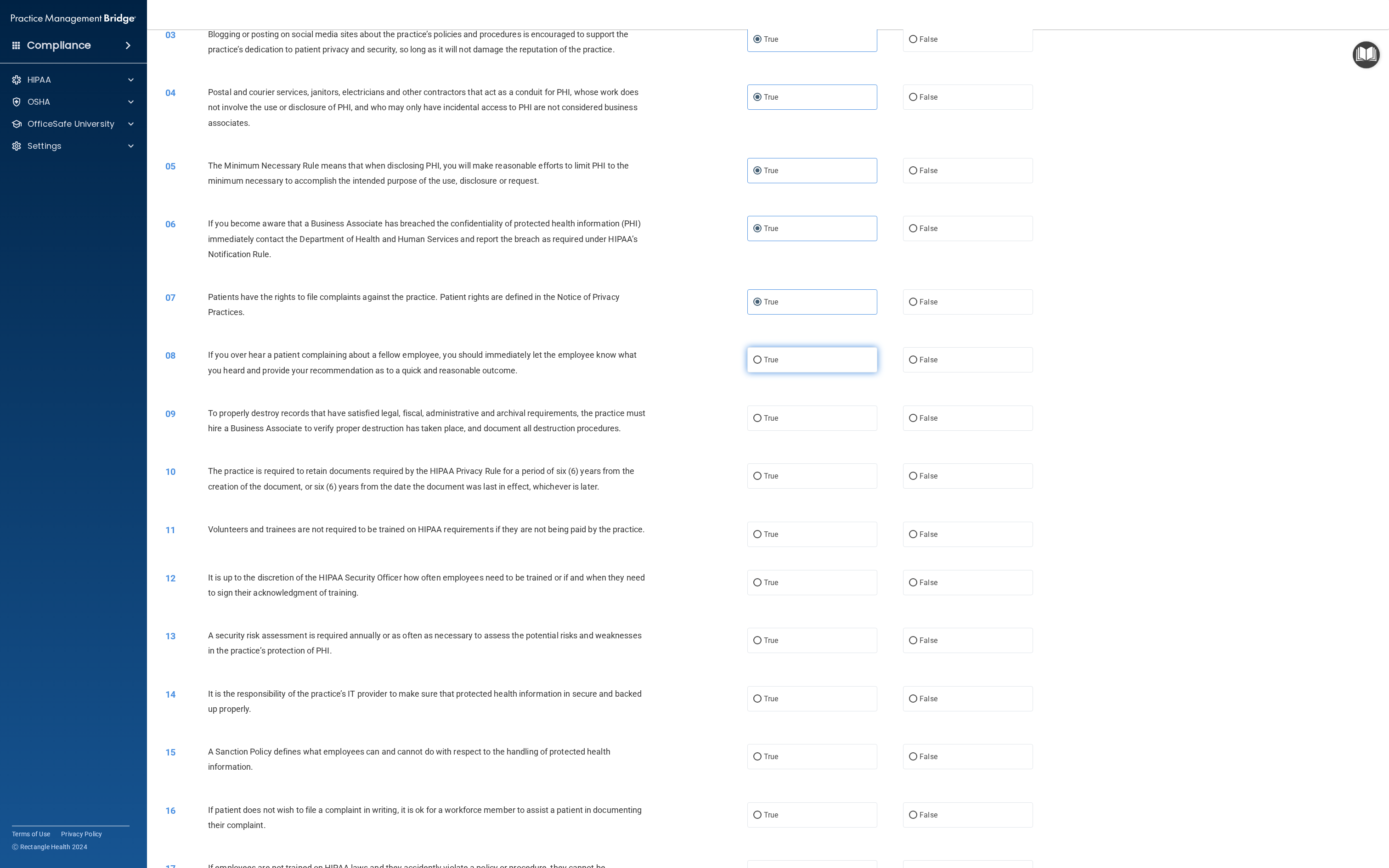
click at [694, 352] on label "True" at bounding box center [812, 360] width 130 height 25
click at [694, 357] on input "True" at bounding box center [757, 360] width 8 height 7
radio input "true"
click at [694, 424] on div "09 To properly destroy records that have satisfied legal, fiscal, administrativ…" at bounding box center [768, 423] width 1219 height 58
click at [694, 411] on label "True" at bounding box center [812, 418] width 130 height 25
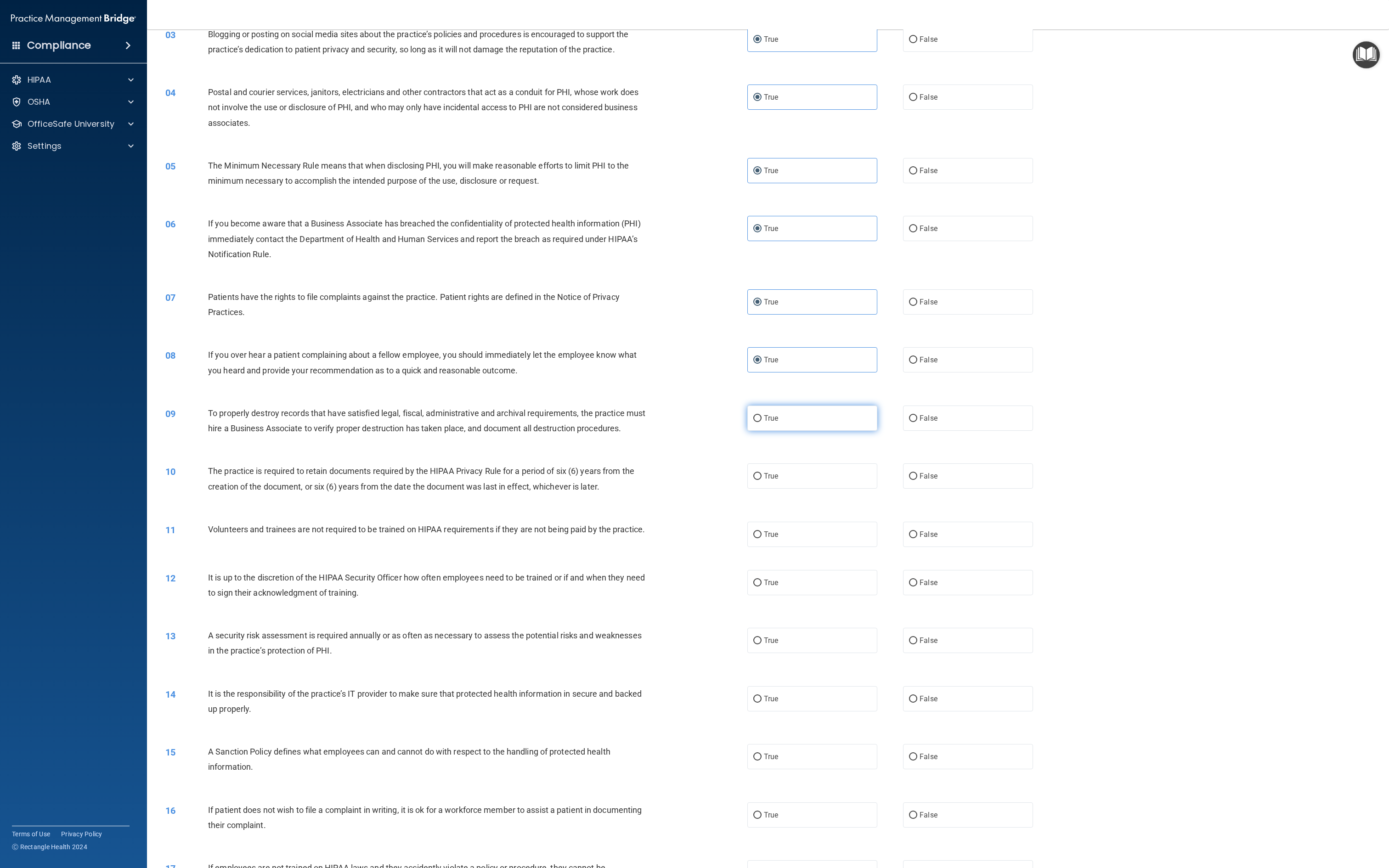
click at [694, 415] on input "True" at bounding box center [757, 418] width 8 height 7
radio input "true"
click at [694, 433] on div "10 The practice is required to retain documents required by the HIPAA Privacy R…" at bounding box center [768, 480] width 1219 height 58
click at [694, 433] on label "True" at bounding box center [812, 476] width 130 height 25
click at [694, 433] on input "True" at bounding box center [757, 476] width 8 height 7
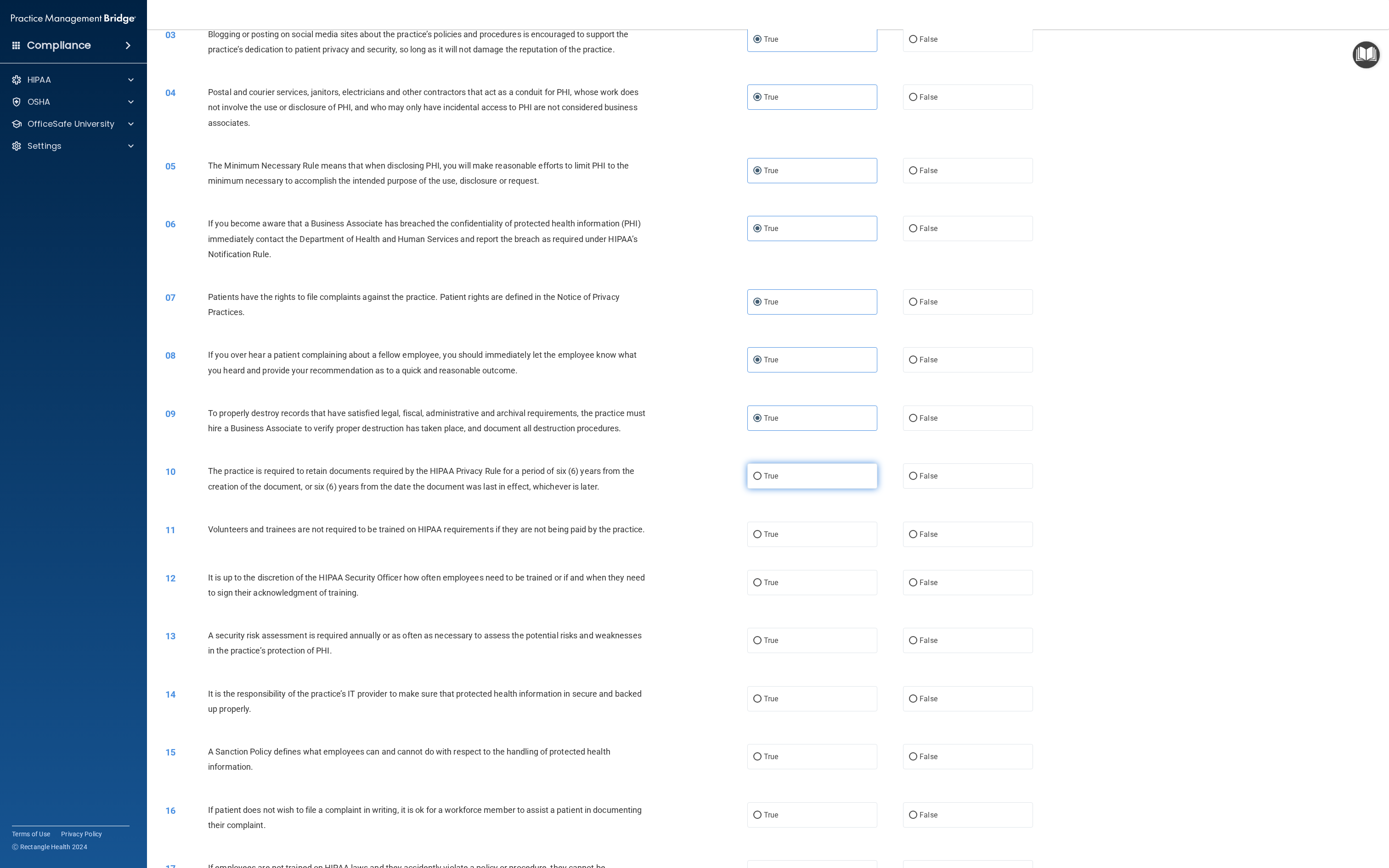
radio input "true"
click at [694, 433] on label "True" at bounding box center [812, 534] width 130 height 25
click at [694, 433] on input "True" at bounding box center [757, 535] width 8 height 7
radio input "true"
click at [694, 433] on label "True" at bounding box center [812, 582] width 130 height 25
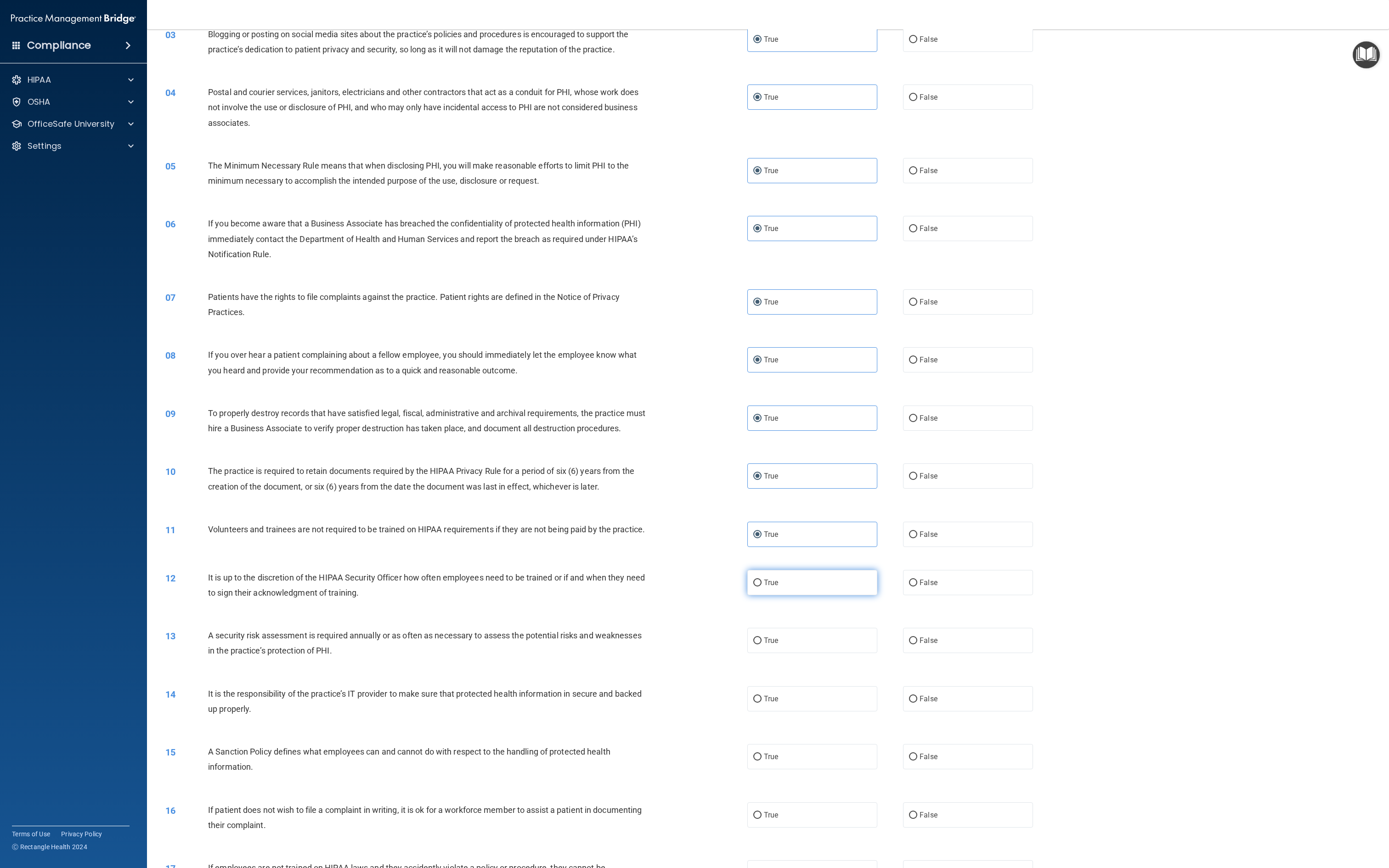
click at [694, 433] on input "True" at bounding box center [757, 583] width 8 height 7
radio input "true"
click at [694, 433] on div "12 It is up to the discretion of the HIPAA Security Officer how often employees…" at bounding box center [768, 587] width 1219 height 58
click at [694, 433] on label "True" at bounding box center [812, 640] width 130 height 25
click at [694, 433] on input "True" at bounding box center [757, 640] width 8 height 7
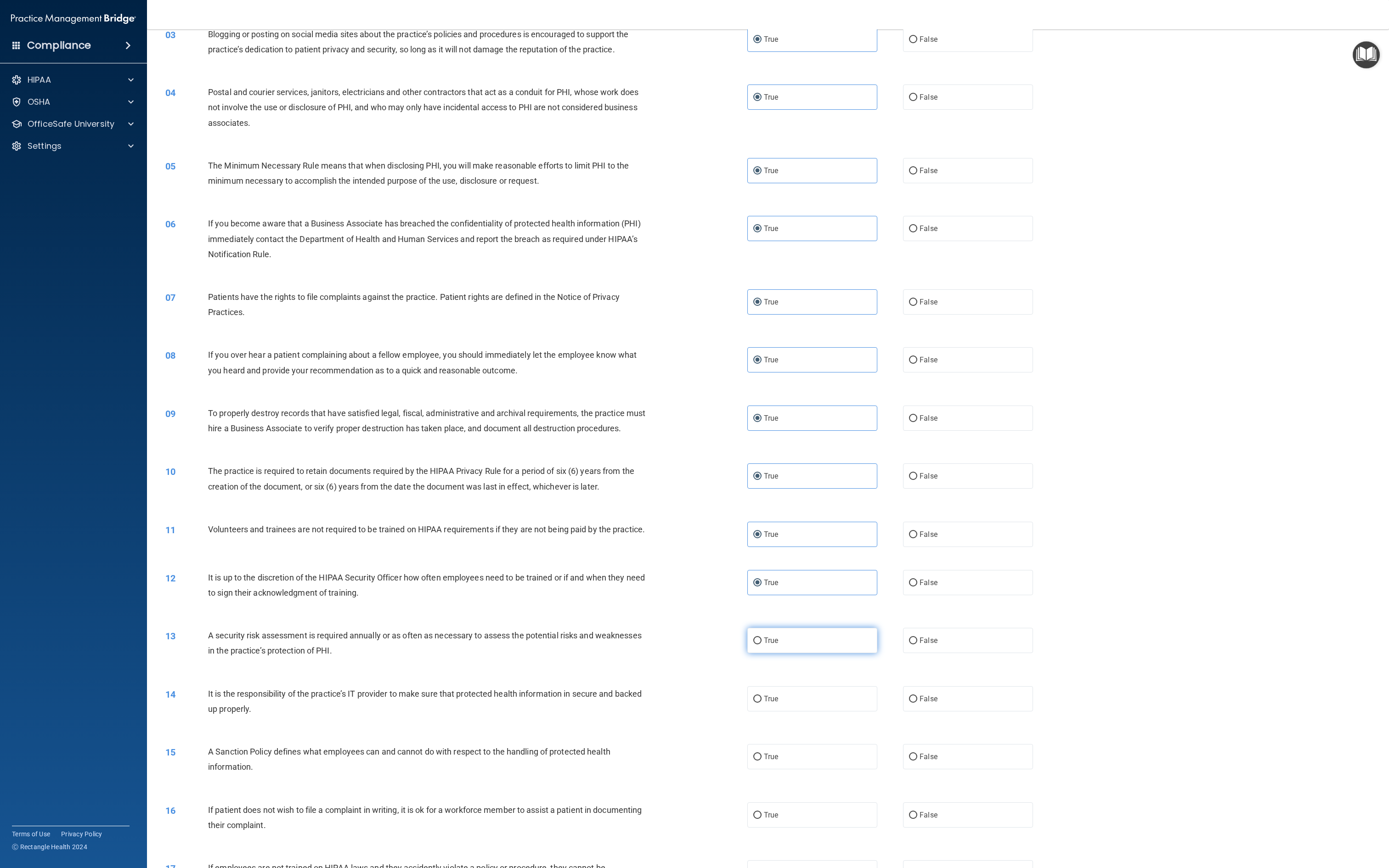
radio input "true"
click at [694, 433] on div "14 It is the responsibility of the practice’s IT provider to make sure that pro…" at bounding box center [768, 703] width 1219 height 58
click at [694, 433] on label "True" at bounding box center [812, 756] width 130 height 25
click at [694, 433] on input "True" at bounding box center [757, 757] width 8 height 7
radio input "true"
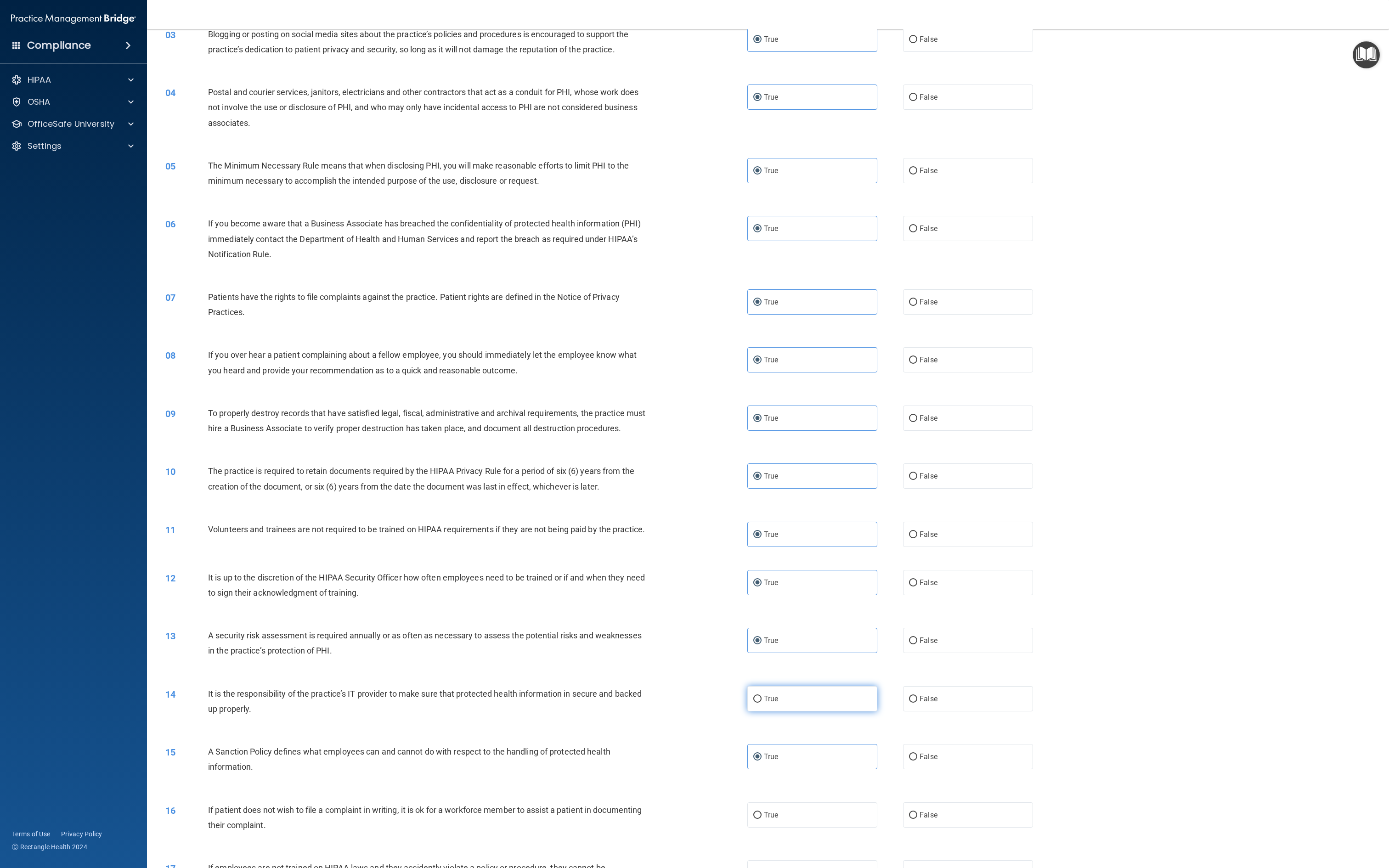
click at [694, 433] on label "True" at bounding box center [812, 699] width 130 height 25
click at [694, 433] on input "True" at bounding box center [757, 699] width 8 height 7
radio input "true"
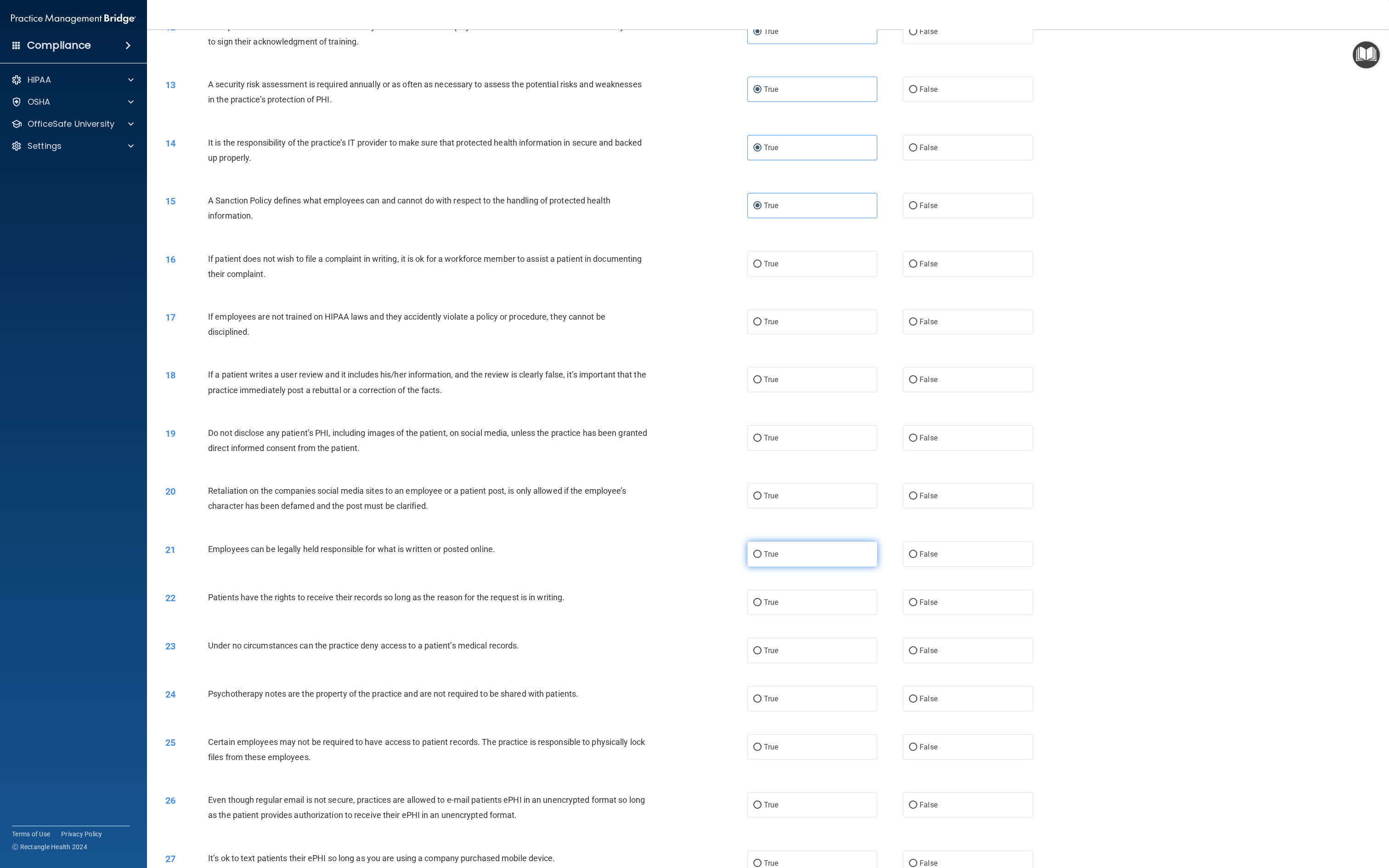
scroll to position [705, 0]
click at [694, 253] on label "True" at bounding box center [812, 263] width 130 height 25
click at [694, 260] on input "True" at bounding box center [757, 263] width 8 height 7
radio input "true"
click at [694, 325] on div "17 If employees are not trained on HIPAA laws and they accidently violate a pol…" at bounding box center [768, 325] width 1219 height 58
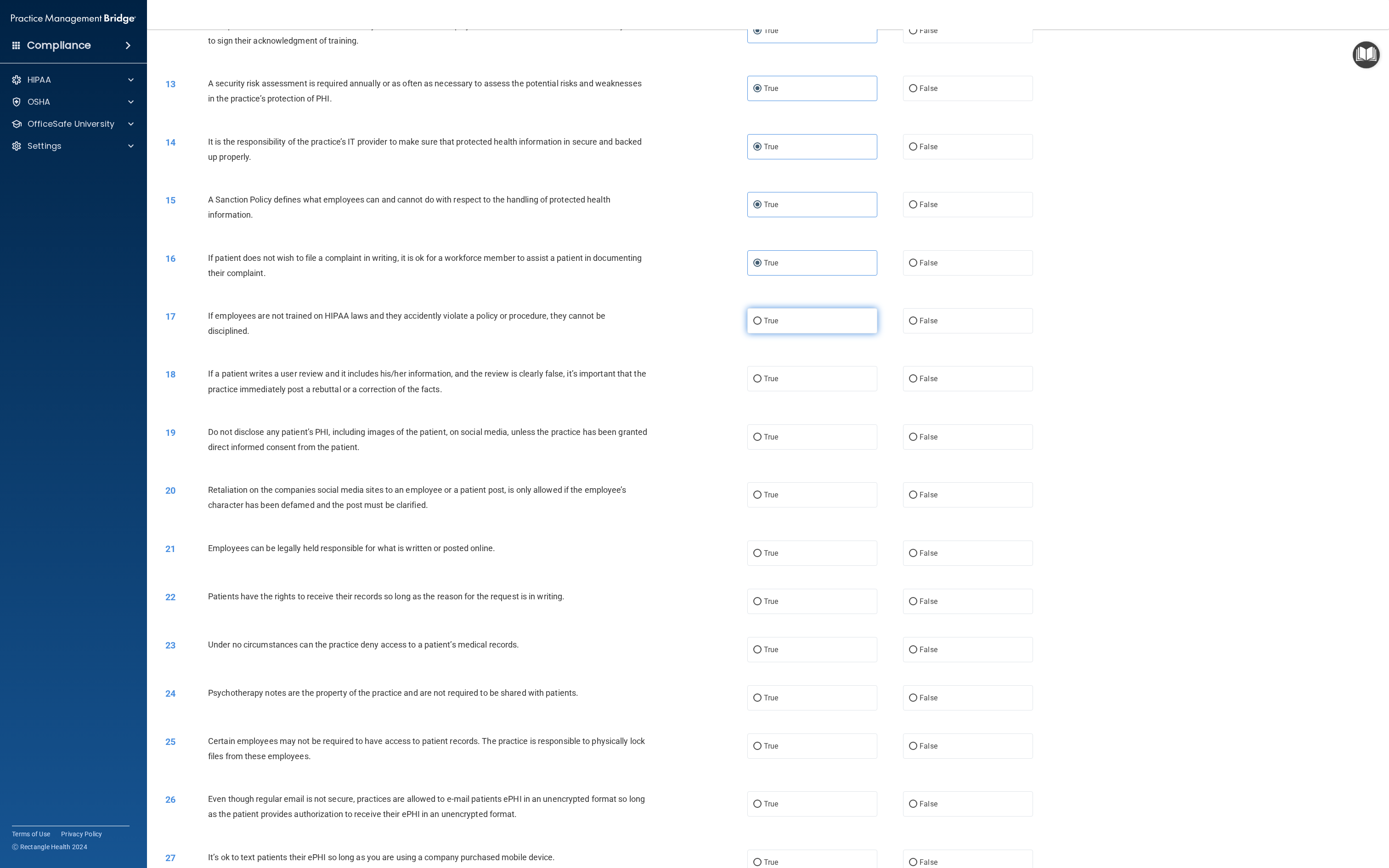
click at [694, 308] on label "True" at bounding box center [812, 321] width 130 height 25
click at [694, 318] on input "True" at bounding box center [757, 321] width 8 height 7
radio input "true"
click at [694, 366] on label "True" at bounding box center [812, 378] width 130 height 25
click at [694, 376] on input "True" at bounding box center [757, 379] width 8 height 7
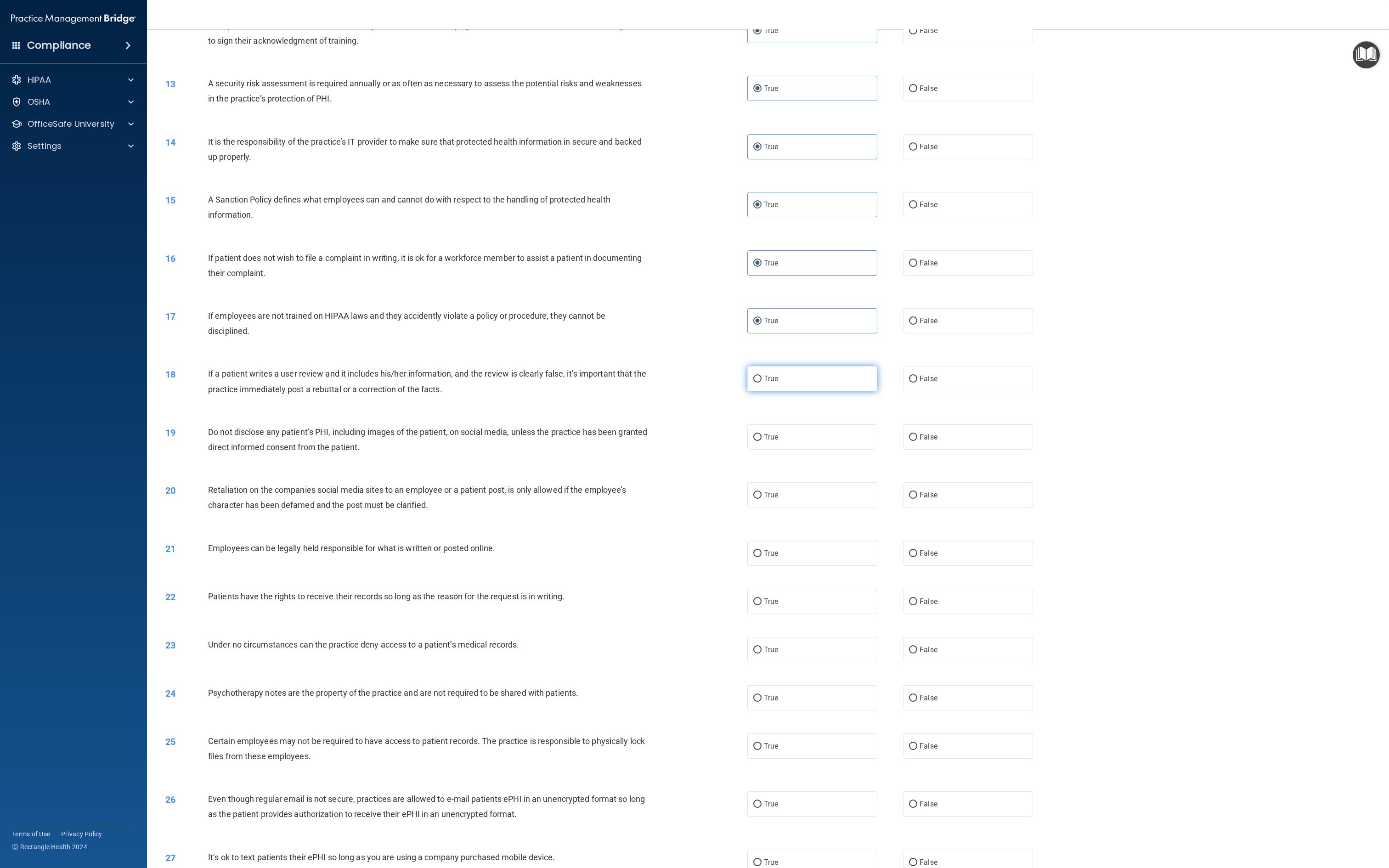
radio input "true"
click at [694, 413] on div "19 Do not disclose any patient’s PHI, including images of the patient, on socia…" at bounding box center [768, 442] width 1219 height 58
click at [694, 428] on label "True" at bounding box center [812, 437] width 130 height 25
click at [694, 433] on input "True" at bounding box center [757, 437] width 8 height 7
radio input "true"
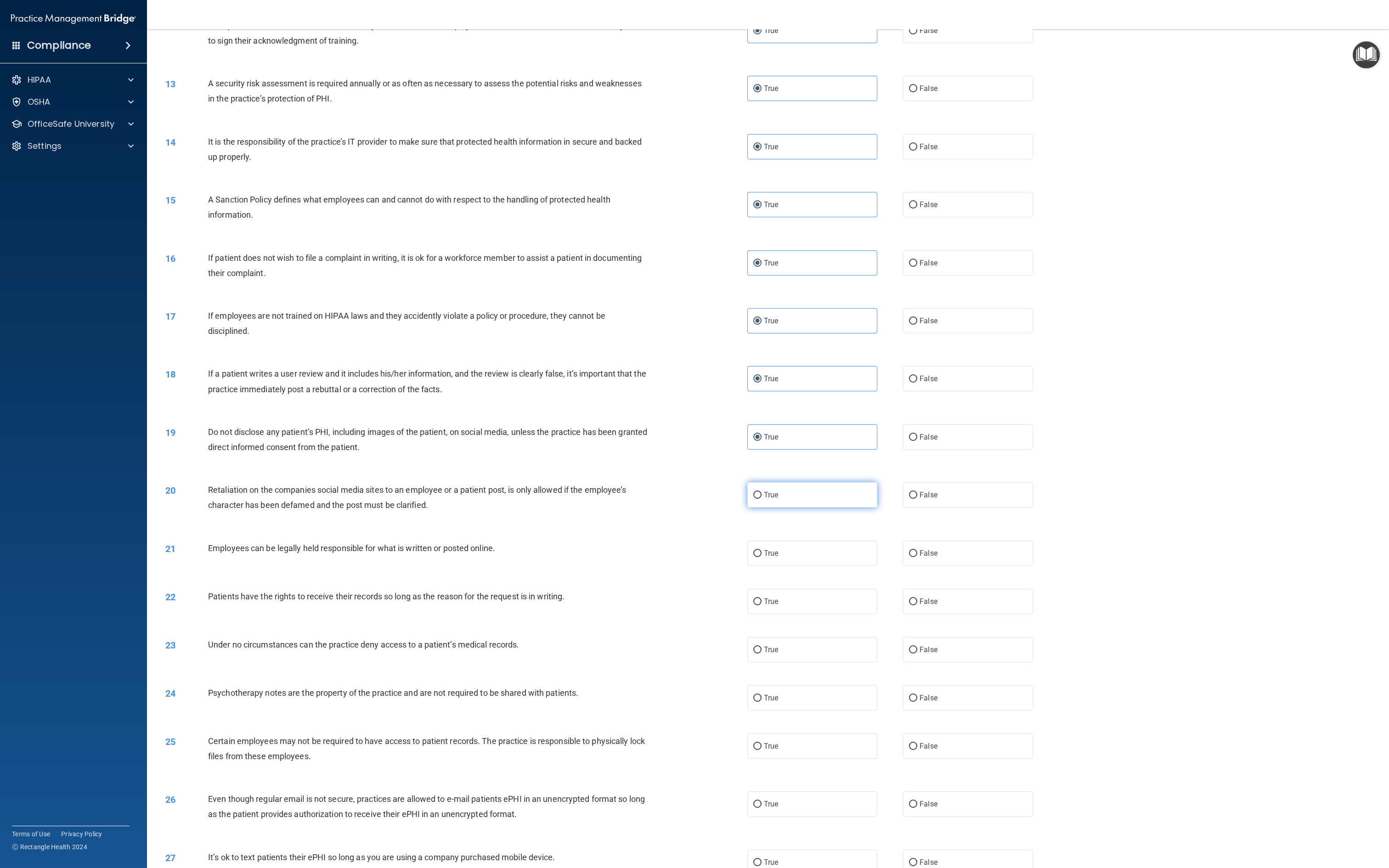
click at [694, 433] on label "True" at bounding box center [812, 494] width 130 height 25
click at [694, 433] on input "True" at bounding box center [757, 495] width 8 height 7
radio input "true"
click at [694, 433] on label "True" at bounding box center [812, 553] width 130 height 25
click at [694, 433] on input "True" at bounding box center [757, 554] width 8 height 7
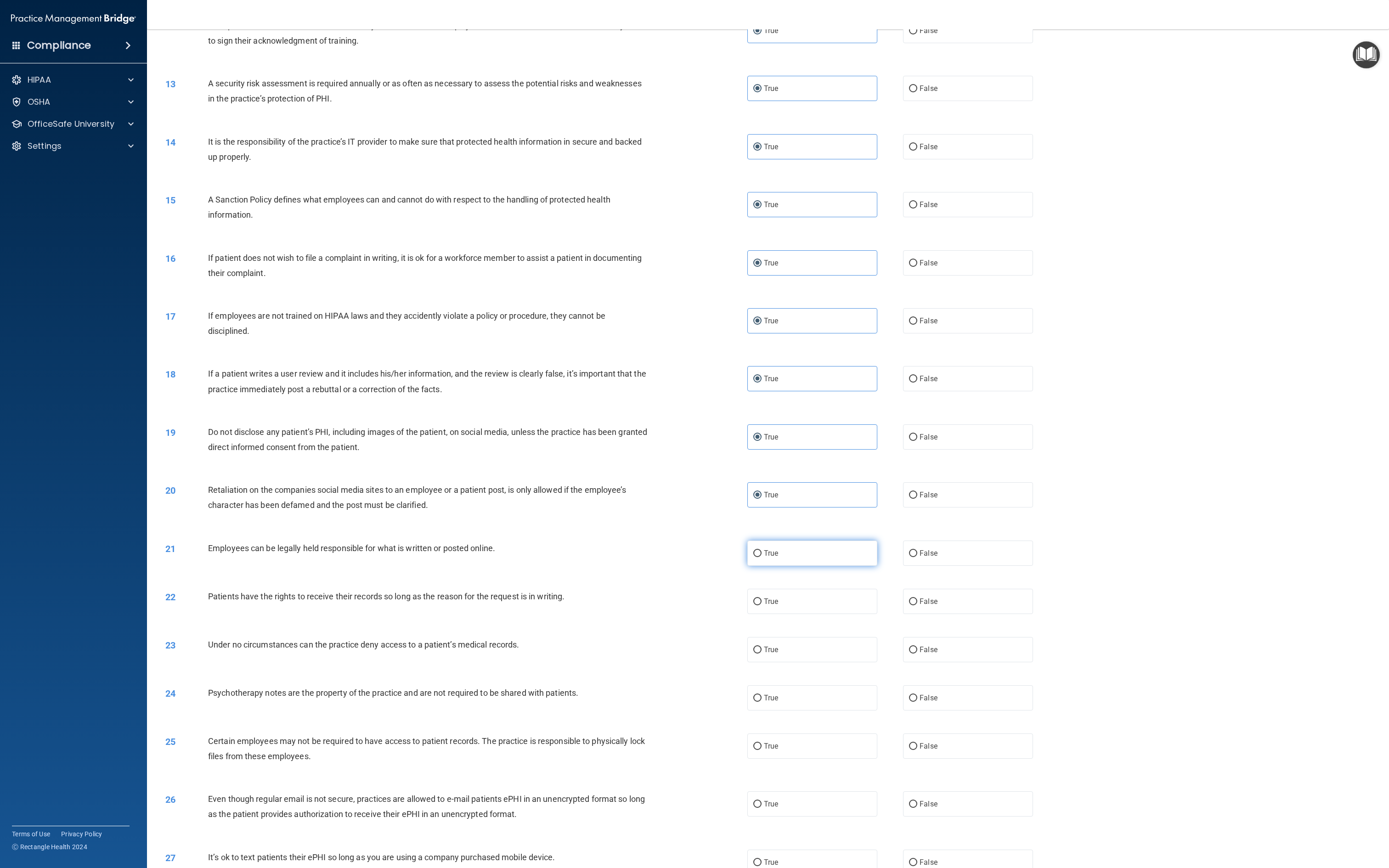
radio input "true"
click at [694, 433] on label "True" at bounding box center [812, 601] width 130 height 25
click at [694, 433] on input "True" at bounding box center [757, 602] width 8 height 7
radio input "true"
click at [694, 433] on label "True" at bounding box center [812, 650] width 130 height 25
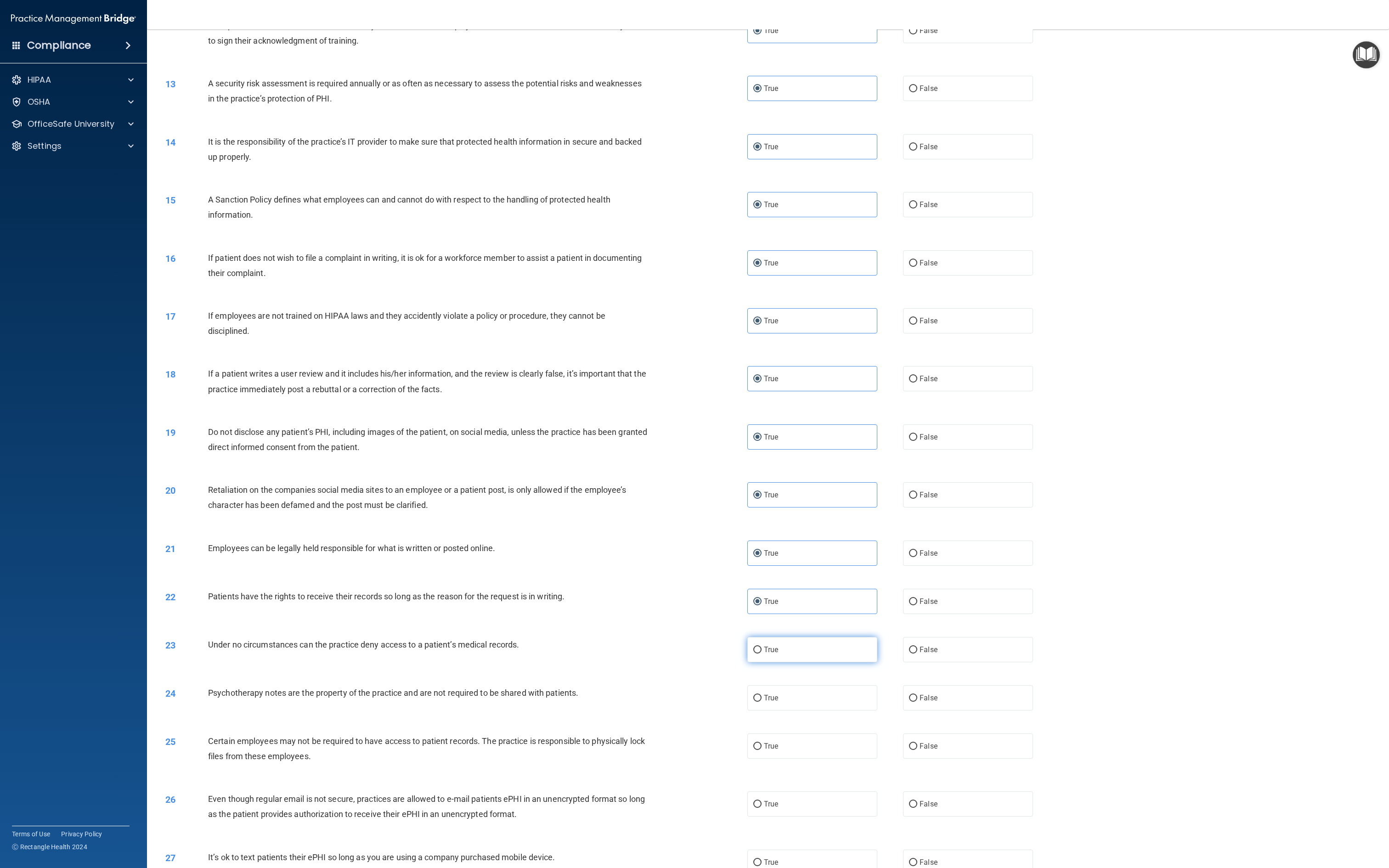
click at [694, 433] on input "True" at bounding box center [757, 650] width 8 height 7
radio input "true"
click at [694, 433] on label "True" at bounding box center [812, 698] width 130 height 25
click at [694, 433] on input "True" at bounding box center [757, 698] width 8 height 7
radio input "true"
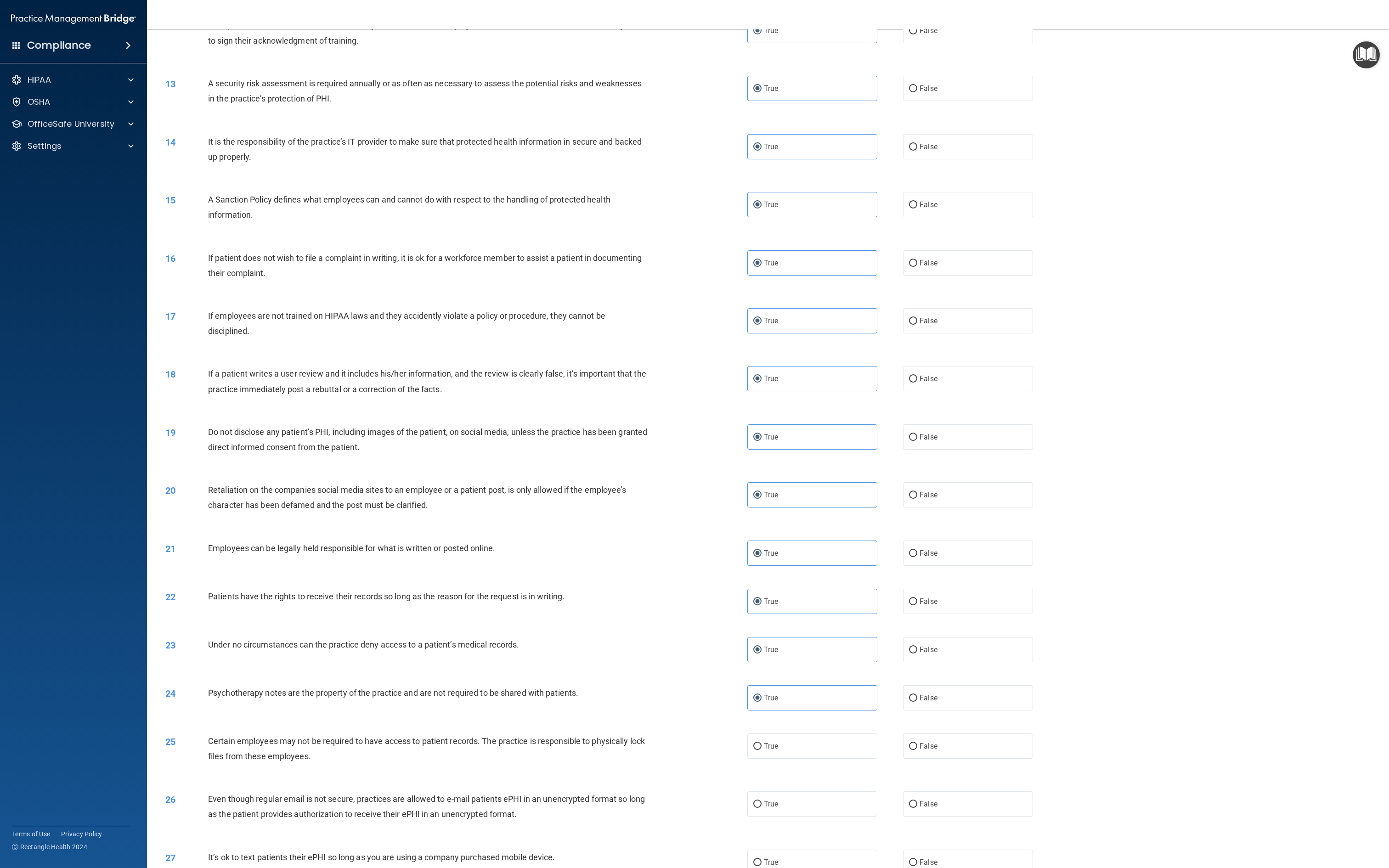
click at [694, 433] on div "25 Certain employees may not be required to have access to patient records. The…" at bounding box center [768, 750] width 1219 height 58
click at [694, 433] on label "True" at bounding box center [812, 746] width 130 height 25
click at [694, 433] on input "True" at bounding box center [757, 746] width 8 height 7
radio input "true"
click at [694, 433] on div "01 It is ok to share your password with a co-worker in case immediate access of…" at bounding box center [768, 209] width 1219 height 1704
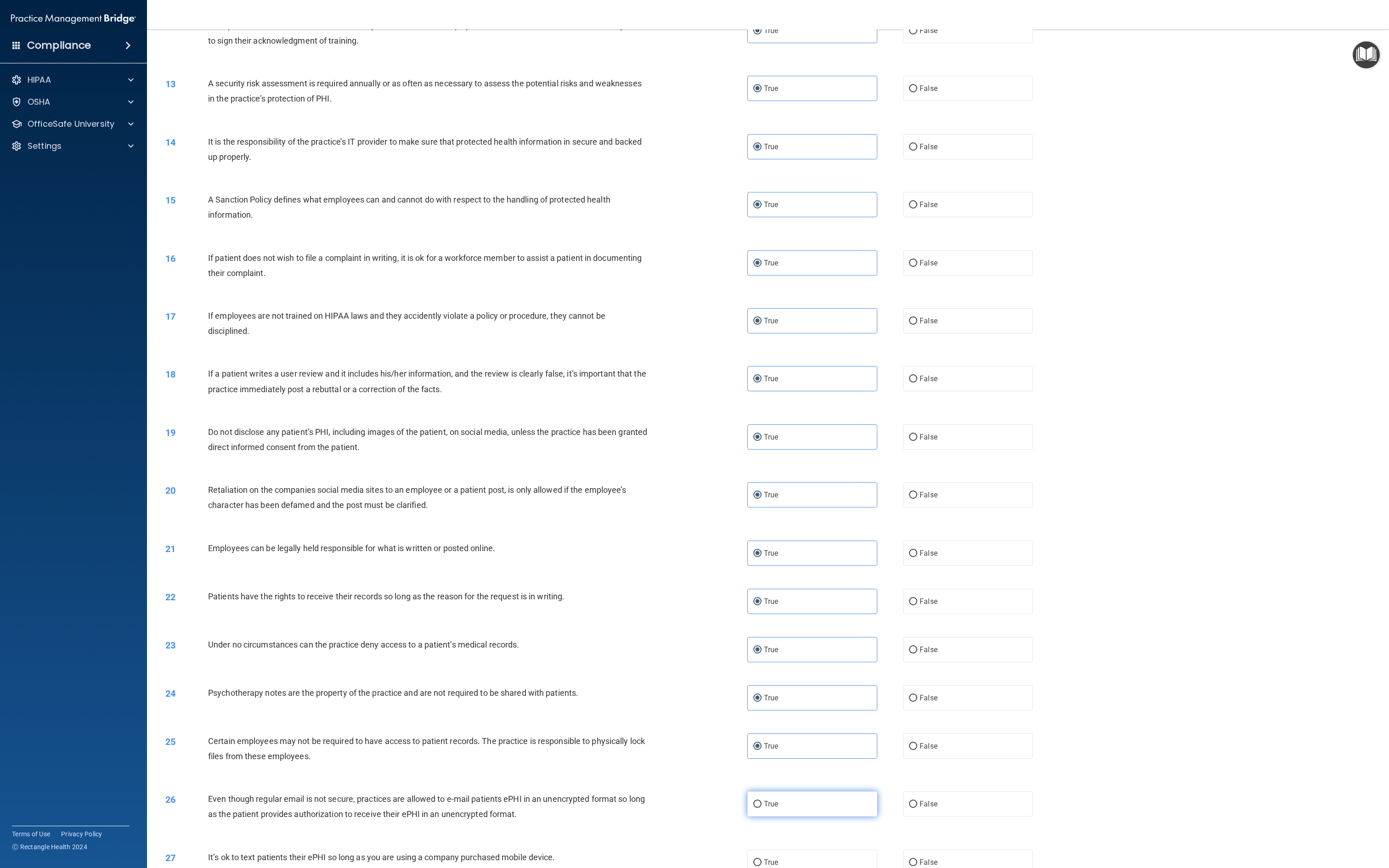
click at [694, 433] on label "True" at bounding box center [812, 804] width 130 height 25
click at [694, 433] on input "True" at bounding box center [757, 804] width 8 height 7
radio input "true"
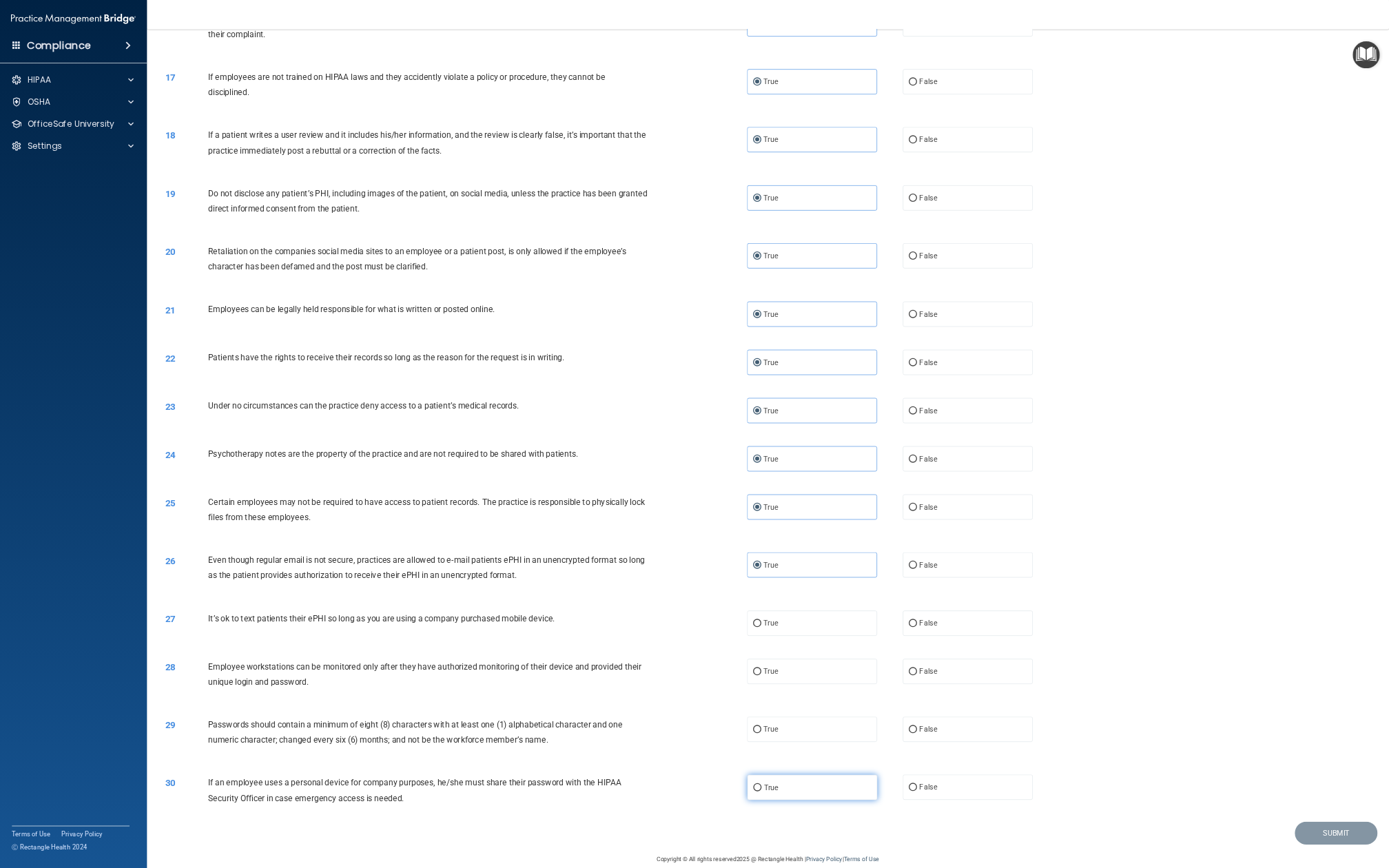
scroll to position [1414, 0]
radio input "true"
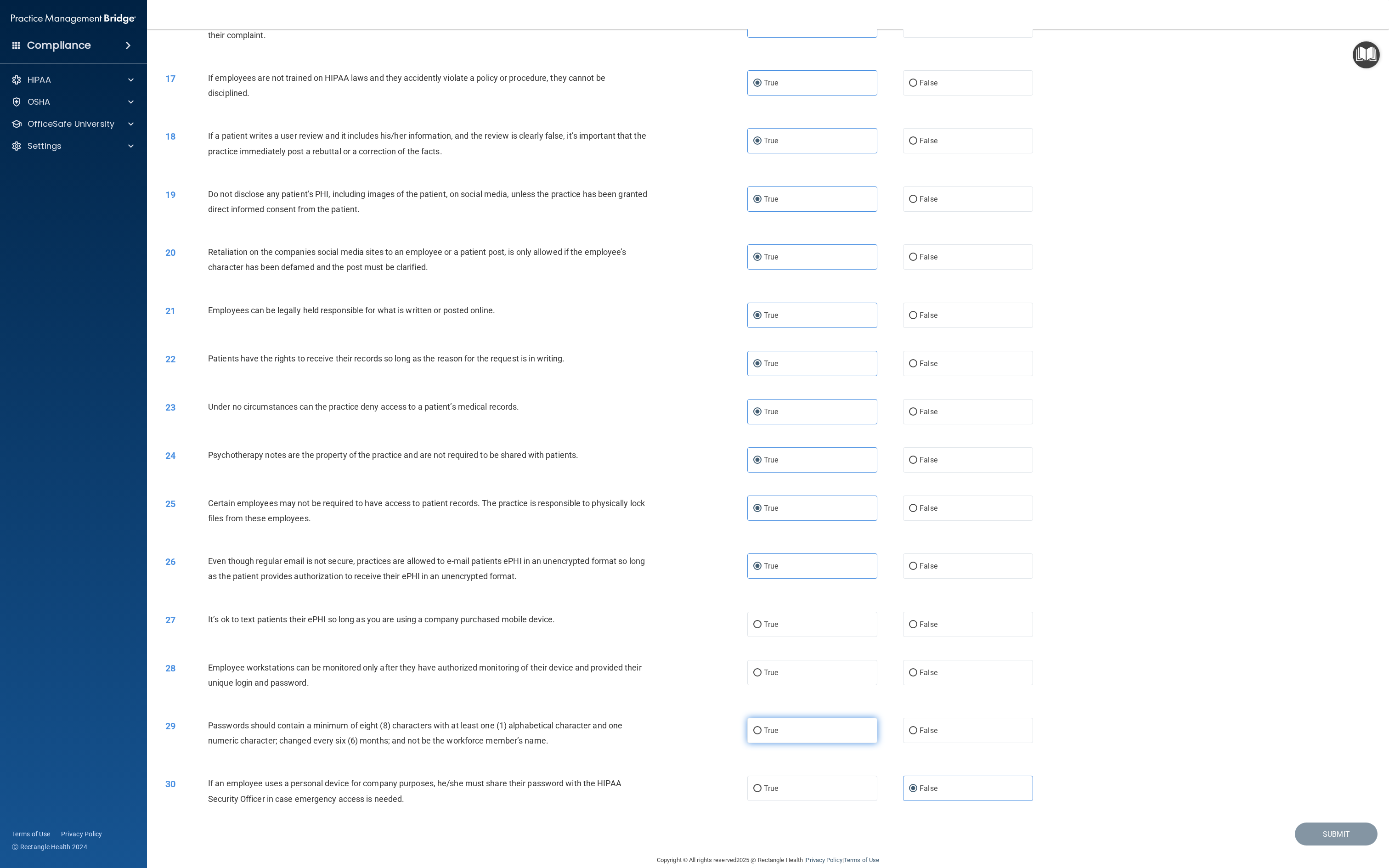
click at [694, 433] on input "True" at bounding box center [757, 731] width 8 height 7
radio input "true"
click at [694, 433] on label "True" at bounding box center [812, 672] width 130 height 25
click at [694, 433] on input "True" at bounding box center [757, 673] width 8 height 7
radio input "true"
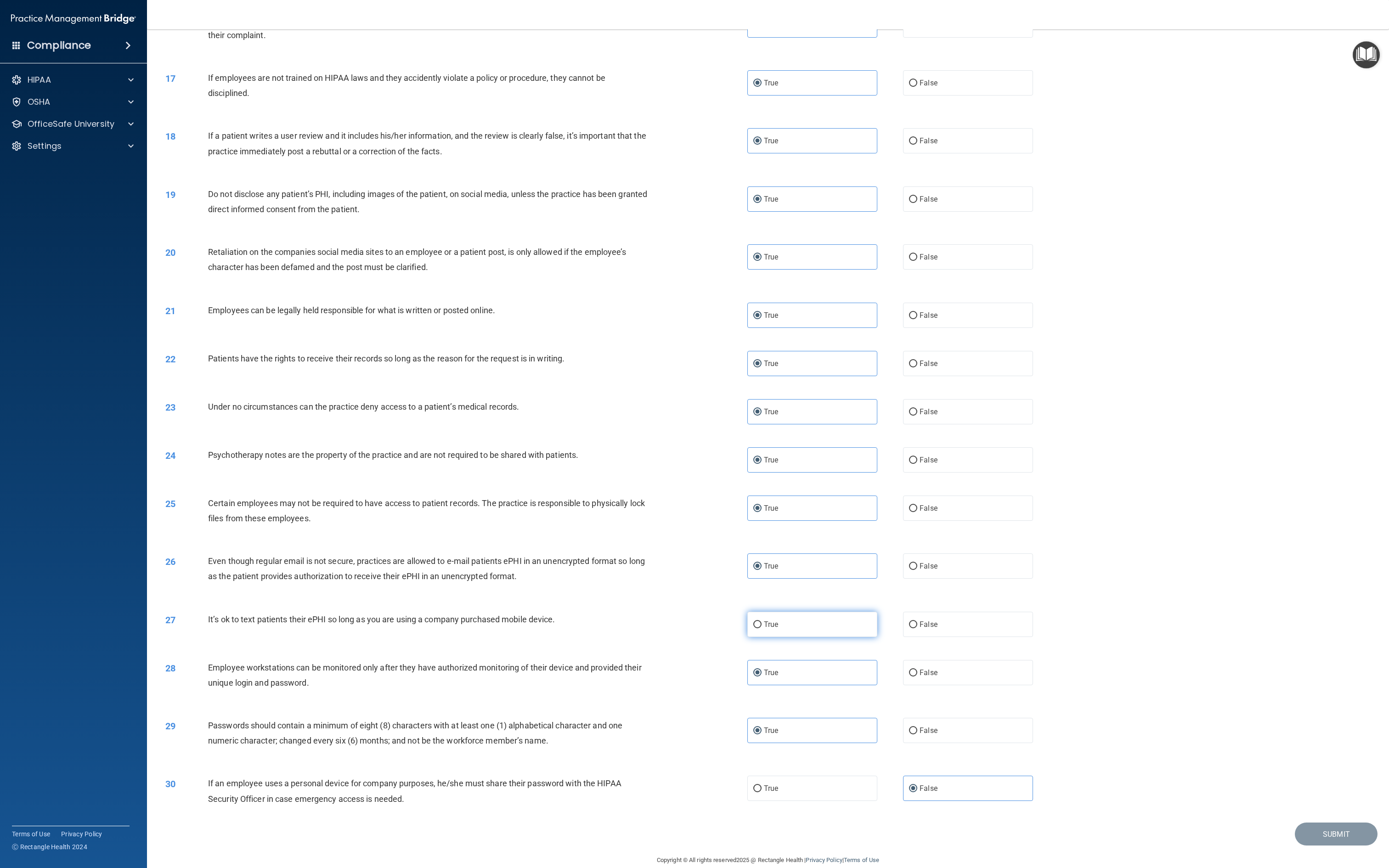
click at [694, 433] on label "True" at bounding box center [812, 624] width 130 height 25
click at [694, 433] on input "True" at bounding box center [757, 625] width 8 height 7
radio input "true"
click at [694, 433] on label "False" at bounding box center [968, 672] width 130 height 25
click at [694, 433] on input "False" at bounding box center [913, 673] width 8 height 7
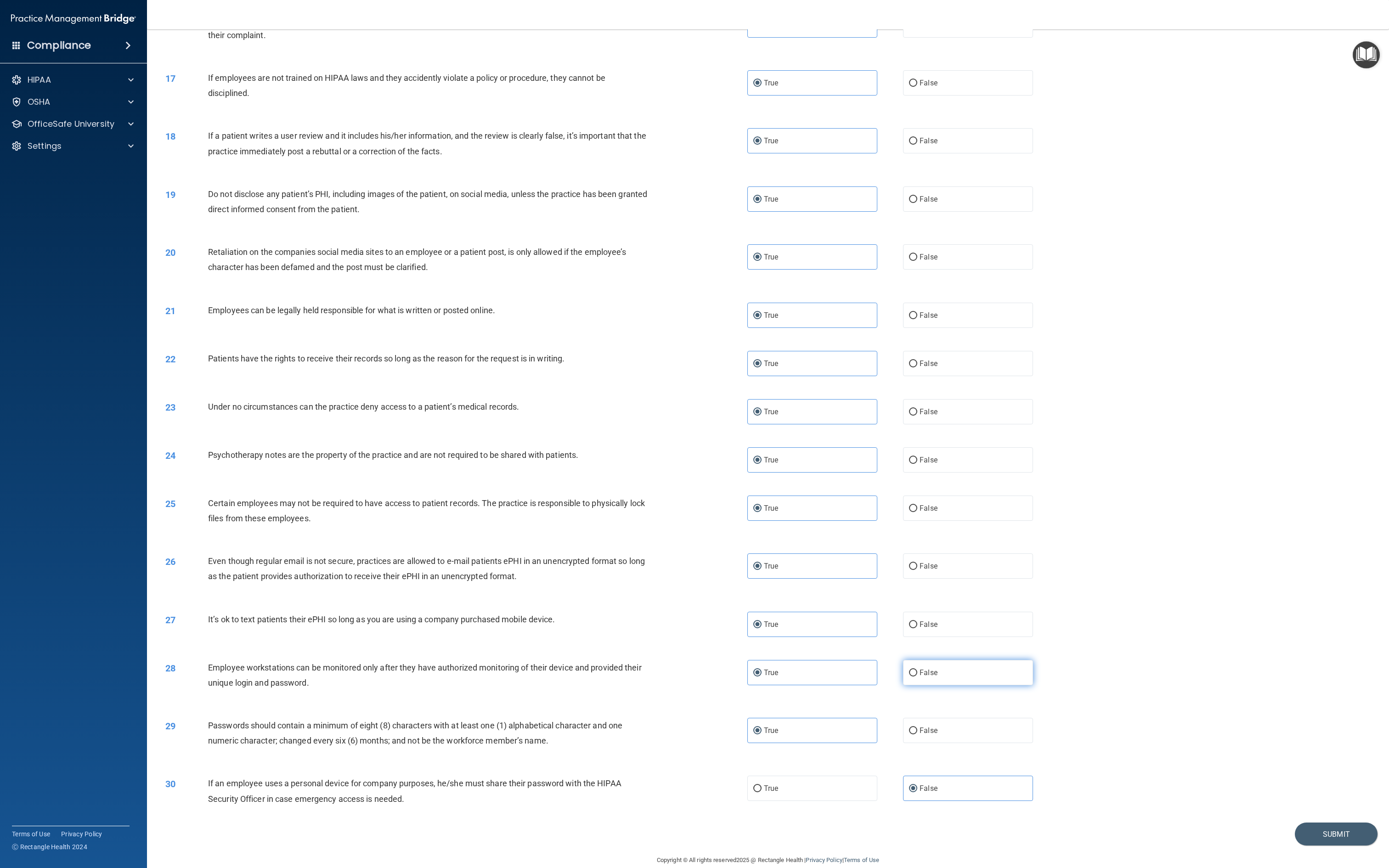
radio input "true"
radio input "false"
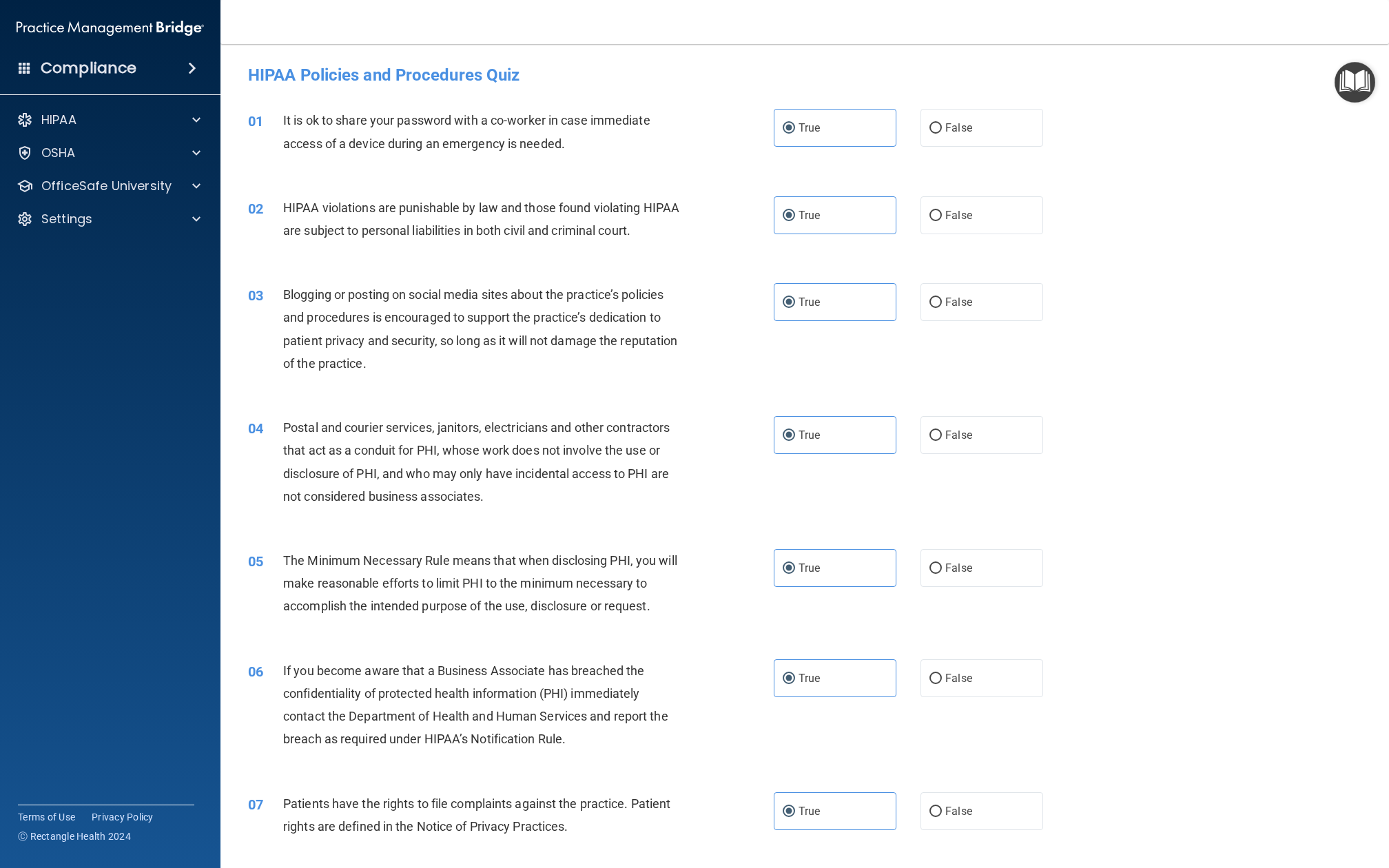
scroll to position [0, 0]
click at [957, 147] on div "01 It is ok to share your password with a co-worker in case immediate access of…" at bounding box center [805, 134] width 1134 height 87
click at [957, 113] on label "False" at bounding box center [982, 128] width 123 height 38
click at [942, 123] on input "False" at bounding box center [935, 128] width 12 height 11
radio input "true"
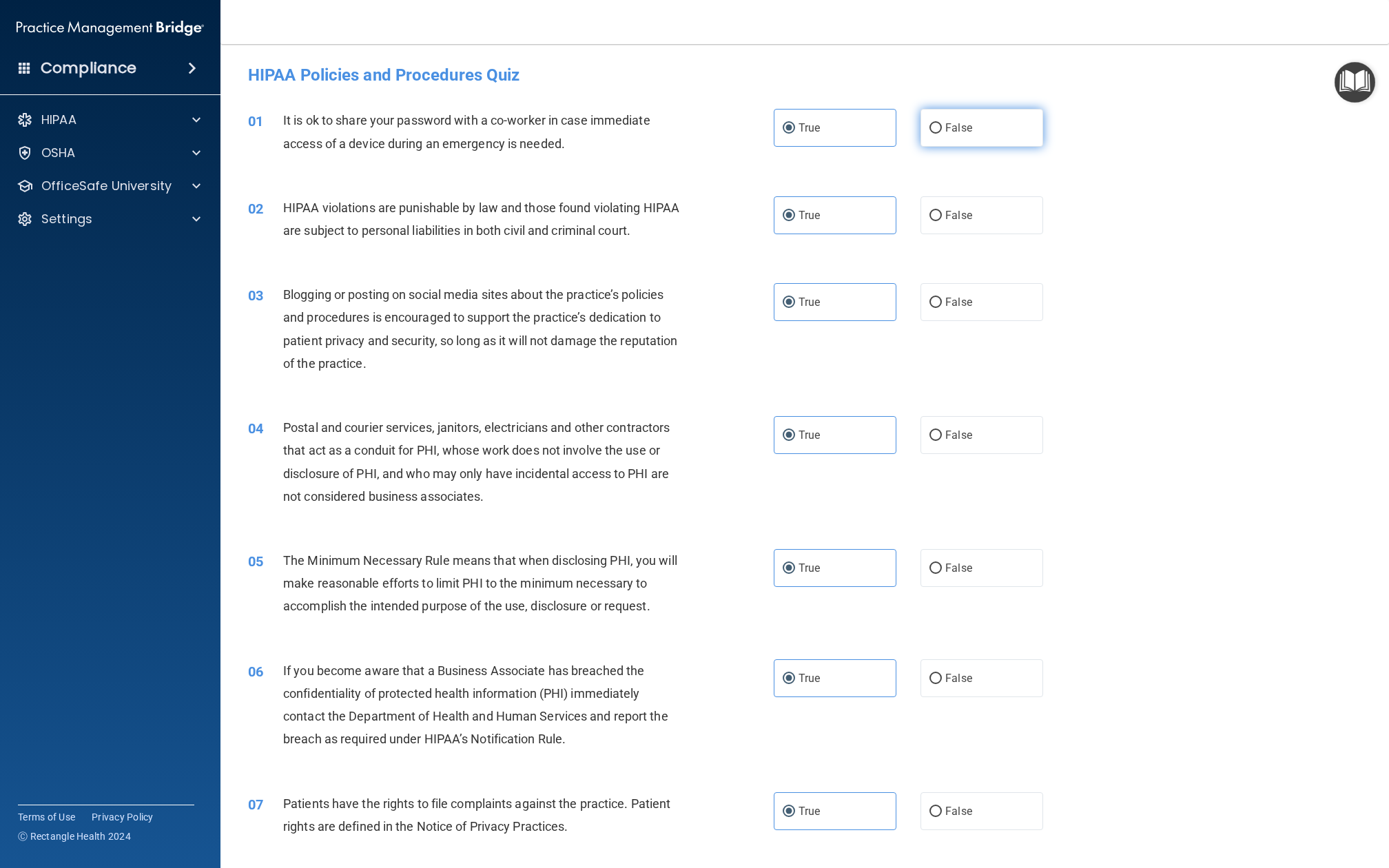
radio input "false"
click at [946, 301] on span "False" at bounding box center [959, 302] width 27 height 13
click at [933, 301] on input "False" at bounding box center [935, 303] width 12 height 11
radio input "true"
radio input "false"
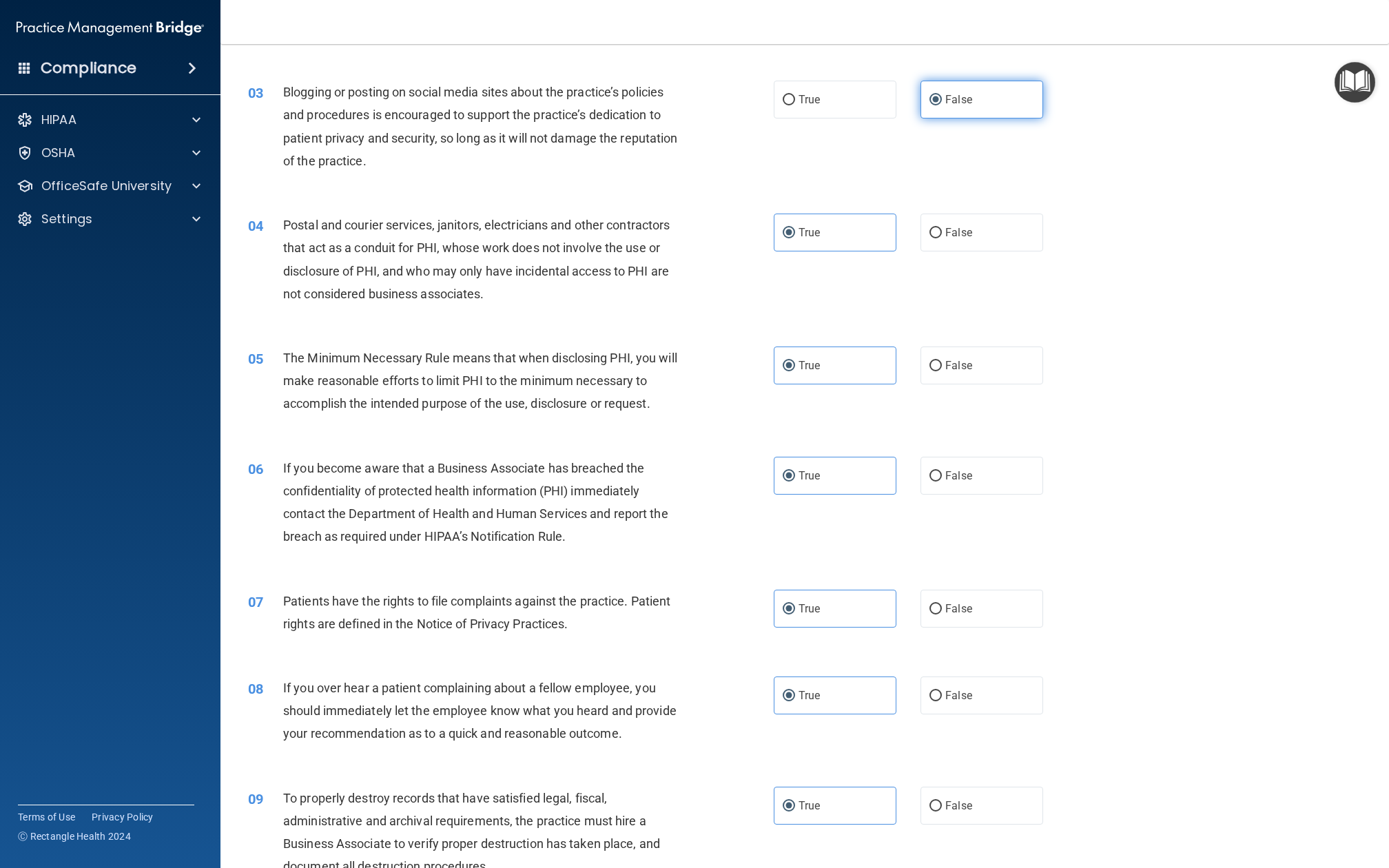
scroll to position [201, 0]
click at [951, 460] on label "False" at bounding box center [982, 476] width 123 height 38
click at [942, 472] on input "False" at bounding box center [935, 477] width 12 height 11
radio input "true"
radio input "false"
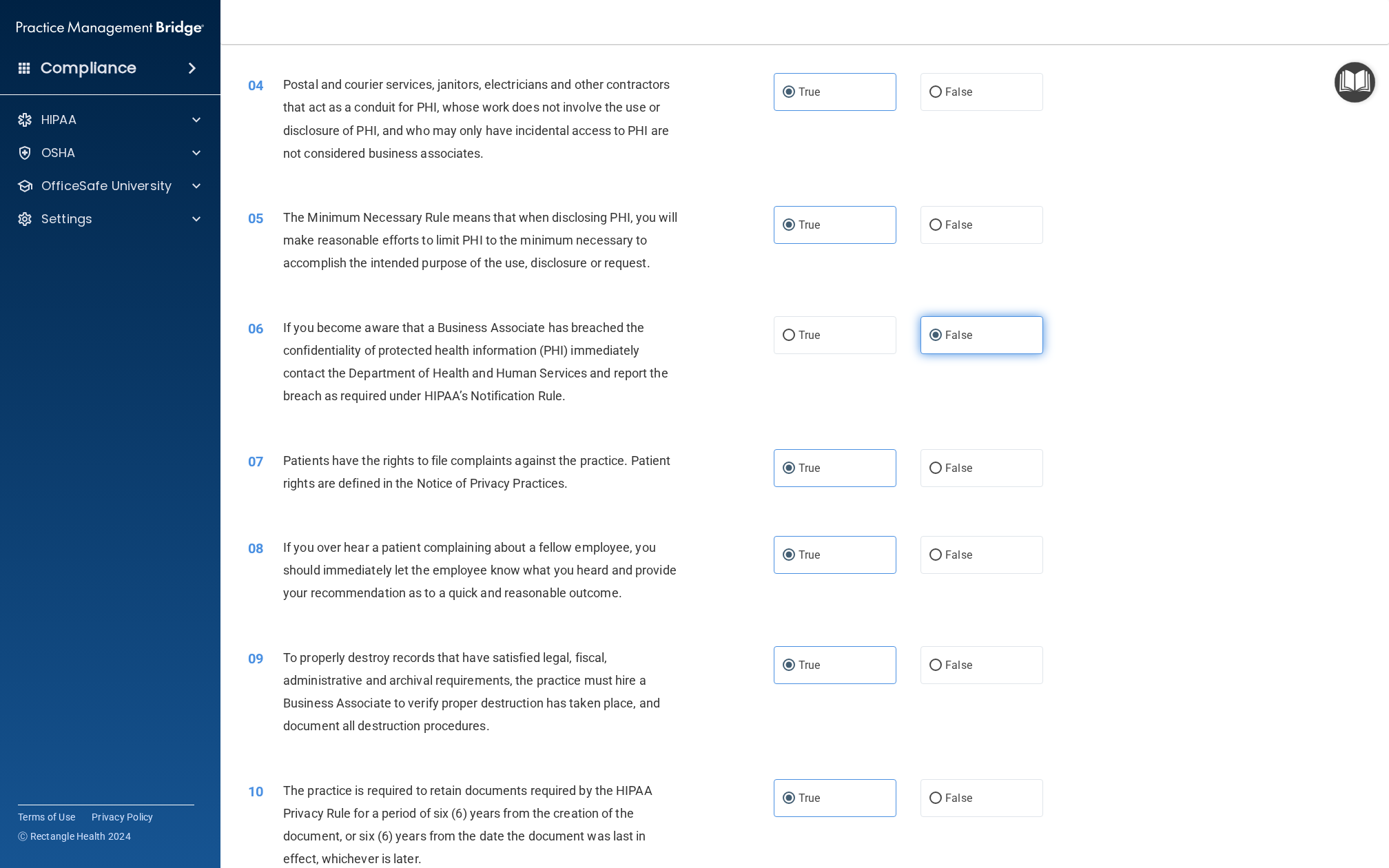
scroll to position [348, 0]
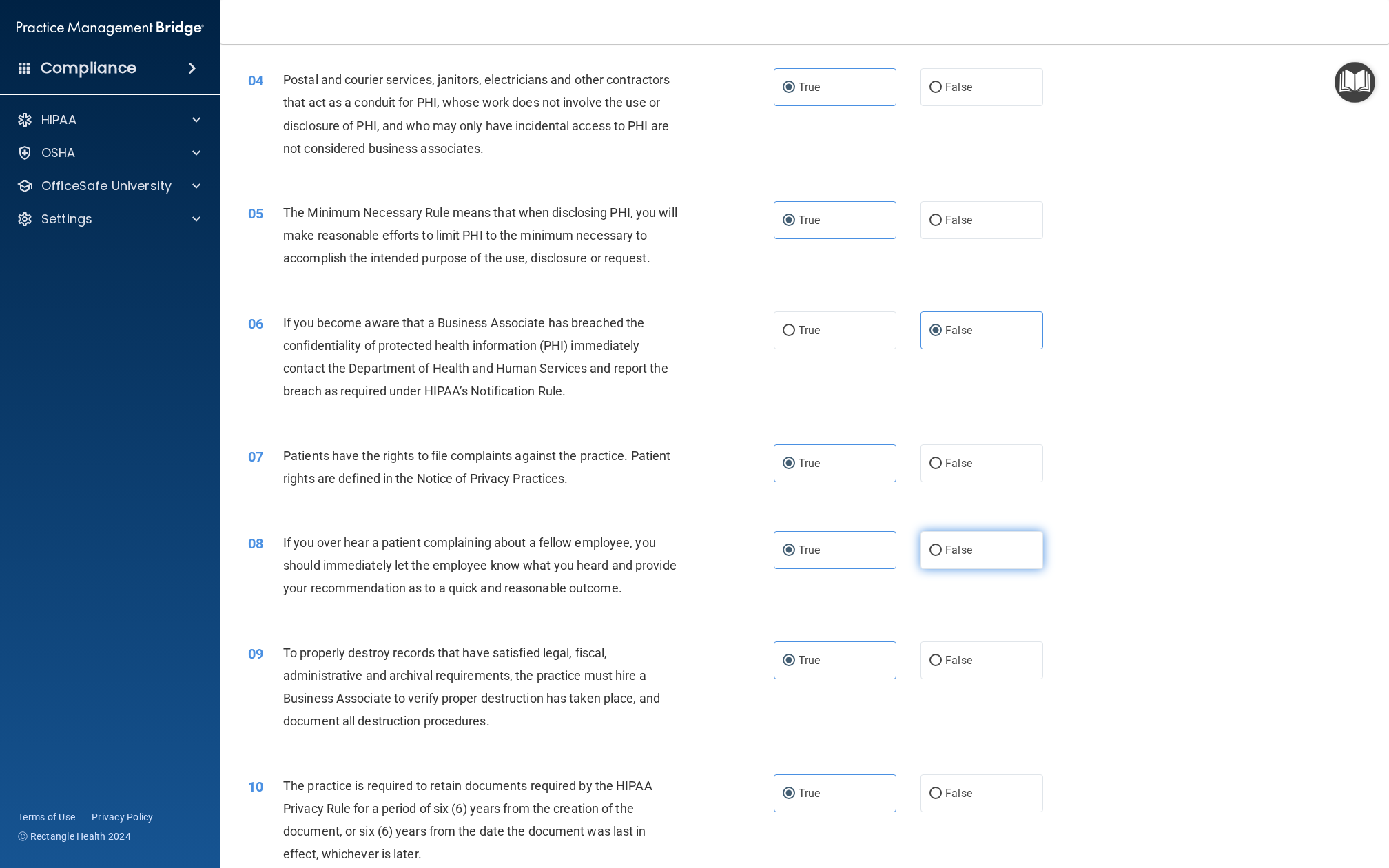
click at [921, 538] on label "False" at bounding box center [982, 550] width 123 height 38
click at [930, 546] on input "False" at bounding box center [935, 551] width 12 height 11
radio input "true"
radio input "false"
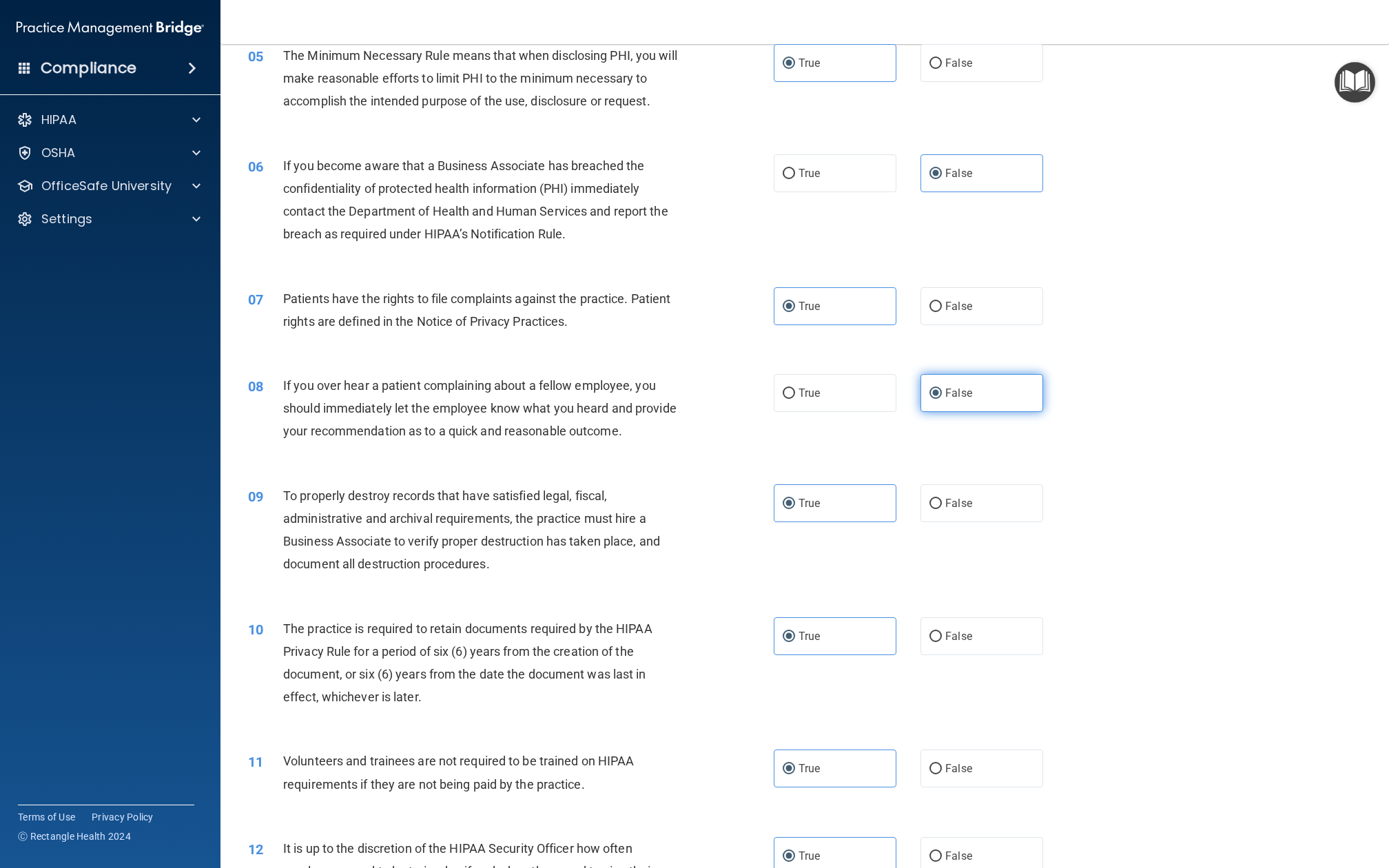
scroll to position [507, 0]
click at [921, 489] on label "False" at bounding box center [982, 501] width 123 height 38
click at [930, 497] on input "False" at bounding box center [935, 502] width 12 height 11
radio input "true"
radio input "false"
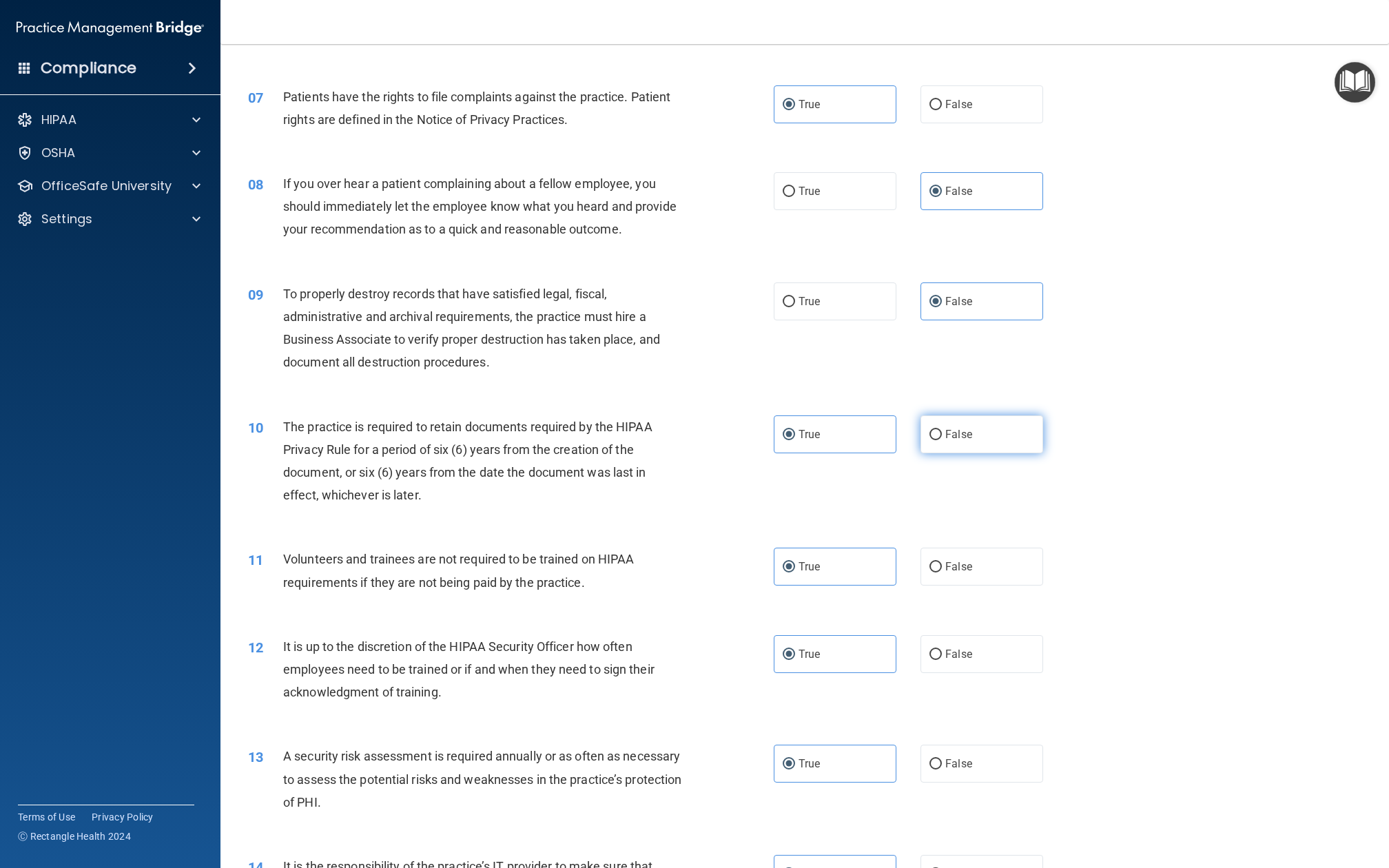
scroll to position [728, 0]
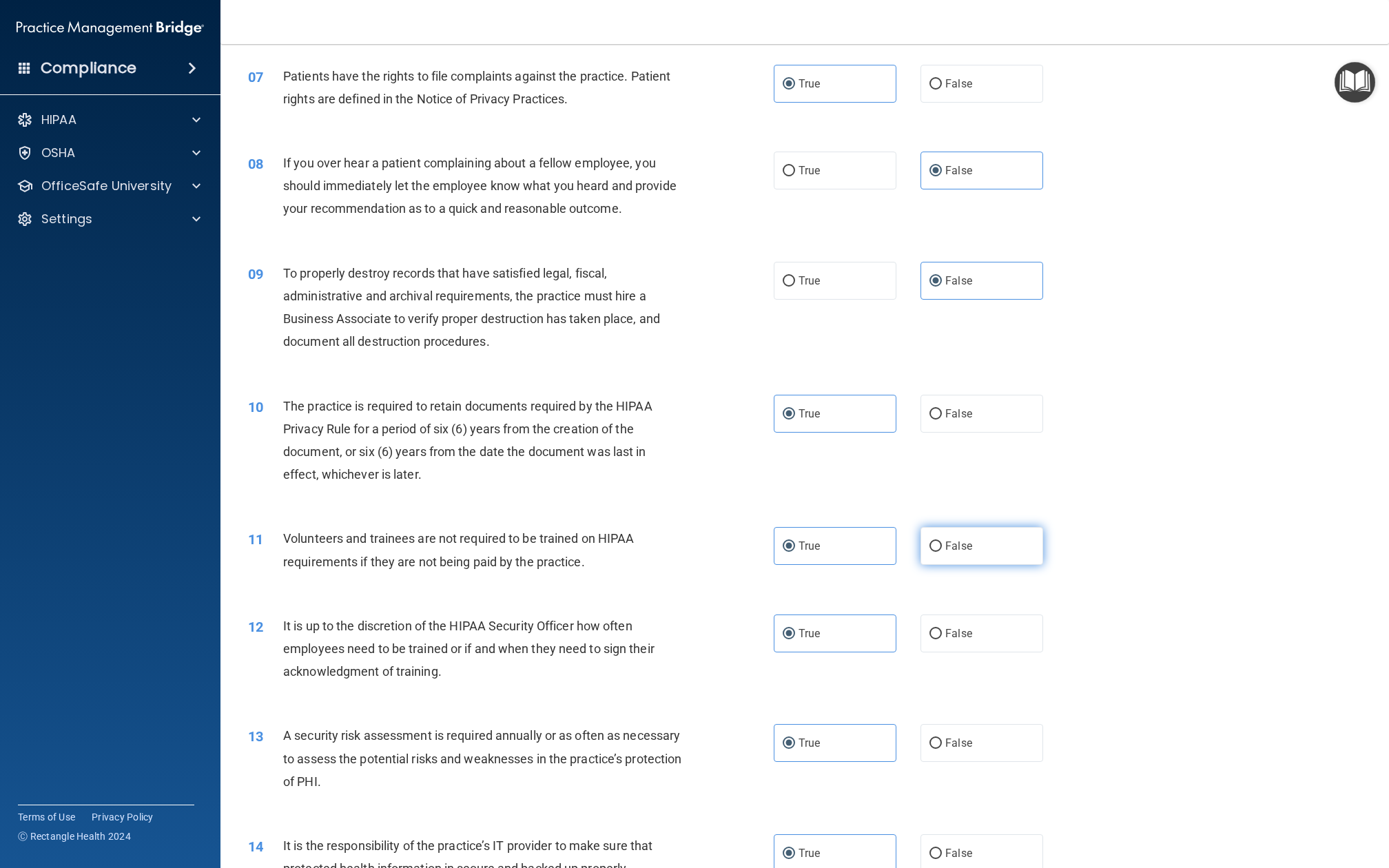
click at [941, 528] on label "False" at bounding box center [982, 546] width 123 height 38
click at [941, 542] on input "False" at bounding box center [935, 547] width 12 height 11
radio input "true"
radio input "false"
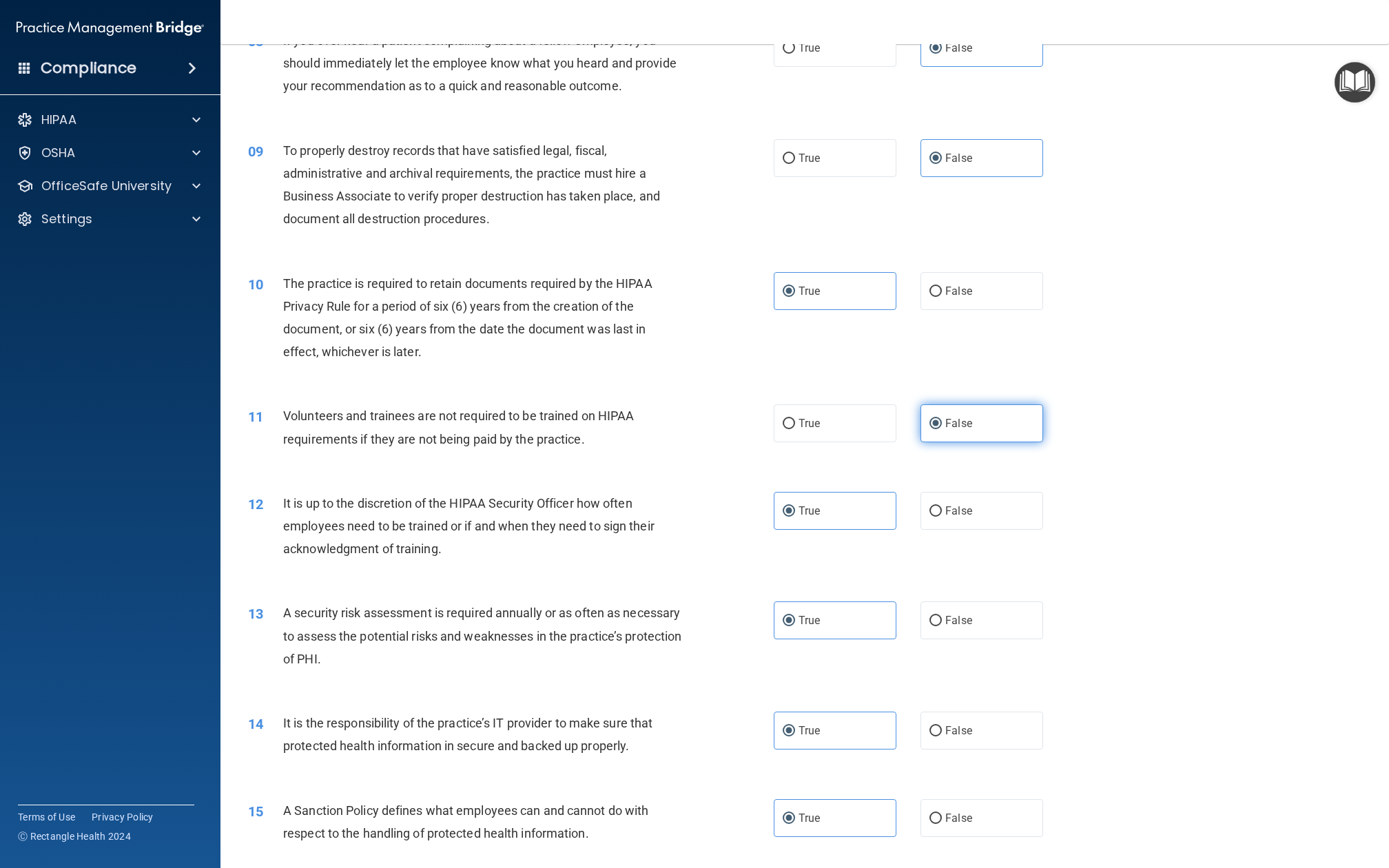
scroll to position [852, 0]
click at [929, 491] on label "False" at bounding box center [982, 510] width 123 height 38
click at [930, 505] on input "False" at bounding box center [935, 510] width 12 height 11
radio input "true"
radio input "false"
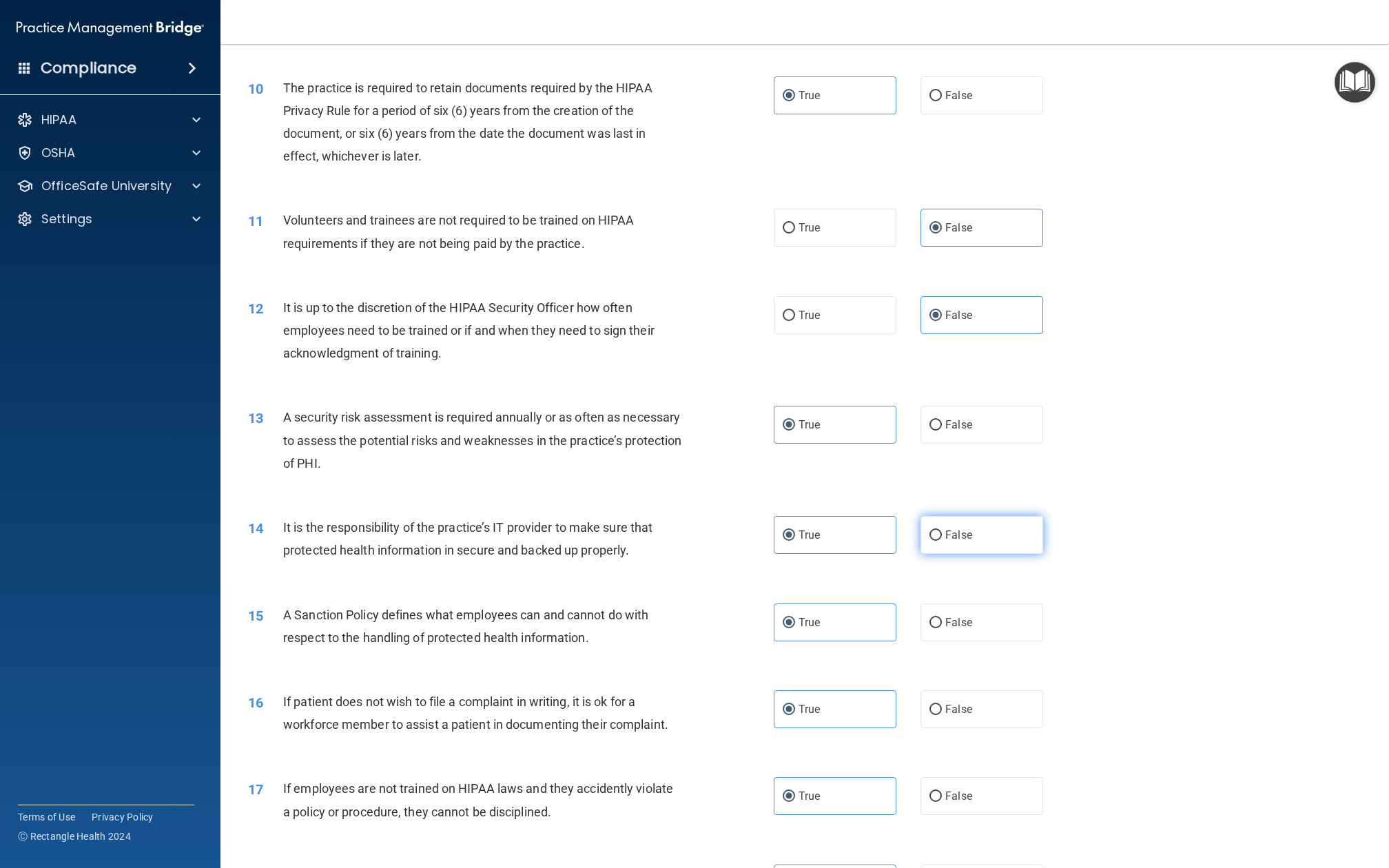
click at [938, 516] on label "False" at bounding box center [982, 535] width 123 height 38
click at [938, 531] on input "False" at bounding box center [935, 536] width 12 height 11
radio input "true"
radio input "false"
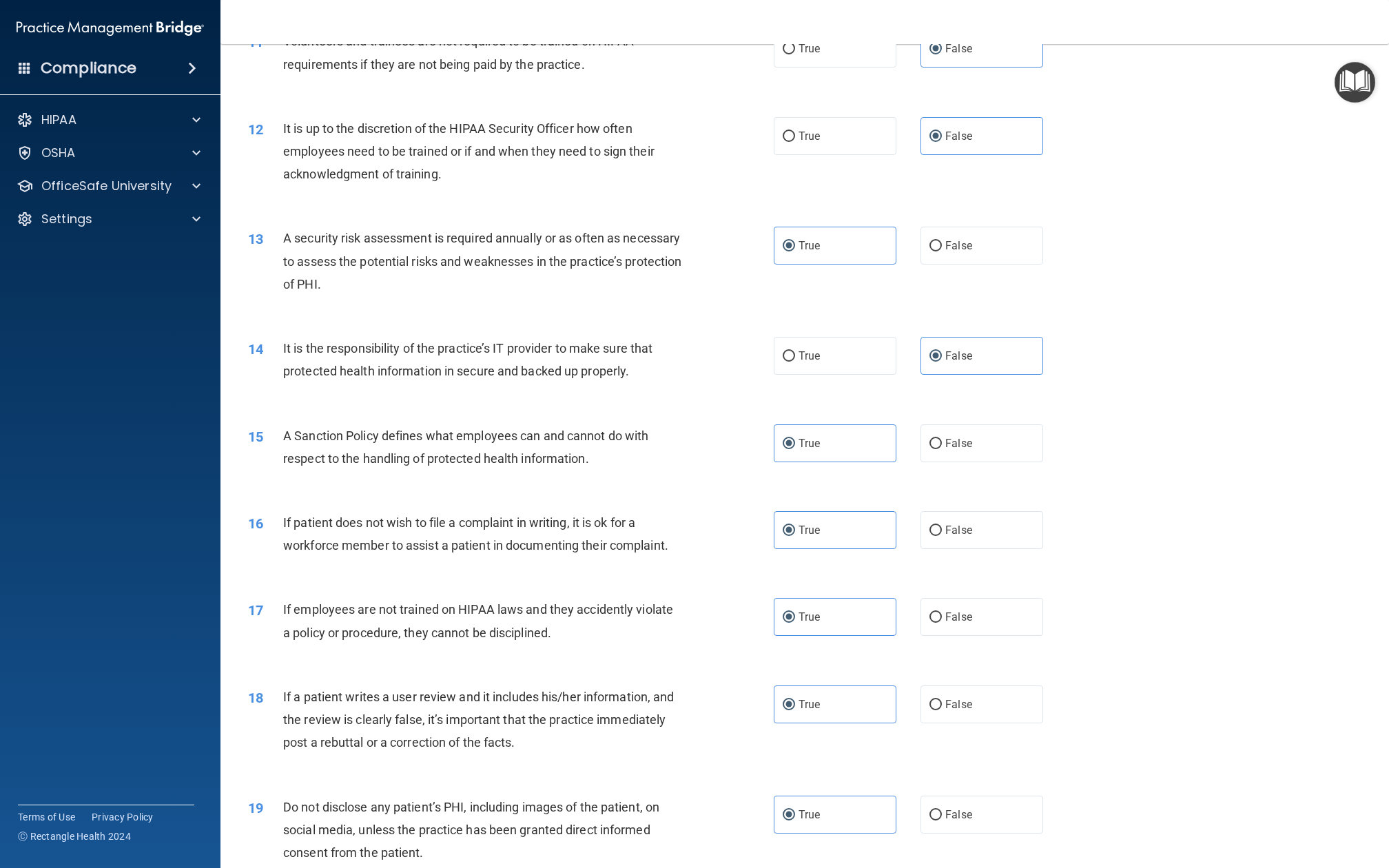
scroll to position [1230, 0]
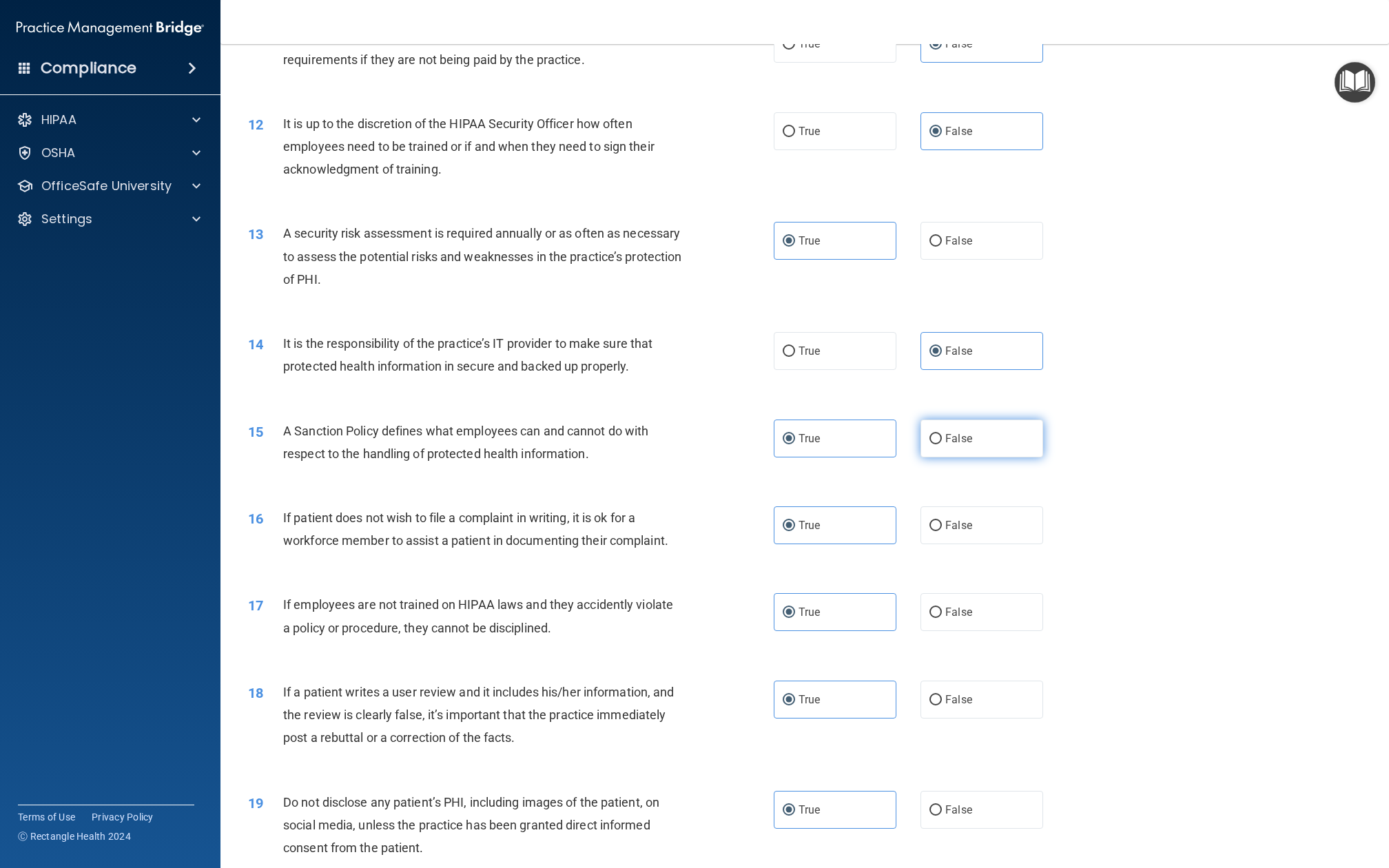
click at [921, 420] on label "False" at bounding box center [982, 438] width 123 height 38
click at [930, 434] on input "False" at bounding box center [935, 439] width 12 height 11
radio input "true"
radio input "false"
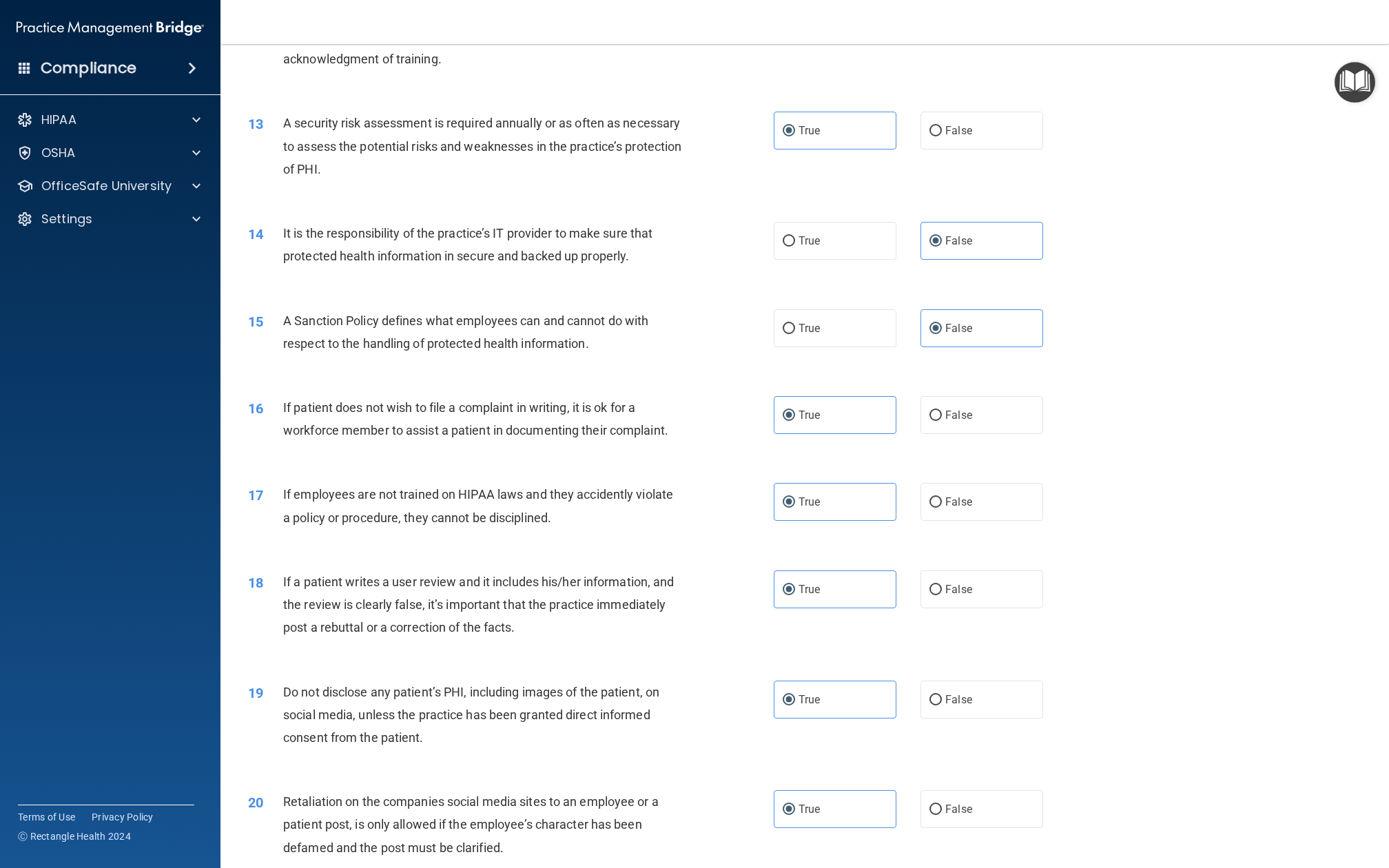
scroll to position [1361, 0]
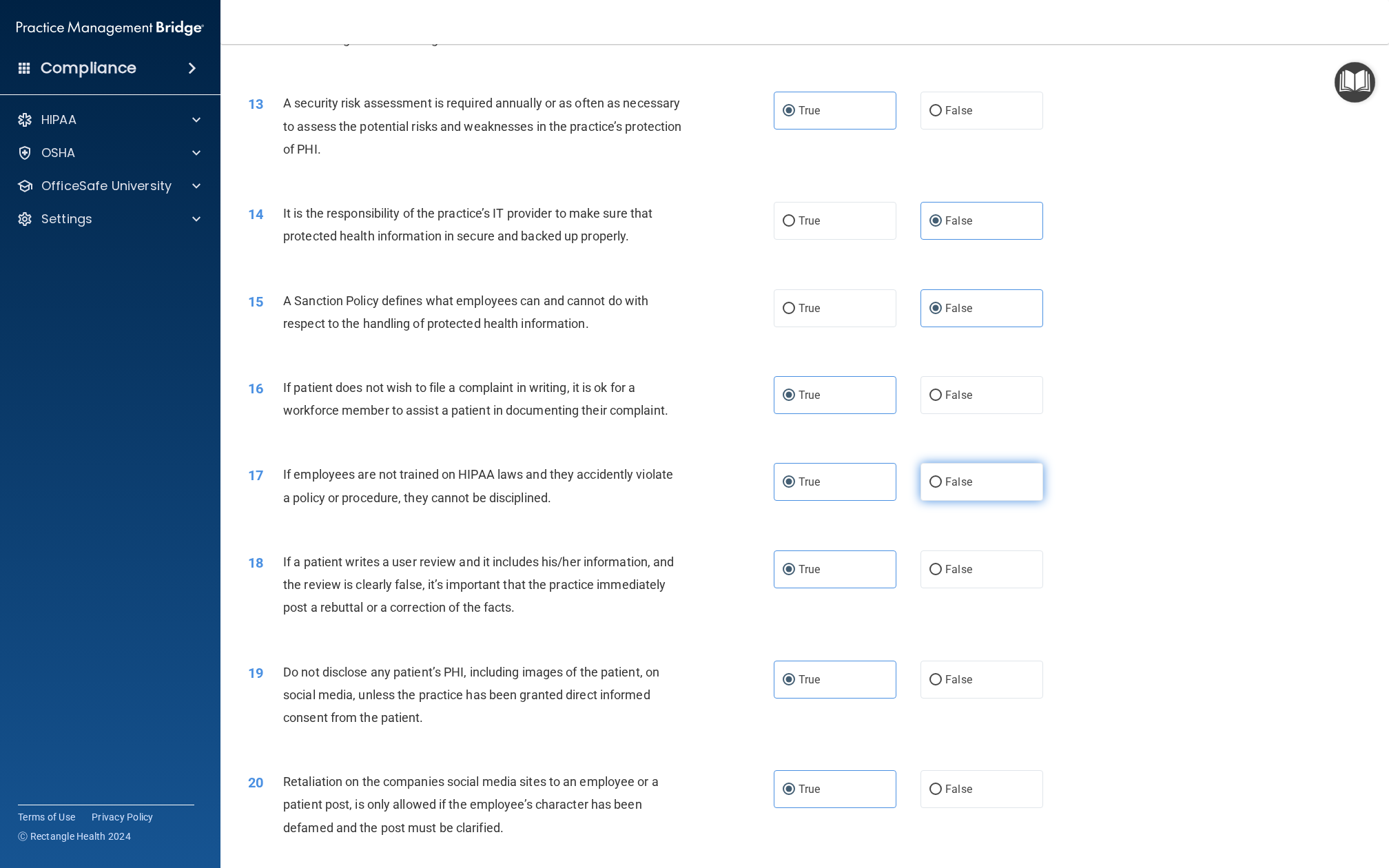
click at [932, 463] on label "False" at bounding box center [982, 481] width 123 height 38
click at [932, 477] on input "False" at bounding box center [935, 482] width 12 height 11
radio input "true"
radio input "false"
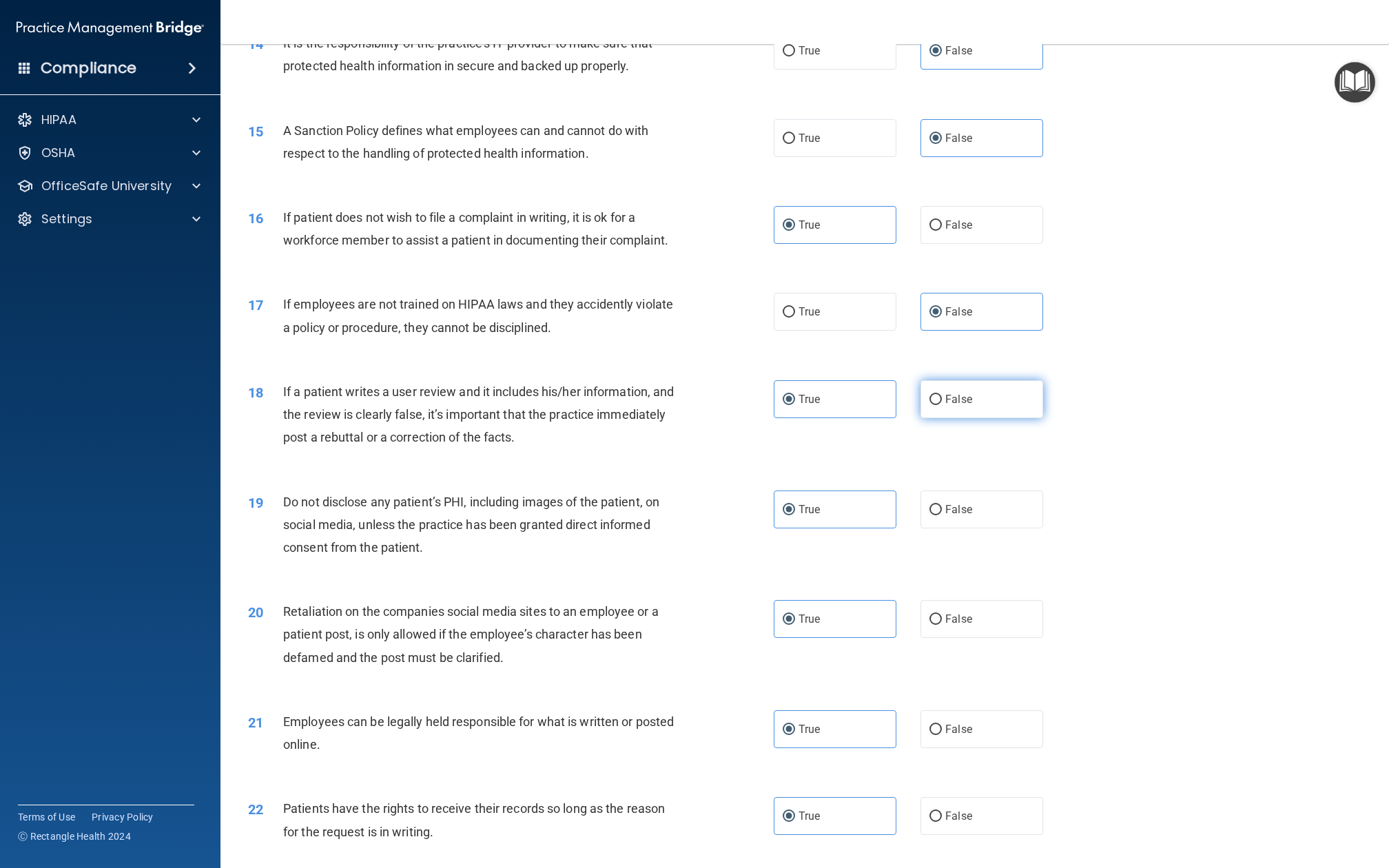
scroll to position [1544, 0]
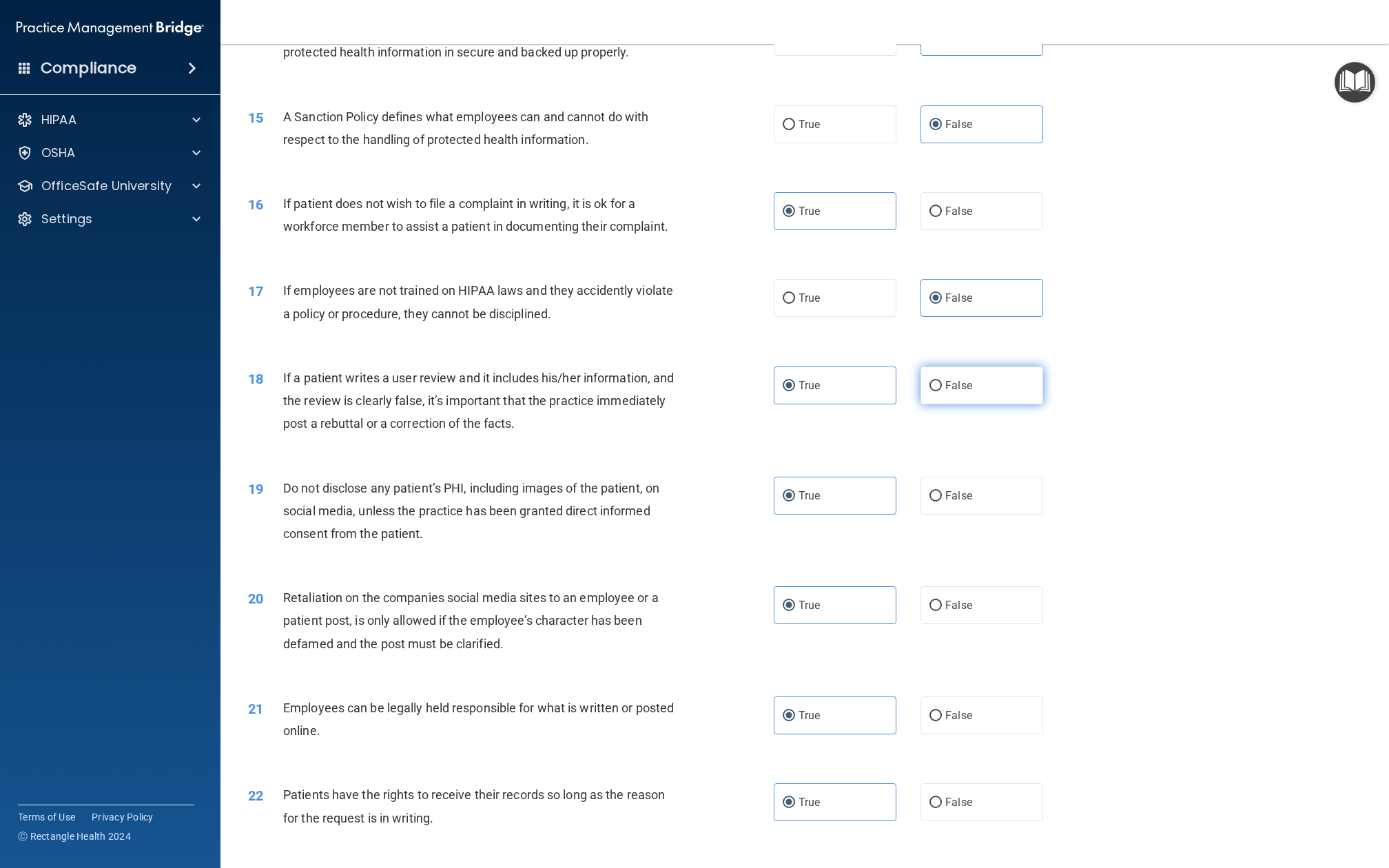
click at [922, 366] on label "False" at bounding box center [982, 385] width 123 height 38
click at [930, 381] on input "False" at bounding box center [935, 386] width 12 height 11
radio input "true"
radio input "false"
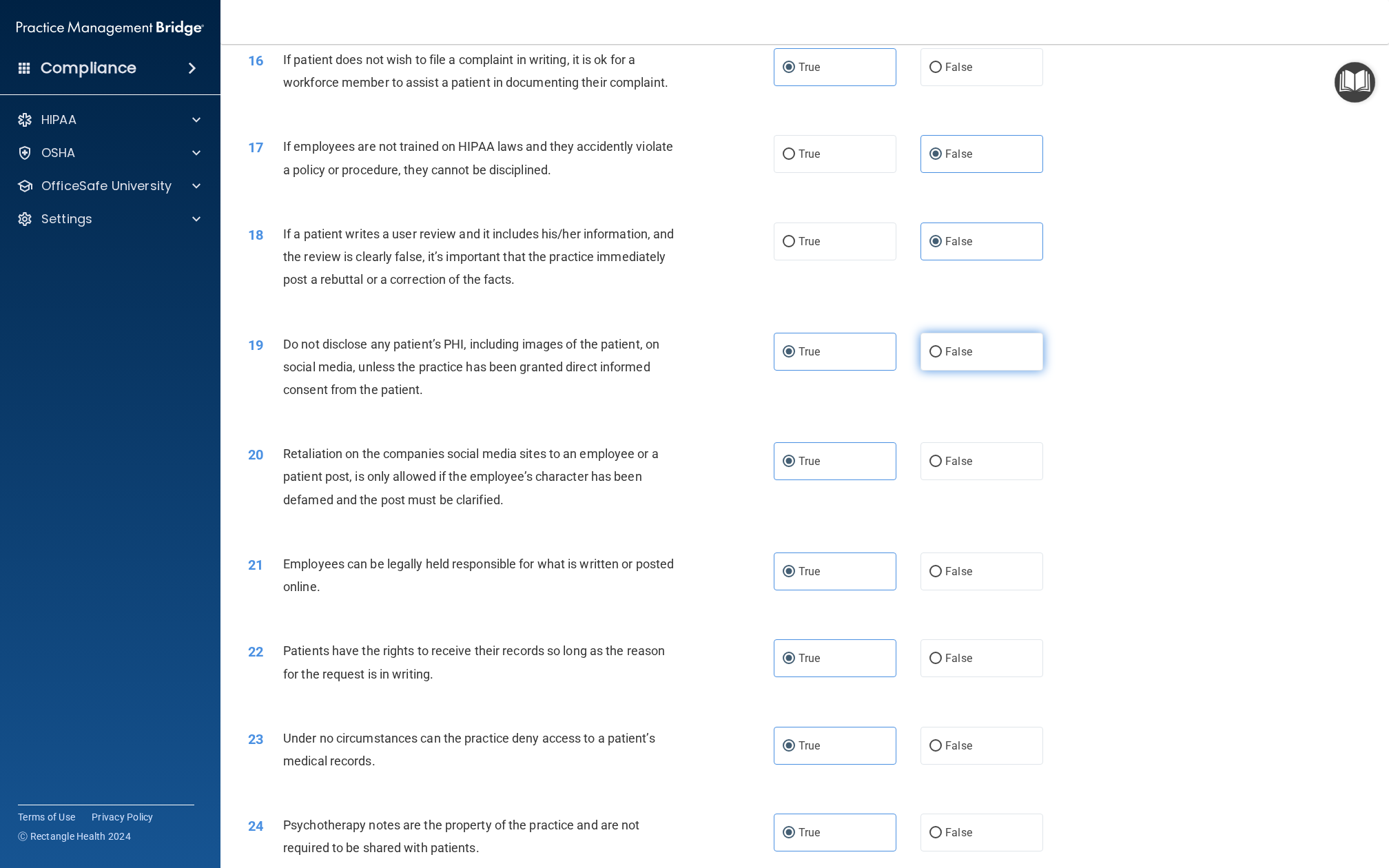
scroll to position [1696, 0]
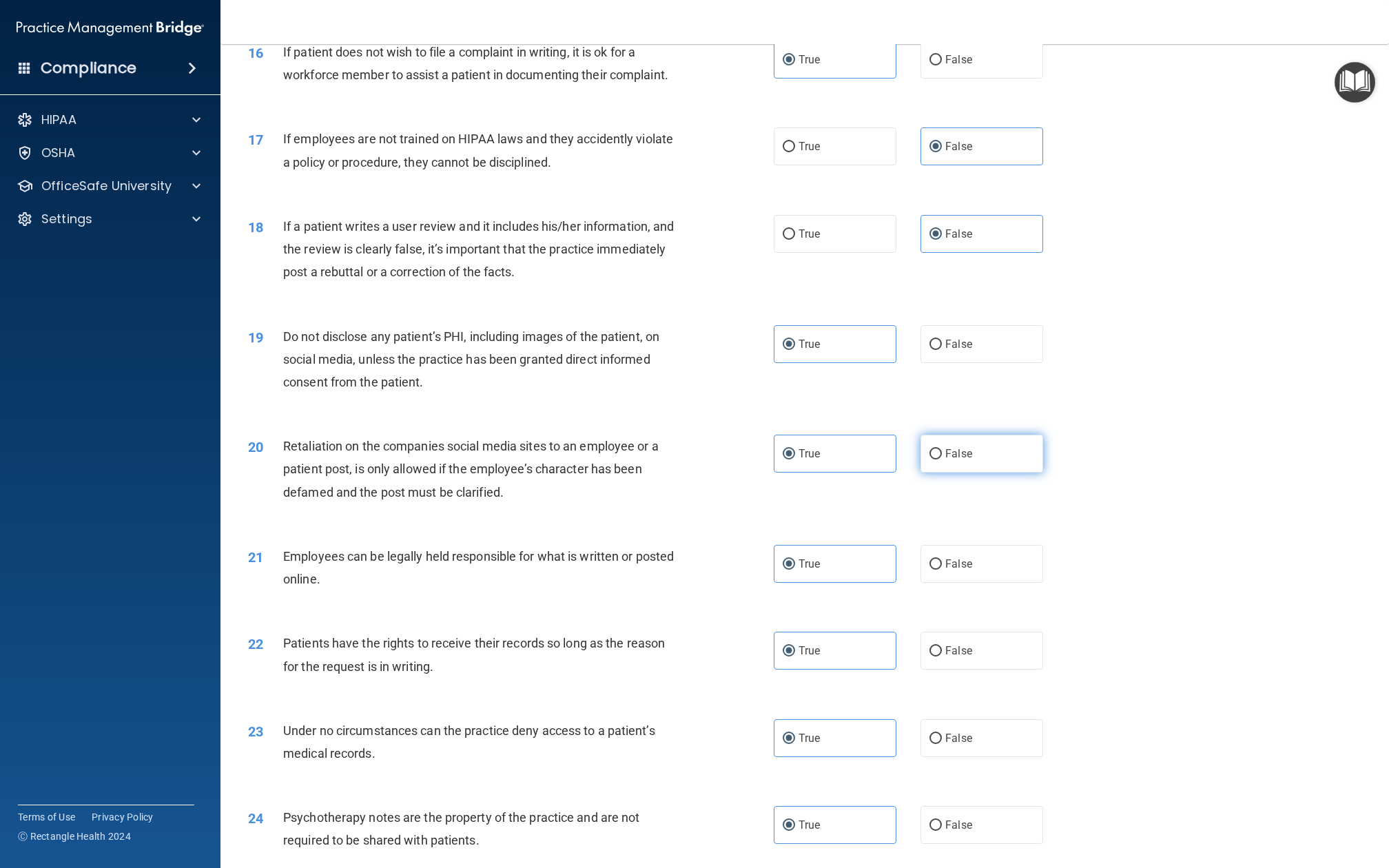
click at [943, 435] on label "False" at bounding box center [982, 454] width 123 height 38
click at [942, 449] on input "False" at bounding box center [935, 454] width 12 height 11
radio input "true"
radio input "false"
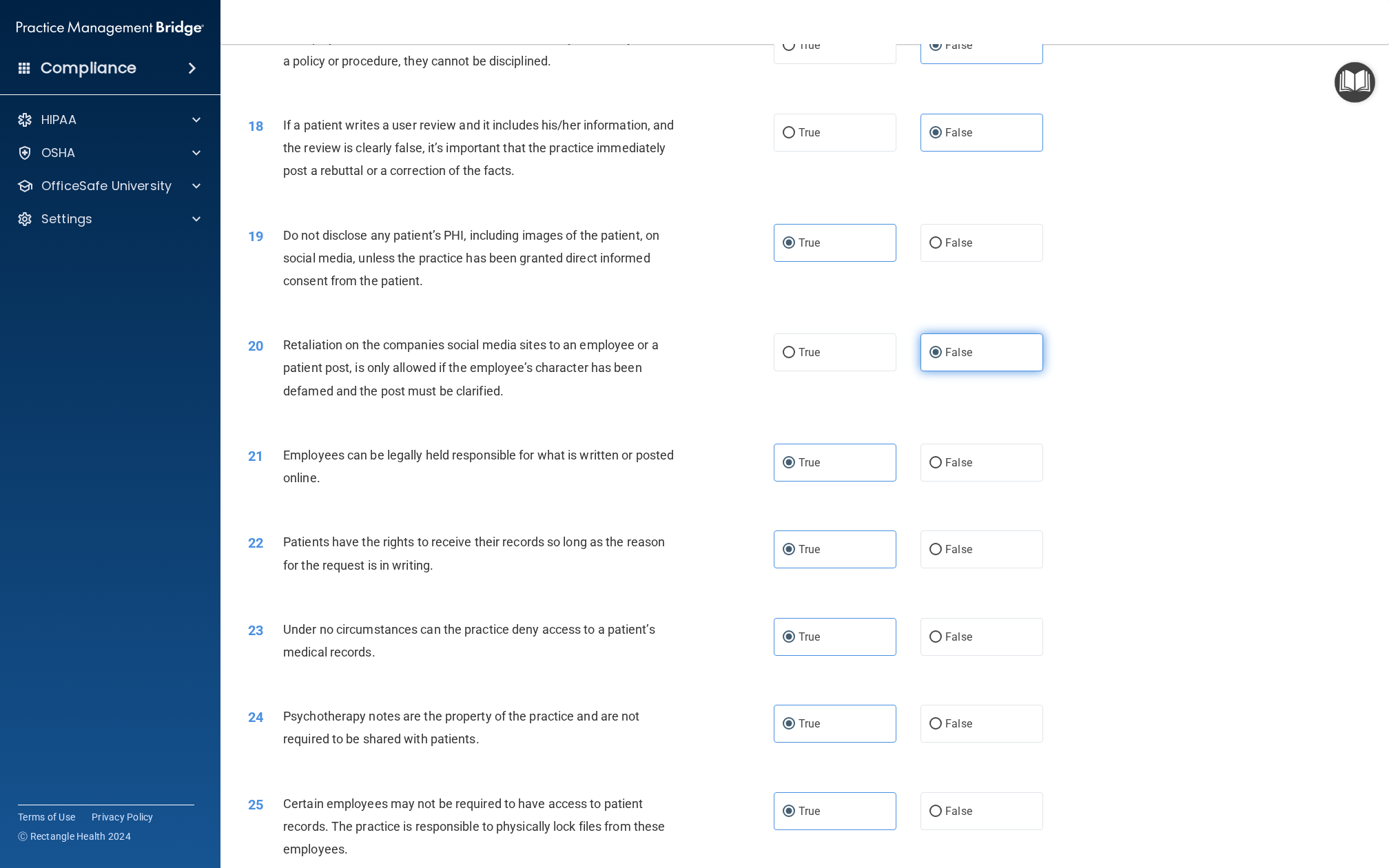
scroll to position [1798, 0]
click at [951, 512] on div "22 Patients have the rights to receive their records so long as the reason for …" at bounding box center [805, 555] width 1134 height 87
click at [951, 529] on label "False" at bounding box center [982, 548] width 123 height 38
click at [942, 544] on input "False" at bounding box center [935, 548] width 12 height 11
radio input "true"
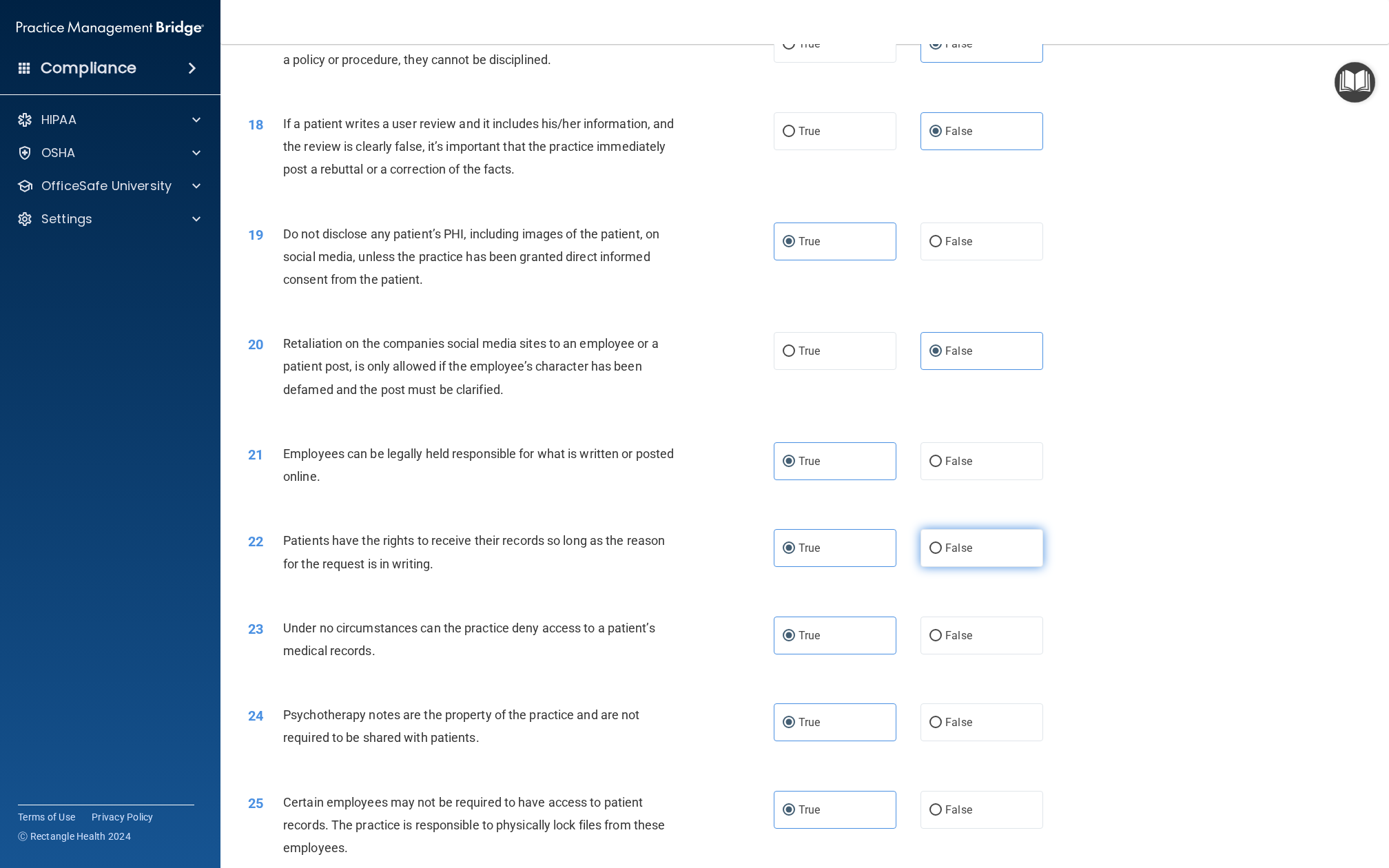
radio input "false"
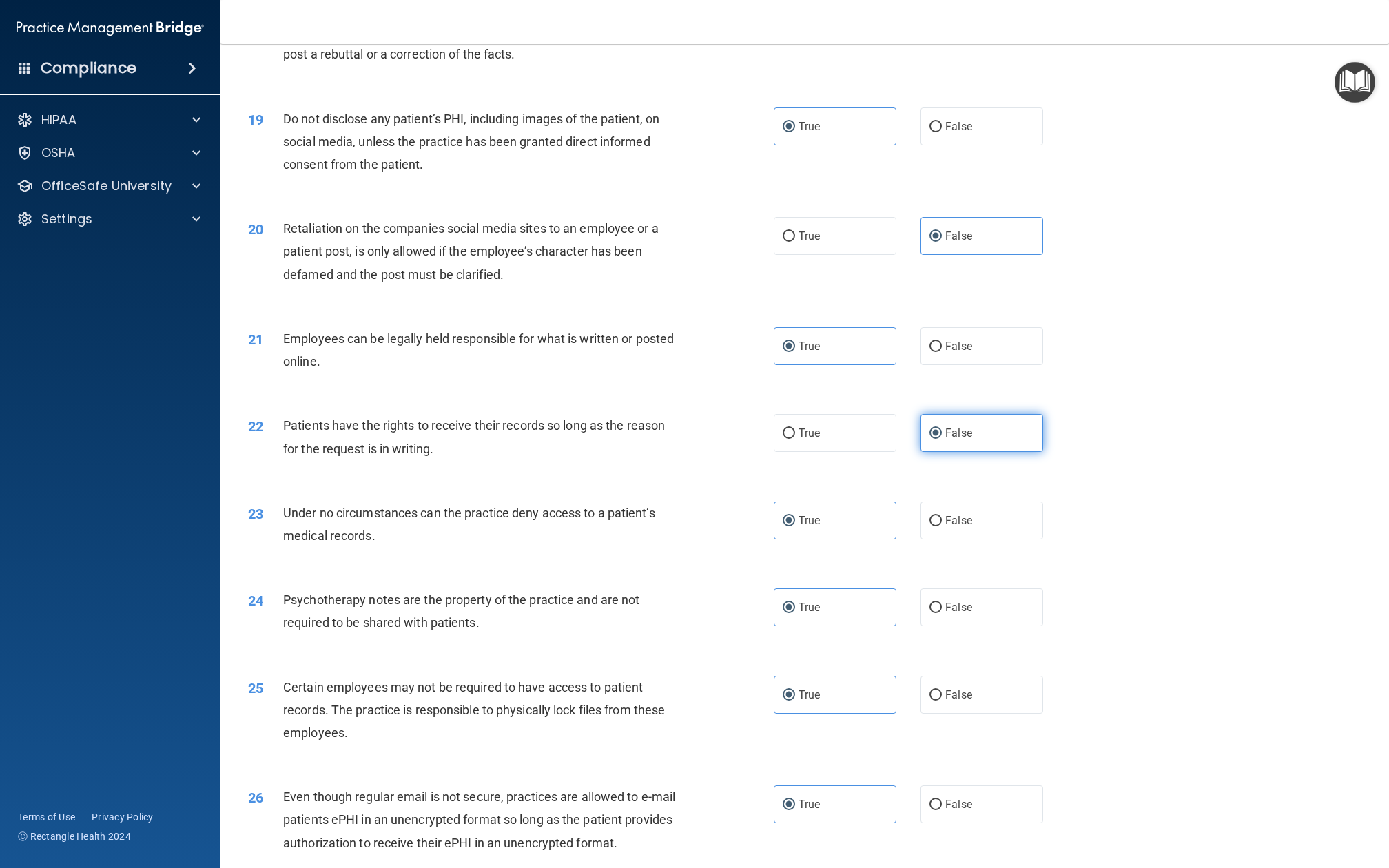
scroll to position [1928, 0]
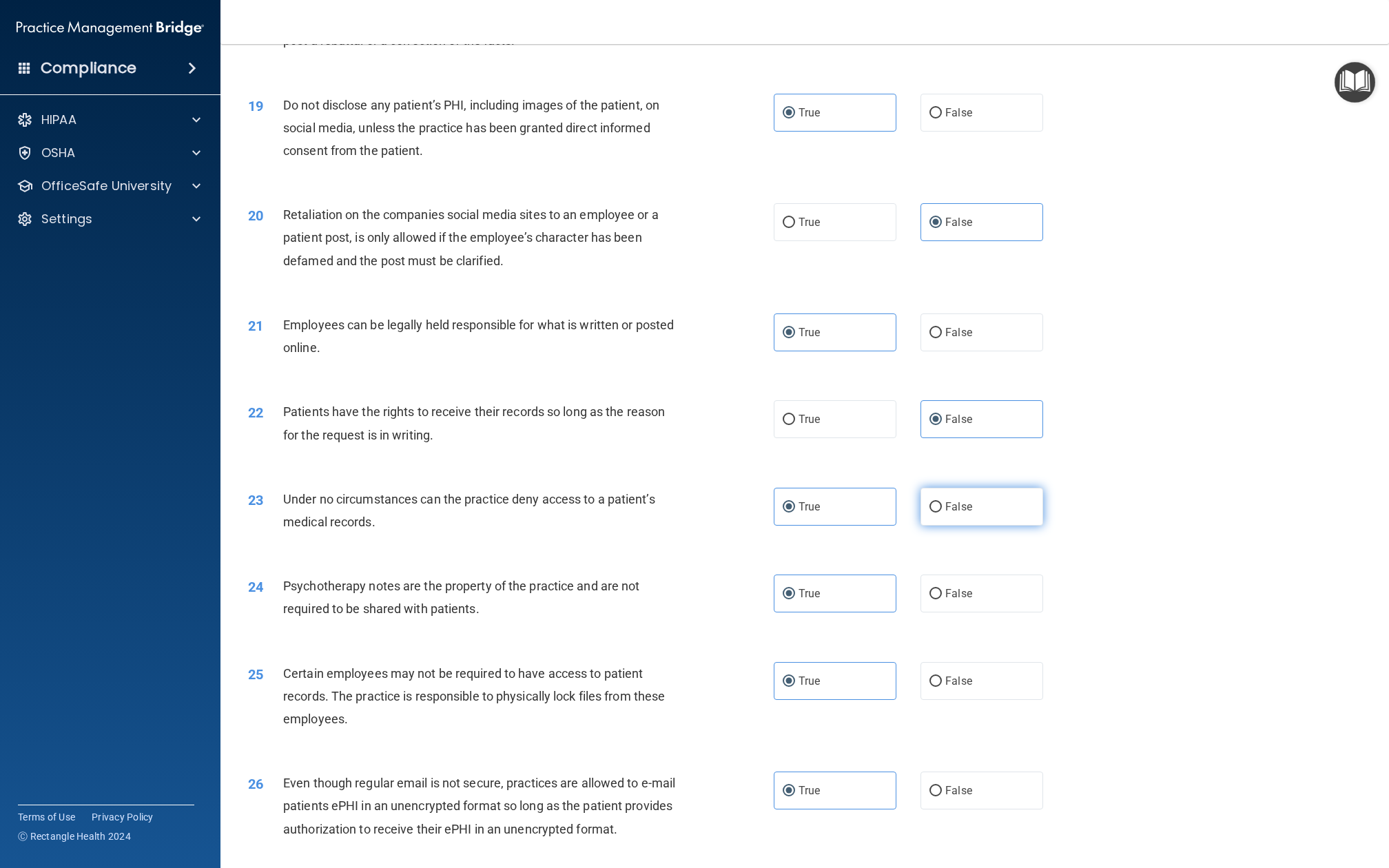
click at [946, 488] on label "False" at bounding box center [982, 506] width 123 height 38
click at [942, 502] on input "False" at bounding box center [935, 507] width 12 height 11
radio input "true"
radio input "false"
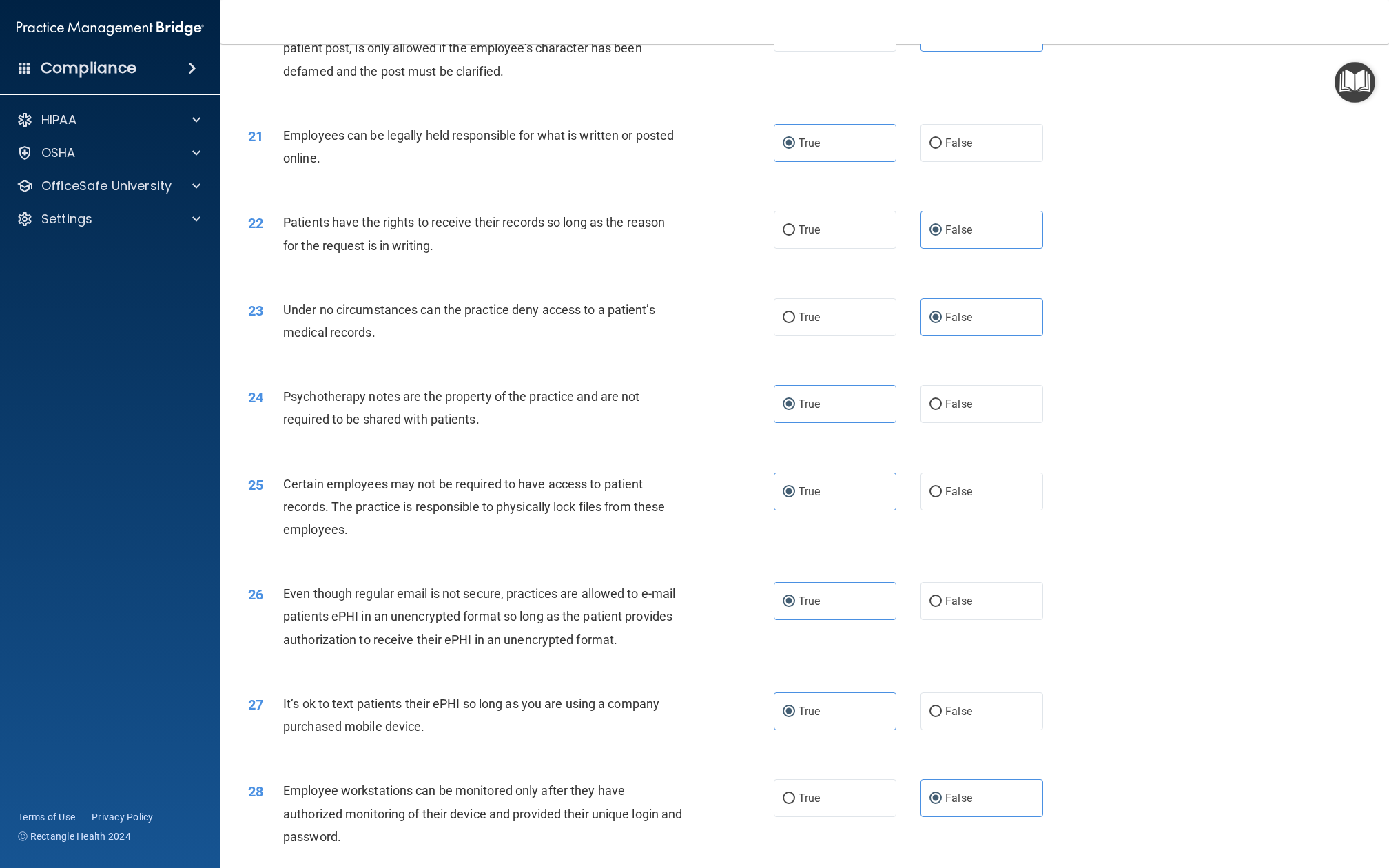
scroll to position [2131, 0]
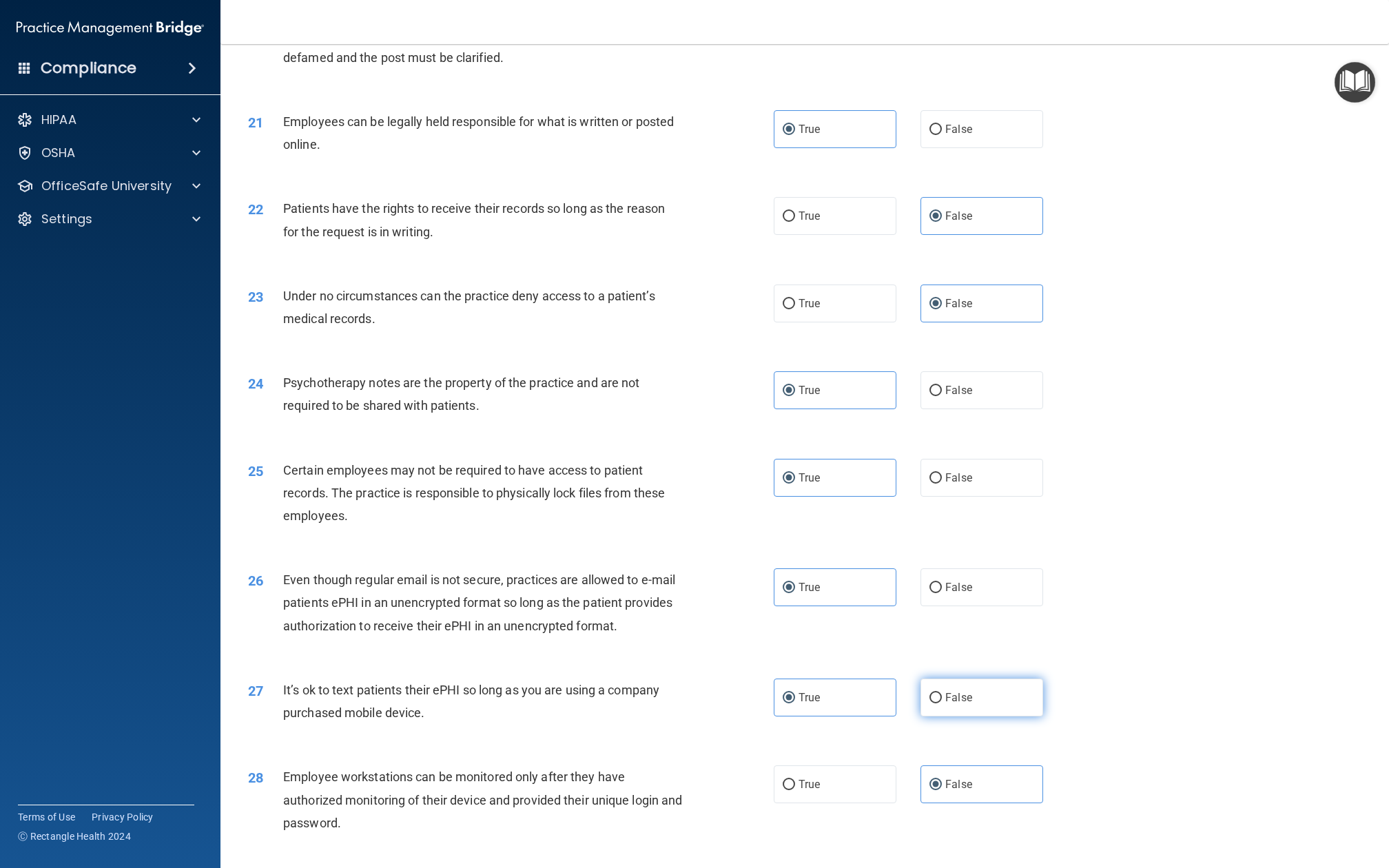
click at [946, 650] on span "False" at bounding box center [959, 697] width 27 height 13
click at [938, 650] on input "False" at bounding box center [935, 698] width 12 height 11
radio input "true"
radio input "false"
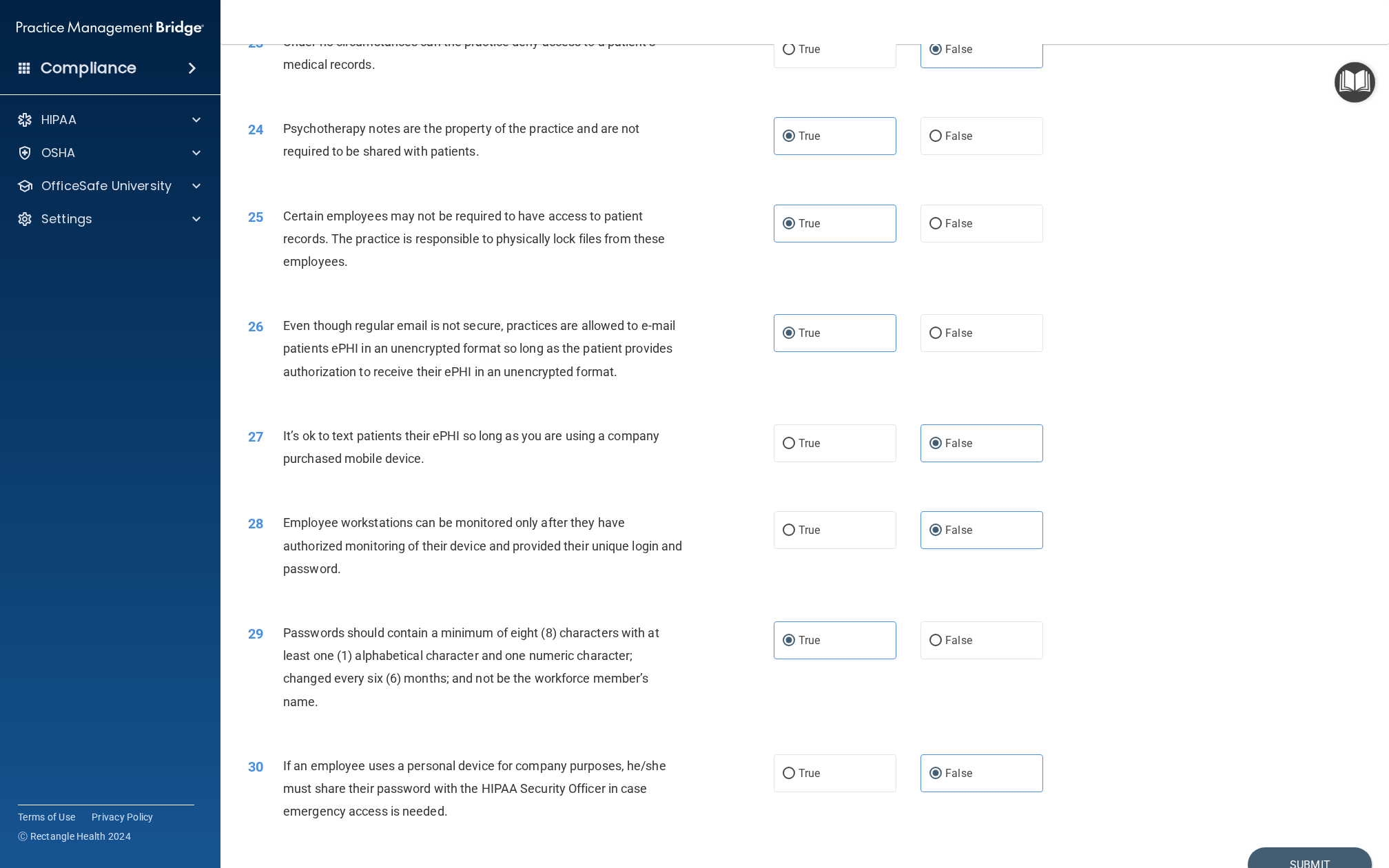
scroll to position [2383, 0]
click at [1041, 650] on div "30 If an employee uses a personal device for company purposes, he/she must shar…" at bounding box center [805, 794] width 1134 height 110
click at [1041, 650] on button "Submit" at bounding box center [1310, 866] width 124 height 35
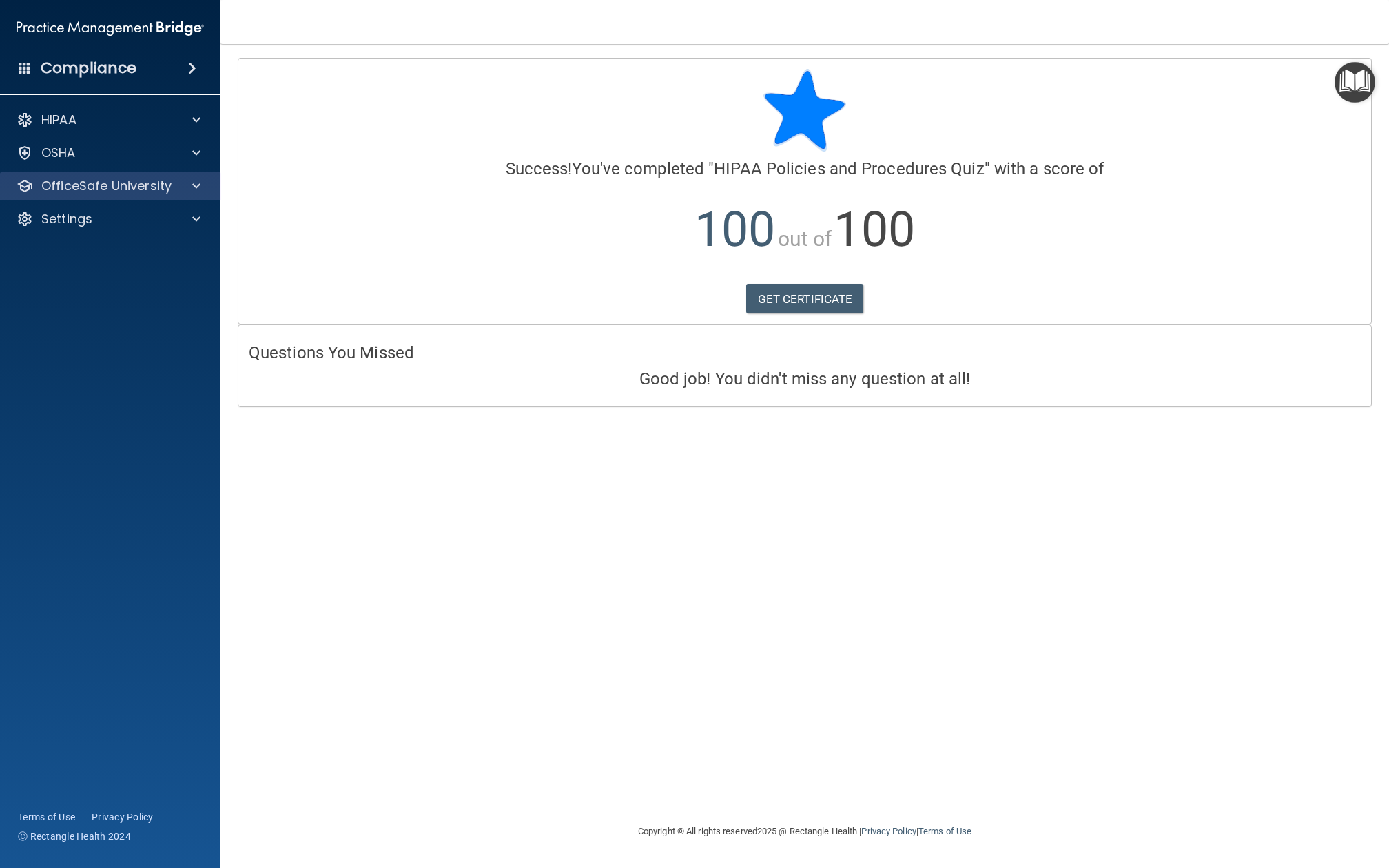
click at [108, 178] on p "OfficeSafe University" at bounding box center [106, 186] width 130 height 16
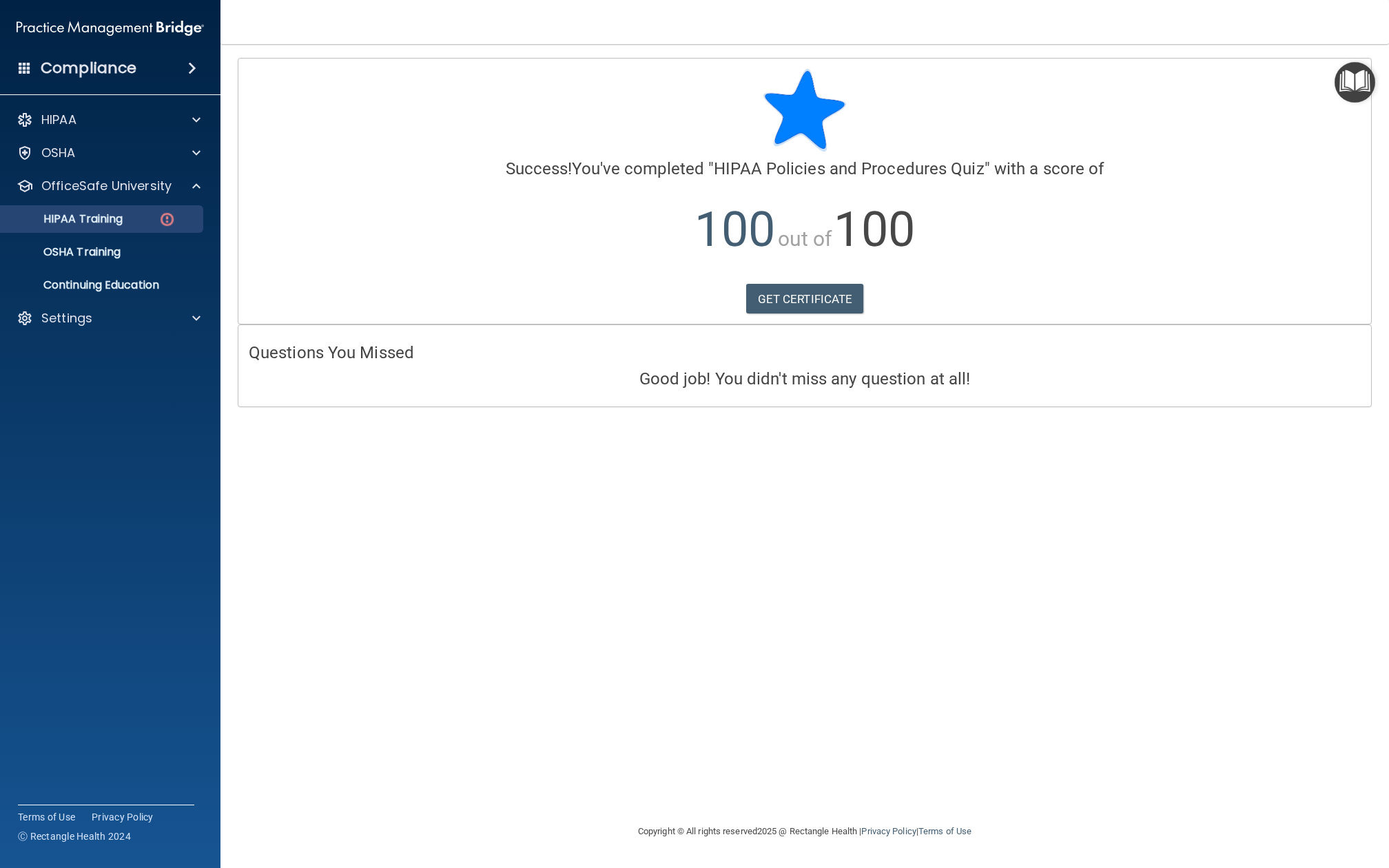
click at [110, 229] on link "HIPAA Training" at bounding box center [95, 219] width 217 height 28
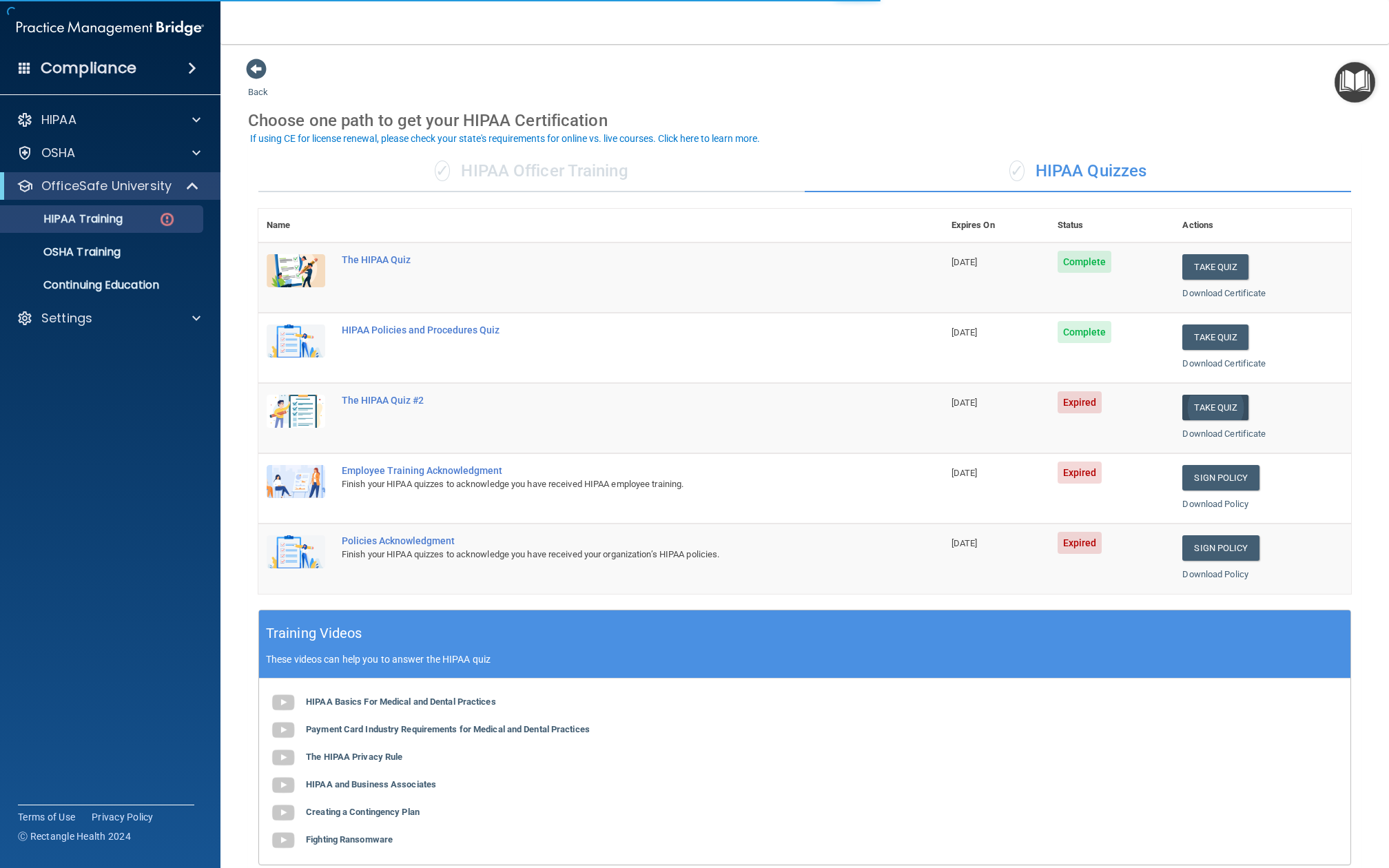
click at [1041, 409] on button "Take Quiz" at bounding box center [1216, 408] width 66 height 26
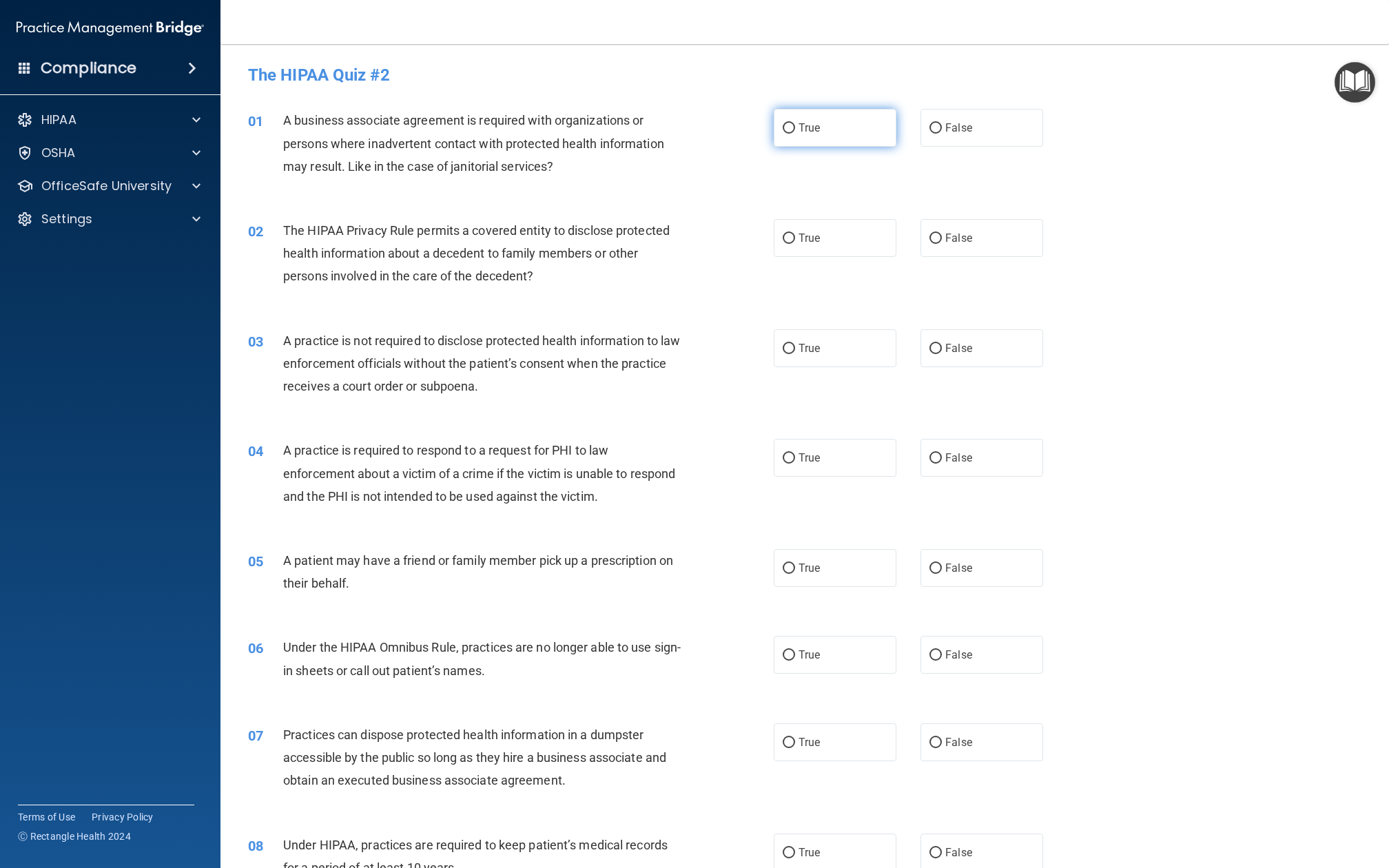
click at [813, 145] on label "True" at bounding box center [836, 128] width 123 height 38
click at [795, 133] on input "True" at bounding box center [789, 128] width 12 height 11
radio input "true"
click at [825, 259] on div "02 The HIPAA Privacy Rule permits a covered entity to disclose protected health…" at bounding box center [805, 257] width 1134 height 110
click at [825, 248] on label "True" at bounding box center [836, 238] width 123 height 38
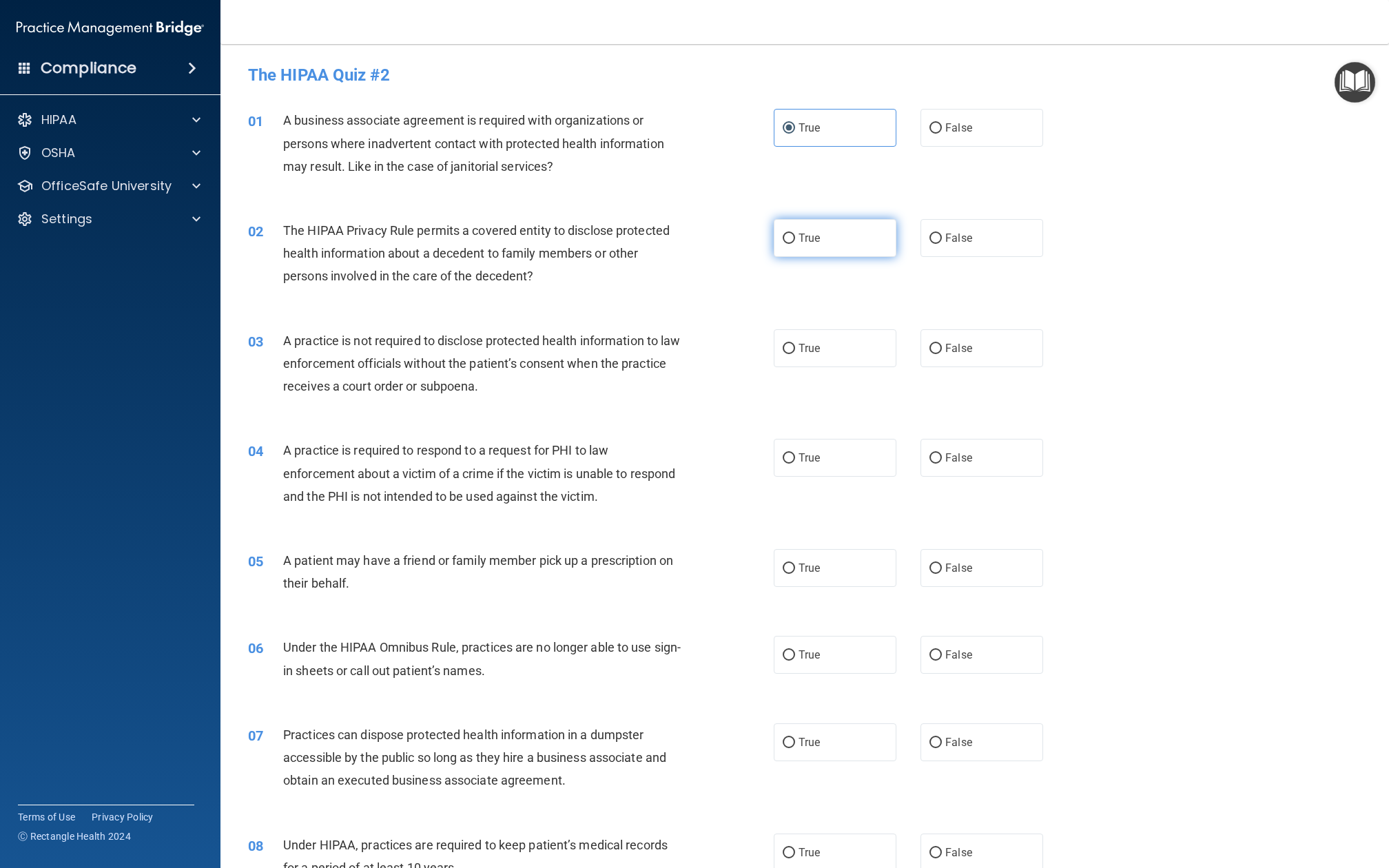
click at [795, 244] on input "True" at bounding box center [789, 239] width 12 height 11
radio input "true"
click at [825, 323] on div "03 A practice is not required to disclose protected health information to law e…" at bounding box center [805, 367] width 1134 height 110
click at [825, 341] on label "True" at bounding box center [836, 348] width 123 height 38
click at [795, 344] on input "True" at bounding box center [789, 349] width 12 height 11
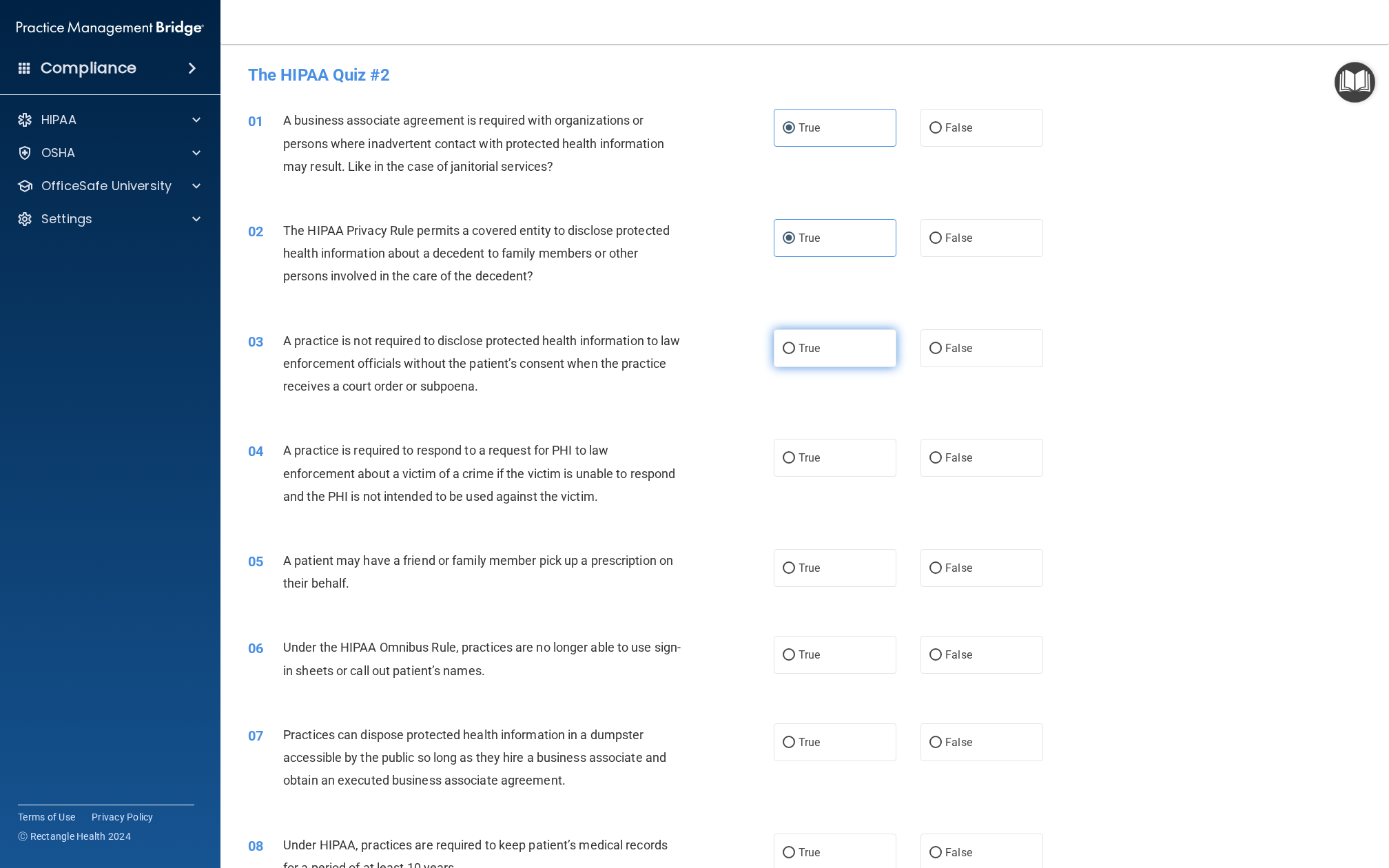
radio input "true"
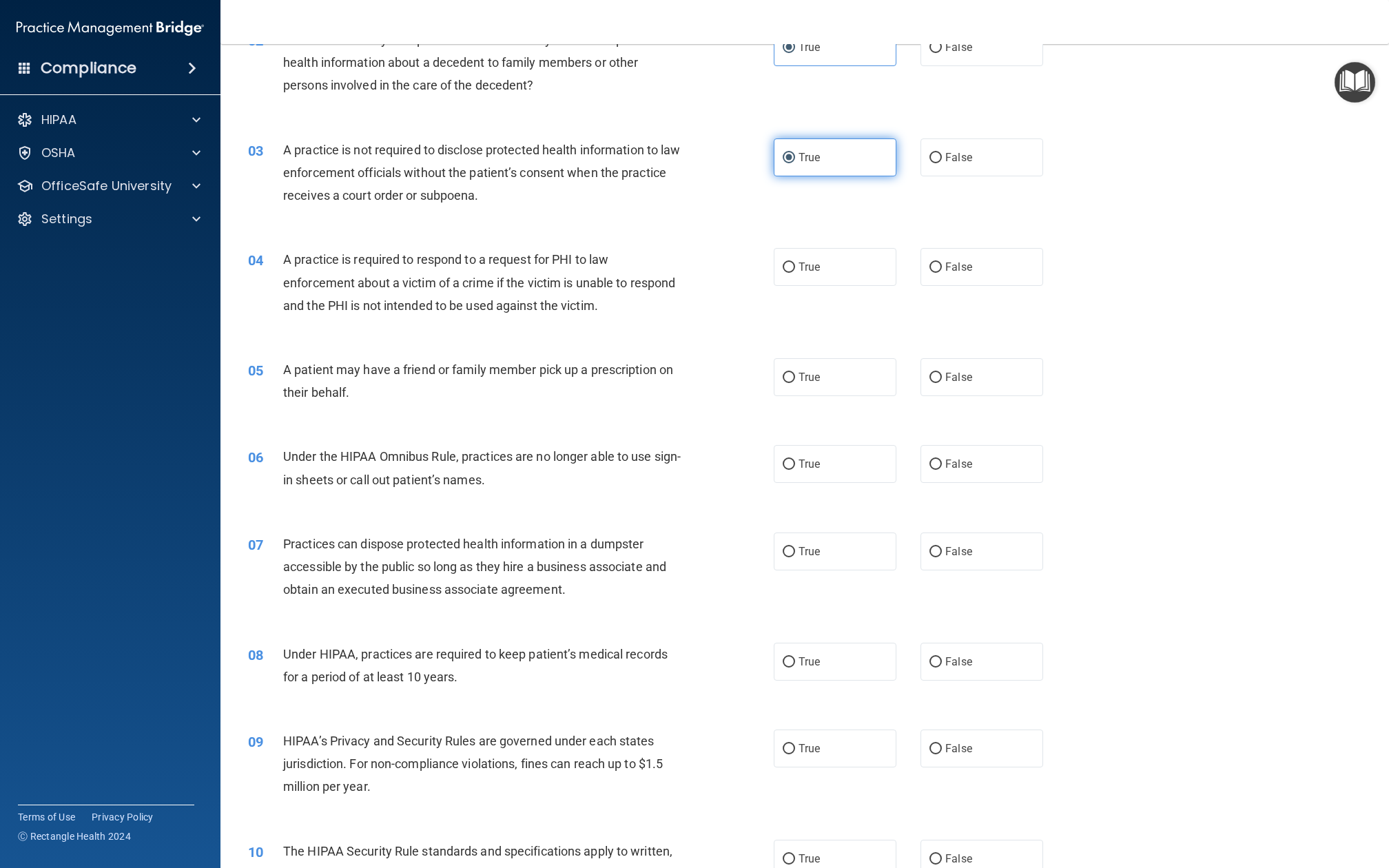
scroll to position [221, 0]
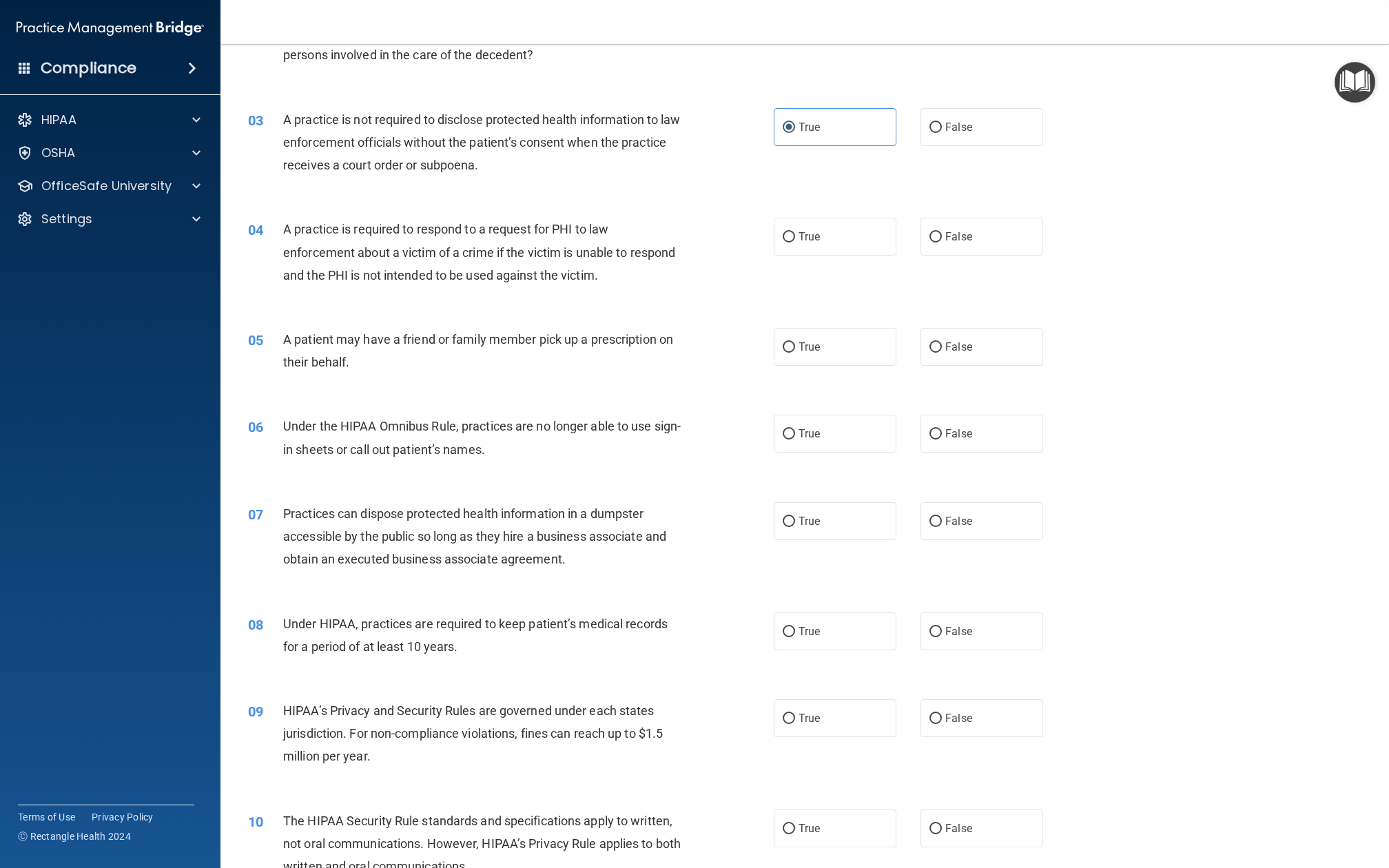
click at [820, 205] on div "04 A practice is required to respond to a request for PHI to law enforcement ab…" at bounding box center [805, 256] width 1134 height 110
click at [828, 257] on div "04 A practice is required to respond to a request for PHI to law enforcement ab…" at bounding box center [805, 256] width 1134 height 110
click at [826, 218] on label "True" at bounding box center [836, 236] width 123 height 38
click at [795, 232] on input "True" at bounding box center [789, 237] width 12 height 11
radio input "true"
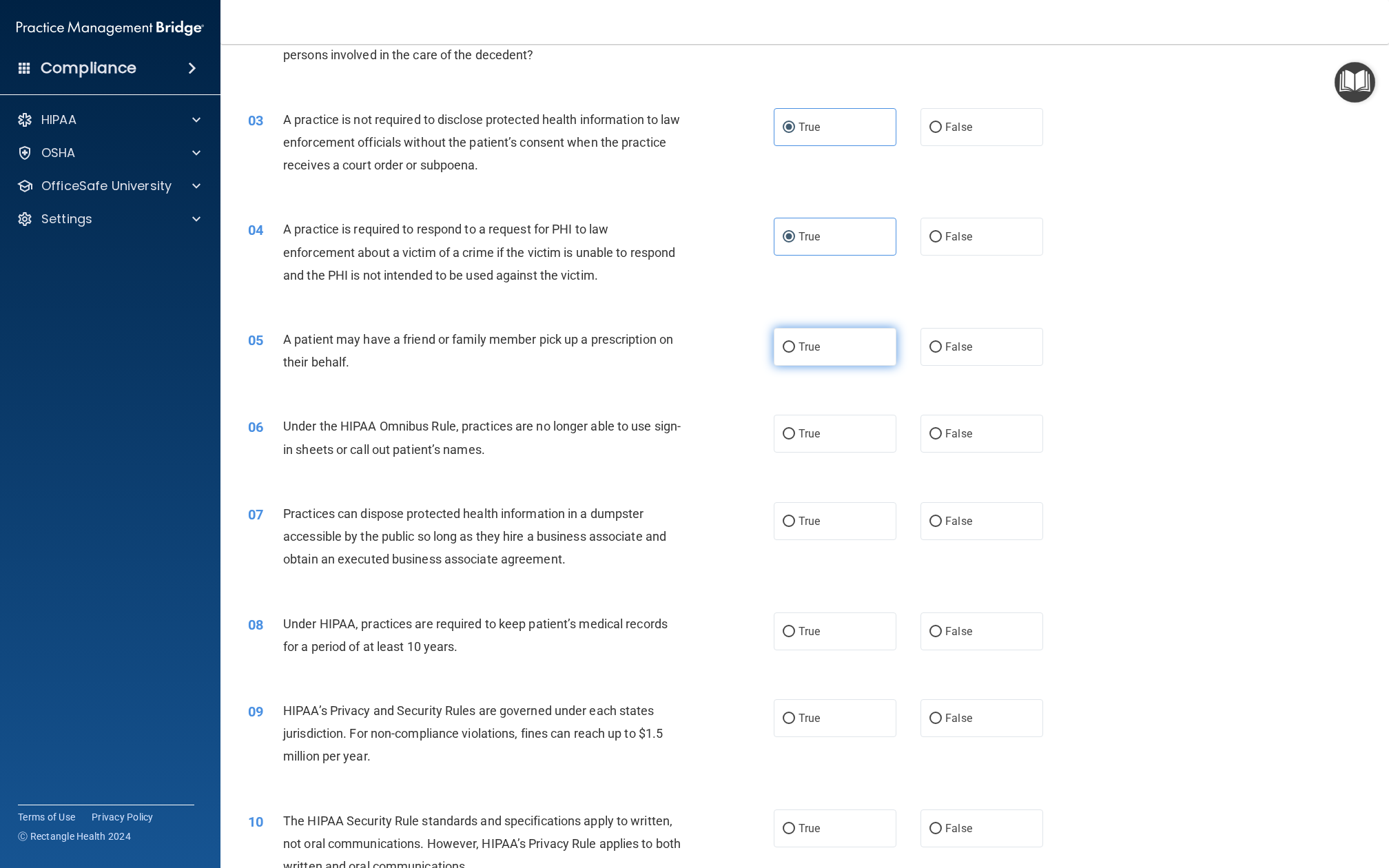
click at [858, 349] on label "True" at bounding box center [836, 346] width 123 height 38
click at [795, 349] on input "True" at bounding box center [789, 347] width 12 height 11
radio input "true"
click at [858, 398] on div "06 Under the HIPAA Omnibus Rule, practices are no longer able to use sign-in sh…" at bounding box center [805, 441] width 1134 height 87
click at [866, 429] on label "True" at bounding box center [836, 434] width 123 height 38
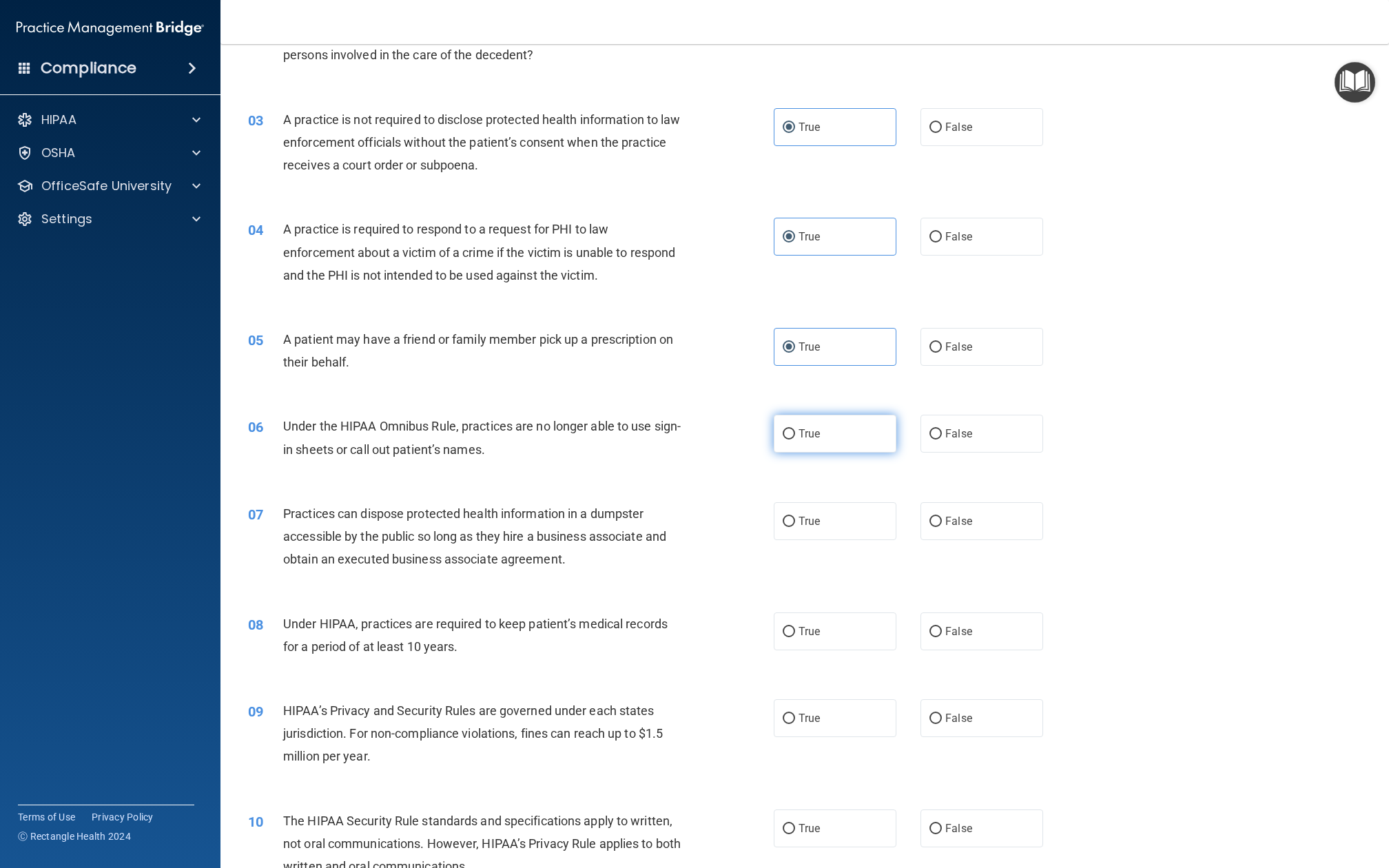
click at [795, 430] on input "True" at bounding box center [789, 434] width 12 height 11
radio input "true"
click at [866, 502] on label "True" at bounding box center [836, 521] width 123 height 38
click at [795, 517] on input "True" at bounding box center [789, 522] width 12 height 11
radio input "true"
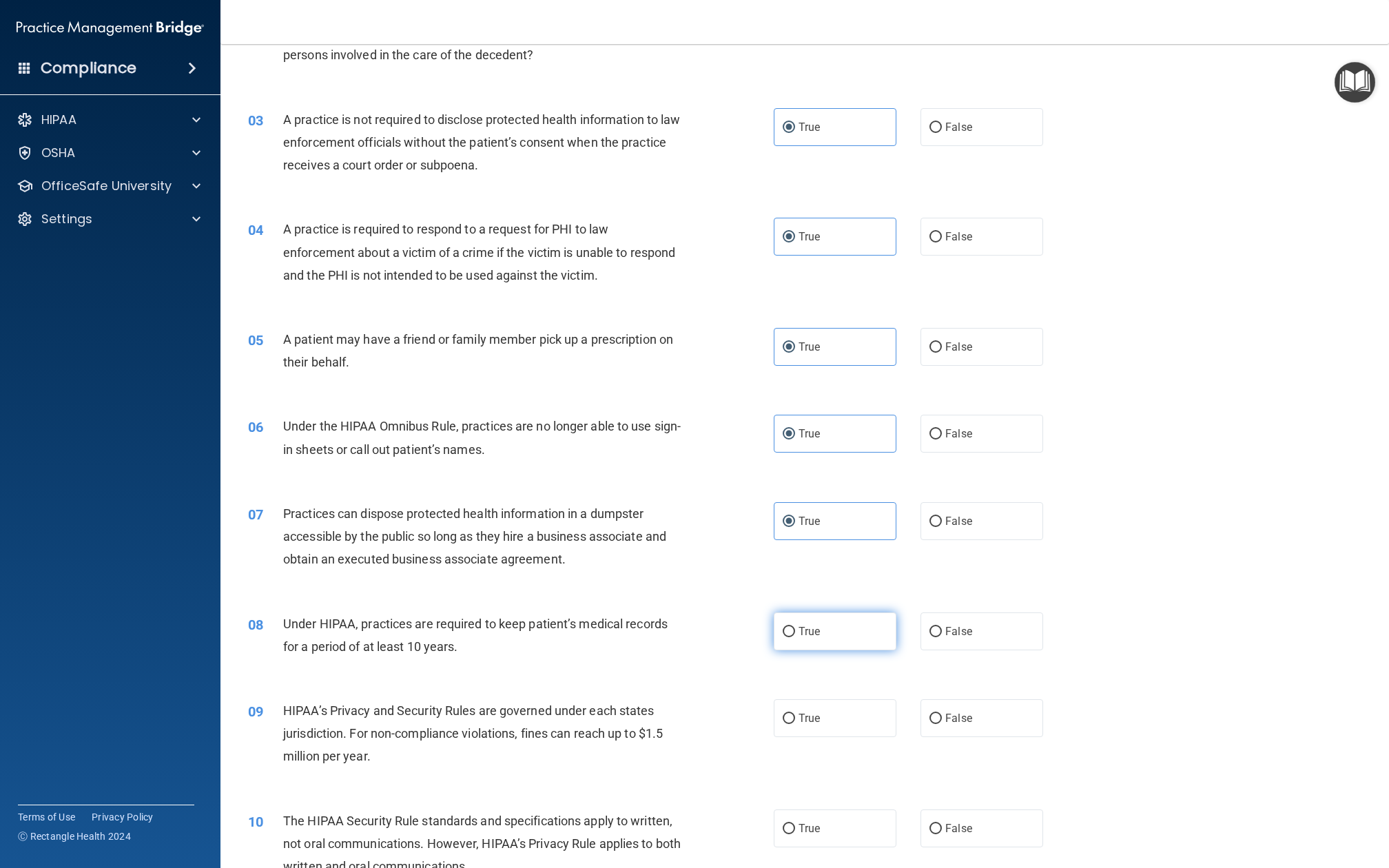
click at [842, 632] on label "True" at bounding box center [836, 631] width 123 height 38
click at [795, 632] on input "True" at bounding box center [789, 632] width 12 height 11
radio input "true"
click at [842, 650] on label "True" at bounding box center [836, 718] width 123 height 38
click at [795, 650] on input "True" at bounding box center [789, 719] width 12 height 11
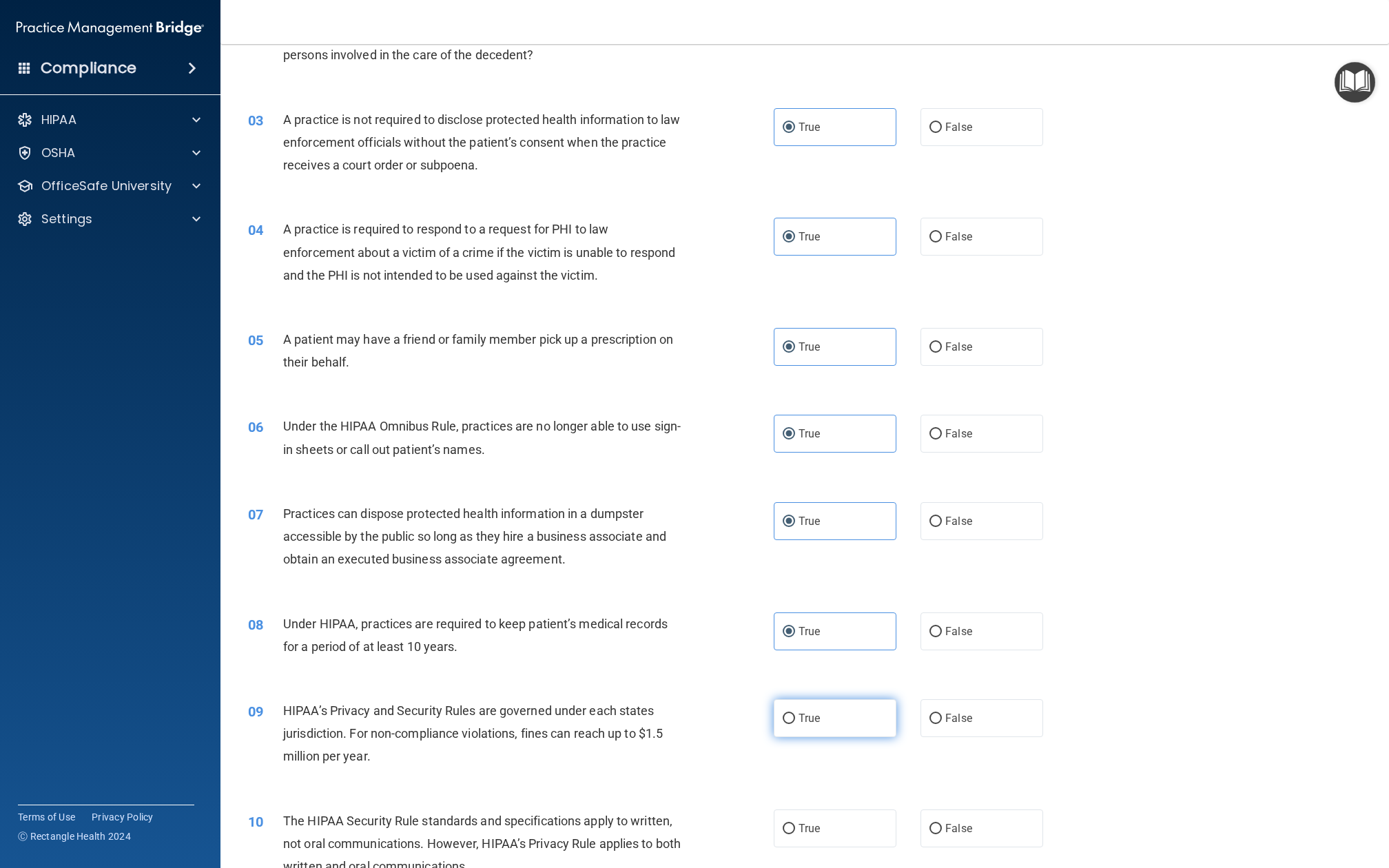
radio input "true"
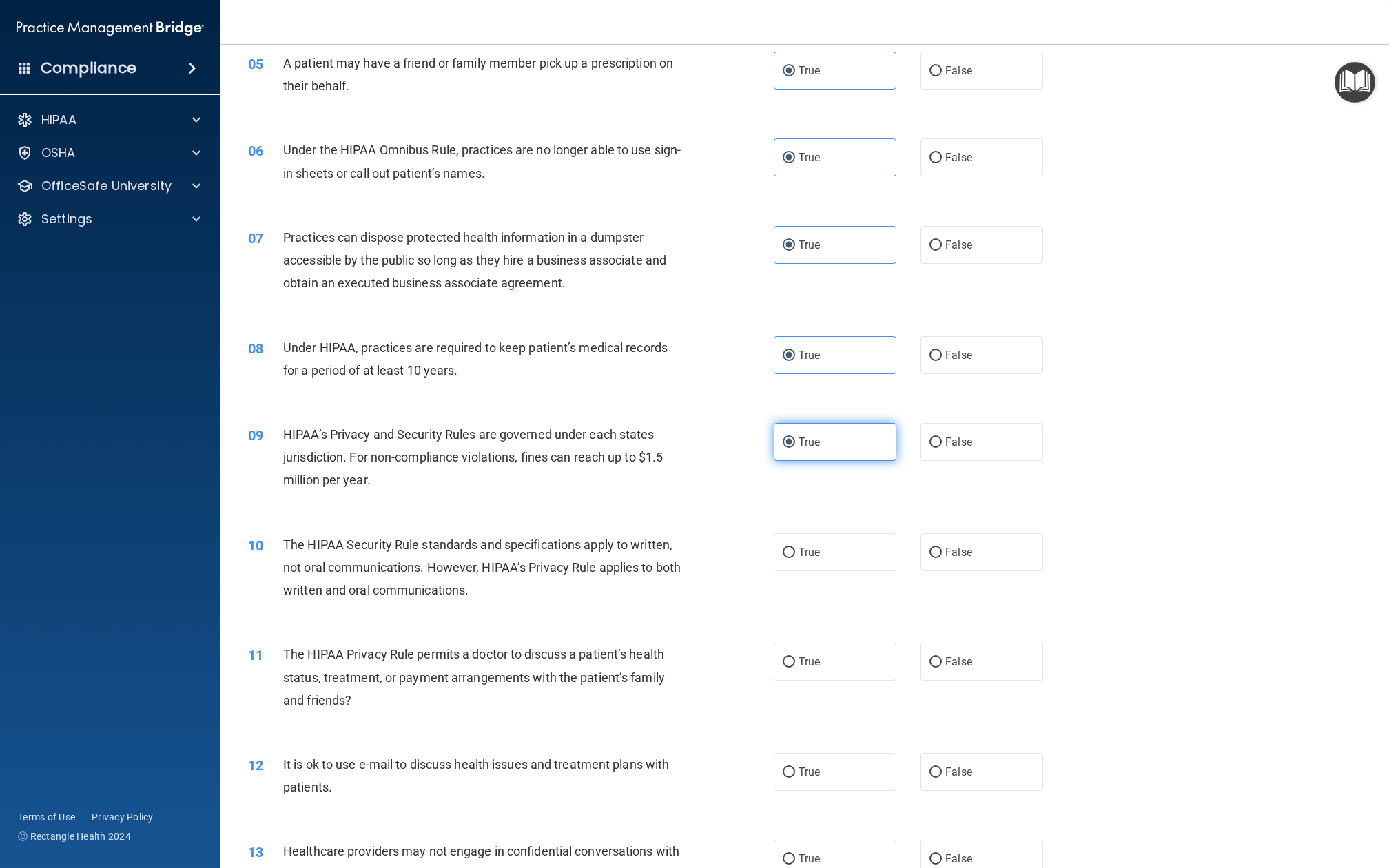
scroll to position [521, 0]
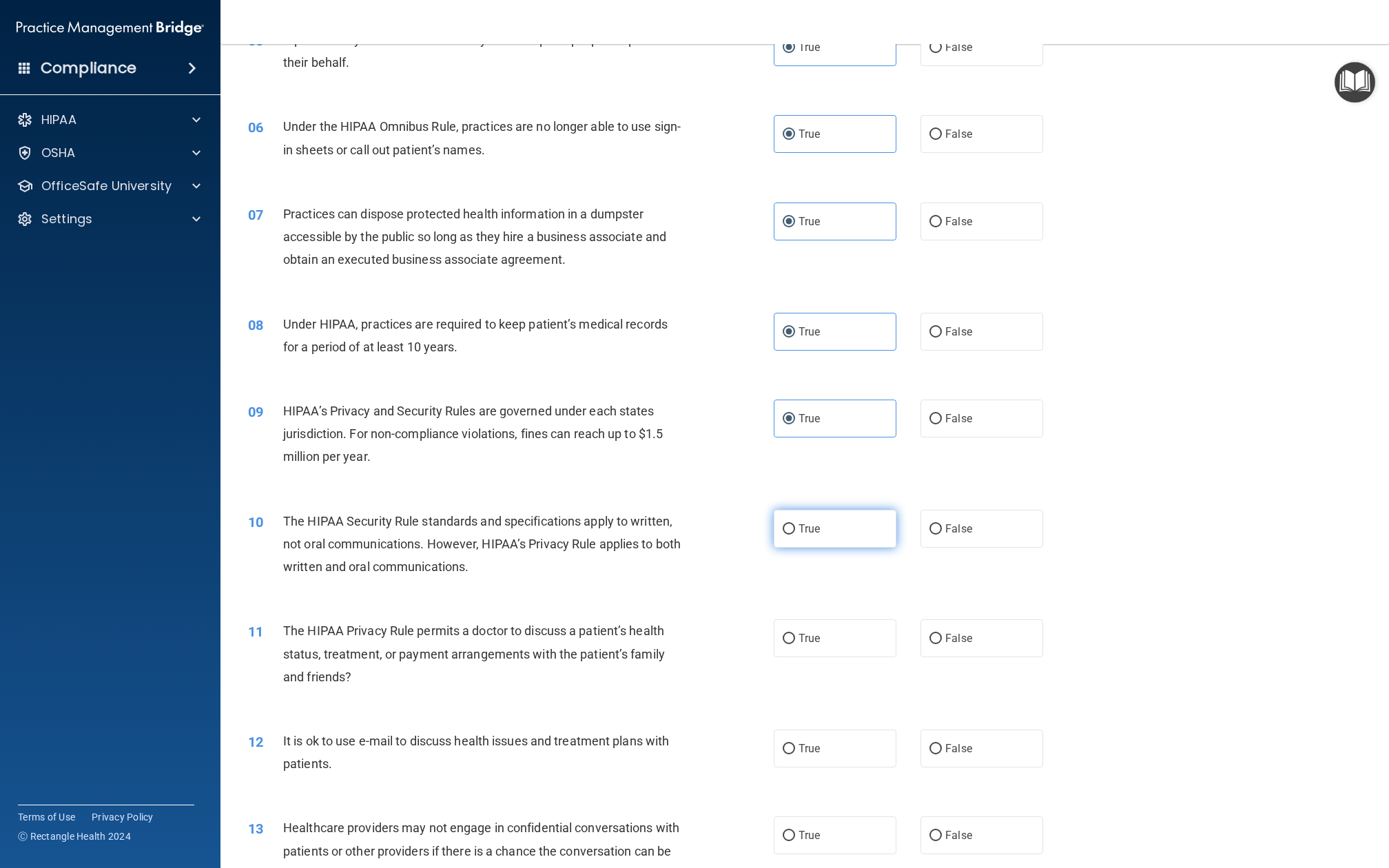
click at [817, 523] on span "True" at bounding box center [809, 529] width 21 height 13
click at [795, 524] on input "True" at bounding box center [789, 529] width 12 height 11
radio input "true"
click at [823, 629] on label "True" at bounding box center [836, 638] width 123 height 38
click at [795, 634] on input "True" at bounding box center [789, 639] width 12 height 11
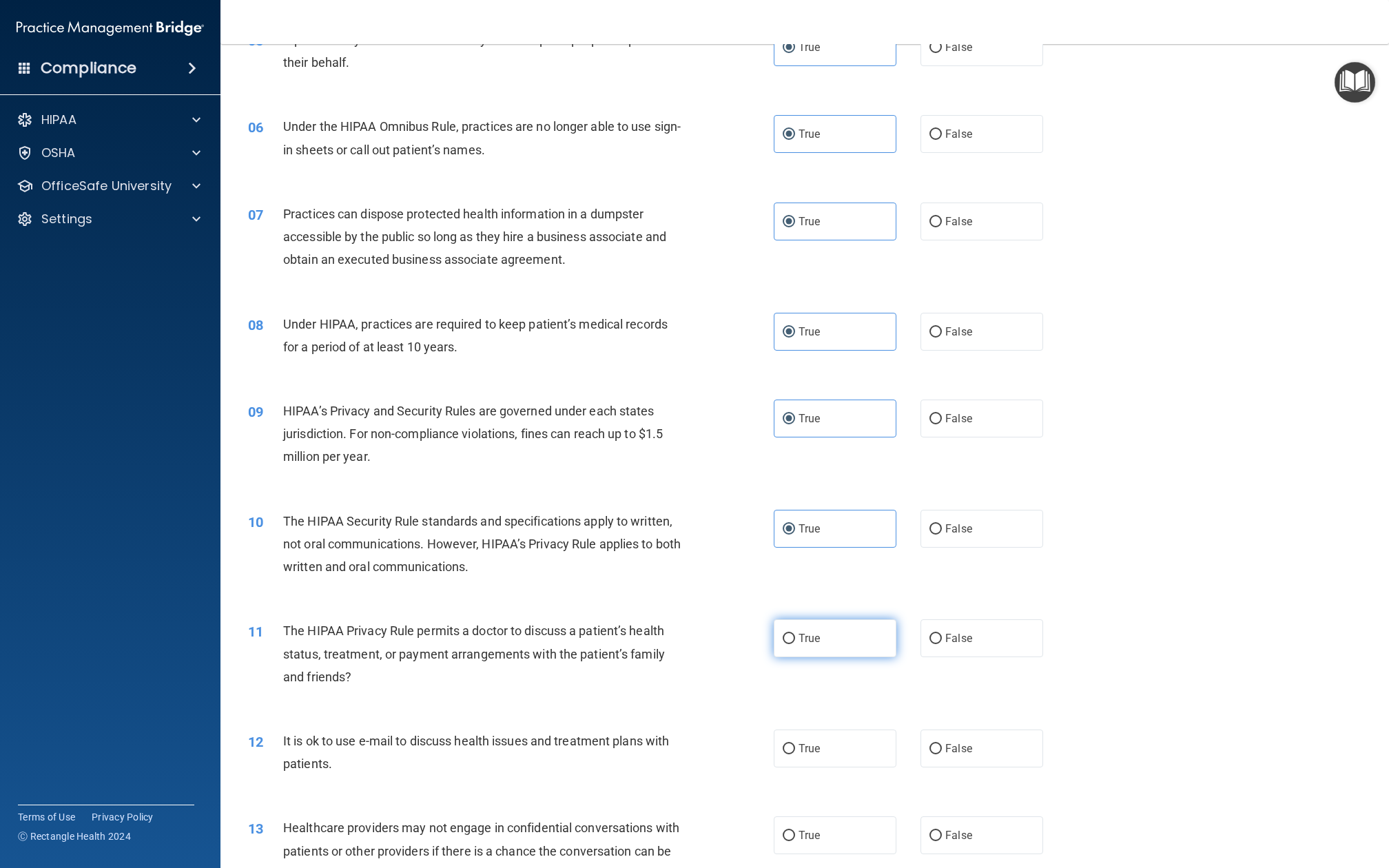
radio input "true"
click at [838, 650] on label "True" at bounding box center [836, 748] width 123 height 38
click at [795, 650] on input "True" at bounding box center [789, 749] width 12 height 11
radio input "true"
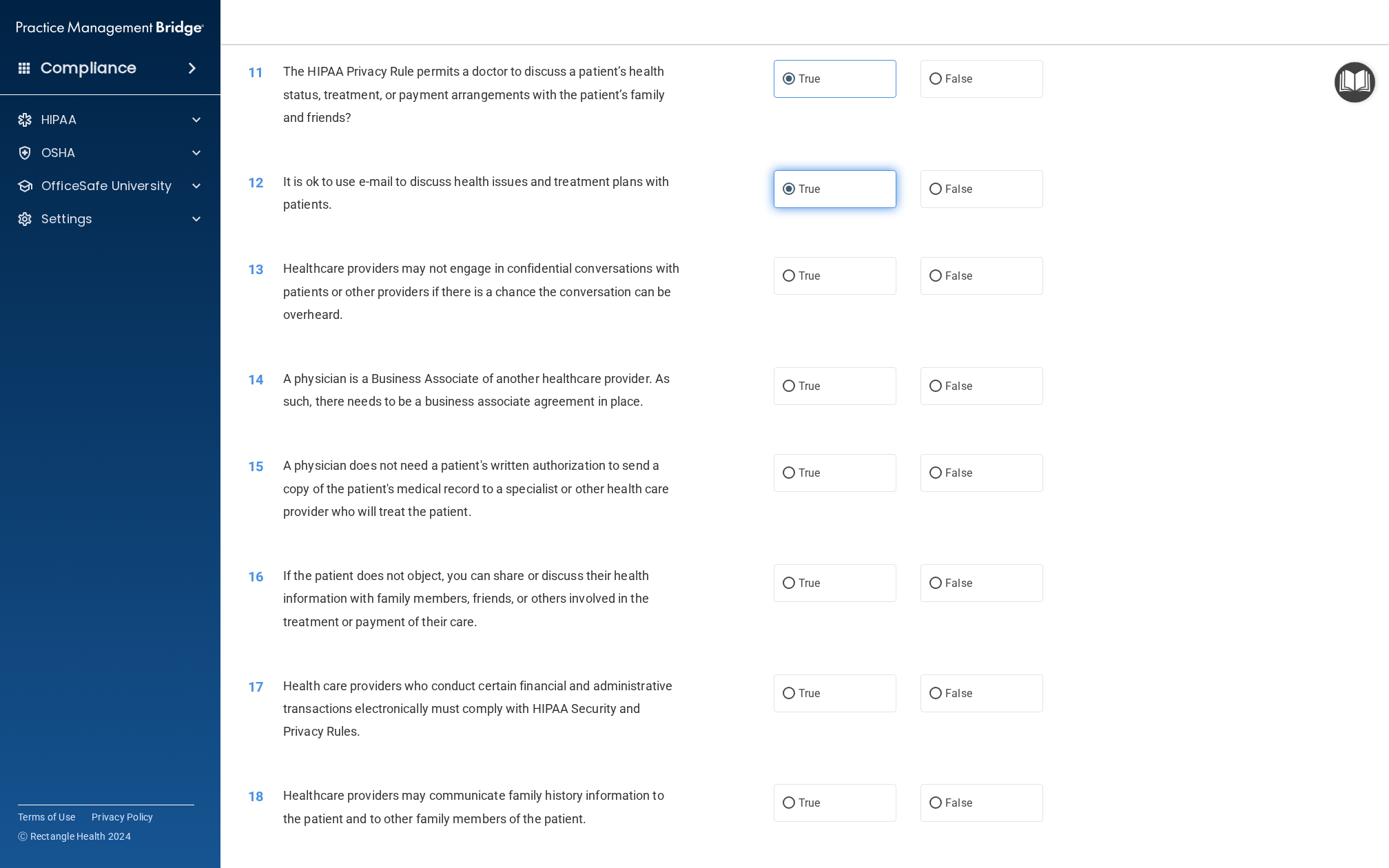
scroll to position [1120, 0]
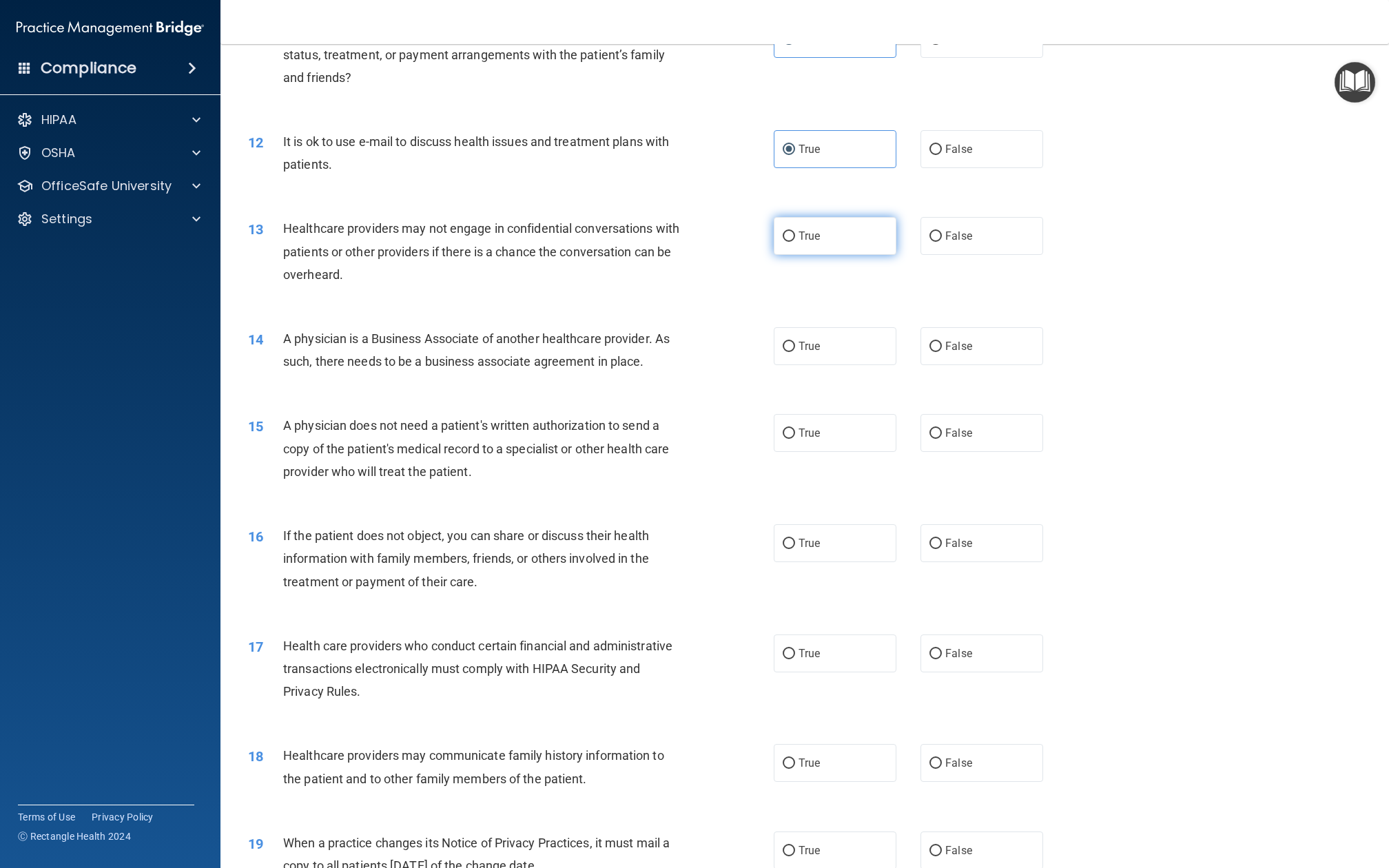
click at [799, 217] on label "True" at bounding box center [836, 235] width 123 height 38
click at [795, 231] on input "True" at bounding box center [789, 236] width 12 height 11
radio input "true"
click at [811, 332] on label "True" at bounding box center [836, 346] width 123 height 38
click at [795, 342] on input "True" at bounding box center [789, 347] width 12 height 11
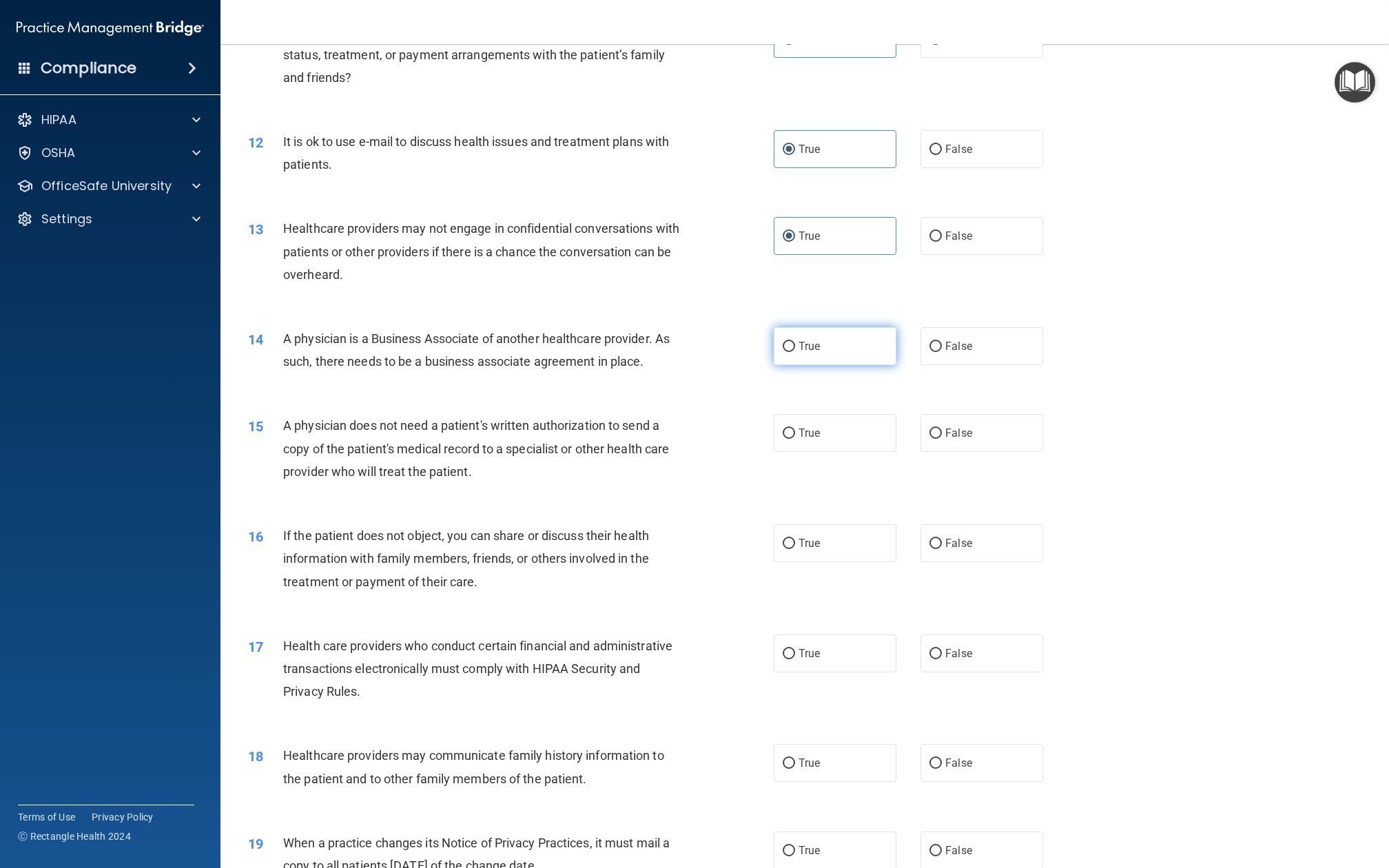
radio input "true"
click at [811, 414] on label "True" at bounding box center [836, 433] width 123 height 38
click at [795, 429] on input "True" at bounding box center [789, 434] width 12 height 11
radio input "true"
click at [849, 524] on label "True" at bounding box center [836, 543] width 123 height 38
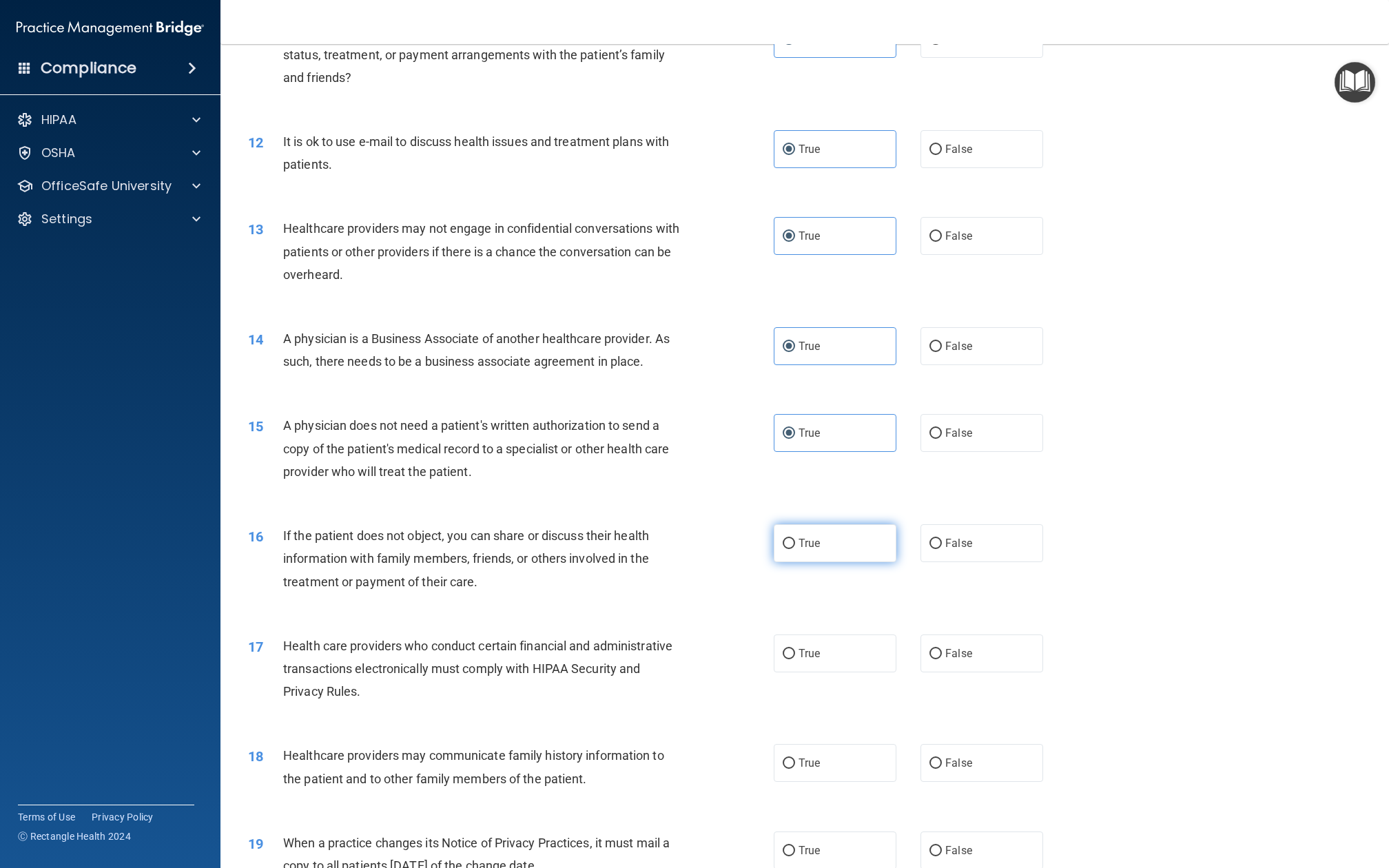
click at [795, 539] on input "True" at bounding box center [789, 544] width 12 height 11
radio input "true"
click at [841, 635] on label "True" at bounding box center [836, 654] width 123 height 38
click at [795, 649] on input "True" at bounding box center [789, 654] width 12 height 11
radio input "true"
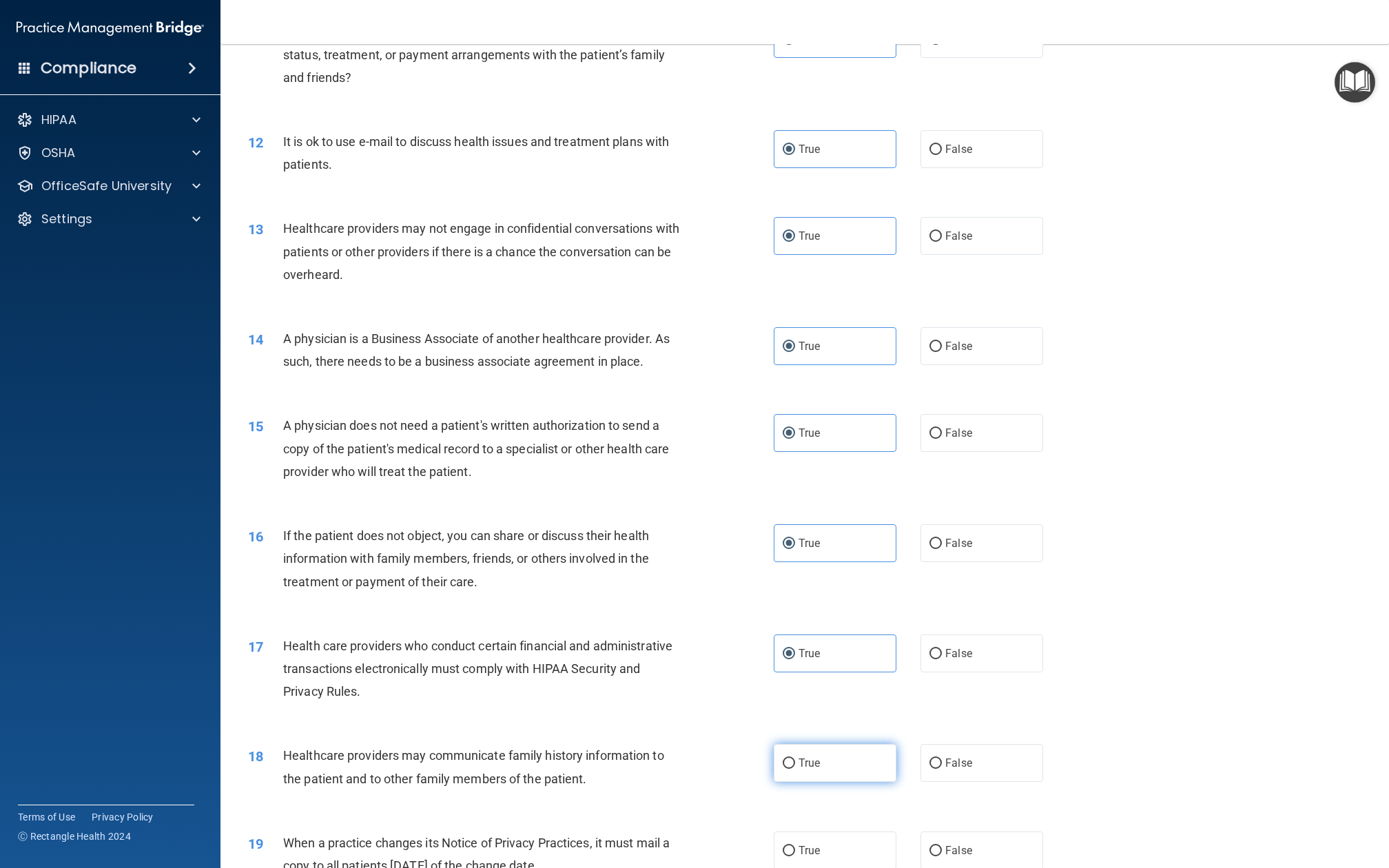
click at [852, 650] on label "True" at bounding box center [836, 763] width 123 height 38
click at [795, 650] on input "True" at bounding box center [789, 764] width 12 height 11
radio input "true"
click at [848, 650] on label "True" at bounding box center [836, 850] width 123 height 38
click at [795, 650] on input "True" at bounding box center [789, 851] width 12 height 11
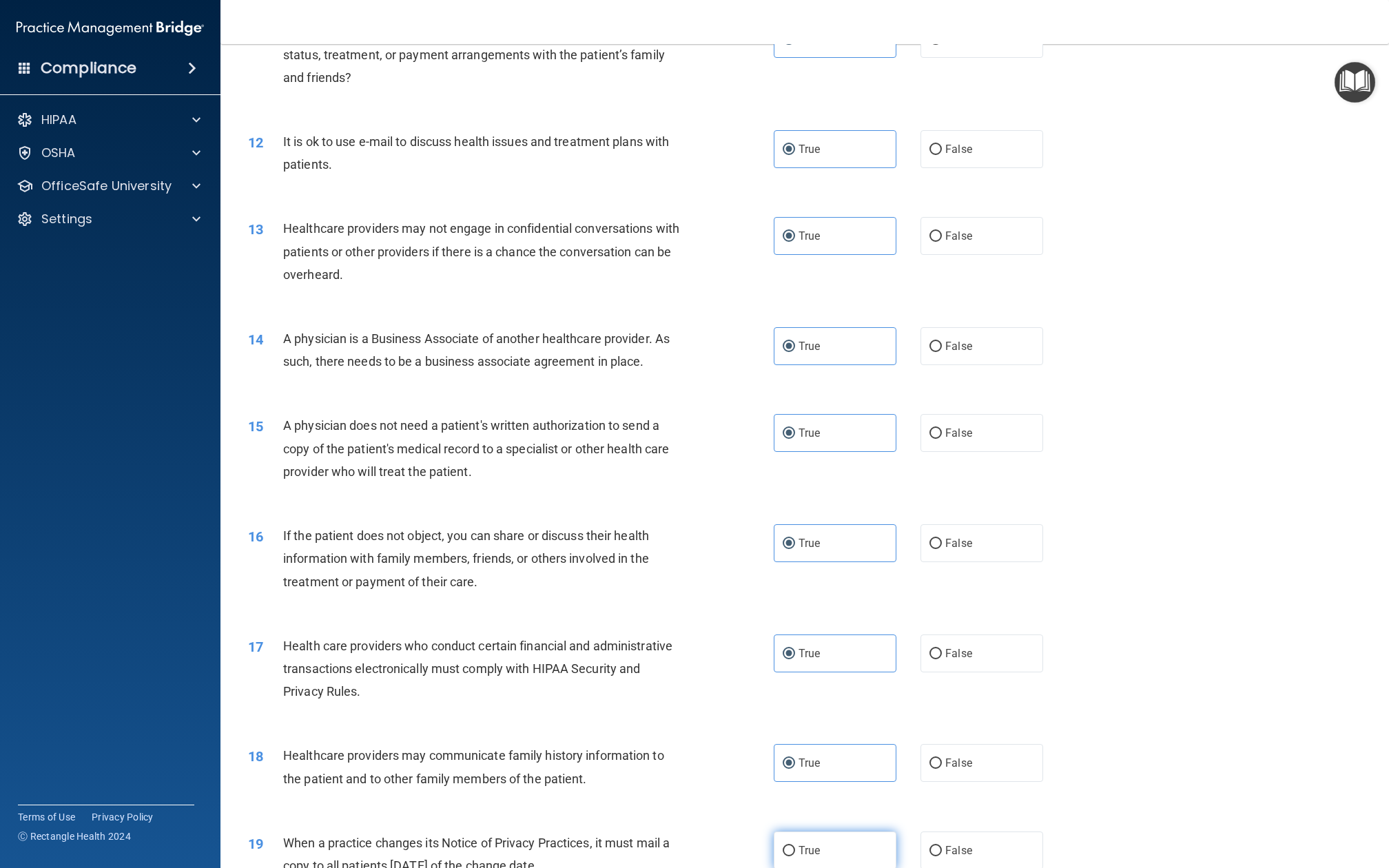
radio input "true"
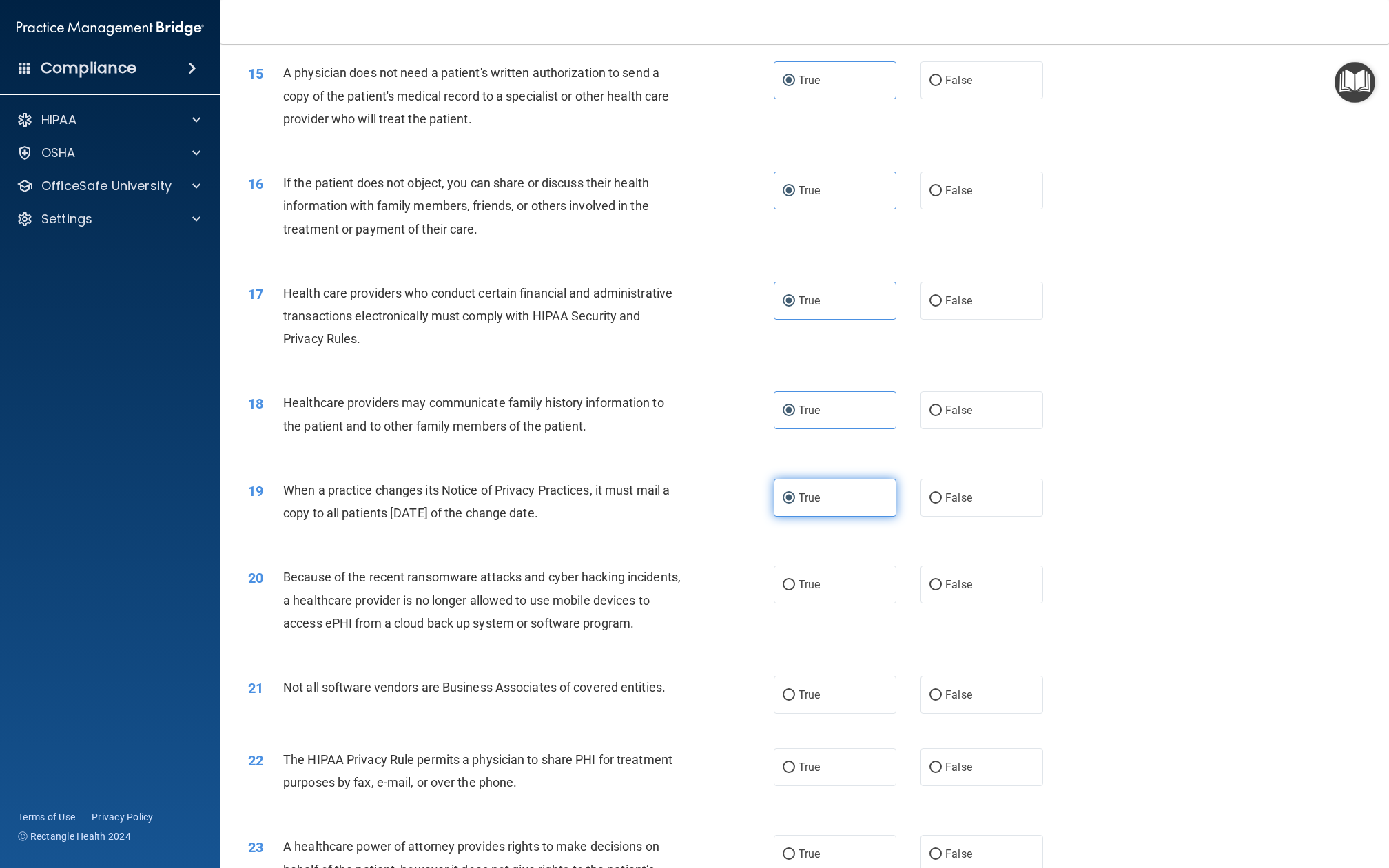
scroll to position [1677, 0]
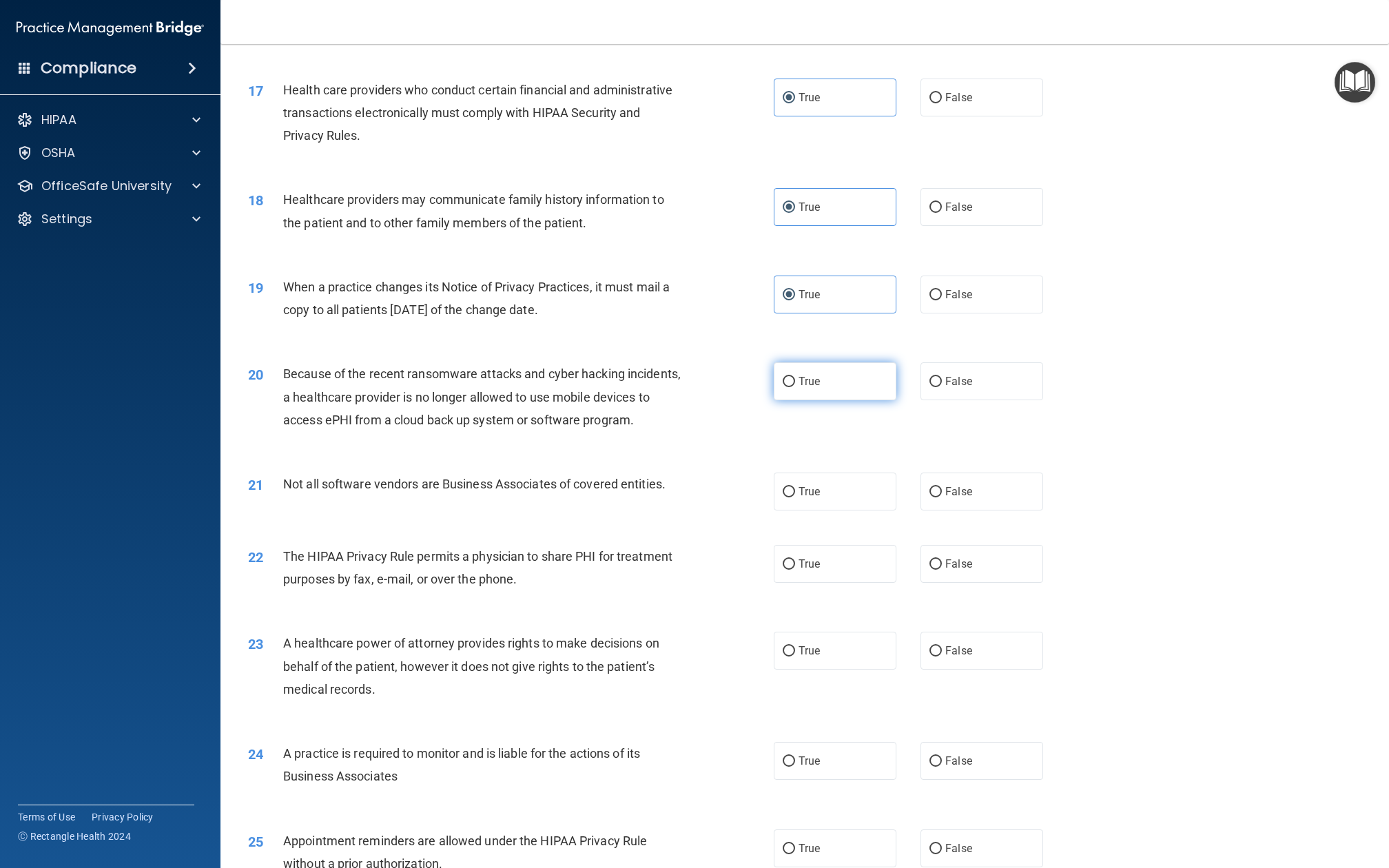
click at [849, 362] on label "True" at bounding box center [836, 381] width 123 height 38
click at [795, 377] on input "True" at bounding box center [789, 382] width 12 height 11
radio input "true"
click at [849, 472] on label "True" at bounding box center [836, 491] width 123 height 38
click at [795, 487] on input "True" at bounding box center [789, 492] width 12 height 11
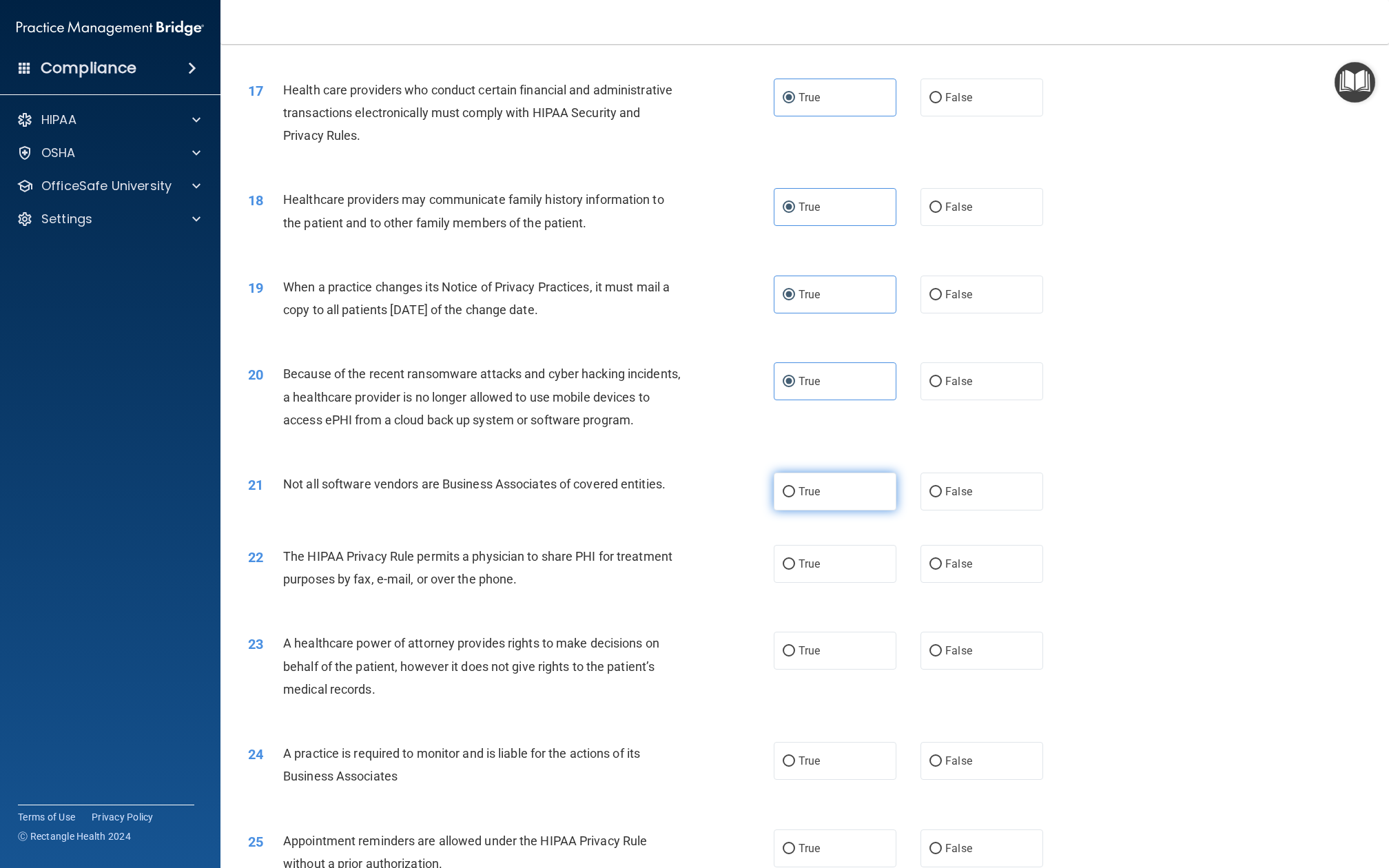
radio input "true"
click at [847, 545] on label "True" at bounding box center [836, 564] width 123 height 38
click at [795, 560] on input "True" at bounding box center [789, 565] width 12 height 11
radio input "true"
click at [847, 632] on label "True" at bounding box center [836, 650] width 123 height 38
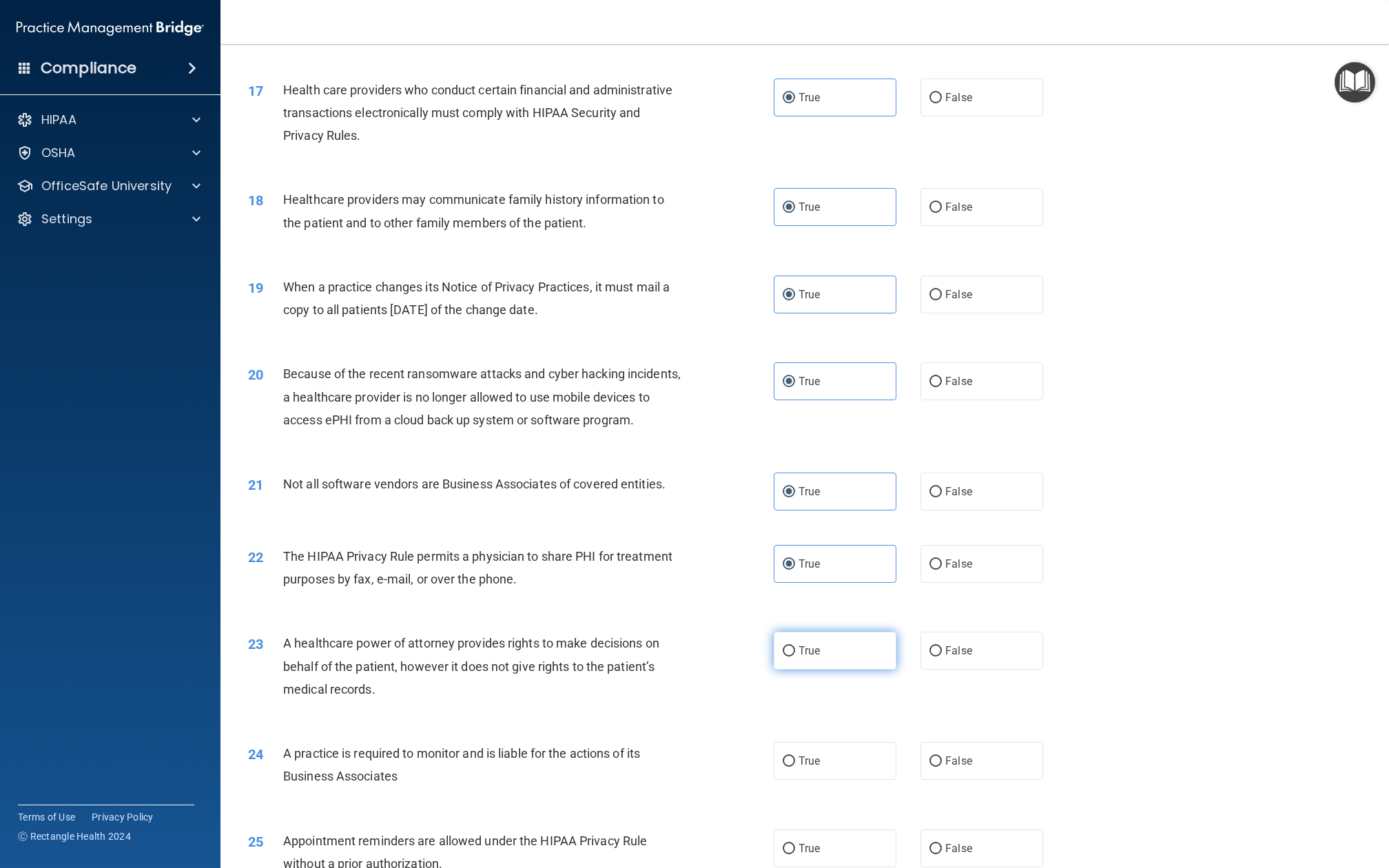
click at [795, 646] on input "True" at bounding box center [789, 651] width 12 height 11
radio input "true"
click at [848, 650] on label "True" at bounding box center [836, 760] width 123 height 38
click at [795, 650] on input "True" at bounding box center [789, 761] width 12 height 11
radio input "true"
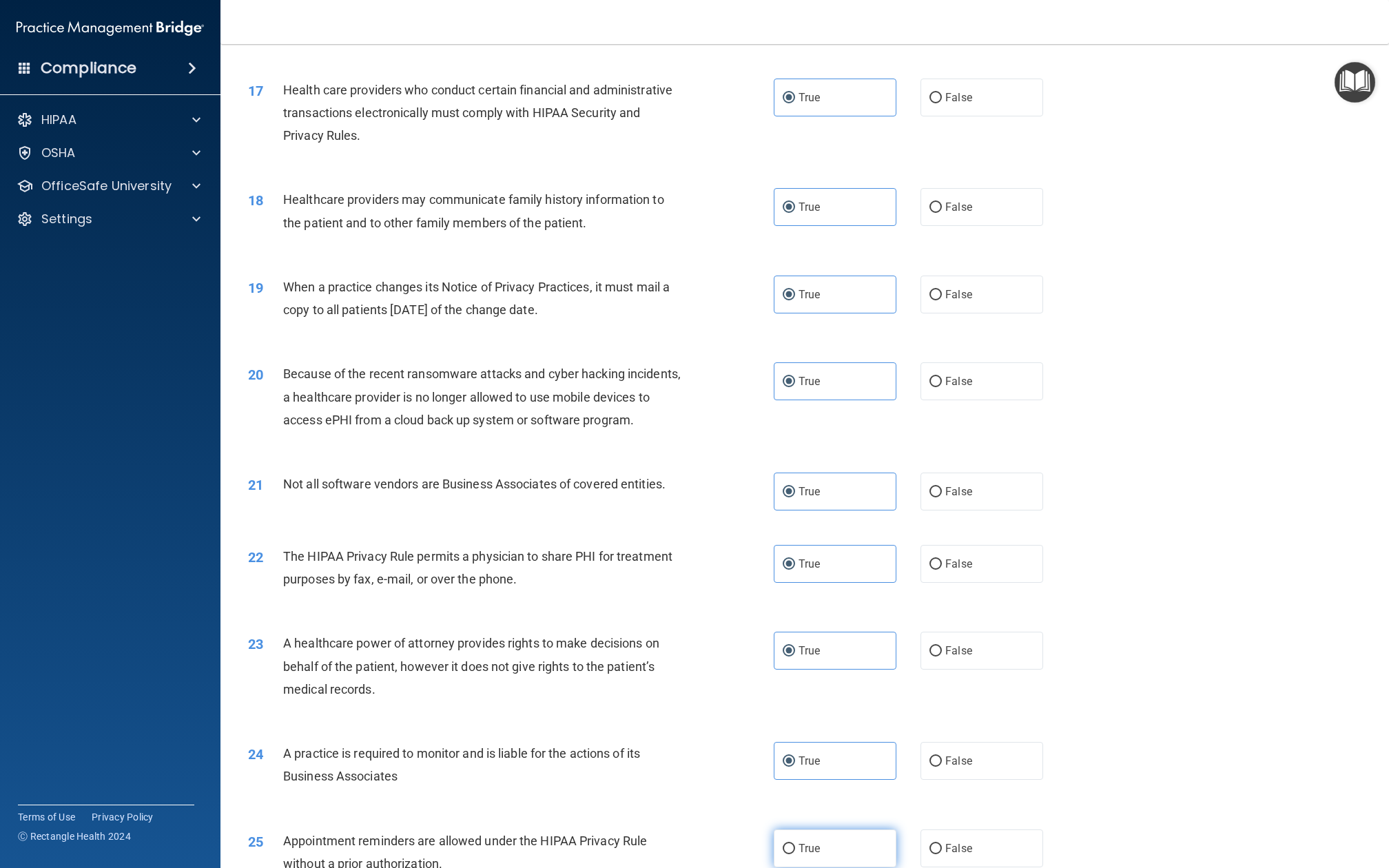
click at [848, 650] on label "True" at bounding box center [836, 849] width 123 height 38
click at [795, 650] on input "True" at bounding box center [789, 849] width 12 height 11
radio input "true"
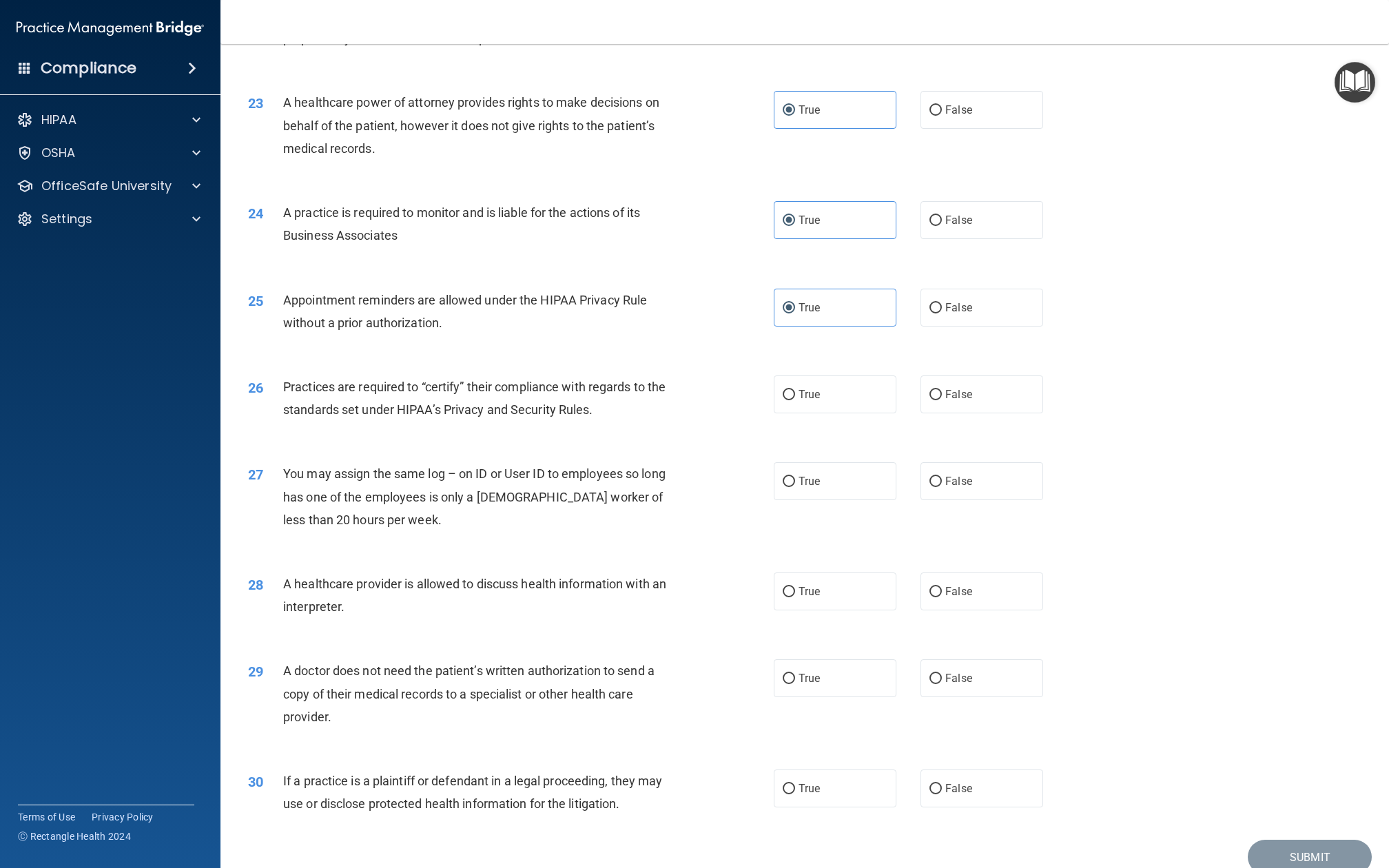
scroll to position [2217, 0]
click at [860, 366] on div "26 Practices are required to “certify” their compliance with regards to the sta…" at bounding box center [805, 403] width 1134 height 87
click at [848, 464] on label "True" at bounding box center [836, 482] width 123 height 38
click at [795, 478] on input "True" at bounding box center [789, 483] width 12 height 11
radio input "true"
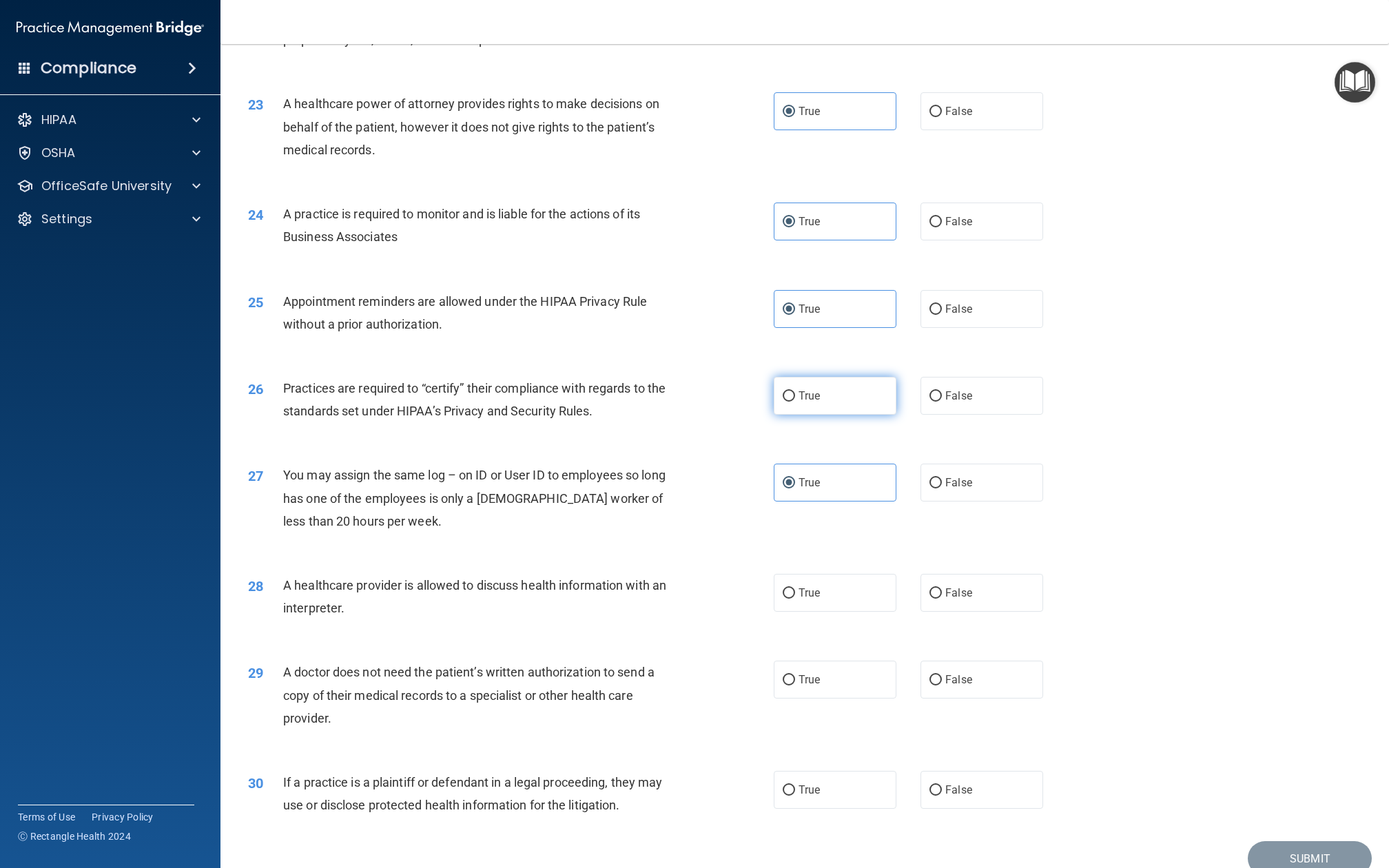
click at [846, 377] on label "True" at bounding box center [836, 396] width 123 height 38
click at [795, 392] on input "True" at bounding box center [789, 396] width 12 height 11
radio input "true"
click at [834, 574] on label "True" at bounding box center [836, 593] width 123 height 38
click at [795, 588] on input "True" at bounding box center [789, 593] width 12 height 11
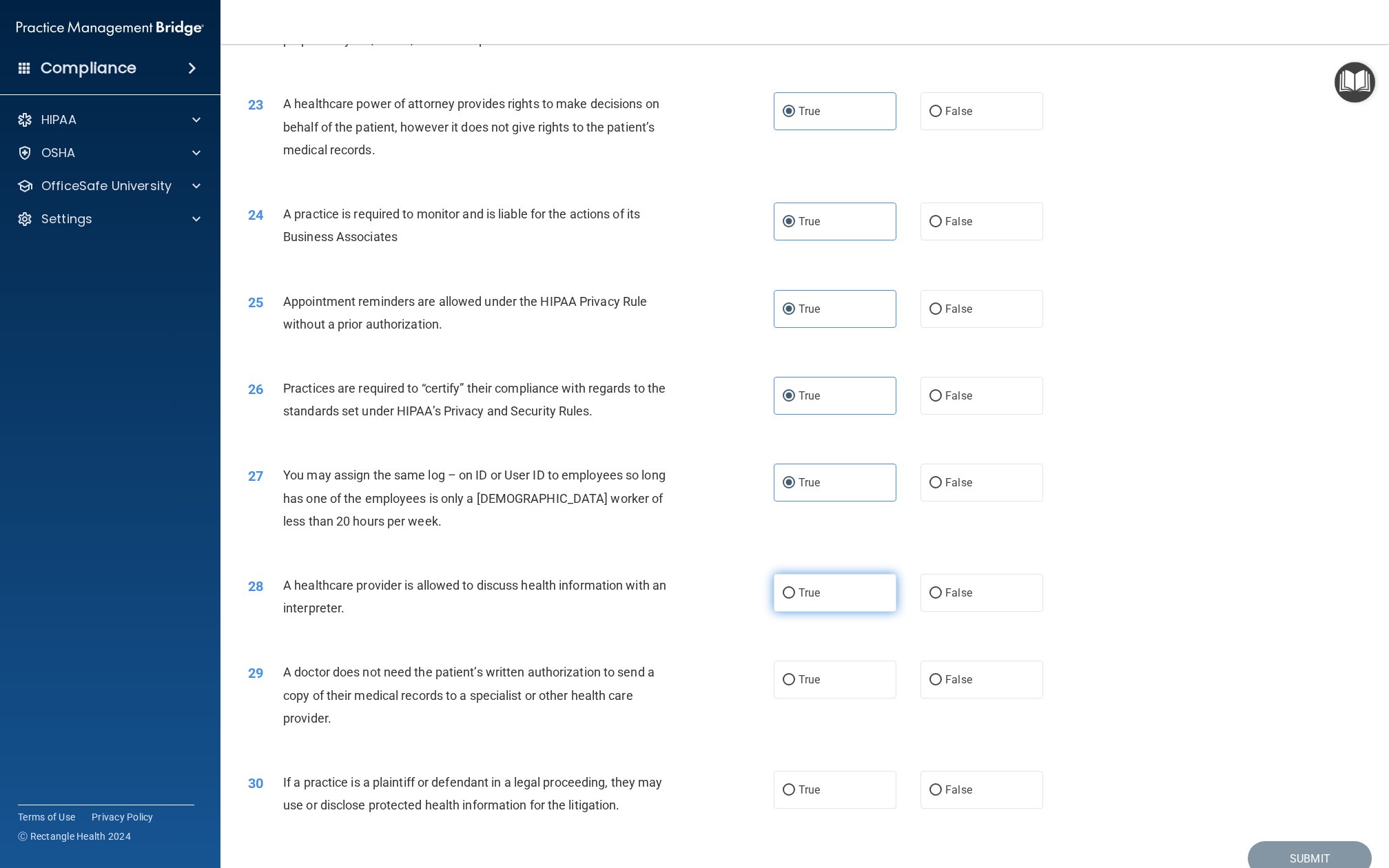
radio input "true"
click at [833, 650] on label "True" at bounding box center [836, 680] width 123 height 38
click at [795, 650] on input "True" at bounding box center [789, 680] width 12 height 11
radio input "true"
click at [842, 650] on label "True" at bounding box center [836, 790] width 123 height 38
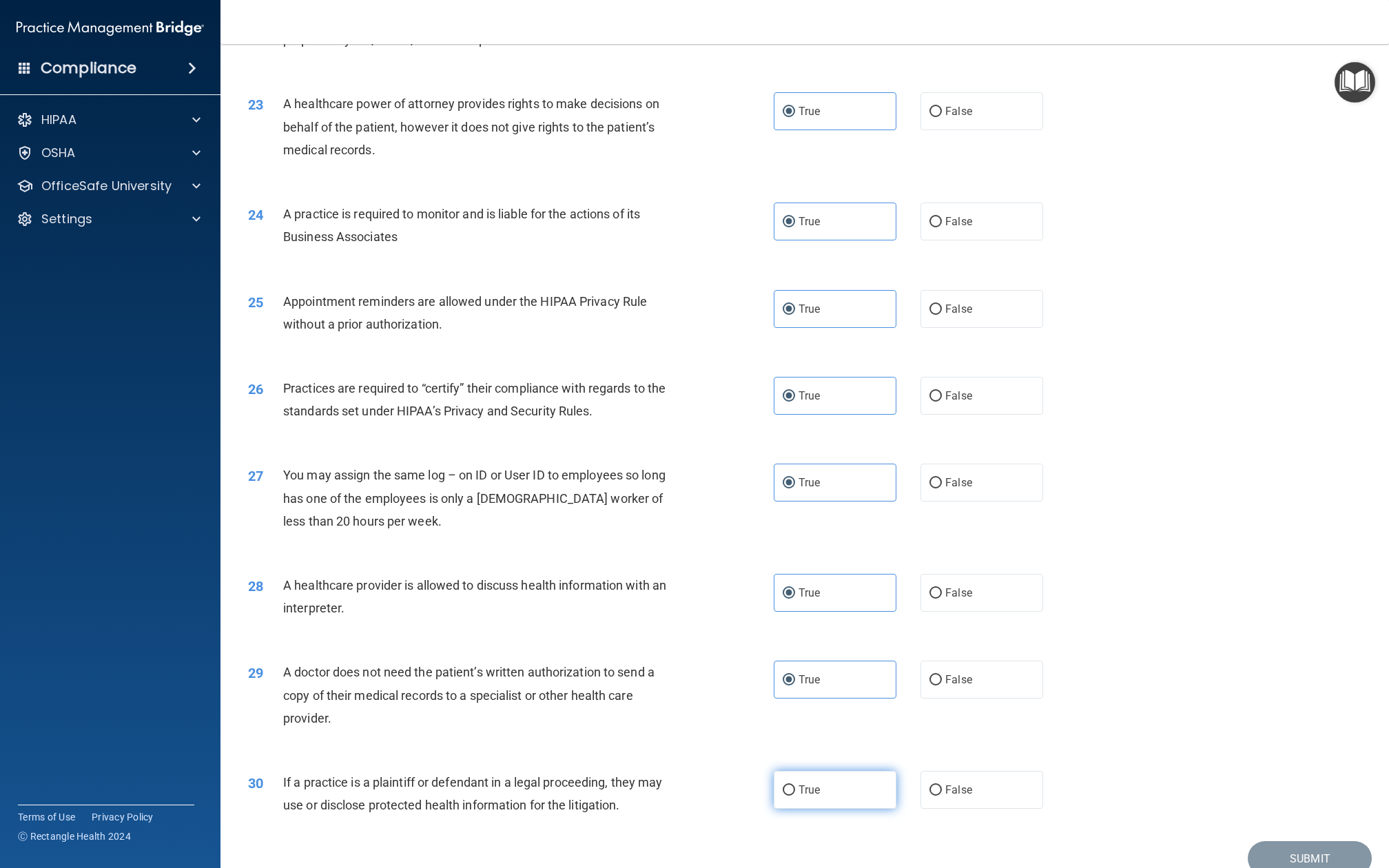
click at [795, 650] on input "True" at bounding box center [789, 790] width 12 height 11
radio input "true"
click at [1041, 650] on button "Submit" at bounding box center [1310, 858] width 124 height 35
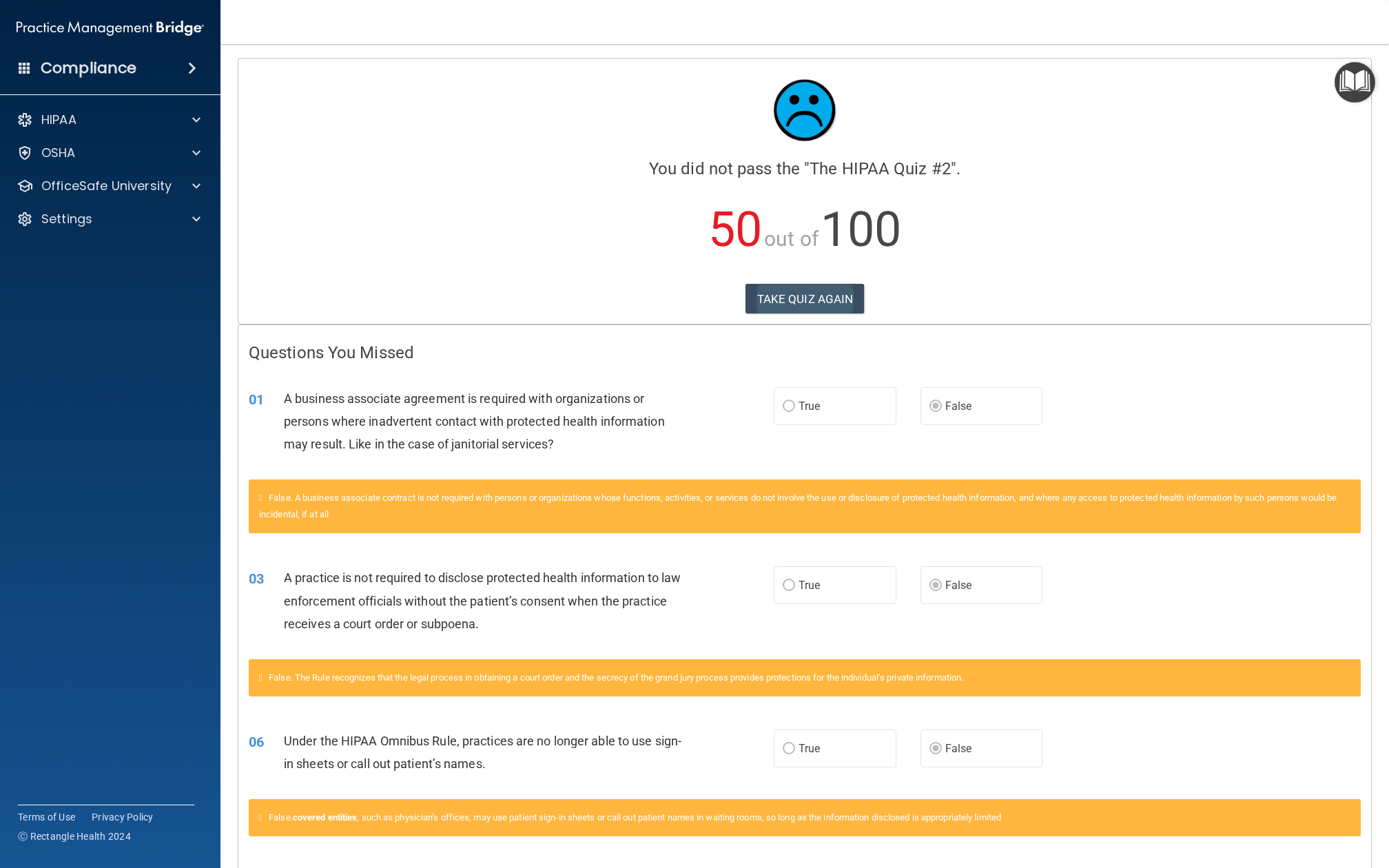
click at [828, 290] on button "TAKE QUIZ AGAIN" at bounding box center [805, 299] width 119 height 30
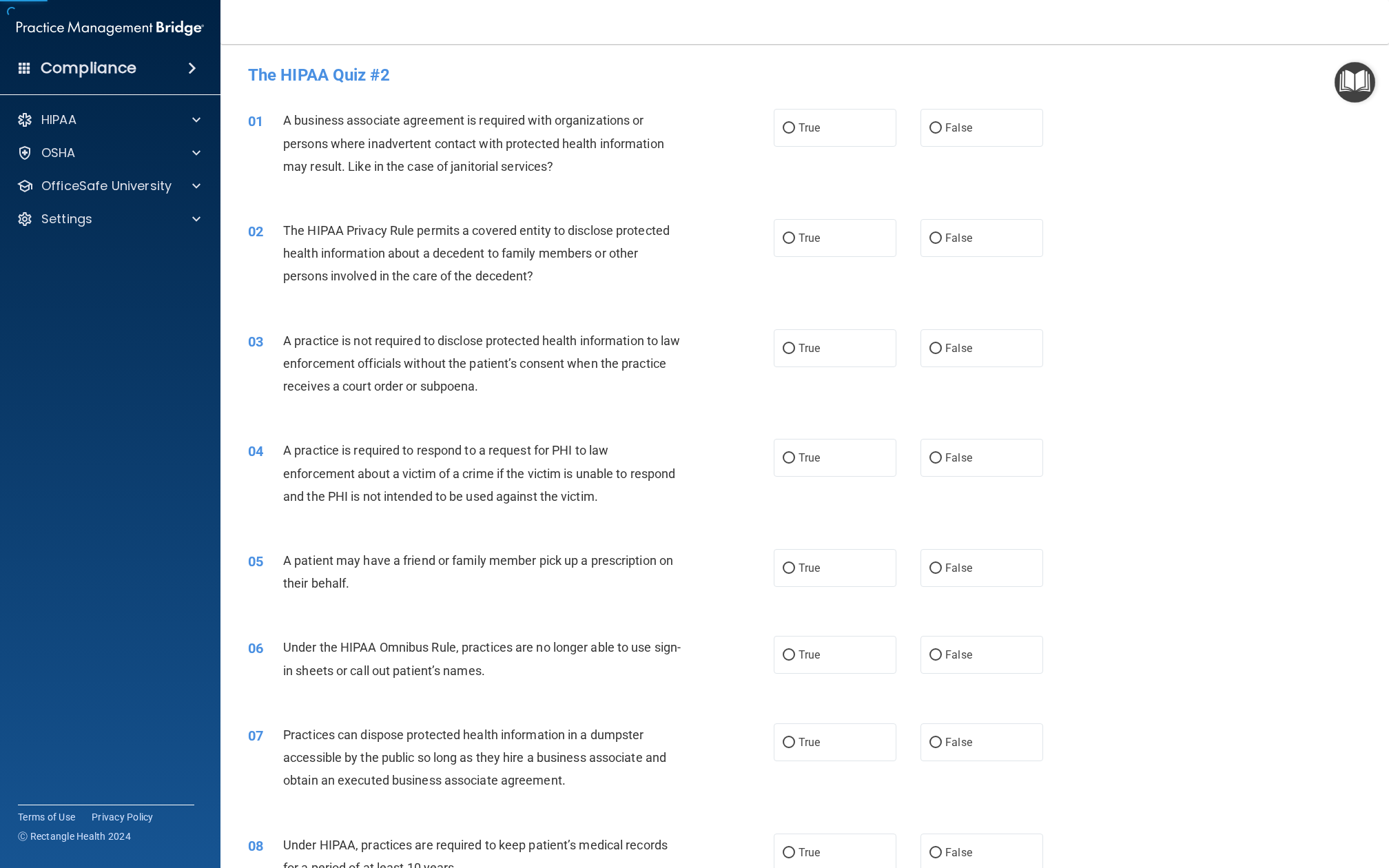
click at [826, 147] on div "01 A business associate agreement is required with organizations or persons whe…" at bounding box center [805, 146] width 1134 height 110
click at [826, 133] on label "True" at bounding box center [836, 128] width 123 height 38
click at [795, 133] on input "True" at bounding box center [789, 128] width 12 height 11
radio input "true"
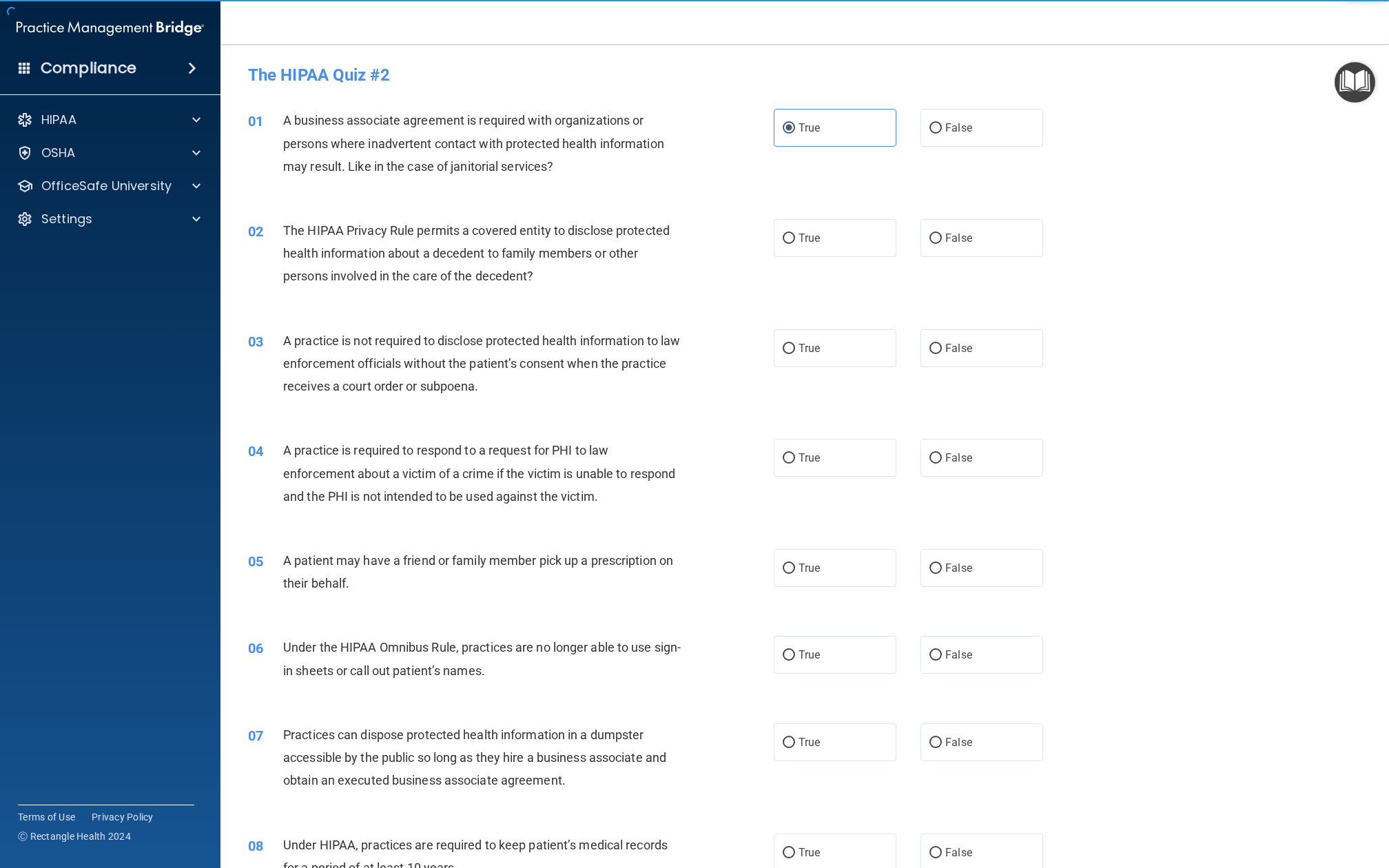
click at [830, 212] on div "02 The HIPAA Privacy Rule permits a covered entity to disclose protected health…" at bounding box center [805, 257] width 1134 height 110
click at [830, 227] on label "True" at bounding box center [836, 238] width 123 height 38
click at [795, 234] on input "True" at bounding box center [789, 239] width 12 height 11
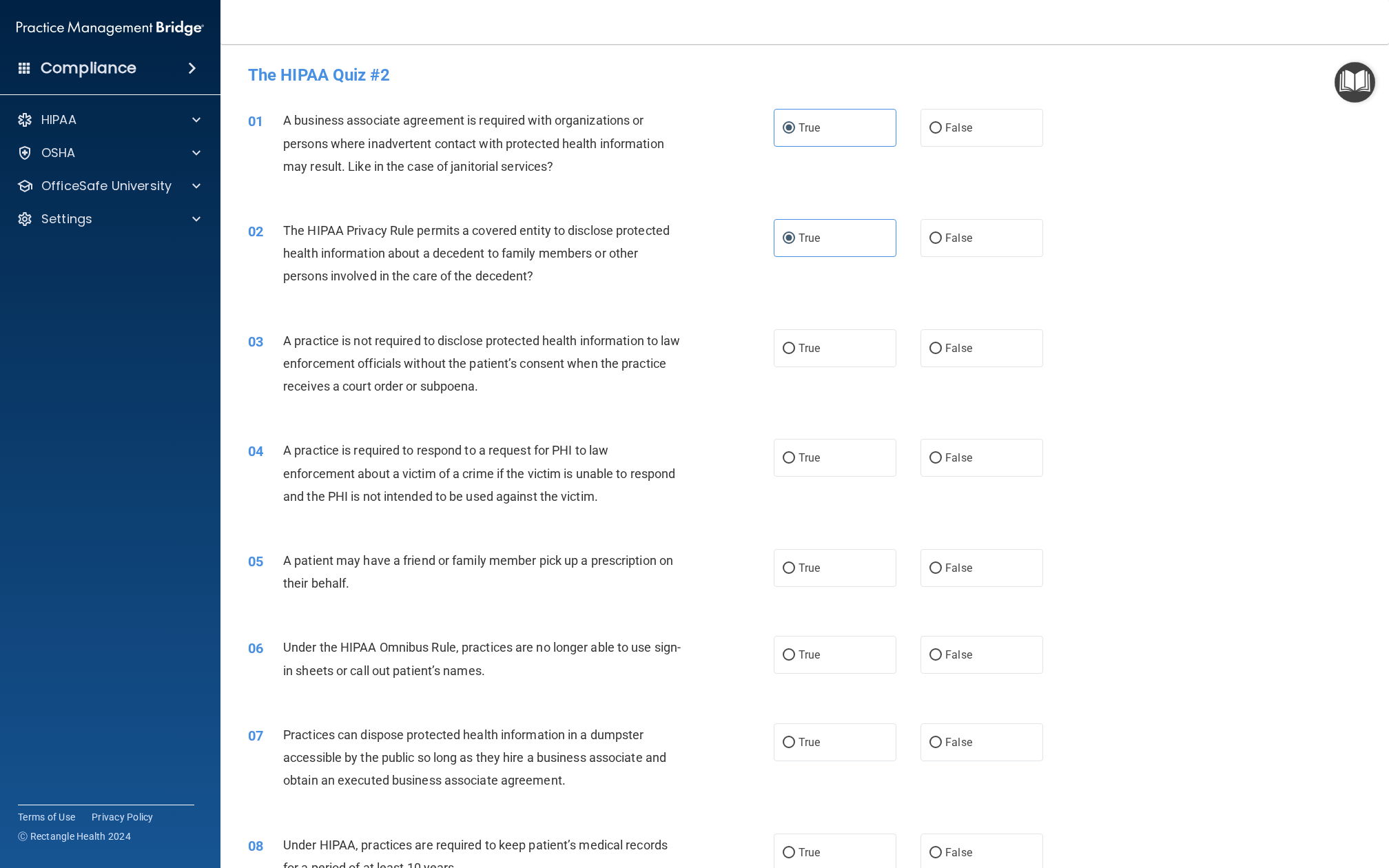
click at [849, 370] on div "03 A practice is not required to disclose protected health information to law e…" at bounding box center [805, 367] width 1134 height 110
click at [849, 345] on label "True" at bounding box center [836, 348] width 123 height 38
click at [795, 345] on input "True" at bounding box center [789, 349] width 12 height 11
click at [849, 442] on label "True" at bounding box center [836, 458] width 123 height 38
click at [795, 454] on input "True" at bounding box center [789, 459] width 12 height 11
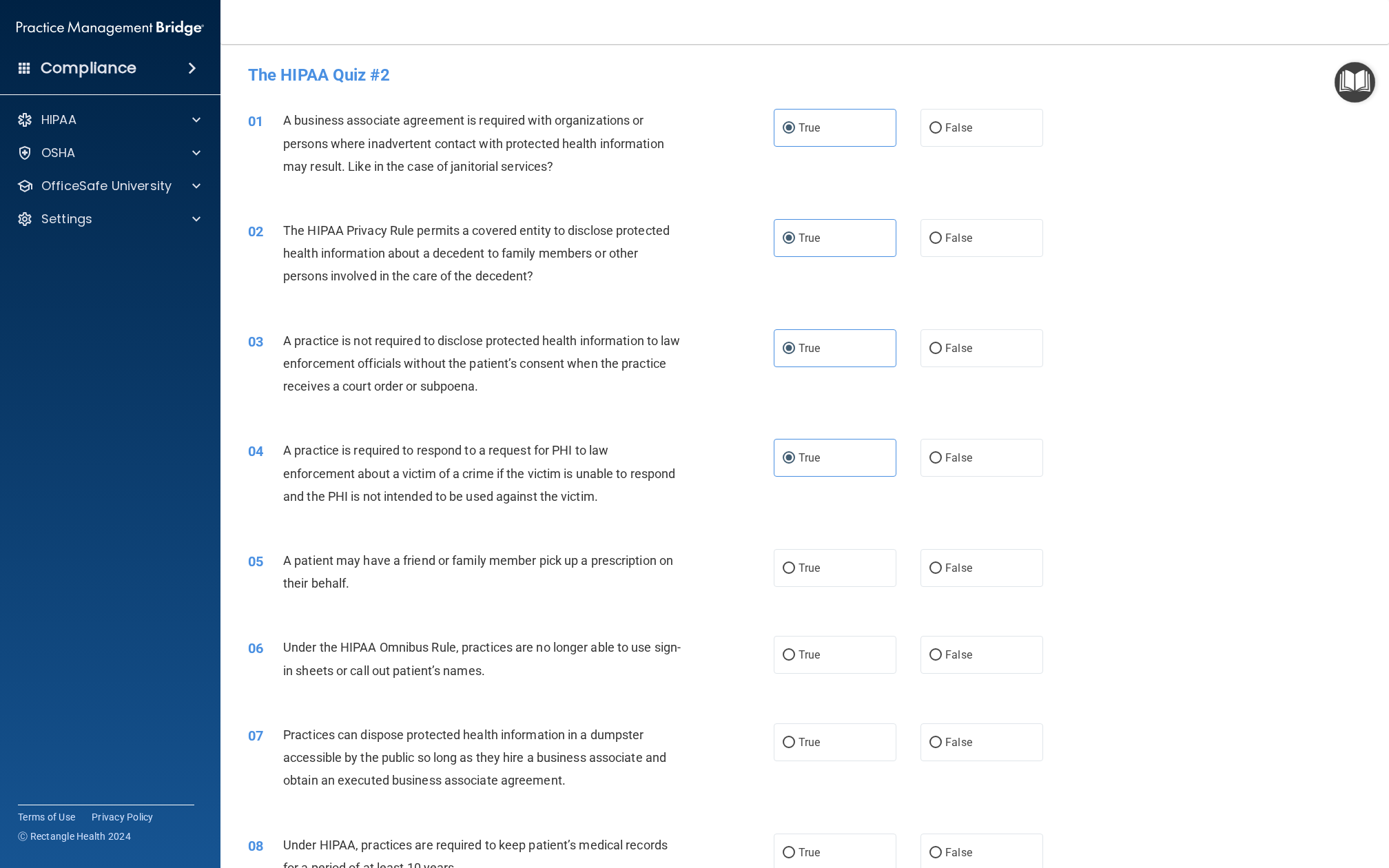
click at [846, 536] on div "05 A patient may have a friend or family member pick up a prescription on their…" at bounding box center [805, 575] width 1134 height 87
click at [846, 553] on label "True" at bounding box center [836, 568] width 123 height 38
click at [795, 564] on input "True" at bounding box center [789, 569] width 12 height 11
click at [856, 650] on label "True" at bounding box center [836, 654] width 123 height 38
click at [795, 650] on input "True" at bounding box center [789, 655] width 12 height 11
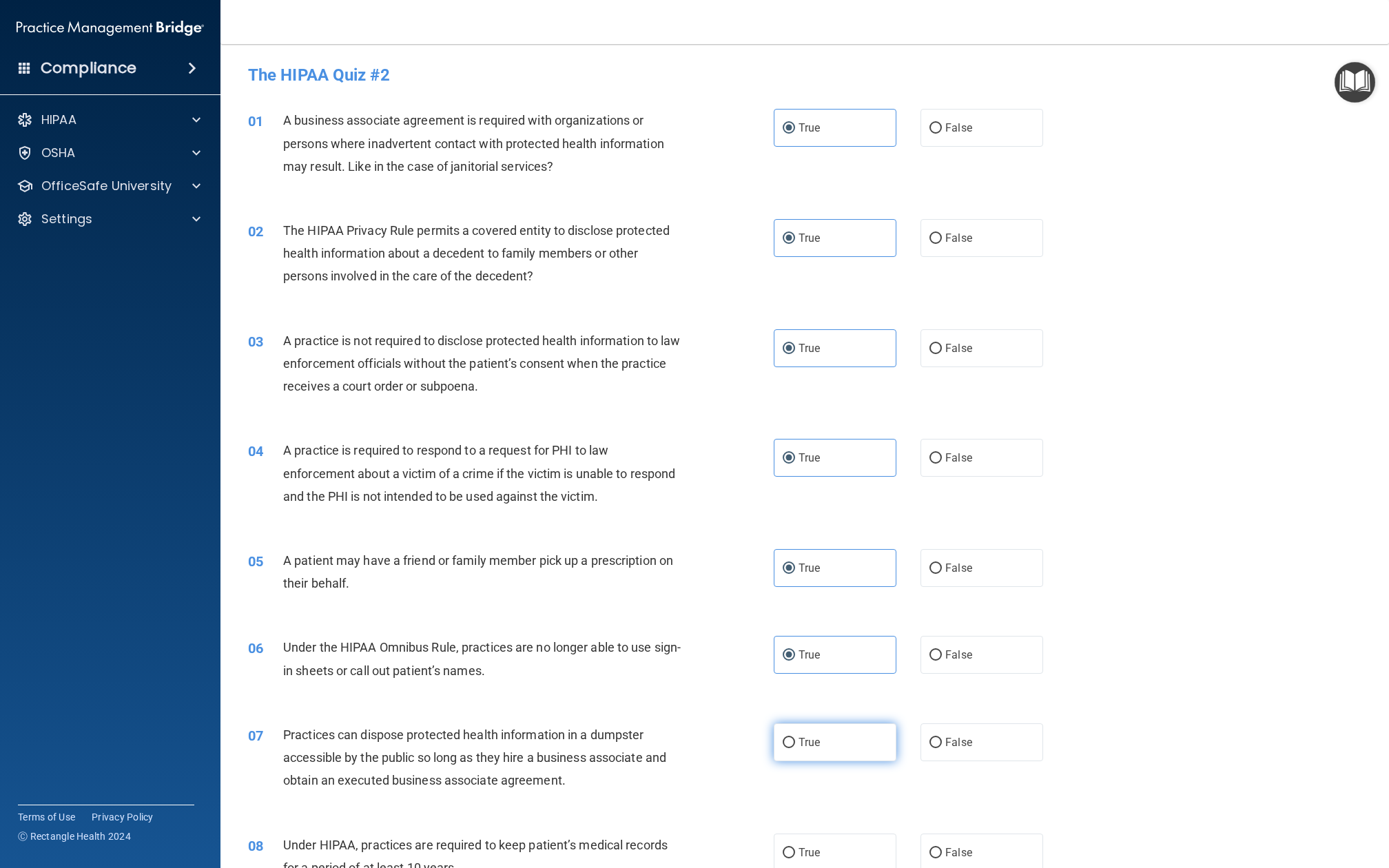
click at [856, 650] on label "True" at bounding box center [836, 742] width 123 height 38
click at [795, 650] on input "True" at bounding box center [789, 743] width 12 height 11
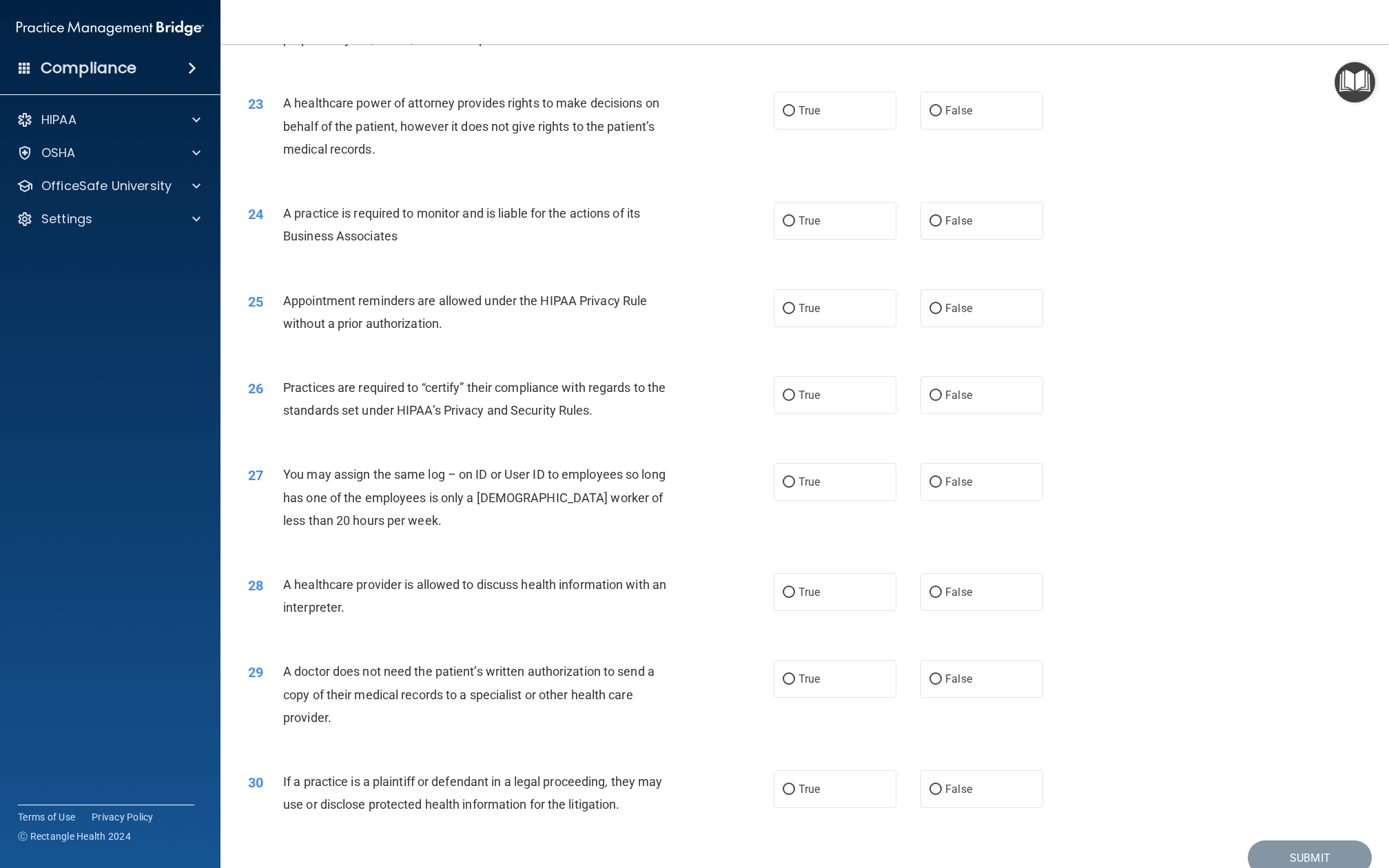
click at [821, 650] on div "30 If a practice is a plaintiff or defendant in a legal proceeding, they may us…" at bounding box center [805, 796] width 1134 height 87
click at [822, 650] on label "True" at bounding box center [836, 790] width 123 height 38
click at [795, 650] on input "True" at bounding box center [789, 790] width 12 height 11
click at [830, 644] on div "29 A doctor does not need the patient’s written authorization to send a copy of…" at bounding box center [805, 699] width 1134 height 110
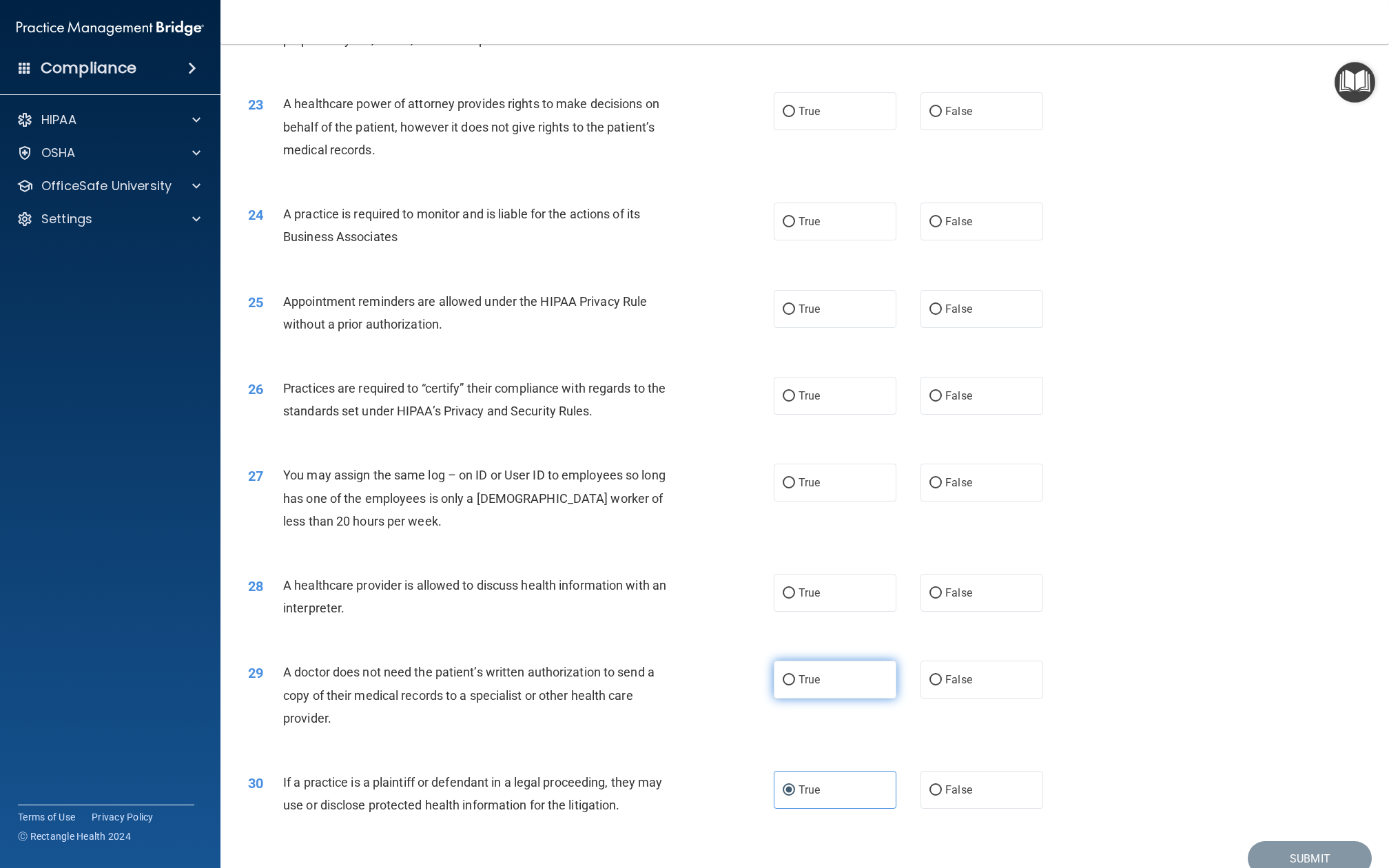
click at [830, 650] on label "True" at bounding box center [836, 680] width 123 height 38
click at [795, 650] on input "True" at bounding box center [789, 680] width 12 height 11
click at [830, 574] on label "True" at bounding box center [836, 593] width 123 height 38
click at [795, 588] on input "True" at bounding box center [789, 593] width 12 height 11
click at [830, 464] on label "True" at bounding box center [836, 482] width 123 height 38
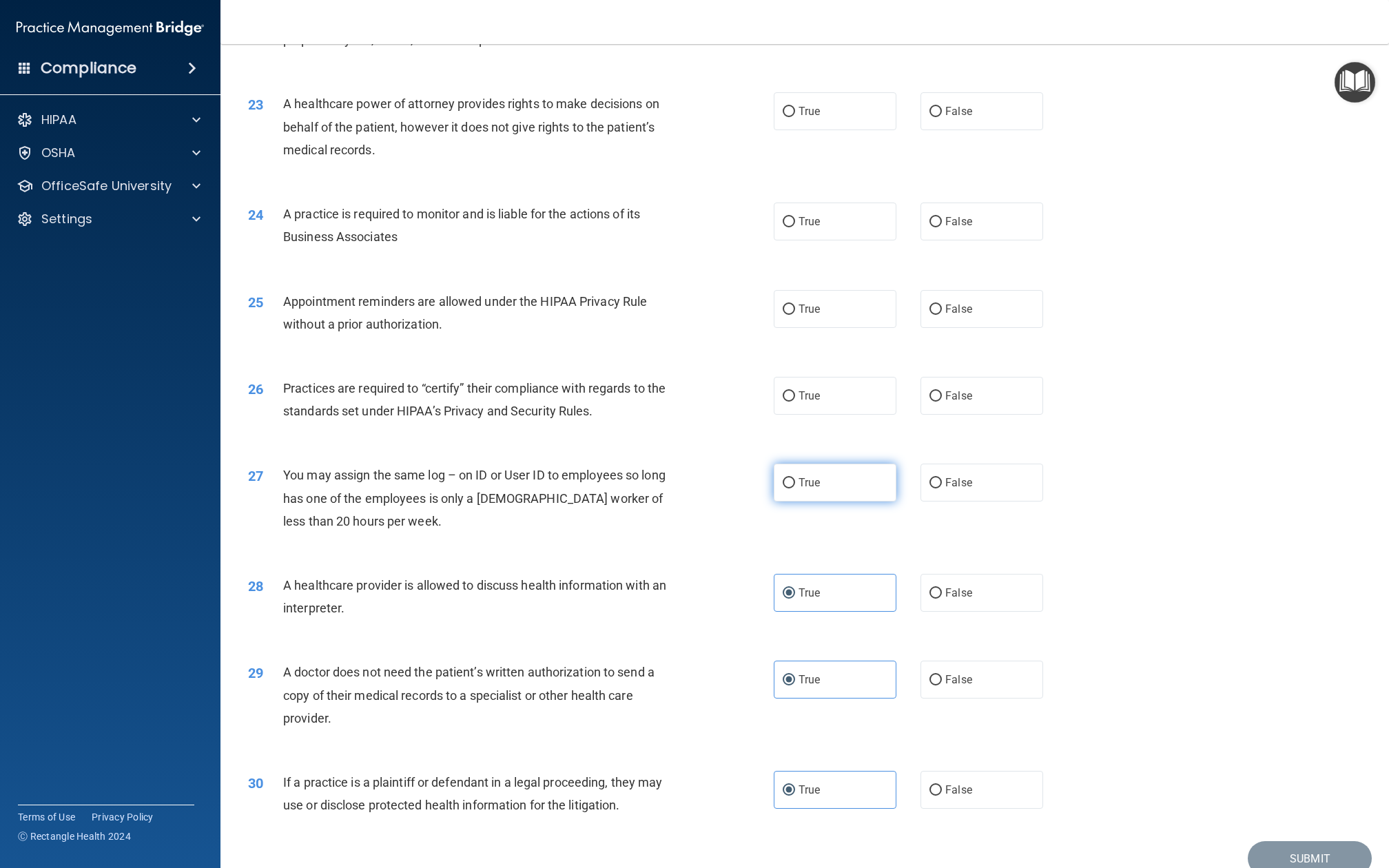
click at [795, 478] on input "True" at bounding box center [789, 483] width 12 height 11
click at [830, 377] on label "True" at bounding box center [836, 396] width 123 height 38
click at [795, 392] on input "True" at bounding box center [789, 396] width 12 height 11
click at [830, 290] on label "True" at bounding box center [836, 309] width 123 height 38
click at [795, 305] on input "True" at bounding box center [789, 310] width 12 height 11
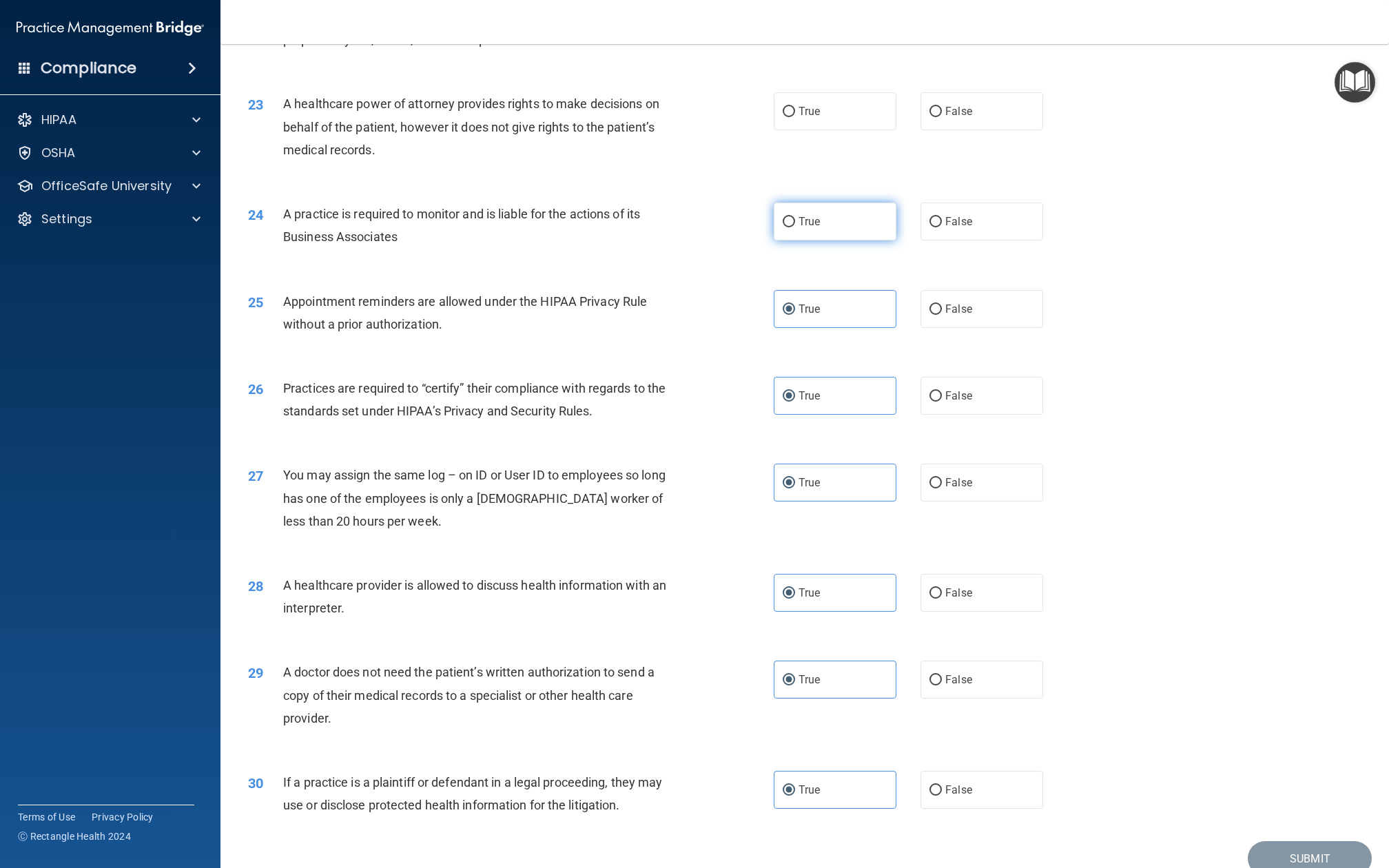
click at [828, 202] on label "True" at bounding box center [836, 221] width 123 height 38
click at [795, 217] on input "True" at bounding box center [789, 222] width 12 height 11
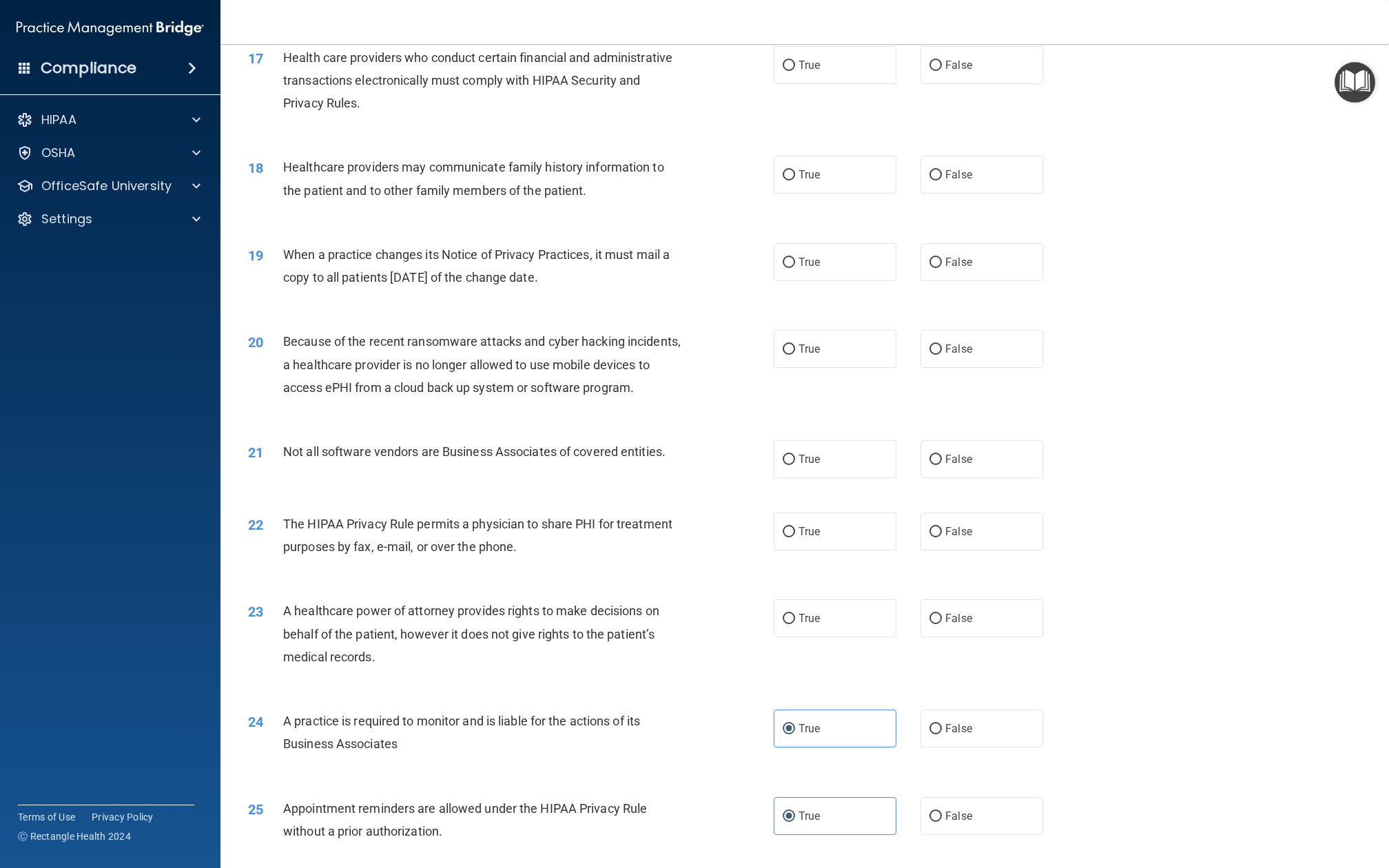
scroll to position [1707, 0]
click at [823, 584] on div "23 A healthcare power of attorney provides rights to make decisions on behalf o…" at bounding box center [805, 639] width 1134 height 110
click at [823, 602] on label "True" at bounding box center [836, 620] width 123 height 38
click at [795, 616] on input "True" at bounding box center [789, 621] width 12 height 11
click at [824, 514] on label "True" at bounding box center [836, 533] width 123 height 38
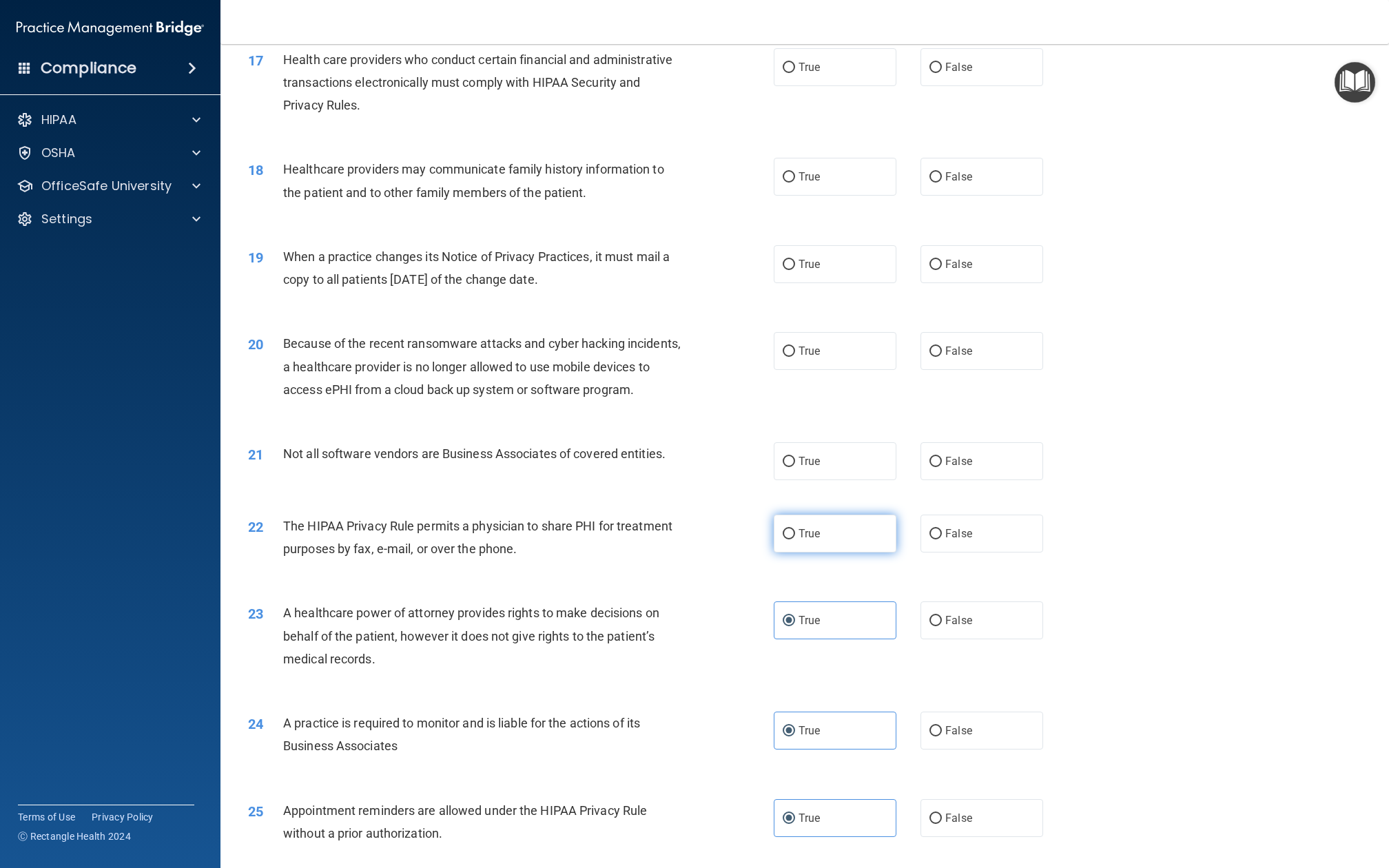
click at [795, 529] on input "True" at bounding box center [789, 534] width 12 height 11
click at [824, 438] on div "21 Not all software vendors are Business Associates of covered entities. True F…" at bounding box center [805, 461] width 1134 height 72
click at [824, 442] on label "True" at bounding box center [836, 461] width 123 height 38
click at [795, 457] on input "True" at bounding box center [789, 462] width 12 height 11
click at [830, 332] on label "True" at bounding box center [836, 351] width 123 height 38
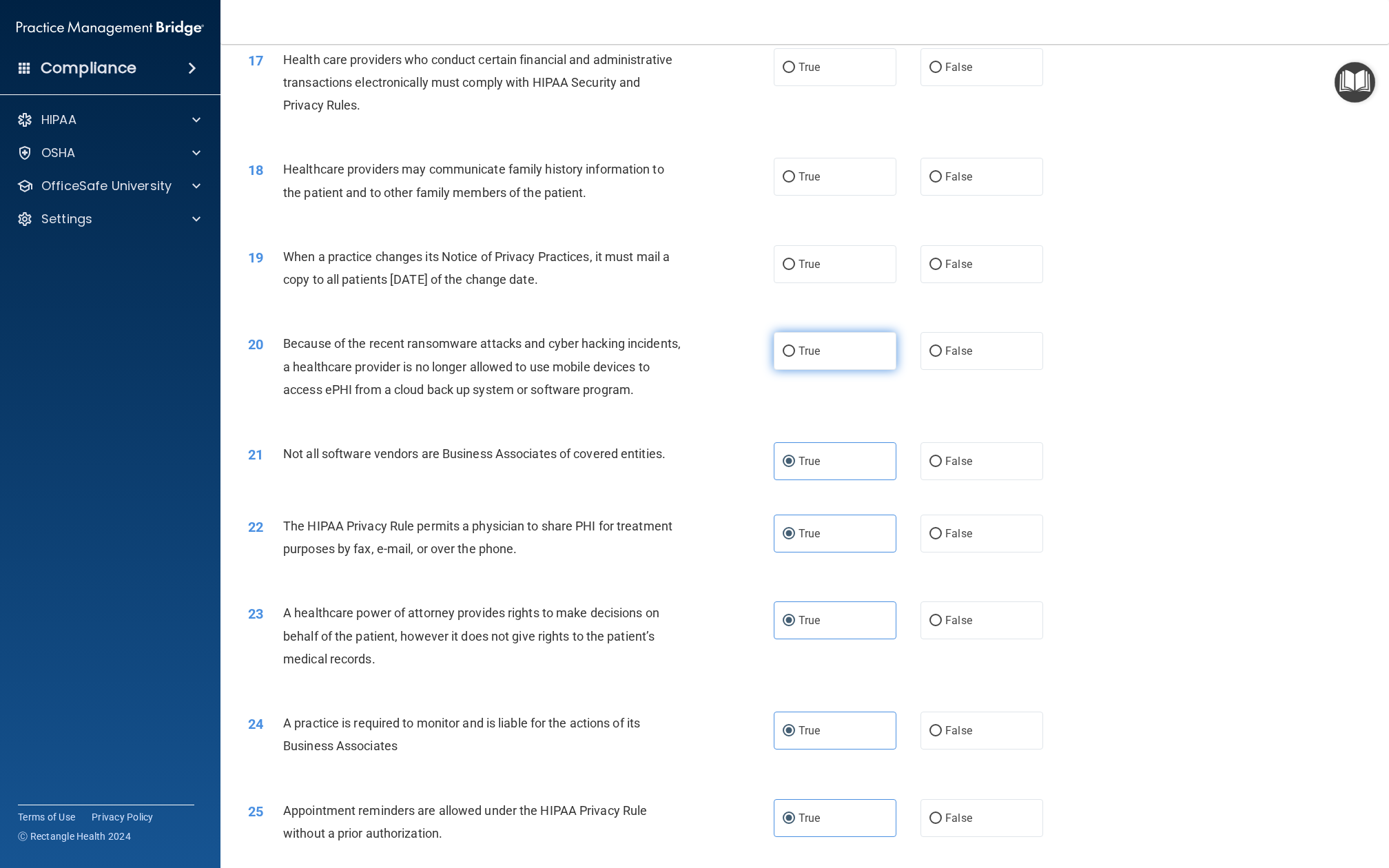
click at [795, 346] on input "True" at bounding box center [789, 351] width 12 height 11
click at [830, 246] on div "19 When a practice changes its Notice of Privacy Practices, it must mail a copy…" at bounding box center [805, 271] width 1134 height 87
click at [830, 245] on label "True" at bounding box center [836, 264] width 123 height 38
click at [795, 260] on input "True" at bounding box center [789, 265] width 12 height 11
click at [830, 164] on div "18 Healthcare providers may communicate family history information to the patie…" at bounding box center [805, 184] width 1134 height 87
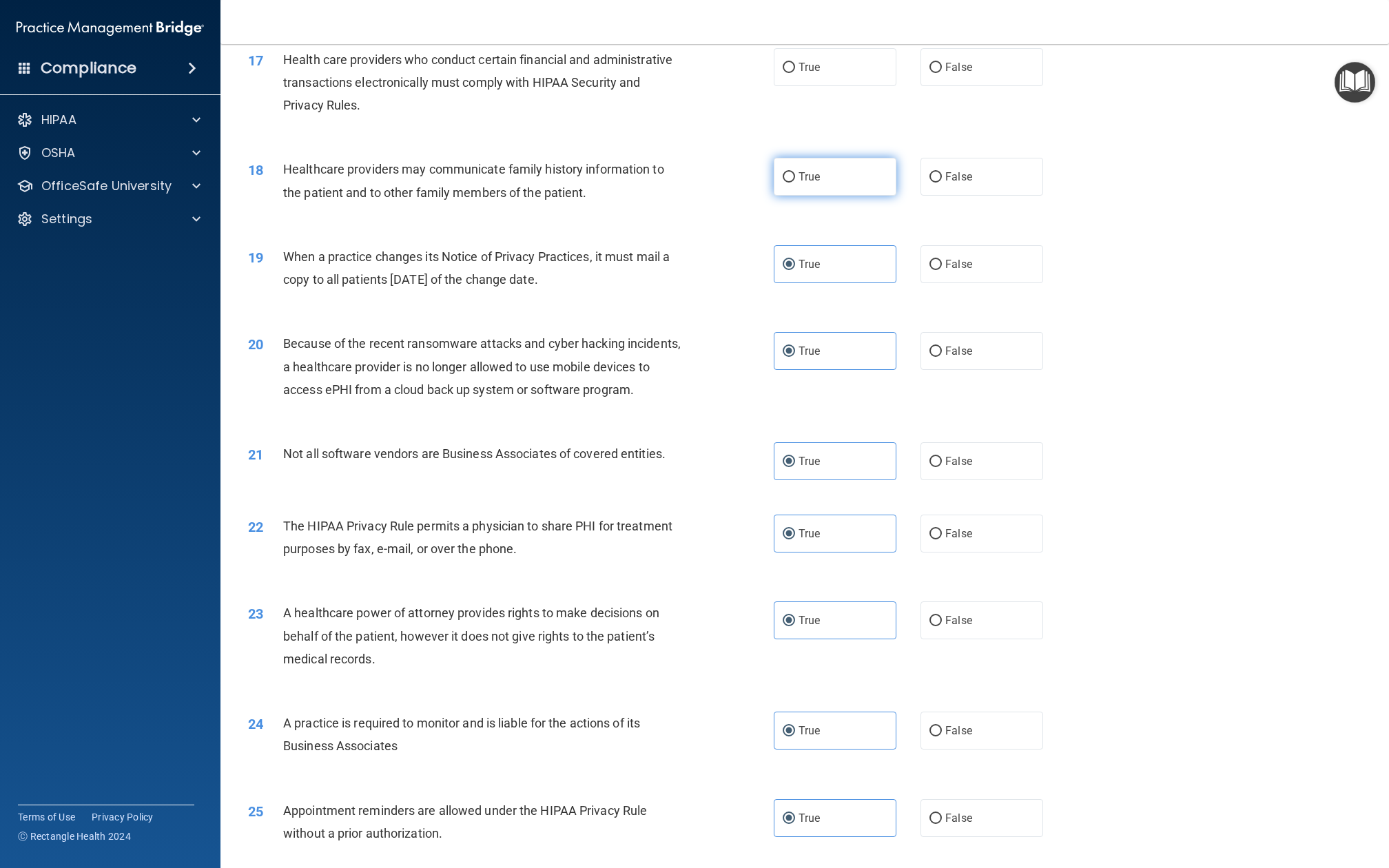
click at [830, 158] on label "True" at bounding box center [836, 176] width 123 height 38
click at [795, 172] on input "True" at bounding box center [789, 177] width 12 height 11
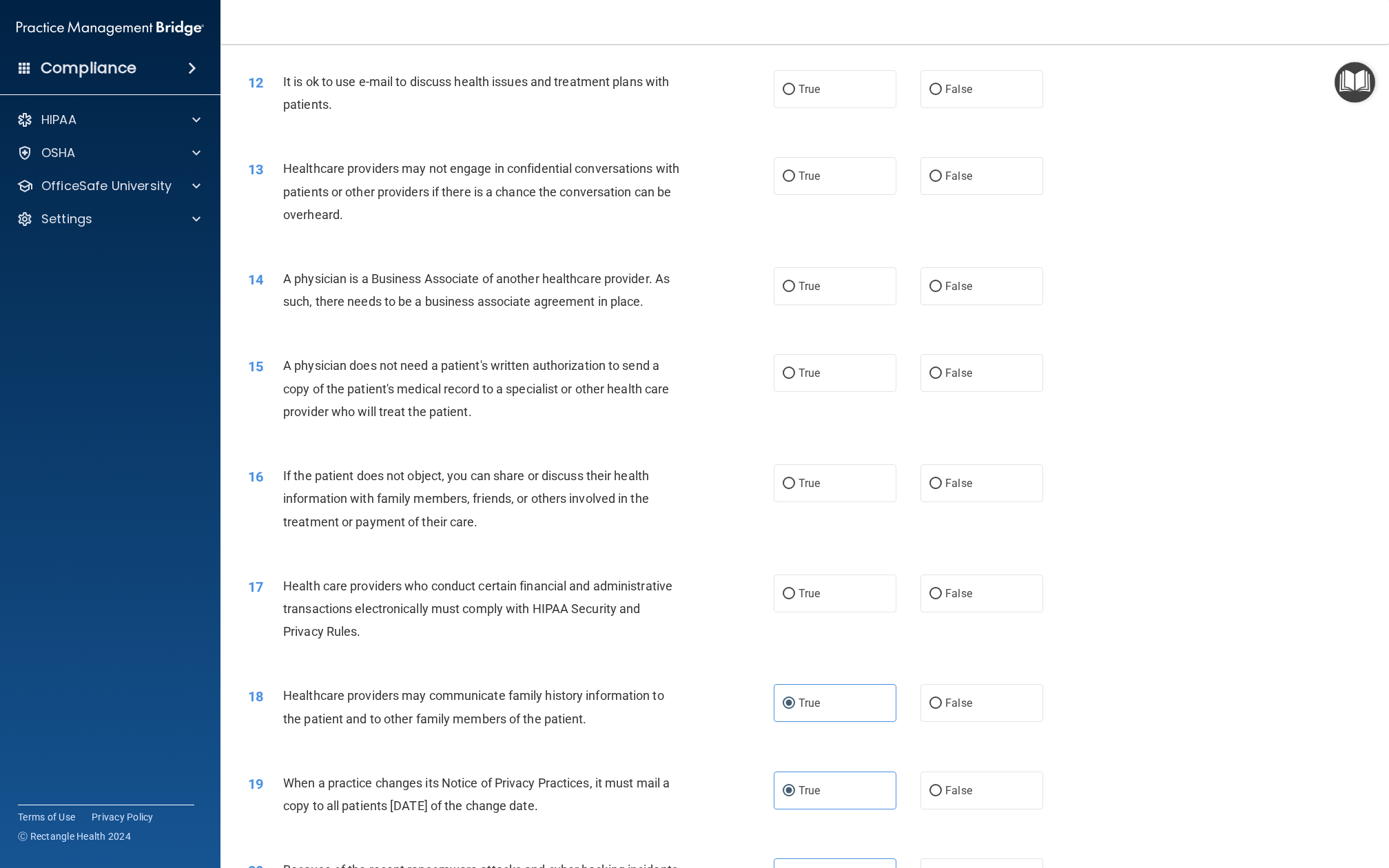
scroll to position [1156, 0]
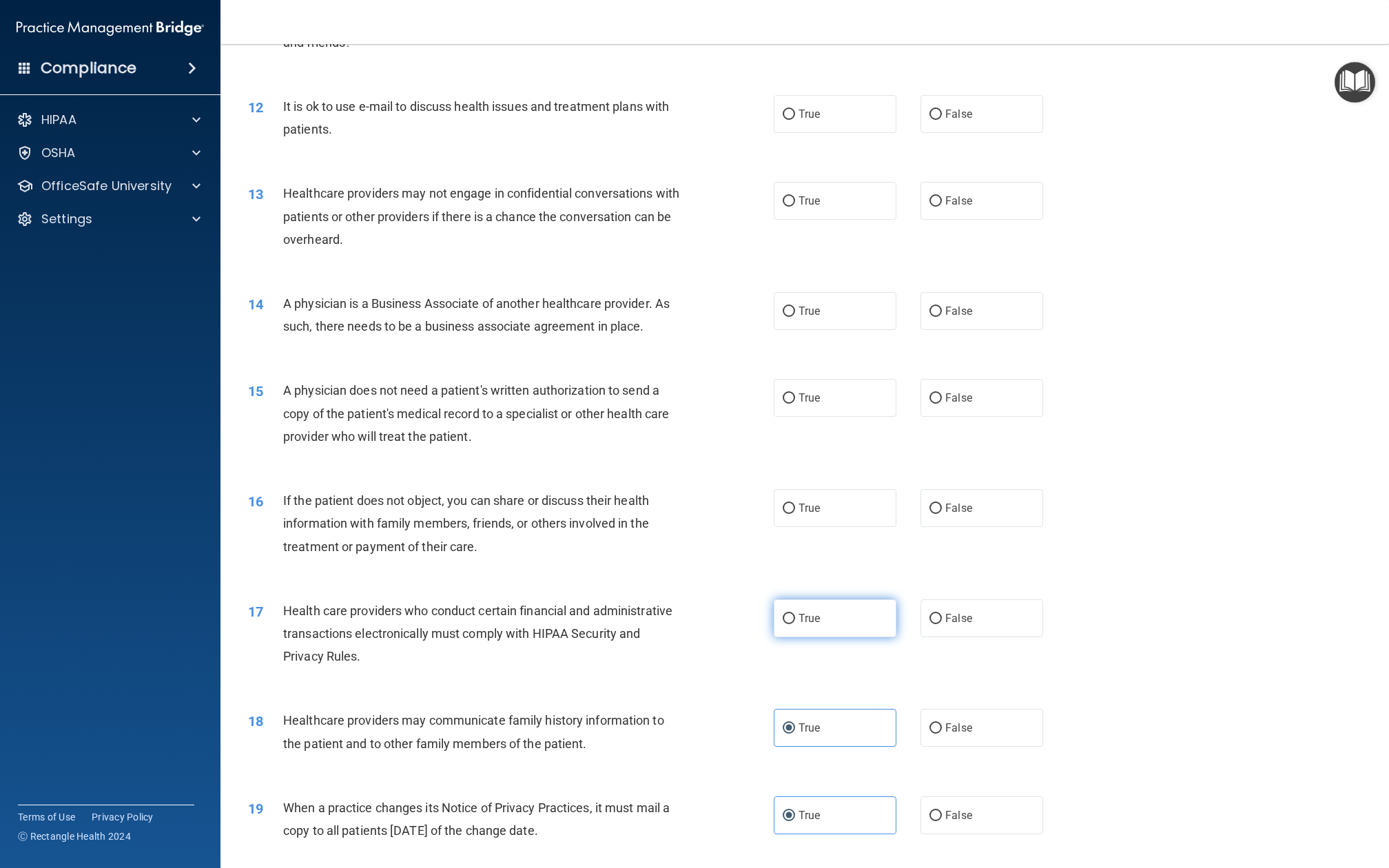
click at [836, 599] on label "True" at bounding box center [836, 618] width 123 height 38
click at [795, 614] on input "True" at bounding box center [789, 619] width 12 height 11
click at [836, 472] on div "16 If the patient does not object, you can share or discuss their health inform…" at bounding box center [805, 527] width 1134 height 110
click at [836, 489] on label "True" at bounding box center [836, 508] width 123 height 38
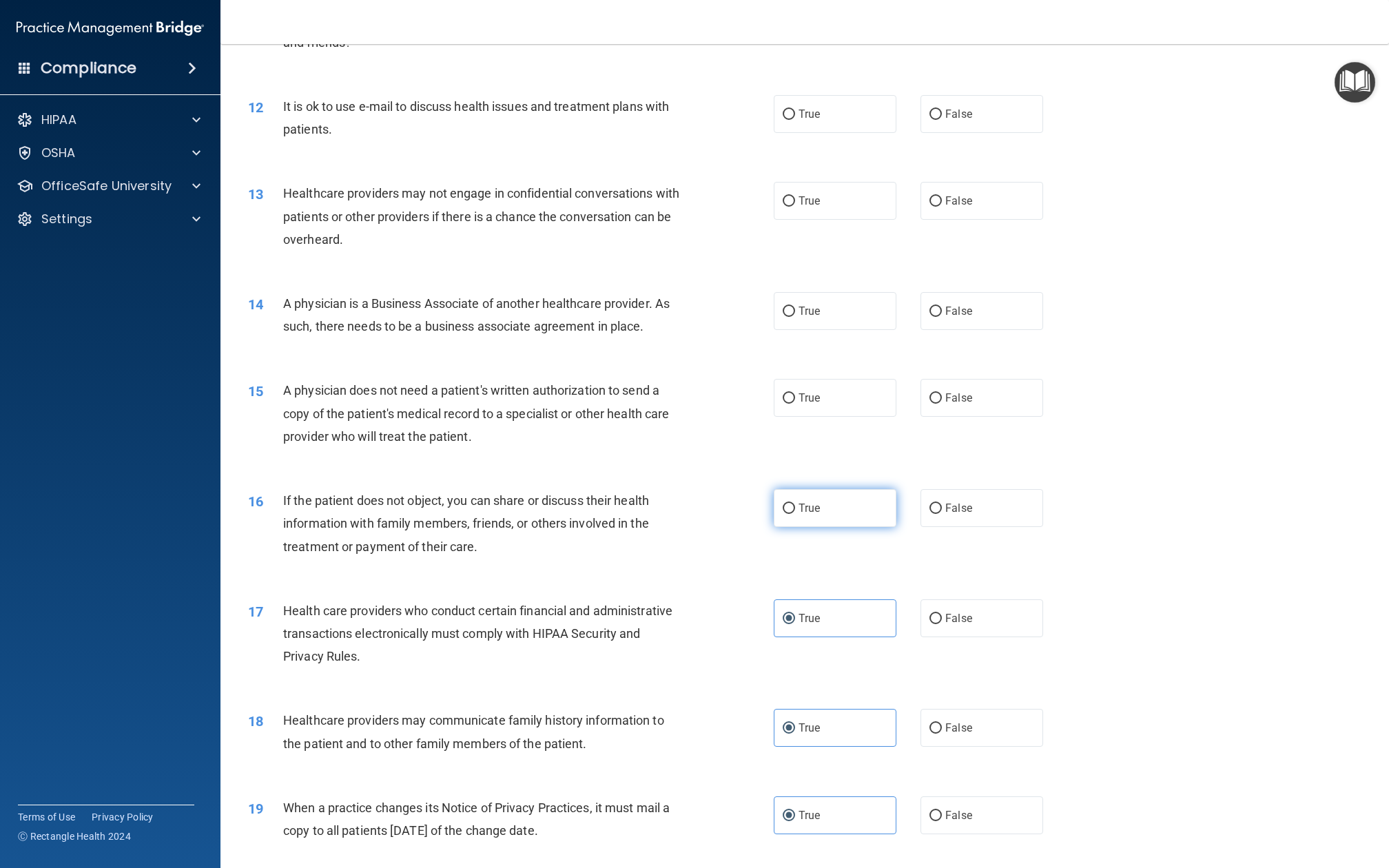
click at [795, 504] on input "True" at bounding box center [789, 509] width 12 height 11
click at [836, 379] on label "True" at bounding box center [836, 398] width 123 height 38
click at [795, 393] on input "True" at bounding box center [789, 398] width 12 height 11
click at [834, 292] on label "True" at bounding box center [836, 311] width 123 height 38
click at [795, 307] on input "True" at bounding box center [789, 311] width 12 height 11
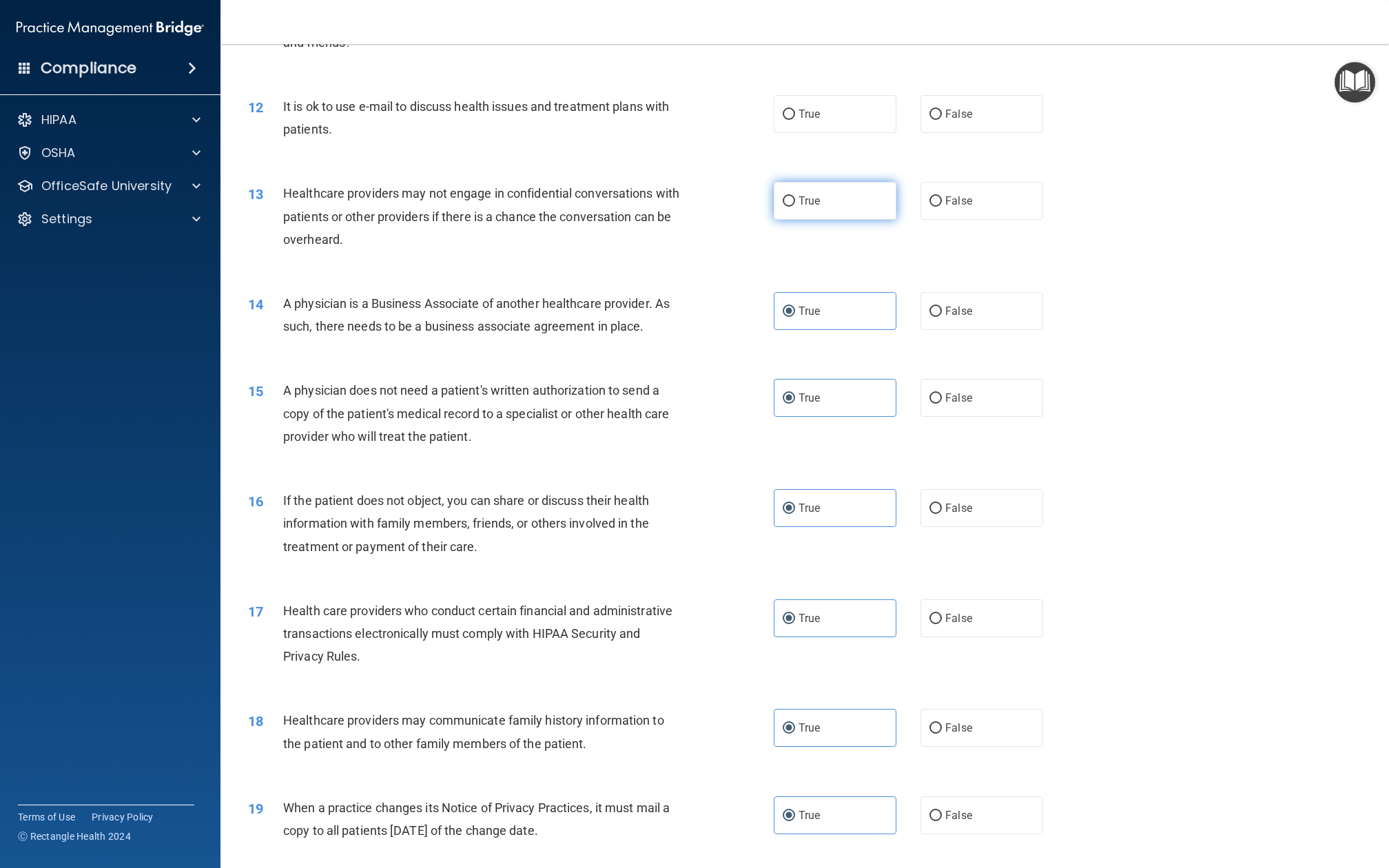
click at [834, 182] on label "True" at bounding box center [836, 201] width 123 height 38
click at [795, 197] on input "True" at bounding box center [789, 201] width 12 height 11
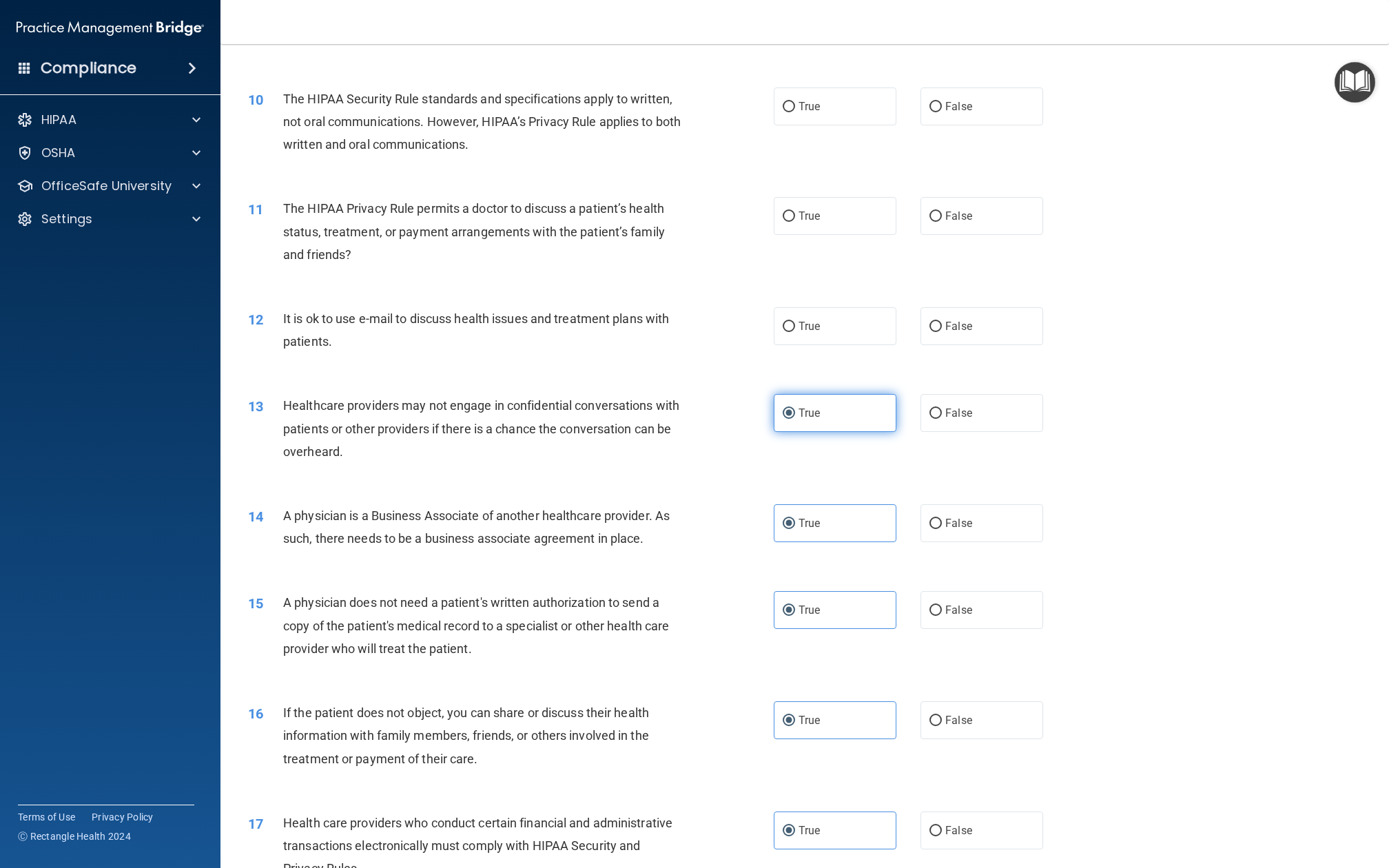
scroll to position [912, 0]
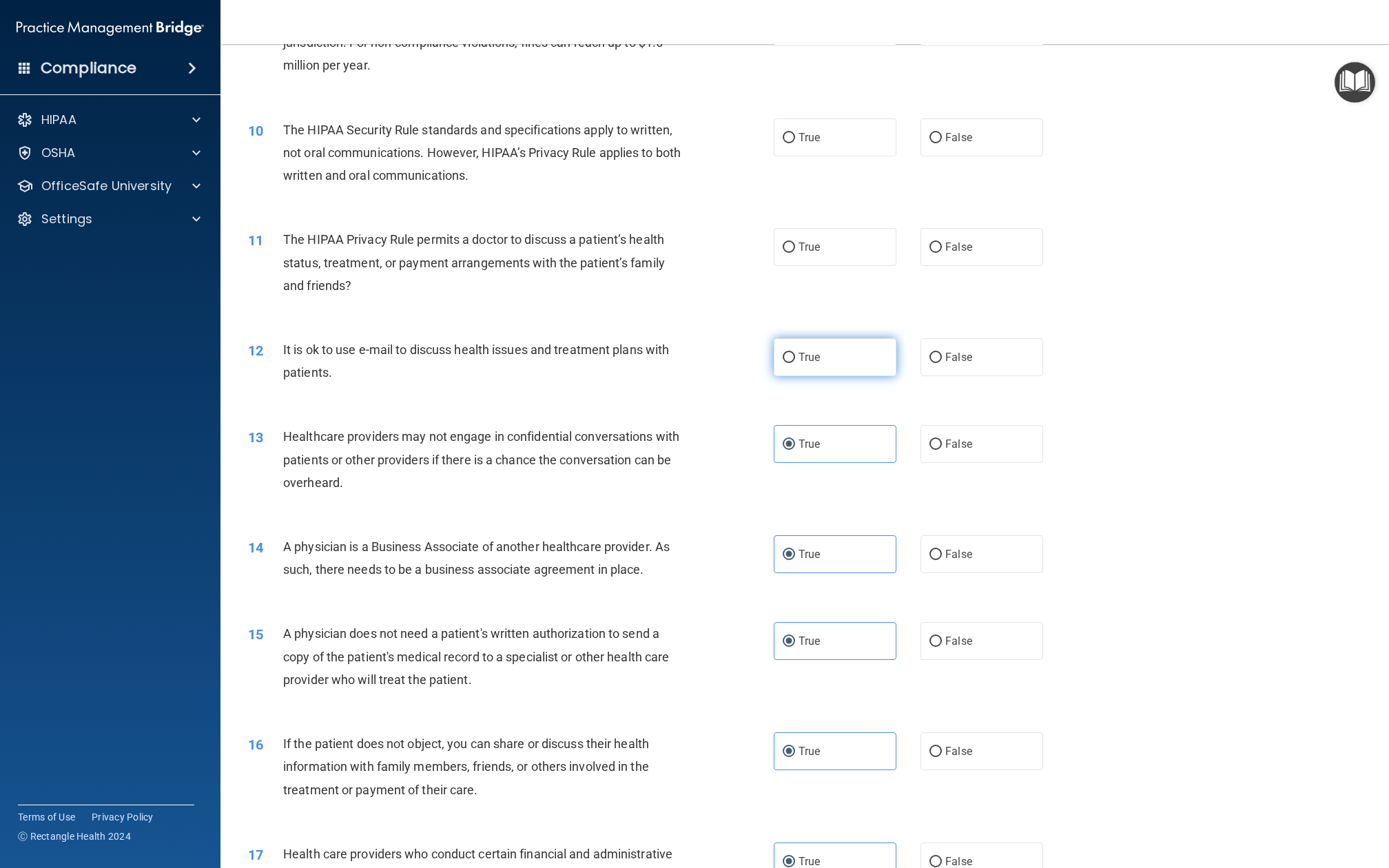
click at [852, 338] on label "True" at bounding box center [836, 357] width 123 height 38
click at [795, 353] on input "True" at bounding box center [789, 358] width 12 height 11
click at [852, 228] on label "True" at bounding box center [836, 247] width 123 height 38
click at [795, 243] on input "True" at bounding box center [789, 248] width 12 height 11
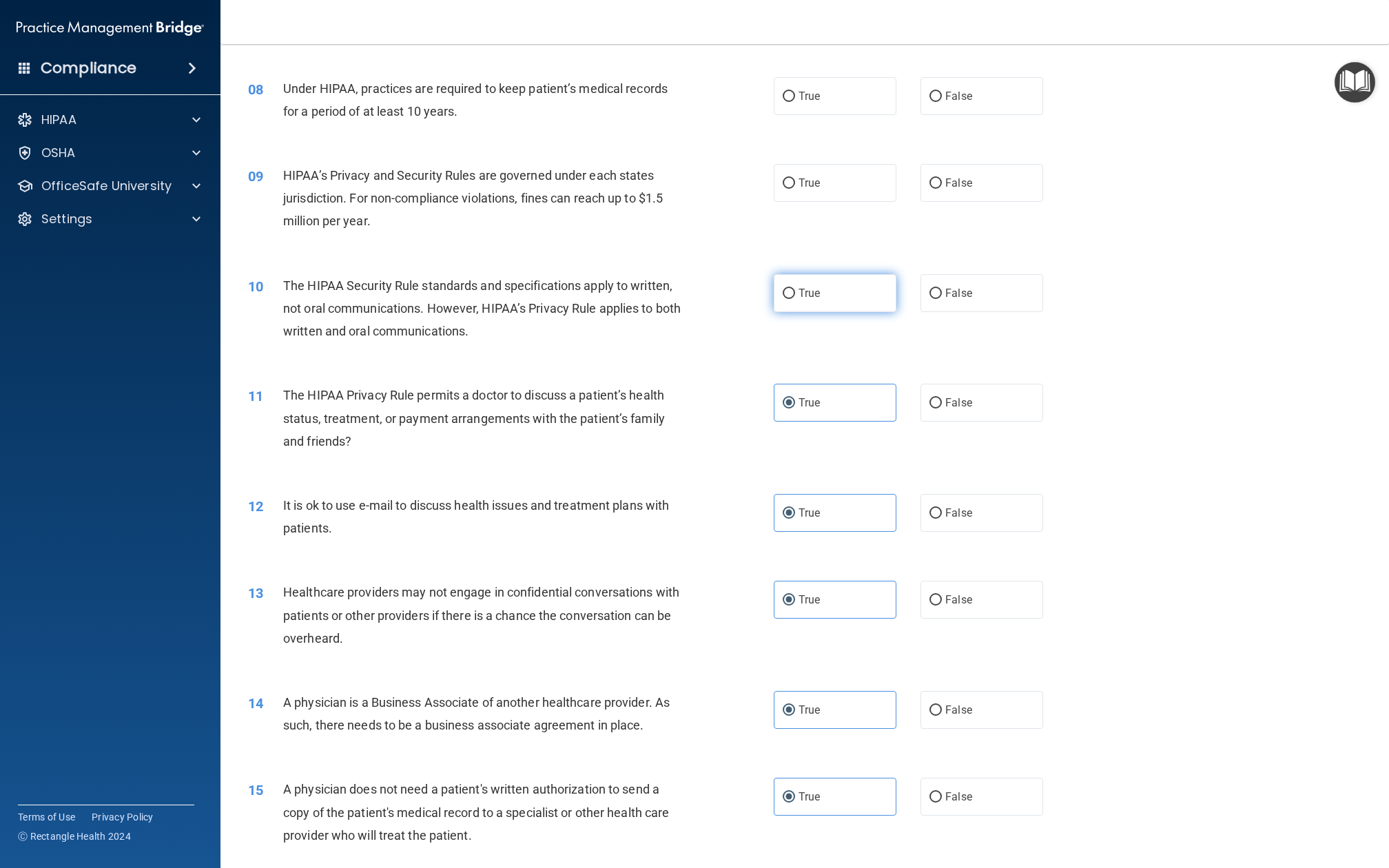
click at [853, 274] on label "True" at bounding box center [836, 293] width 123 height 38
click at [795, 289] on input "True" at bounding box center [789, 294] width 12 height 11
click at [853, 170] on label "True" at bounding box center [836, 183] width 123 height 38
click at [795, 179] on input "True" at bounding box center [789, 184] width 12 height 11
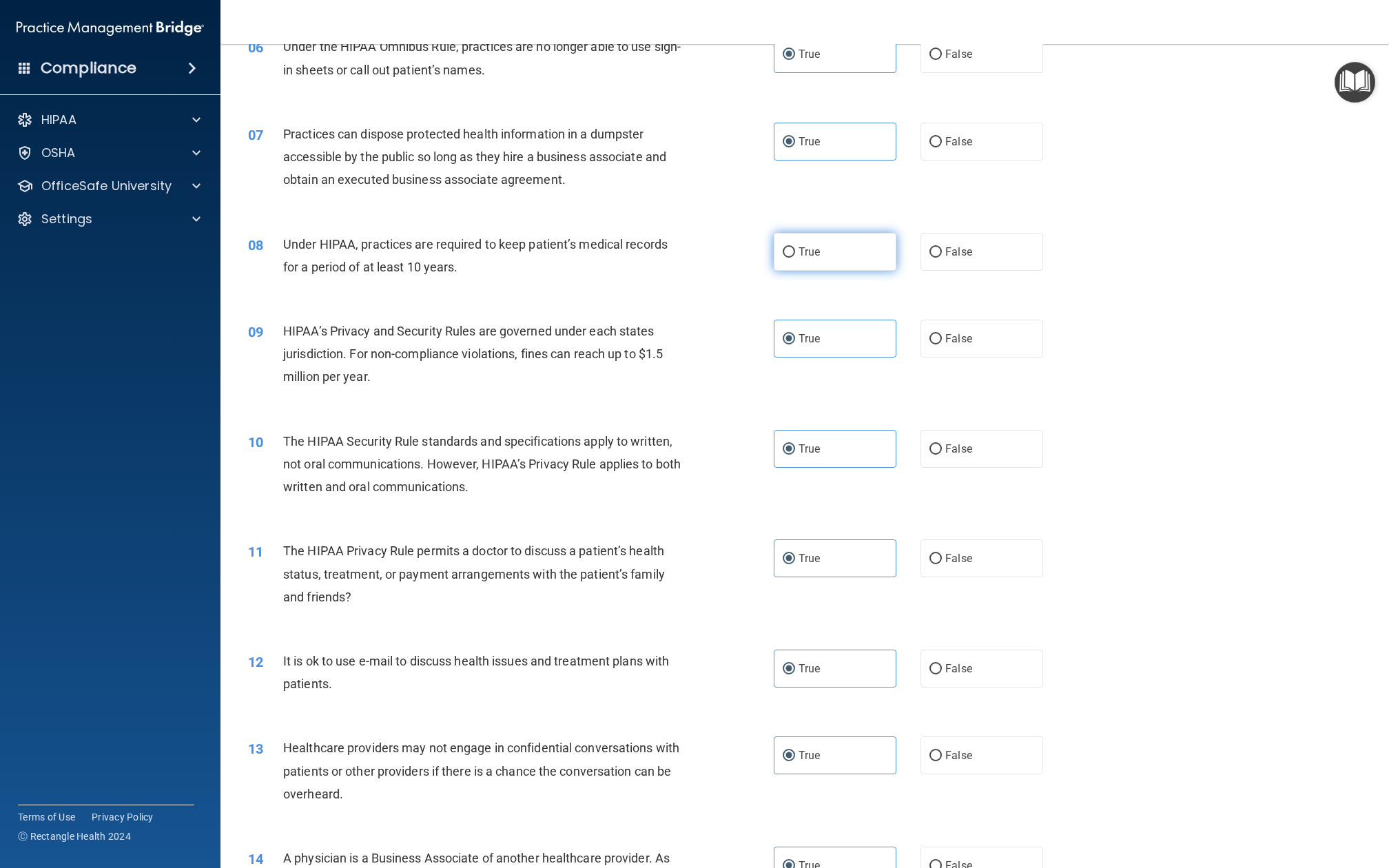
click at [853, 235] on label "True" at bounding box center [836, 252] width 123 height 38
click at [795, 248] on input "True" at bounding box center [789, 252] width 12 height 11
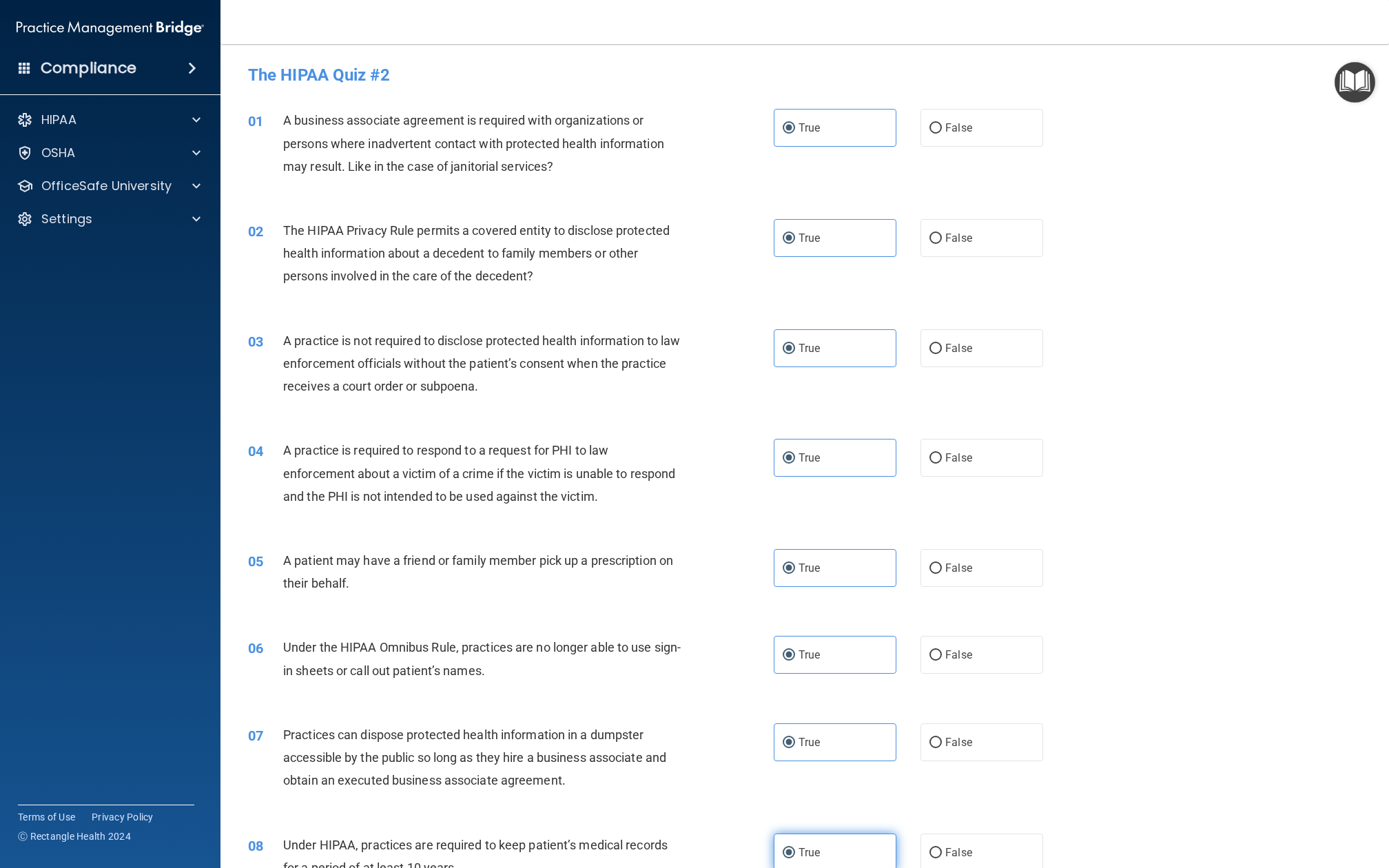
scroll to position [0, 0]
click at [927, 117] on label "False" at bounding box center [982, 128] width 123 height 38
click at [930, 123] on input "False" at bounding box center [935, 128] width 12 height 11
click at [938, 357] on label "False" at bounding box center [982, 348] width 123 height 38
click at [938, 354] on input "False" at bounding box center [935, 349] width 12 height 11
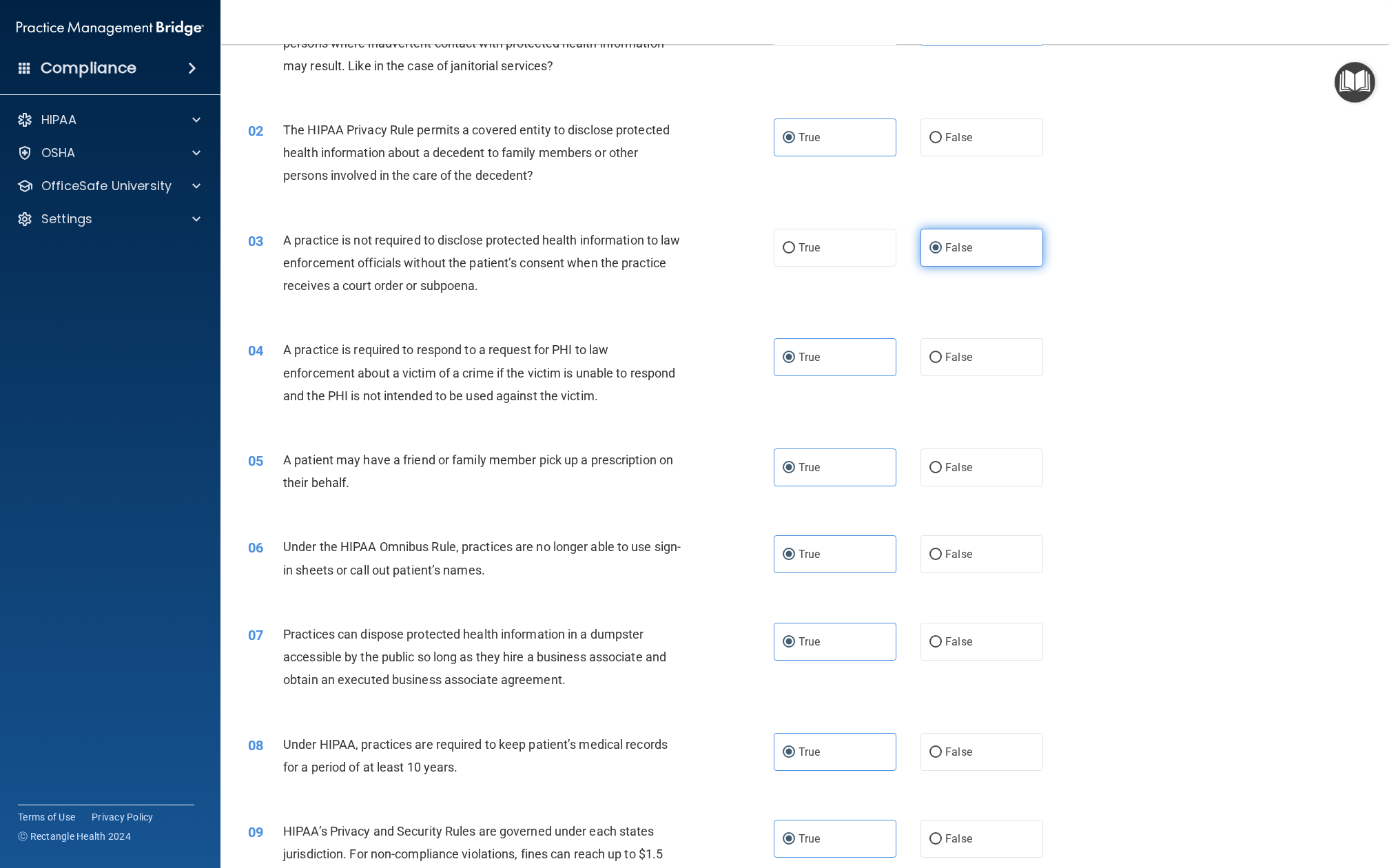
scroll to position [100, 0]
click at [946, 549] on span "False" at bounding box center [959, 556] width 27 height 13
click at [930, 551] on input "False" at bounding box center [935, 556] width 12 height 11
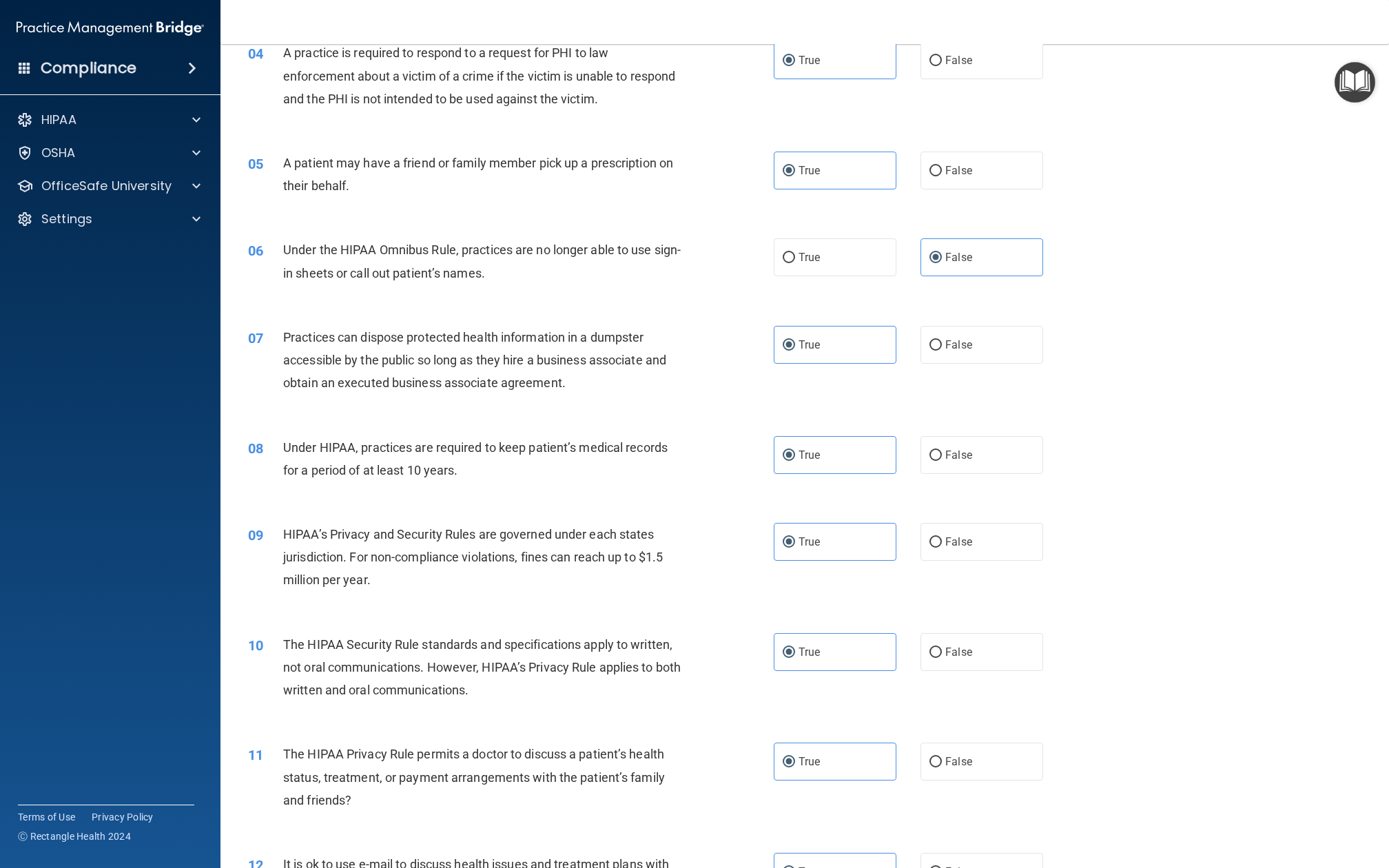
scroll to position [398, 0]
click at [930, 340] on input "False" at bounding box center [935, 345] width 12 height 11
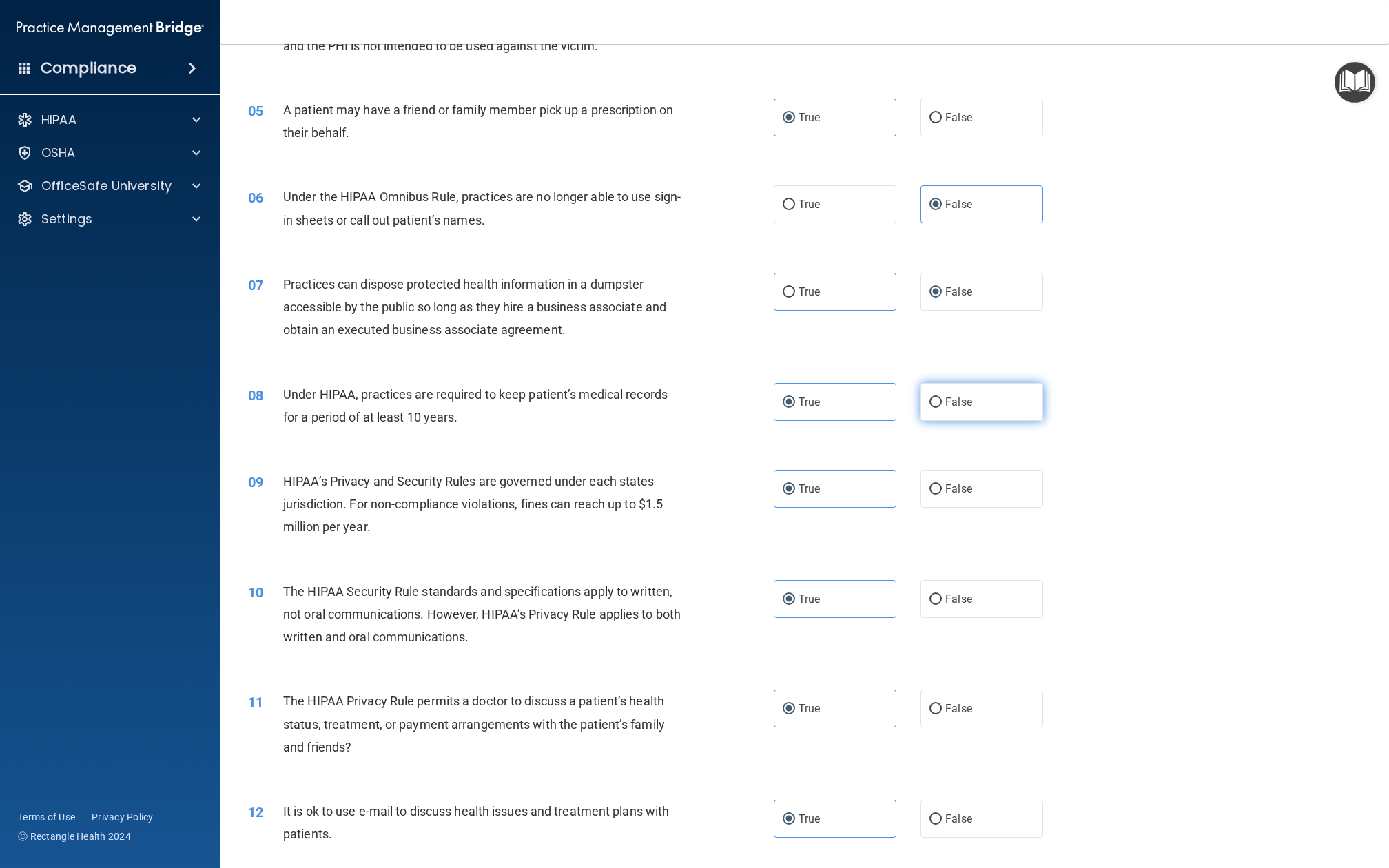
click at [946, 392] on label "False" at bounding box center [982, 402] width 123 height 38
click at [942, 398] on input "False" at bounding box center [935, 403] width 12 height 11
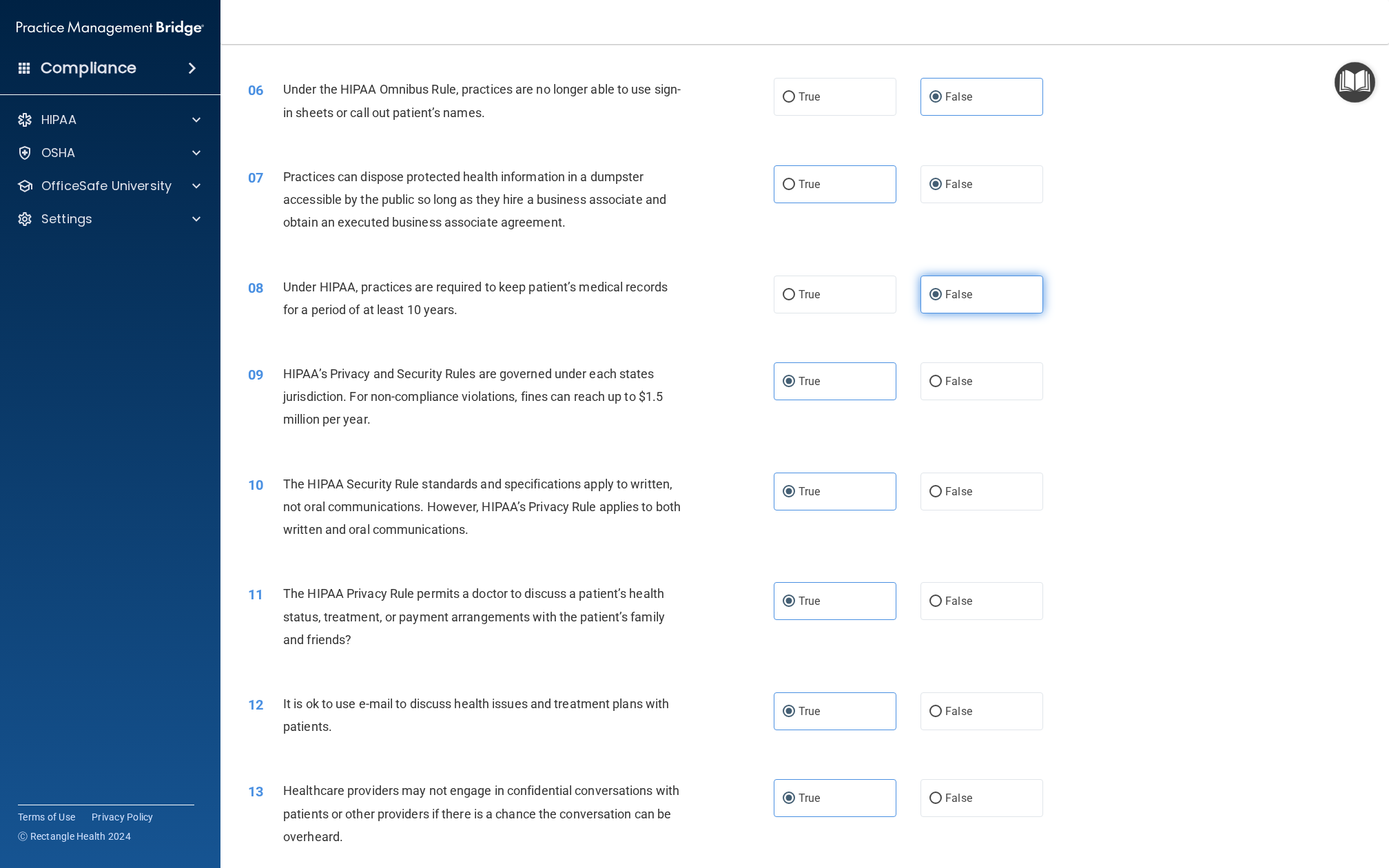
scroll to position [560, 0]
click at [946, 374] on span "False" at bounding box center [959, 380] width 27 height 13
click at [942, 375] on input "False" at bounding box center [935, 380] width 12 height 11
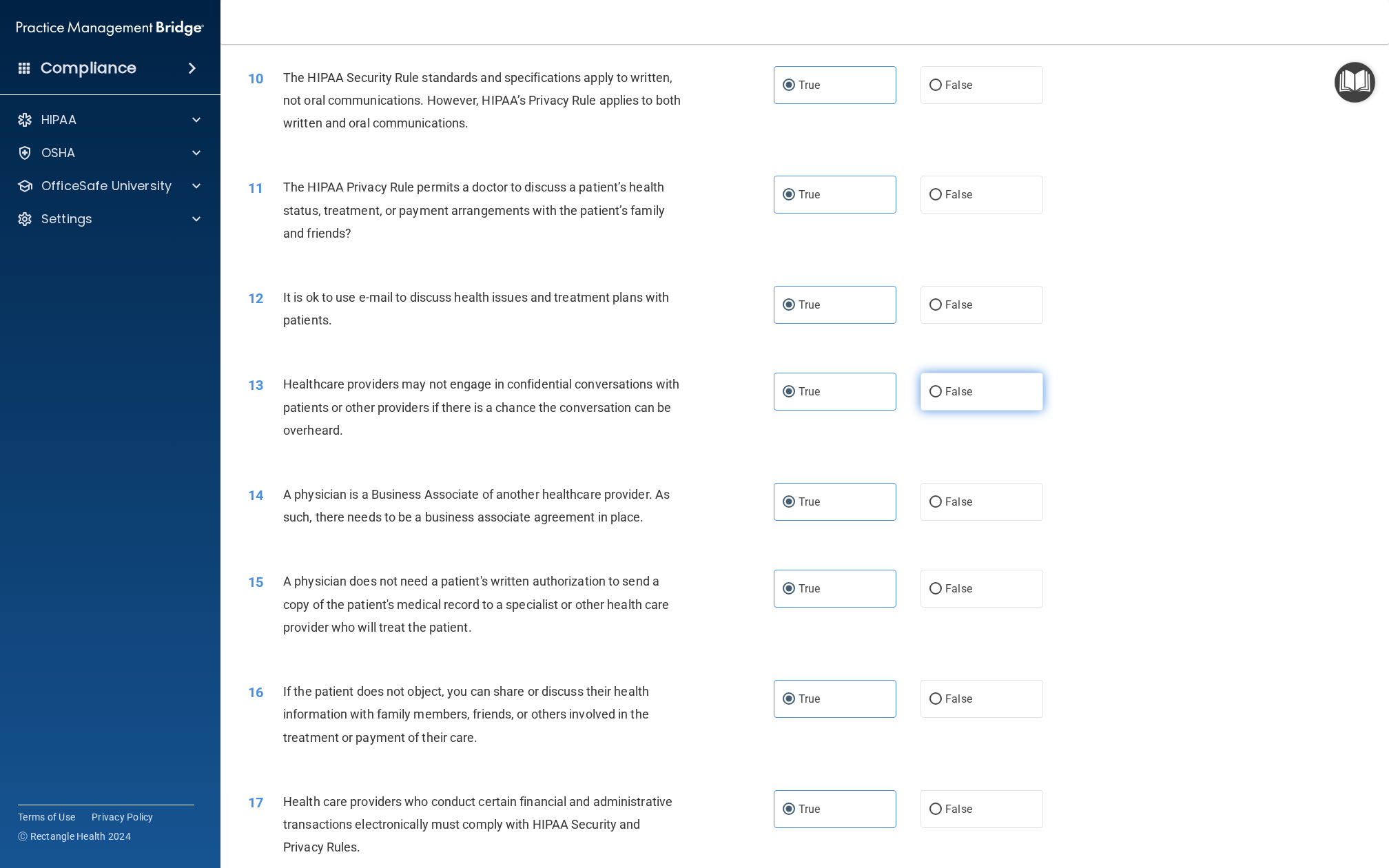
scroll to position [979, 0]
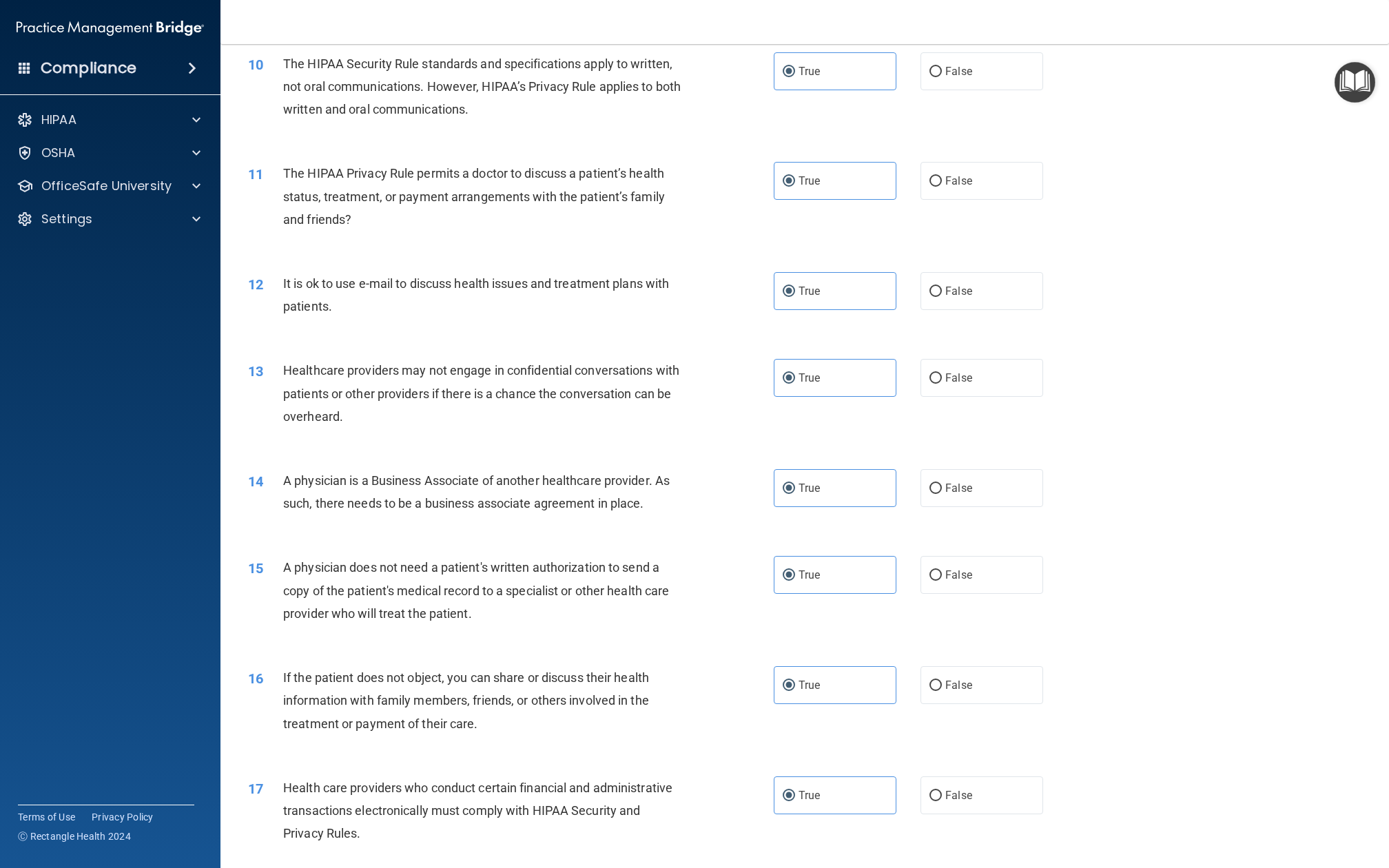
click at [963, 374] on div "13 Healthcare providers may not engage in confidential conversations with patie…" at bounding box center [805, 397] width 1134 height 110
click at [971, 359] on label "False" at bounding box center [982, 378] width 123 height 38
click at [942, 374] on input "False" at bounding box center [935, 379] width 12 height 11
click at [956, 469] on label "False" at bounding box center [982, 488] width 123 height 38
click at [942, 484] on input "False" at bounding box center [935, 489] width 12 height 11
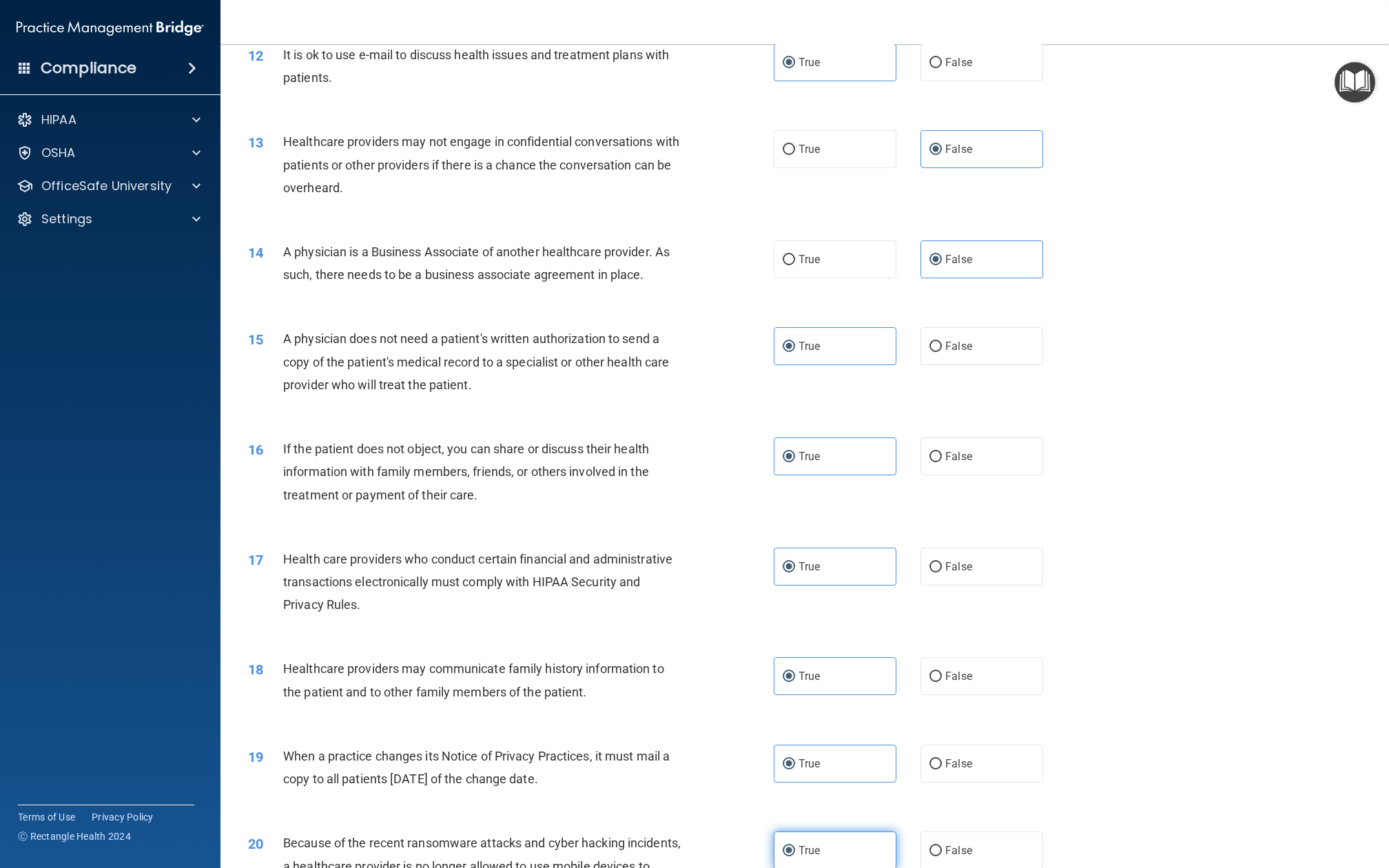
scroll to position [1281, 0]
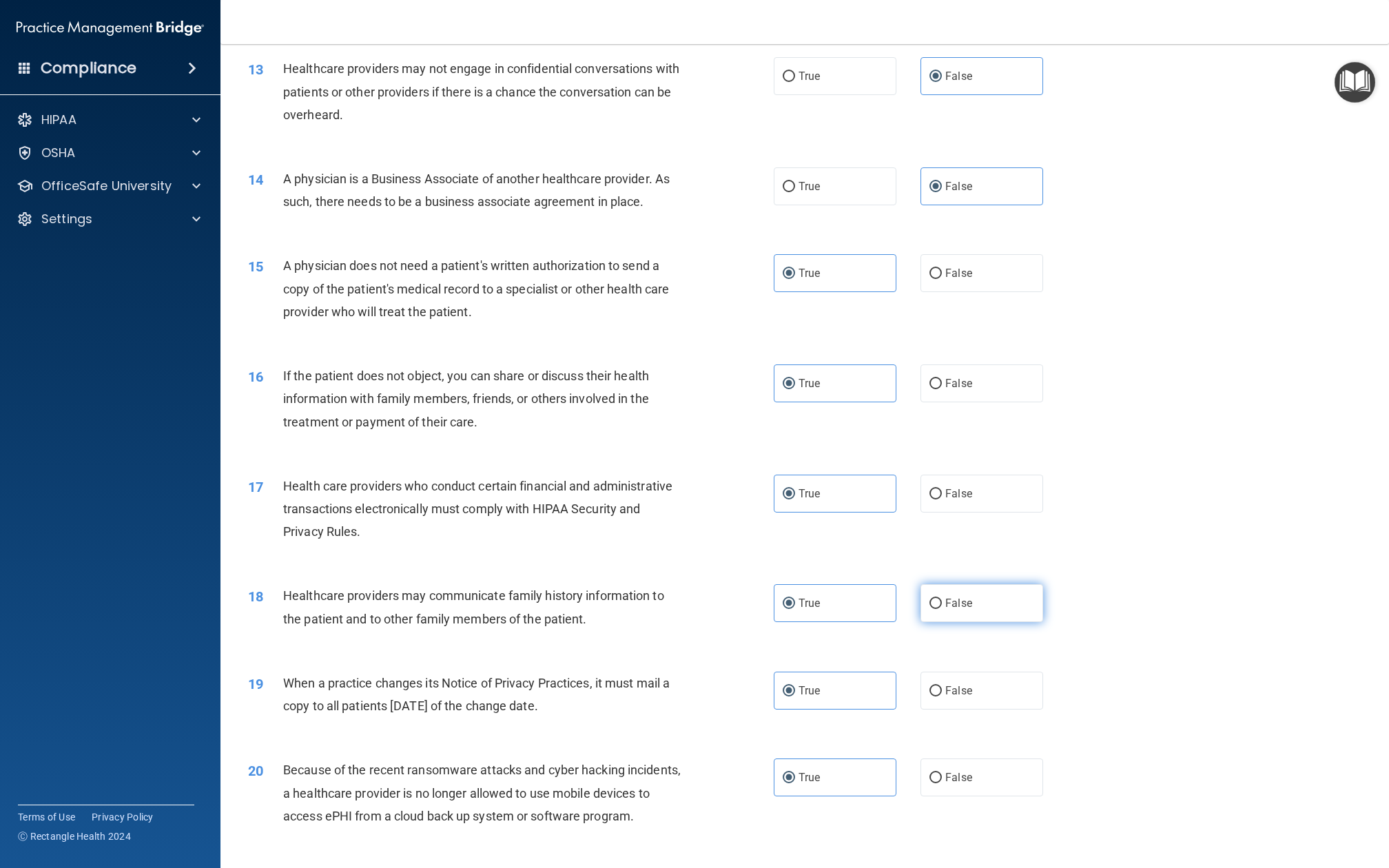
click at [977, 584] on label "False" at bounding box center [982, 603] width 123 height 38
click at [942, 599] on input "False" at bounding box center [935, 603] width 12 height 11
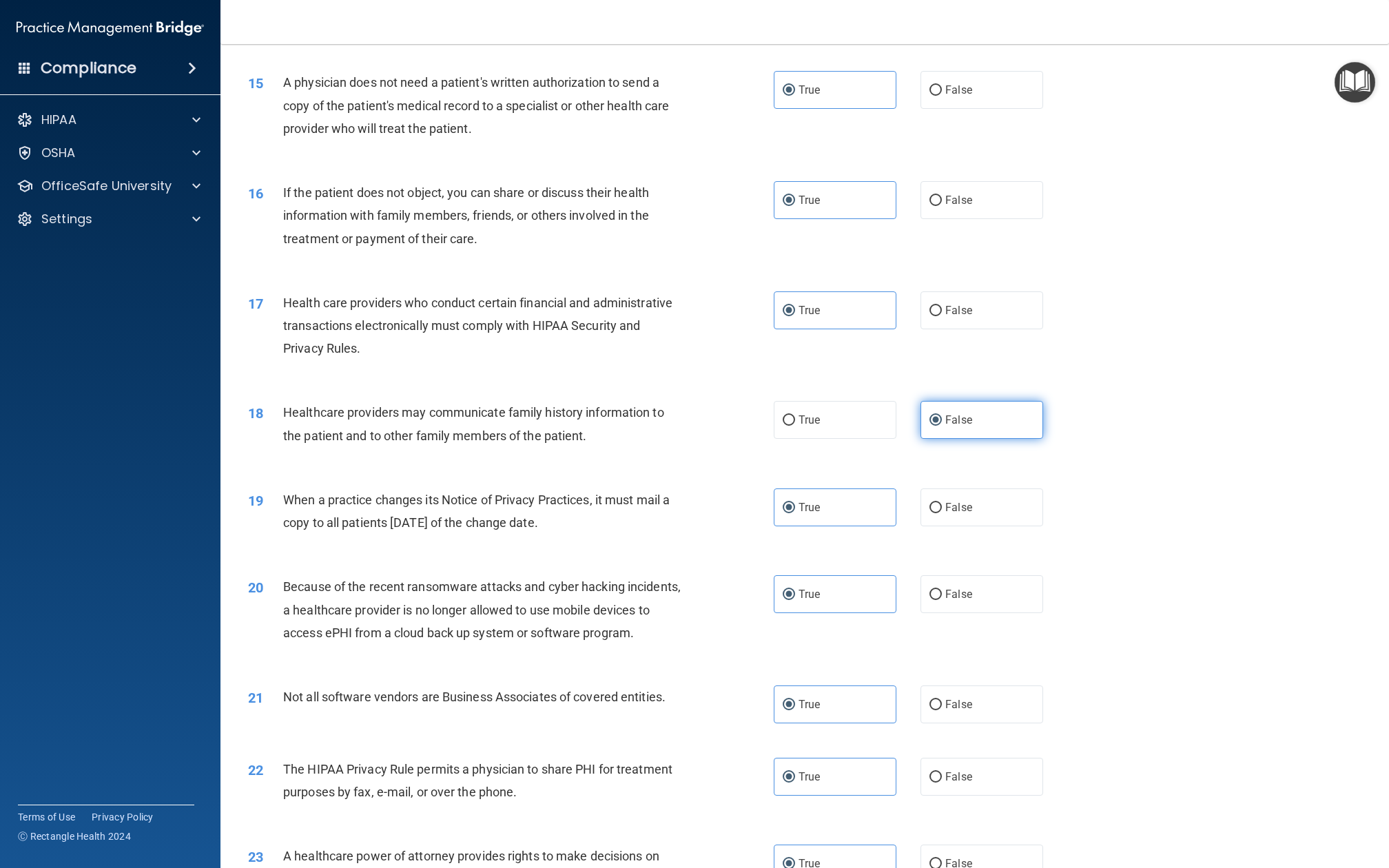
scroll to position [1480, 0]
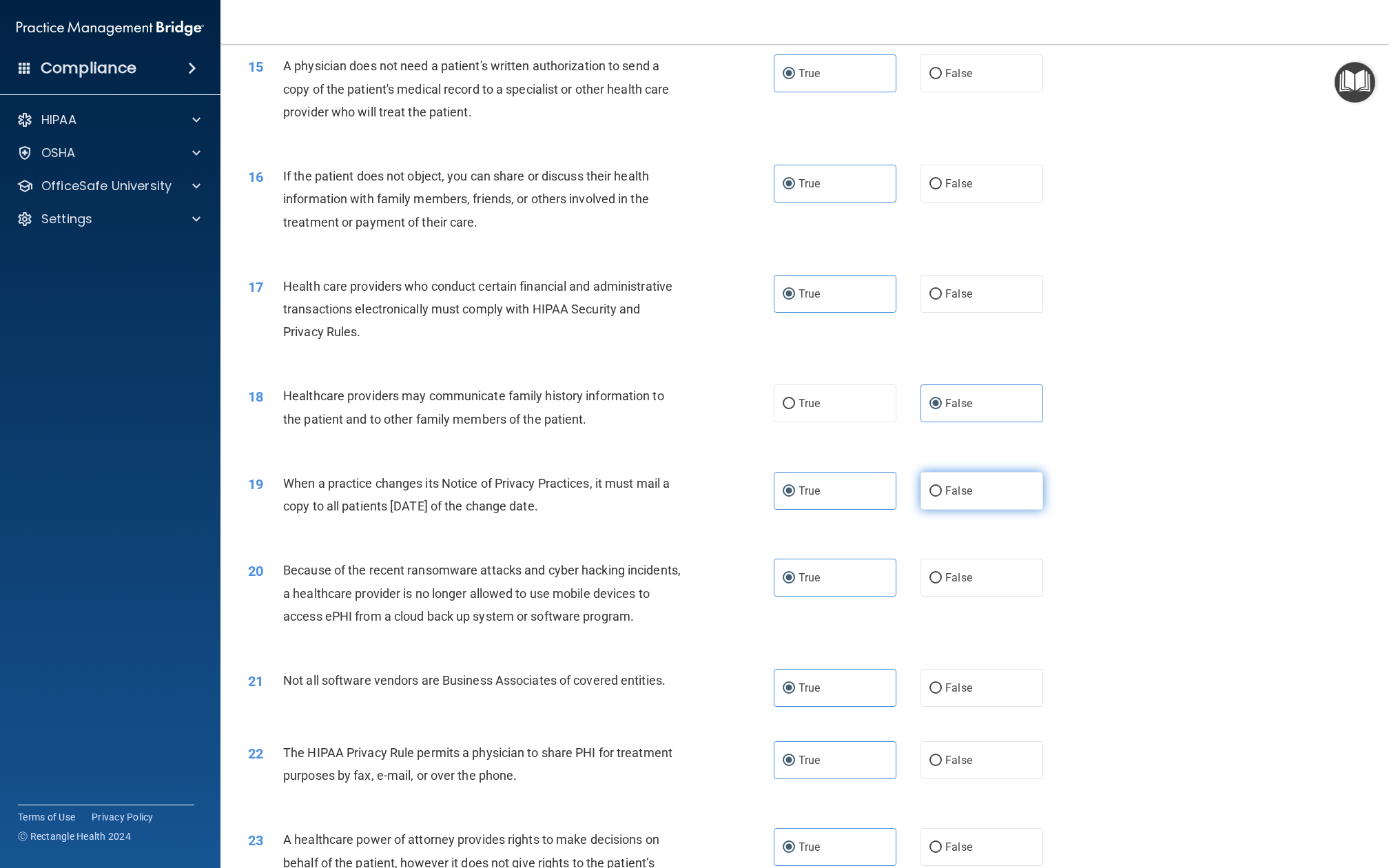
click at [946, 485] on span "False" at bounding box center [959, 491] width 27 height 13
click at [942, 486] on input "False" at bounding box center [935, 491] width 12 height 11
click at [929, 559] on label "False" at bounding box center [982, 578] width 123 height 38
click at [930, 574] on input "False" at bounding box center [935, 578] width 12 height 11
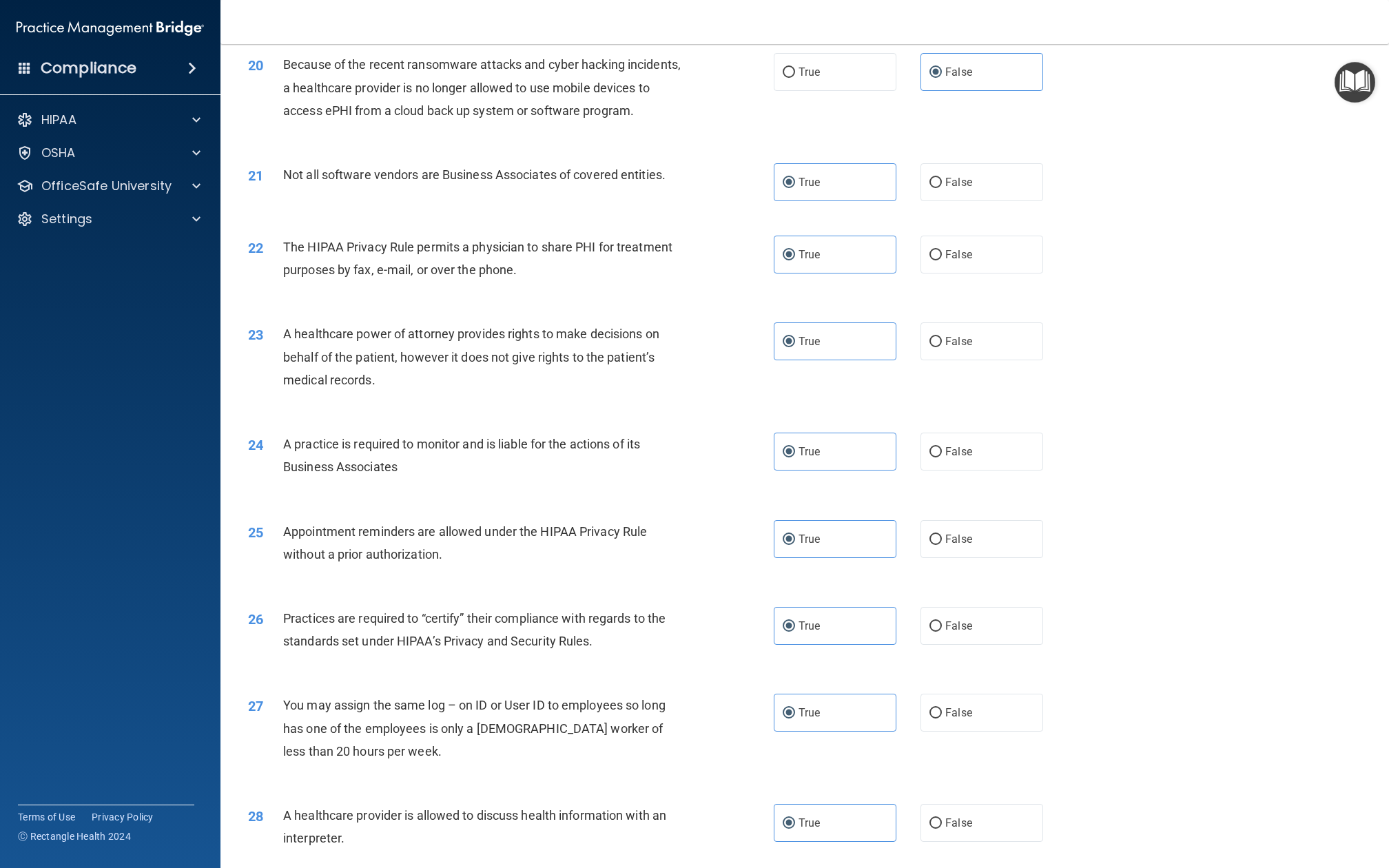
scroll to position [1988, 0]
click at [946, 333] on span "False" at bounding box center [959, 340] width 27 height 13
click at [930, 336] on input "False" at bounding box center [935, 341] width 12 height 11
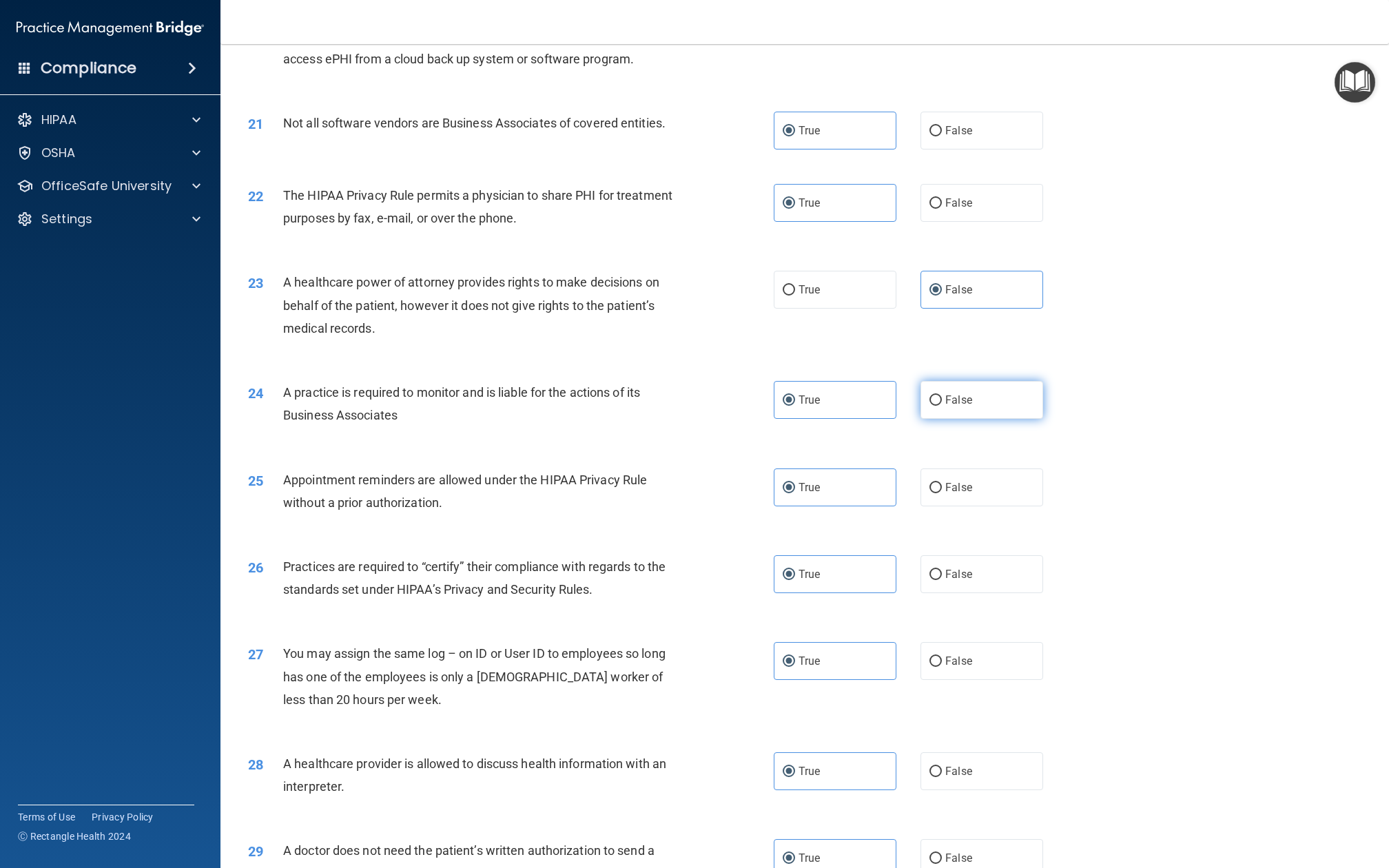
click at [946, 393] on span "False" at bounding box center [959, 400] width 27 height 13
click at [942, 396] on input "False" at bounding box center [935, 400] width 12 height 11
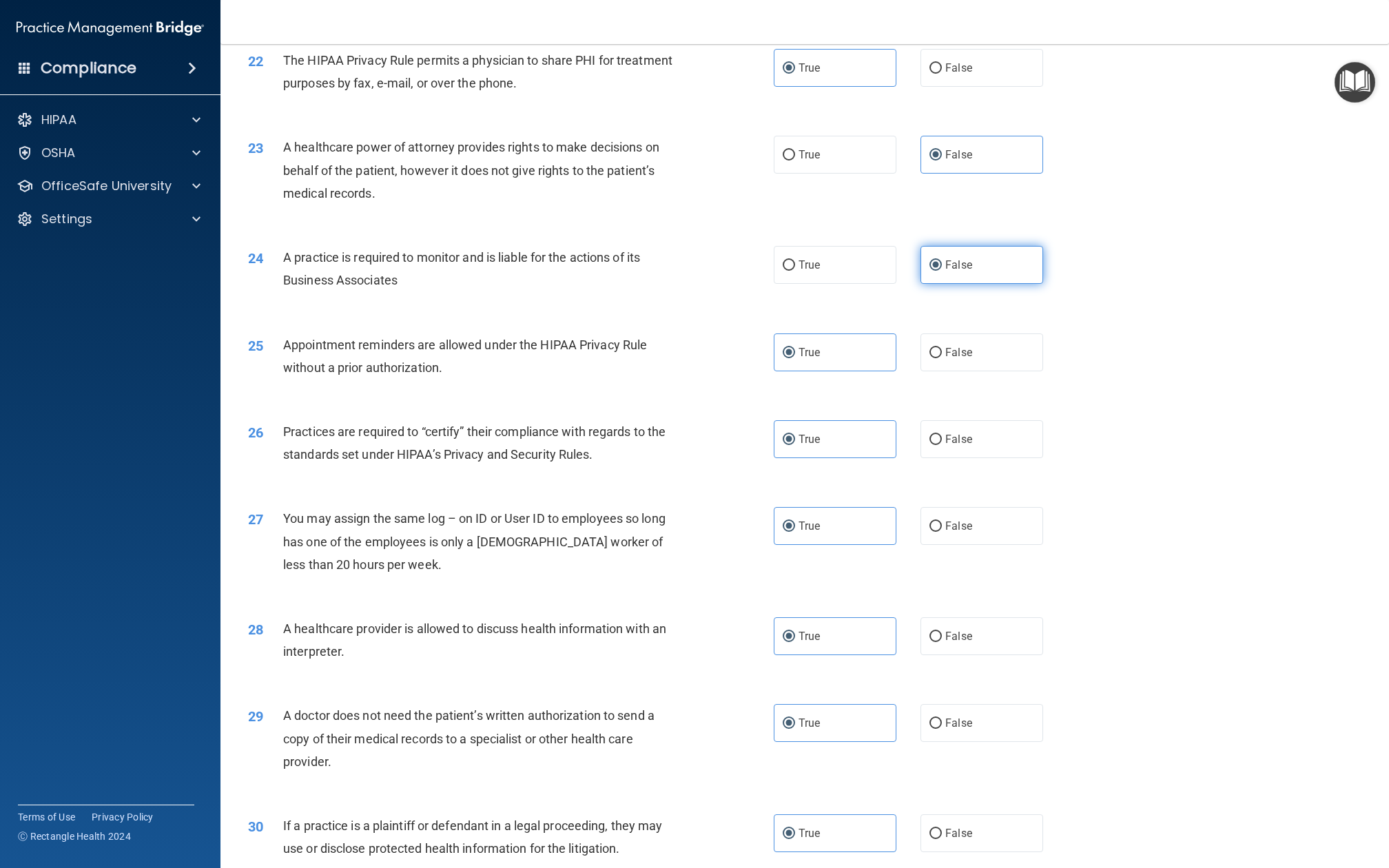
scroll to position [2174, 0]
click at [938, 420] on label "False" at bounding box center [982, 438] width 123 height 38
click at [938, 434] on input "False" at bounding box center [935, 439] width 12 height 11
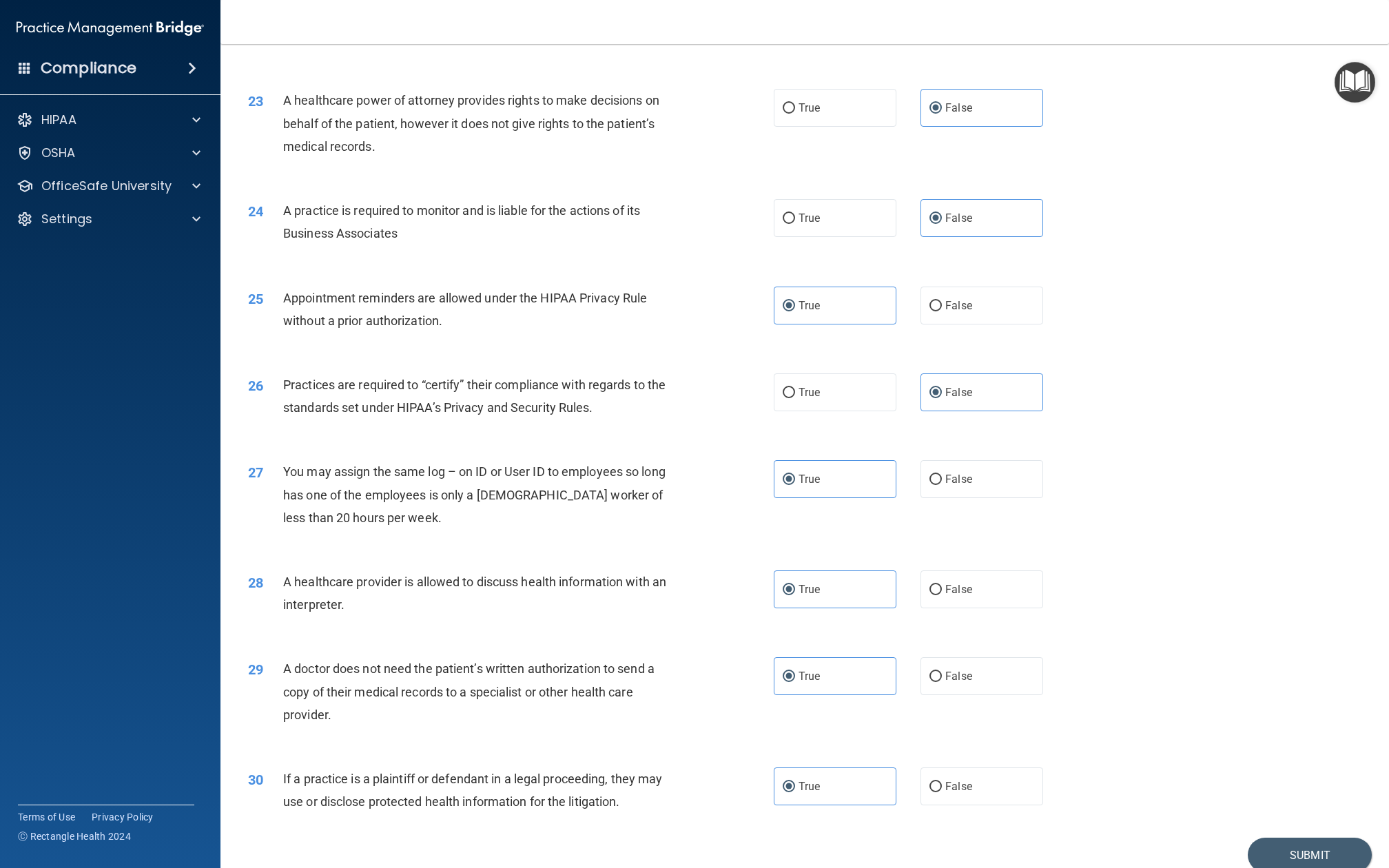
scroll to position [2217, 0]
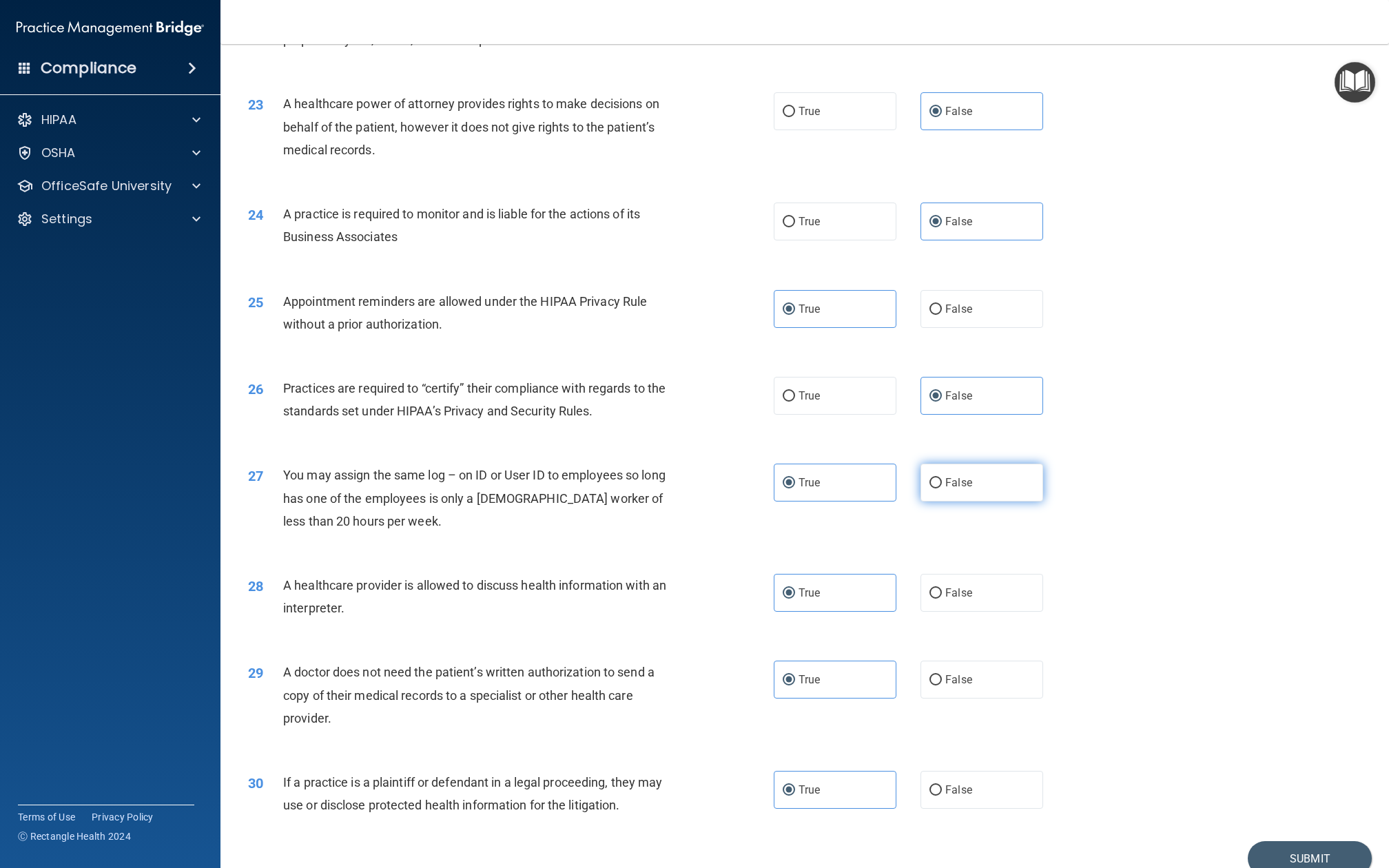
click at [946, 476] on span "False" at bounding box center [959, 483] width 27 height 13
click at [942, 478] on input "False" at bounding box center [935, 483] width 12 height 11
click at [1041, 650] on button "Submit" at bounding box center [1310, 858] width 124 height 35
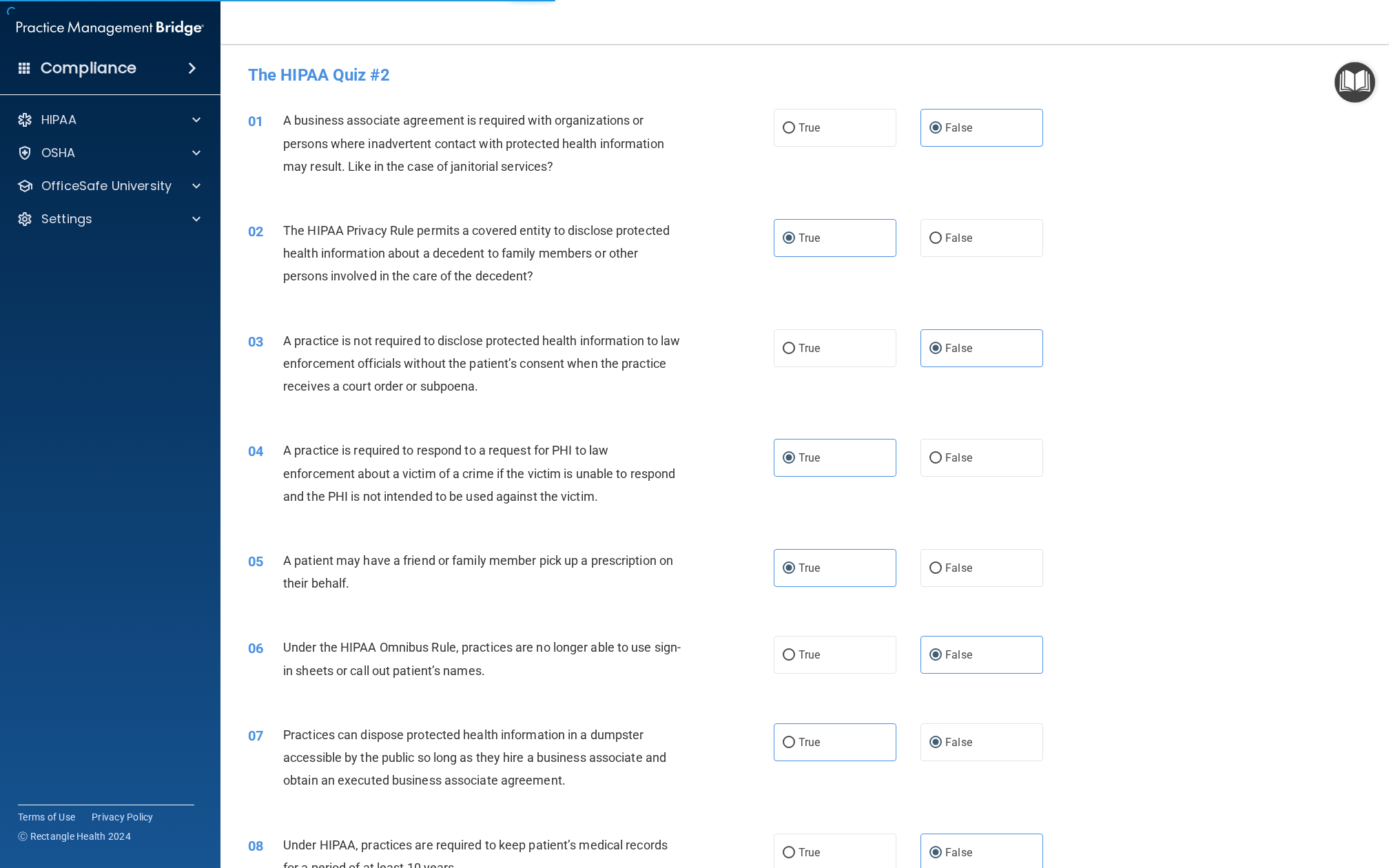
scroll to position [0, 0]
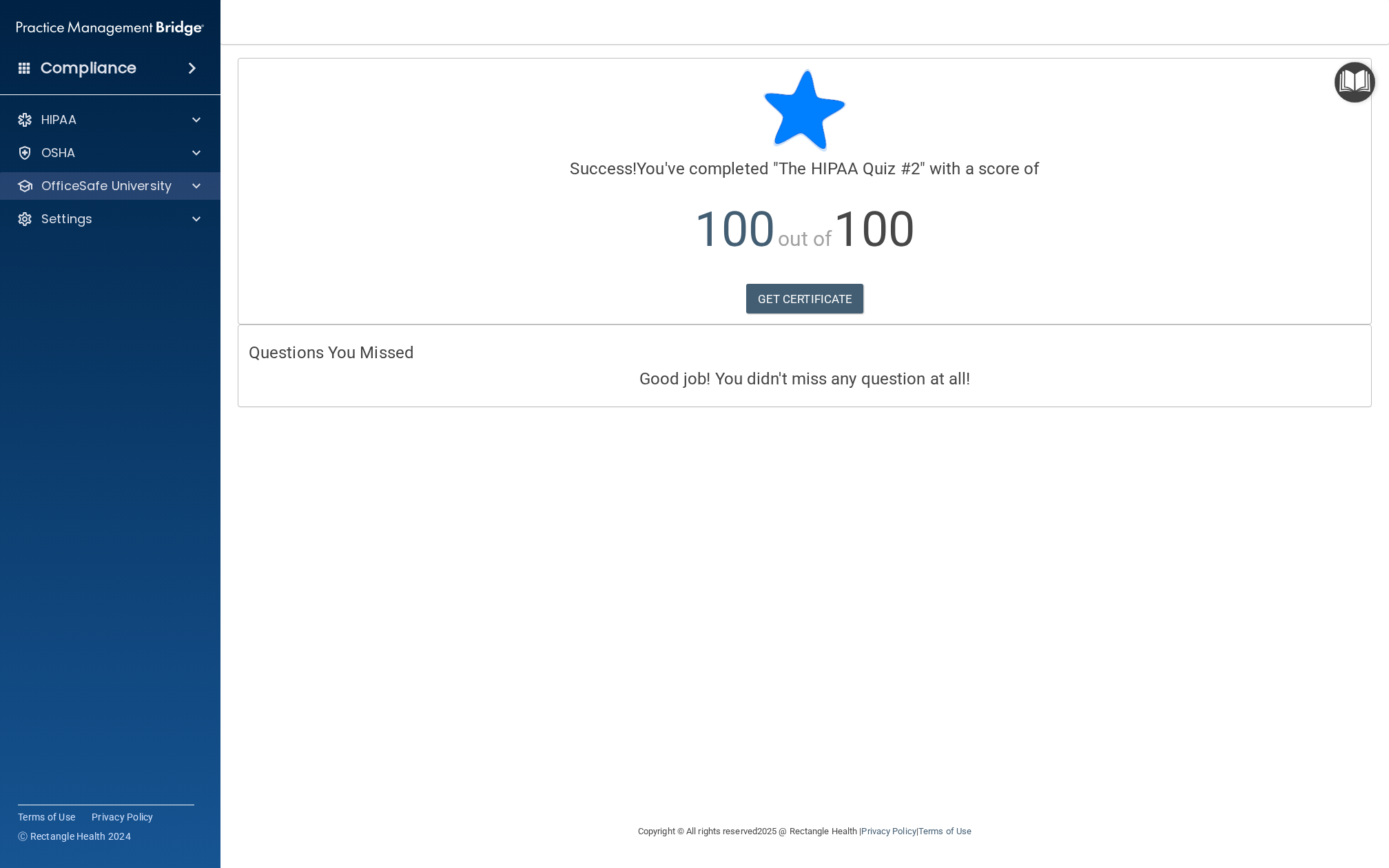
click at [128, 191] on p "OfficeSafe University" at bounding box center [106, 186] width 130 height 16
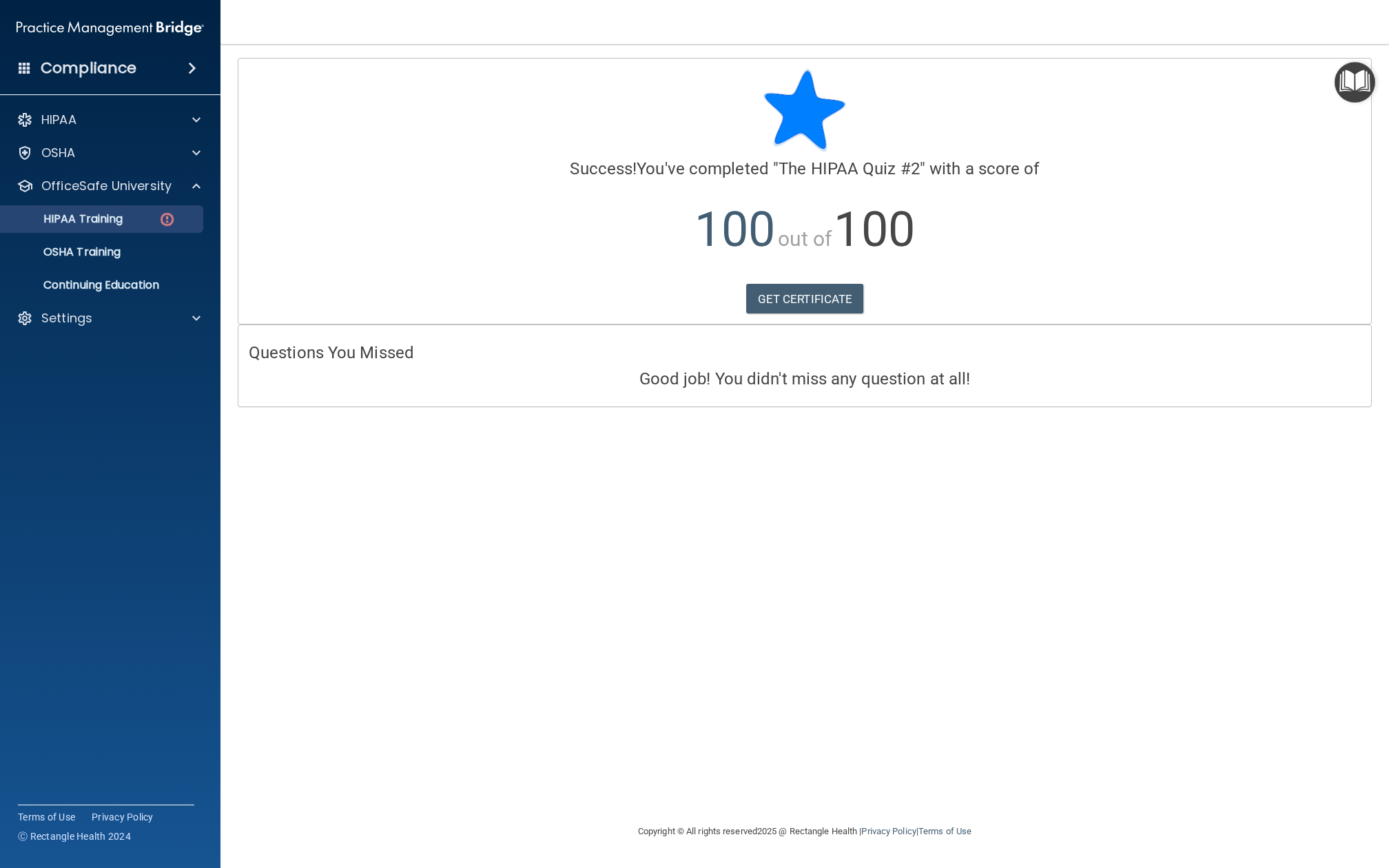
click at [123, 214] on p "HIPAA Training" at bounding box center [66, 218] width 114 height 14
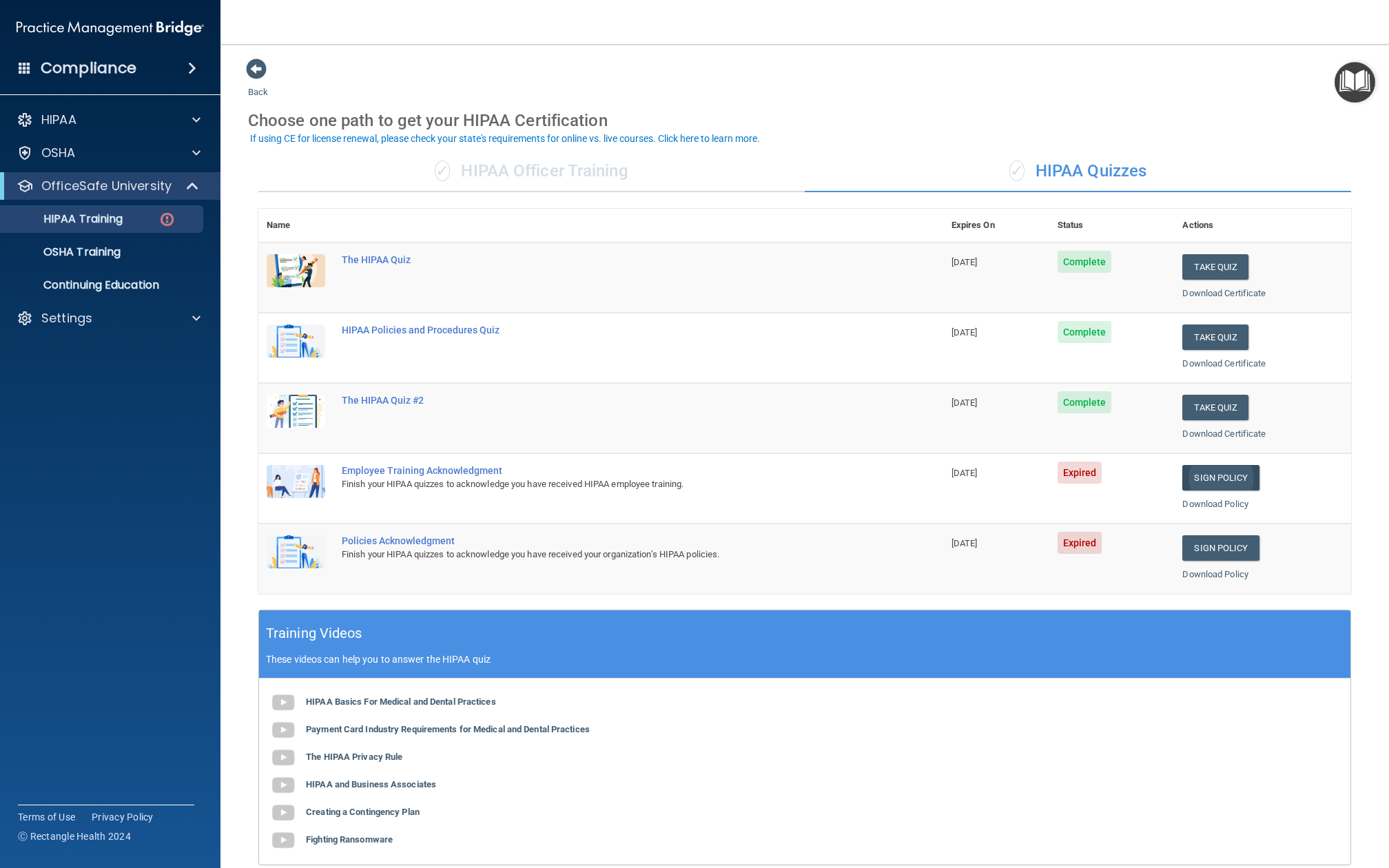
click at [1041, 465] on link "Sign Policy" at bounding box center [1221, 478] width 77 height 26
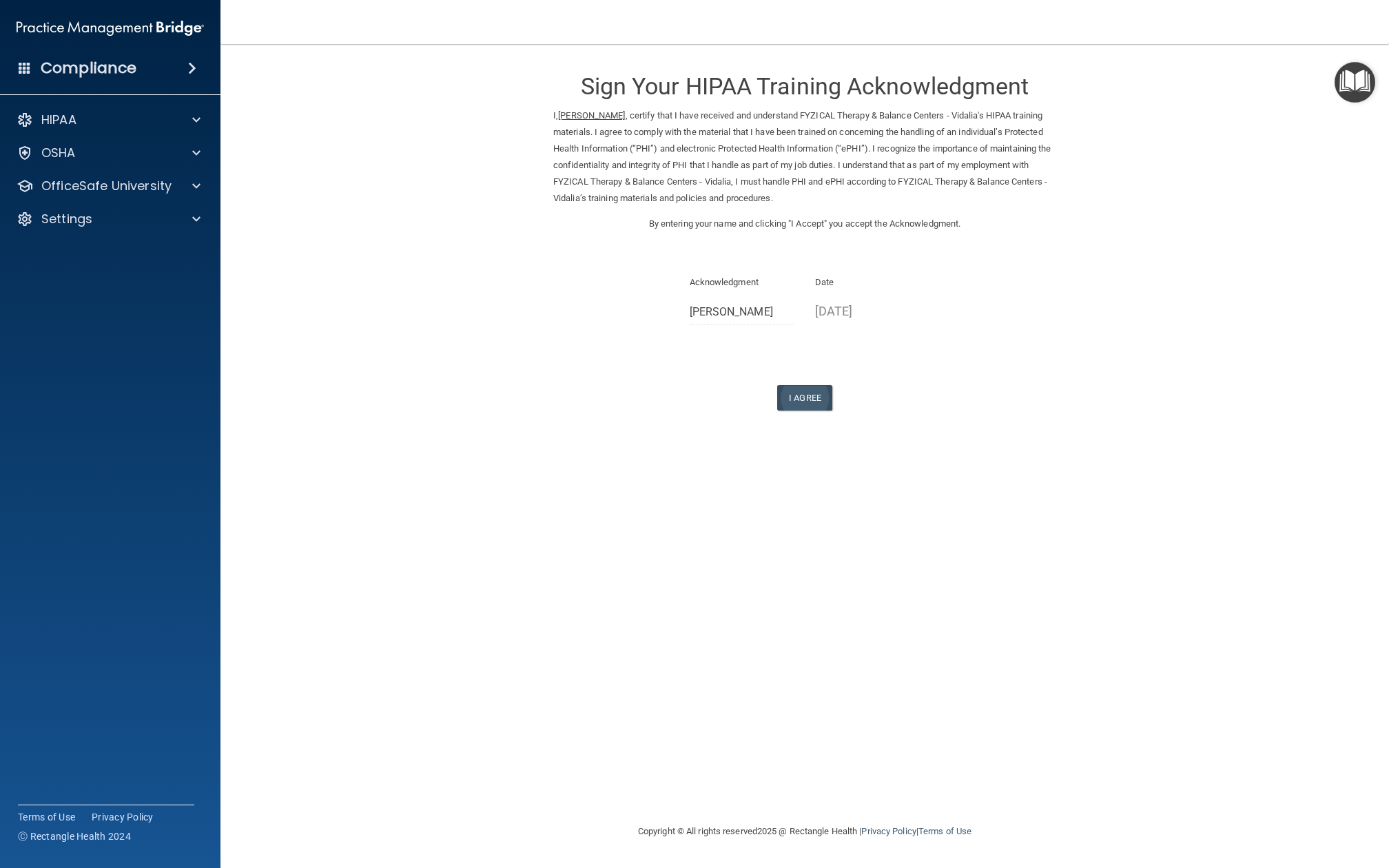
click at [802, 388] on button "I Agree" at bounding box center [805, 398] width 55 height 26
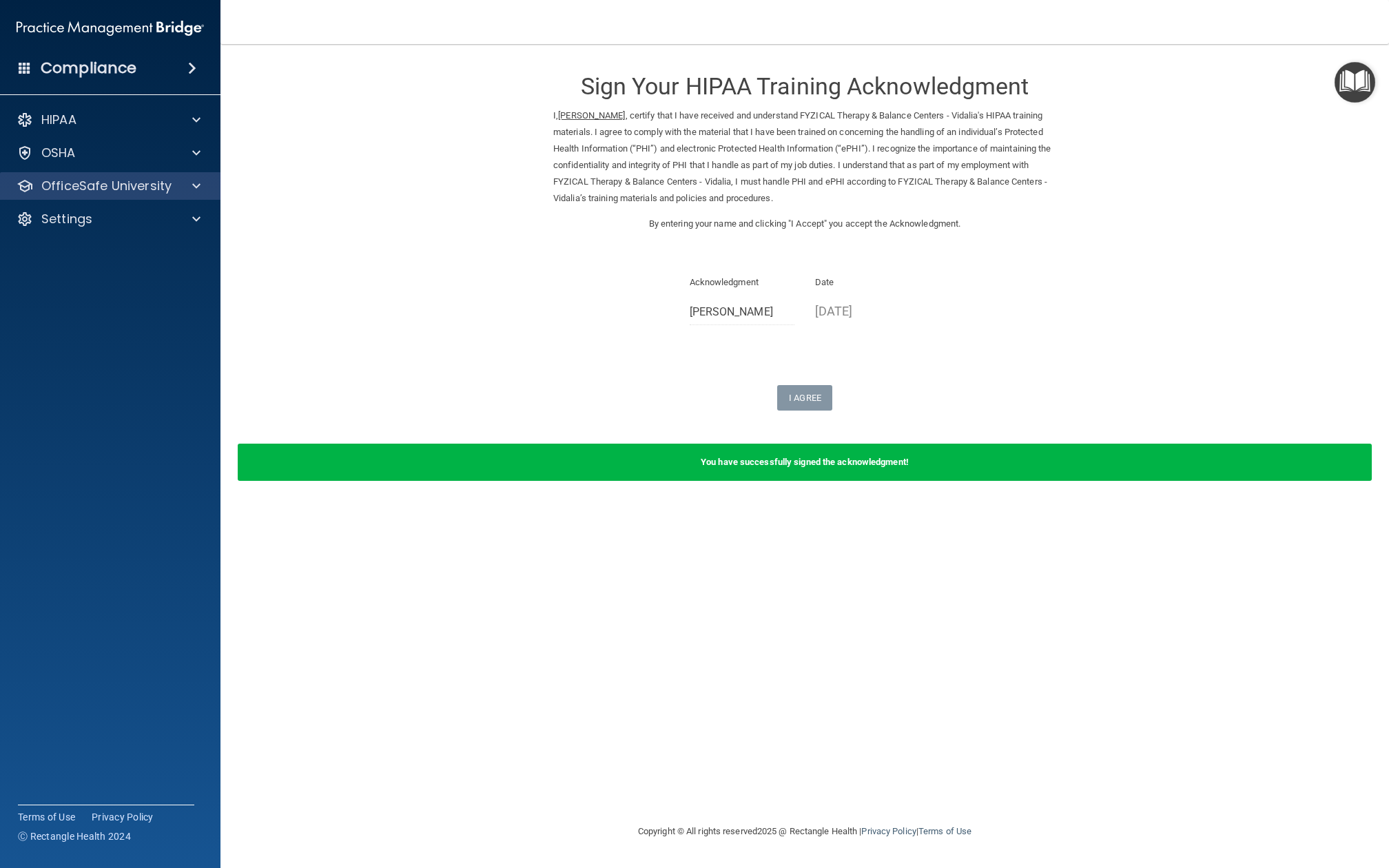
click at [164, 184] on p "OfficeSafe University" at bounding box center [106, 186] width 130 height 16
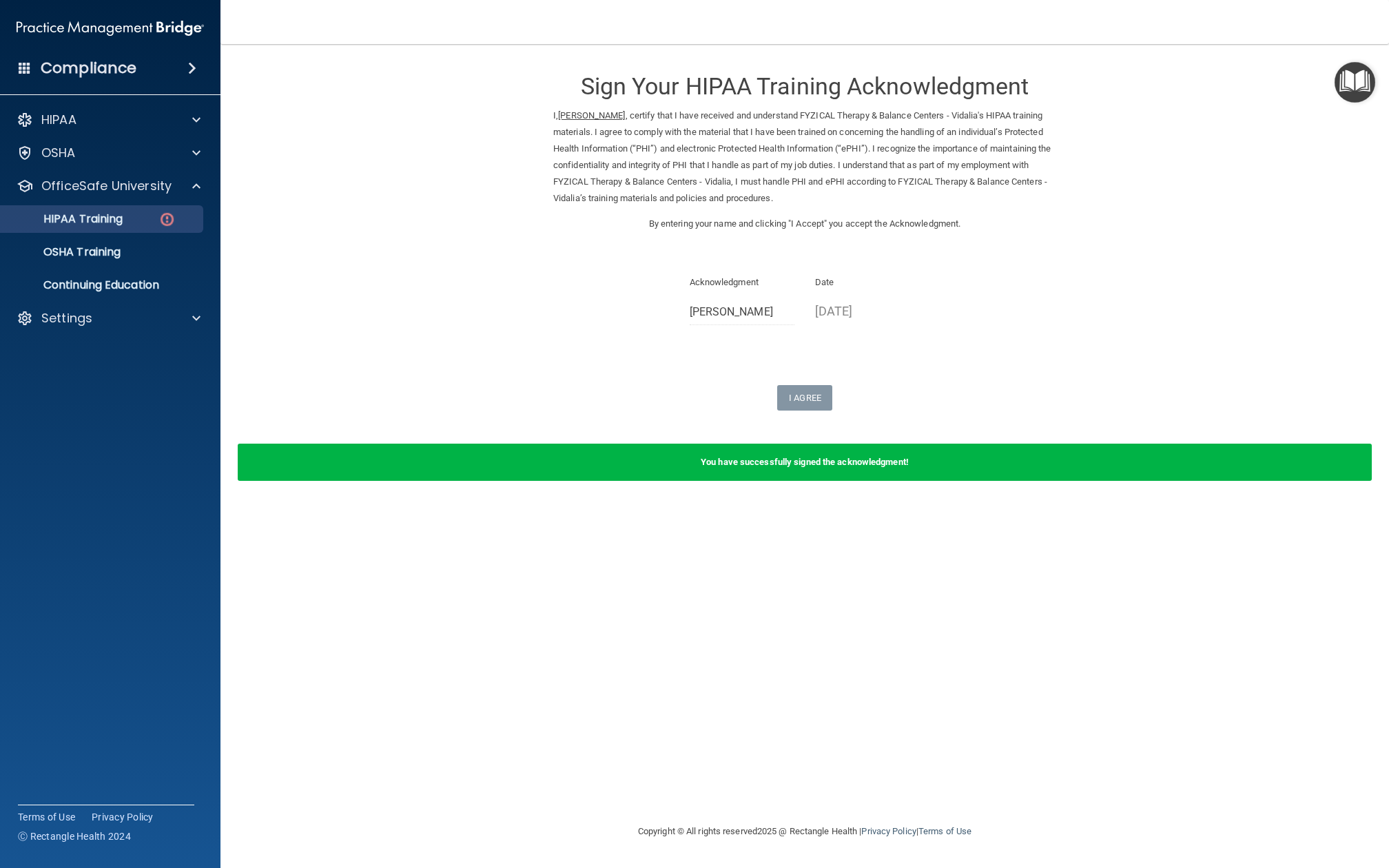
click at [165, 218] on img at bounding box center [167, 219] width 17 height 17
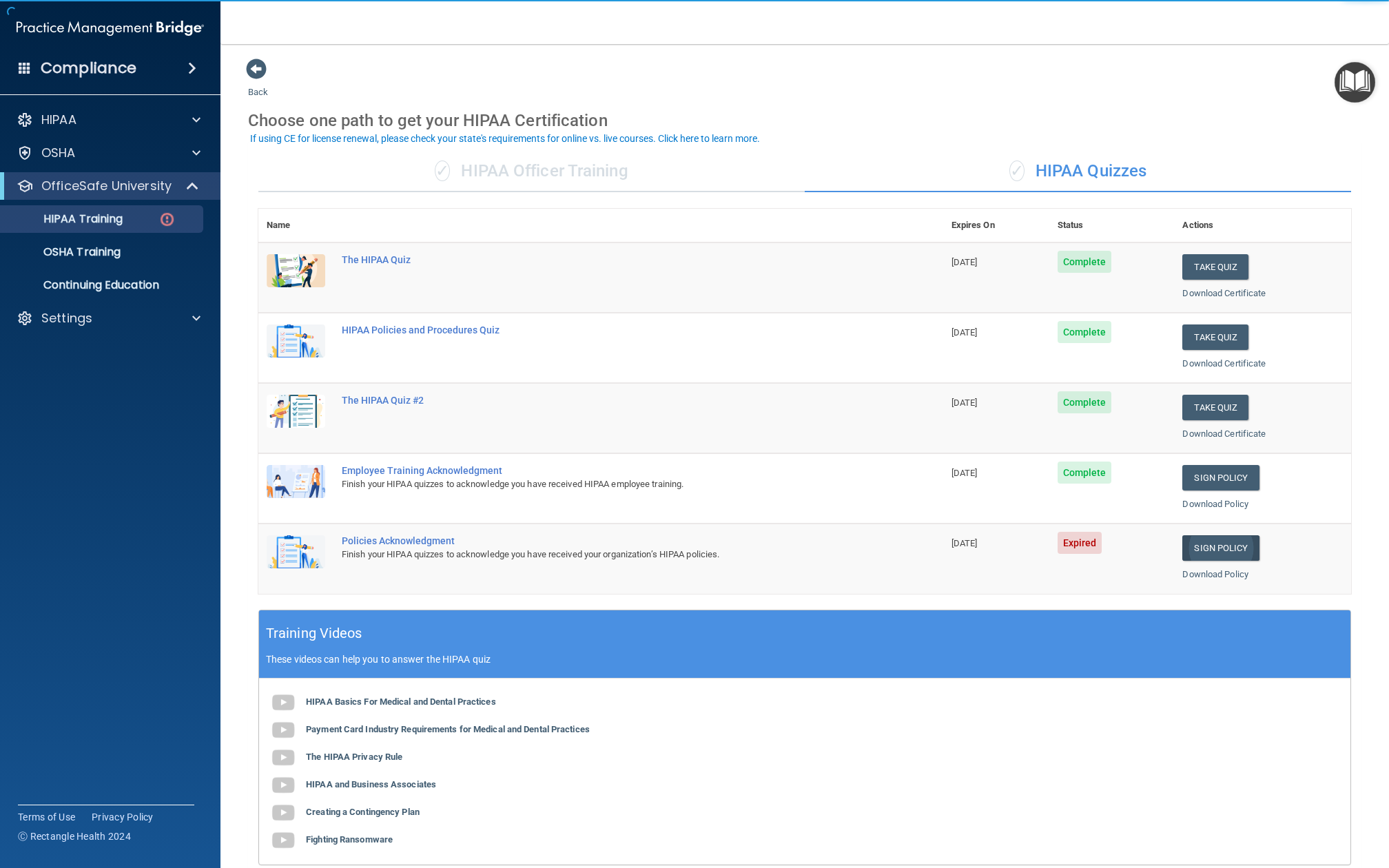
click at [1239, 546] on link "Sign Policy" at bounding box center [1221, 548] width 77 height 26
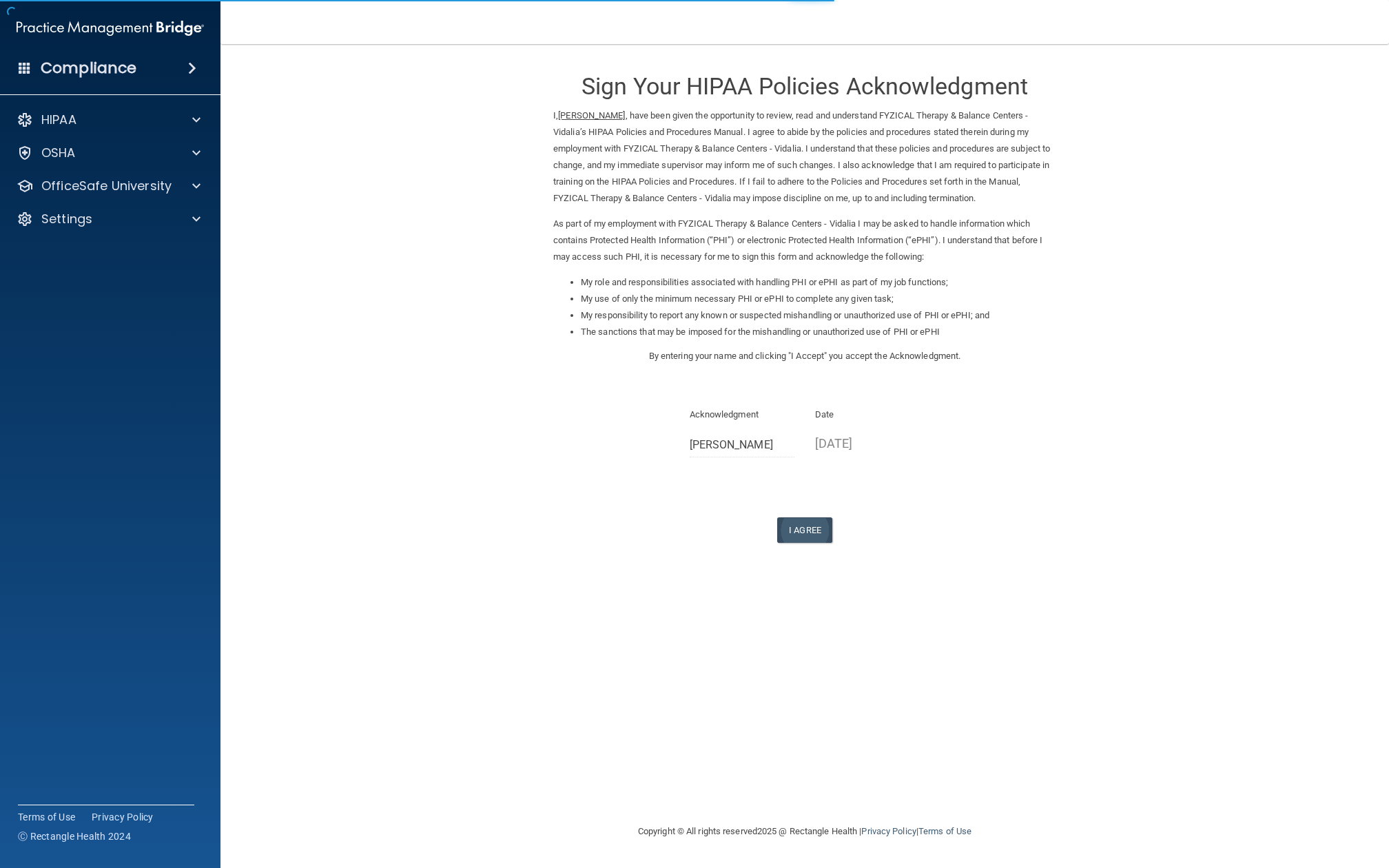
click at [797, 518] on button "I Agree" at bounding box center [805, 531] width 55 height 26
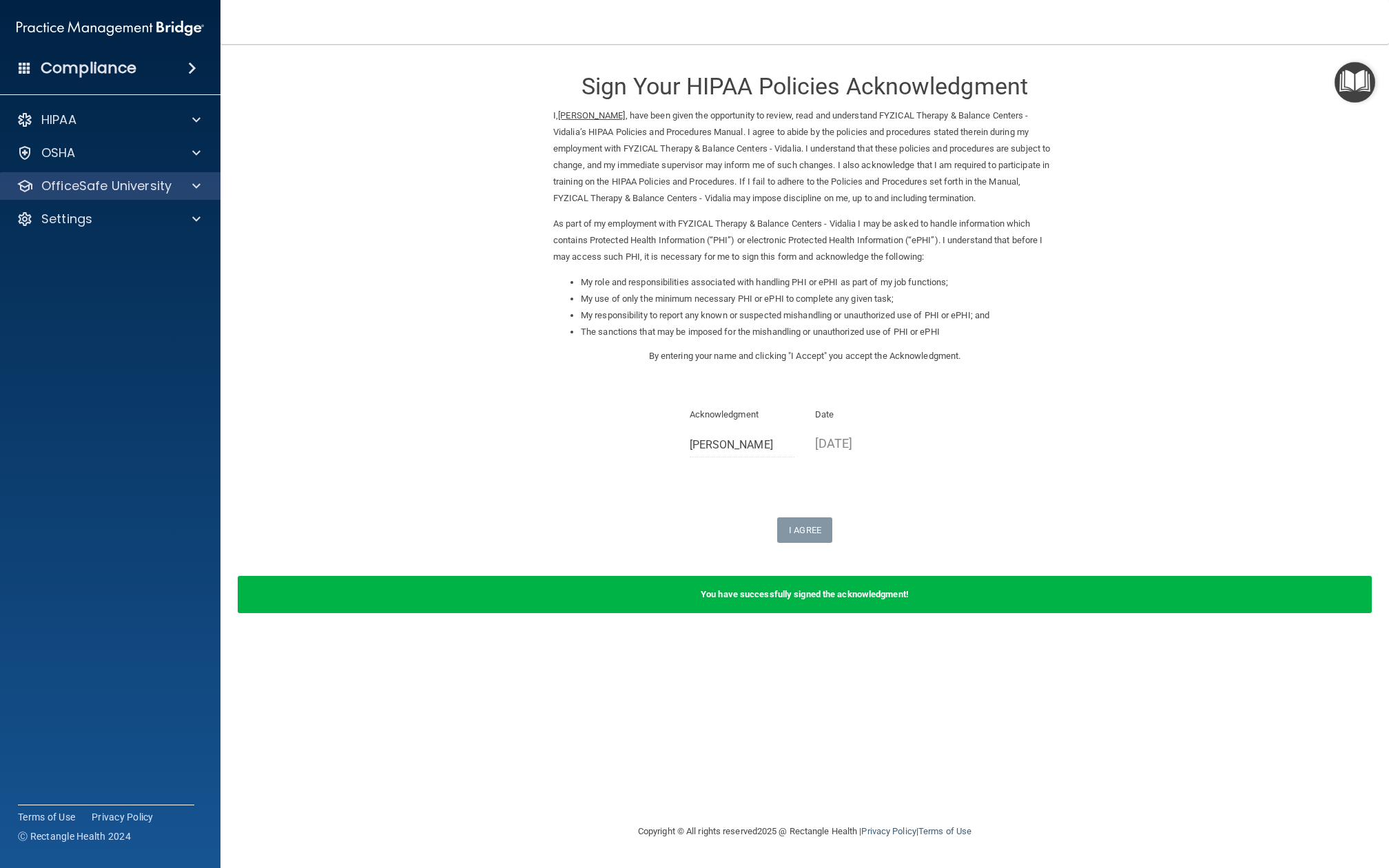
click at [179, 185] on div at bounding box center [194, 186] width 35 height 16
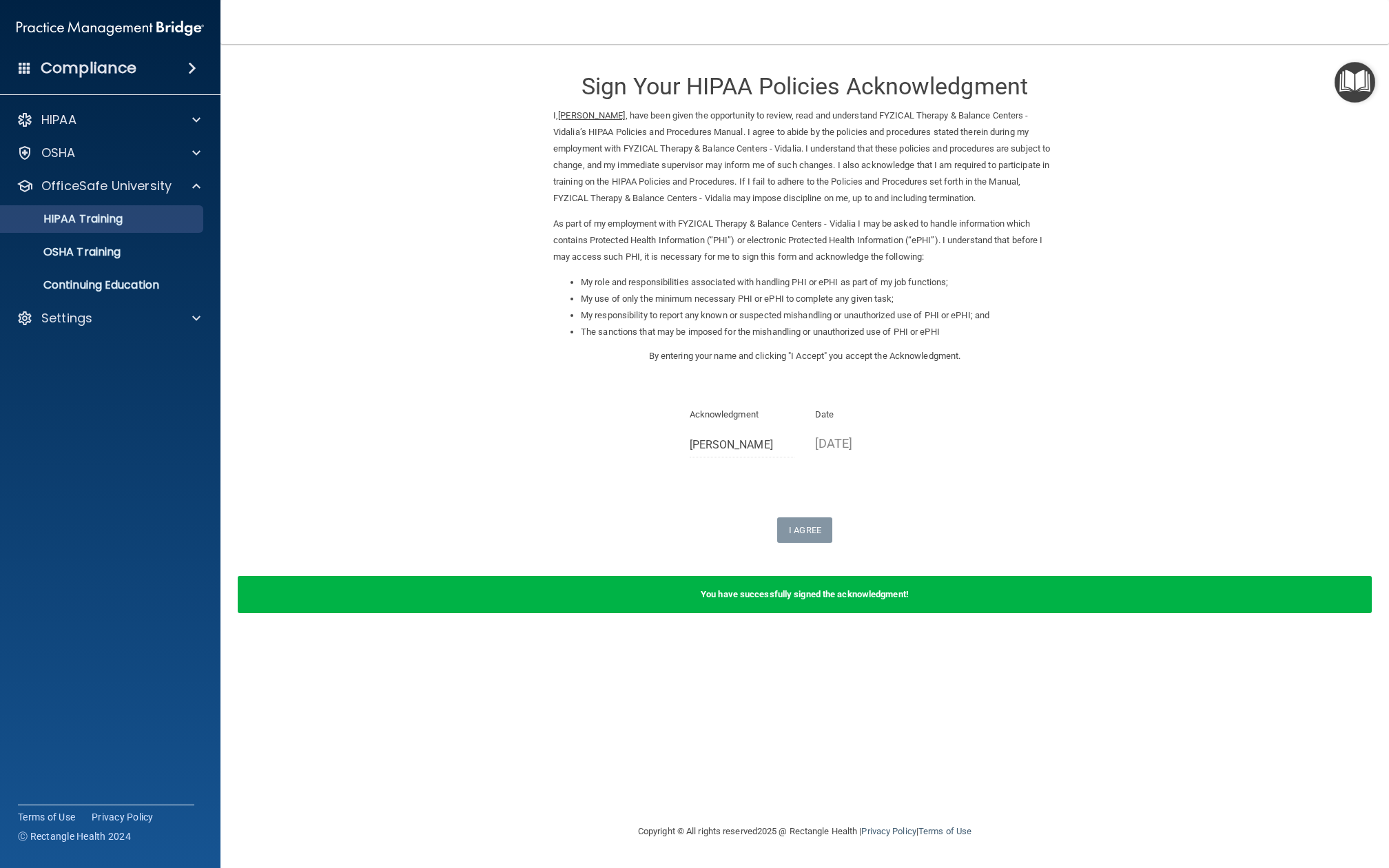
click at [177, 218] on div "HIPAA Training" at bounding box center [103, 218] width 188 height 14
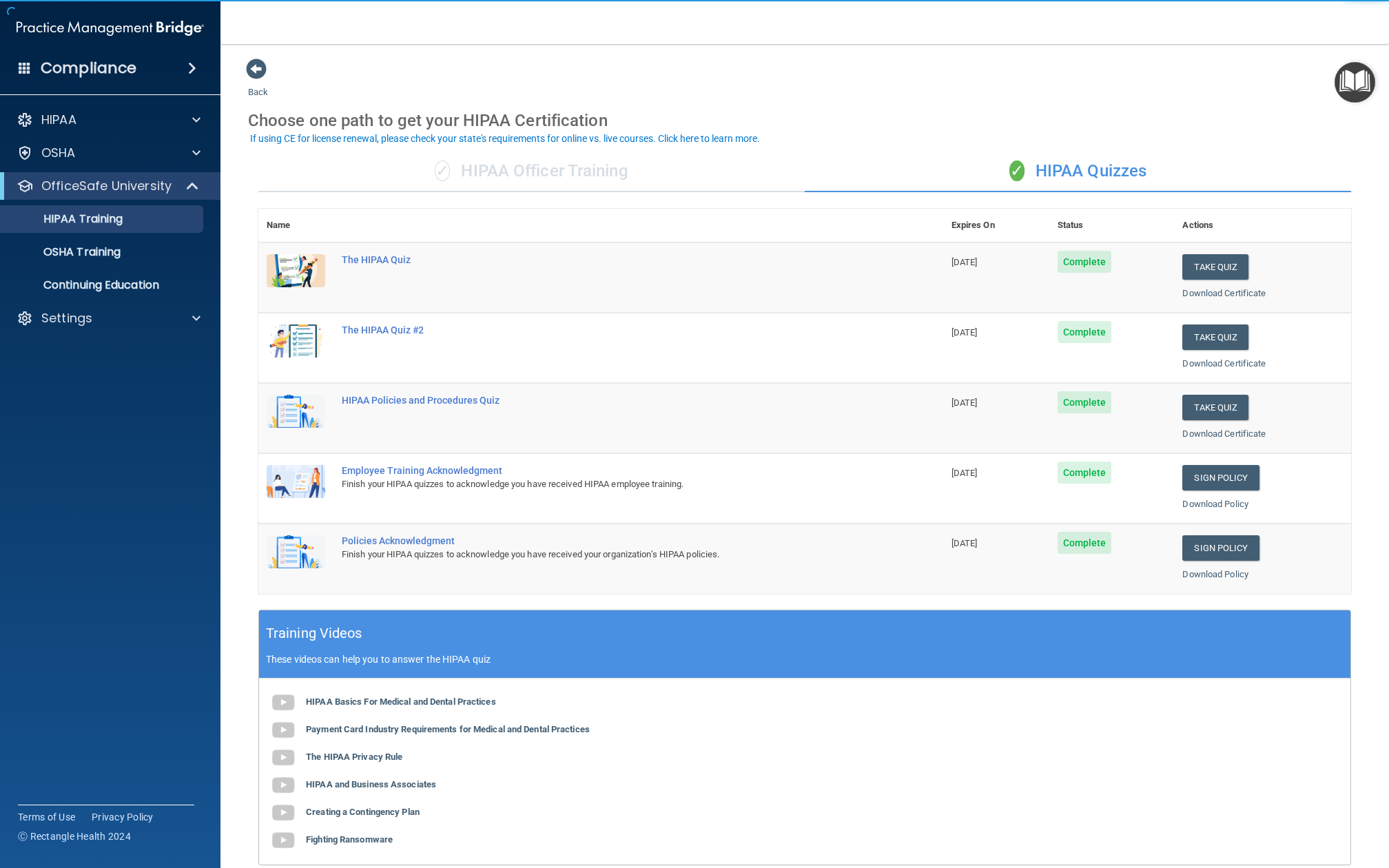
click at [598, 151] on div "✓ HIPAA Officer Training" at bounding box center [531, 171] width 547 height 41
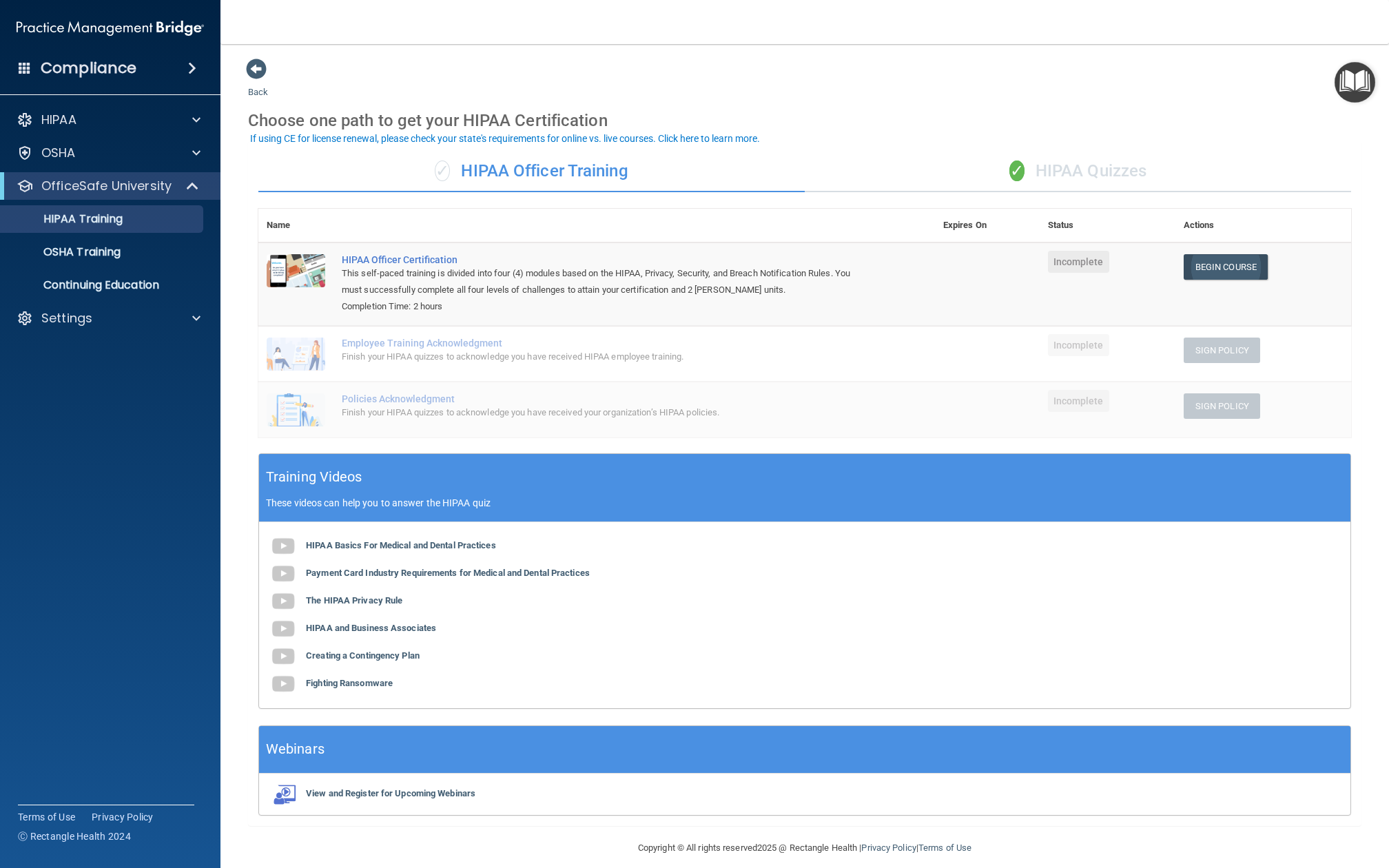
click at [1226, 254] on link "Begin Course" at bounding box center [1226, 267] width 84 height 26
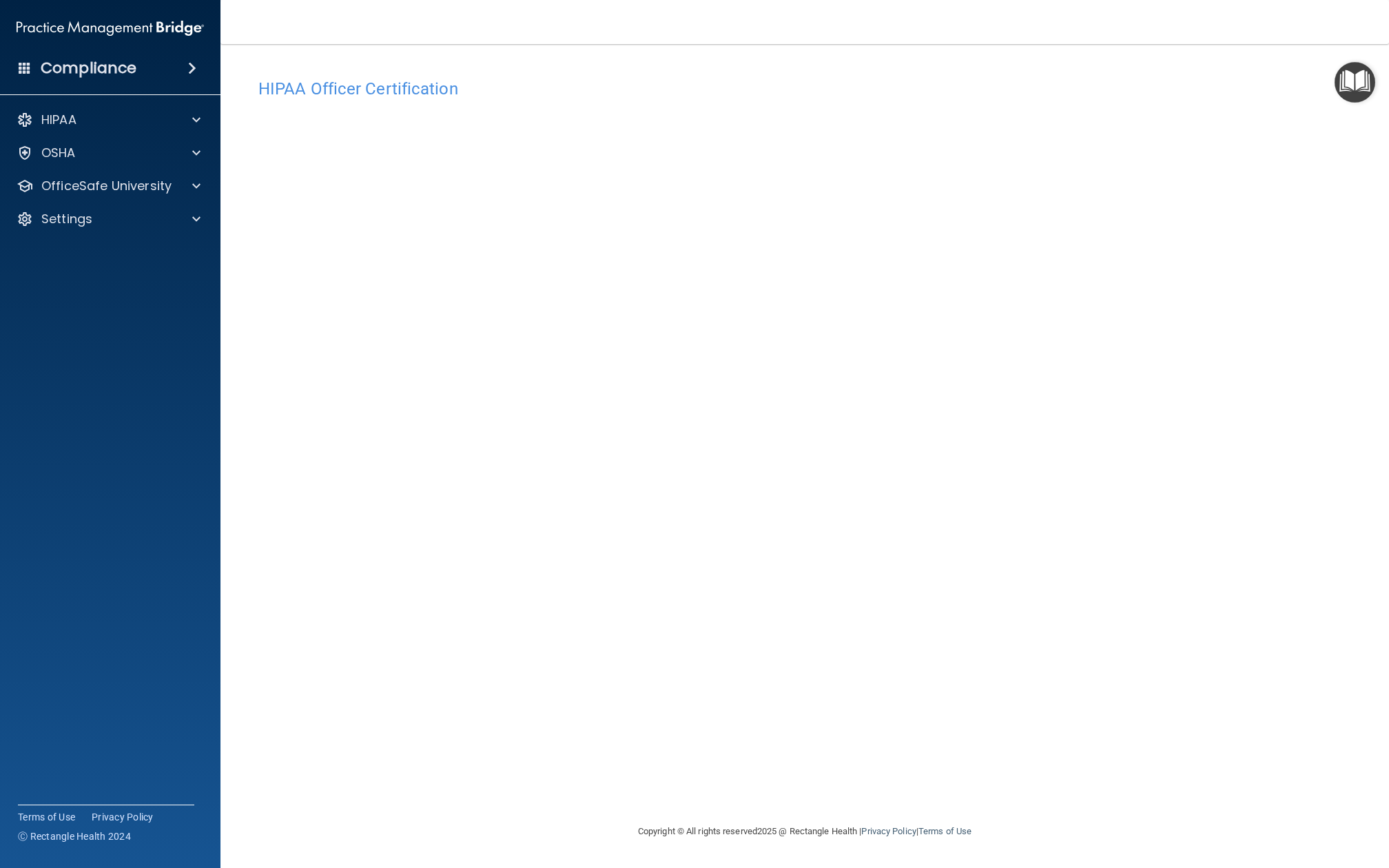
click at [1035, 588] on div "HIPAA Officer Certification This course doesn’t expire until . Are you sure you…" at bounding box center [805, 447] width 1114 height 752
click at [161, 191] on p "OfficeSafe University" at bounding box center [106, 186] width 130 height 16
click at [150, 232] on link "HIPAA Training" at bounding box center [95, 219] width 217 height 28
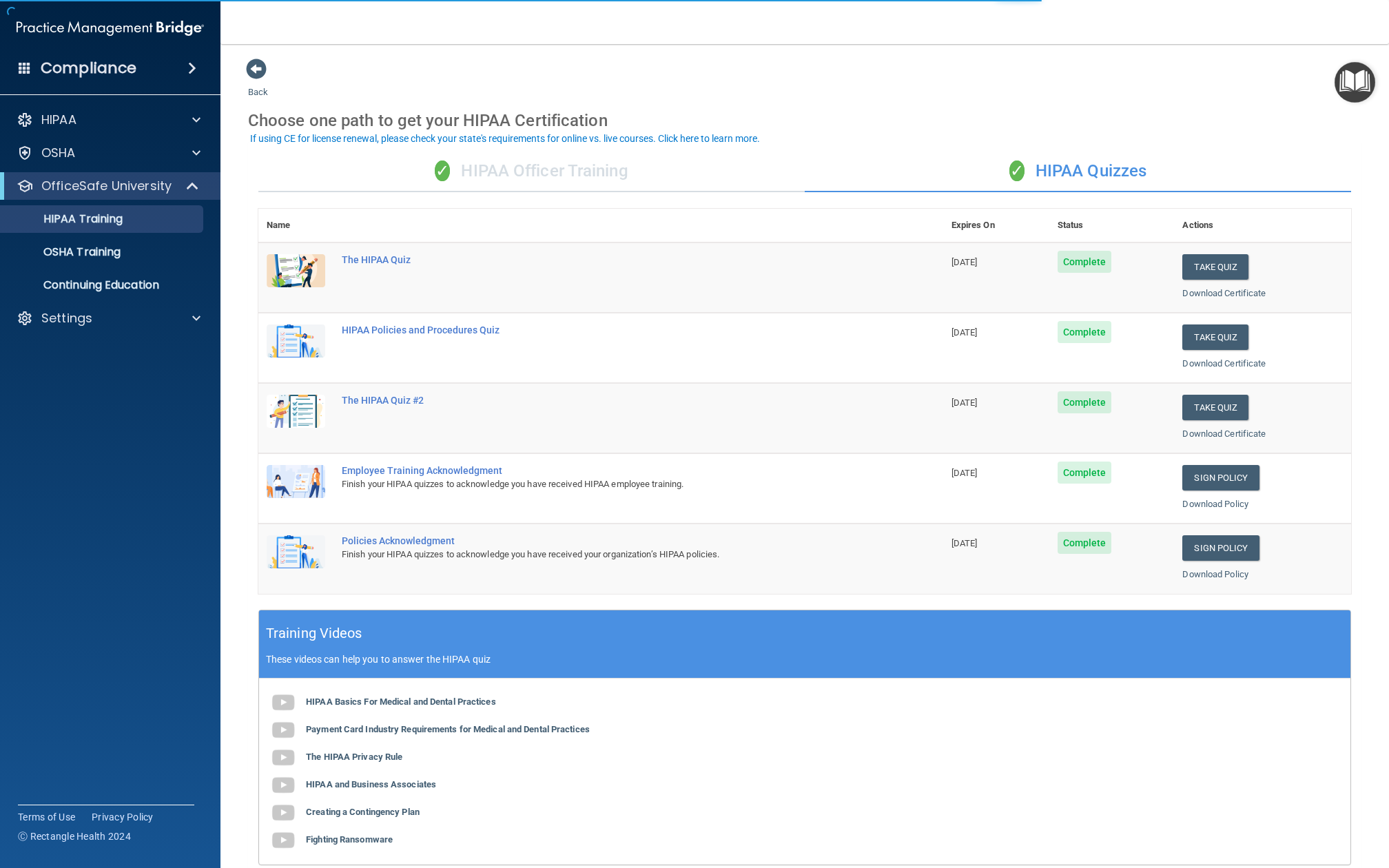
click at [593, 199] on div "✓ HIPAA Officer Training ✓ HIPAA Quizzes Name Expires On Status Actions The HIP…" at bounding box center [805, 561] width 1114 height 842
click at [562, 163] on div "✓ HIPAA Officer Training" at bounding box center [531, 171] width 547 height 41
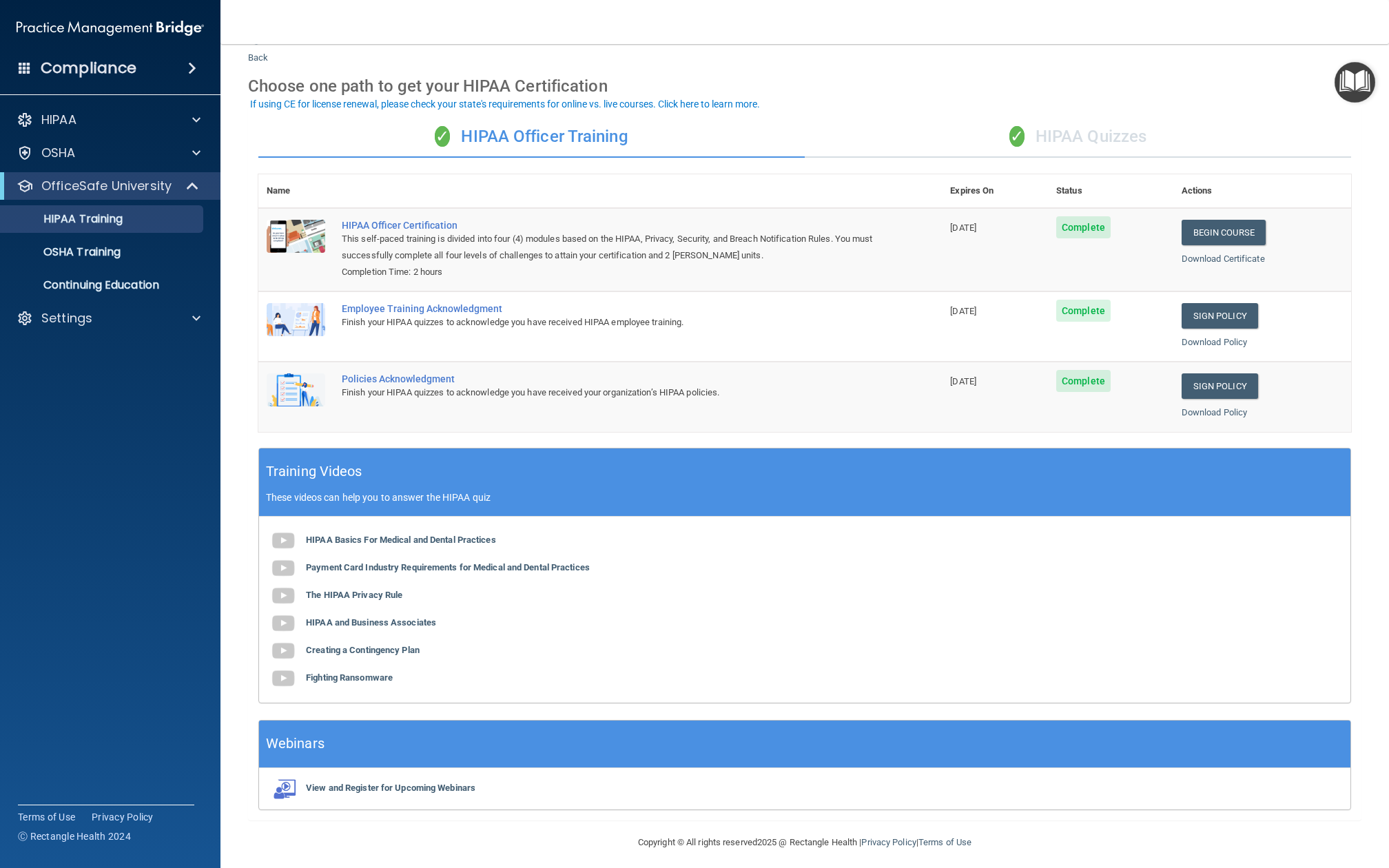
scroll to position [33, 0]
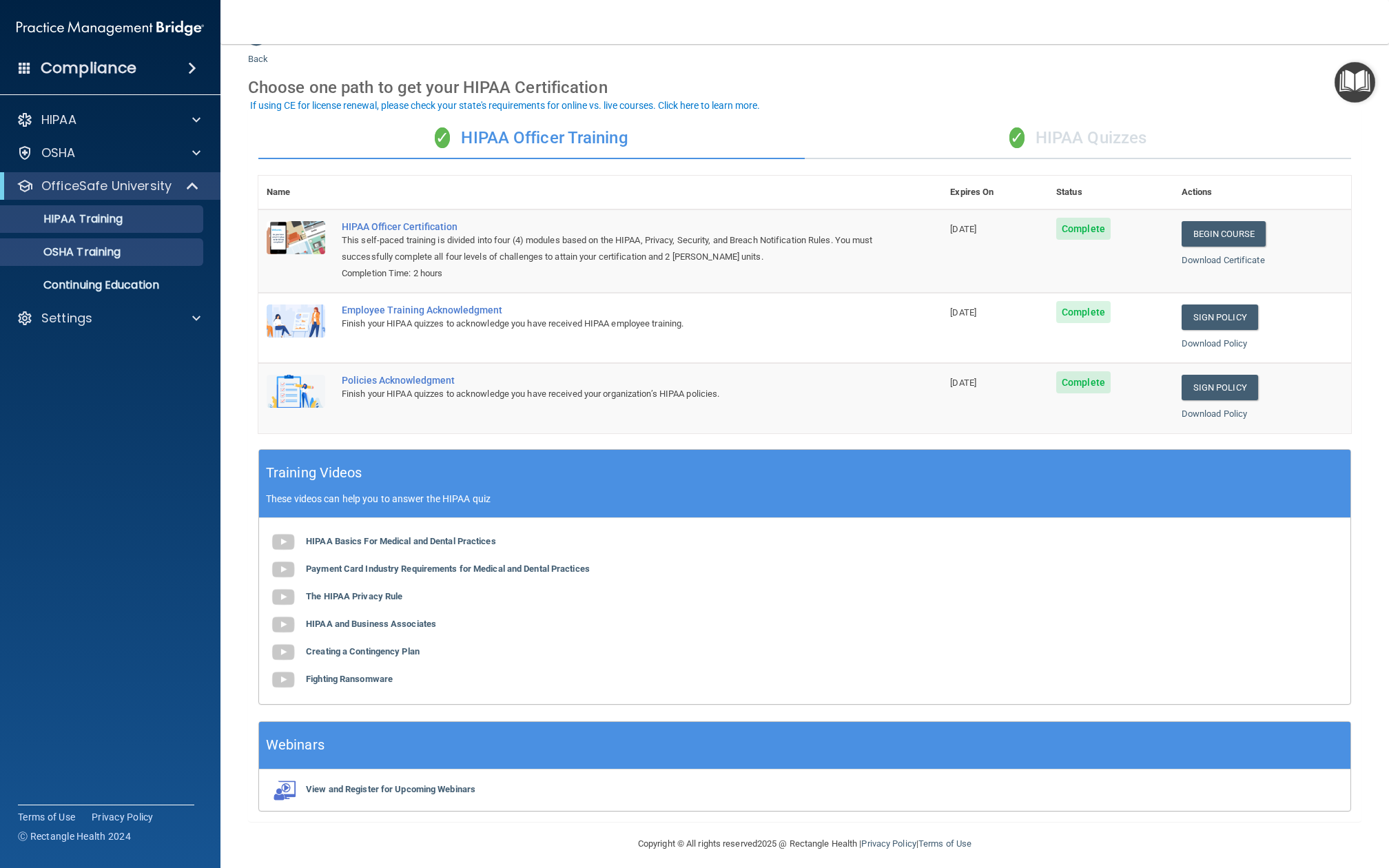
click at [114, 260] on link "OSHA Training" at bounding box center [95, 252] width 217 height 28
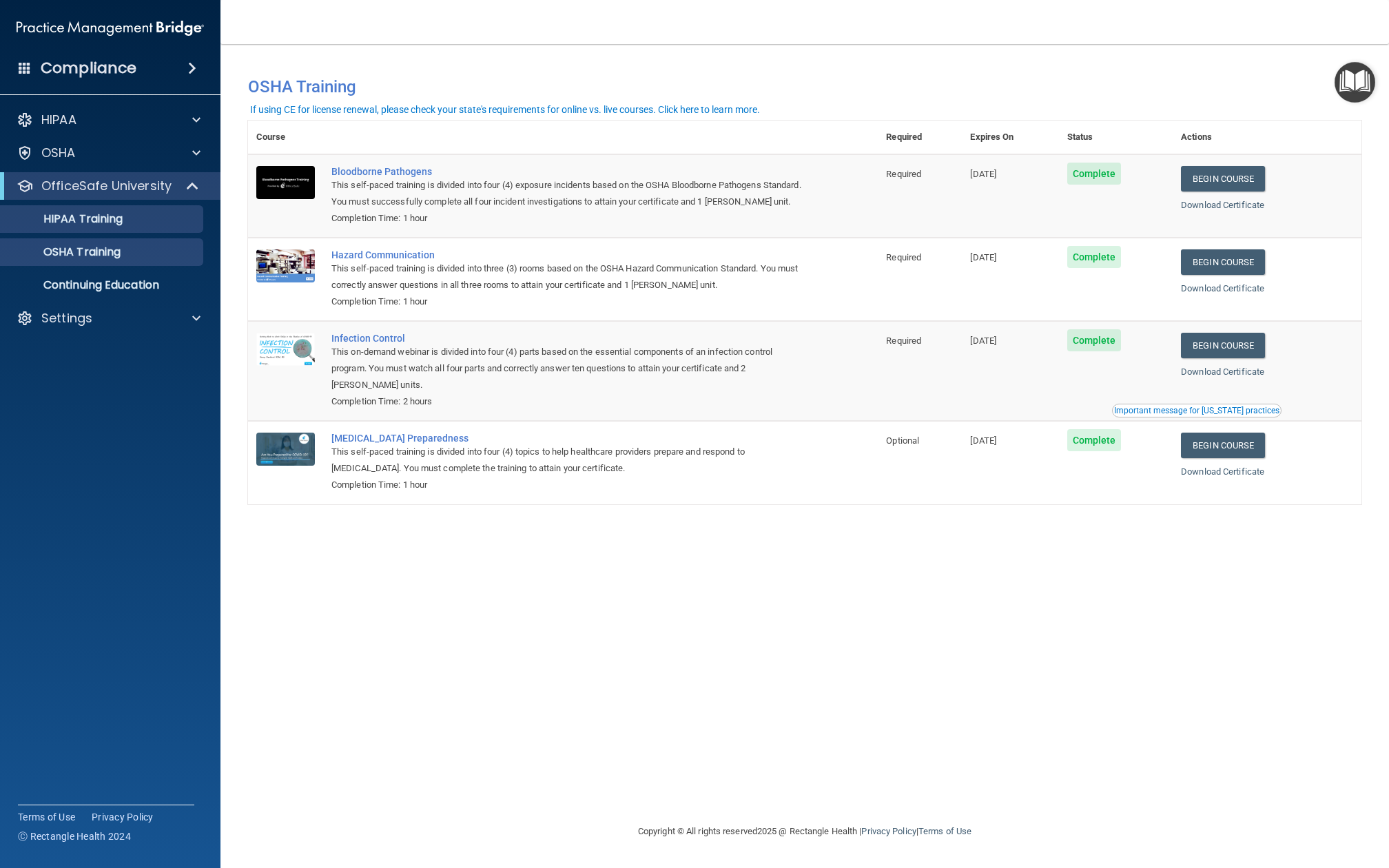
click at [123, 218] on p "HIPAA Training" at bounding box center [66, 218] width 114 height 14
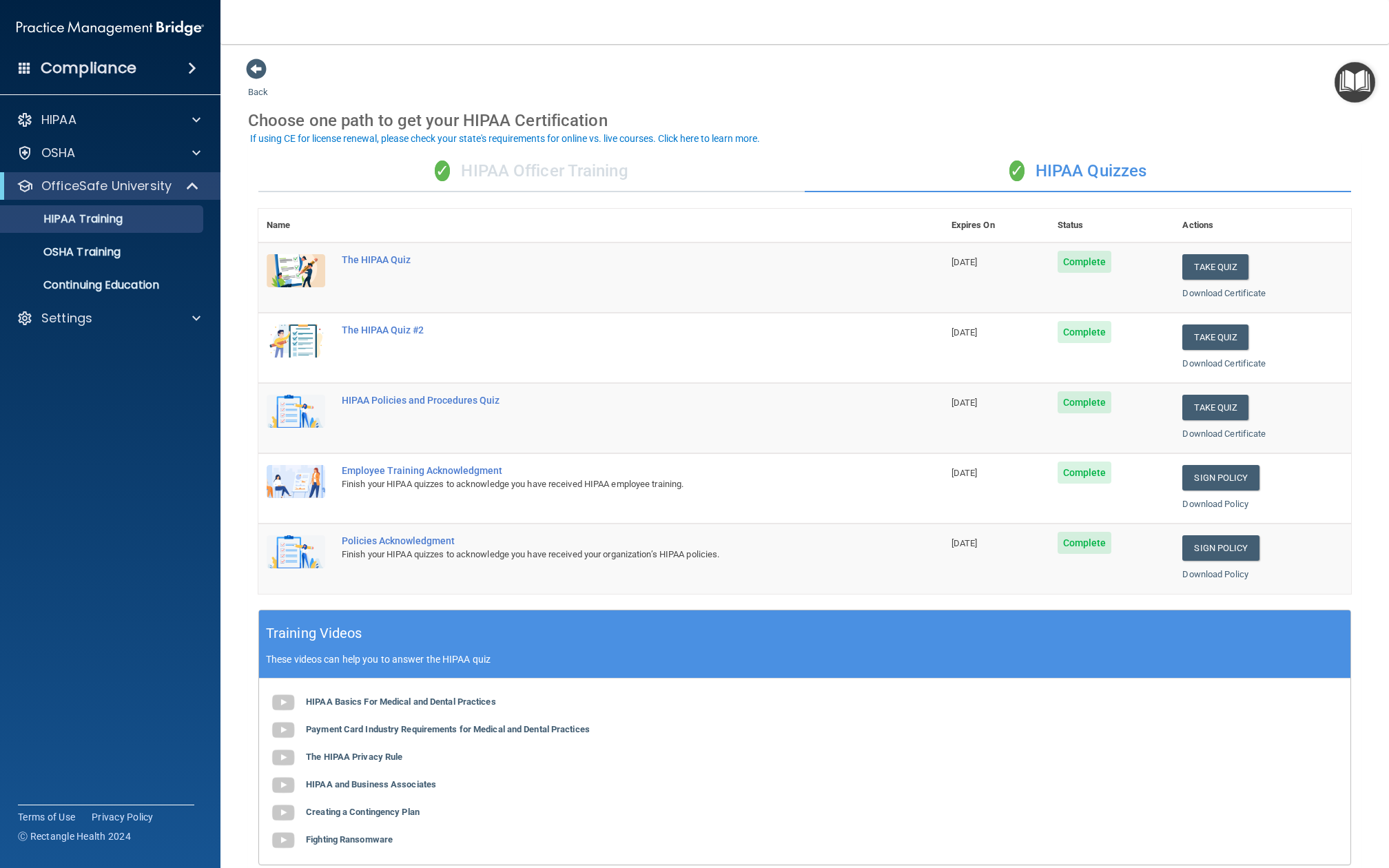
click at [613, 202] on div "✓ HIPAA Officer Training ✓ HIPAA Quizzes Name Expires On Status Actions The HIP…" at bounding box center [805, 561] width 1114 height 842
click at [608, 192] on div "✓ HIPAA Officer Training ✓ HIPAA Quizzes Name Expires On Status Actions The HIP…" at bounding box center [805, 561] width 1114 height 842
click at [588, 182] on div "✓ HIPAA Officer Training" at bounding box center [531, 171] width 547 height 41
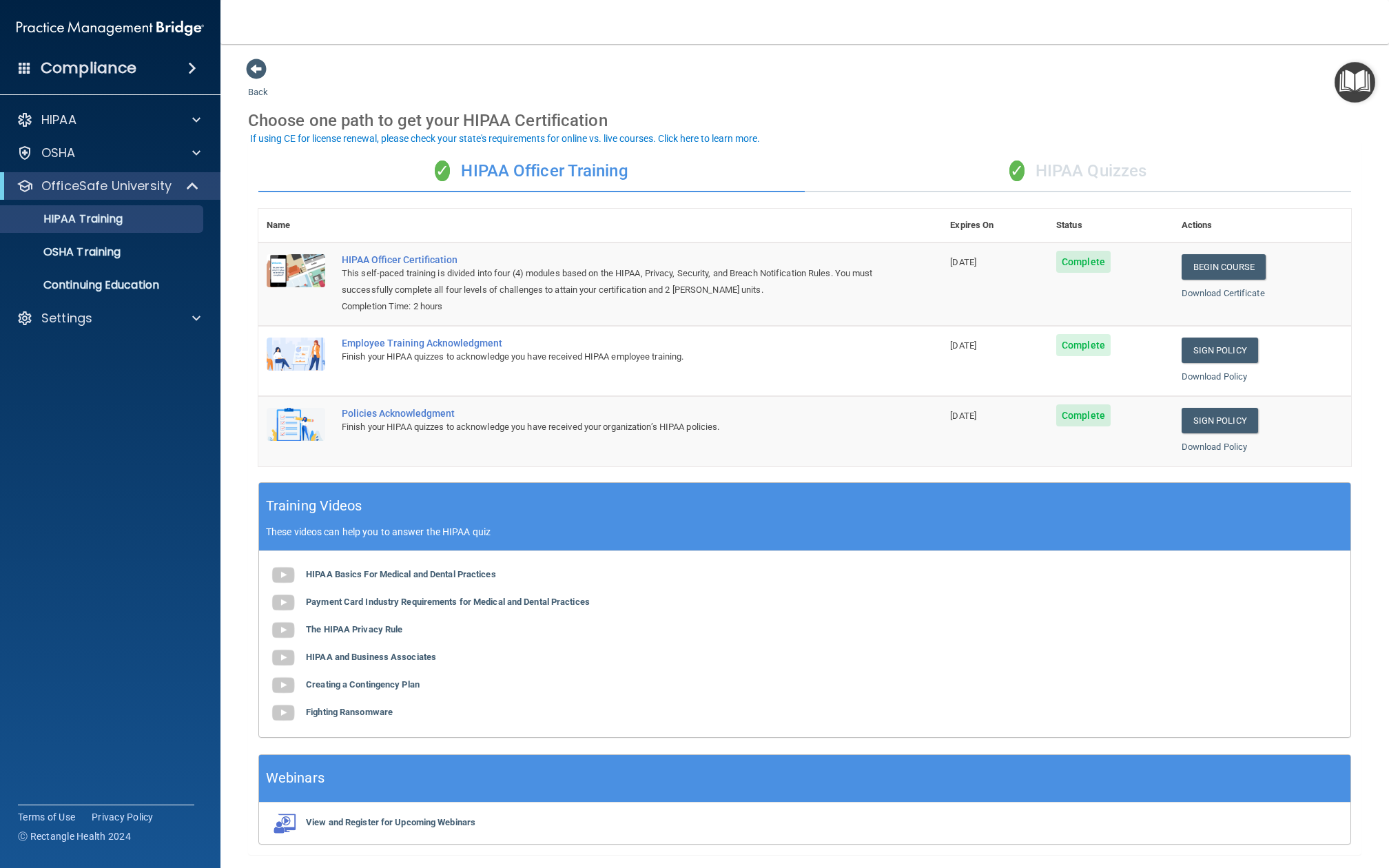
click at [993, 190] on div "✓ HIPAA Officer Training ✓ HIPAA Quizzes Name Expires On Status Actions HIPAA O…" at bounding box center [805, 498] width 1114 height 714
click at [996, 180] on div "✓ HIPAA Quizzes" at bounding box center [1078, 171] width 547 height 41
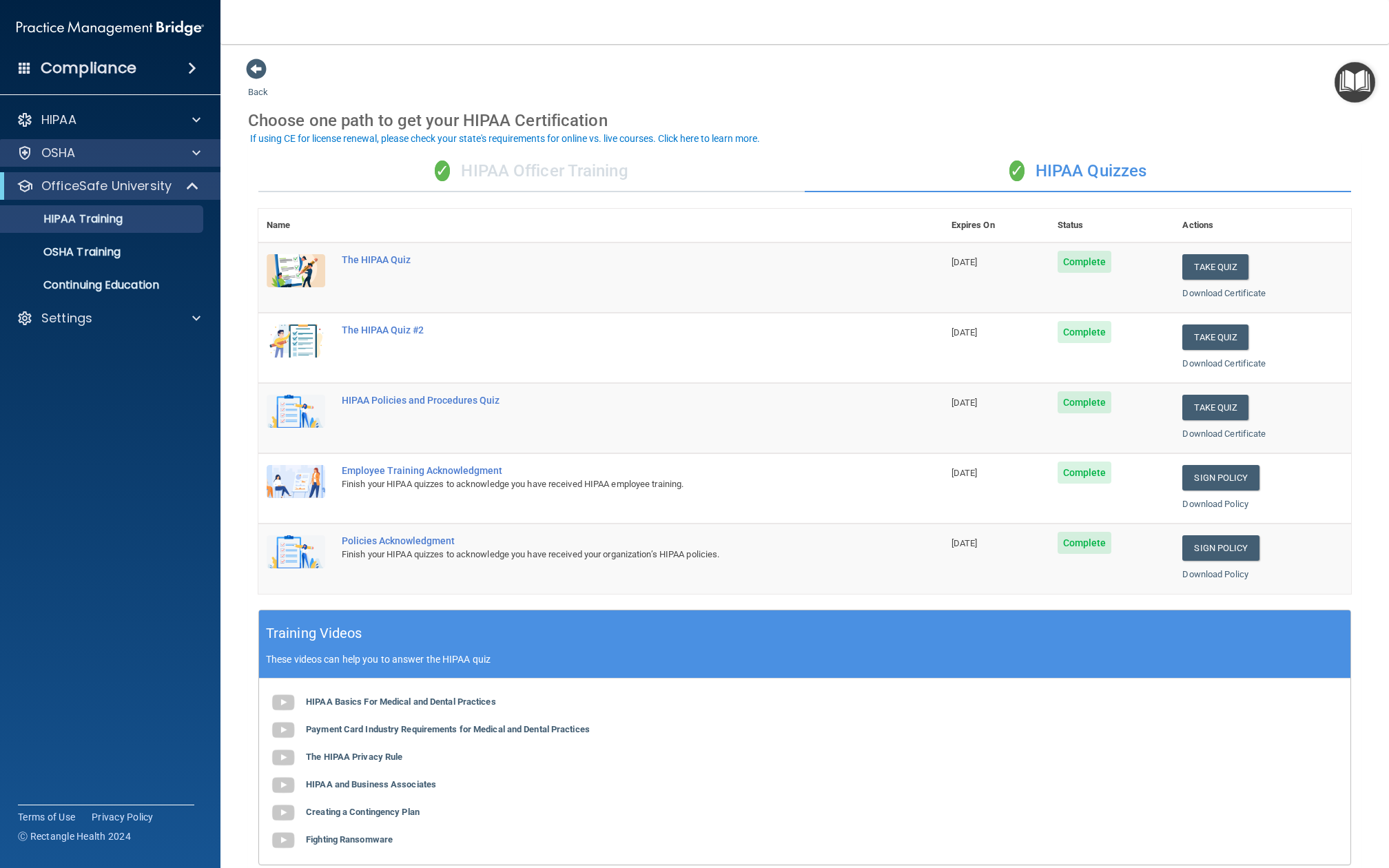
click at [151, 163] on div "OSHA" at bounding box center [110, 153] width 221 height 28
click at [151, 180] on p "OfficeSafe University" at bounding box center [106, 186] width 130 height 16
click at [152, 164] on div "OSHA" at bounding box center [110, 153] width 221 height 28
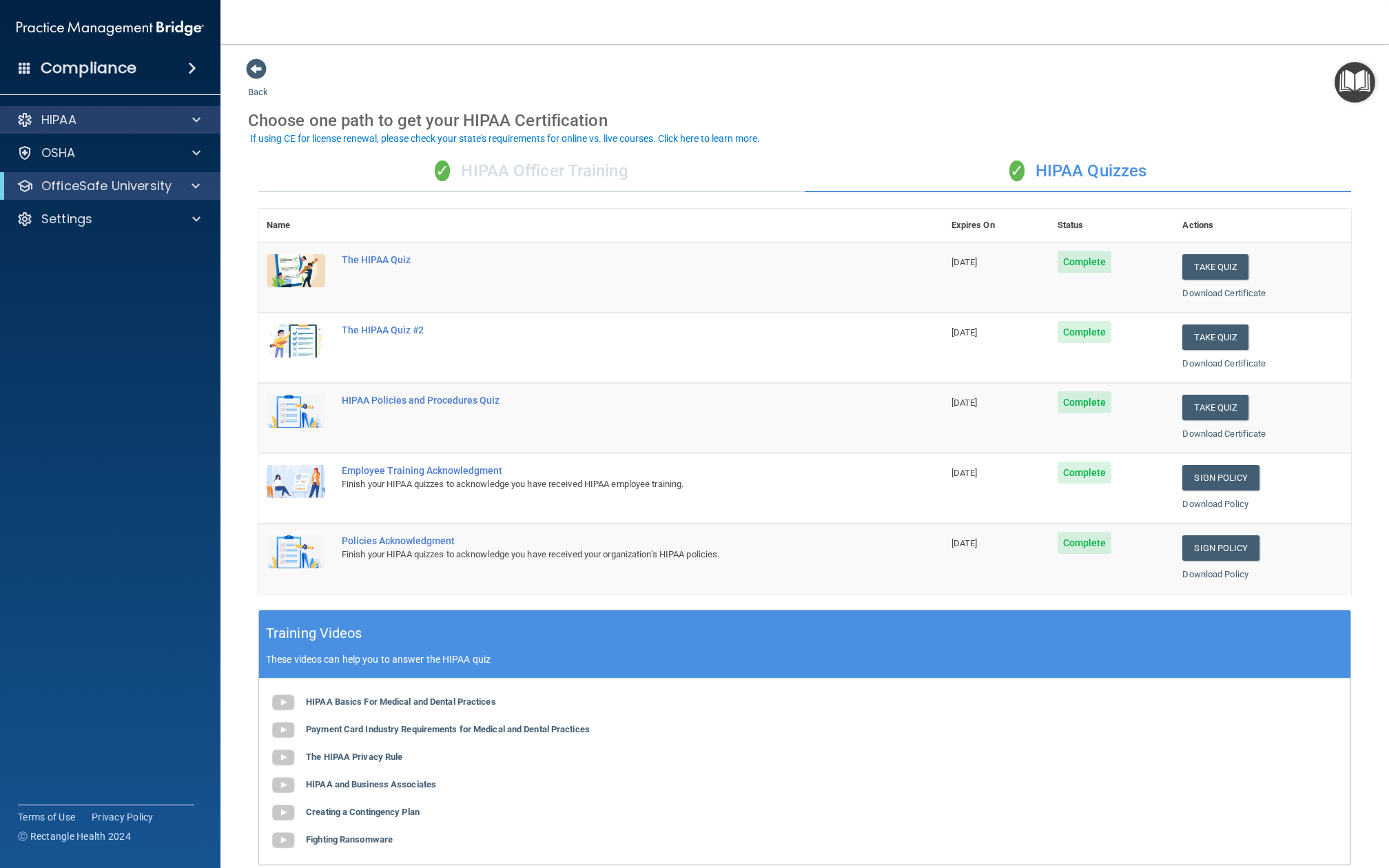
click at [160, 128] on div "HIPAA" at bounding box center [91, 120] width 171 height 16
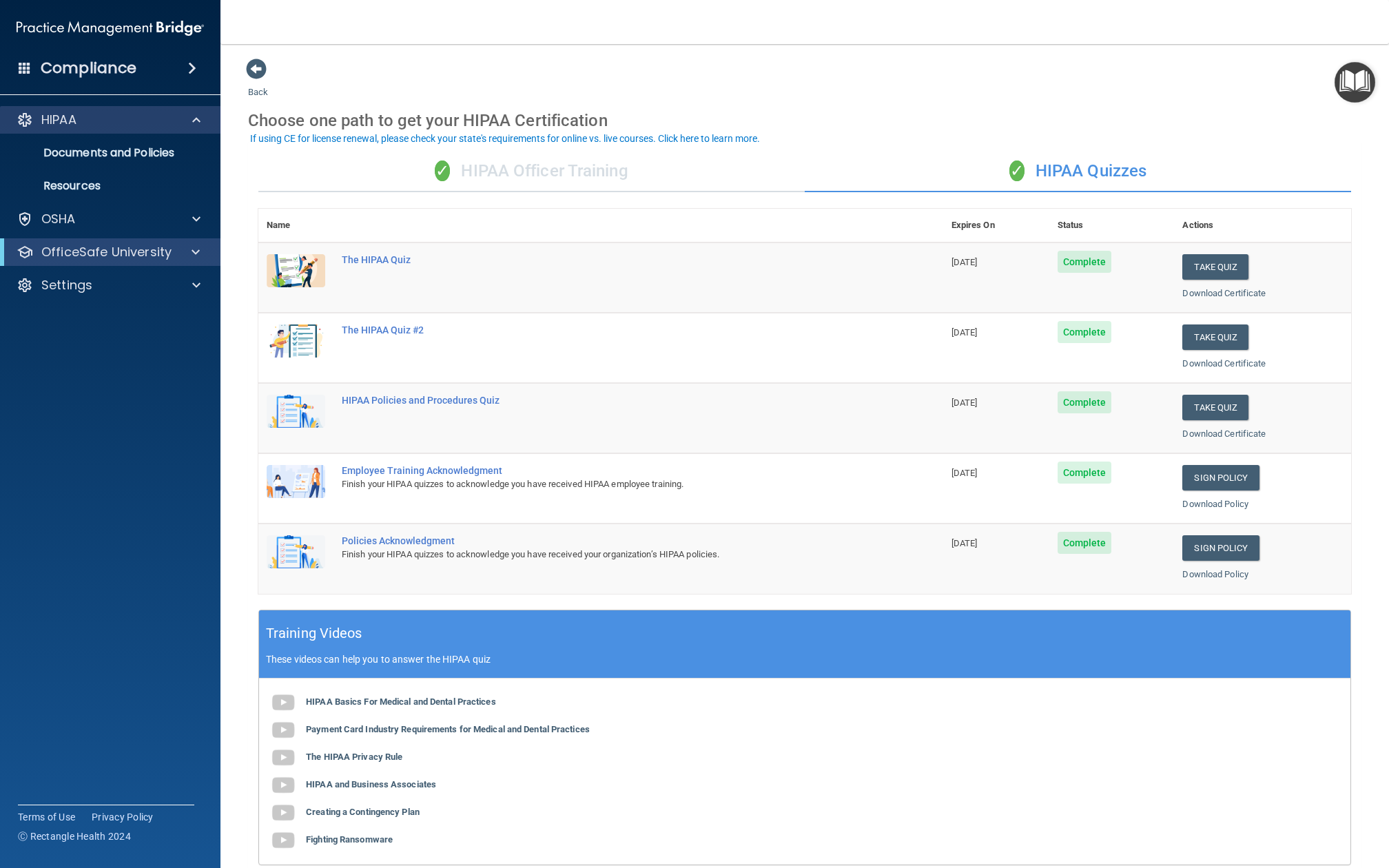
click at [177, 125] on div at bounding box center [194, 120] width 35 height 16
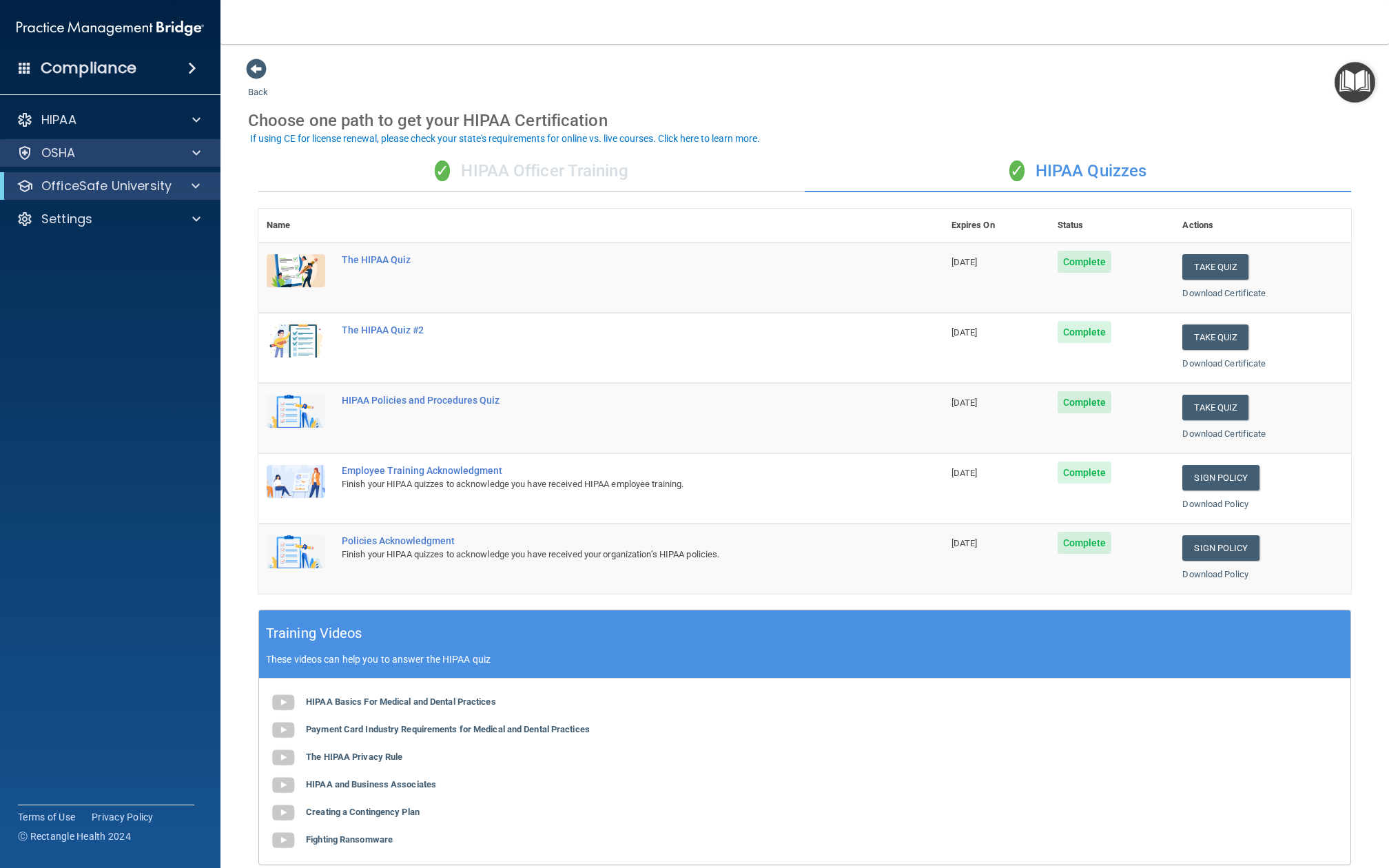
click at [172, 163] on div "OSHA" at bounding box center [110, 153] width 221 height 28
click at [197, 161] on div "OSHA" at bounding box center [110, 153] width 221 height 28
click at [119, 221] on div "Settings" at bounding box center [91, 219] width 171 height 16
click at [180, 150] on div at bounding box center [194, 153] width 35 height 16
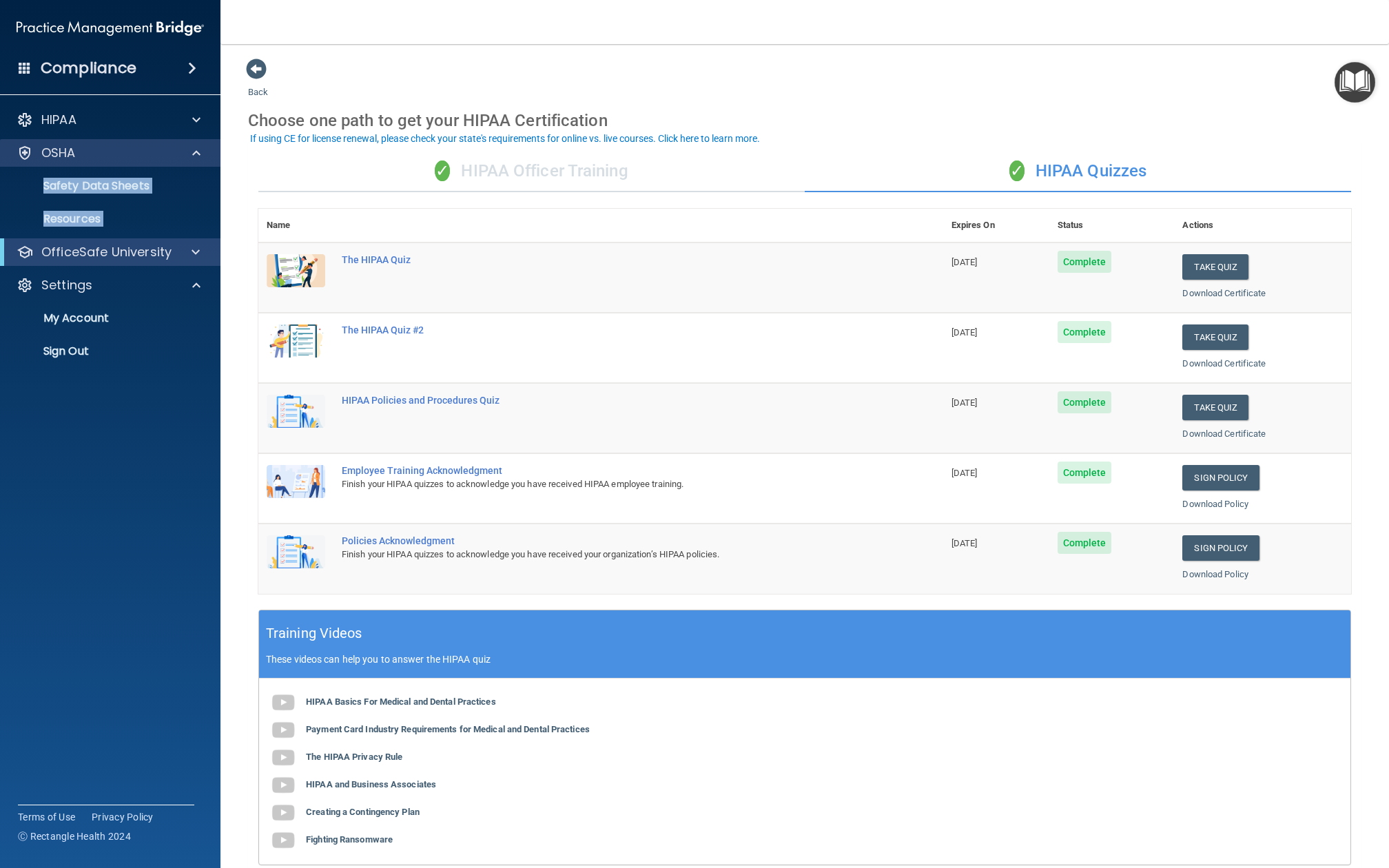
click at [197, 150] on span at bounding box center [197, 153] width 8 height 16
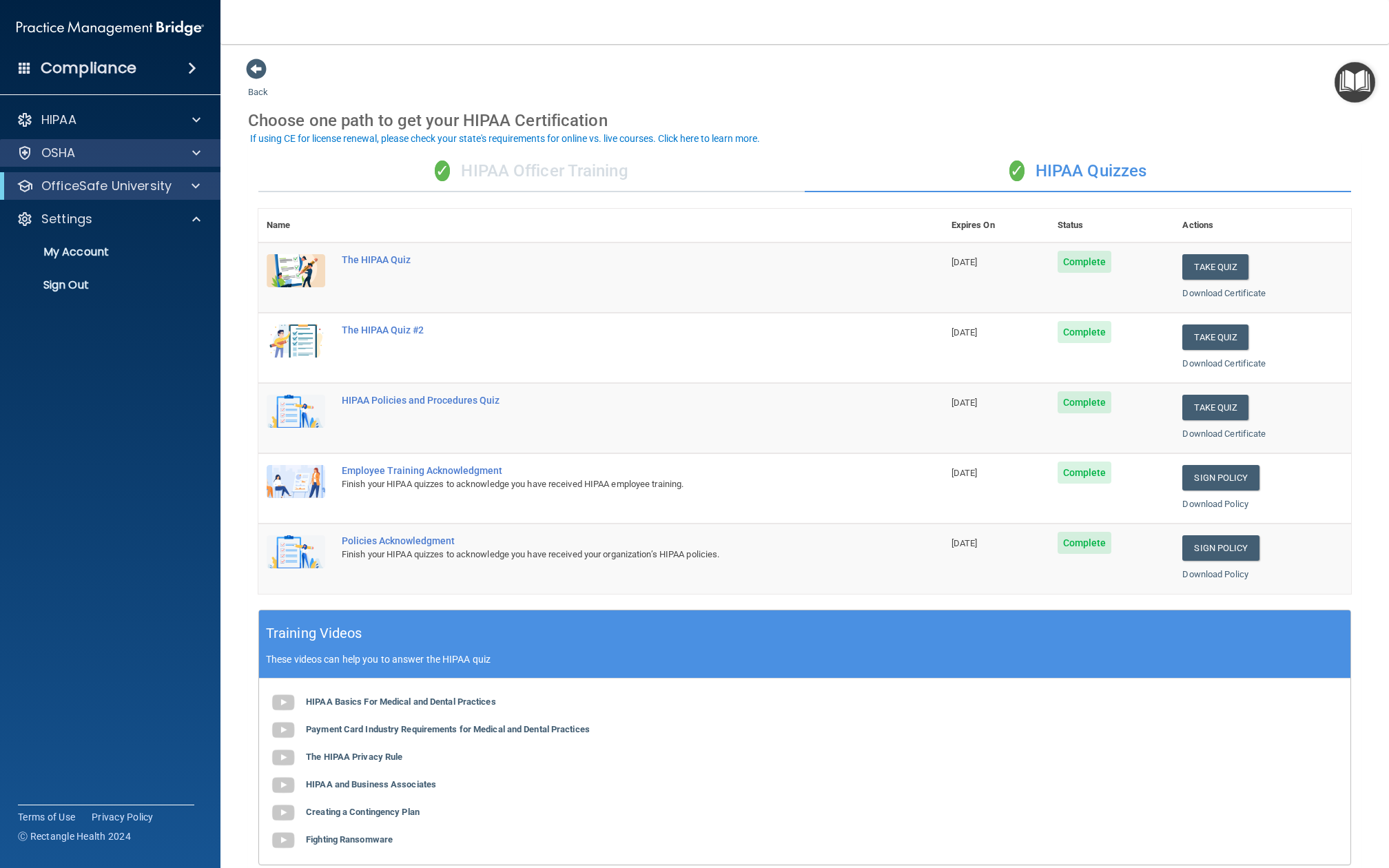
click at [197, 150] on span at bounding box center [197, 153] width 8 height 16
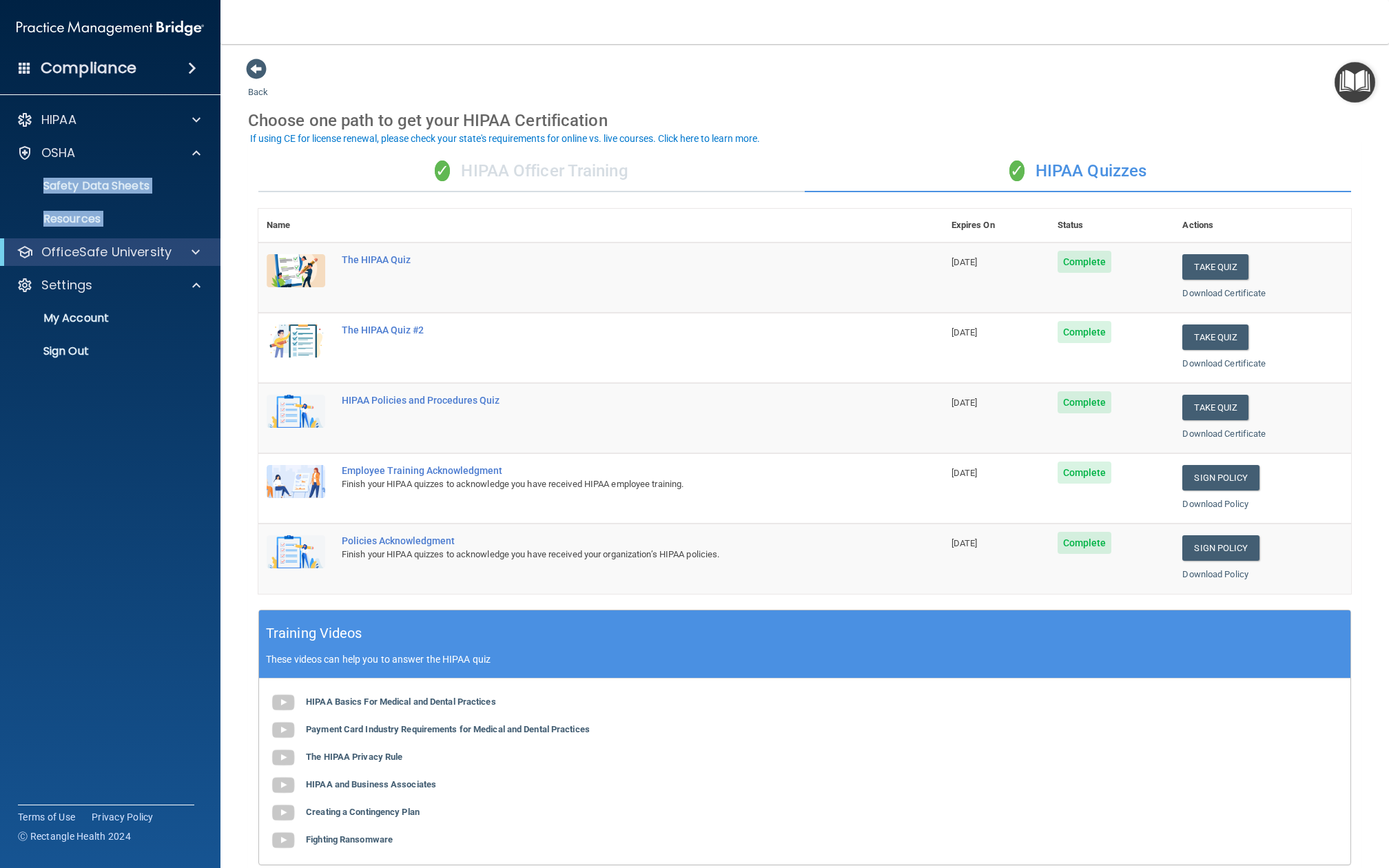
click at [161, 167] on ul "Documents Safety Data Sheets Self-Assessment Injury and Illness Report Resources" at bounding box center [111, 200] width 249 height 66
click at [170, 156] on div "OSHA" at bounding box center [91, 153] width 171 height 16
click at [145, 244] on link "My Account" at bounding box center [95, 252] width 217 height 28
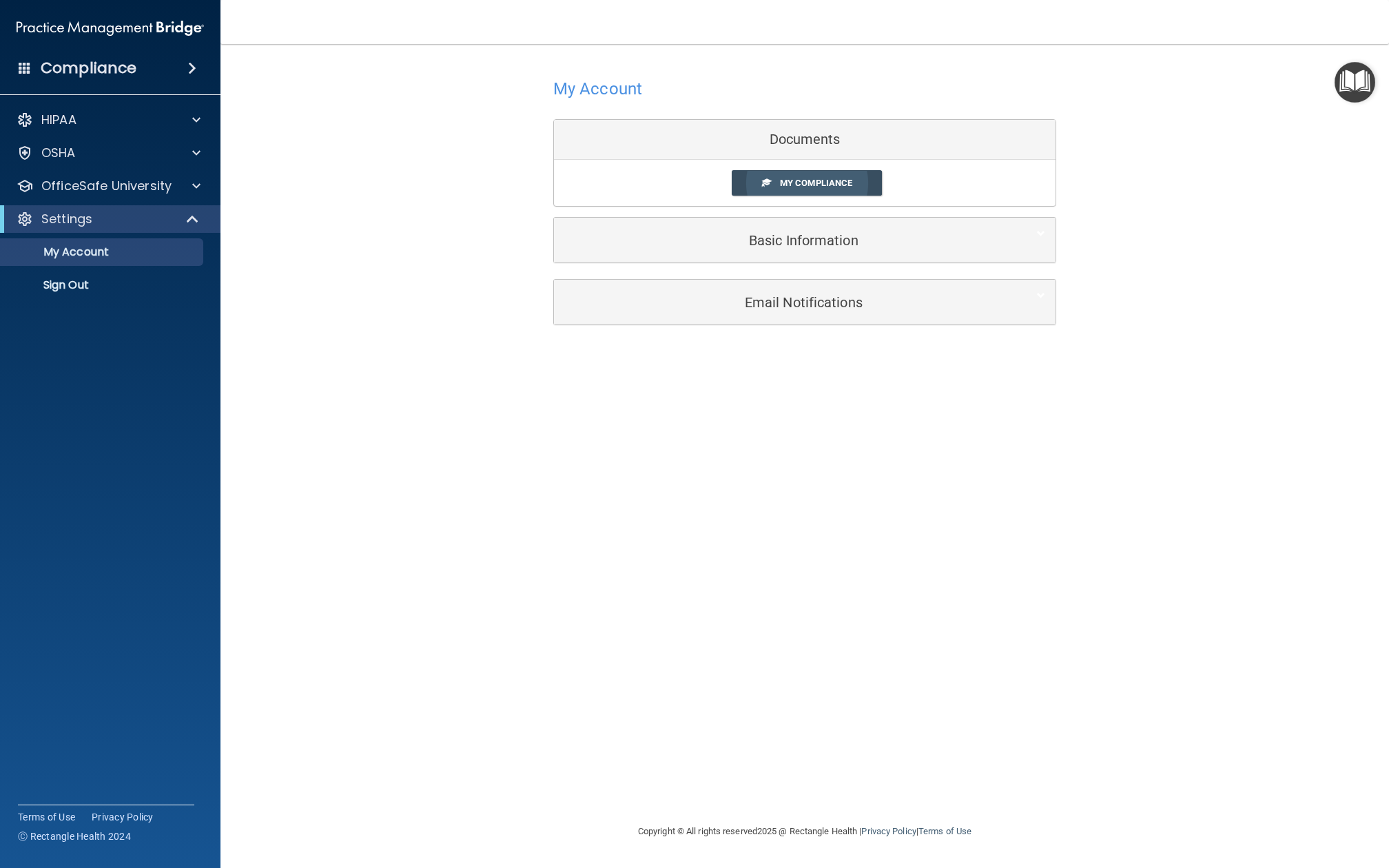
click at [853, 178] on span "My Compliance" at bounding box center [815, 183] width 72 height 11
click at [824, 180] on span "My Compliance" at bounding box center [815, 183] width 72 height 11
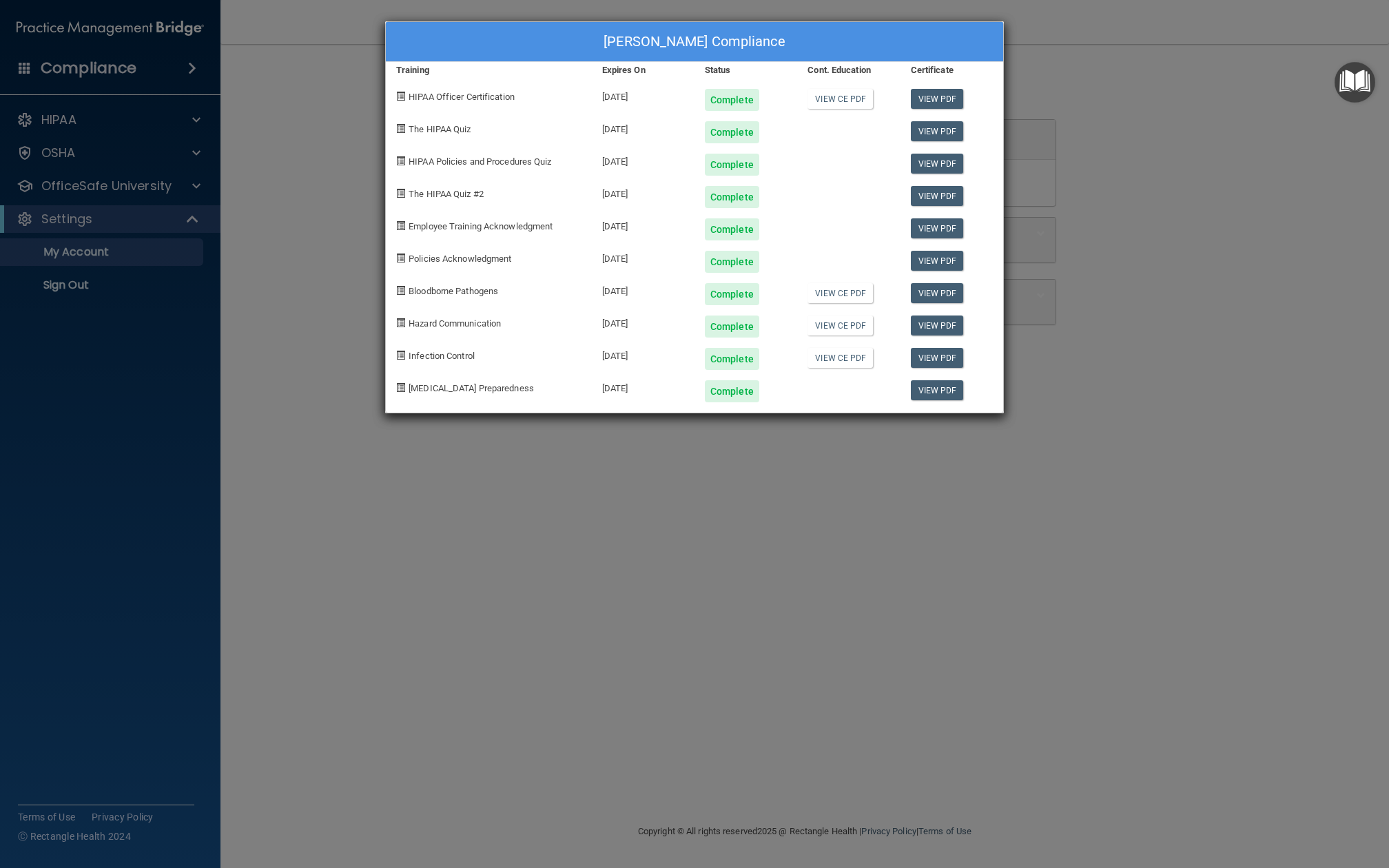
click at [1067, 119] on div "[PERSON_NAME] Compliance Training Expires On Status Cont. Education Certificate…" at bounding box center [694, 434] width 1389 height 868
drag, startPoint x: 1112, startPoint y: 219, endPoint x: 1111, endPoint y: 211, distance: 8.1
click at [1111, 219] on div "[PERSON_NAME] Compliance Training Expires On Status Cont. Education Certificate…" at bounding box center [694, 434] width 1389 height 868
